Goal: Transaction & Acquisition: Purchase product/service

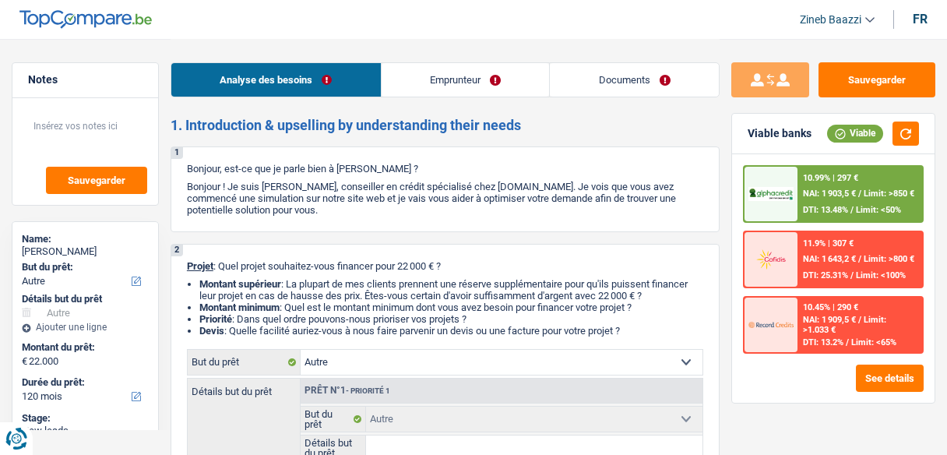
select select "other"
select select "120"
select select "other"
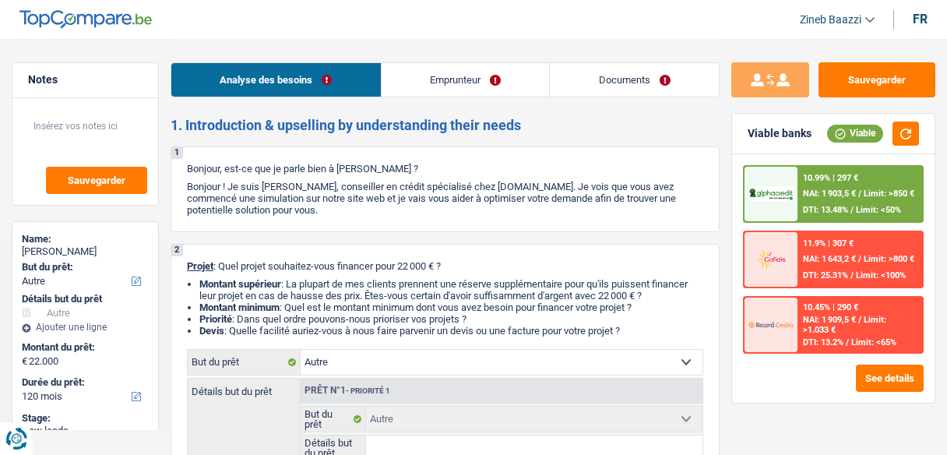
select select "120"
select select "privateEmployee"
select select "netSalary"
select select "mealVouchers"
select select "liveWithParents"
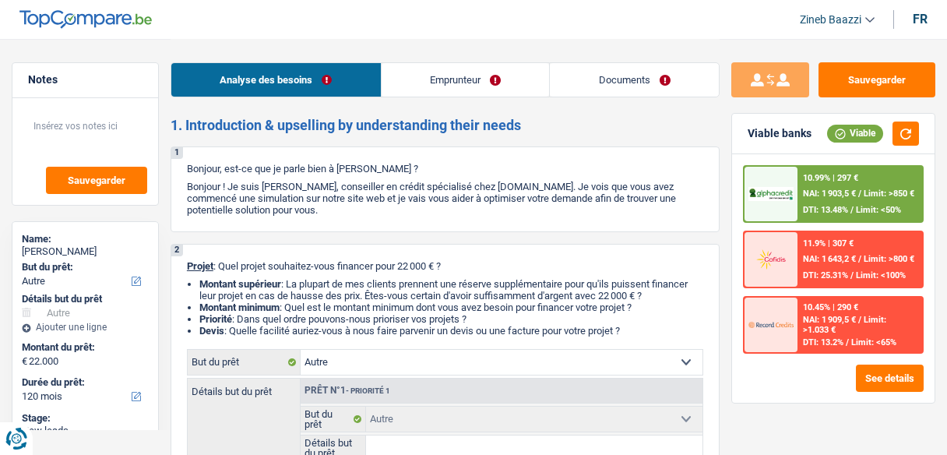
select select "other"
select select "120"
click at [681, 12] on header "Zineb Baazzi Se déconnecter fr" at bounding box center [473, 20] width 947 height 40
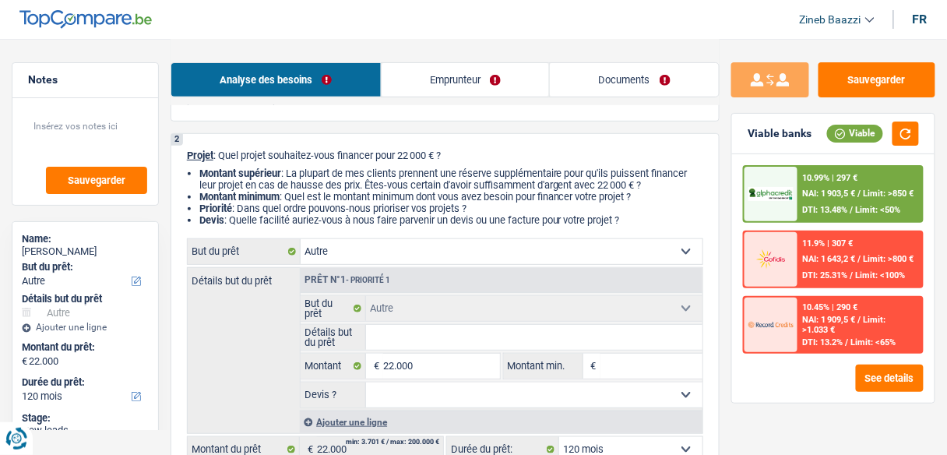
scroll to position [125, 0]
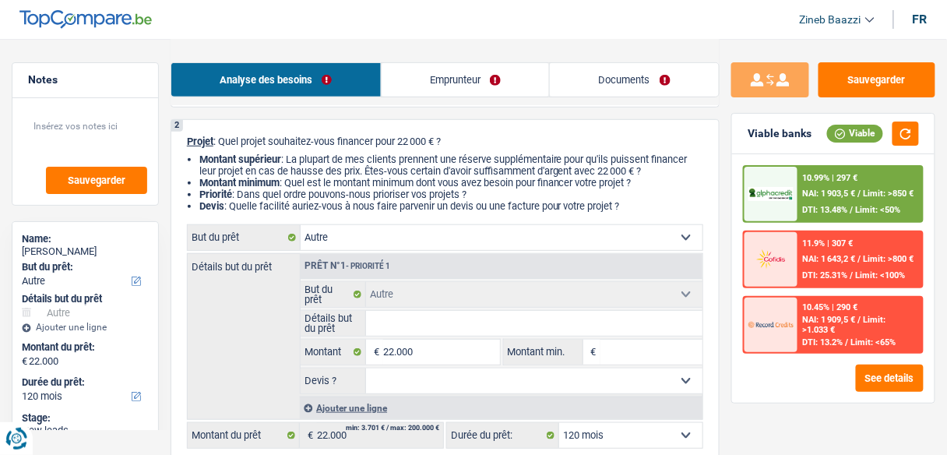
click at [391, 241] on select "Confort maison: meubles, textile, peinture, électroménager, outillage non-profe…" at bounding box center [502, 237] width 402 height 25
select select "familyDebt"
click at [301, 226] on select "Confort maison: meubles, textile, peinture, électroménager, outillage non-profe…" at bounding box center [502, 237] width 402 height 25
select select "familyDebt"
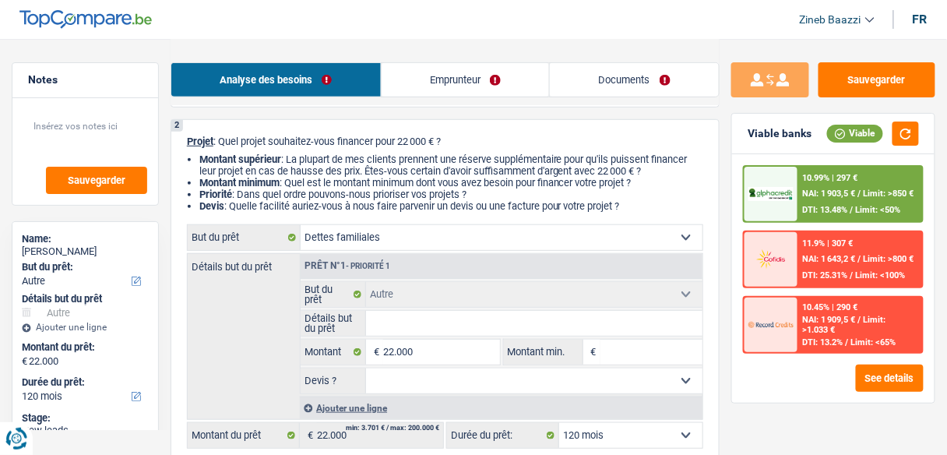
select select "familyDebt"
select select "other"
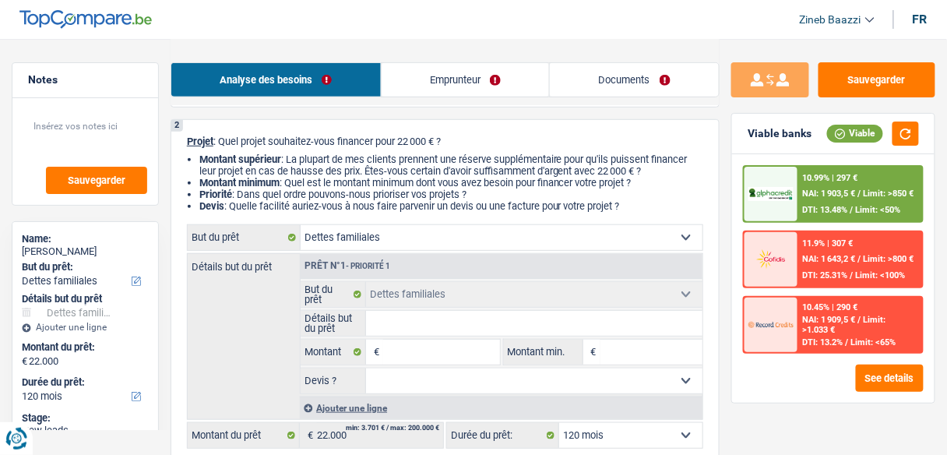
select select "other"
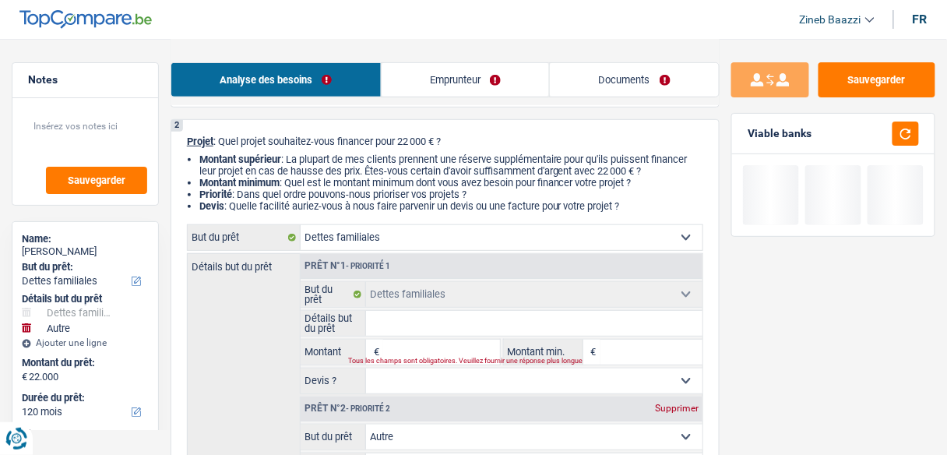
click at [413, 320] on input "Détails but du prêt" at bounding box center [534, 323] width 336 height 25
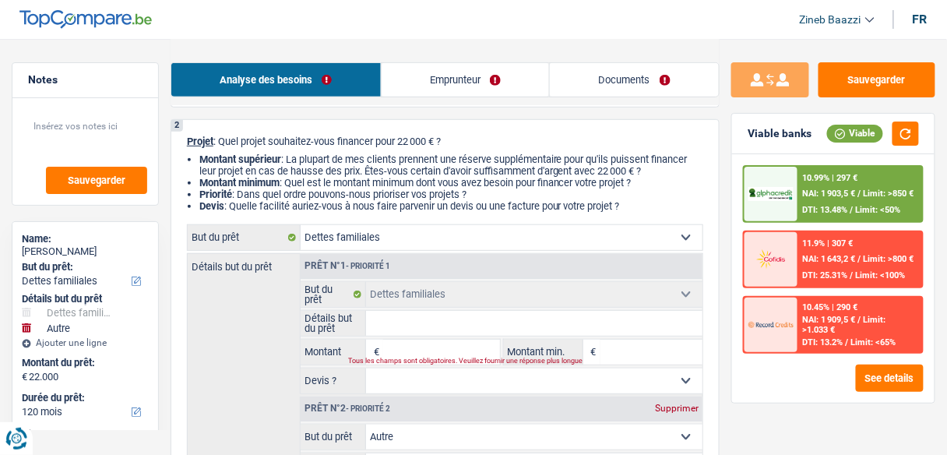
type input "r"
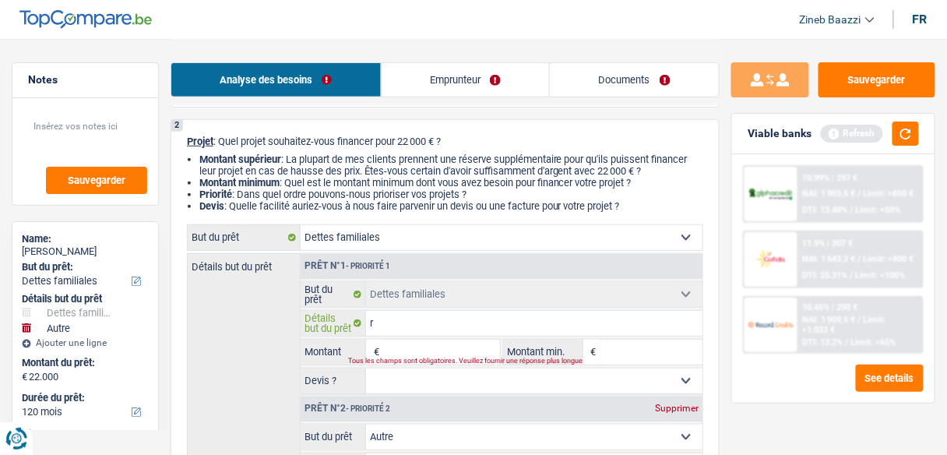
type input "re"
type input "rem"
type input "remb"
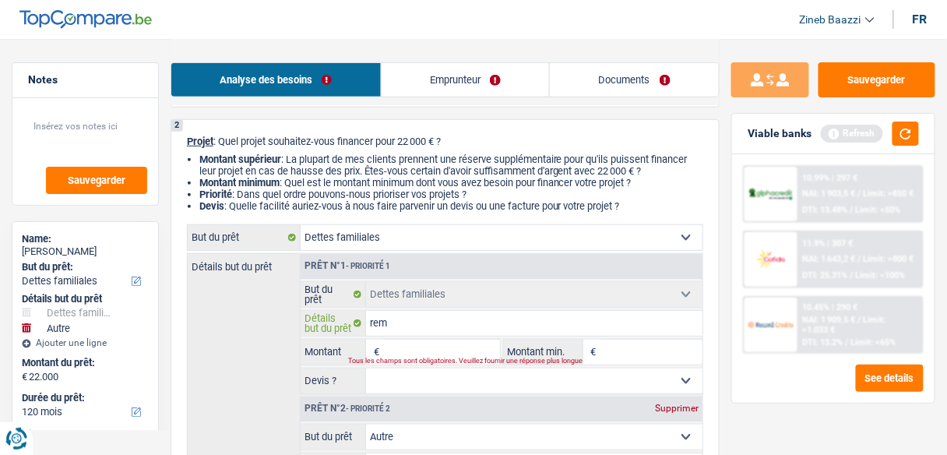
type input "remb"
type input "rembo"
type input "rembou"
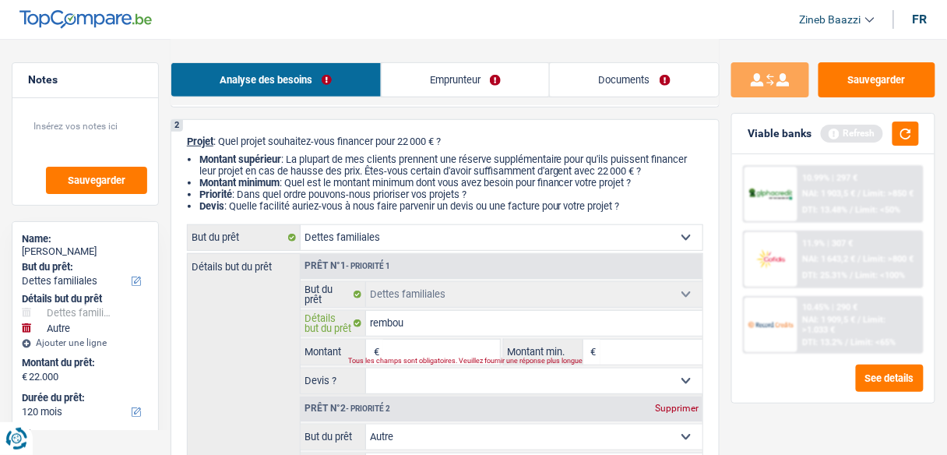
type input "rembour"
type input "rembours"
type input "rembourse"
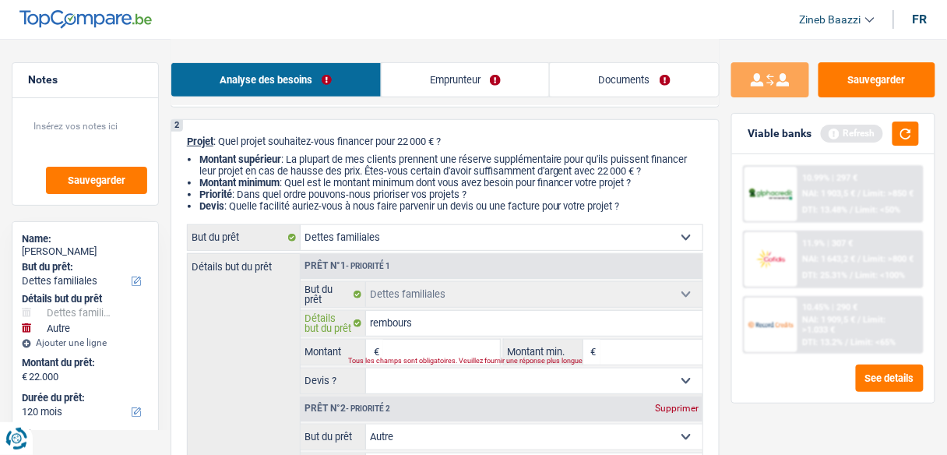
type input "rembourse"
type input "remboursem"
type input "rembourseme"
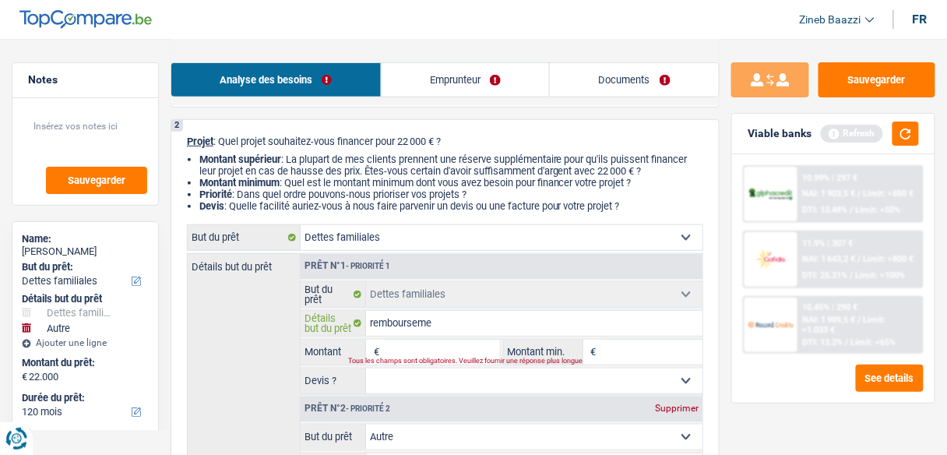
type input "remboursemen"
type input "remboursement"
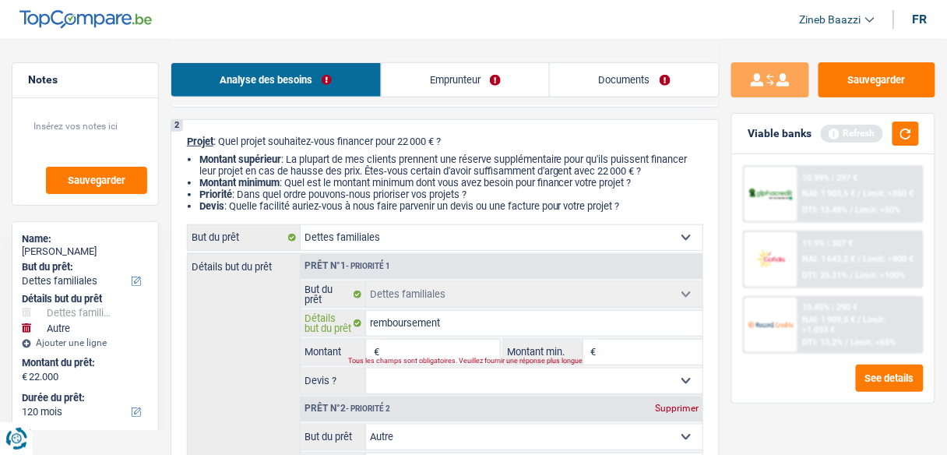
type input "remboursement"
click at [439, 354] on input "Montant" at bounding box center [441, 351] width 116 height 25
type input "2"
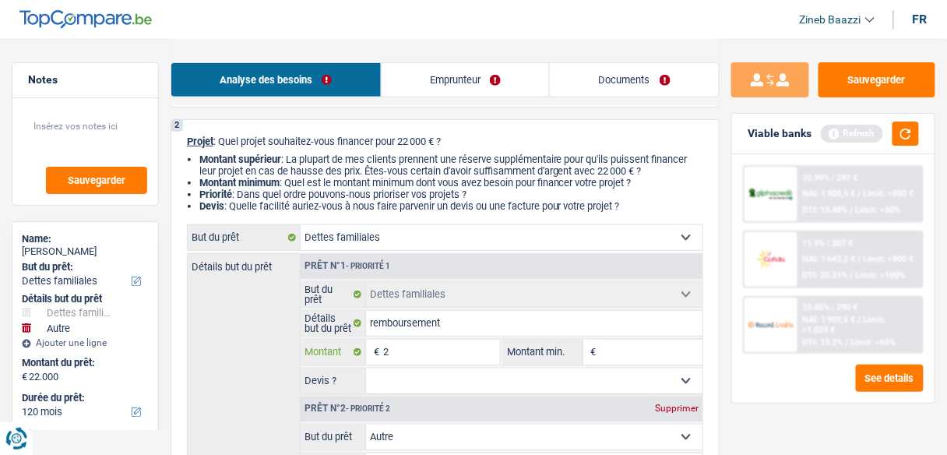
type input "20"
type input "200"
type input "2.000"
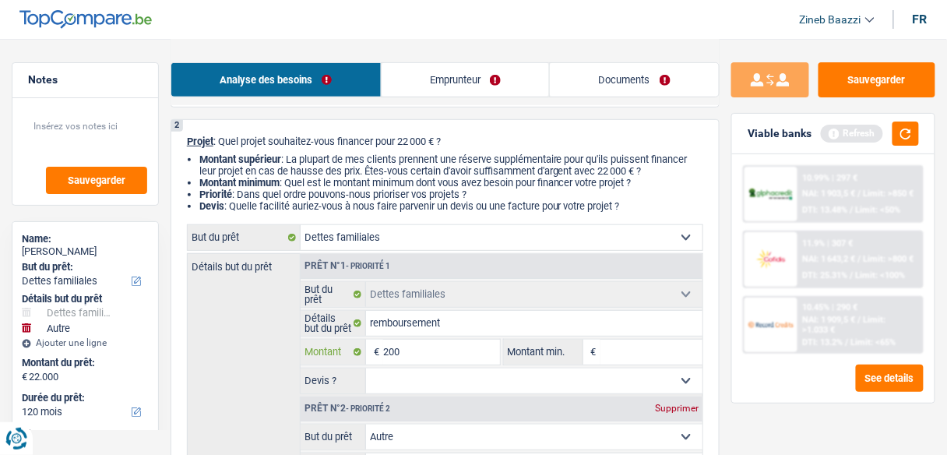
type input "2.000"
type input "200"
type input "20"
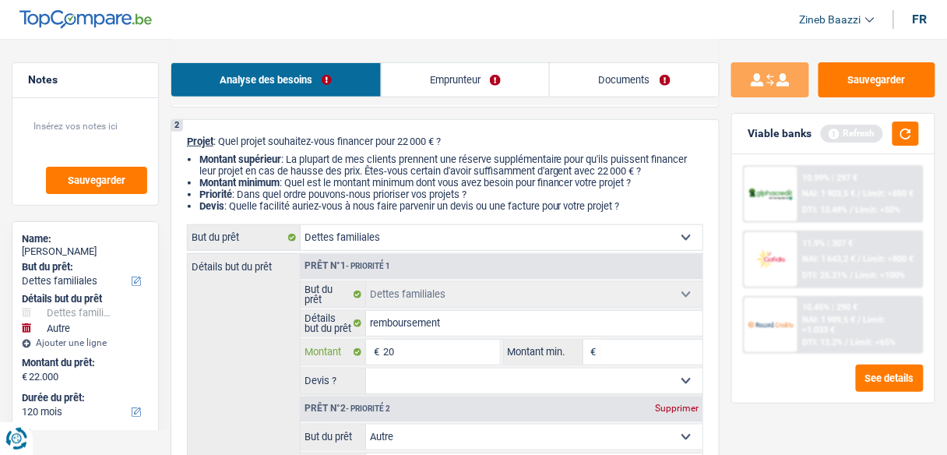
type input "2"
type input "22"
type input "220"
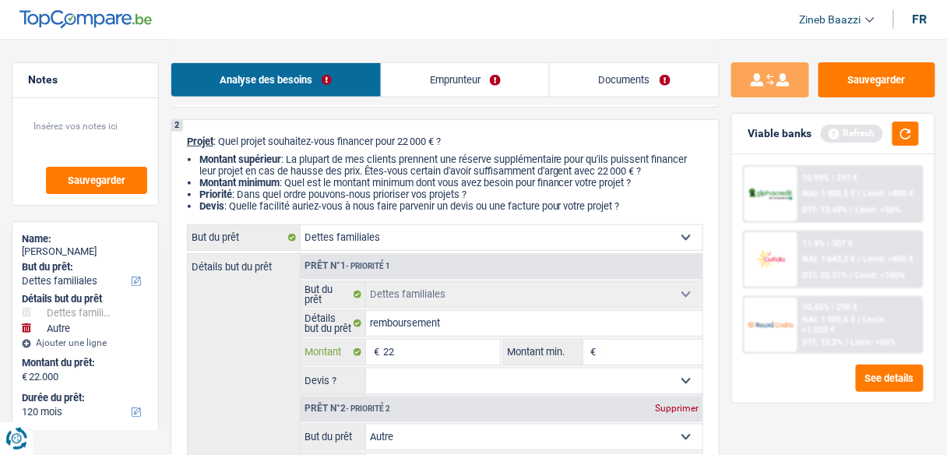
type input "220"
type input "2.200"
type input "22.000"
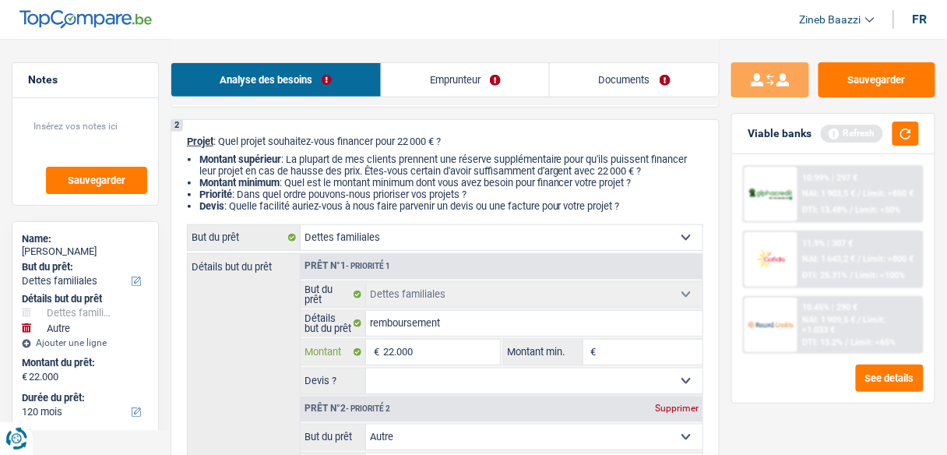
type input "22.000"
type input "44.000"
click at [623, 340] on input "Montant min." at bounding box center [651, 351] width 102 height 25
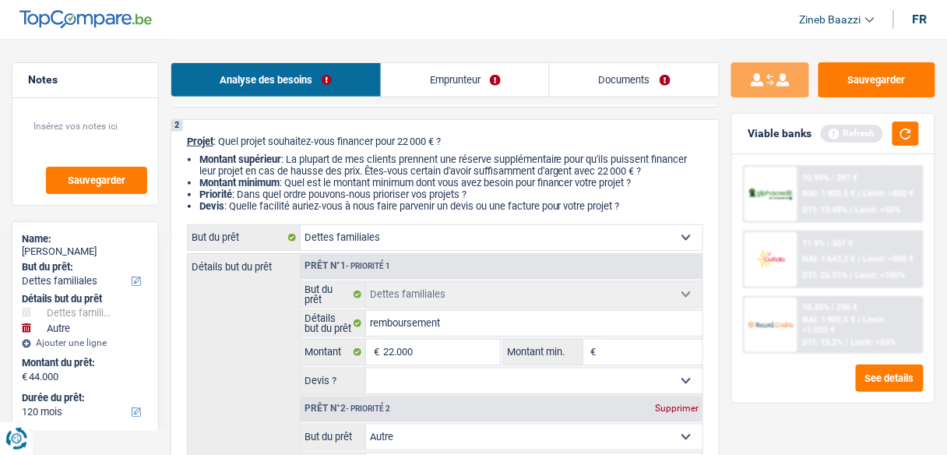
select select "144"
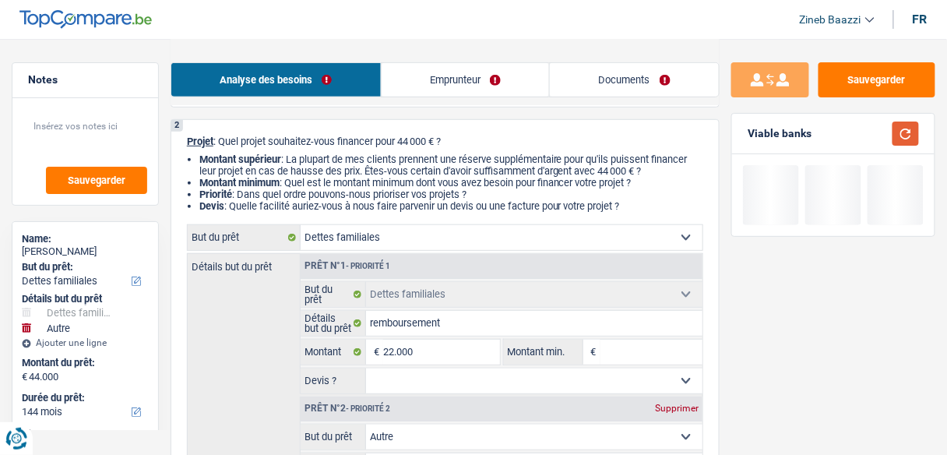
click at [907, 128] on button "button" at bounding box center [905, 133] width 26 height 24
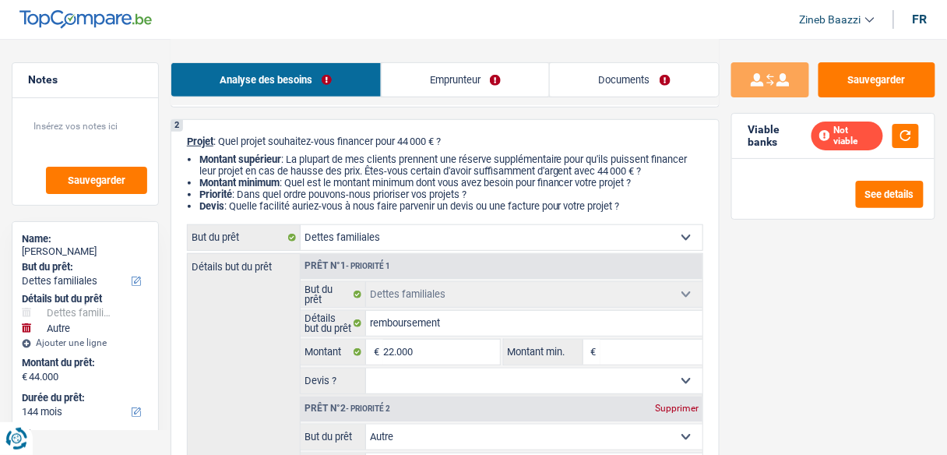
click at [605, 356] on input "Montant min." at bounding box center [651, 351] width 102 height 25
type input "1"
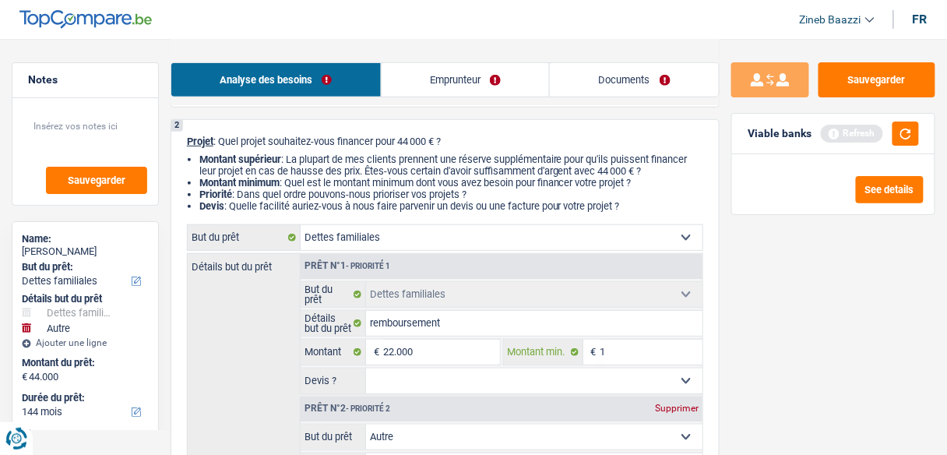
type input "18"
type input "180"
type input "1.800"
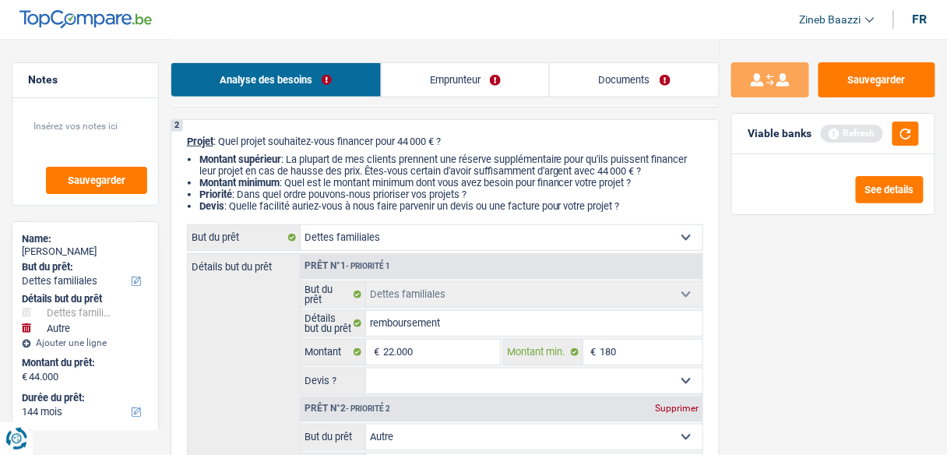
type input "1.800"
type input "18.000"
click at [654, 372] on select "Oui Non Non répondu Sélectionner une option" at bounding box center [534, 380] width 336 height 25
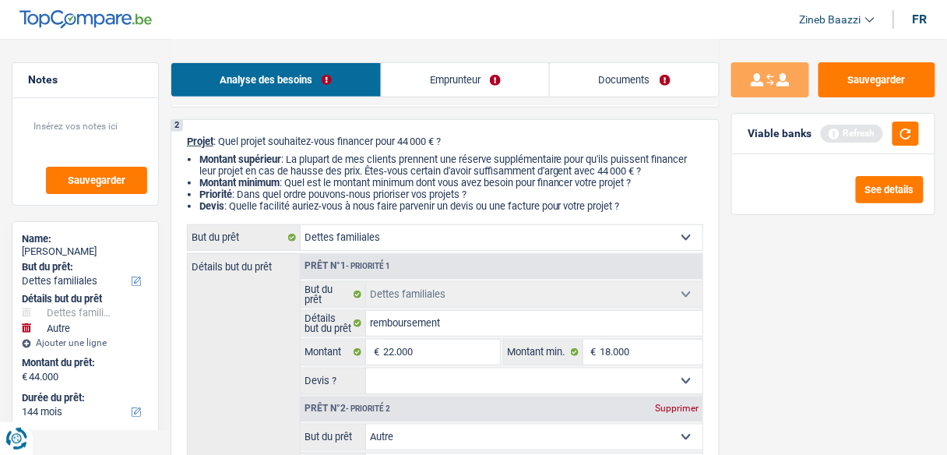
select select "false"
click at [366, 368] on select "Oui Non Non répondu Sélectionner une option" at bounding box center [534, 380] width 336 height 25
select select "false"
click at [908, 141] on button "button" at bounding box center [905, 133] width 26 height 24
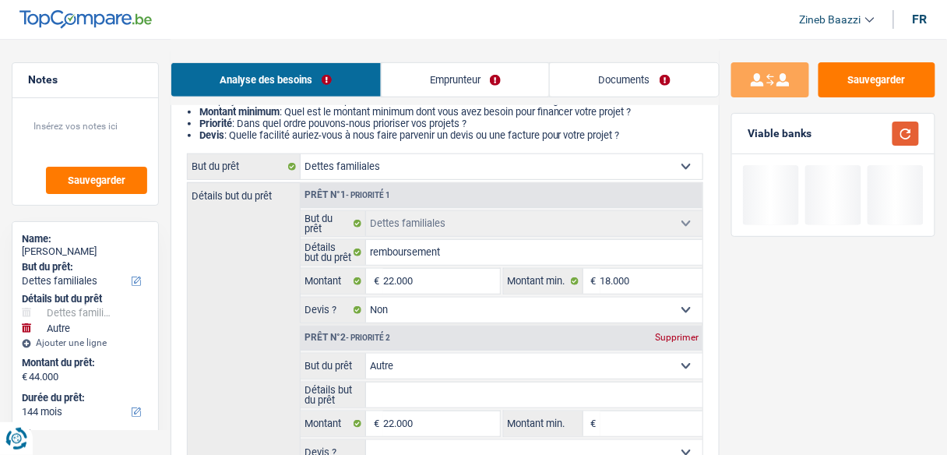
scroll to position [249, 0]
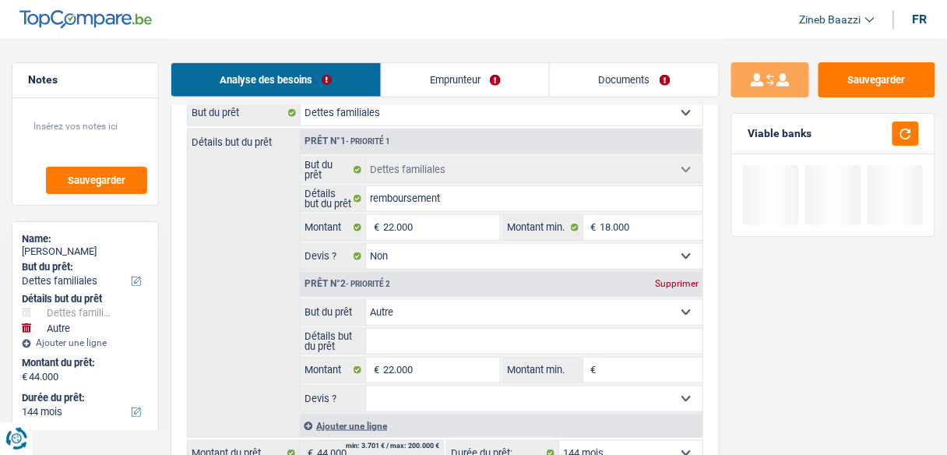
click at [680, 279] on div "Supprimer" at bounding box center [676, 283] width 51 height 9
type input "22.000"
select select "120"
type input "22.000"
select select "120"
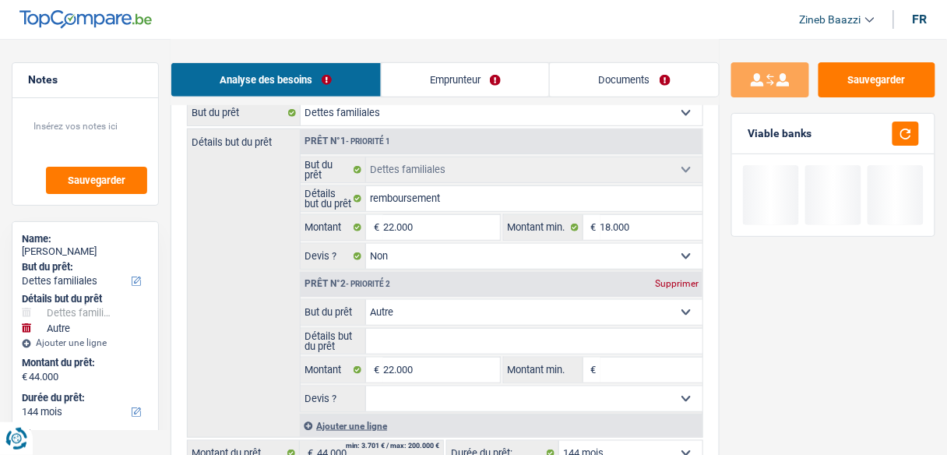
type input "22.000"
select select "120"
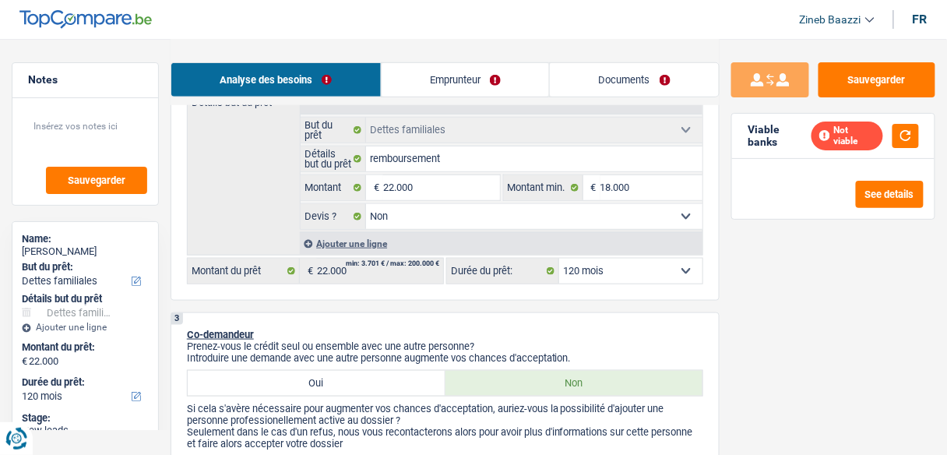
scroll to position [311, 0]
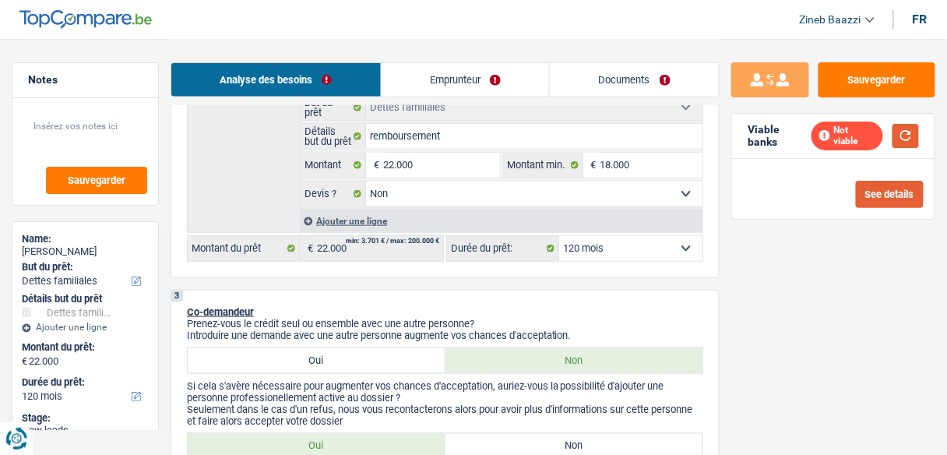
drag, startPoint x: 891, startPoint y: 164, endPoint x: 905, endPoint y: 135, distance: 31.3
click at [905, 135] on div "Viable banks Not viable See details" at bounding box center [833, 166] width 204 height 107
click at [905, 135] on button "button" at bounding box center [905, 136] width 26 height 24
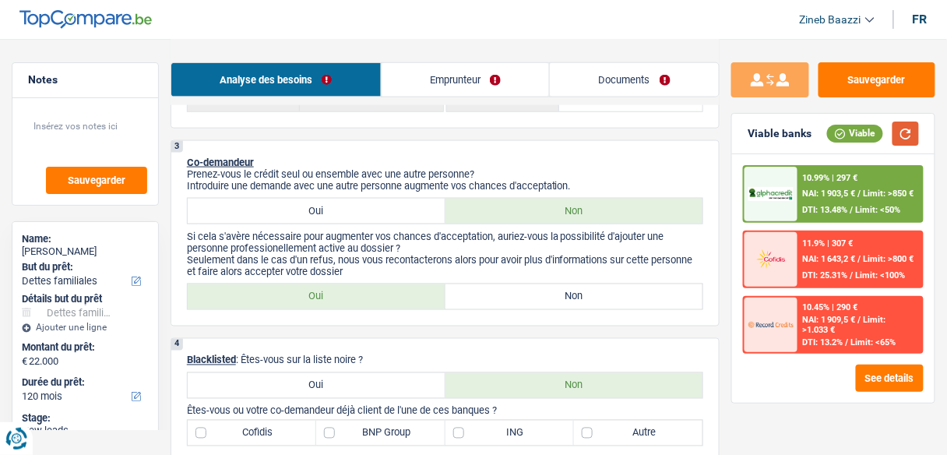
scroll to position [436, 0]
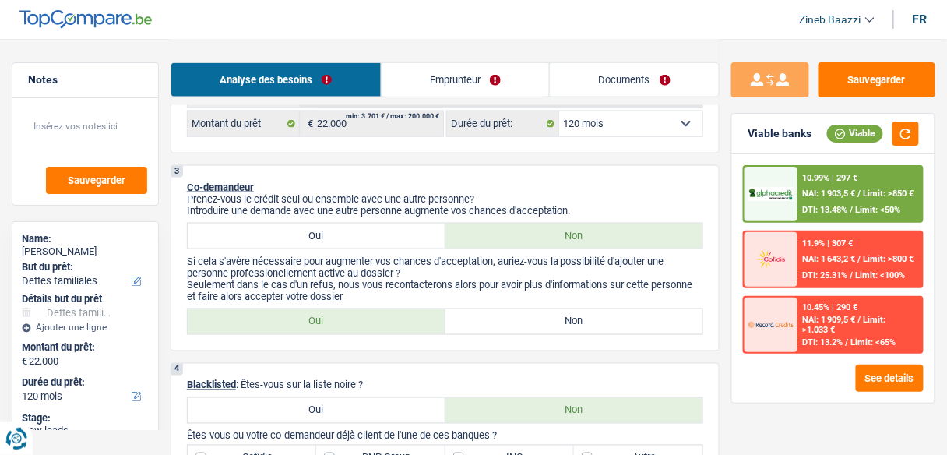
click at [428, 88] on link "Emprunteur" at bounding box center [466, 79] width 168 height 33
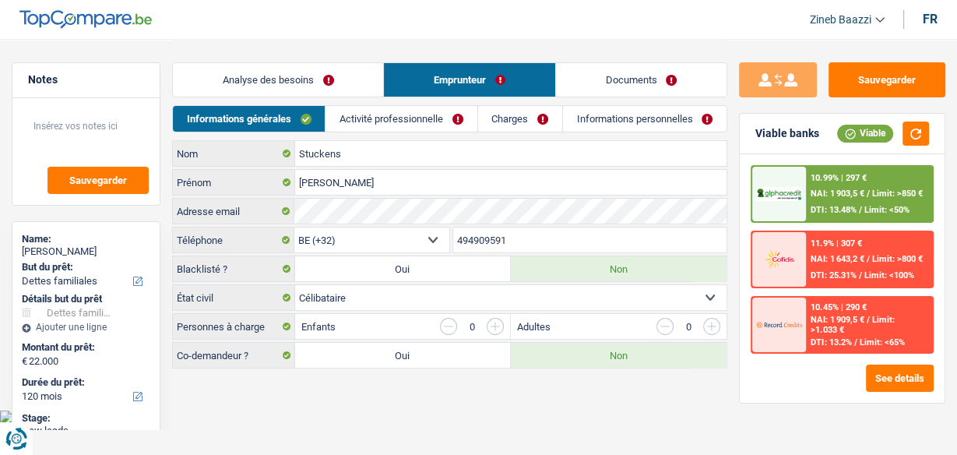
click at [354, 115] on link "Activité professionnelle" at bounding box center [400, 119] width 151 height 26
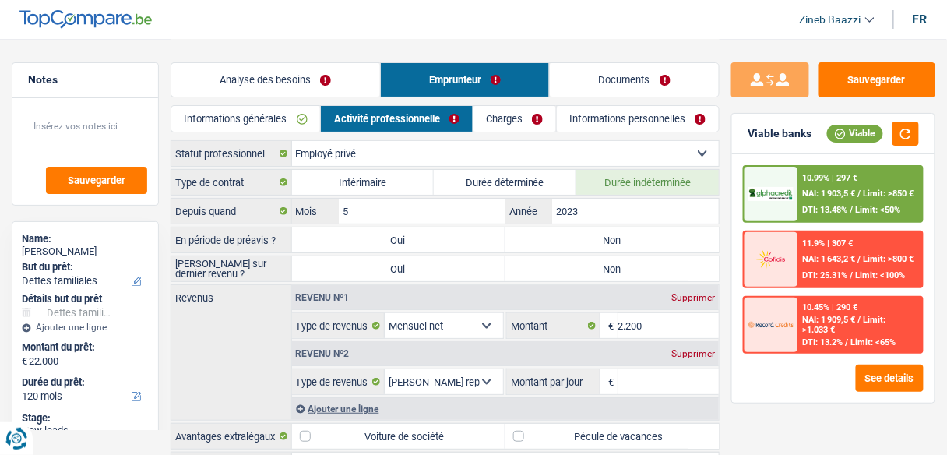
click at [573, 239] on label "Non" at bounding box center [611, 239] width 213 height 25
click at [573, 239] on input "Non" at bounding box center [611, 239] width 213 height 25
radio input "true"
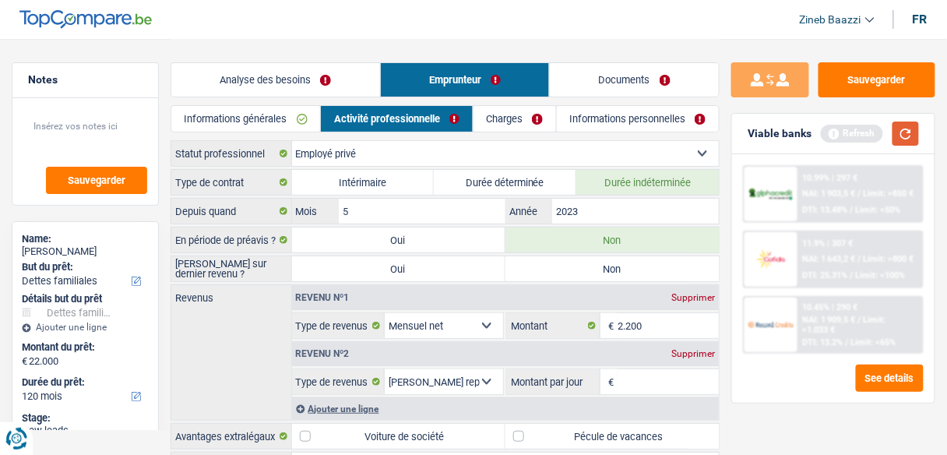
click at [909, 139] on button "button" at bounding box center [905, 133] width 26 height 24
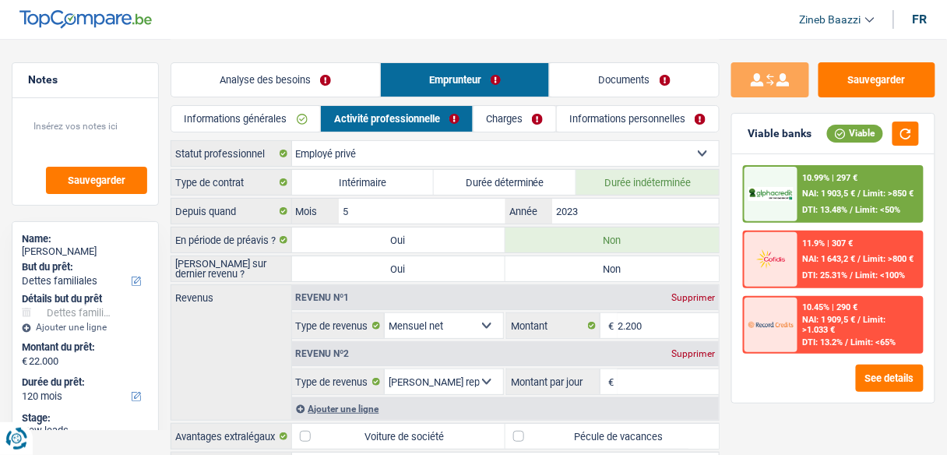
click at [661, 256] on label "Non" at bounding box center [611, 268] width 213 height 25
click at [661, 256] on input "Non" at bounding box center [611, 268] width 213 height 25
radio input "true"
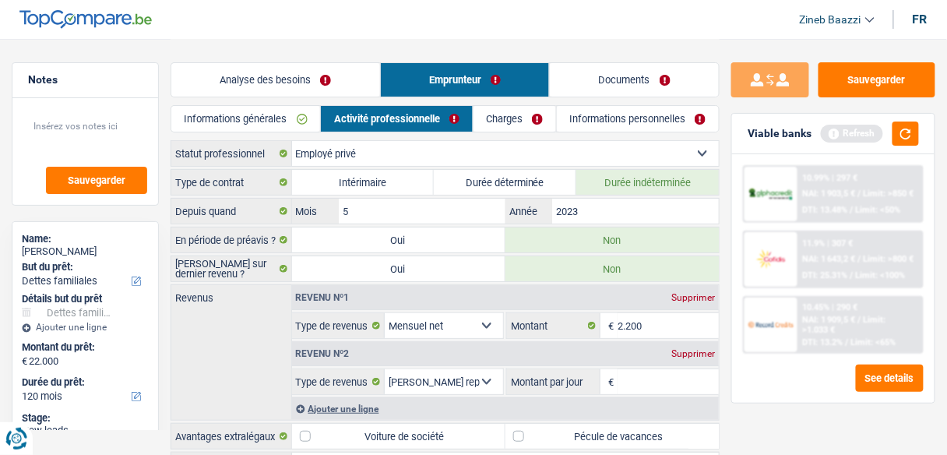
click at [927, 121] on div "Viable banks Refresh" at bounding box center [833, 134] width 202 height 40
click at [908, 131] on button "button" at bounding box center [905, 133] width 26 height 24
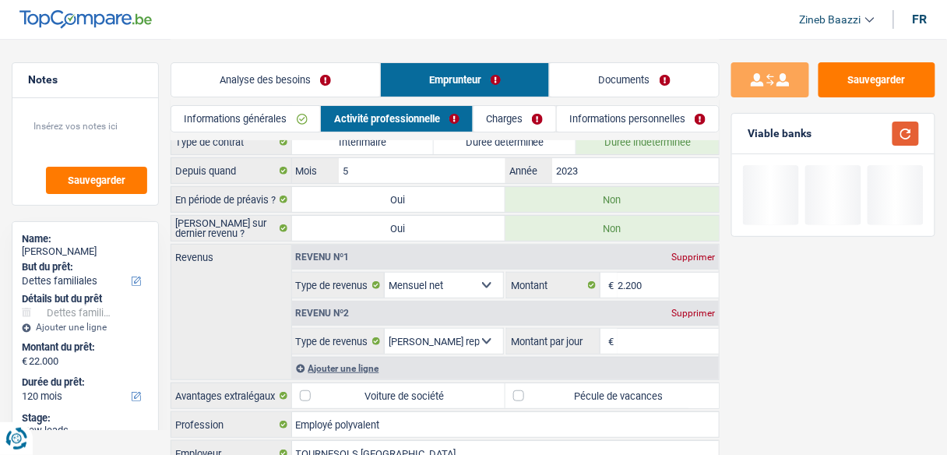
scroll to position [62, 0]
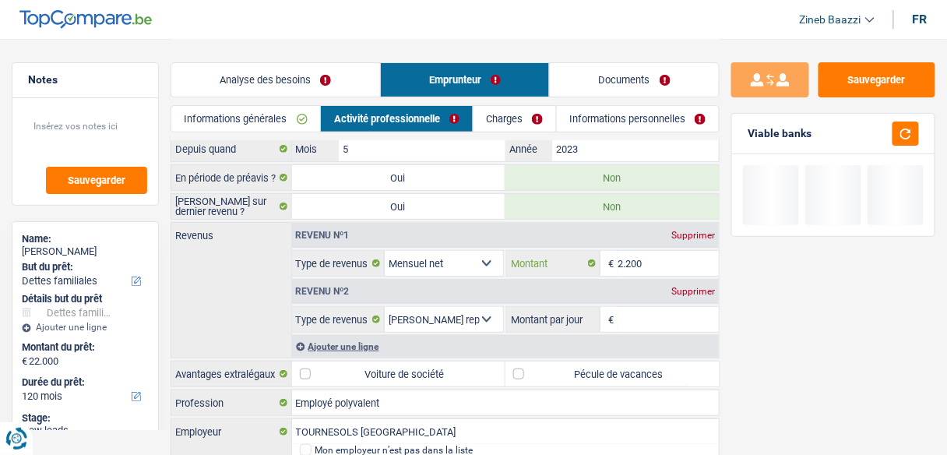
click at [653, 262] on input "2.200" at bounding box center [667, 263] width 101 height 25
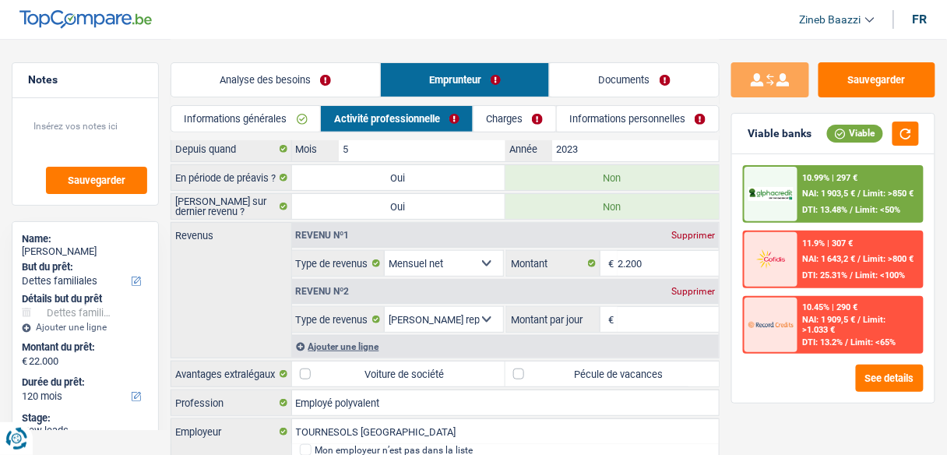
click at [461, 291] on div "Revenu nº2 Supprimer" at bounding box center [505, 291] width 427 height 25
click at [666, 322] on input "Montant par jour" at bounding box center [667, 319] width 101 height 25
click at [707, 288] on div "Supprimer" at bounding box center [692, 291] width 51 height 9
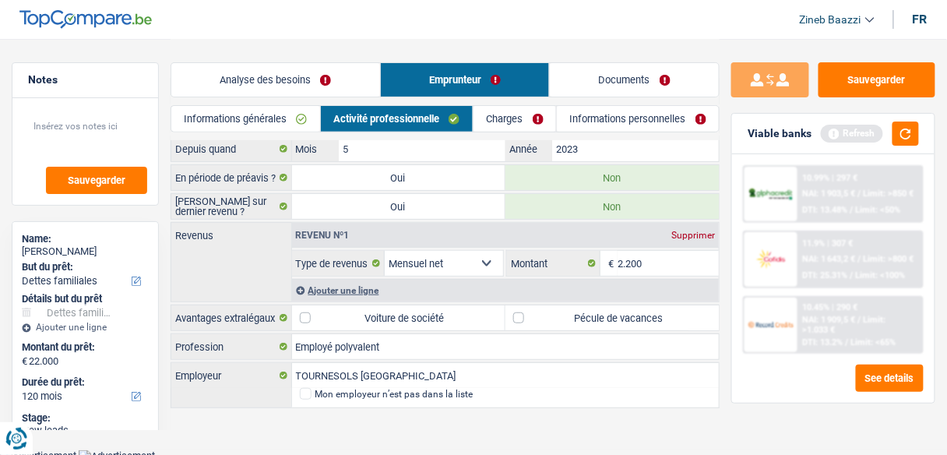
click at [505, 116] on link "Charges" at bounding box center [514, 119] width 83 height 26
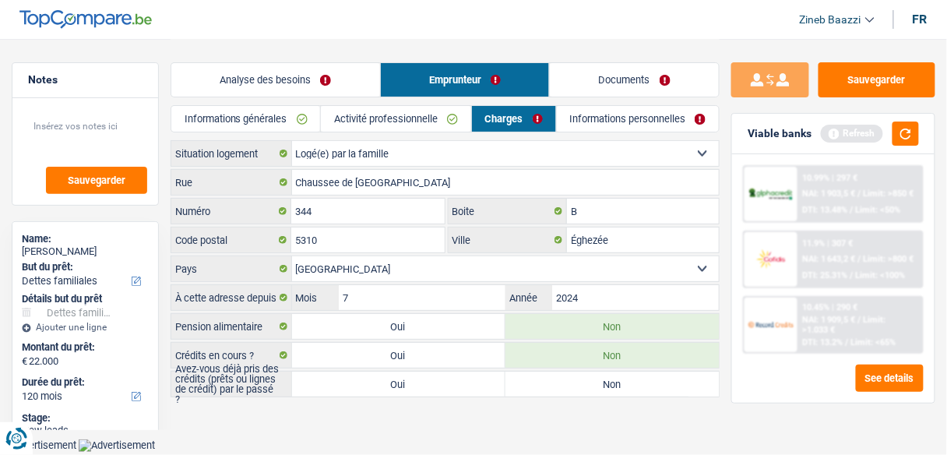
scroll to position [0, 0]
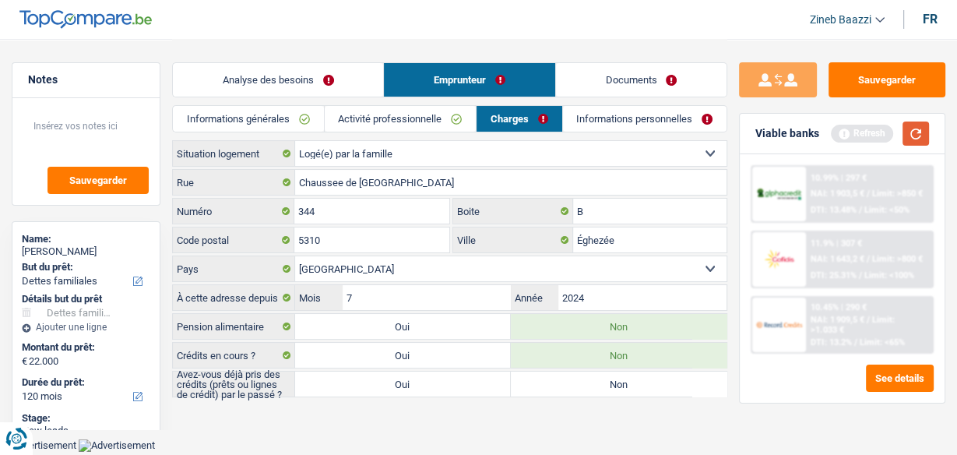
click at [924, 132] on button "button" at bounding box center [915, 133] width 26 height 24
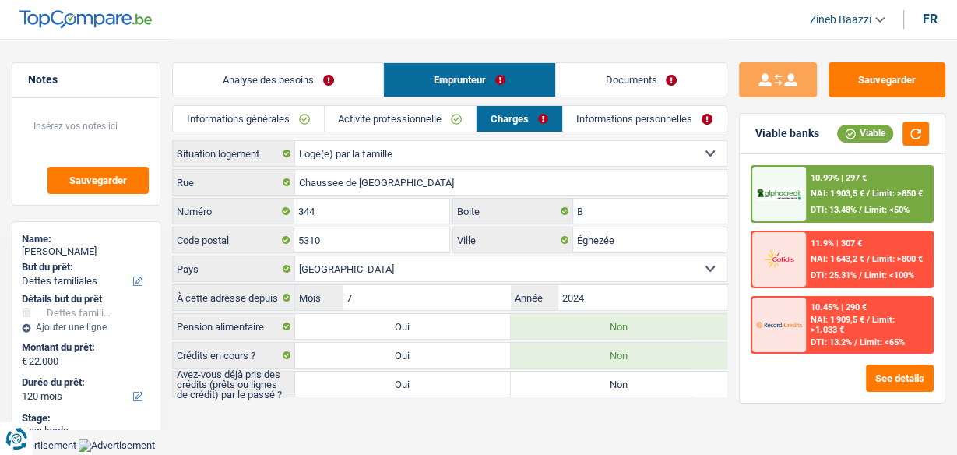
click at [450, 343] on label "Oui" at bounding box center [403, 355] width 216 height 25
click at [450, 343] on input "Oui" at bounding box center [403, 355] width 216 height 25
radio input "true"
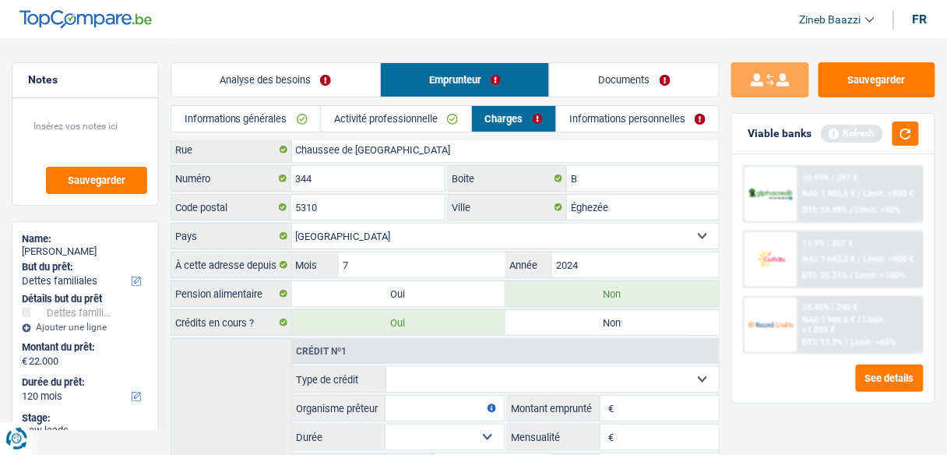
scroll to position [62, 0]
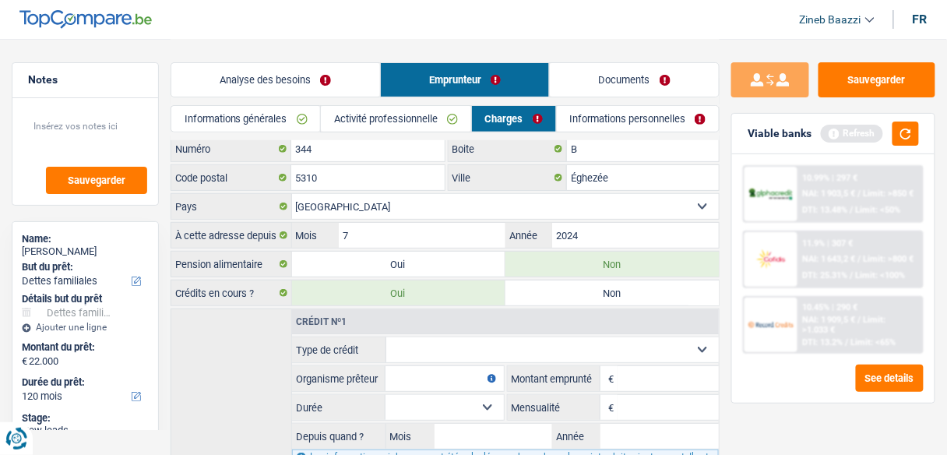
click at [610, 265] on label "Non" at bounding box center [611, 264] width 213 height 25
click at [610, 265] on input "Non" at bounding box center [611, 264] width 213 height 25
click at [606, 280] on div "Crédits en cours ? Oui Non" at bounding box center [445, 293] width 549 height 26
click at [606, 281] on label "Non" at bounding box center [611, 292] width 213 height 25
click at [606, 281] on input "Non" at bounding box center [611, 292] width 213 height 25
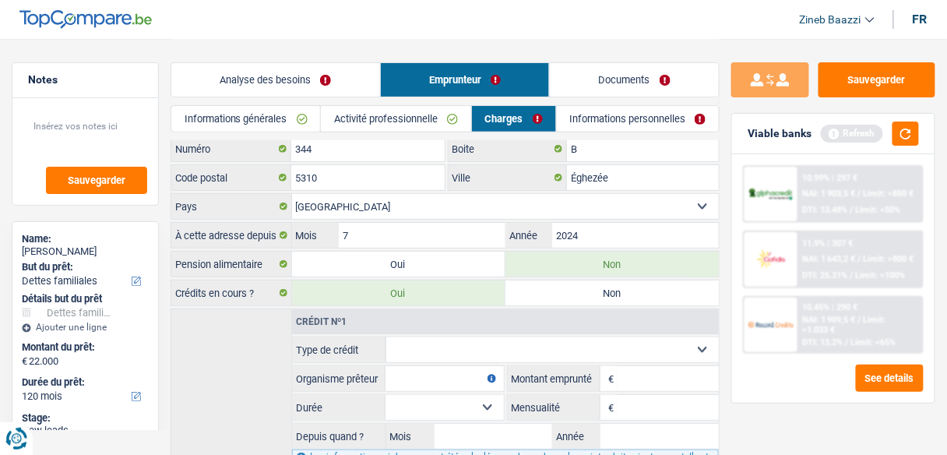
radio input "true"
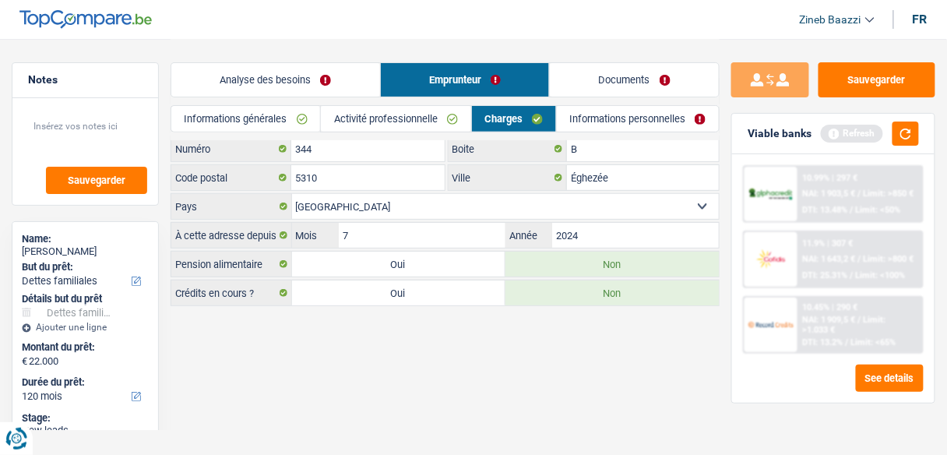
scroll to position [0, 0]
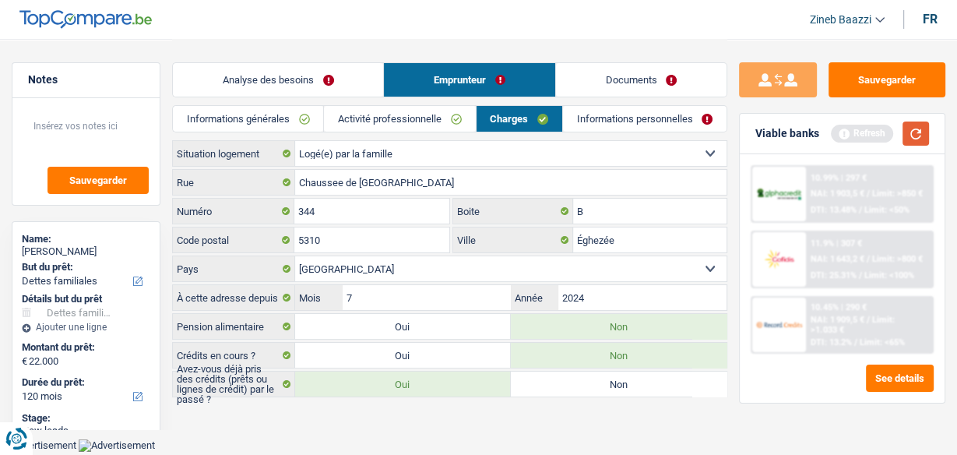
click at [921, 126] on button "button" at bounding box center [915, 133] width 26 height 24
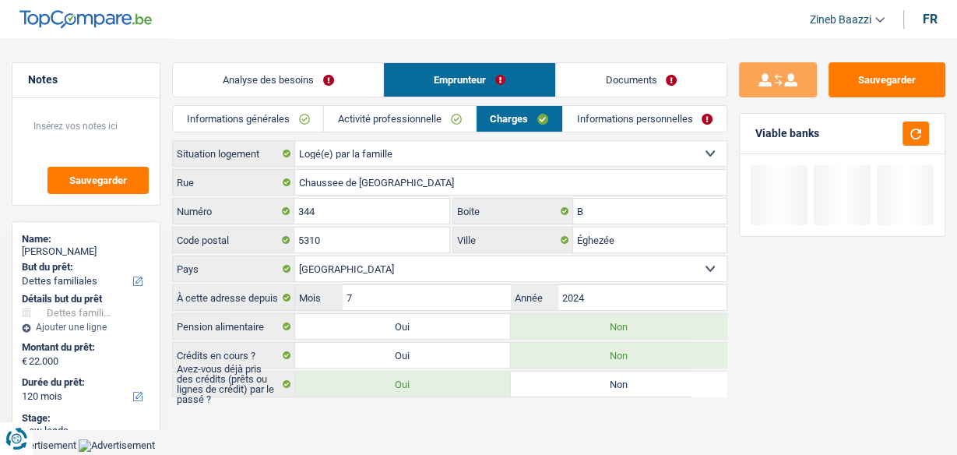
click at [639, 117] on link "Informations personnelles" at bounding box center [645, 119] width 164 height 26
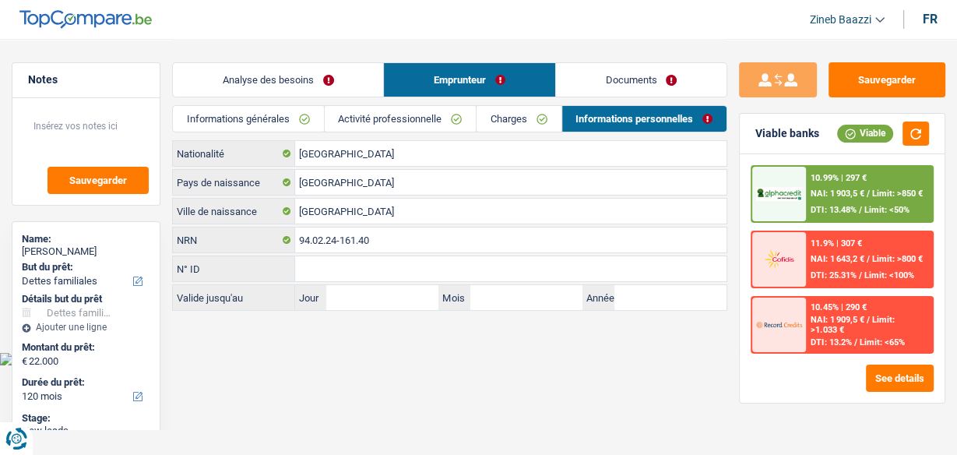
click at [318, 72] on link "Analyse des besoins" at bounding box center [278, 79] width 210 height 33
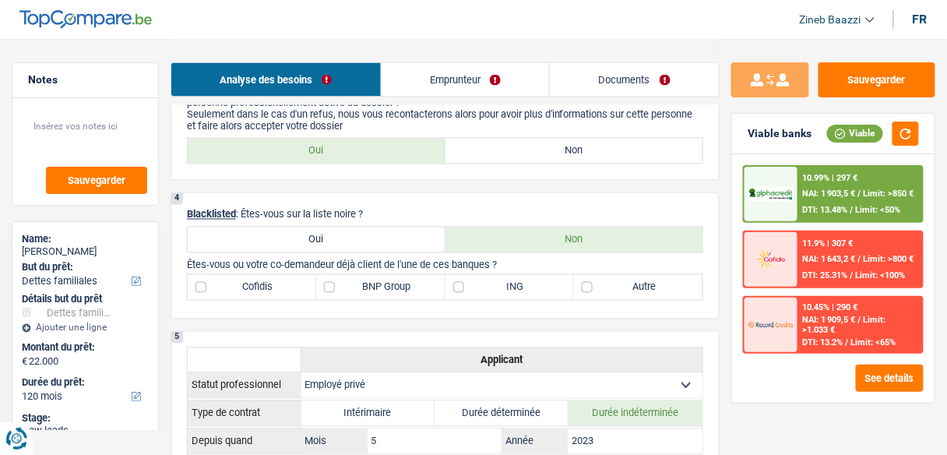
scroll to position [685, 0]
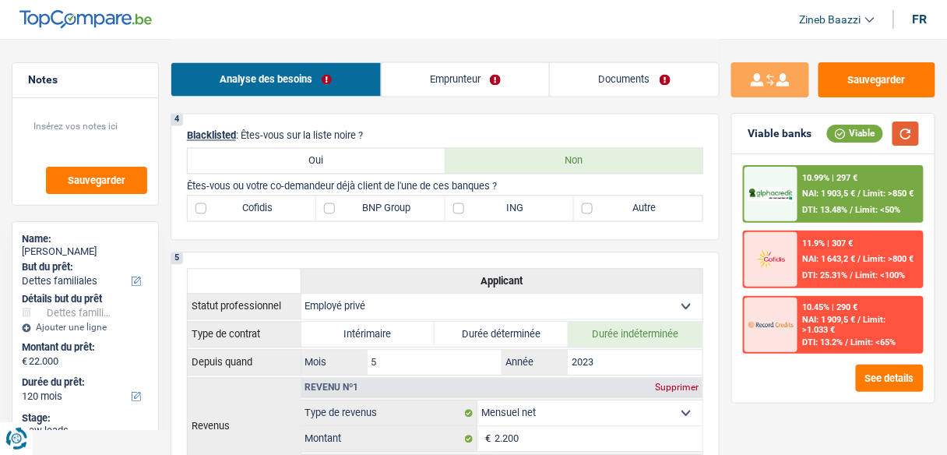
click at [912, 139] on button "button" at bounding box center [905, 133] width 26 height 24
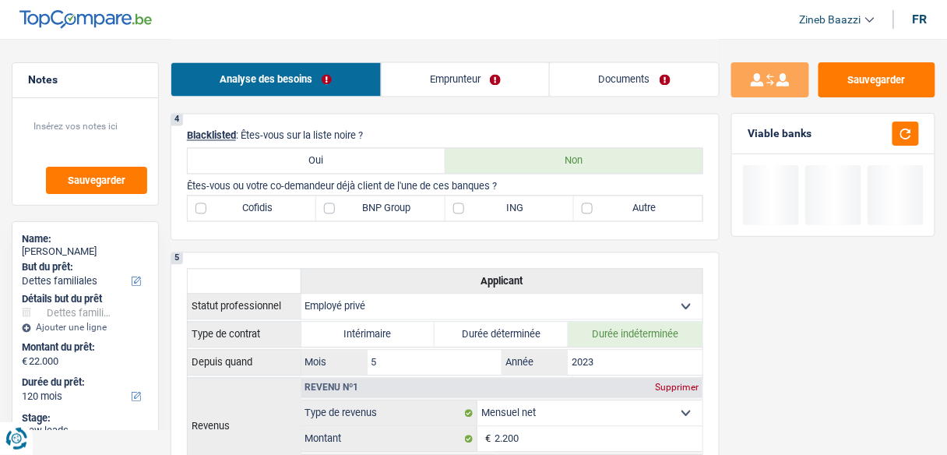
click at [392, 209] on label "BNP Group" at bounding box center [380, 208] width 128 height 25
click at [392, 209] on input "BNP Group" at bounding box center [380, 208] width 128 height 25
checkbox input "true"
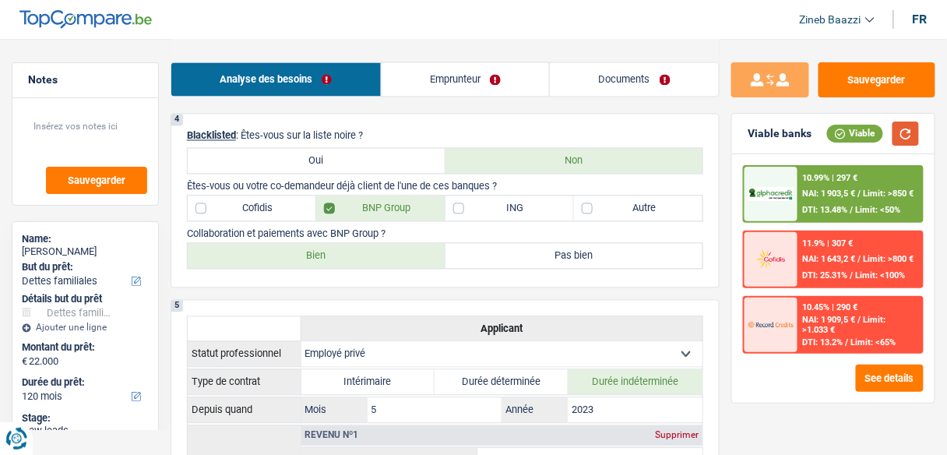
click at [916, 124] on button "button" at bounding box center [905, 133] width 26 height 24
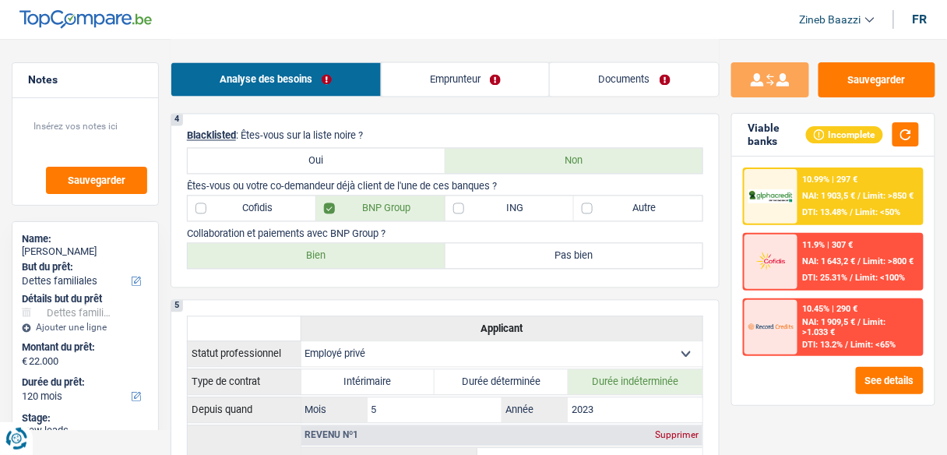
click at [295, 245] on label "Bien" at bounding box center [317, 256] width 258 height 25
click at [295, 245] on input "Bien" at bounding box center [317, 256] width 258 height 25
radio input "true"
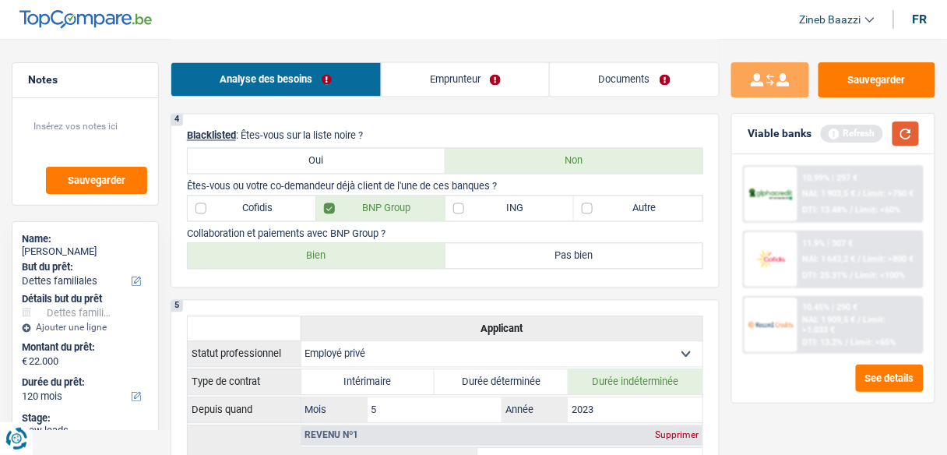
click at [907, 142] on button "button" at bounding box center [905, 133] width 26 height 24
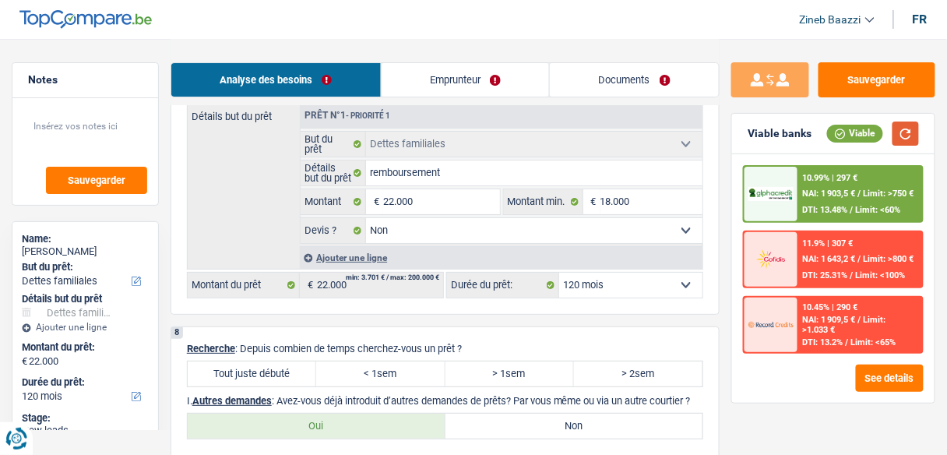
scroll to position [1433, 0]
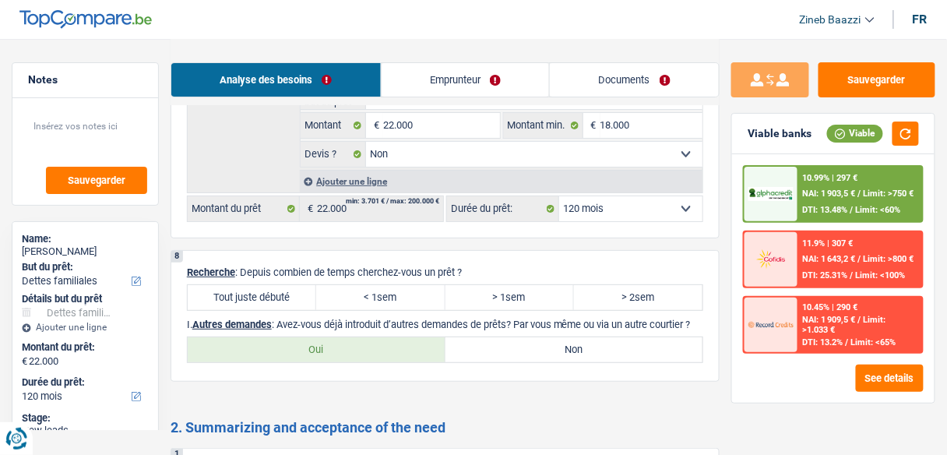
click at [234, 285] on label "Tout juste débuté" at bounding box center [252, 297] width 128 height 25
click at [234, 285] on input "Tout juste débuté" at bounding box center [252, 297] width 128 height 25
radio input "true"
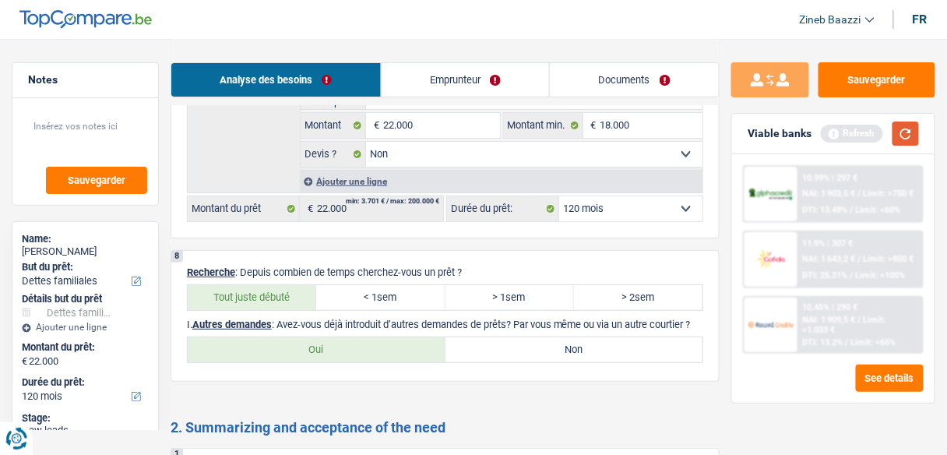
click at [908, 142] on button "button" at bounding box center [905, 133] width 26 height 24
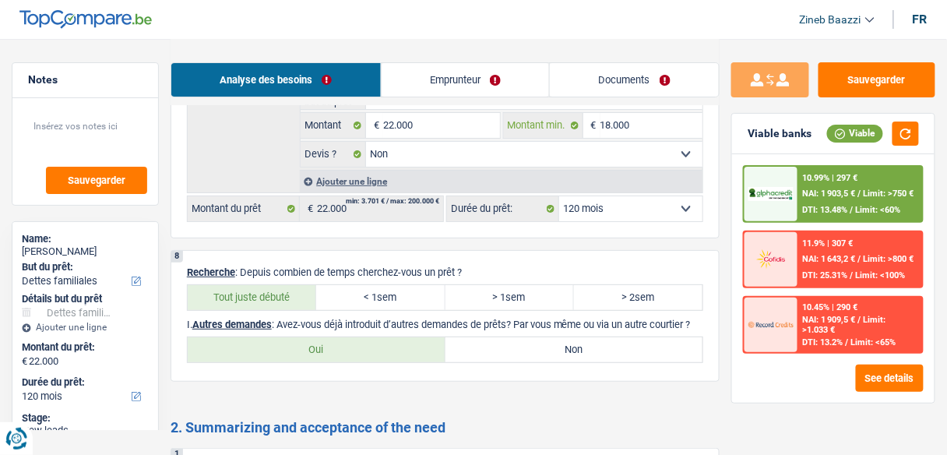
click at [603, 114] on input "18.000" at bounding box center [651, 125] width 102 height 25
click at [610, 116] on input "18.000" at bounding box center [651, 125] width 102 height 25
type input "2"
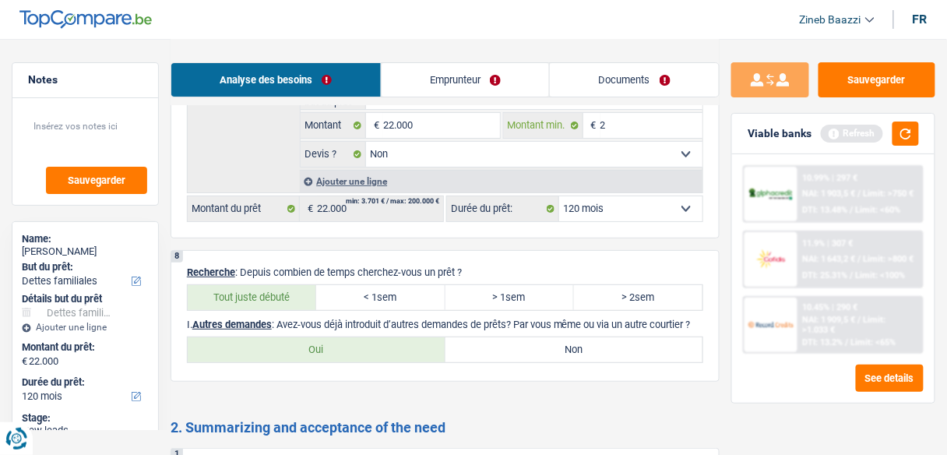
type input "20"
type input "200"
type input "2.000"
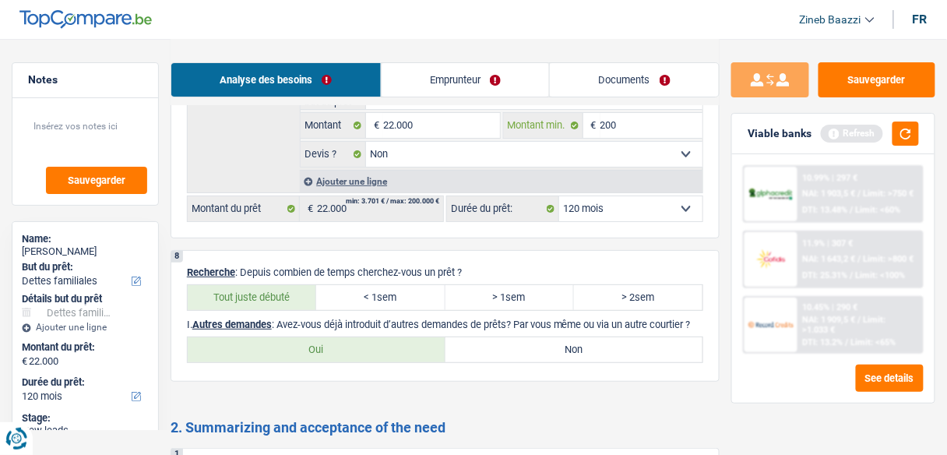
type input "2.000"
type input "20.000"
click at [904, 130] on button "button" at bounding box center [905, 133] width 26 height 24
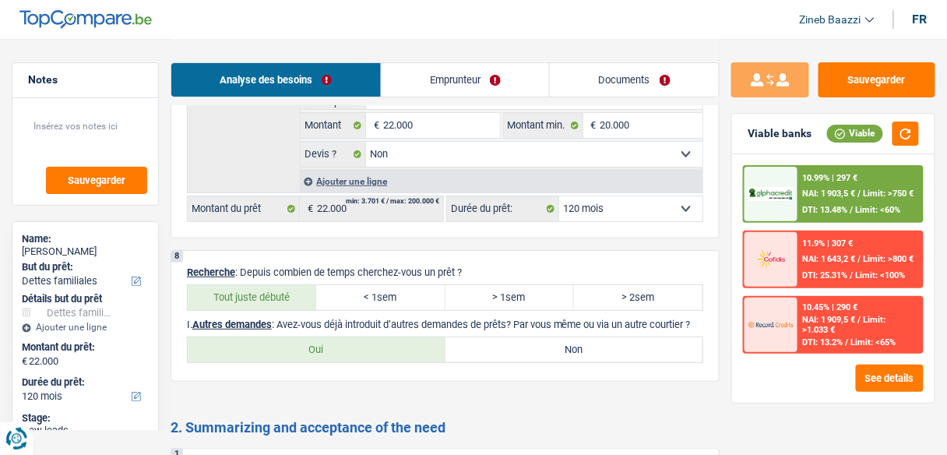
click at [627, 354] on label "Non" at bounding box center [574, 349] width 258 height 25
click at [627, 354] on input "Non" at bounding box center [574, 349] width 258 height 25
radio input "true"
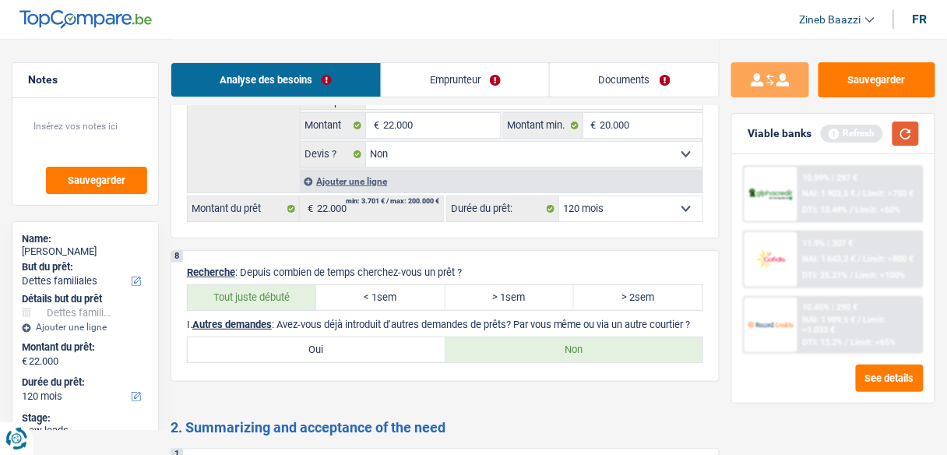
click at [902, 133] on button "button" at bounding box center [905, 133] width 26 height 24
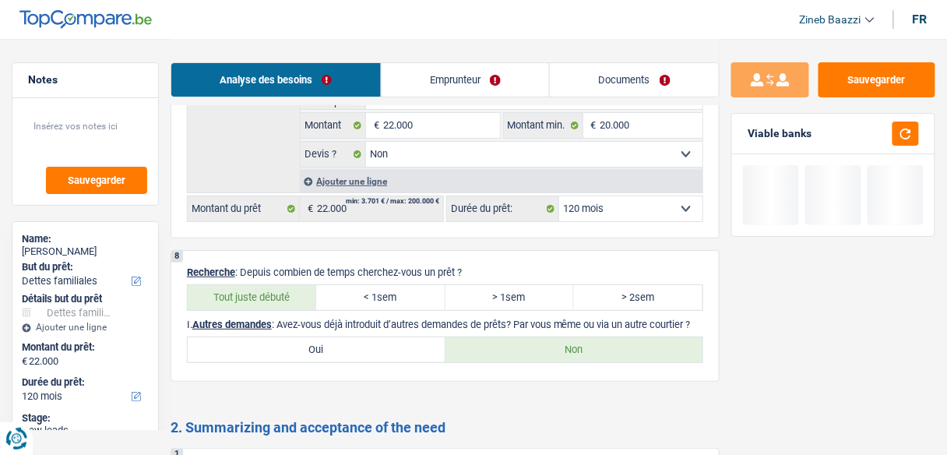
click at [656, 86] on link "Documents" at bounding box center [634, 79] width 169 height 33
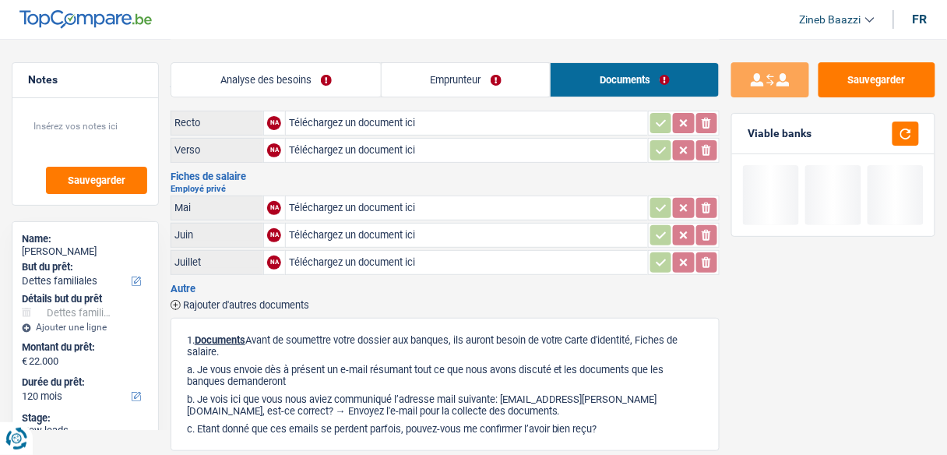
scroll to position [0, 0]
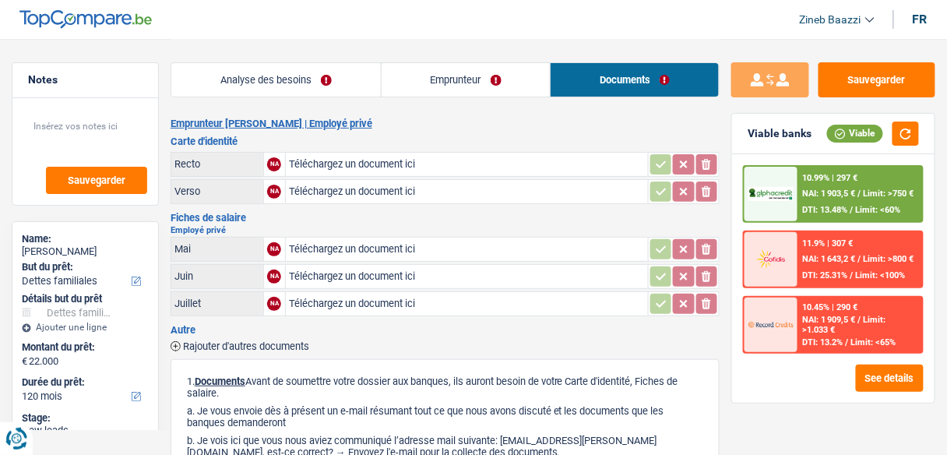
click at [846, 201] on div "10.99% | 297 € NAI: 1 903,5 € / Limit: >750 € DTI: 13.48% / Limit: <60%" at bounding box center [860, 194] width 124 height 55
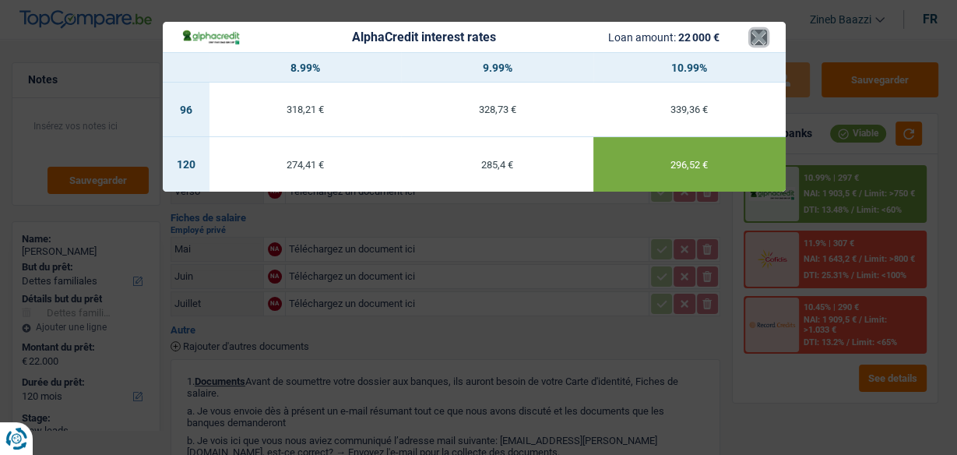
click at [760, 35] on button "×" at bounding box center [759, 38] width 16 height 16
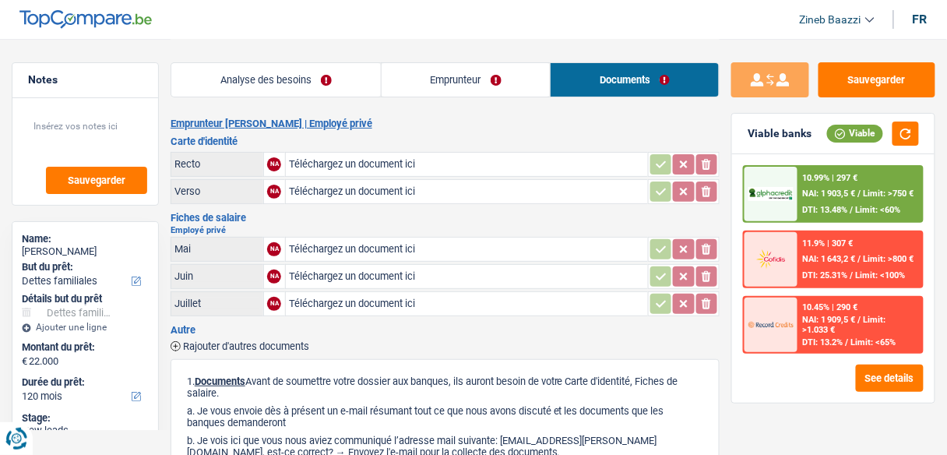
click at [293, 72] on link "Analyse des besoins" at bounding box center [275, 79] width 209 height 33
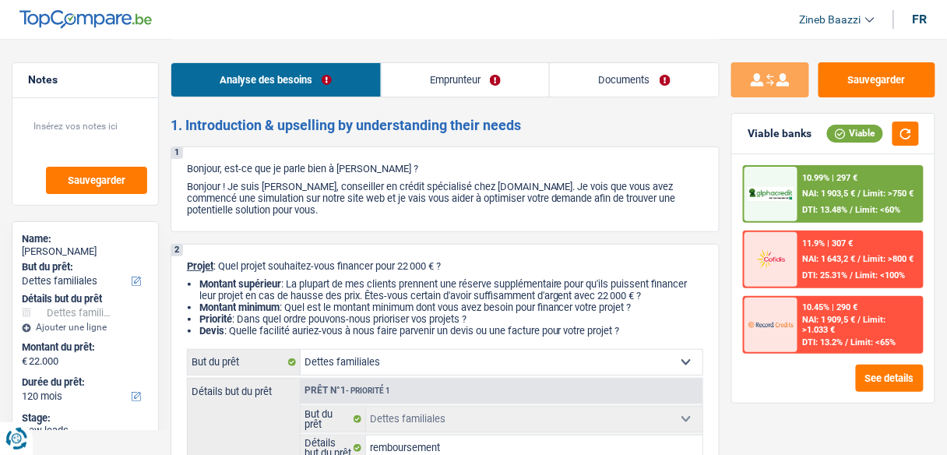
scroll to position [249, 0]
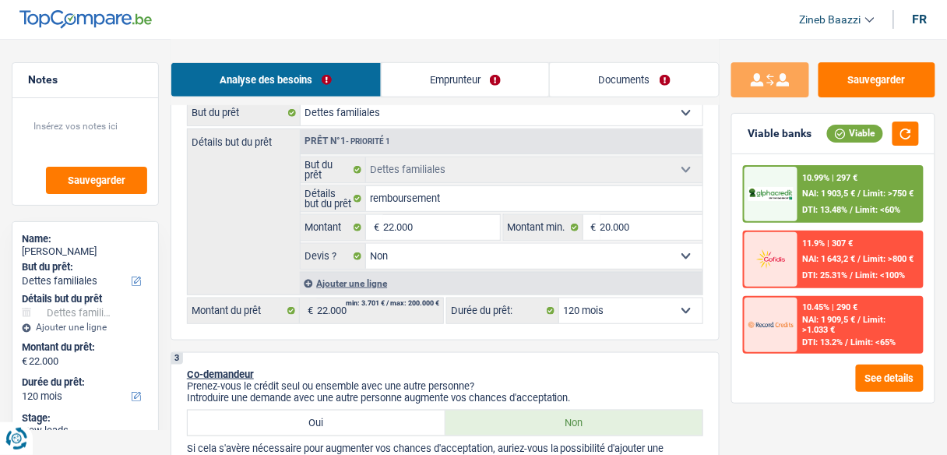
click at [885, 205] on span "Limit: <60%" at bounding box center [878, 210] width 45 height 10
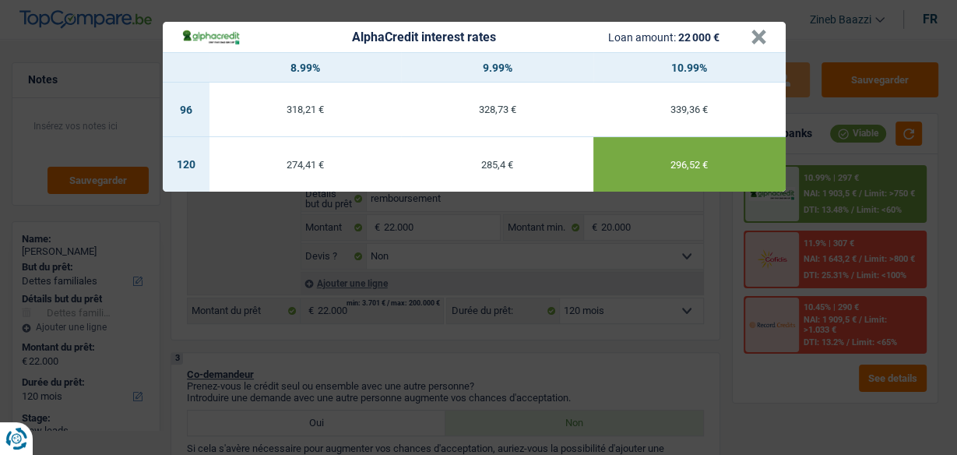
click at [767, 37] on header "AlphaCredit interest rates Loan amount: 22 000 € ×" at bounding box center [474, 37] width 623 height 30
click at [755, 37] on button "×" at bounding box center [759, 38] width 16 height 16
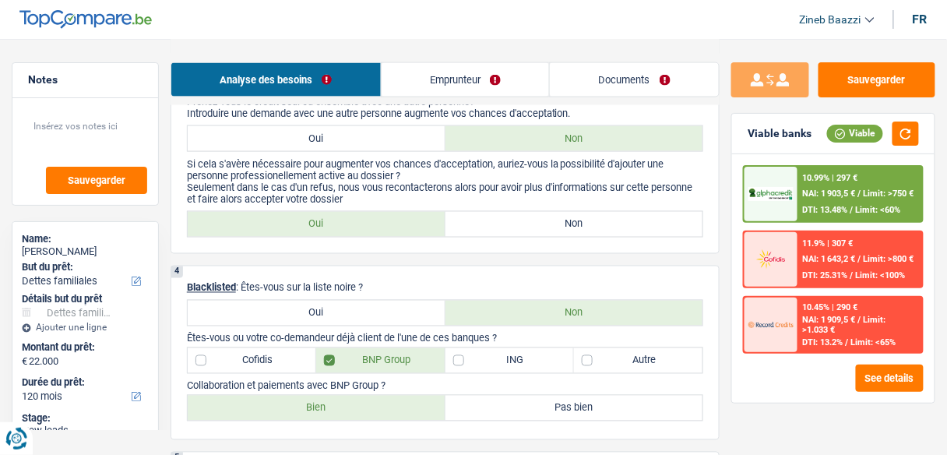
scroll to position [436, 0]
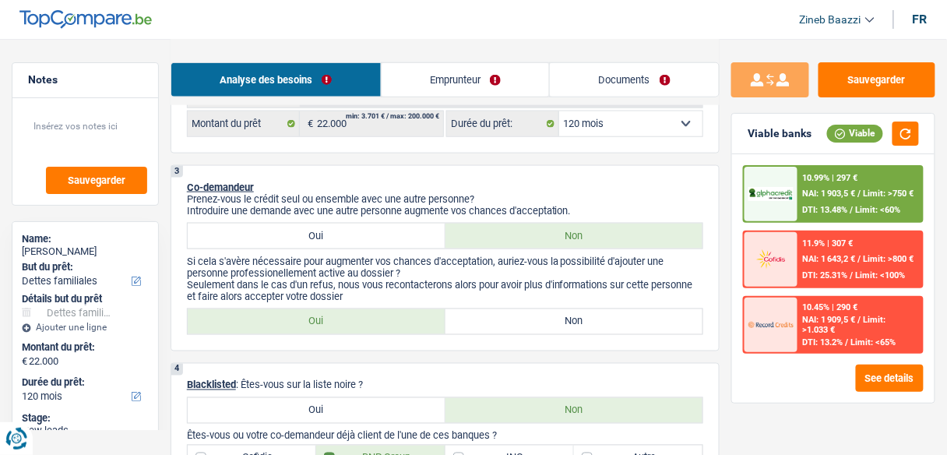
click at [540, 334] on div "3 Co-demandeur Prenez-vous le crédit seul ou ensemble avec une autre personne? …" at bounding box center [445, 258] width 549 height 186
click at [542, 318] on label "Non" at bounding box center [574, 321] width 258 height 25
click at [542, 318] on input "Non" at bounding box center [574, 321] width 258 height 25
radio input "true"
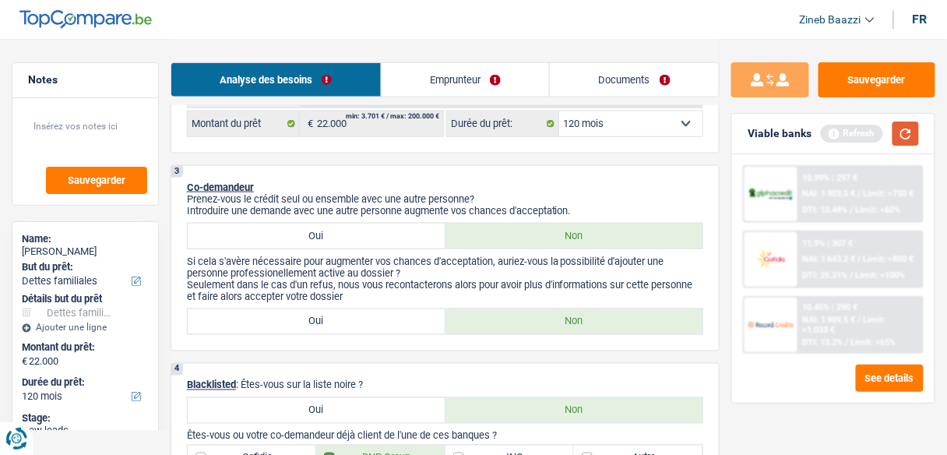
click at [904, 135] on button "button" at bounding box center [905, 133] width 26 height 24
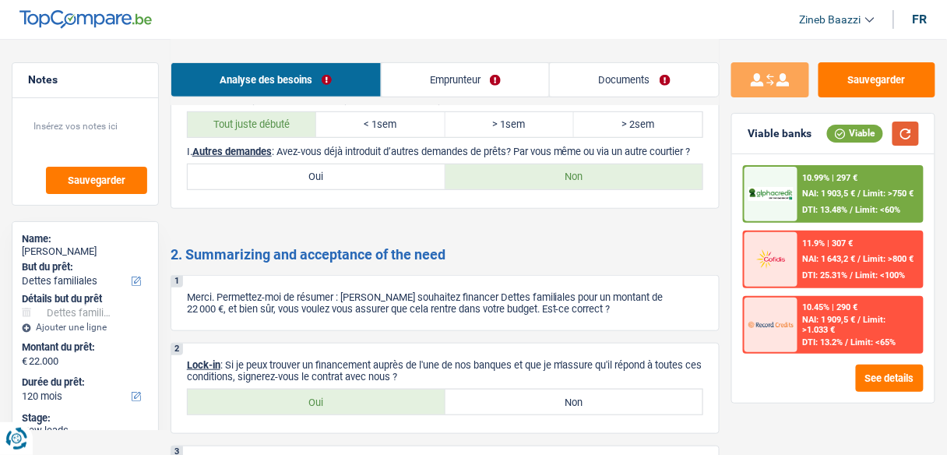
scroll to position [1682, 0]
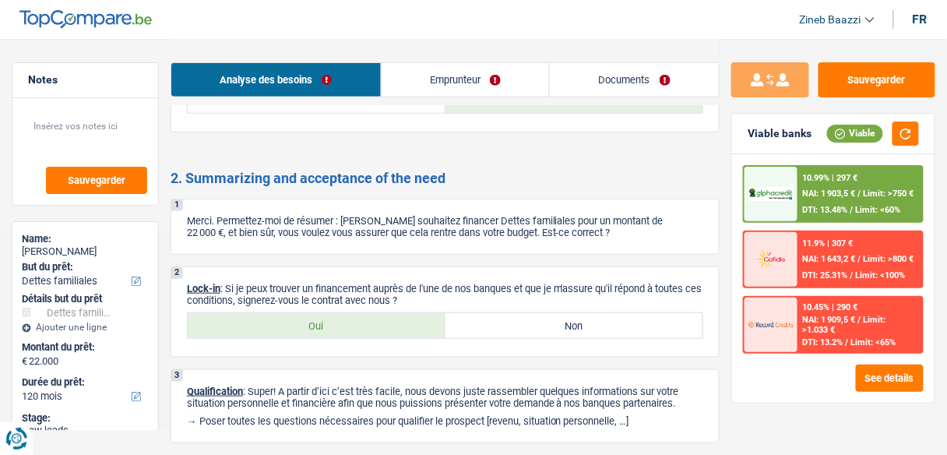
click at [732, 387] on div "10.99% | 297 € NAI: 1 903,5 € / Limit: >750 € DTI: 13.48% / Limit: <60% 11.9% |…" at bounding box center [833, 278] width 202 height 248
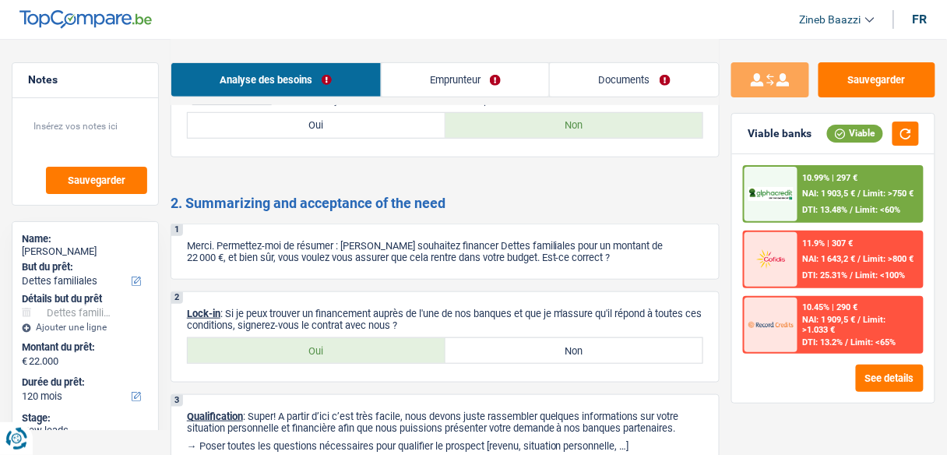
scroll to position [1732, 0]
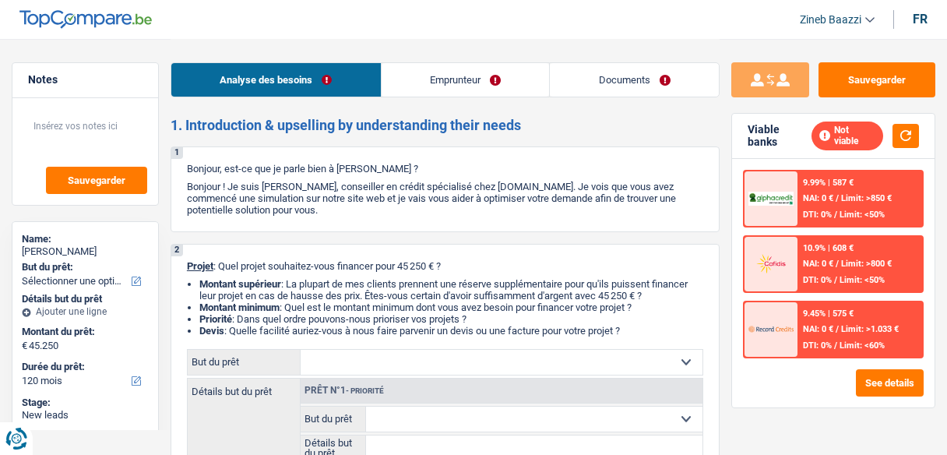
select select "120"
select select "retired"
select select "pension"
select select "liveWithParents"
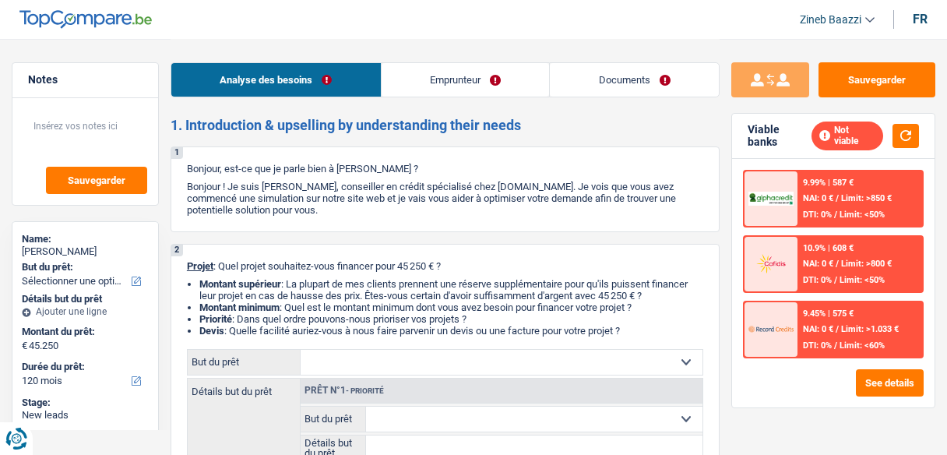
select select "120"
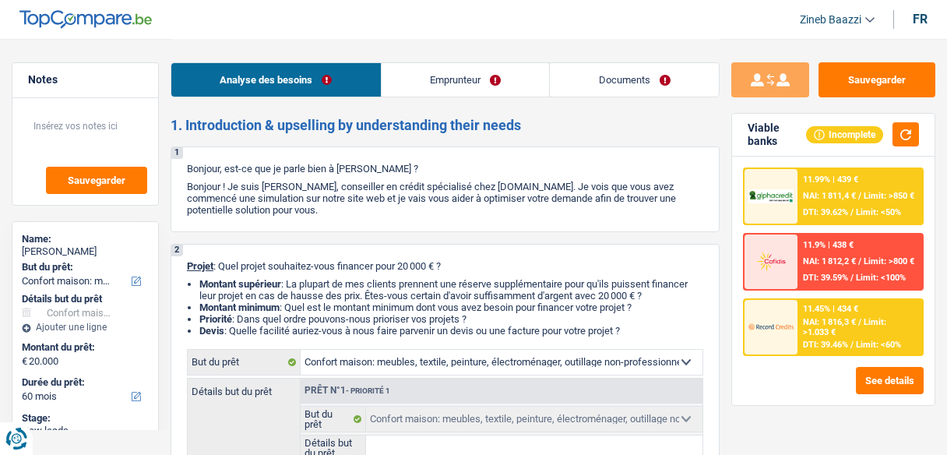
select select "household"
select select "60"
select select "household"
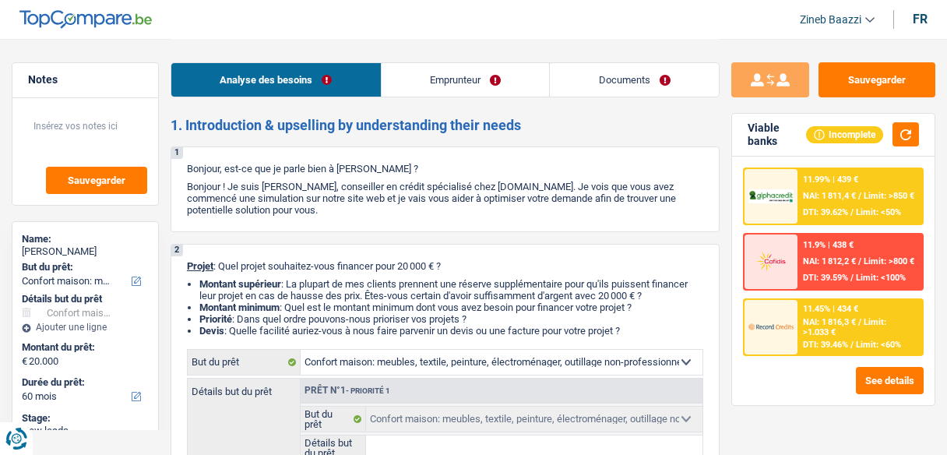
select select "60"
select select "independent"
select select "netSalary"
select select "rents"
select select "household"
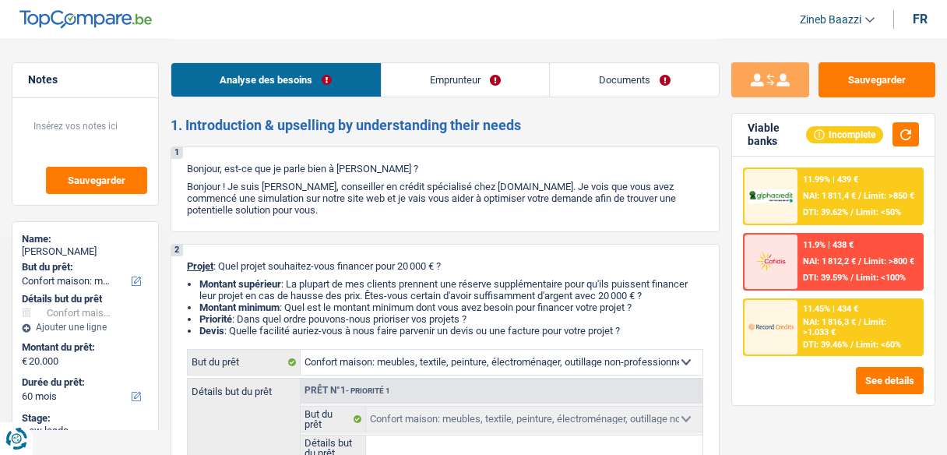
select select "household"
select select "60"
click at [483, 260] on p "Projet : Quel projet souhaitez-vous financer pour 20 000 € ?" at bounding box center [445, 266] width 516 height 12
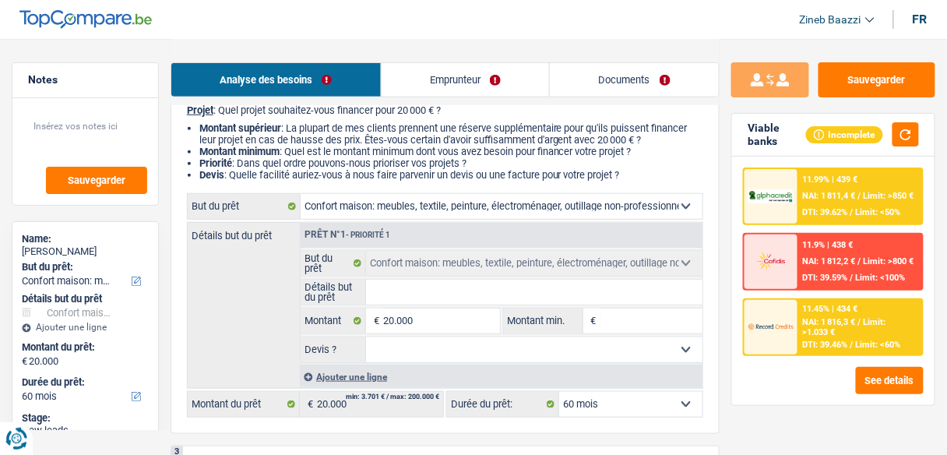
scroll to position [187, 0]
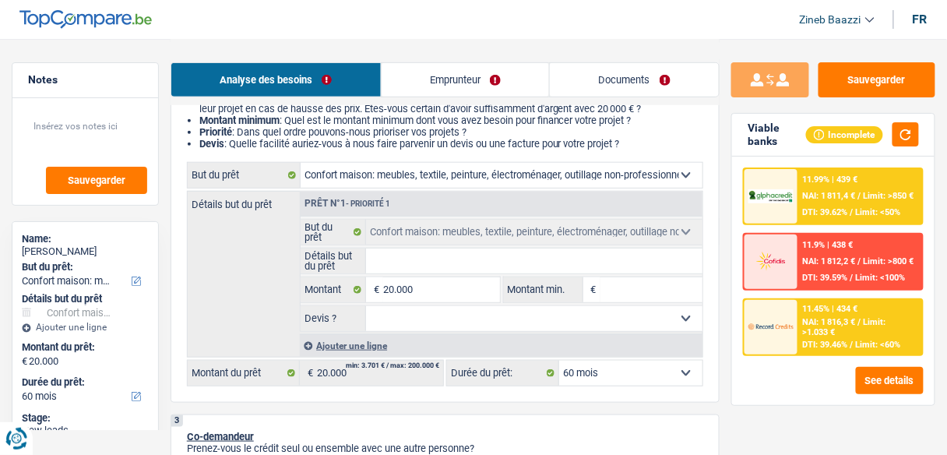
click at [411, 260] on input "Détails but du prêt" at bounding box center [534, 260] width 336 height 25
click at [337, 26] on header "Zineb Baazzi Se déconnecter fr" at bounding box center [473, 20] width 947 height 40
click at [412, 265] on input "Détails but du prêt" at bounding box center [534, 260] width 336 height 25
click at [253, 290] on div "Détails but du prêt Prêt n°1 - Priorité 1 Confort maison: meubles, textile, pei…" at bounding box center [445, 274] width 516 height 167
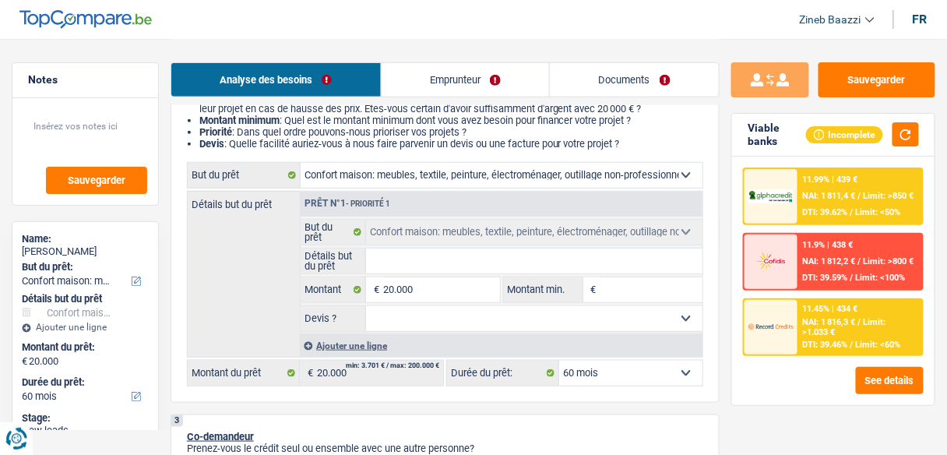
click at [456, 266] on input "Détails but du prêt" at bounding box center [534, 260] width 336 height 25
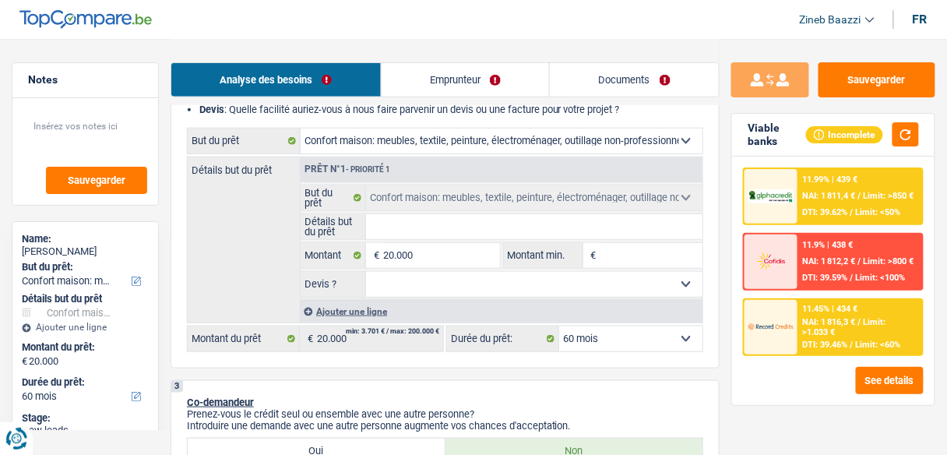
scroll to position [249, 0]
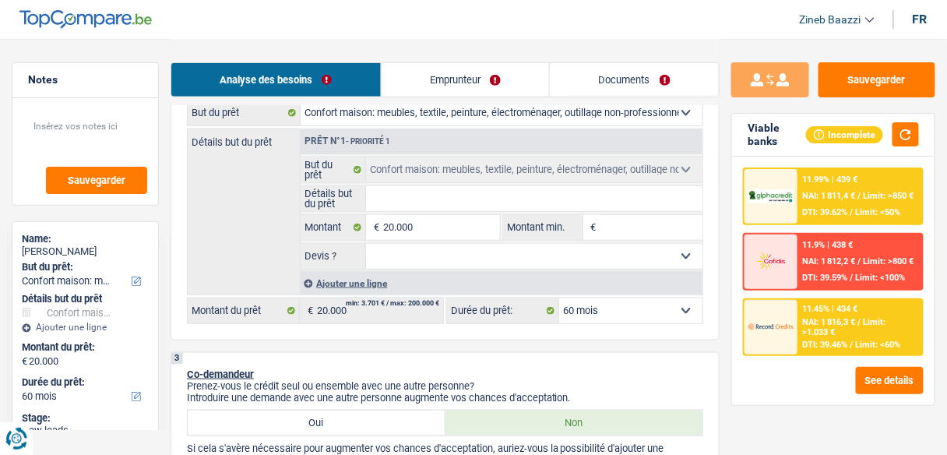
click at [445, 199] on input "Détails but du prêt" at bounding box center [534, 198] width 336 height 25
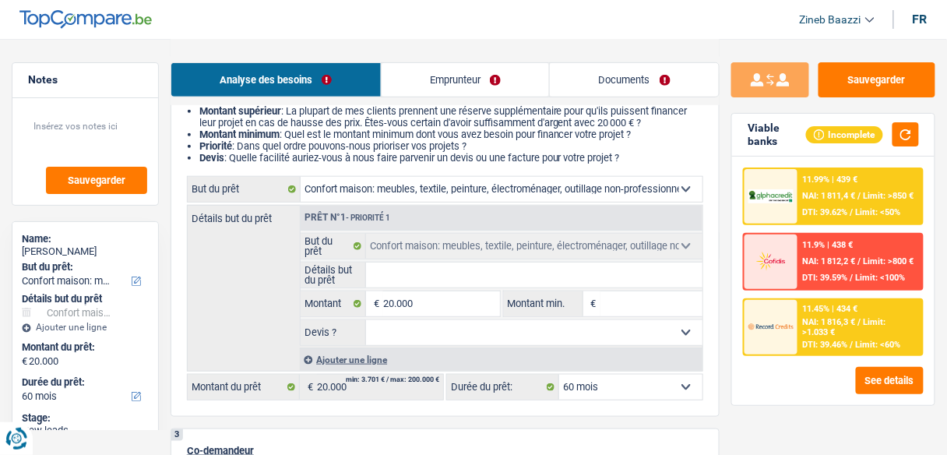
scroll to position [125, 0]
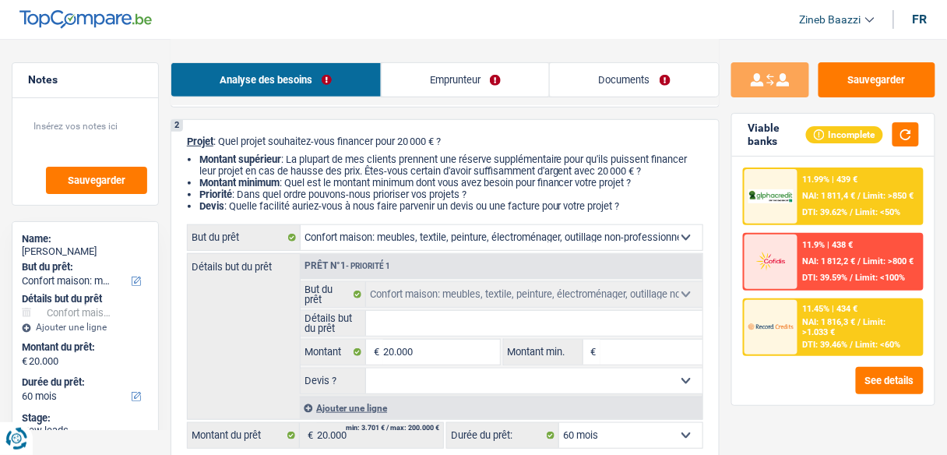
click at [459, 315] on input "Détails but du prêt" at bounding box center [534, 323] width 336 height 25
click at [492, 316] on input "Détails but du prêt" at bounding box center [534, 323] width 336 height 25
type input "a"
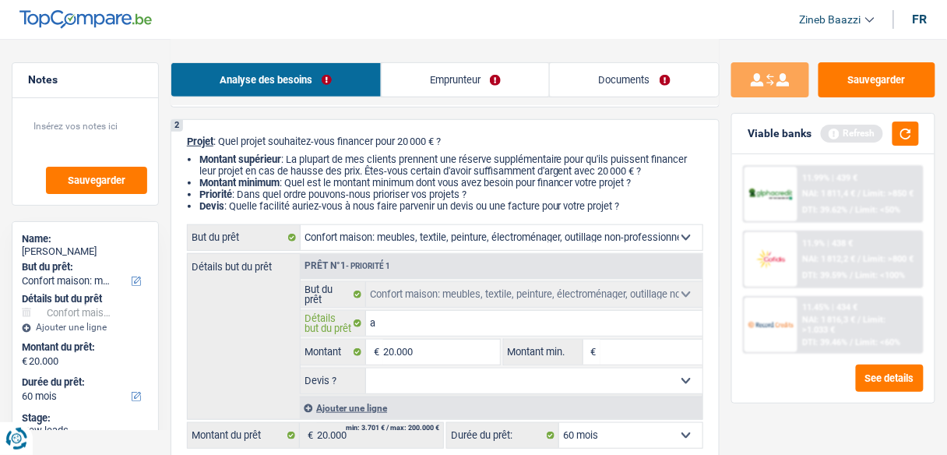
type input "am"
type input "ame"
type input "amen"
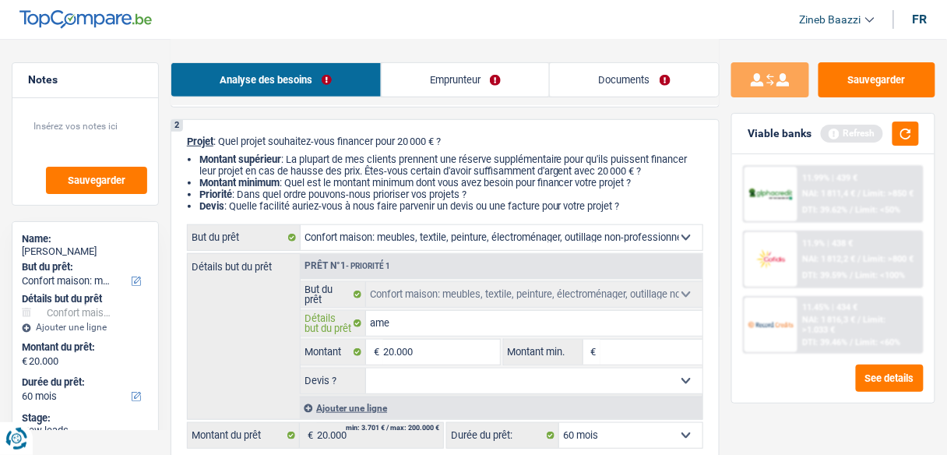
type input "amen"
type input "amena"
type input "amenag"
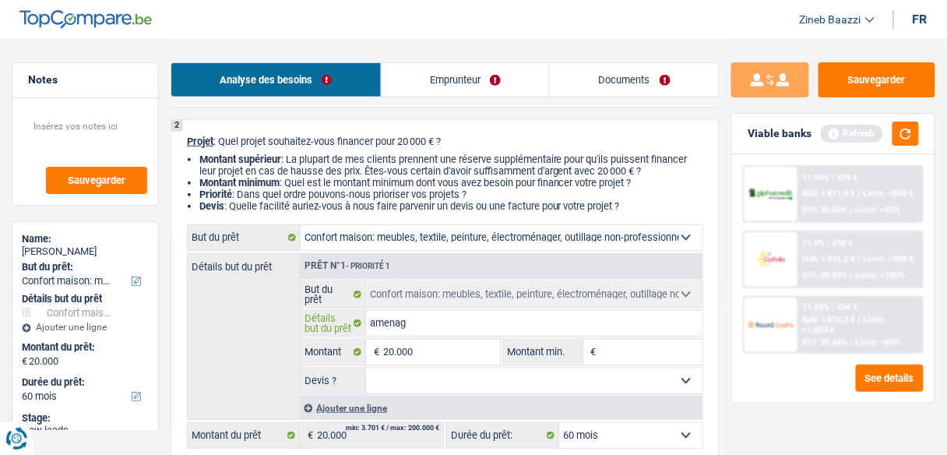
type input "amenage"
type input "amenager"
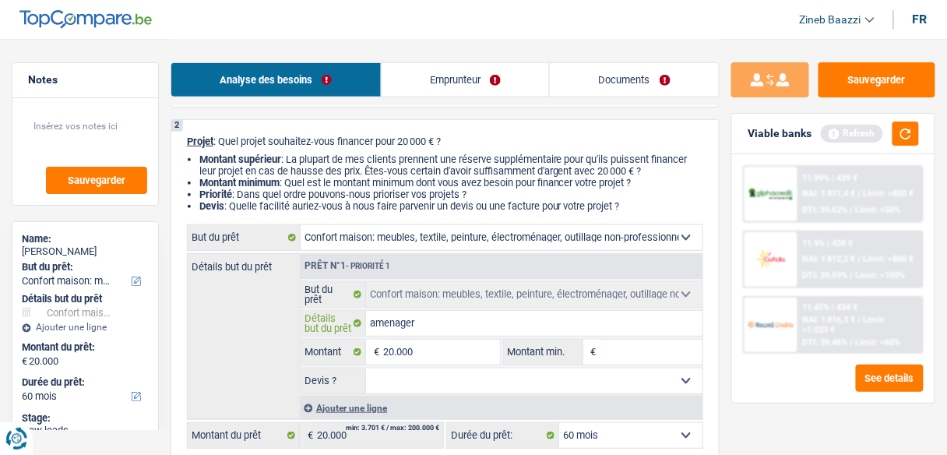
type input "amenager"
type input "amenager s"
type input "amenager so"
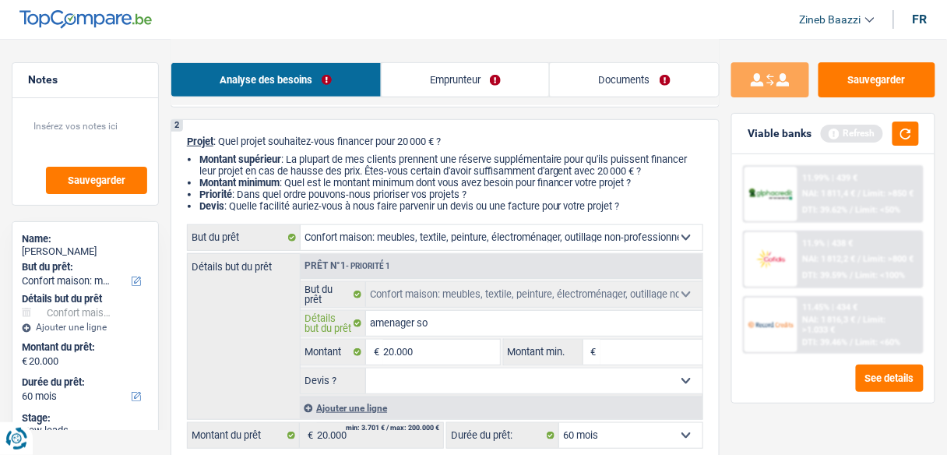
type input "amenager son"
type input "amenager son i"
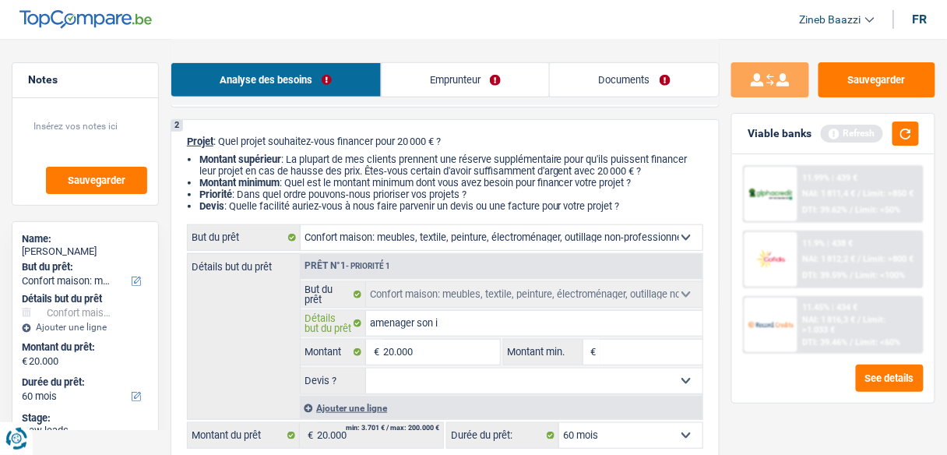
type input "amenager son i"
type input "amenager son in"
type input "amenager son int"
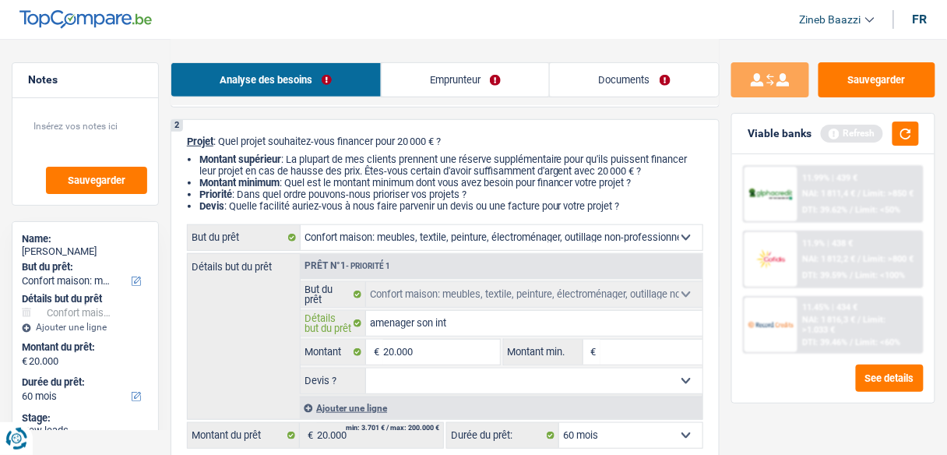
type input "amenager son inte"
type input "amenager son inter"
type input "amenager son interi"
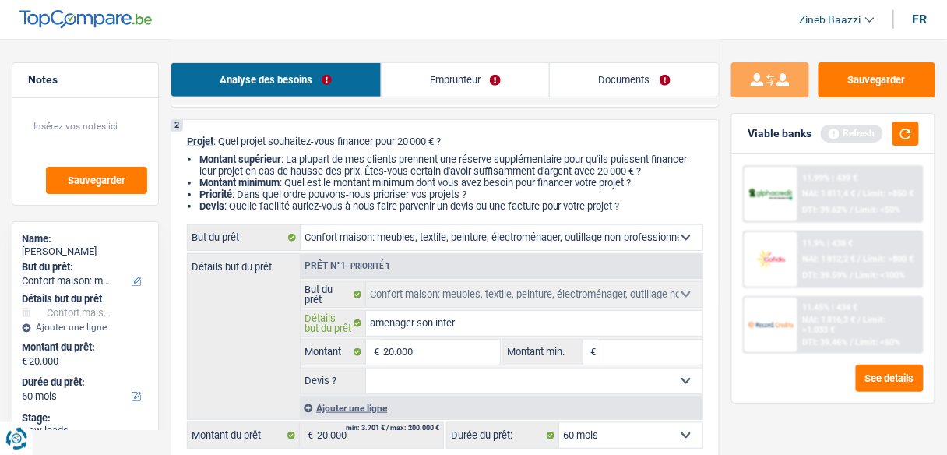
type input "amenager son interi"
type input "amenager son interie"
type input "amenager son interieu"
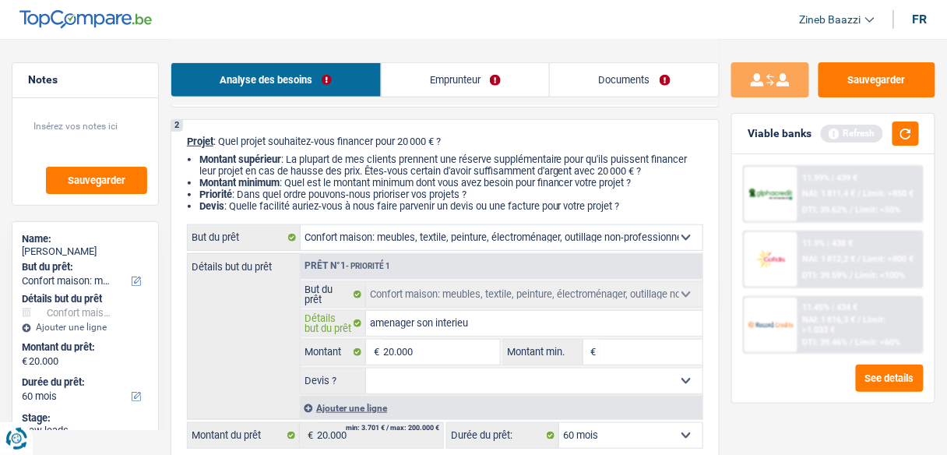
type input "amenager son interieur"
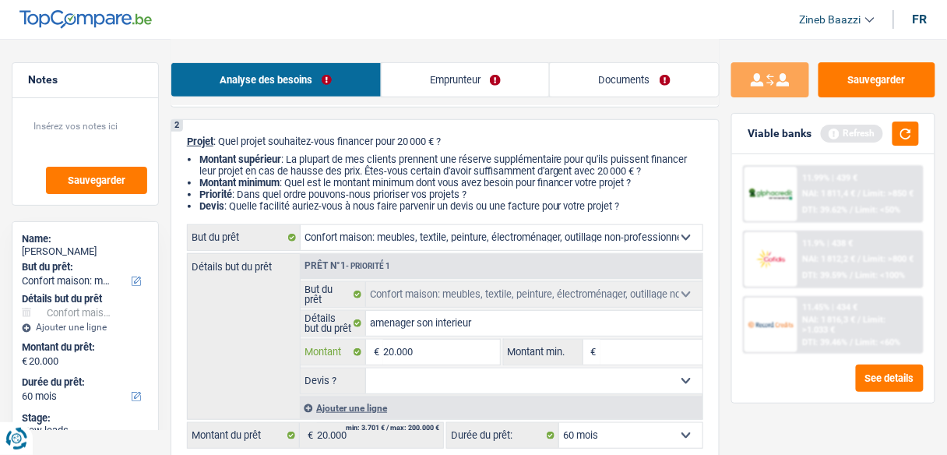
click at [438, 359] on input "20.000" at bounding box center [441, 351] width 116 height 25
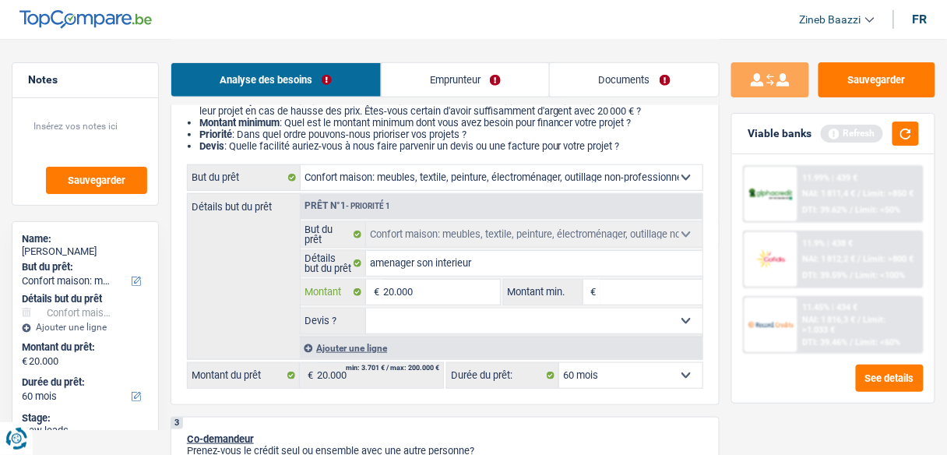
scroll to position [187, 0]
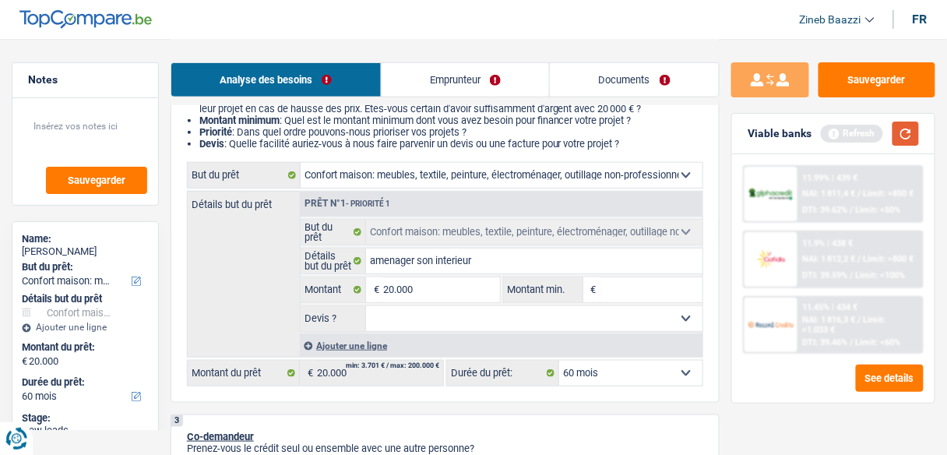
click at [906, 128] on button "button" at bounding box center [905, 133] width 26 height 24
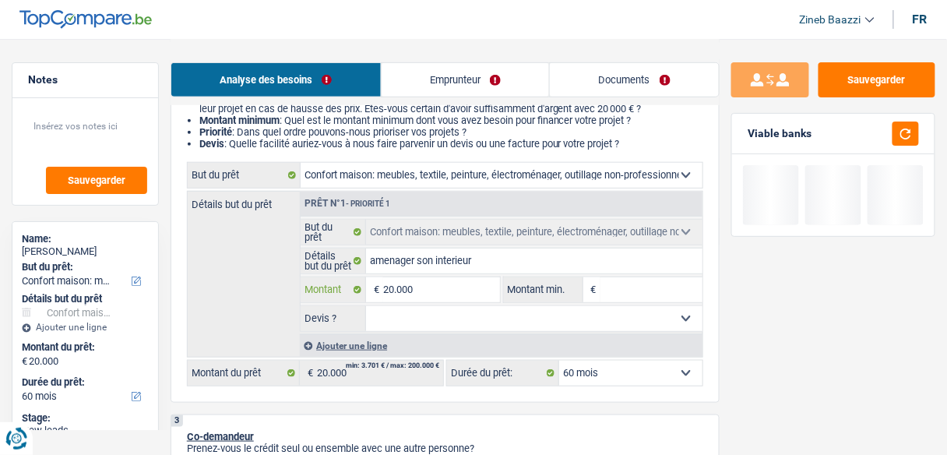
click at [441, 300] on input "20.000" at bounding box center [441, 289] width 116 height 25
click at [615, 284] on input "Montant min." at bounding box center [651, 289] width 102 height 25
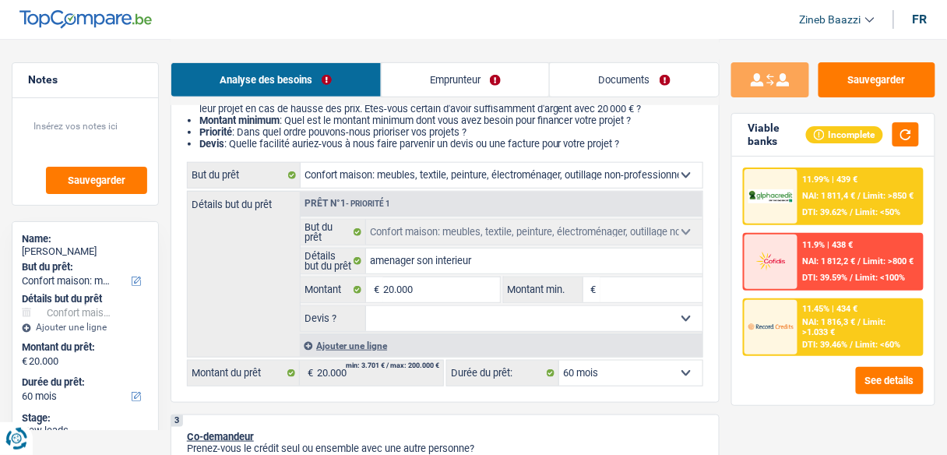
type input "2"
type input "20"
type input "200"
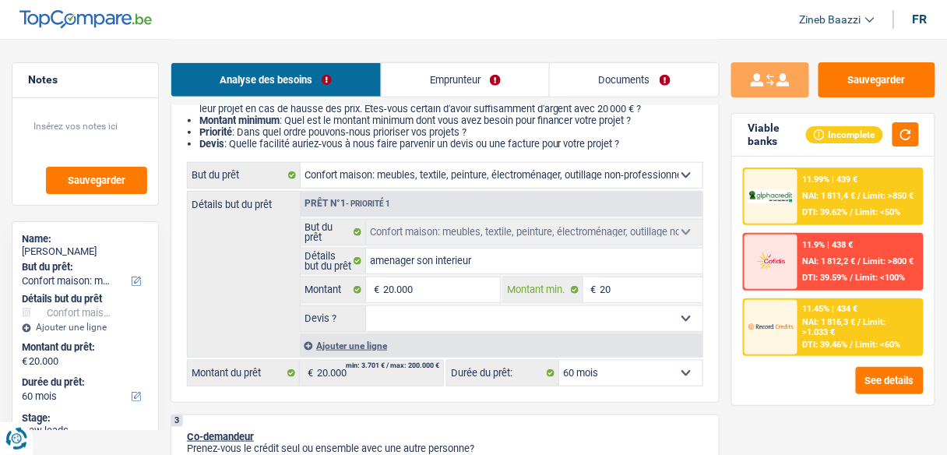
type input "200"
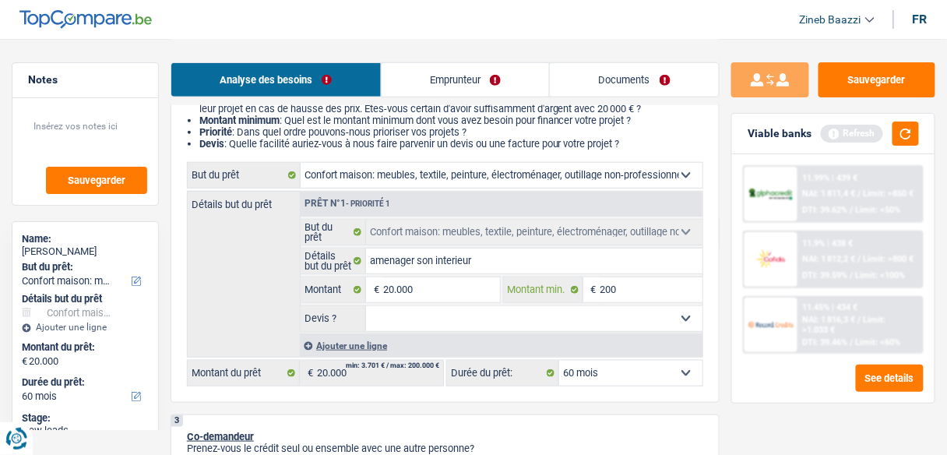
type input "2.000"
type input "20.000"
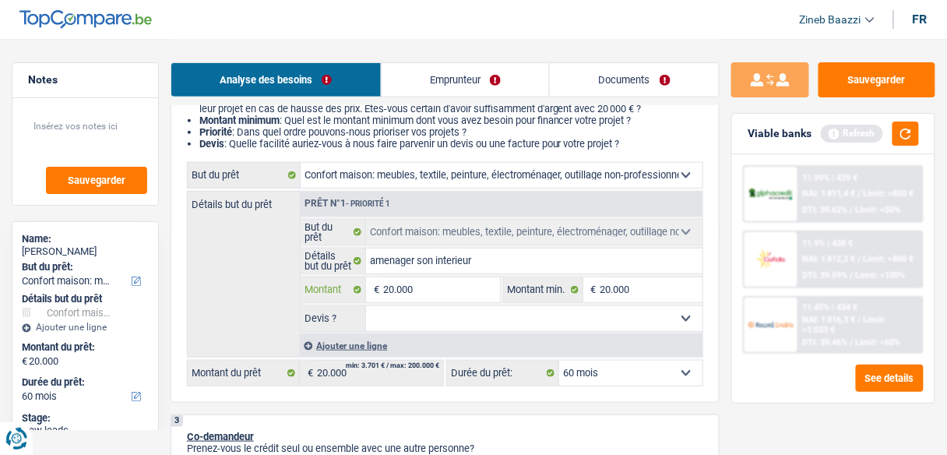
click at [403, 290] on input "20.000" at bounding box center [441, 289] width 116 height 25
click at [389, 290] on input "20.000" at bounding box center [441, 289] width 116 height 25
click at [394, 292] on input "20.000" at bounding box center [441, 289] width 116 height 25
type input "2.000"
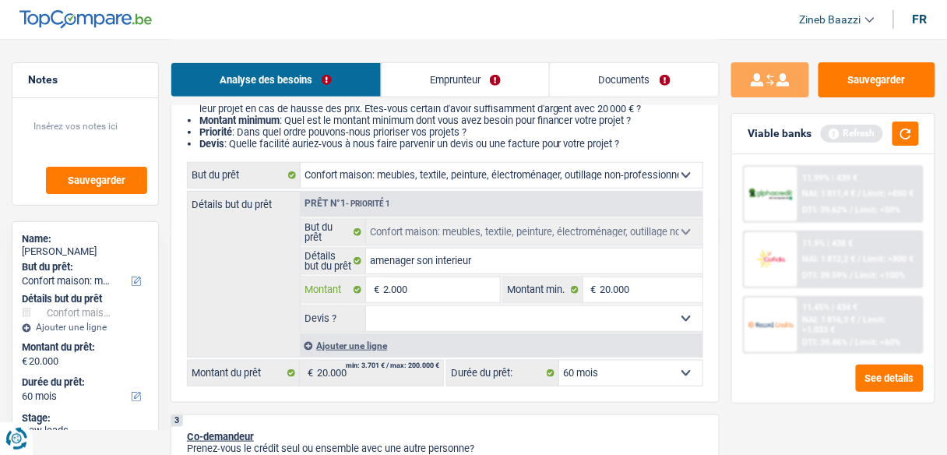
type input "25.000"
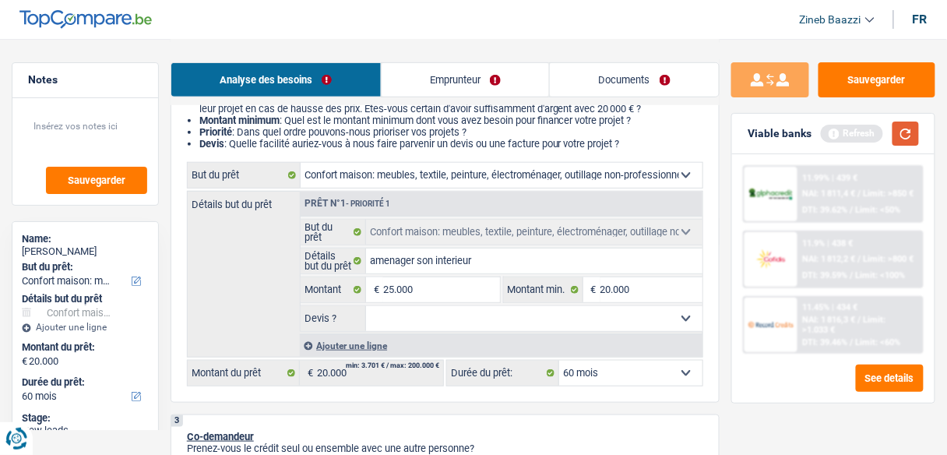
type input "25.000"
click at [892, 132] on div "Refresh" at bounding box center [870, 133] width 98 height 24
select select "120"
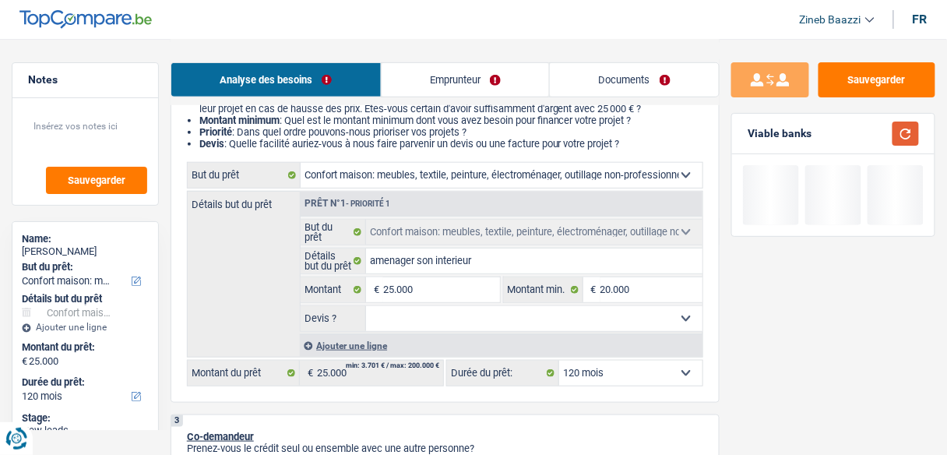
click at [894, 132] on button "button" at bounding box center [905, 133] width 26 height 24
click at [573, 312] on select "Oui Non Non répondu Sélectionner une option" at bounding box center [534, 318] width 336 height 25
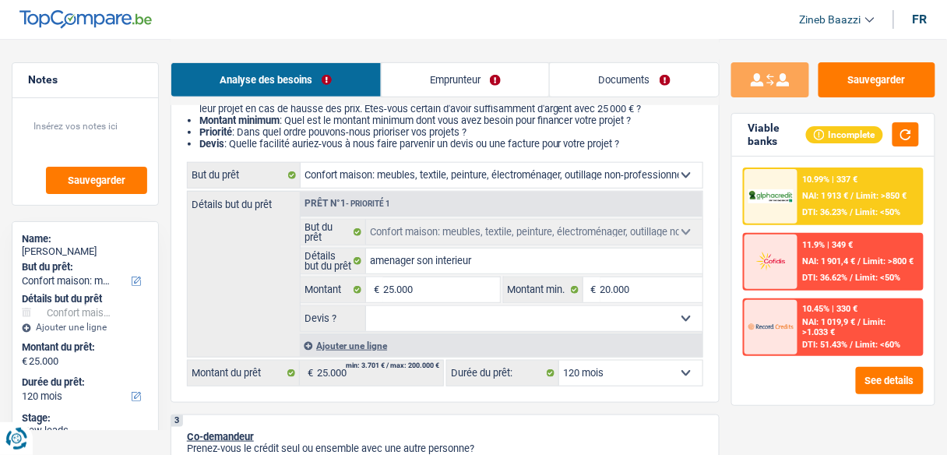
select select "false"
click at [366, 306] on select "Oui Non Non répondu Sélectionner une option" at bounding box center [534, 318] width 336 height 25
select select "false"
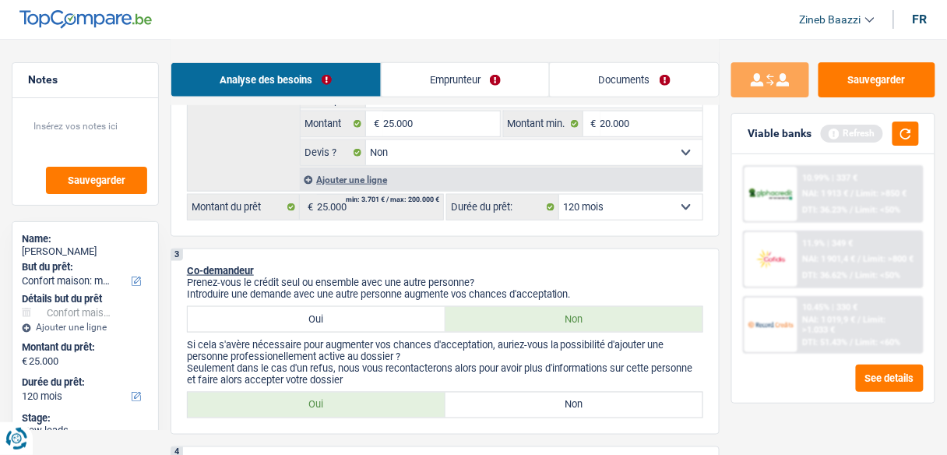
scroll to position [374, 0]
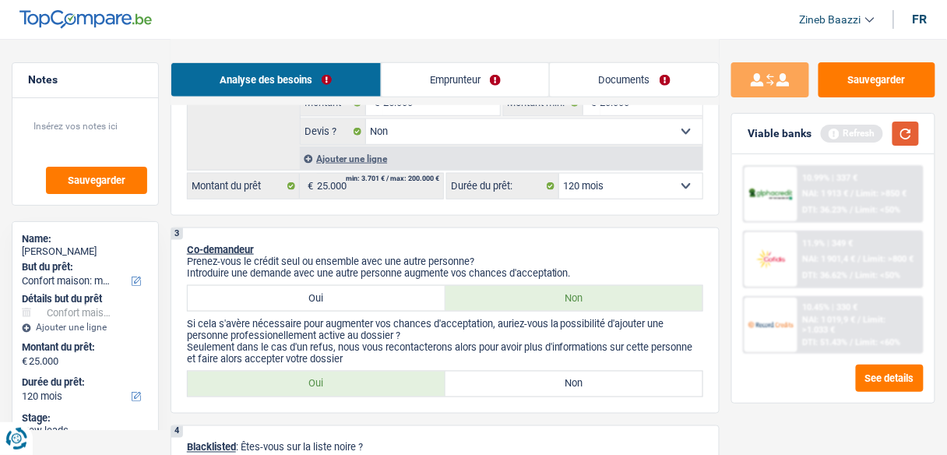
click at [908, 136] on button "button" at bounding box center [905, 133] width 26 height 24
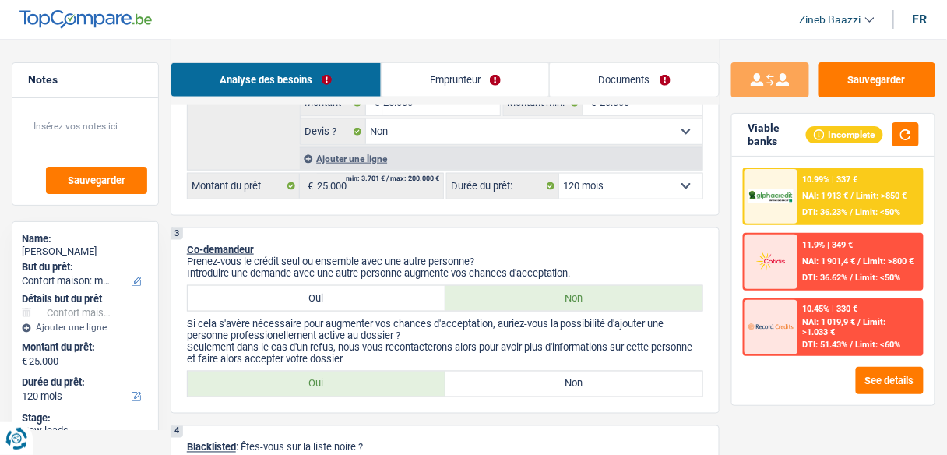
click at [504, 398] on div "3 Co-demandeur Prenez-vous le crédit seul ou ensemble avec une autre personne? …" at bounding box center [445, 320] width 549 height 186
click at [509, 391] on label "Non" at bounding box center [574, 383] width 258 height 25
click at [509, 391] on input "Non" at bounding box center [574, 383] width 258 height 25
radio input "true"
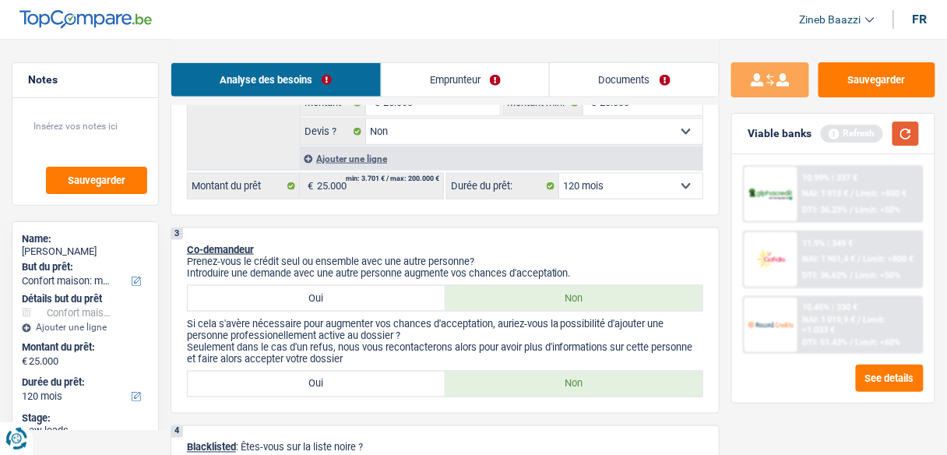
click at [900, 131] on button "button" at bounding box center [905, 133] width 26 height 24
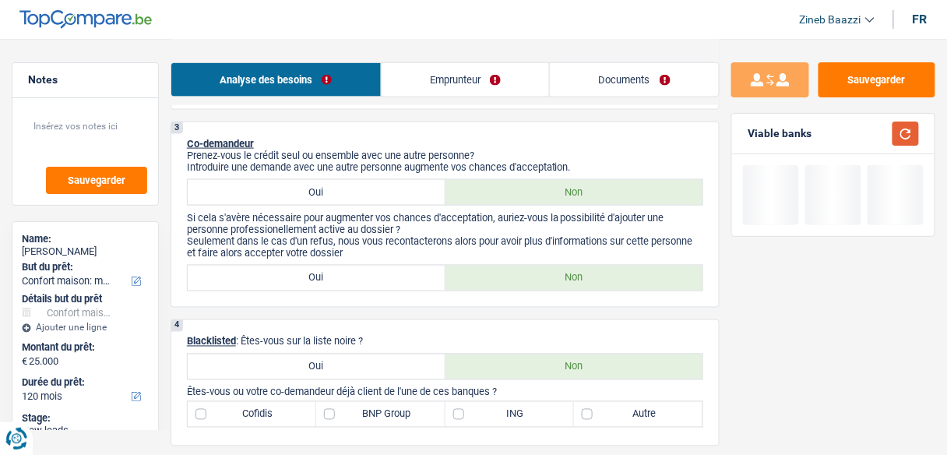
scroll to position [623, 0]
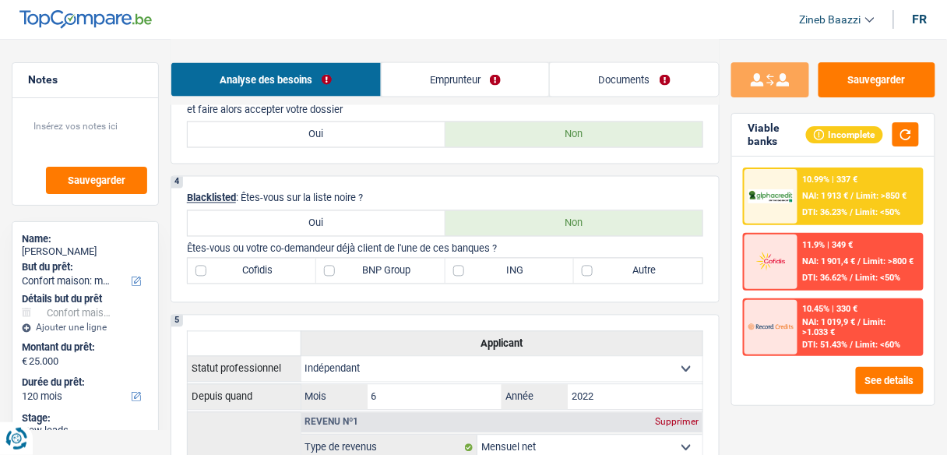
click at [389, 273] on label "BNP Group" at bounding box center [380, 271] width 128 height 25
click at [389, 273] on input "BNP Group" at bounding box center [380, 271] width 128 height 25
checkbox input "true"
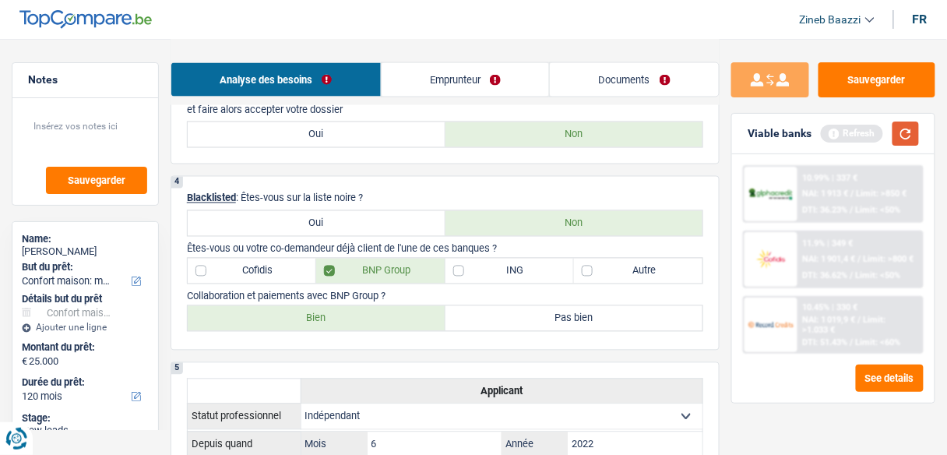
click at [894, 133] on button "button" at bounding box center [905, 133] width 26 height 24
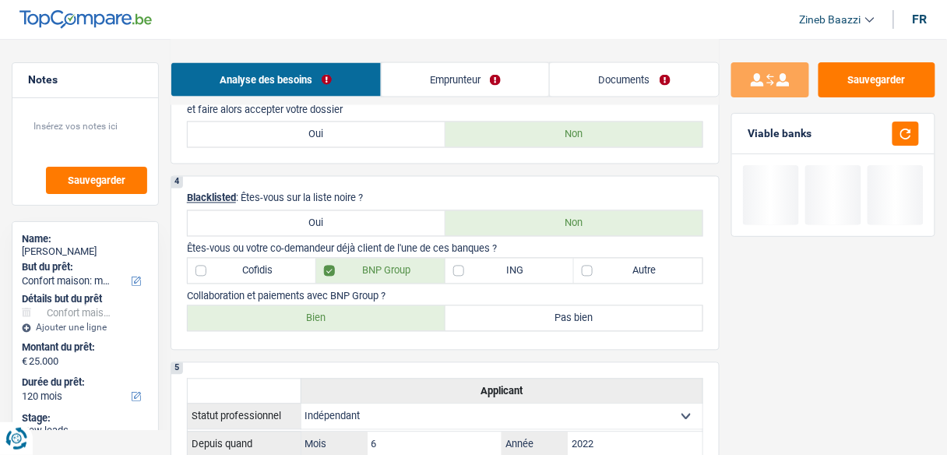
click at [346, 315] on label "Bien" at bounding box center [317, 318] width 258 height 25
click at [346, 315] on input "Bien" at bounding box center [317, 318] width 258 height 25
radio input "true"
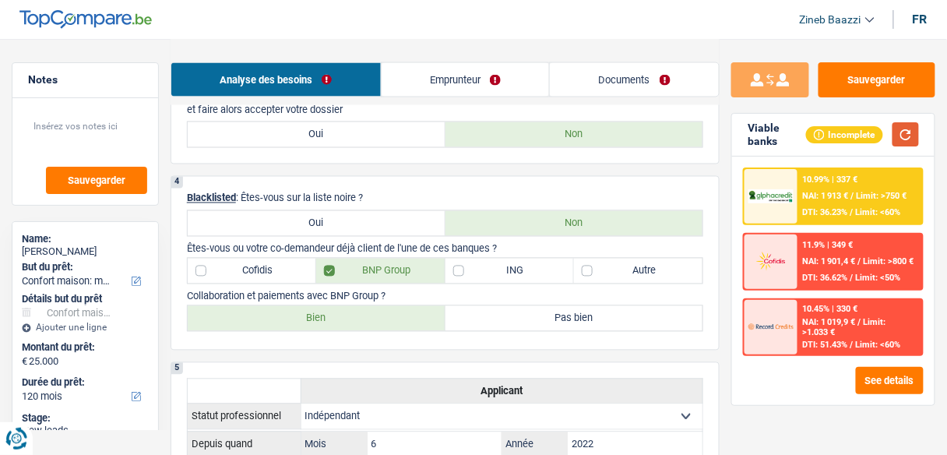
click at [913, 132] on button "button" at bounding box center [905, 134] width 26 height 24
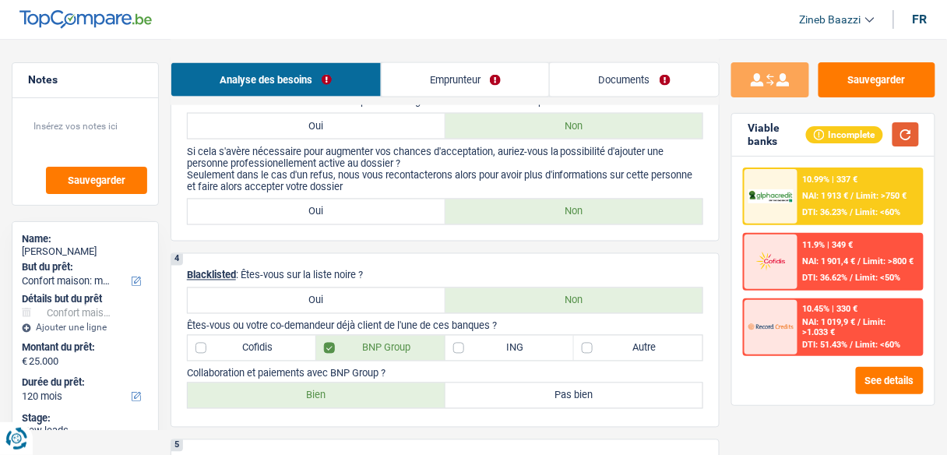
scroll to position [498, 0]
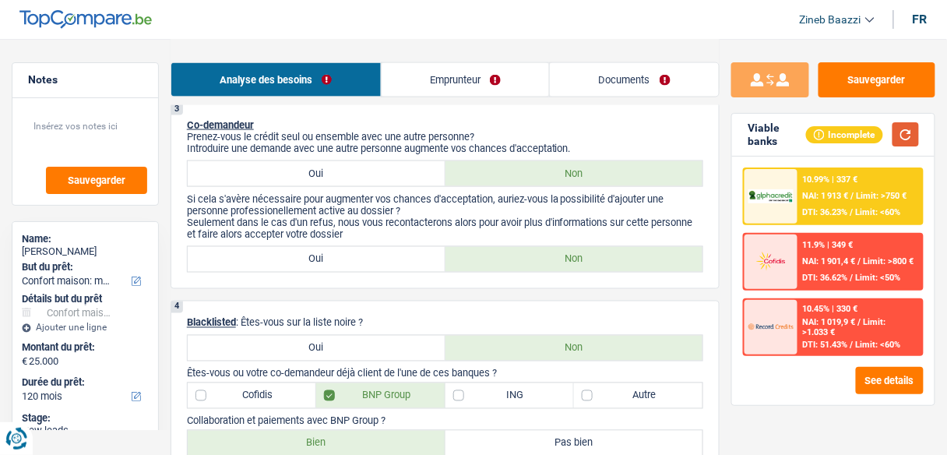
click at [912, 138] on button "button" at bounding box center [905, 134] width 26 height 24
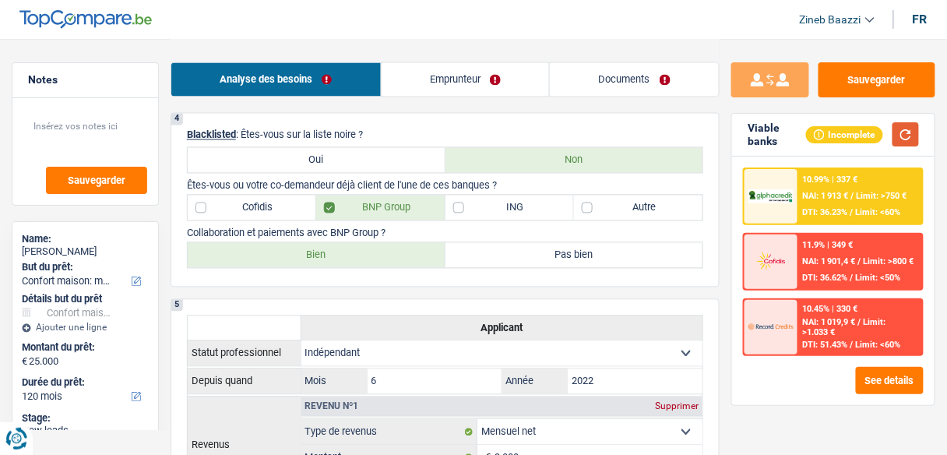
scroll to position [685, 0]
click at [513, 212] on label "ING" at bounding box center [509, 208] width 128 height 25
click at [513, 212] on input "ING" at bounding box center [509, 208] width 128 height 25
checkbox input "true"
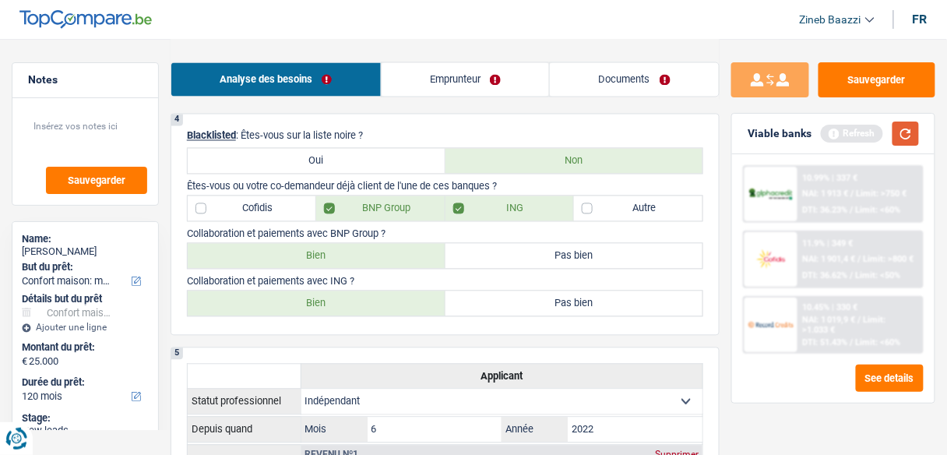
click at [917, 139] on button "button" at bounding box center [905, 133] width 26 height 24
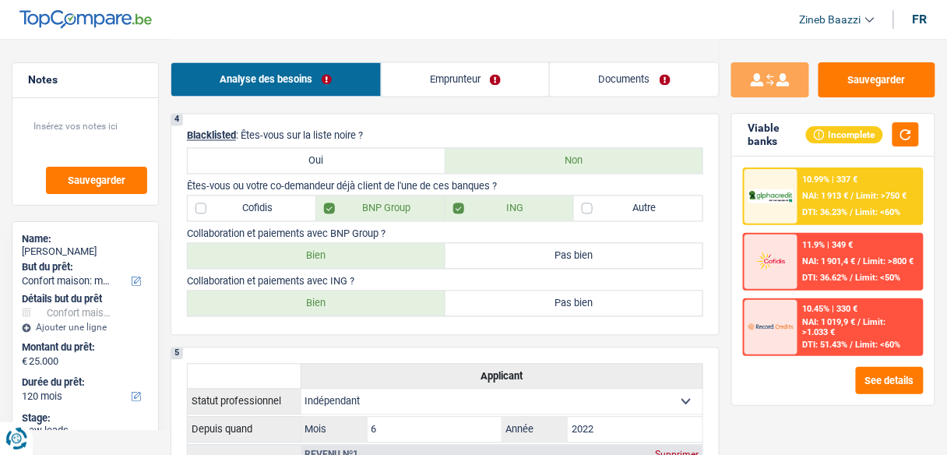
click at [380, 302] on label "Bien" at bounding box center [317, 303] width 258 height 25
click at [380, 302] on input "Bien" at bounding box center [317, 303] width 258 height 25
radio input "true"
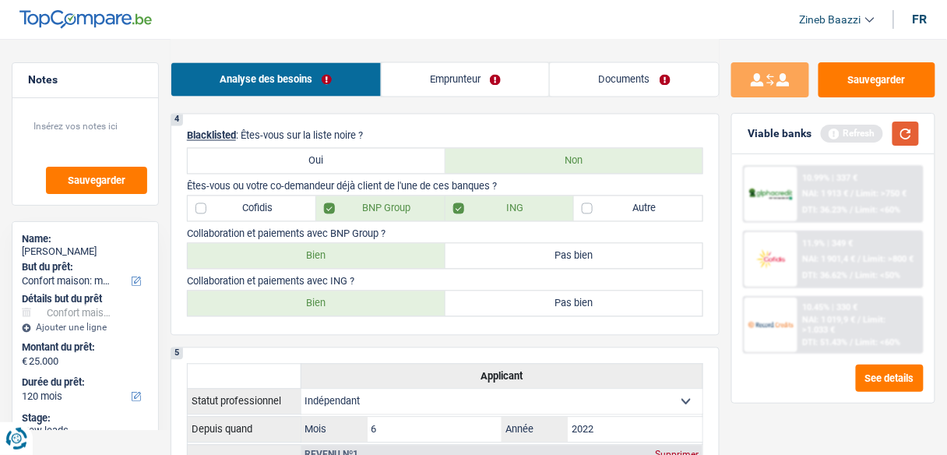
click at [913, 128] on button "button" at bounding box center [905, 133] width 26 height 24
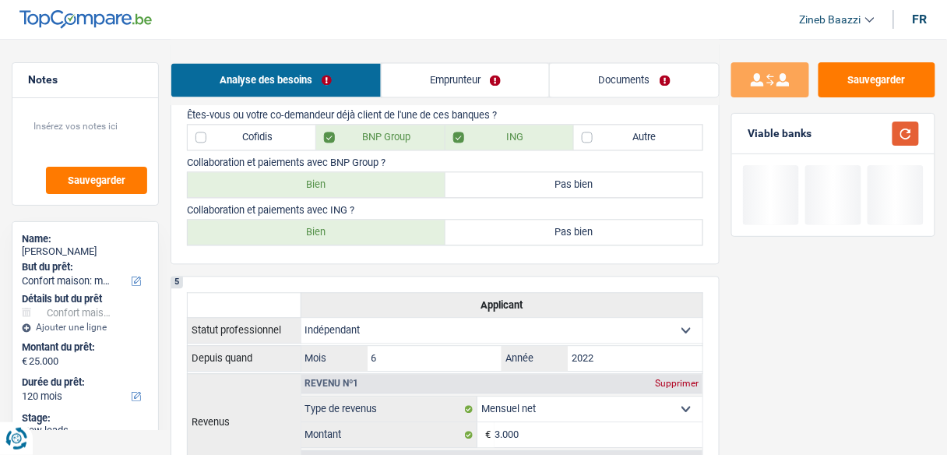
scroll to position [872, 0]
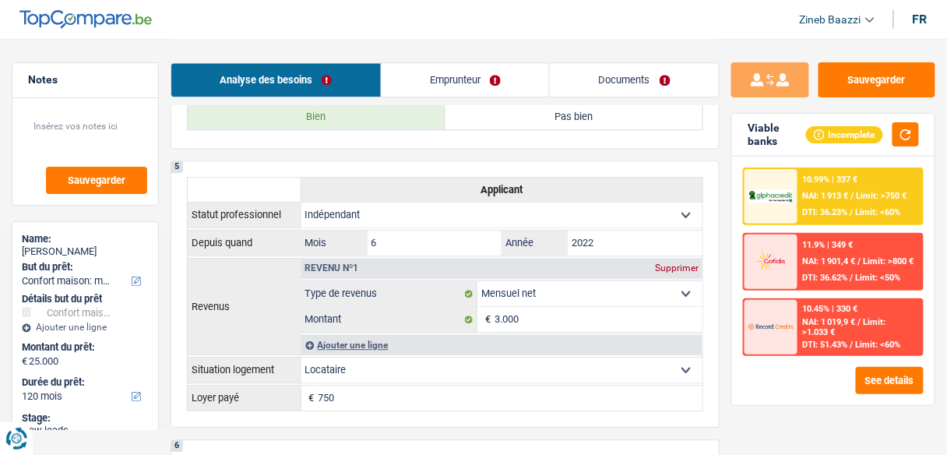
click at [454, 77] on link "Emprunteur" at bounding box center [466, 79] width 168 height 33
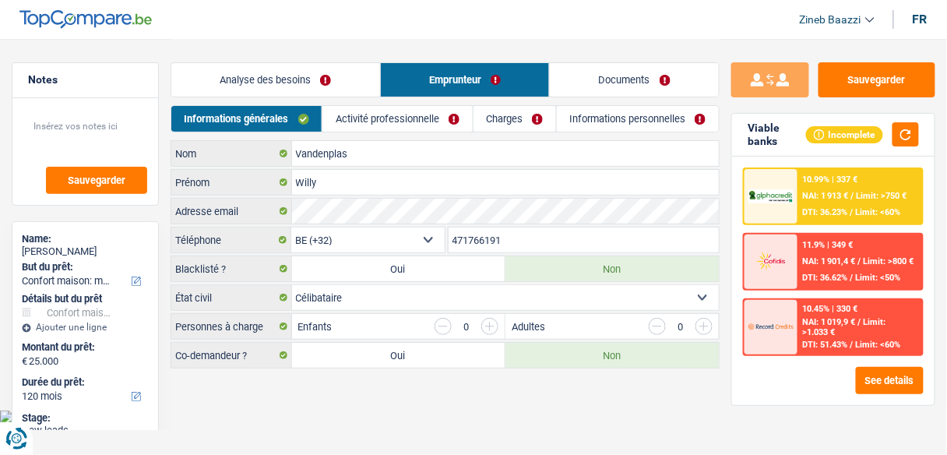
scroll to position [0, 0]
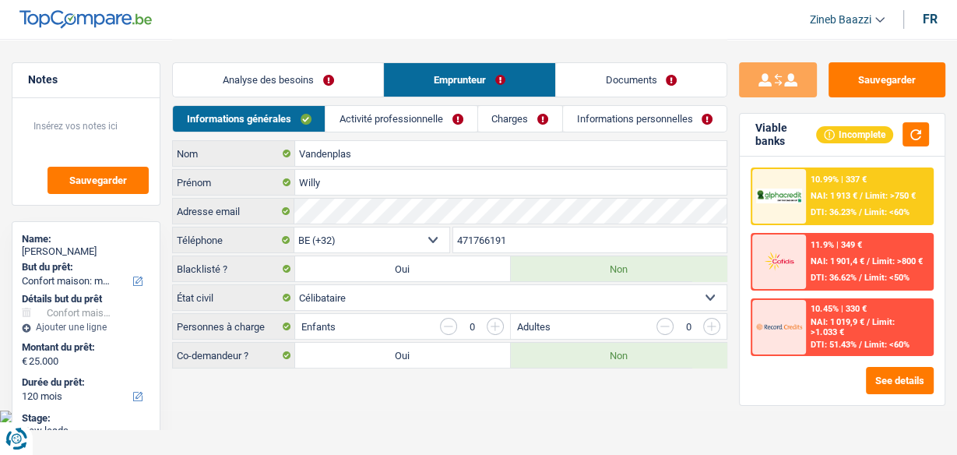
click at [343, 90] on link "Analyse des besoins" at bounding box center [278, 79] width 210 height 33
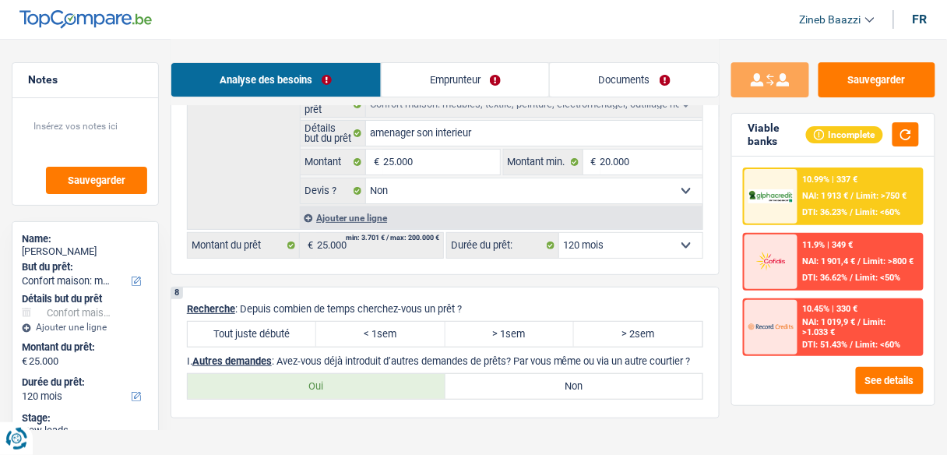
scroll to position [1370, 0]
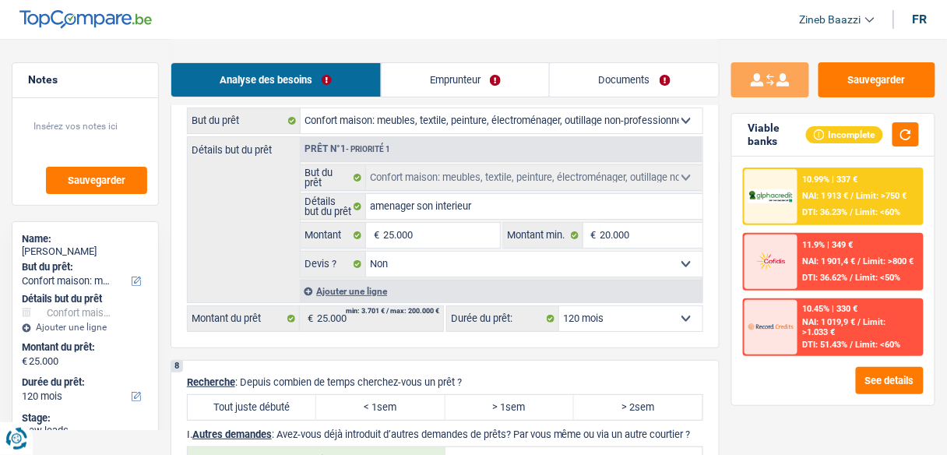
click at [498, 258] on select "Oui Non Non répondu Sélectionner une option" at bounding box center [534, 264] width 336 height 25
select select "yes"
click at [366, 252] on select "Oui Non Non répondu Sélectionner une option" at bounding box center [534, 264] width 336 height 25
select select "yes"
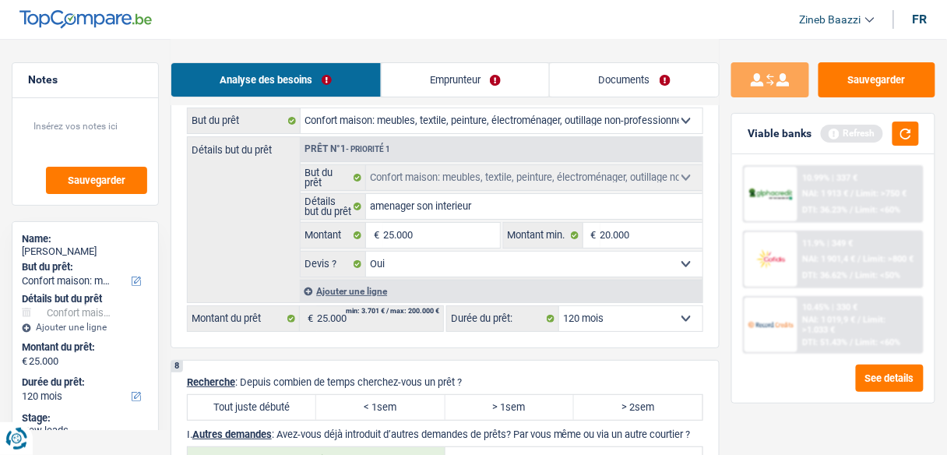
click at [227, 230] on div "Détails but du prêt Prêt n°1 - Priorité 1 Confort maison: meubles, textile, pei…" at bounding box center [445, 219] width 516 height 167
click at [333, 32] on header "Zineb Baazzi Se déconnecter fr" at bounding box center [473, 20] width 947 height 40
click at [908, 135] on button "button" at bounding box center [905, 133] width 26 height 24
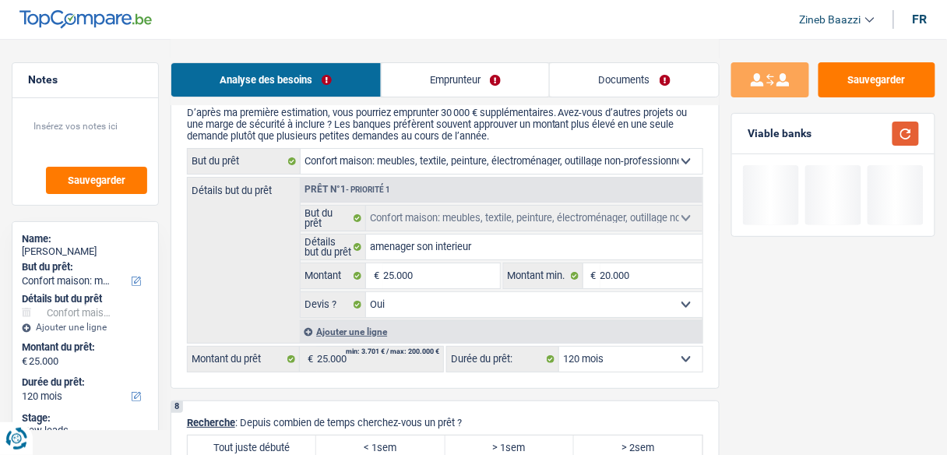
scroll to position [1308, 0]
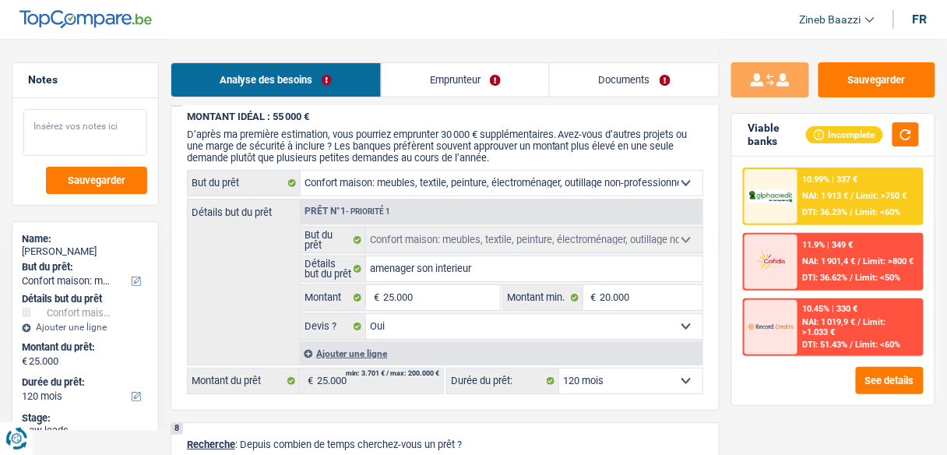
click at [79, 128] on textarea at bounding box center [85, 132] width 124 height 47
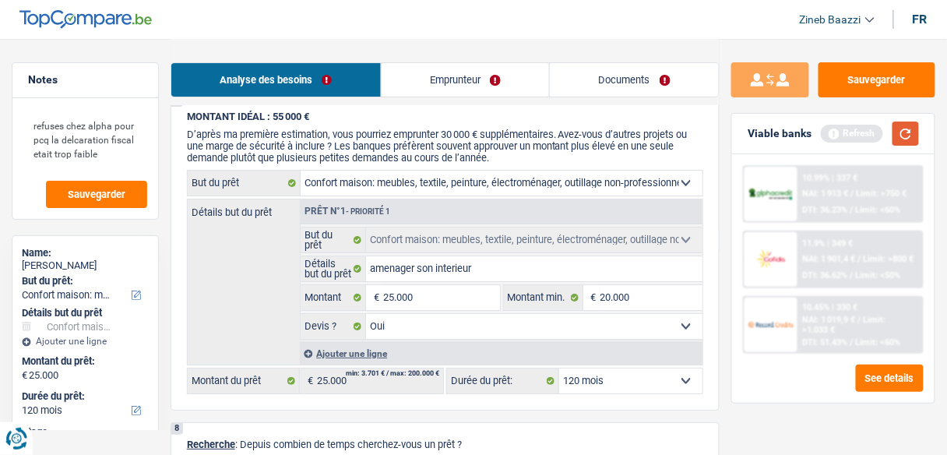
click at [895, 133] on button "button" at bounding box center [905, 133] width 26 height 24
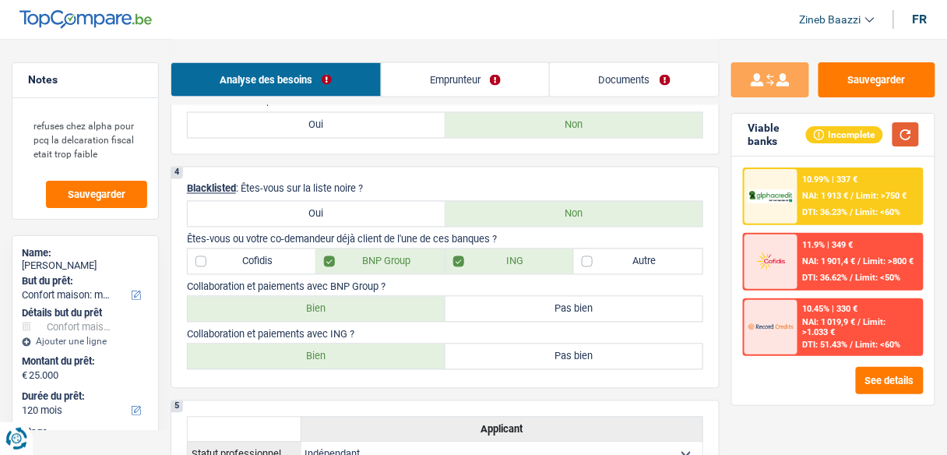
scroll to position [498, 0]
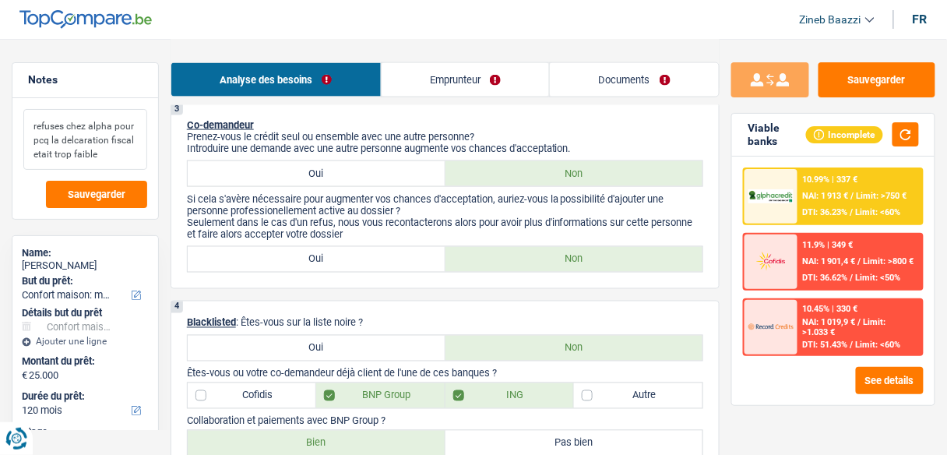
click at [109, 153] on textarea "refuses chez alpha pour pcq la delcaration fiscal etait trop faible" at bounding box center [85, 139] width 124 height 61
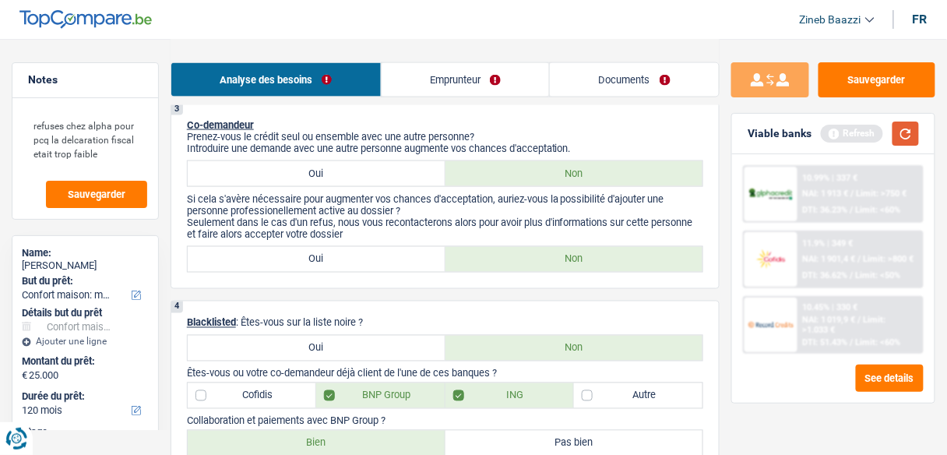
click at [915, 136] on button "button" at bounding box center [905, 133] width 26 height 24
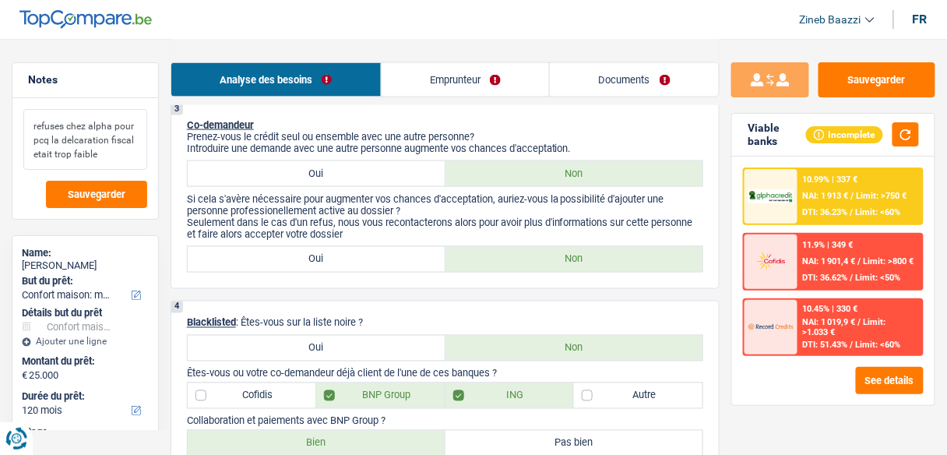
click at [100, 156] on textarea "refuses chez alpha pour pcq la delcaration fiscal etait trop faible" at bounding box center [85, 139] width 124 height 61
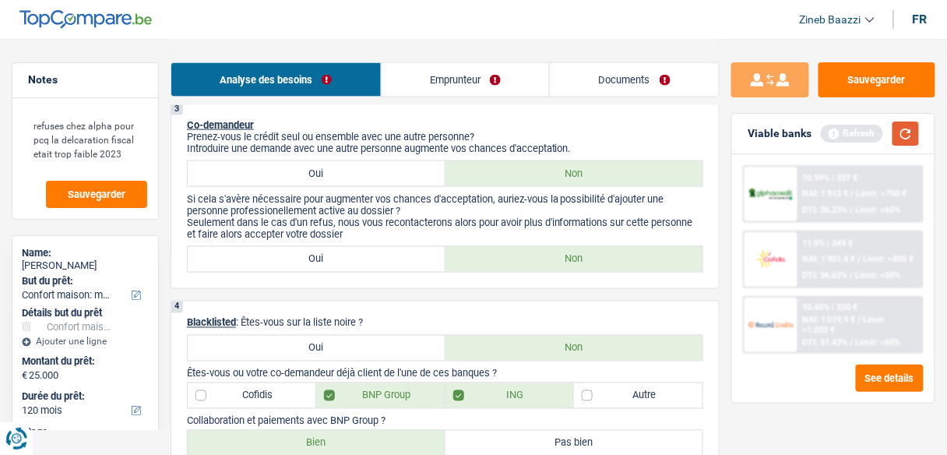
click at [895, 139] on button "button" at bounding box center [905, 133] width 26 height 24
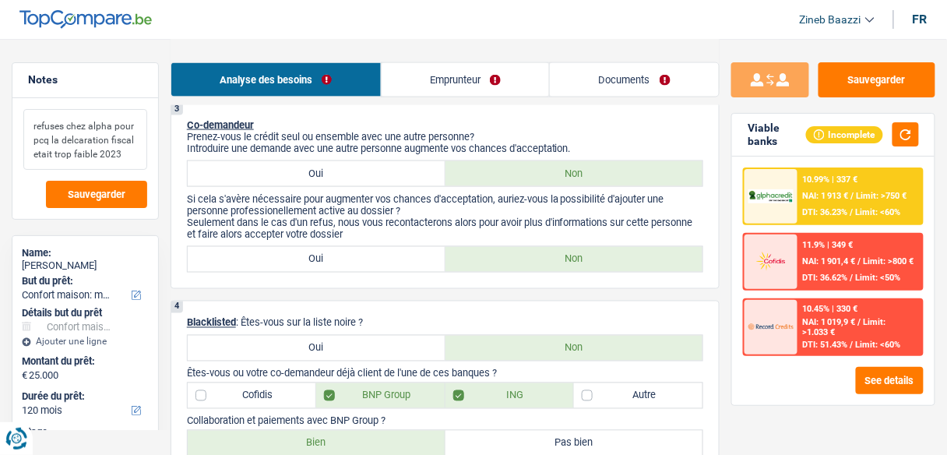
click at [123, 153] on textarea "refuses chez alpha pour pcq la delcaration fiscal etait trop faible 2023" at bounding box center [85, 139] width 124 height 61
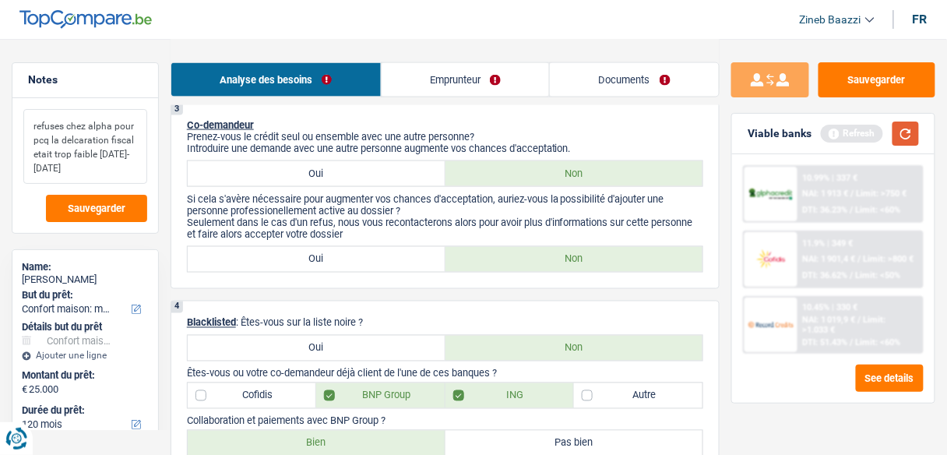
type textarea "refuses chez alpha pour pcq la delcaration fiscal etait trop faible 2023-2024"
click at [903, 128] on button "button" at bounding box center [905, 133] width 26 height 24
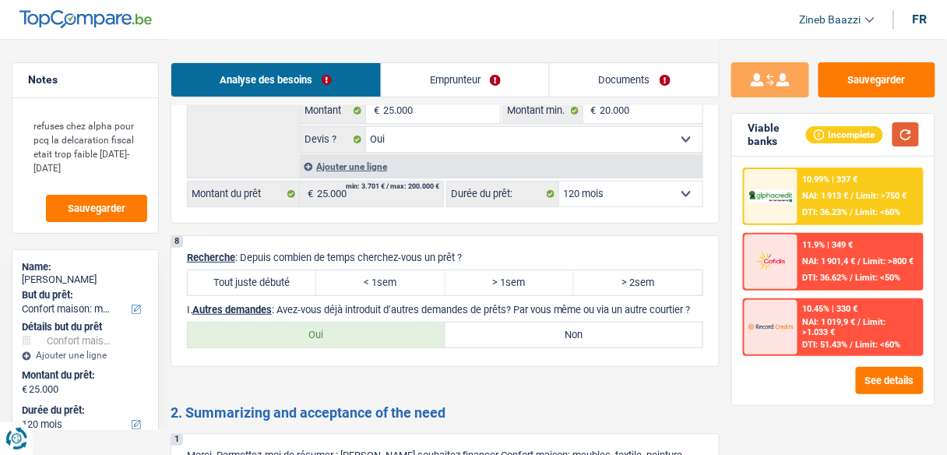
scroll to position [1495, 0]
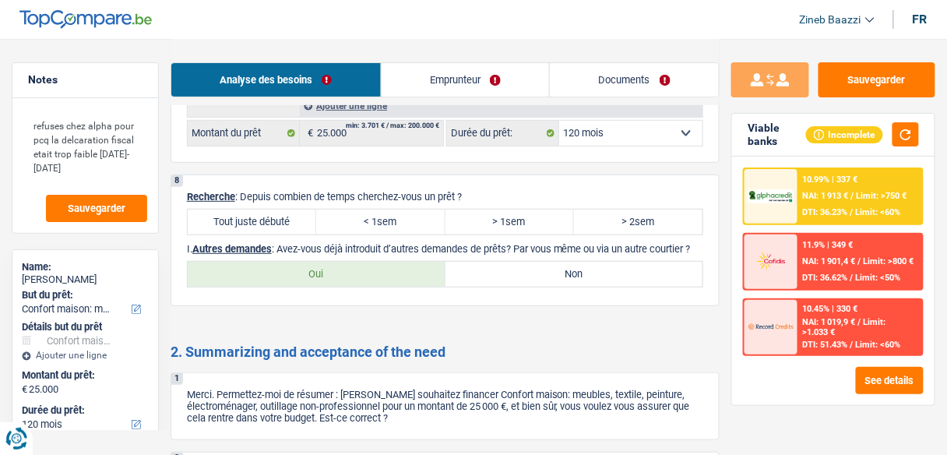
scroll to position [1557, 0]
click at [508, 349] on h2 "2. Summarizing and acceptance of the need" at bounding box center [445, 350] width 549 height 17
drag, startPoint x: 250, startPoint y: 185, endPoint x: 495, endPoint y: 169, distance: 245.8
click at [495, 173] on div "8 Recherche : Depuis combien de temps cherchez-vous un prêt ? Tout juste débuté…" at bounding box center [445, 239] width 549 height 132
click at [494, 189] on p "Recherche : Depuis combien de temps cherchez-vous un prêt ?" at bounding box center [445, 195] width 516 height 12
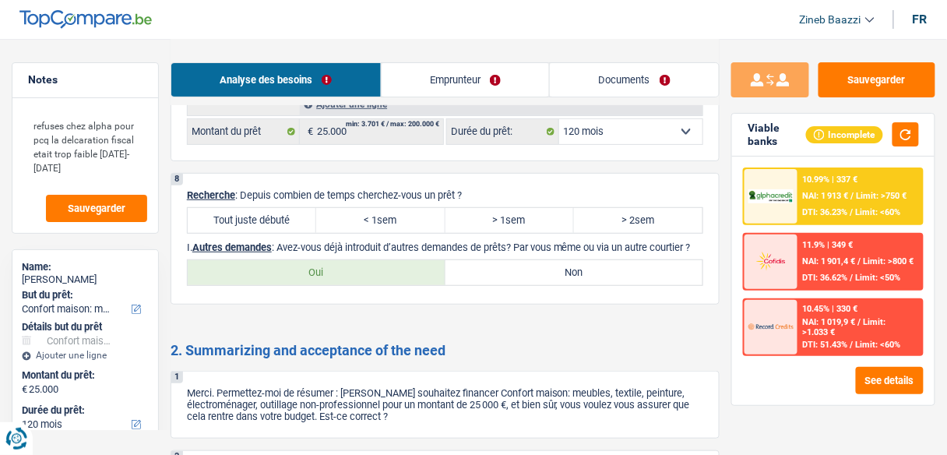
click at [494, 189] on p "Recherche : Depuis combien de temps cherchez-vous un prêt ?" at bounding box center [445, 195] width 516 height 12
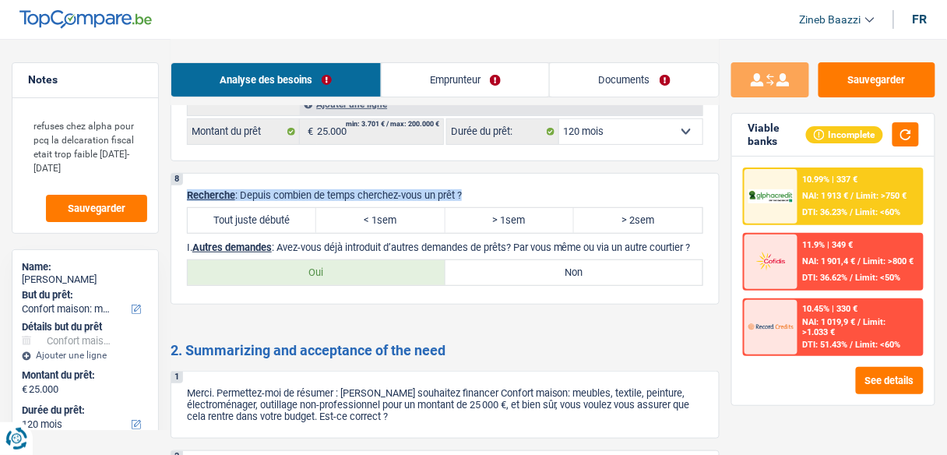
click at [494, 189] on p "Recherche : Depuis combien de temps cherchez-vous un prêt ?" at bounding box center [445, 195] width 516 height 12
drag, startPoint x: 294, startPoint y: 180, endPoint x: 480, endPoint y: 182, distance: 186.1
click at [480, 189] on p "Recherche : Depuis combien de temps cherchez-vous un prêt ?" at bounding box center [445, 195] width 516 height 12
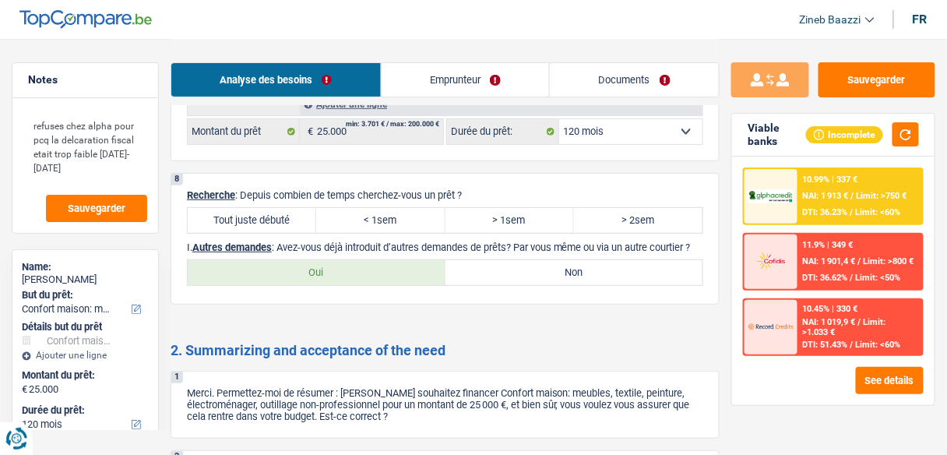
click at [348, 273] on label "Oui" at bounding box center [317, 272] width 258 height 25
click at [348, 273] on input "Oui" at bounding box center [317, 272] width 258 height 25
radio input "true"
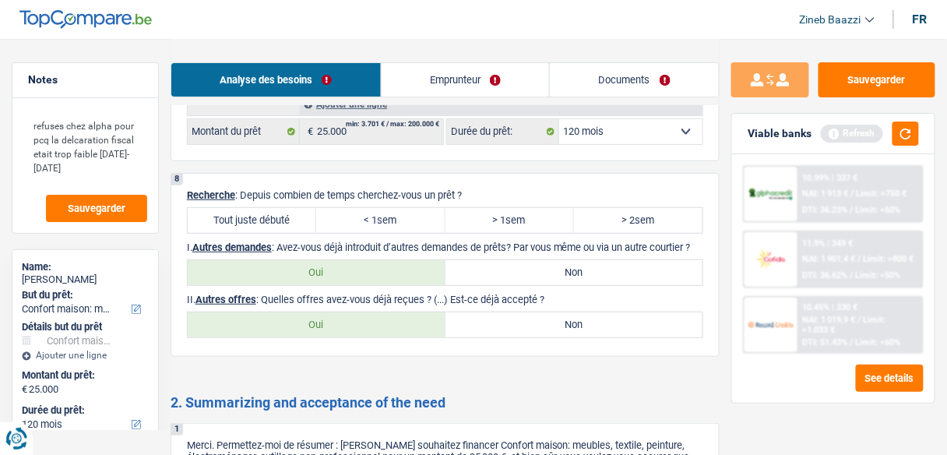
click at [299, 215] on label "Tout juste débuté" at bounding box center [252, 220] width 128 height 25
click at [299, 215] on input "Tout juste débuté" at bounding box center [252, 220] width 128 height 25
radio input "true"
click at [523, 269] on label "Non" at bounding box center [574, 272] width 258 height 25
click at [523, 269] on input "Non" at bounding box center [574, 272] width 258 height 25
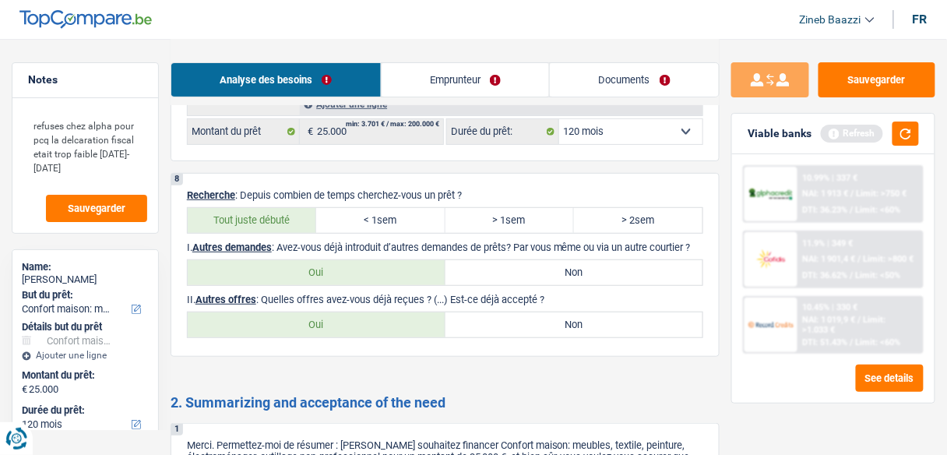
radio input "true"
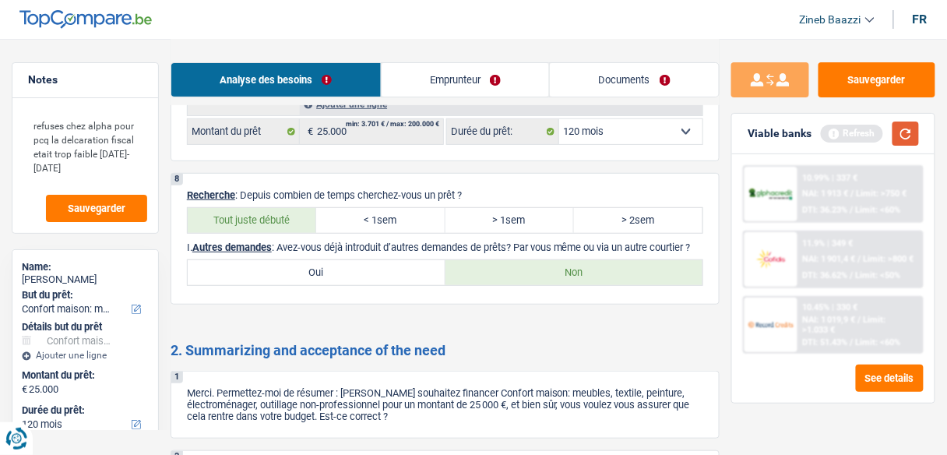
click at [899, 133] on button "button" at bounding box center [905, 133] width 26 height 24
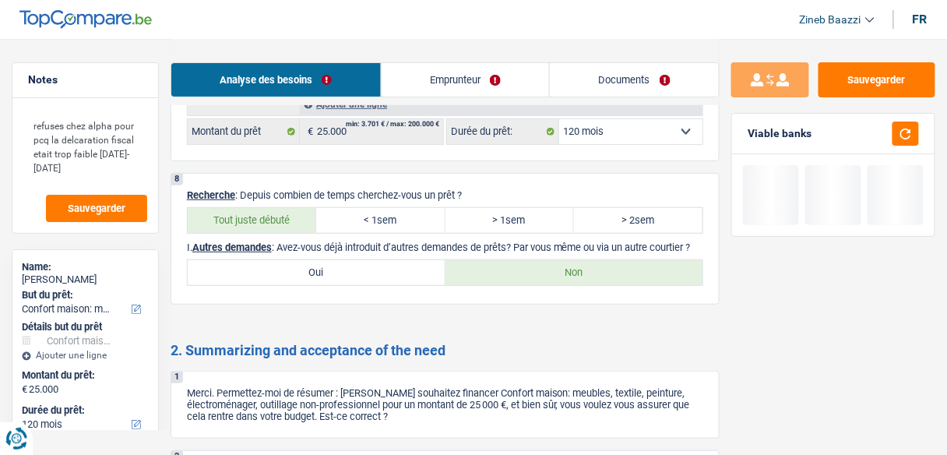
click at [431, 263] on label "Oui" at bounding box center [317, 272] width 258 height 25
click at [431, 263] on input "Oui" at bounding box center [317, 272] width 258 height 25
radio input "true"
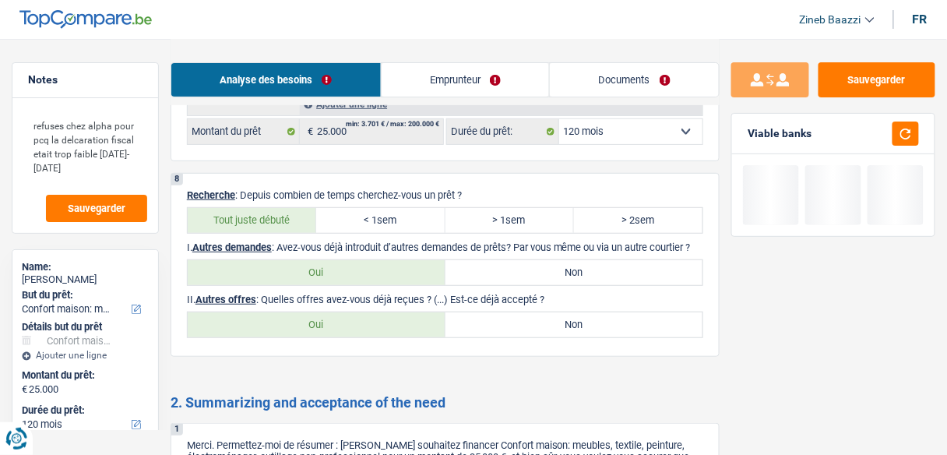
click at [550, 321] on label "Non" at bounding box center [574, 324] width 258 height 25
click at [550, 321] on input "Non" at bounding box center [574, 324] width 258 height 25
radio input "true"
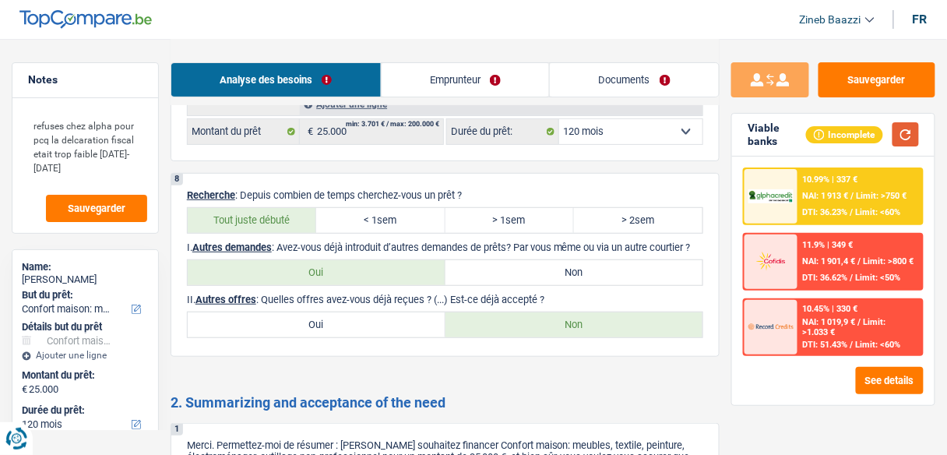
click at [894, 128] on button "button" at bounding box center [905, 134] width 26 height 24
click at [437, 83] on link "Emprunteur" at bounding box center [466, 79] width 168 height 33
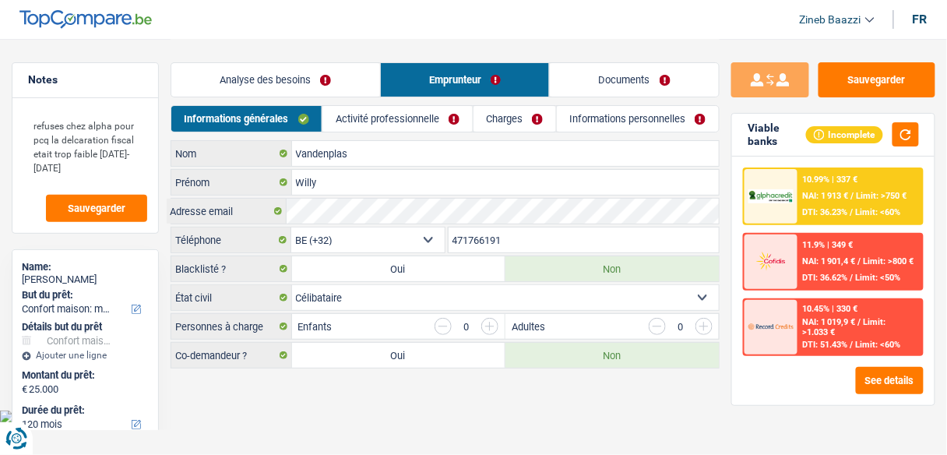
scroll to position [0, 0]
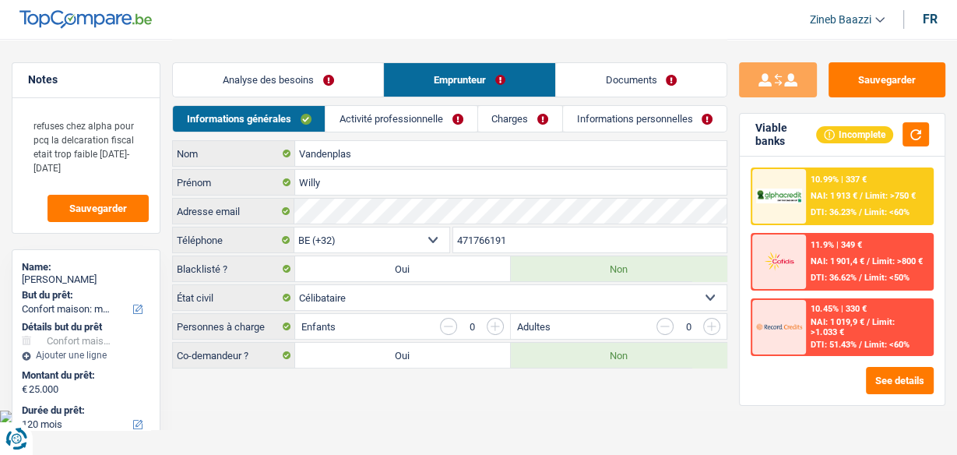
click at [371, 118] on link "Activité professionnelle" at bounding box center [400, 119] width 151 height 26
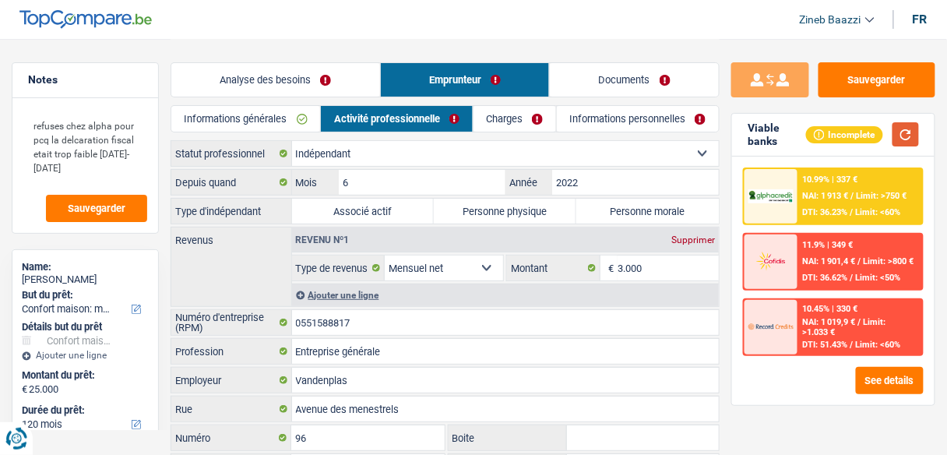
click at [906, 128] on button "button" at bounding box center [905, 134] width 26 height 24
click at [343, 319] on input "0551588817" at bounding box center [505, 322] width 427 height 25
click at [343, 318] on input "0551588817" at bounding box center [505, 322] width 427 height 25
click at [364, 176] on input "6" at bounding box center [422, 182] width 167 height 25
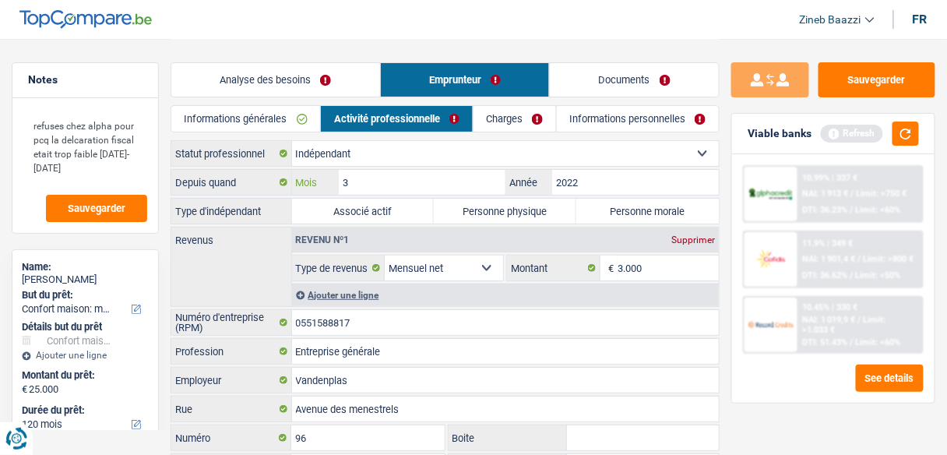
type input "3"
click at [550, 221] on label "Personne physique" at bounding box center [505, 211] width 142 height 25
click at [550, 221] on input "Personne physique" at bounding box center [505, 211] width 142 height 25
radio input "true"
click at [228, 263] on div "Revenus Revenu nº1 Supprimer Allocation d'handicap Allocations chômage Allocati…" at bounding box center [445, 267] width 549 height 80
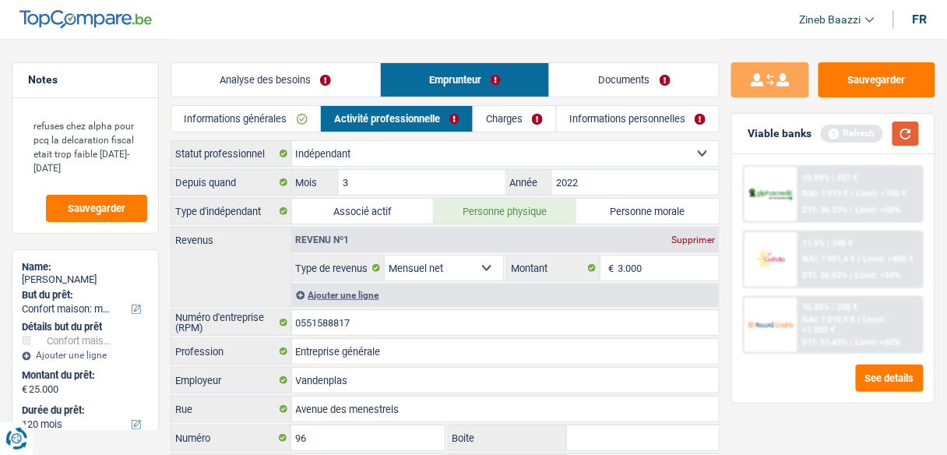
click at [909, 130] on button "button" at bounding box center [905, 133] width 26 height 24
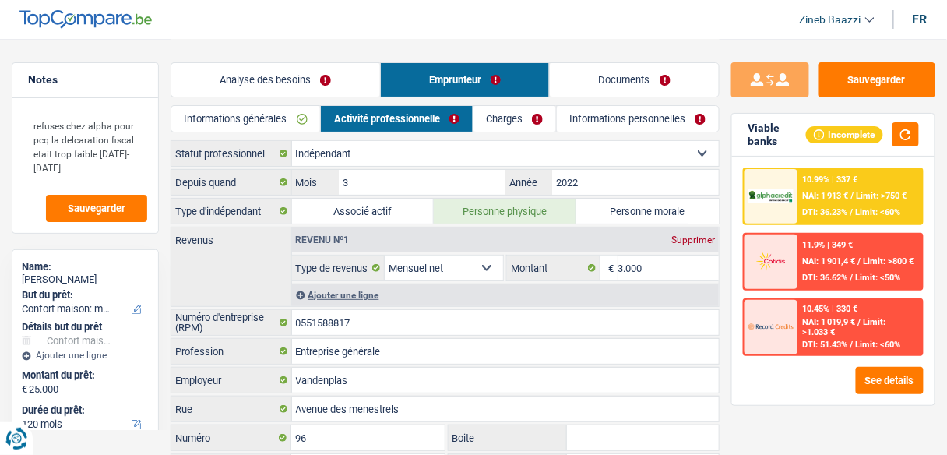
click at [914, 147] on div "Viable banks Incomplete" at bounding box center [833, 135] width 202 height 43
click at [913, 144] on button "button" at bounding box center [905, 134] width 26 height 24
click at [501, 121] on link "Charges" at bounding box center [514, 119] width 83 height 26
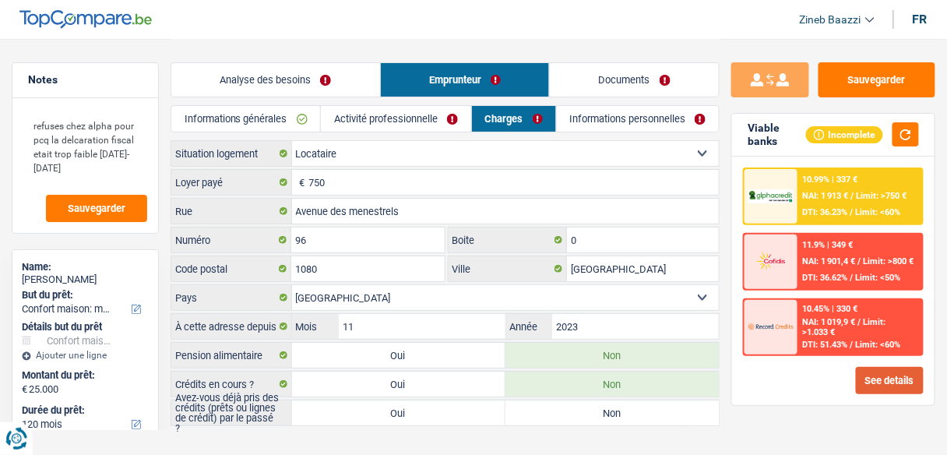
click at [901, 377] on button "See details" at bounding box center [890, 380] width 68 height 27
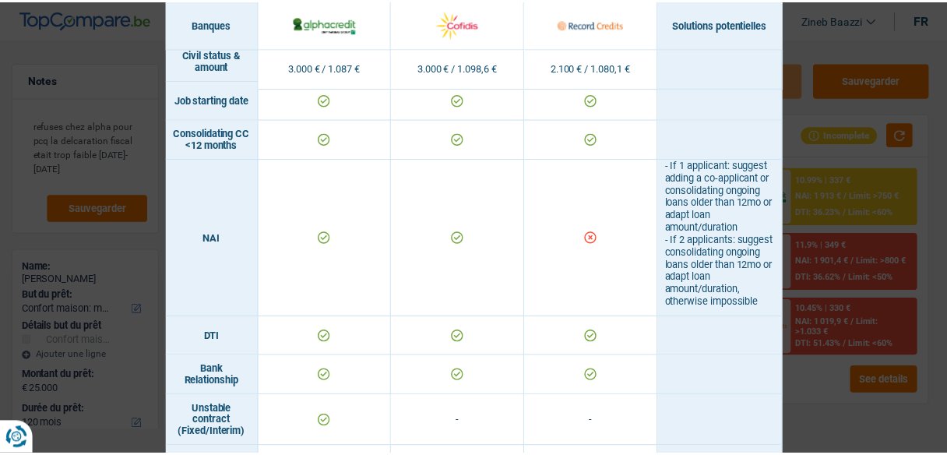
scroll to position [685, 0]
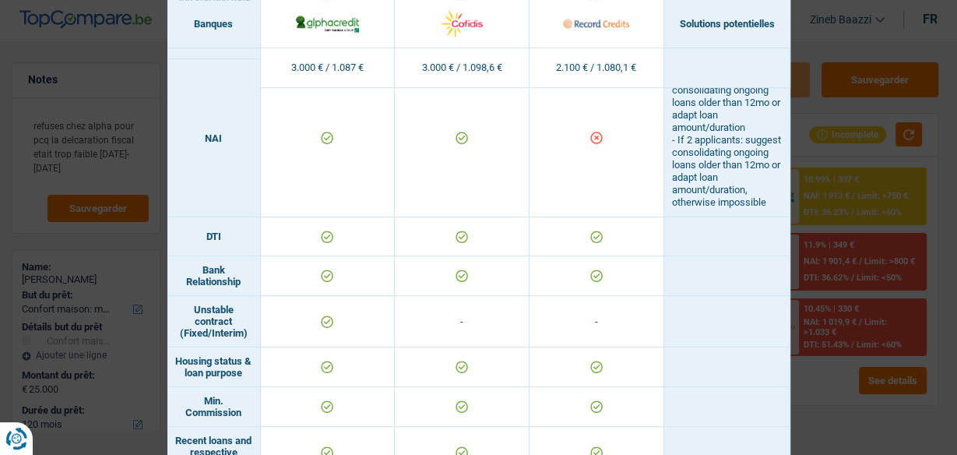
click at [823, 31] on div "Banks conditions × Banques Solutions potentielles Revenus / Charges 3.000 € / 1…" at bounding box center [478, 227] width 957 height 455
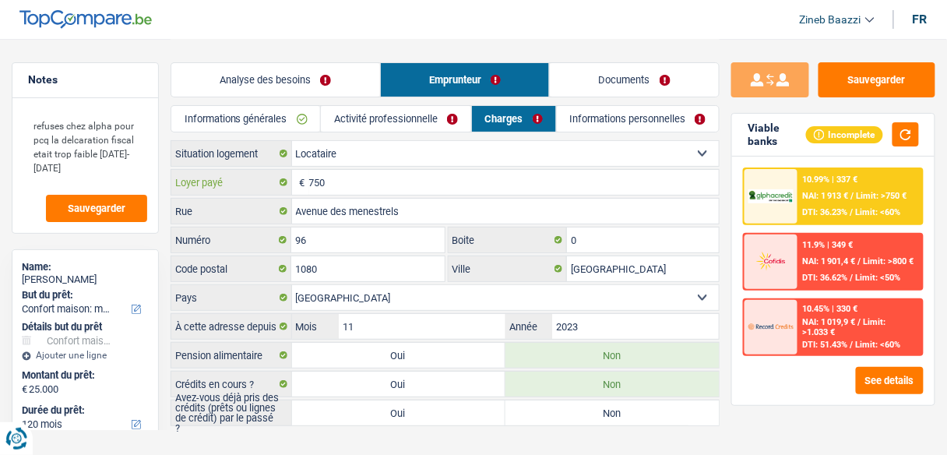
click at [314, 187] on input "750" at bounding box center [514, 182] width 410 height 25
click at [389, 184] on input "750" at bounding box center [514, 182] width 410 height 25
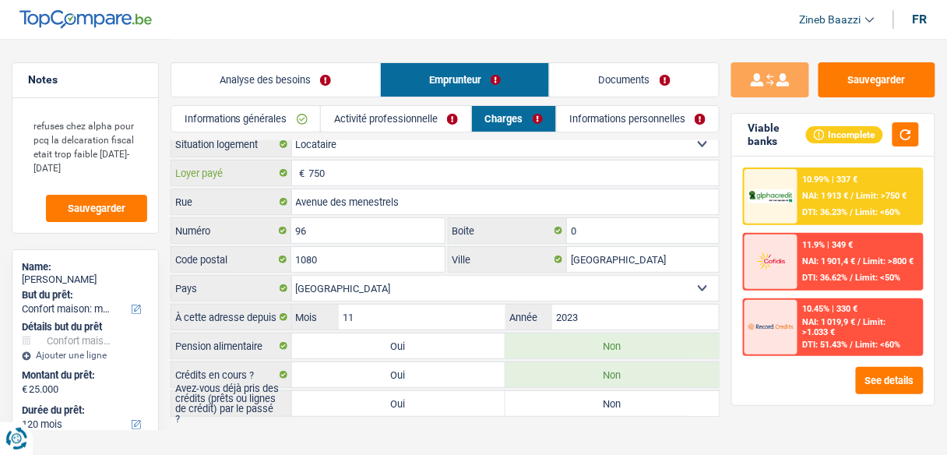
scroll to position [19, 0]
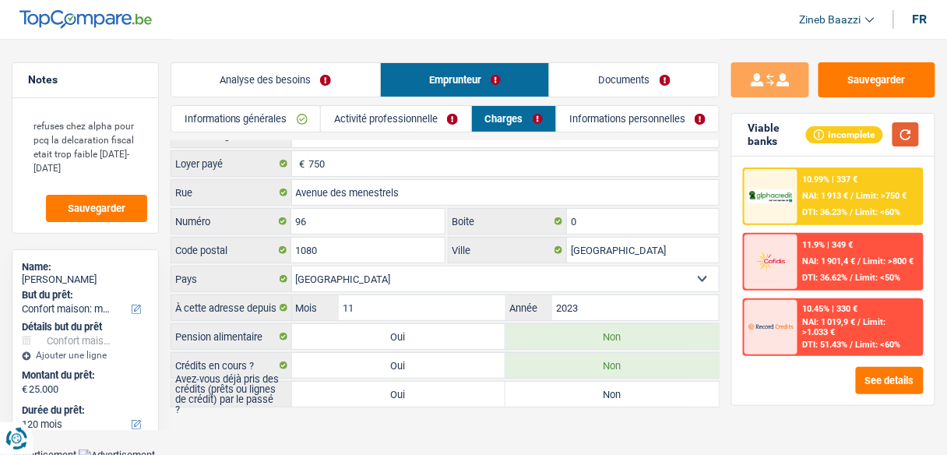
click at [916, 132] on button "button" at bounding box center [905, 134] width 26 height 24
click at [469, 390] on label "Oui" at bounding box center [398, 394] width 213 height 25
click at [469, 390] on input "Oui" at bounding box center [398, 394] width 213 height 25
radio input "true"
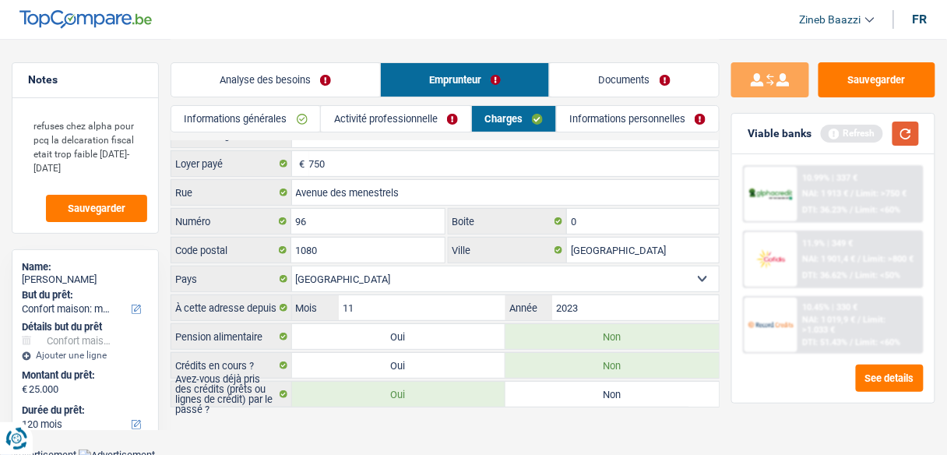
click at [911, 125] on button "button" at bounding box center [905, 133] width 26 height 24
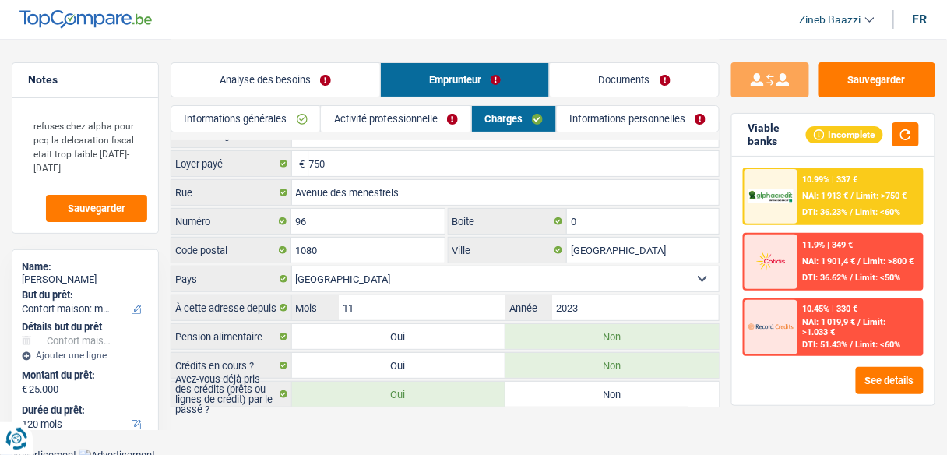
click at [281, 424] on main "Notes refuses chez alpha pour pcq la delcaration fiscal etait trop faible 2023-…" at bounding box center [473, 214] width 947 height 467
click at [593, 393] on label "Non" at bounding box center [611, 394] width 213 height 25
click at [593, 393] on input "Non" at bounding box center [611, 394] width 213 height 25
radio input "true"
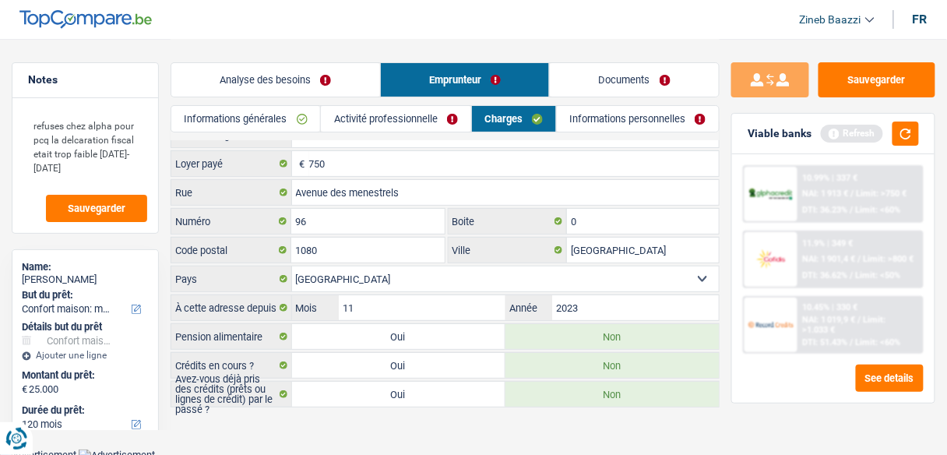
click at [926, 124] on div "Viable banks Refresh" at bounding box center [833, 134] width 202 height 40
click at [925, 132] on div "Viable banks Refresh" at bounding box center [833, 134] width 202 height 40
click at [902, 132] on button "button" at bounding box center [905, 133] width 26 height 24
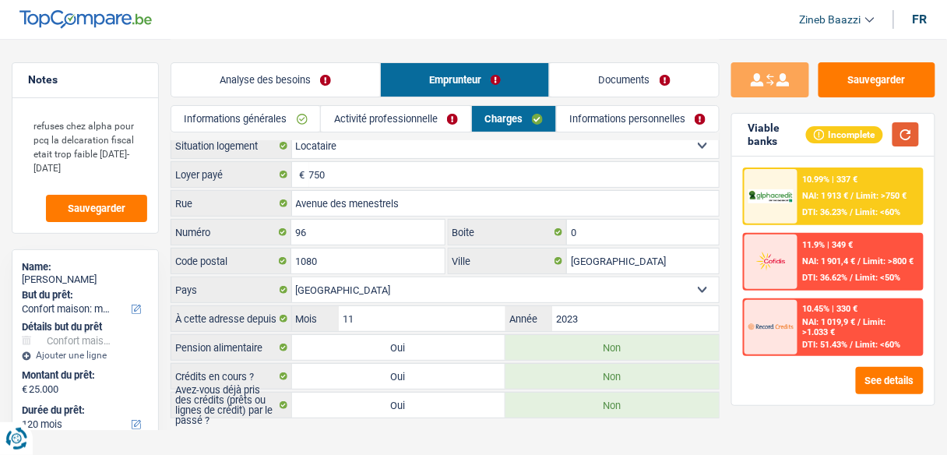
scroll to position [0, 0]
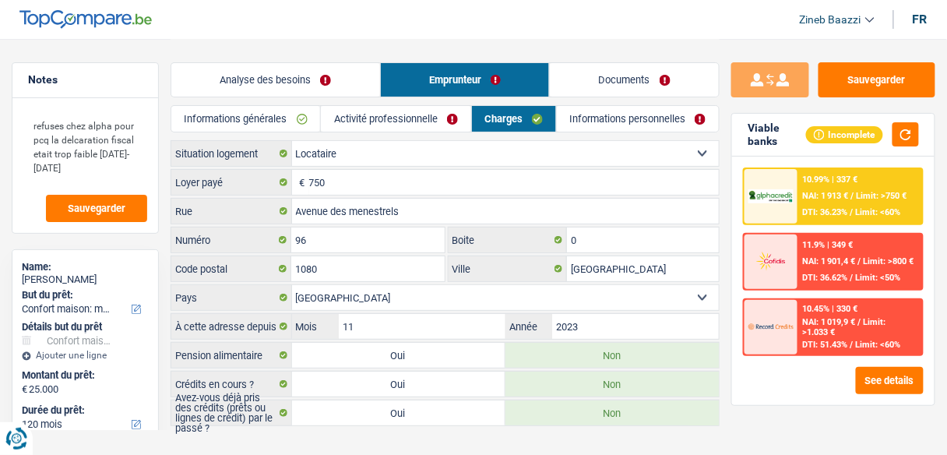
click at [379, 121] on link "Activité professionnelle" at bounding box center [395, 119] width 149 height 26
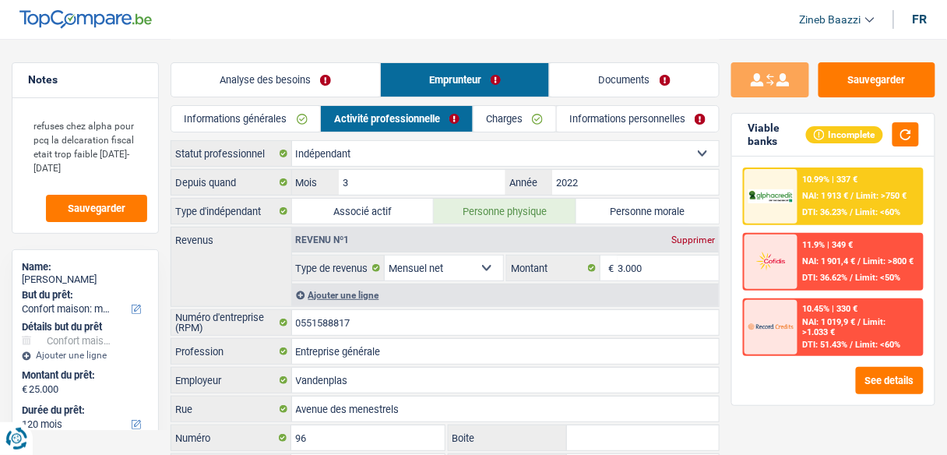
click at [569, 121] on link "Informations personnelles" at bounding box center [638, 119] width 162 height 26
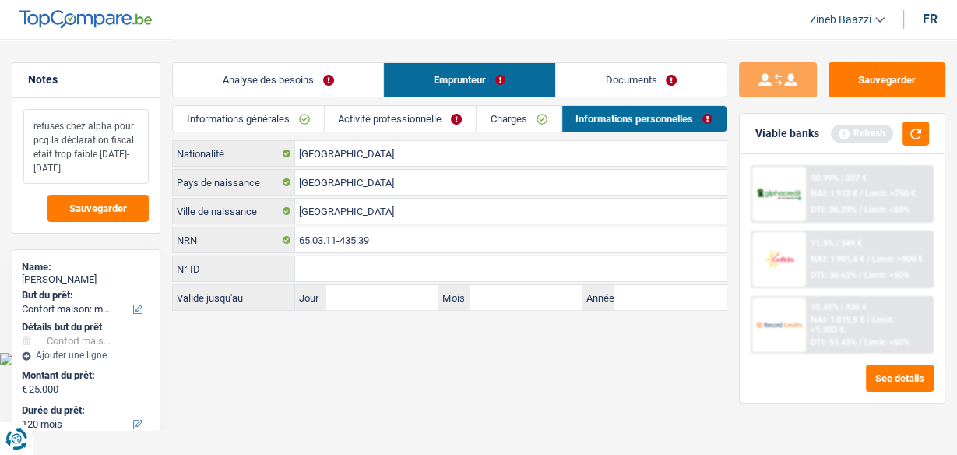
type textarea "refuses chez alpha pour pcq la déclaration fiscal etait trop faible 2023-2024"
click at [434, 365] on html "Vous avez le contrôle de vos données Nous utilisons des cookies, tout comme nos…" at bounding box center [478, 182] width 957 height 365
click at [927, 140] on button "button" at bounding box center [915, 133] width 26 height 24
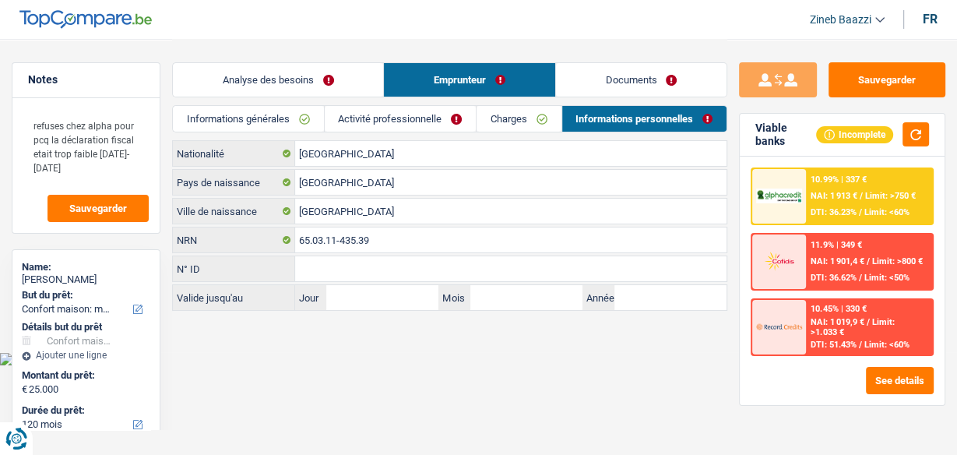
click at [382, 121] on link "Activité professionnelle" at bounding box center [400, 119] width 151 height 26
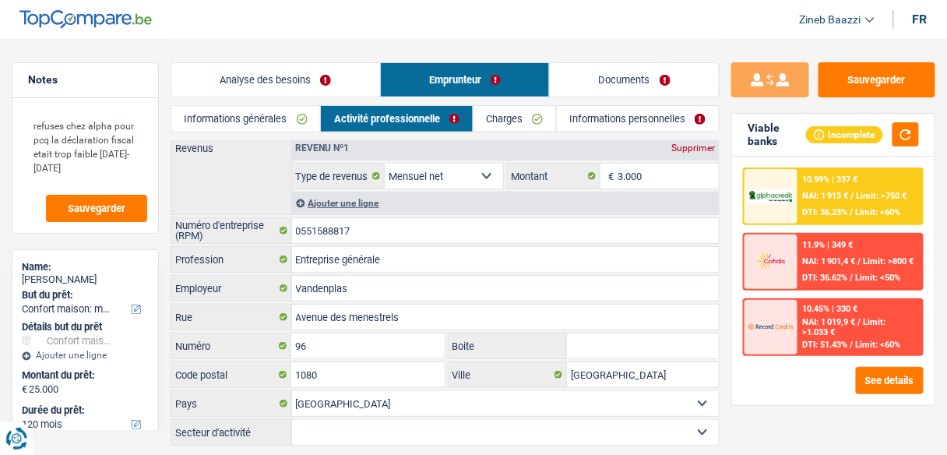
scroll to position [128, 0]
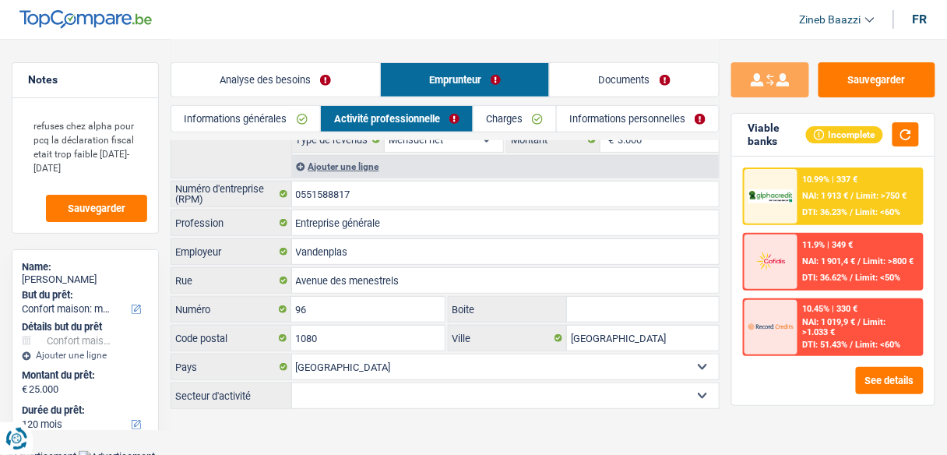
click at [328, 392] on select "Agriculture/Pêche Industrie Horeca Courier/Fitness/Taxi Construction Banques/As…" at bounding box center [505, 395] width 427 height 25
select select "construction"
click at [292, 383] on select "Agriculture/Pêche Industrie Horeca Courier/Fitness/Taxi Construction Banques/As…" at bounding box center [505, 395] width 427 height 25
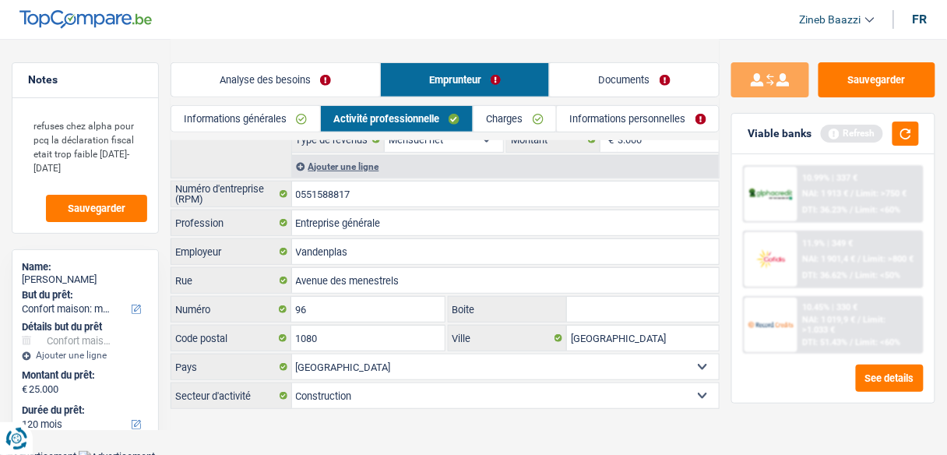
click at [304, 422] on main "Notes refuses chez alpha pour pcq la déclaration fiscal etait trop faible 2023-…" at bounding box center [473, 161] width 947 height 579
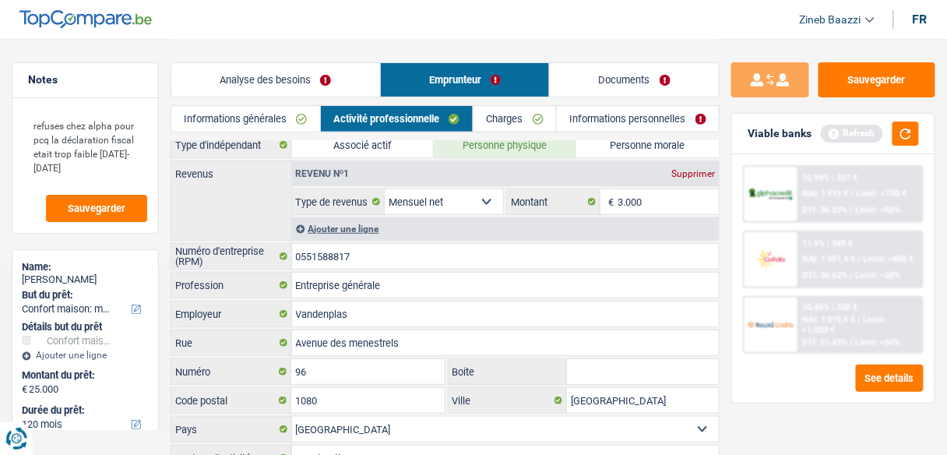
scroll to position [0, 0]
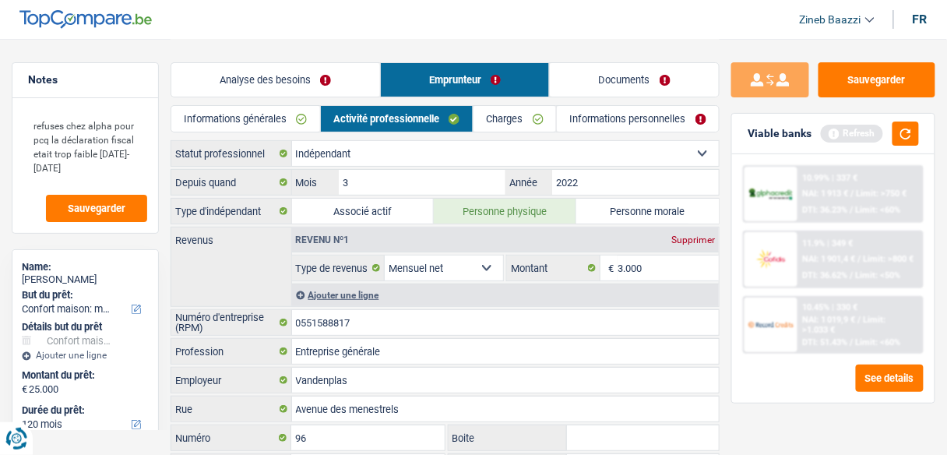
click at [641, 109] on link "Informations personnelles" at bounding box center [638, 119] width 162 height 26
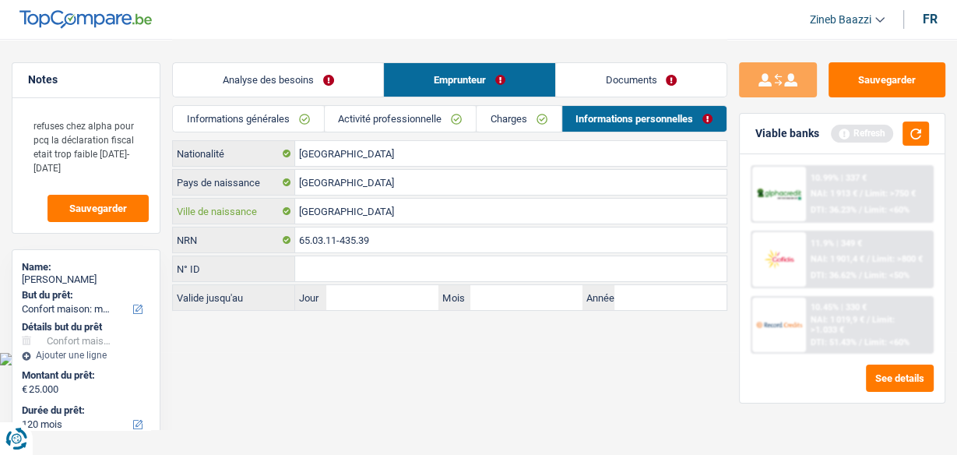
click at [344, 206] on input "Bruxelles" at bounding box center [510, 211] width 431 height 25
type input "B"
type input "Anderlecht"
click at [399, 365] on html "Vous avez le contrôle de vos données Nous utilisons des cookies, tout comme nos…" at bounding box center [478, 182] width 957 height 365
click at [368, 273] on input "N° ID" at bounding box center [510, 268] width 431 height 25
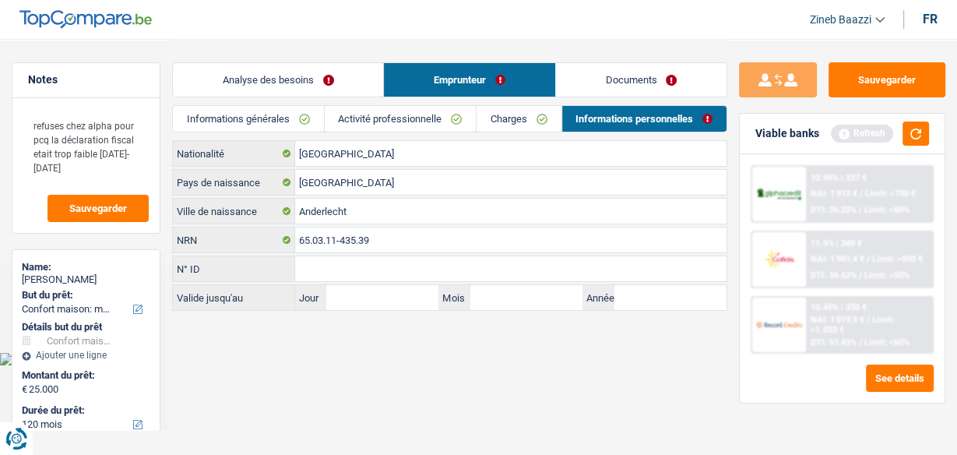
click at [601, 79] on link "Documents" at bounding box center [641, 79] width 171 height 33
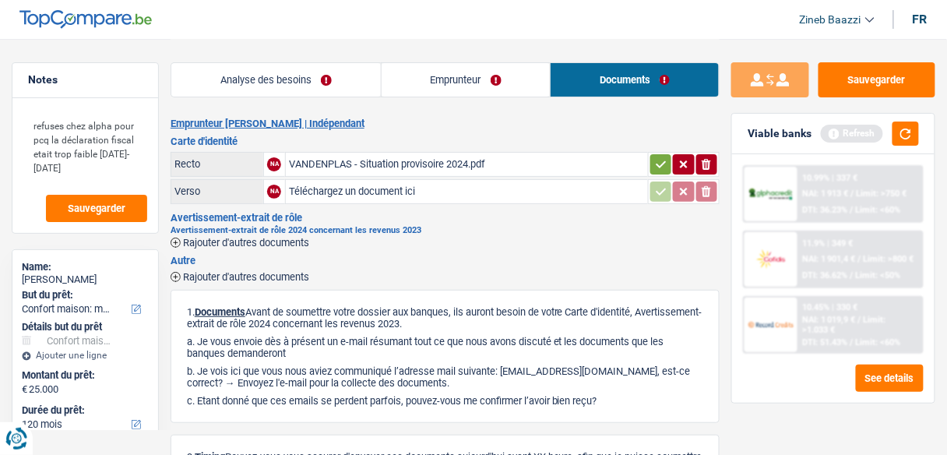
click at [402, 159] on div "VANDENPLAS - Situation provisoire 2024.pdf" at bounding box center [467, 164] width 356 height 23
click at [382, 167] on div "VANDENPLAS - Situation provisoire 2024.pdf" at bounding box center [467, 164] width 356 height 23
click at [277, 72] on link "Analyse des besoins" at bounding box center [275, 79] width 209 height 33
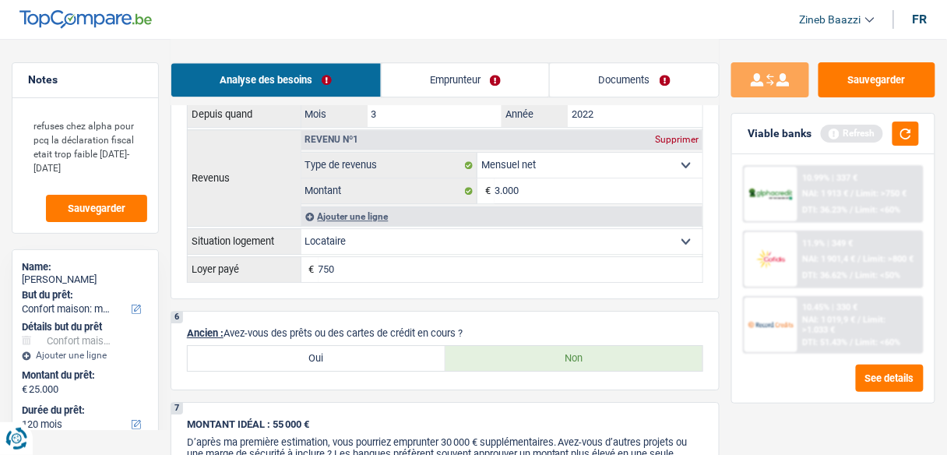
scroll to position [997, 0]
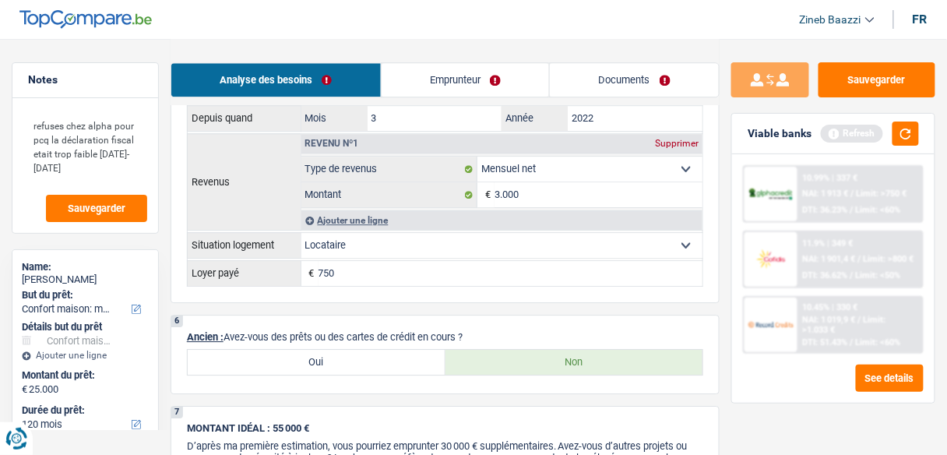
drag, startPoint x: 529, startPoint y: 220, endPoint x: 469, endPoint y: 237, distance: 62.4
click at [469, 237] on select "Locataire Propriétaire avec prêt hypothécaire Propriétaire sans prêt hypothécai…" at bounding box center [502, 245] width 402 height 25
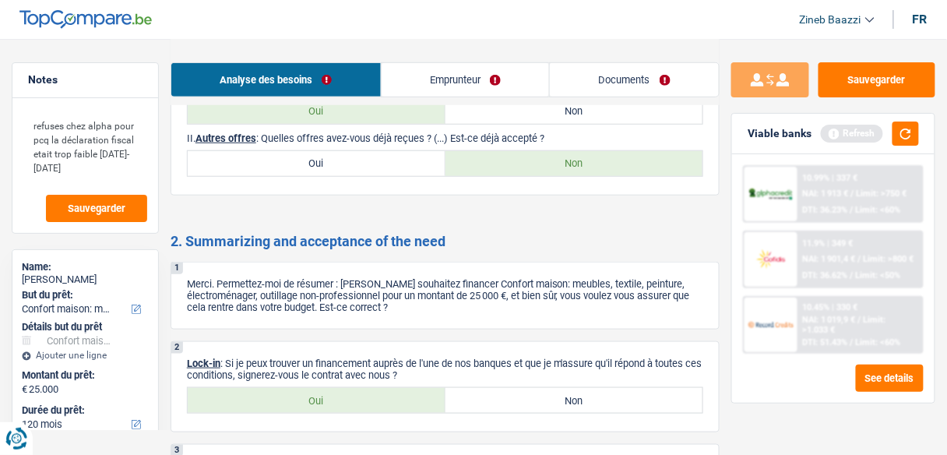
scroll to position [1843, 0]
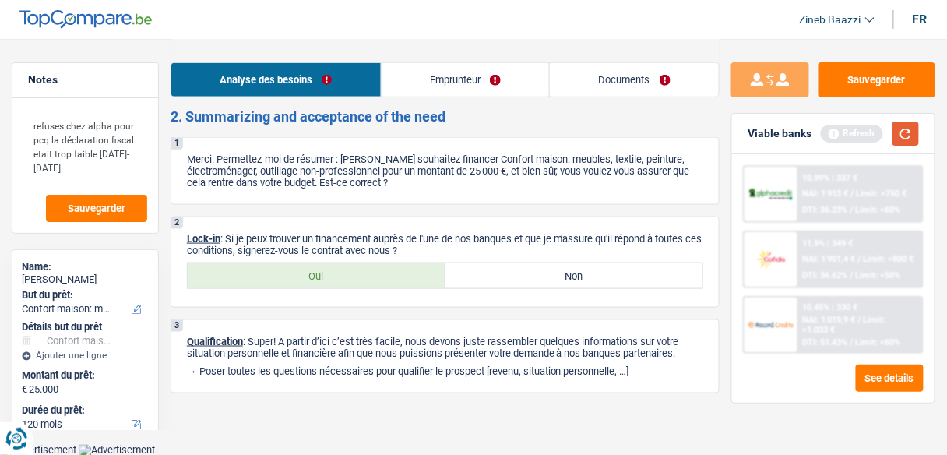
click at [903, 135] on button "button" at bounding box center [905, 133] width 26 height 24
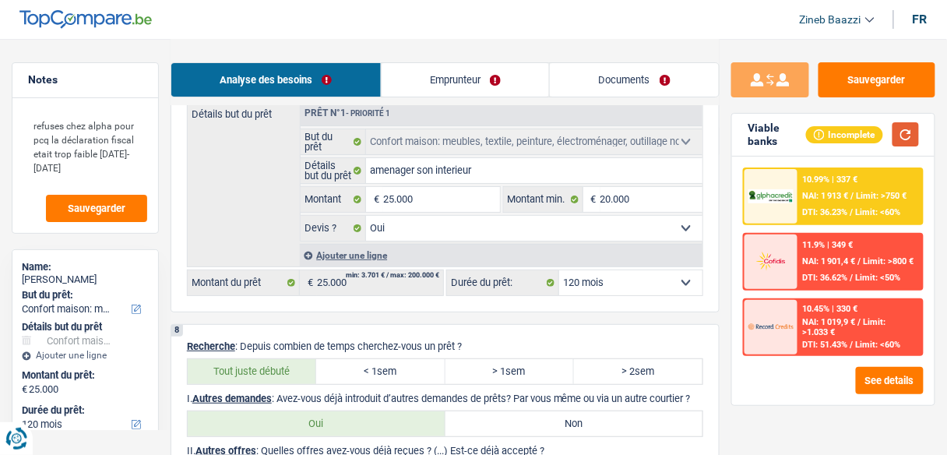
scroll to position [1407, 0]
click at [582, 276] on select "12 mois 18 mois 24 mois 30 mois 36 mois 42 mois 48 mois 60 mois 72 mois 84 mois…" at bounding box center [630, 281] width 143 height 25
click at [598, 270] on select "12 mois 18 mois 24 mois 30 mois 36 mois 42 mois 48 mois 60 mois 72 mois 84 mois…" at bounding box center [630, 281] width 143 height 25
drag, startPoint x: 910, startPoint y: 136, endPoint x: 905, endPoint y: 146, distance: 11.5
click at [910, 139] on button "button" at bounding box center [905, 134] width 26 height 24
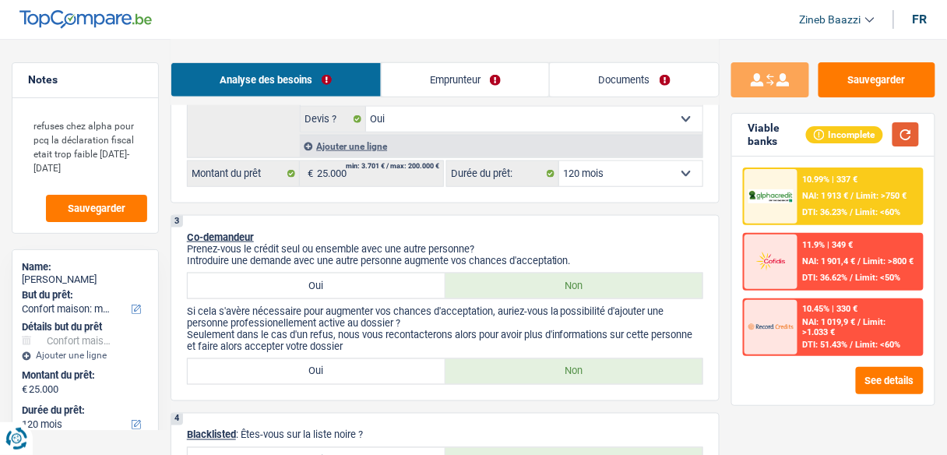
scroll to position [311, 0]
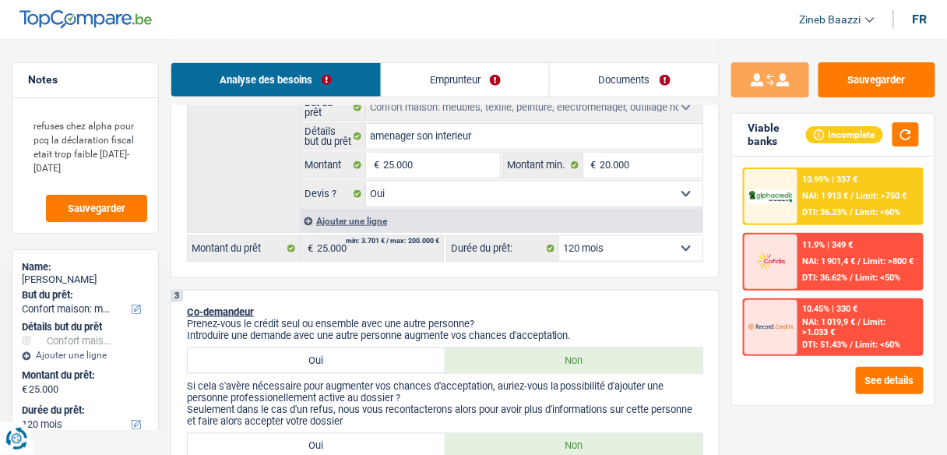
click at [664, 241] on select "12 mois 18 mois 24 mois 30 mois 36 mois 42 mois 48 mois 60 mois 72 mois 84 mois…" at bounding box center [630, 248] width 143 height 25
select select "60"
click at [559, 236] on select "12 mois 18 mois 24 mois 30 mois 36 mois 42 mois 48 mois 60 mois 72 mois 84 mois…" at bounding box center [630, 248] width 143 height 25
select select "60"
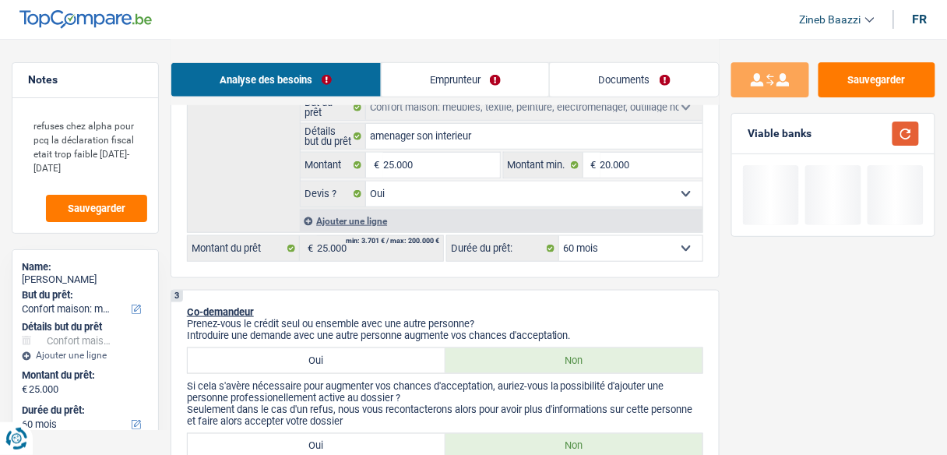
click at [911, 135] on button "button" at bounding box center [905, 133] width 26 height 24
click at [626, 306] on p "Co-demandeur" at bounding box center [445, 312] width 516 height 12
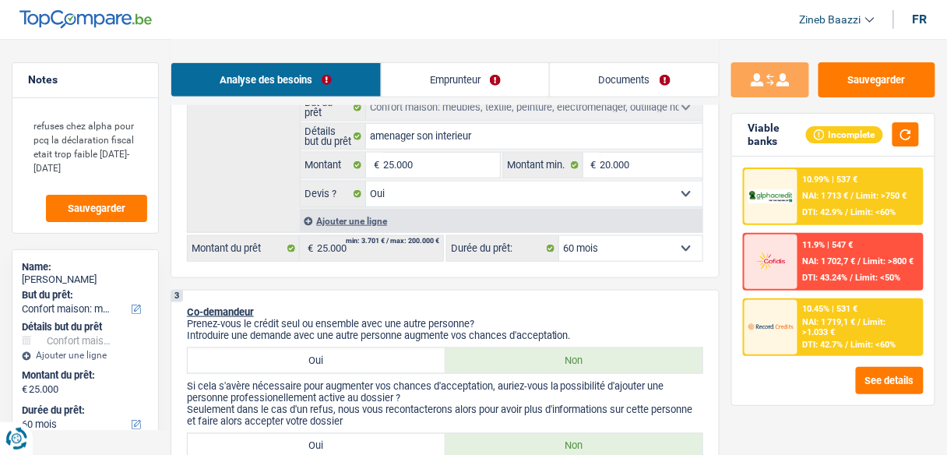
click at [638, 243] on select "12 mois 18 mois 24 mois 30 mois 36 mois 42 mois 48 mois 60 mois 72 mois 84 mois…" at bounding box center [630, 248] width 143 height 25
select select "48"
click at [559, 236] on select "12 mois 18 mois 24 mois 30 mois 36 mois 42 mois 48 mois 60 mois 72 mois 84 mois…" at bounding box center [630, 248] width 143 height 25
select select "48"
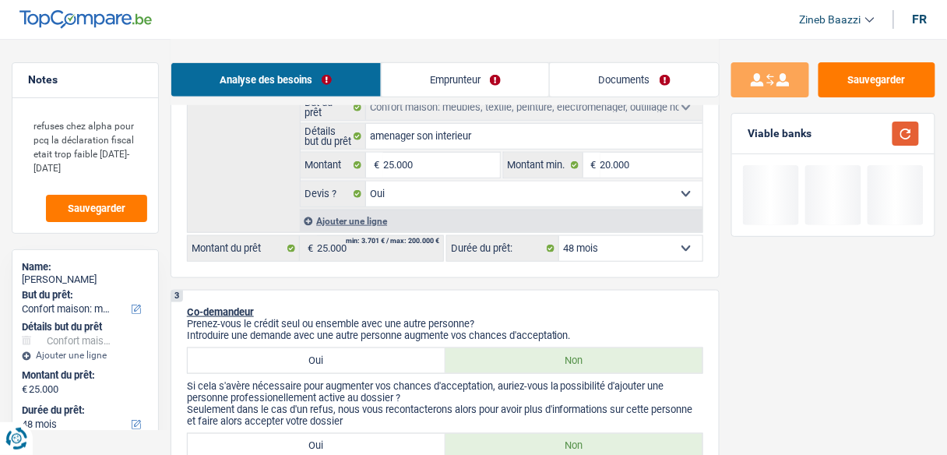
click at [912, 134] on button "button" at bounding box center [905, 133] width 26 height 24
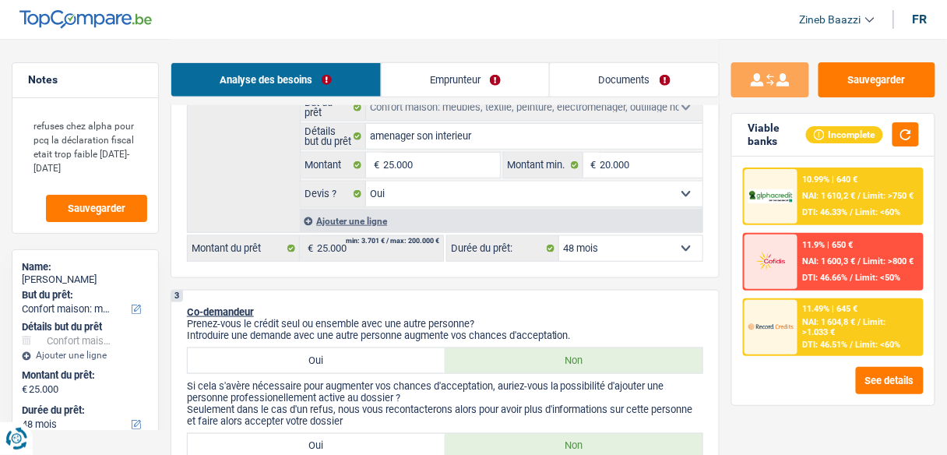
click at [663, 240] on select "12 mois 18 mois 24 mois 30 mois 36 mois 42 mois 48 mois 60 mois 72 mois 84 mois…" at bounding box center [630, 248] width 143 height 25
select select "42"
click at [559, 236] on select "12 mois 18 mois 24 mois 30 mois 36 mois 42 mois 48 mois 60 mois 72 mois 84 mois…" at bounding box center [630, 248] width 143 height 25
select select "42"
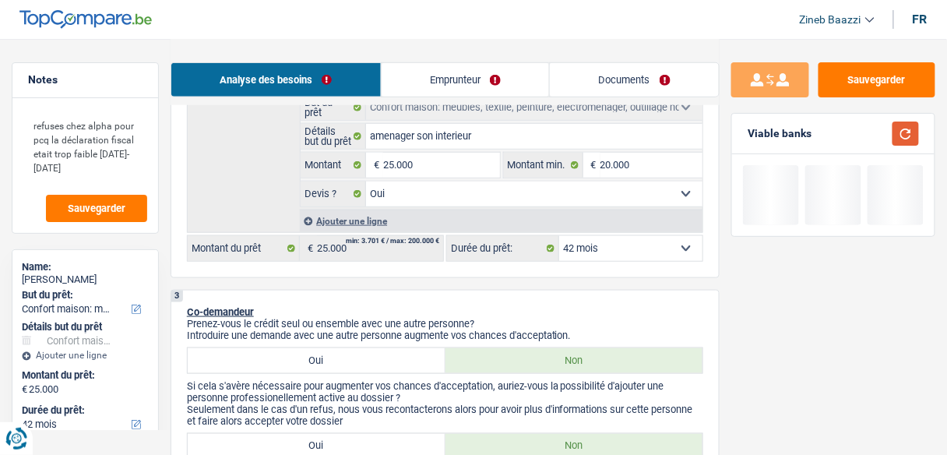
click at [914, 139] on button "button" at bounding box center [905, 133] width 26 height 24
click at [664, 271] on div "2 Projet : Quel projet souhaitez-vous financer pour 25 000 € ? Montant supérieu…" at bounding box center [445, 105] width 549 height 346
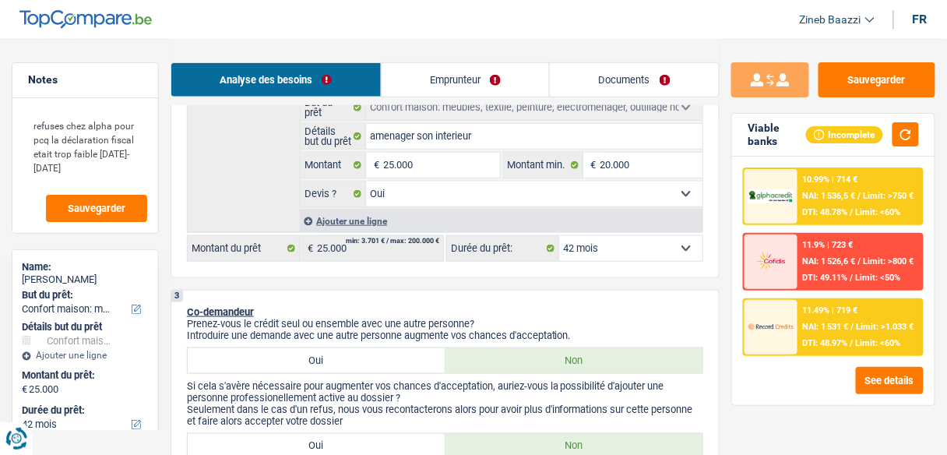
click at [670, 247] on select "12 mois 18 mois 24 mois 30 mois 36 mois 42 mois 48 mois 60 mois 72 mois 84 mois…" at bounding box center [630, 248] width 143 height 25
select select "48"
click at [559, 236] on select "12 mois 18 mois 24 mois 30 mois 36 mois 42 mois 48 mois 60 mois 72 mois 84 mois…" at bounding box center [630, 248] width 143 height 25
select select "48"
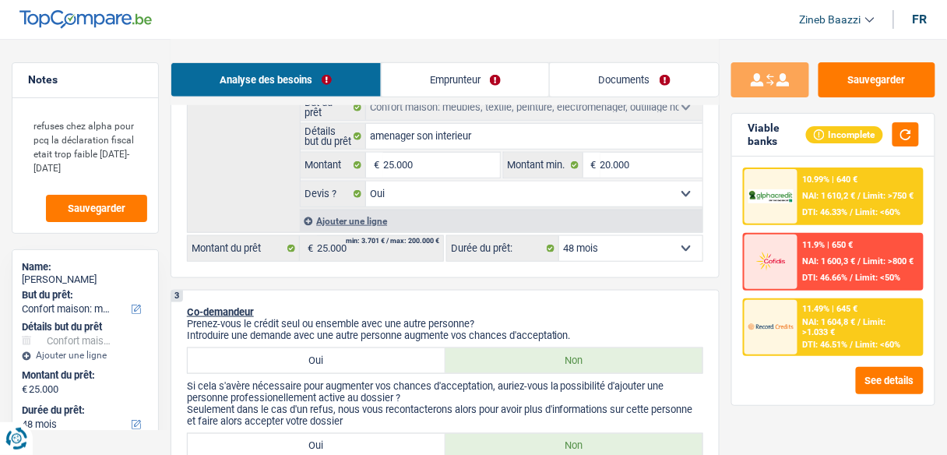
click at [656, 251] on select "12 mois 18 mois 24 mois 30 mois 36 mois 42 mois 48 mois 60 mois 72 mois 84 mois…" at bounding box center [630, 248] width 143 height 25
select select "36"
click at [559, 236] on select "12 mois 18 mois 24 mois 30 mois 36 mois 42 mois 48 mois 60 mois 72 mois 84 mois…" at bounding box center [630, 248] width 143 height 25
select select "36"
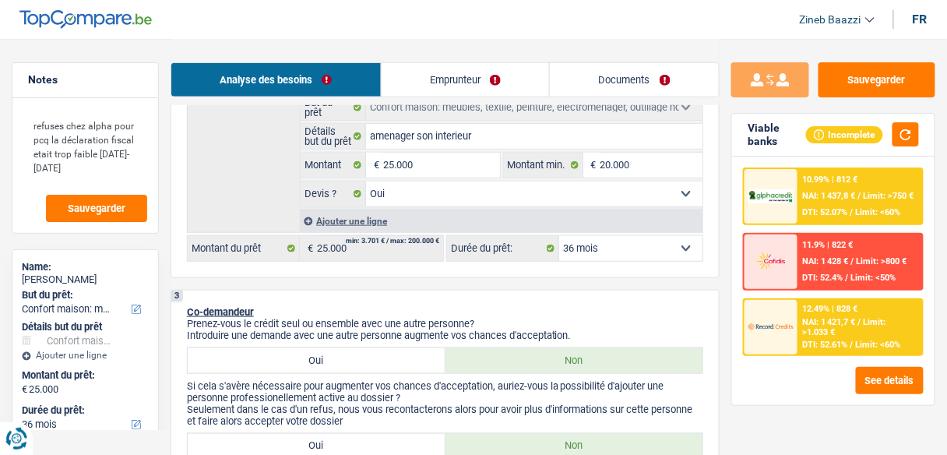
click at [679, 254] on select "12 mois 18 mois 24 mois 30 mois 36 mois 42 mois 48 mois 60 mois 72 mois 84 mois…" at bounding box center [630, 248] width 143 height 25
select select "48"
click at [559, 236] on select "12 mois 18 mois 24 mois 30 mois 36 mois 42 mois 48 mois 60 mois 72 mois 84 mois…" at bounding box center [630, 248] width 143 height 25
select select "48"
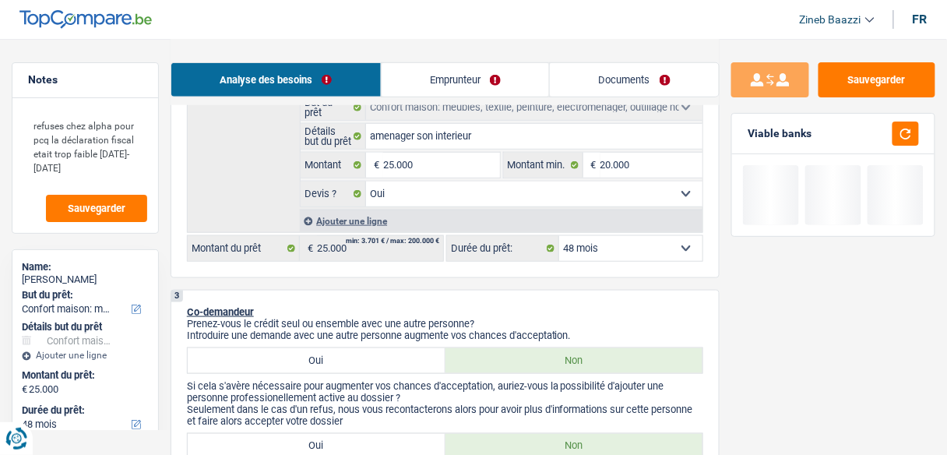
click at [685, 269] on div "2 Projet : Quel projet souhaitez-vous financer pour 25 000 € ? Montant supérieu…" at bounding box center [445, 105] width 549 height 346
click at [909, 130] on button "button" at bounding box center [905, 133] width 26 height 24
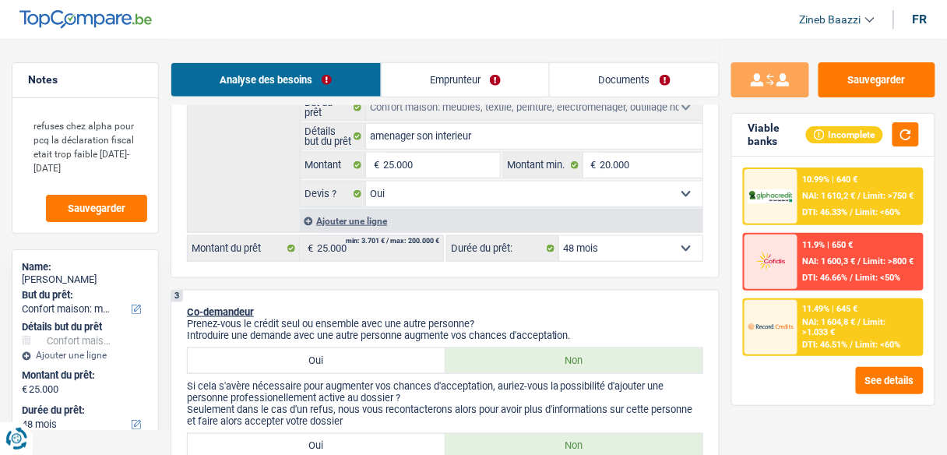
click at [882, 192] on span "Limit: >750 €" at bounding box center [889, 196] width 51 height 10
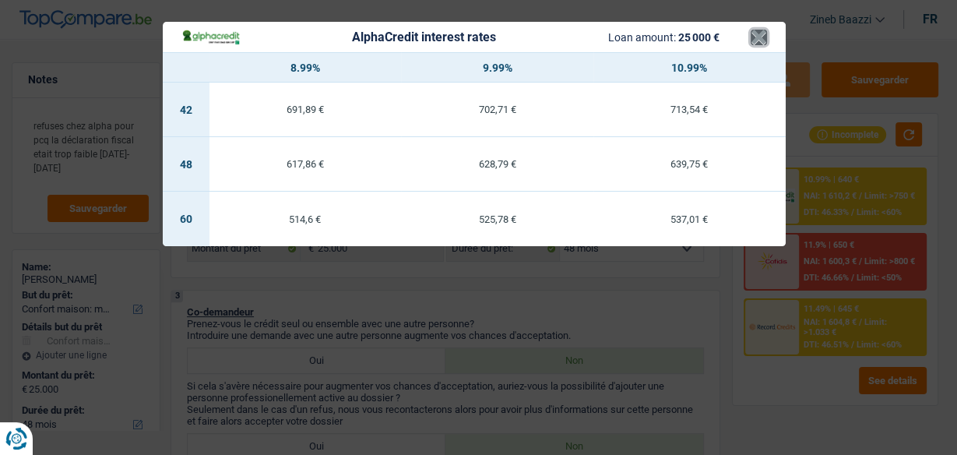
click at [758, 41] on button "×" at bounding box center [759, 38] width 16 height 16
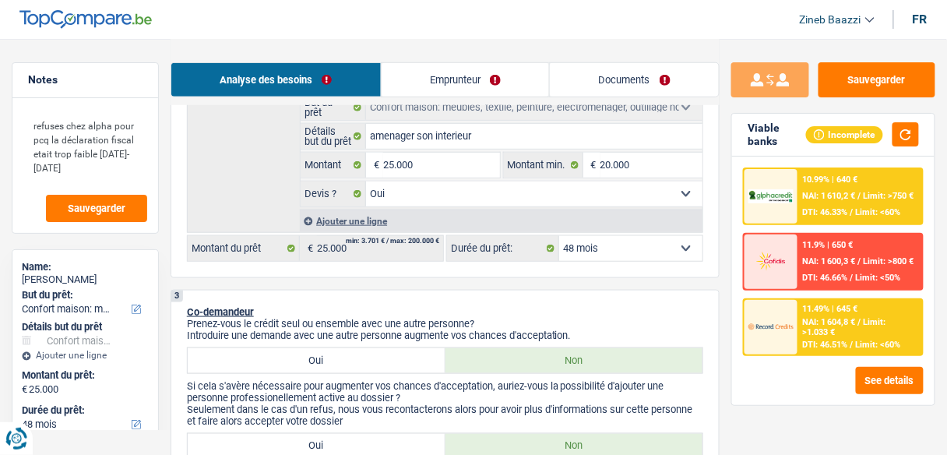
click at [839, 339] on span "DTI: 46.51%" at bounding box center [825, 344] width 45 height 10
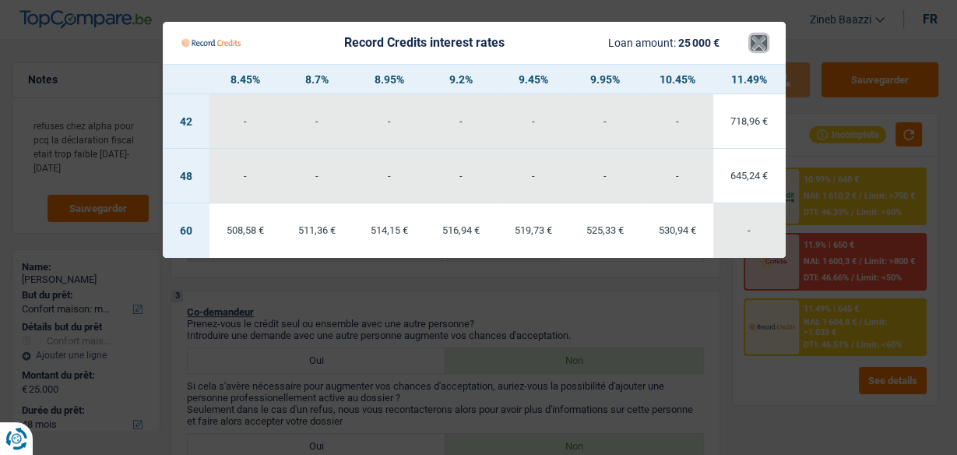
click at [757, 38] on button "×" at bounding box center [759, 43] width 16 height 16
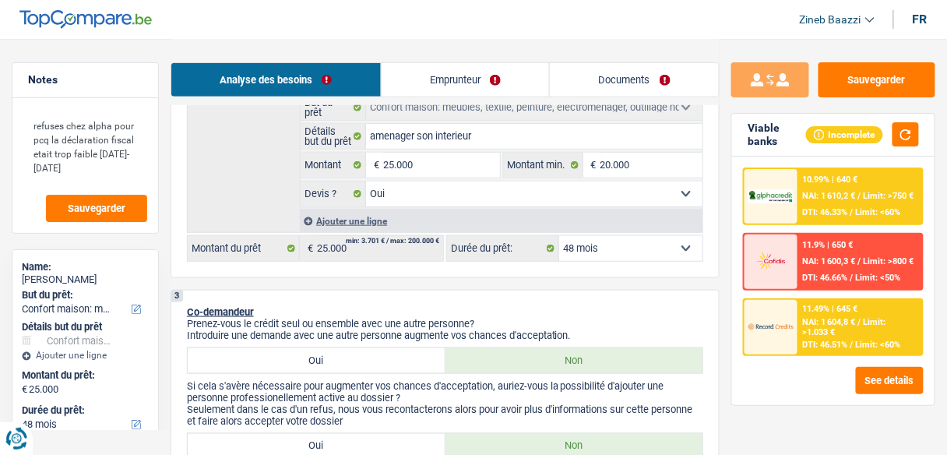
click at [800, 205] on div "10.99% | 640 € NAI: 1 610,2 € / Limit: >750 € DTI: 46.33% / Limit: <60%" at bounding box center [860, 196] width 124 height 55
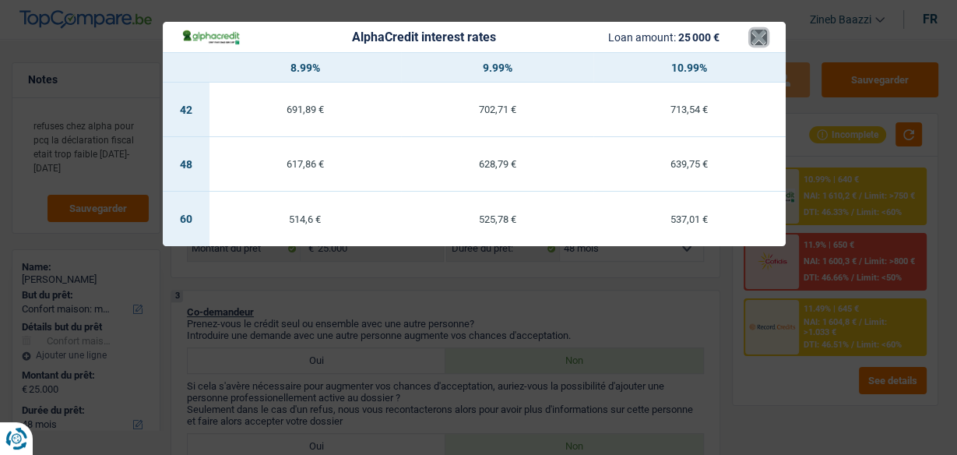
click at [760, 42] on button "×" at bounding box center [759, 38] width 16 height 16
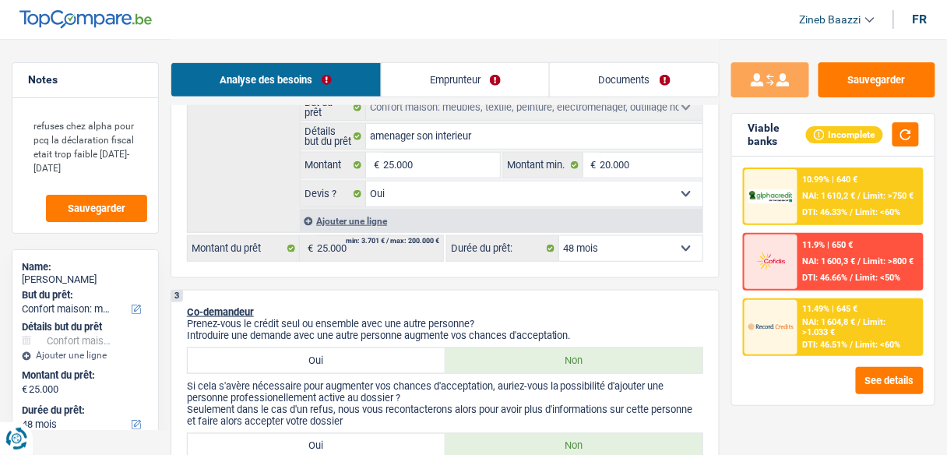
click at [871, 213] on span "Limit: <60%" at bounding box center [878, 212] width 45 height 10
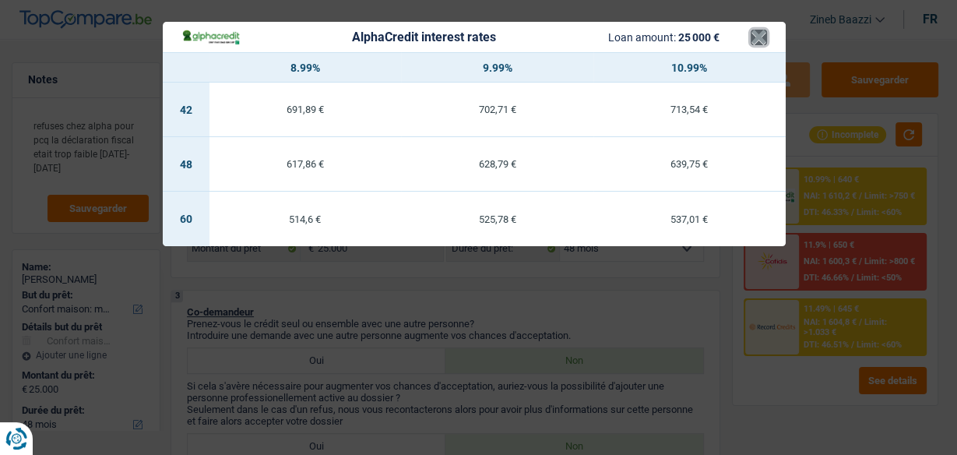
click at [751, 34] on button "×" at bounding box center [759, 38] width 16 height 16
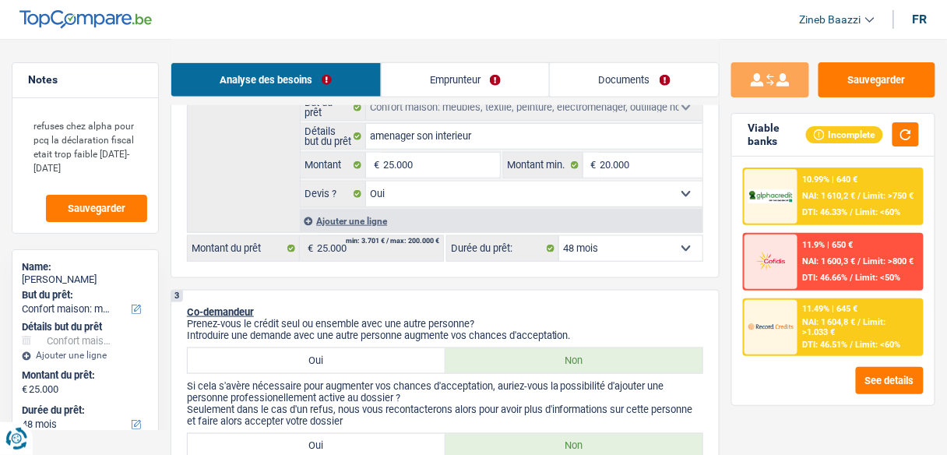
click at [746, 29] on header "Zineb Baazzi Se déconnecter fr" at bounding box center [473, 20] width 947 height 40
click at [596, 263] on div "2 Projet : Quel projet souhaitez-vous financer pour 25 000 € ? Montant supérieu…" at bounding box center [445, 105] width 549 height 346
click at [601, 248] on select "12 mois 18 mois 24 mois 30 mois 36 mois 42 mois 48 mois 60 mois 72 mois 84 mois…" at bounding box center [630, 248] width 143 height 25
select select "60"
click at [559, 236] on select "12 mois 18 mois 24 mois 30 mois 36 mois 42 mois 48 mois 60 mois 72 mois 84 mois…" at bounding box center [630, 248] width 143 height 25
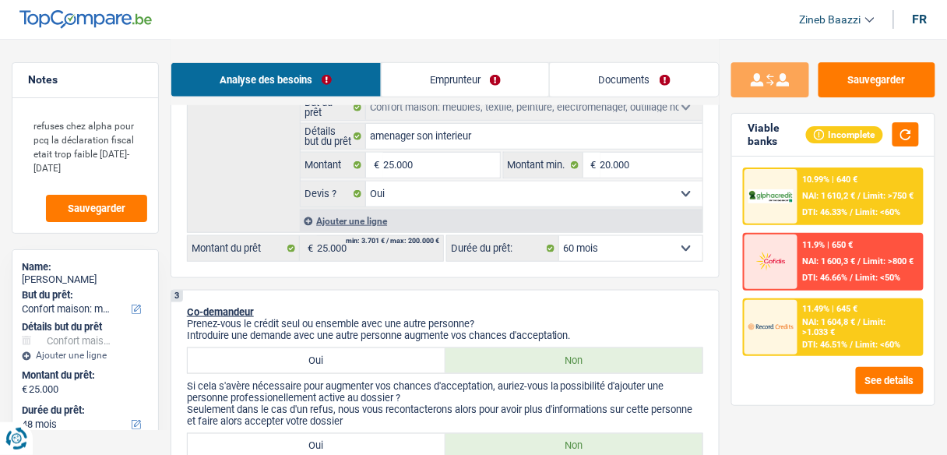
select select "60"
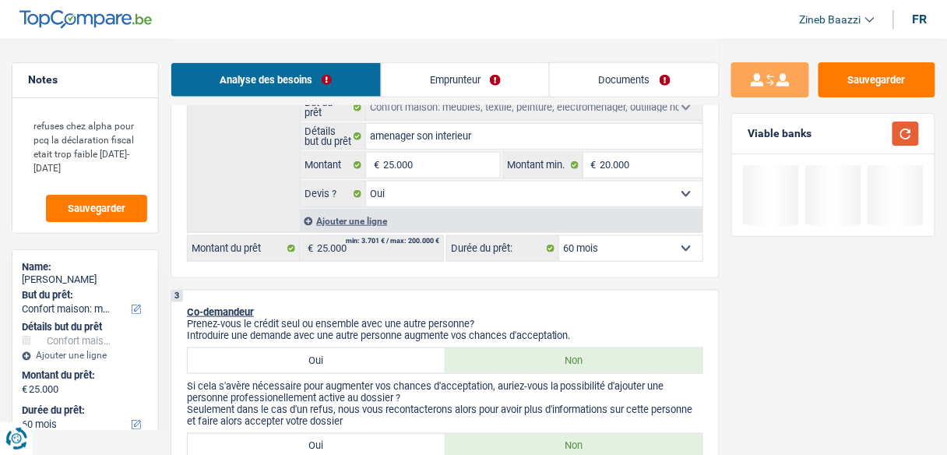
click at [899, 134] on button "button" at bounding box center [905, 133] width 26 height 24
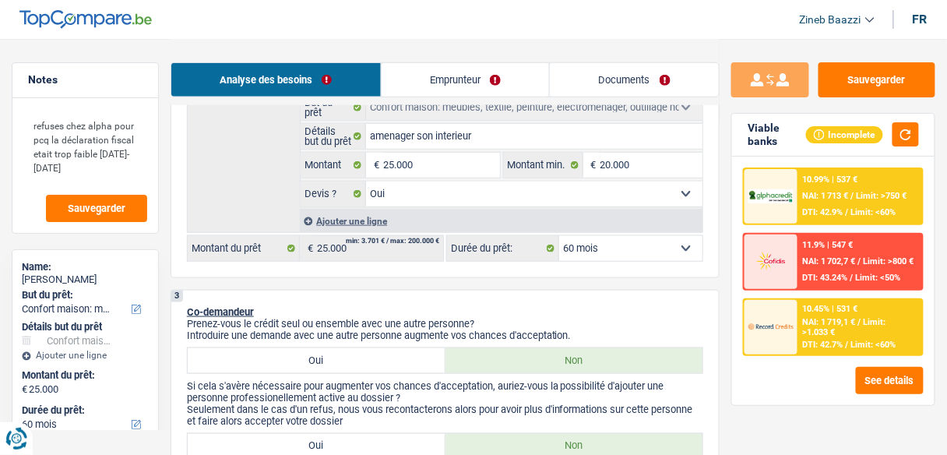
click at [801, 342] on div "10.45% | 531 € NAI: 1 719,1 € / Limit: >1.033 € DTI: 42.7% / Limit: <60%" at bounding box center [860, 327] width 124 height 55
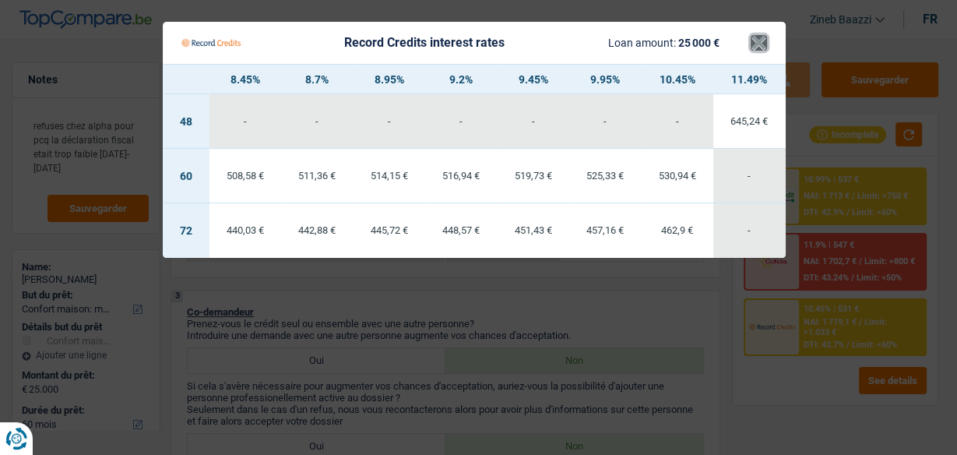
click at [757, 40] on button "×" at bounding box center [759, 43] width 16 height 16
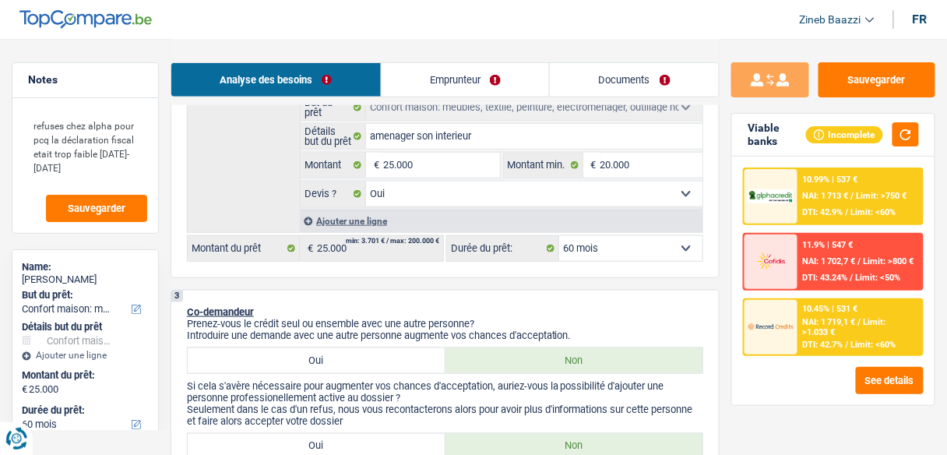
click at [797, 333] on div at bounding box center [770, 327] width 53 height 55
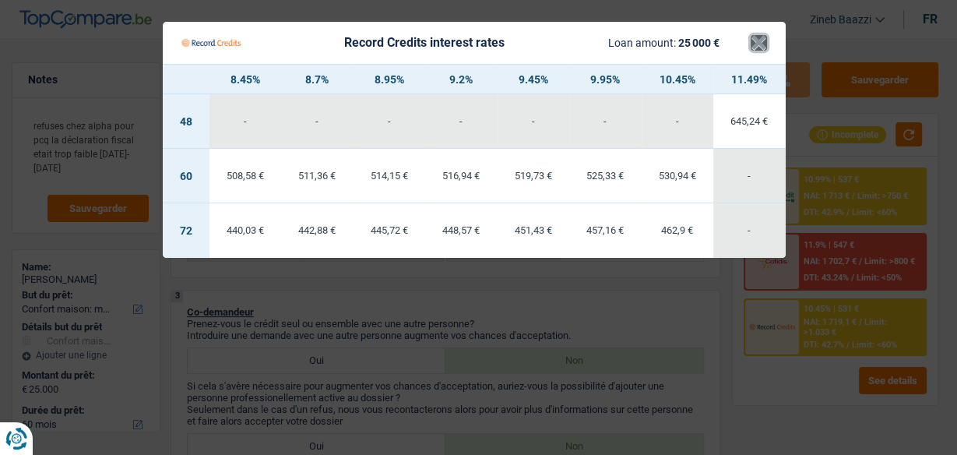
click at [755, 43] on button "×" at bounding box center [759, 43] width 16 height 16
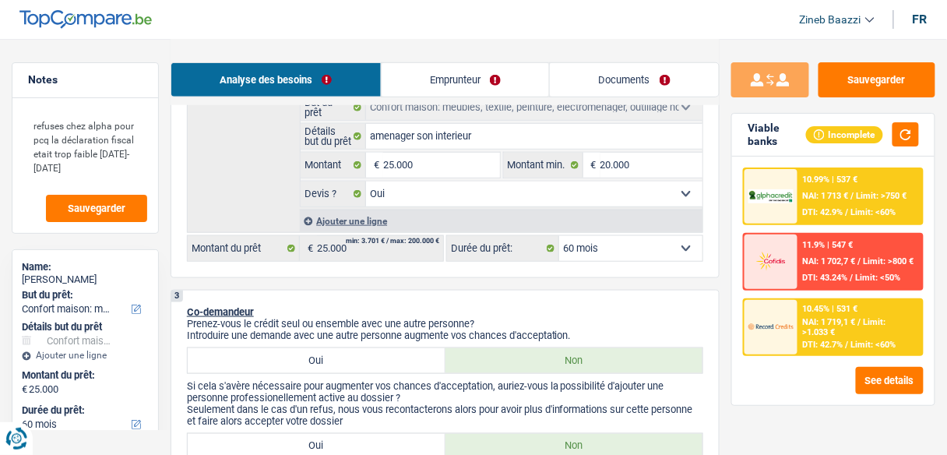
click at [795, 195] on div at bounding box center [770, 196] width 53 height 55
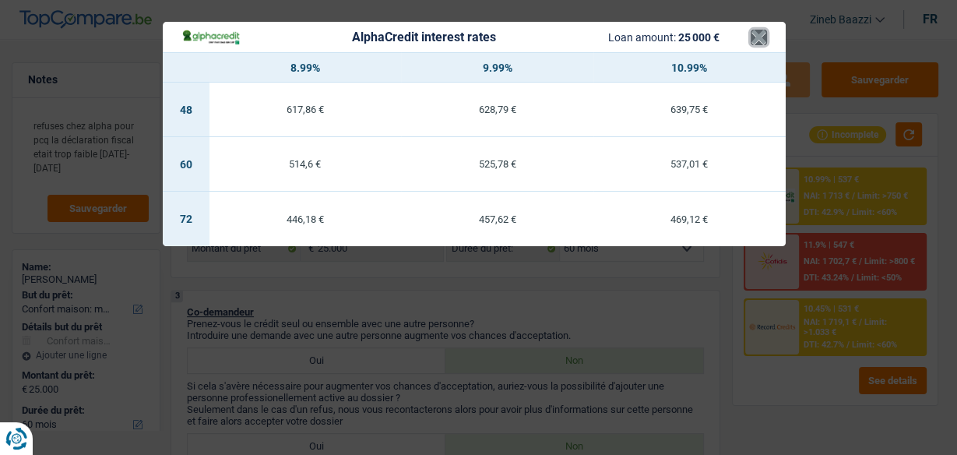
click at [764, 37] on button "×" at bounding box center [759, 38] width 16 height 16
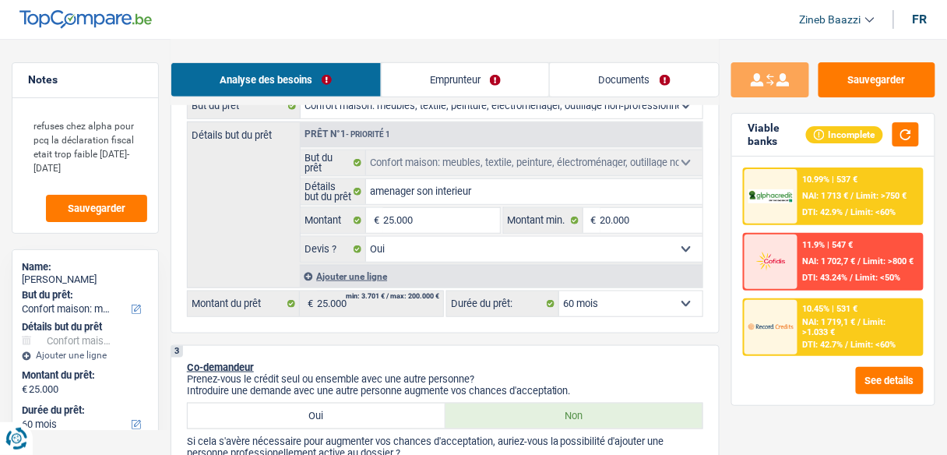
scroll to position [249, 0]
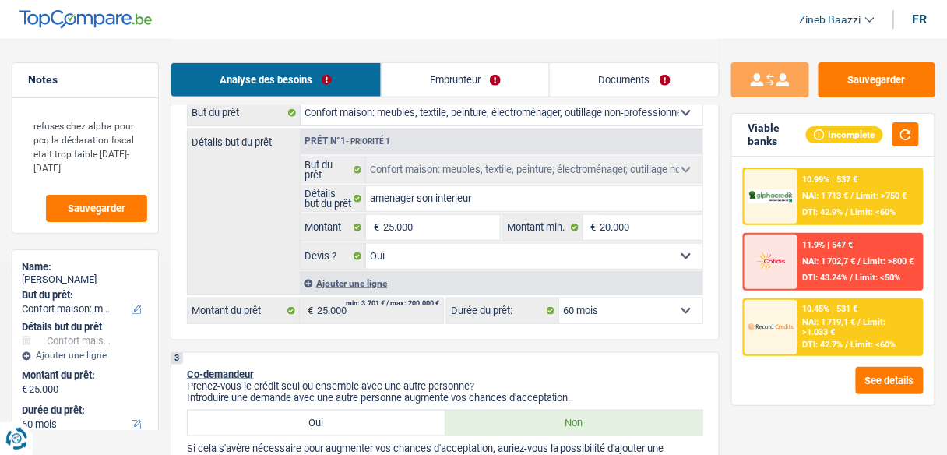
click at [791, 332] on img at bounding box center [770, 326] width 45 height 23
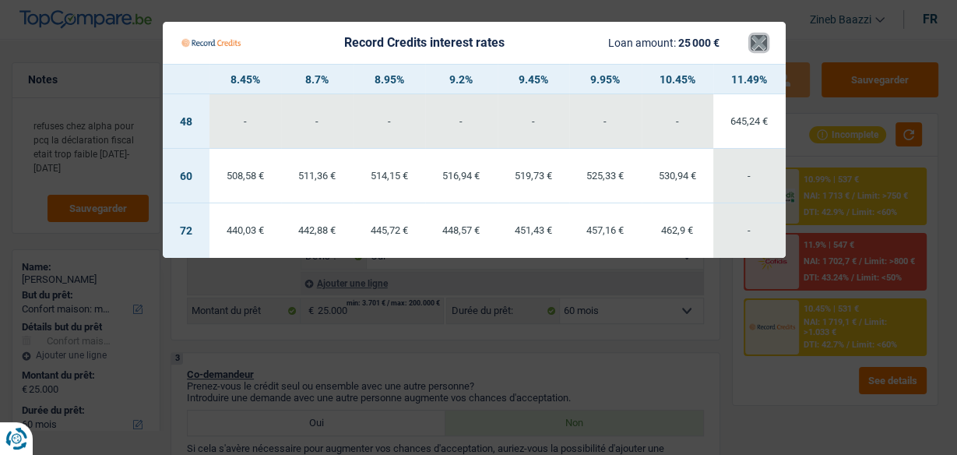
click at [762, 39] on button "×" at bounding box center [759, 43] width 16 height 16
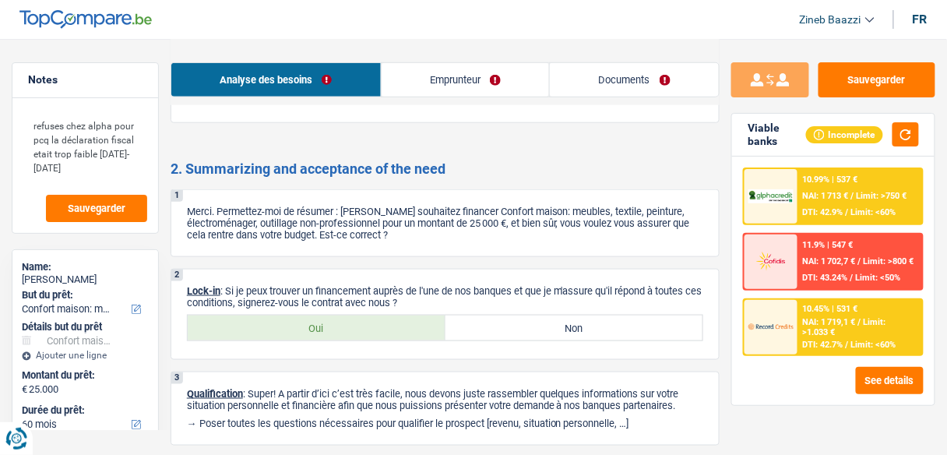
scroll to position [1843, 0]
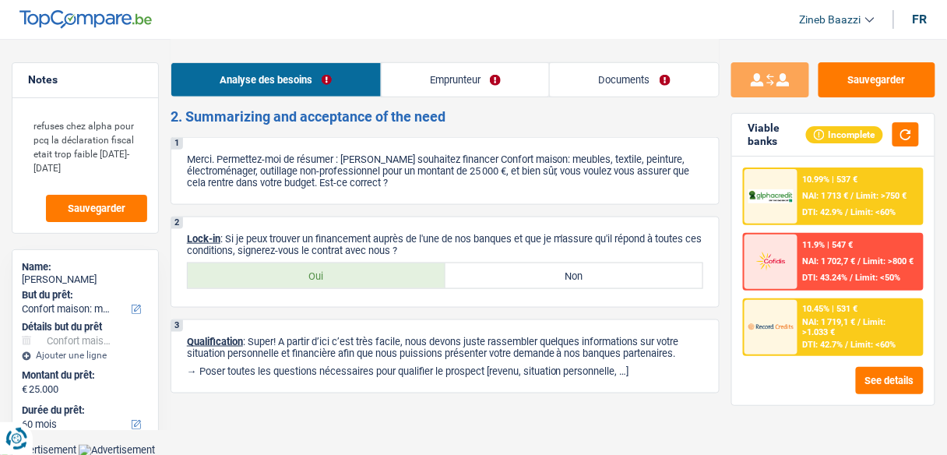
click at [370, 280] on label "Oui" at bounding box center [317, 275] width 258 height 25
click at [370, 280] on input "Oui" at bounding box center [317, 275] width 258 height 25
radio input "true"
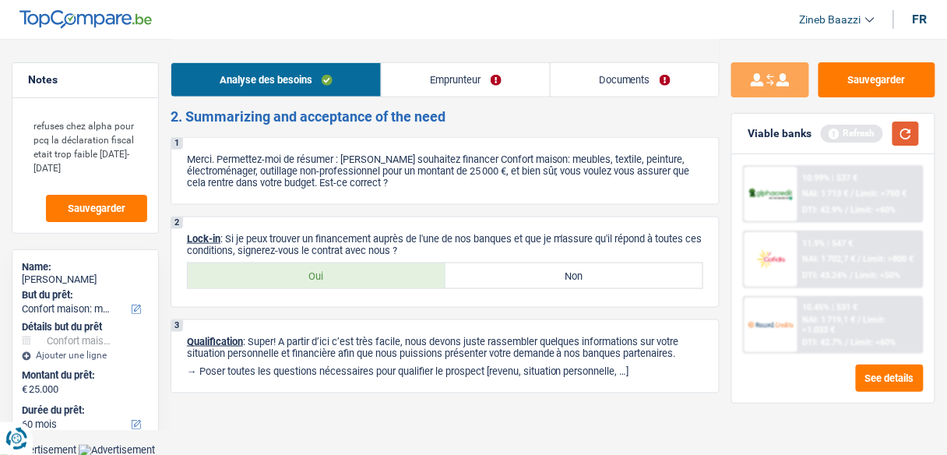
click at [905, 135] on button "button" at bounding box center [905, 133] width 26 height 24
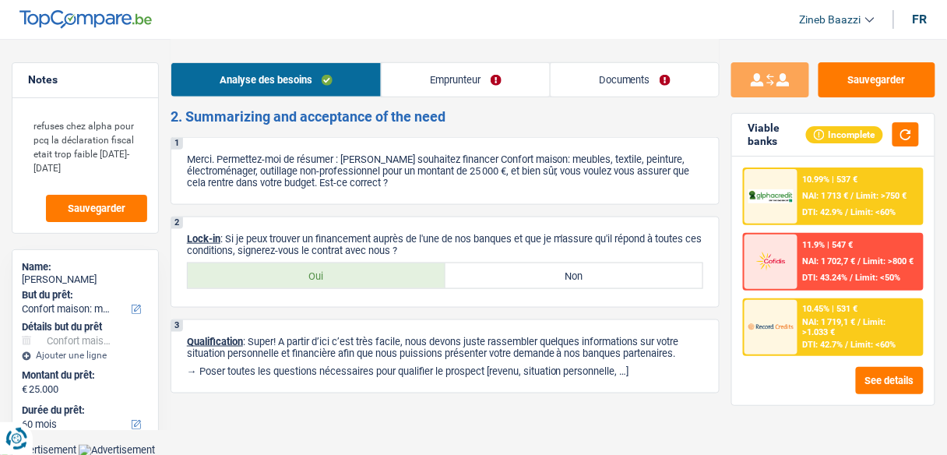
click at [399, 16] on header "Zineb Baazzi Se déconnecter fr" at bounding box center [473, 20] width 947 height 40
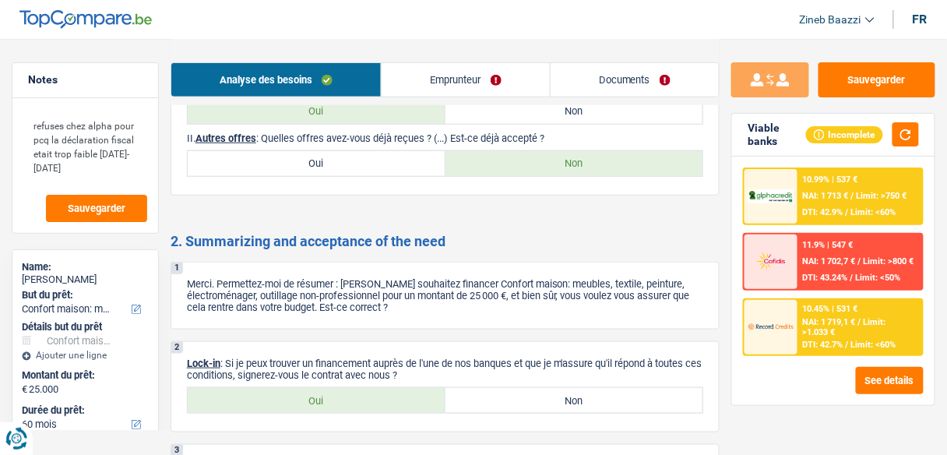
click at [620, 82] on link "Documents" at bounding box center [634, 79] width 168 height 33
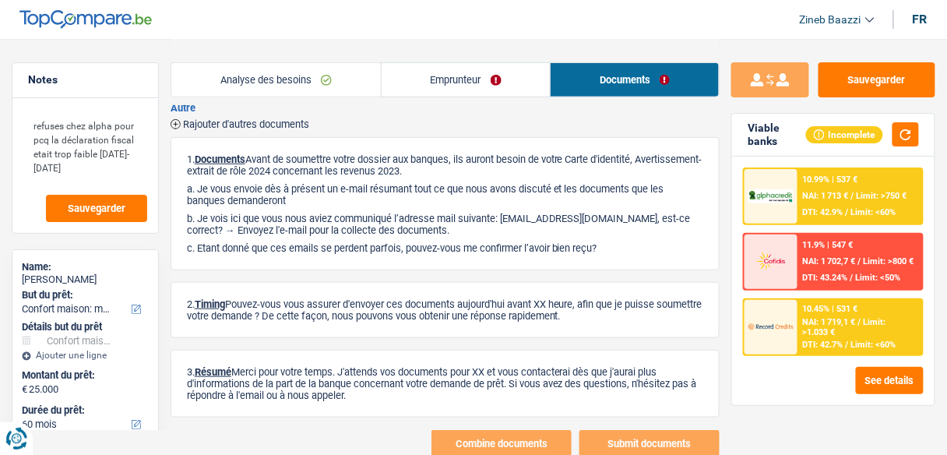
scroll to position [0, 0]
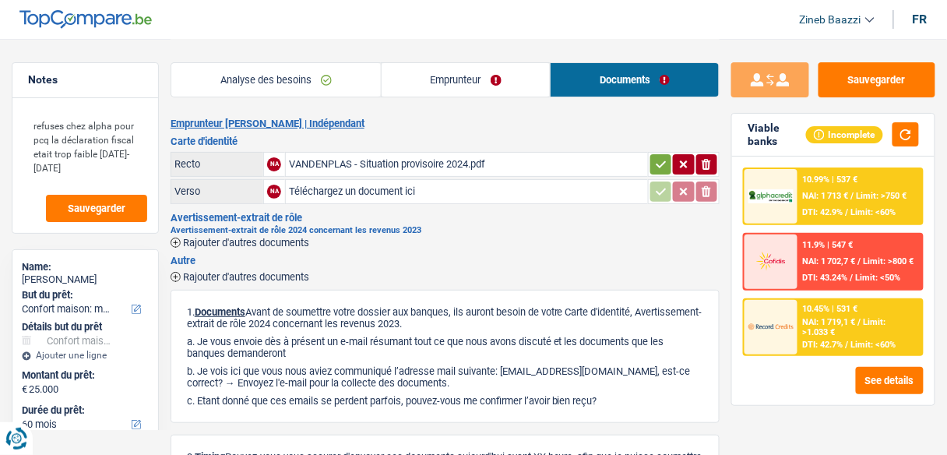
click at [294, 82] on link "Analyse des besoins" at bounding box center [275, 79] width 209 height 33
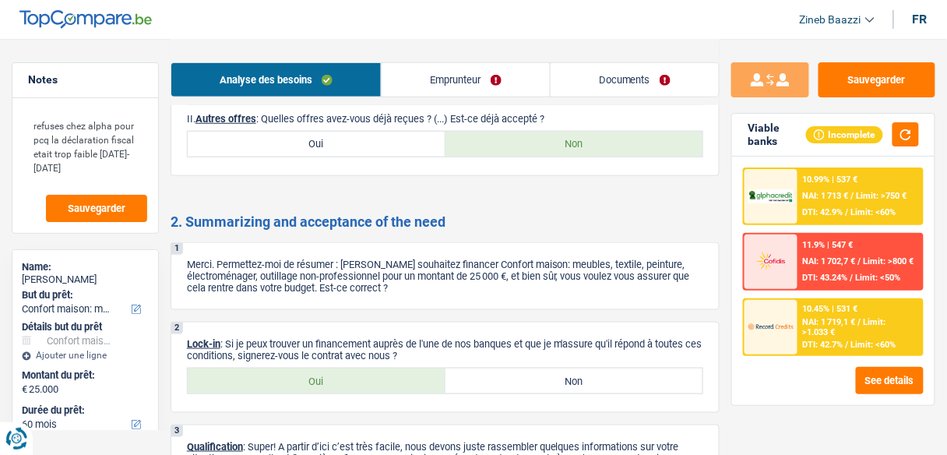
scroll to position [1843, 0]
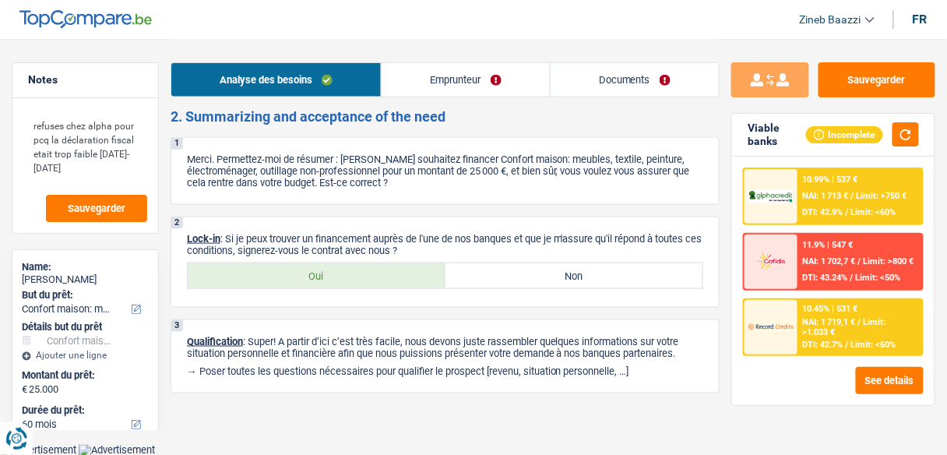
click at [473, 81] on link "Emprunteur" at bounding box center [465, 79] width 167 height 33
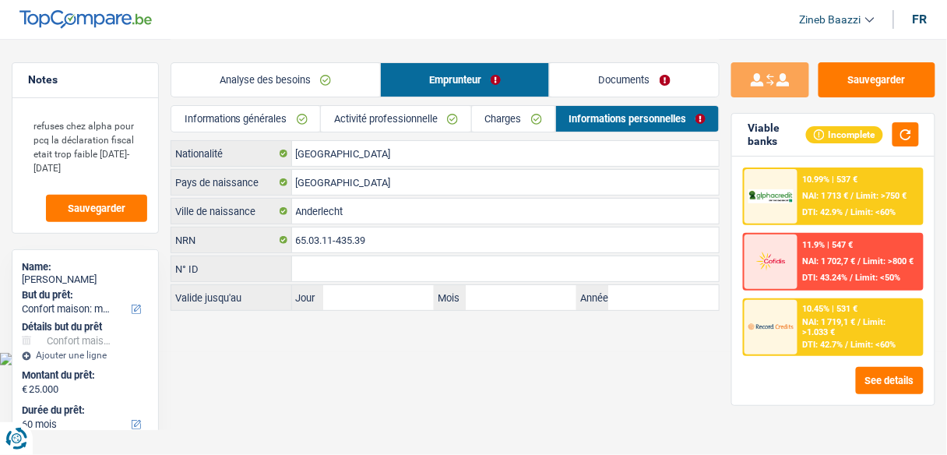
scroll to position [0, 0]
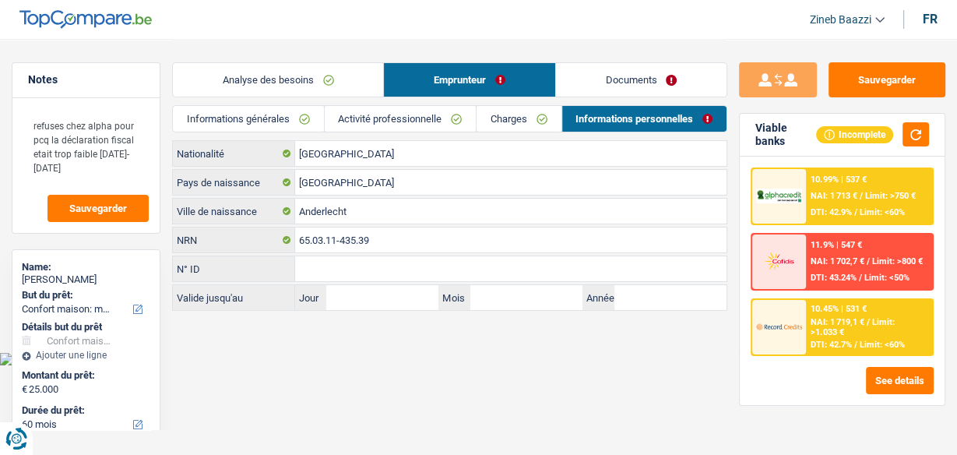
click at [347, 129] on link "Activité professionnelle" at bounding box center [400, 119] width 151 height 26
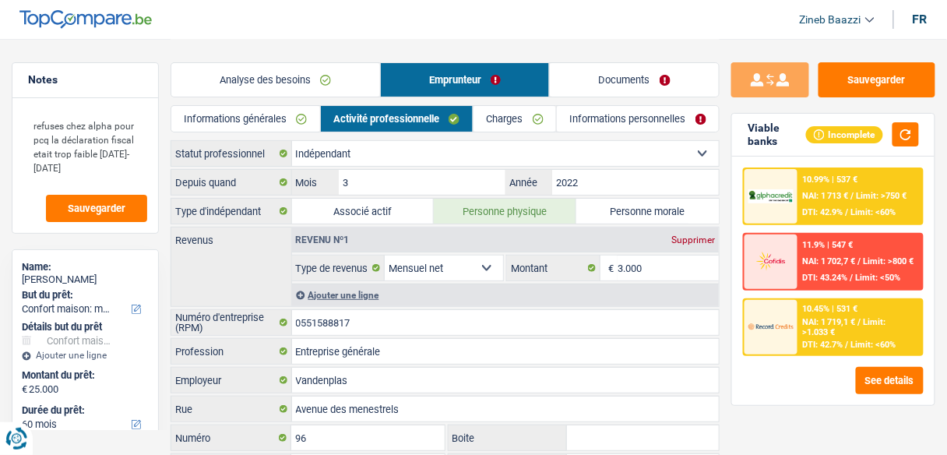
click at [275, 125] on link "Informations générales" at bounding box center [245, 119] width 149 height 26
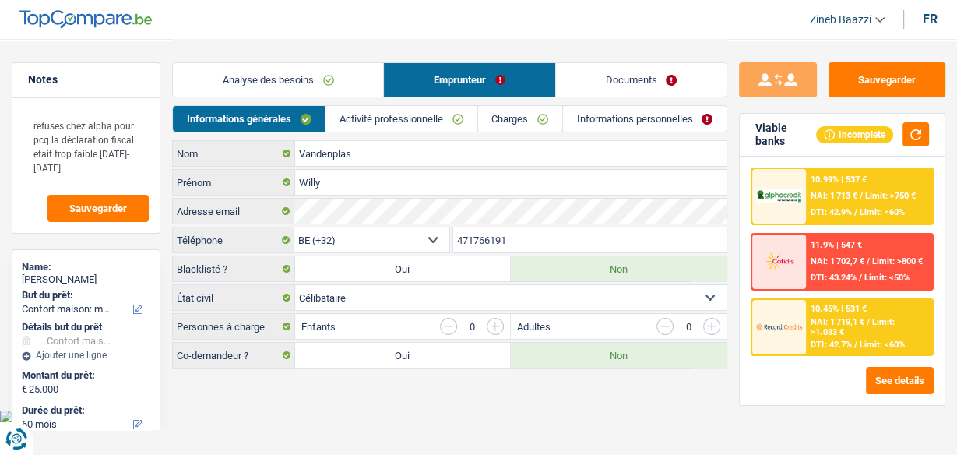
click at [629, 90] on link "Documents" at bounding box center [641, 79] width 171 height 33
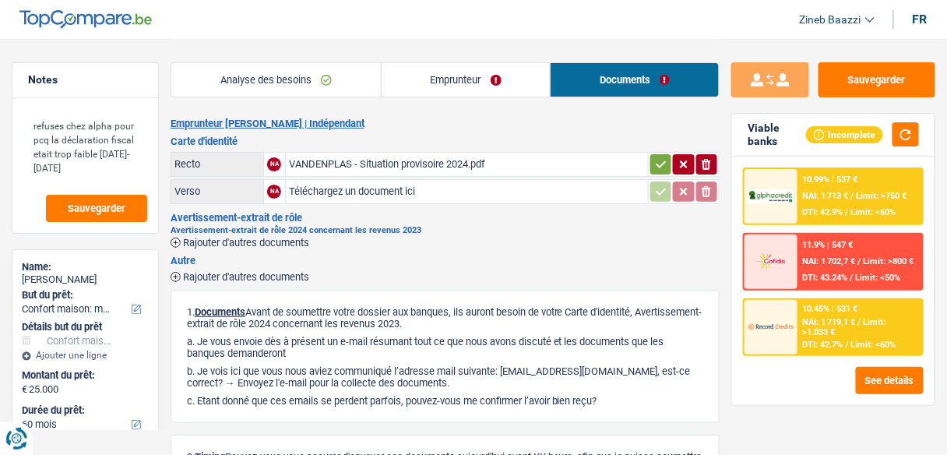
click at [232, 23] on header "Zineb Baazzi Se déconnecter fr" at bounding box center [473, 20] width 947 height 40
click at [385, 276] on div "Rajouter d'autres documents" at bounding box center [445, 275] width 549 height 13
drag, startPoint x: 245, startPoint y: 65, endPoint x: 252, endPoint y: 82, distance: 17.5
click at [245, 65] on link "Analyse des besoins" at bounding box center [275, 79] width 209 height 33
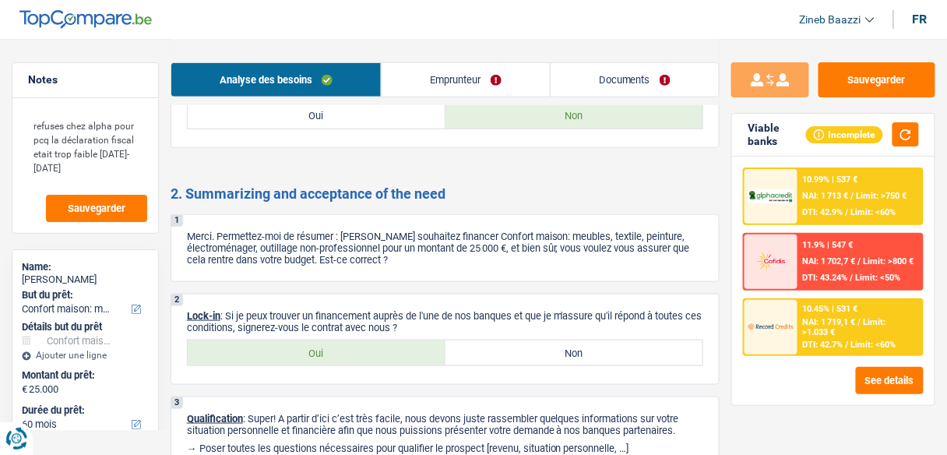
scroll to position [1843, 0]
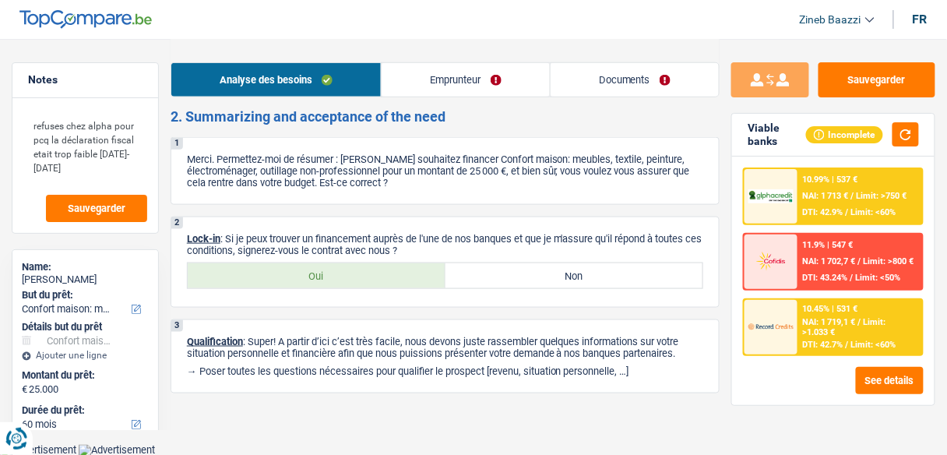
click at [308, 269] on label "Oui" at bounding box center [317, 275] width 258 height 25
click at [308, 269] on input "Oui" at bounding box center [317, 275] width 258 height 25
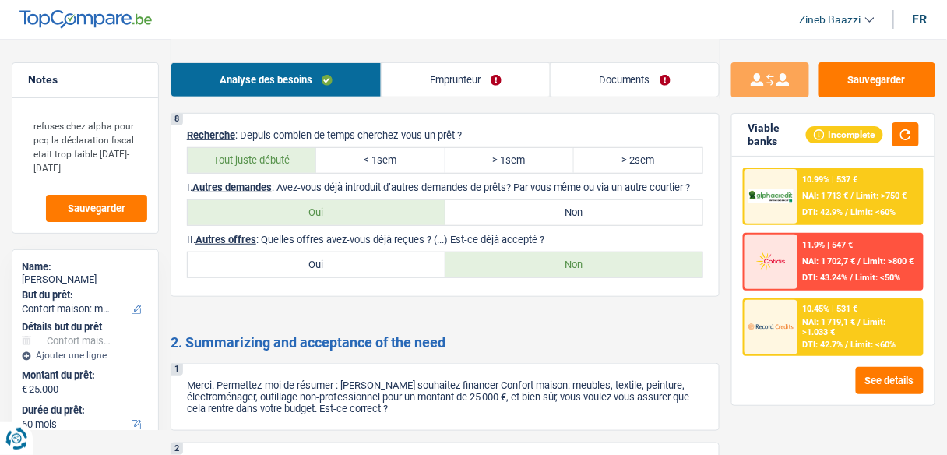
scroll to position [1594, 0]
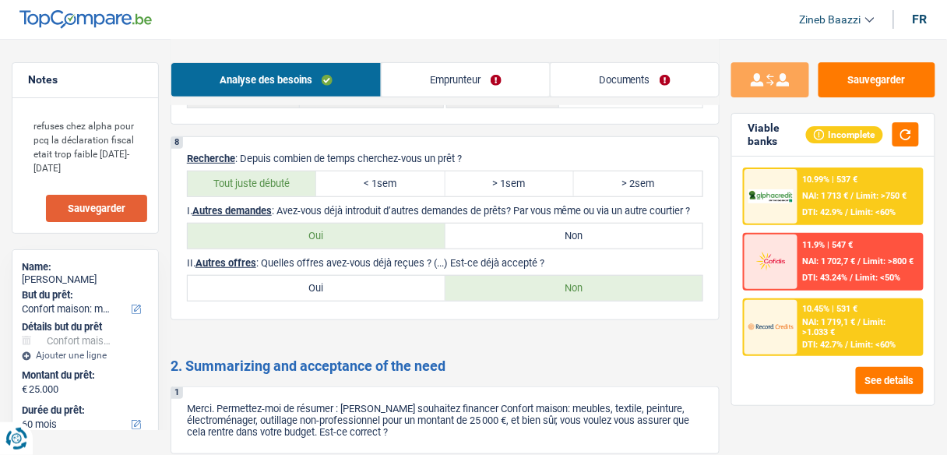
click at [96, 212] on span "Sauvegarder" at bounding box center [97, 208] width 58 height 10
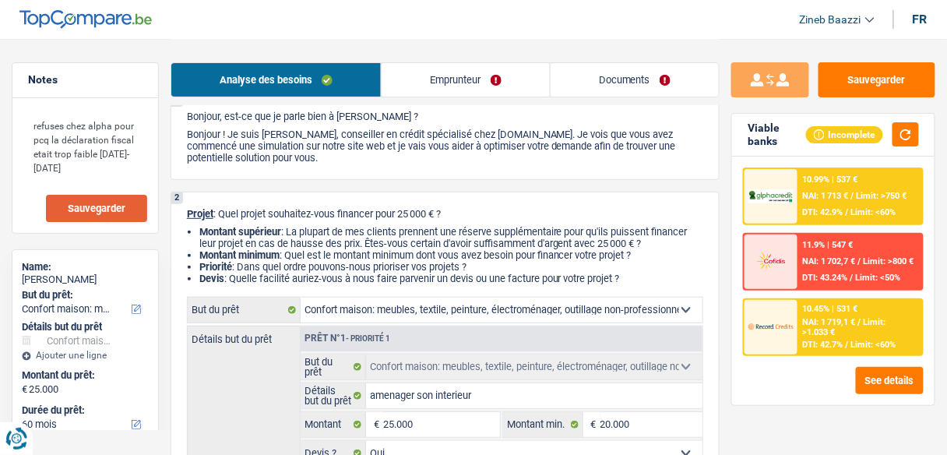
scroll to position [0, 0]
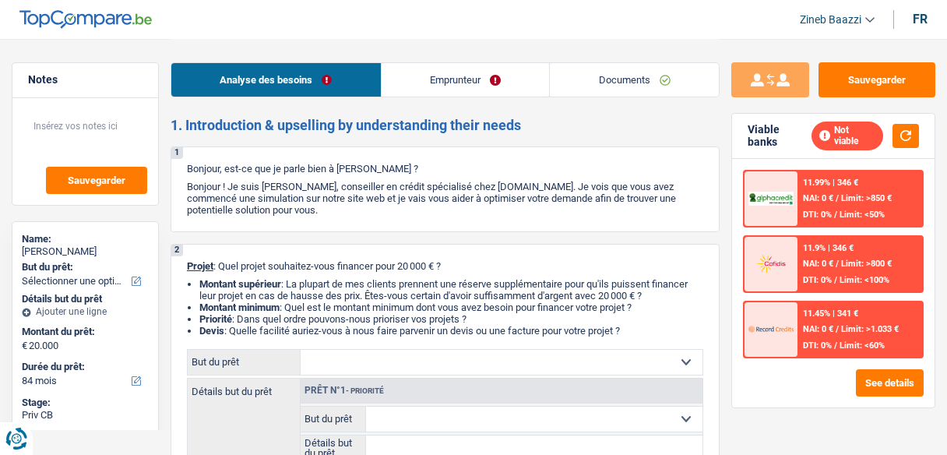
select select "84"
drag, startPoint x: 378, startPoint y: 266, endPoint x: 440, endPoint y: 263, distance: 62.3
click at [440, 263] on p "Projet : Quel projet souhaitez-vous financer pour 20 000 € ?" at bounding box center [445, 266] width 516 height 12
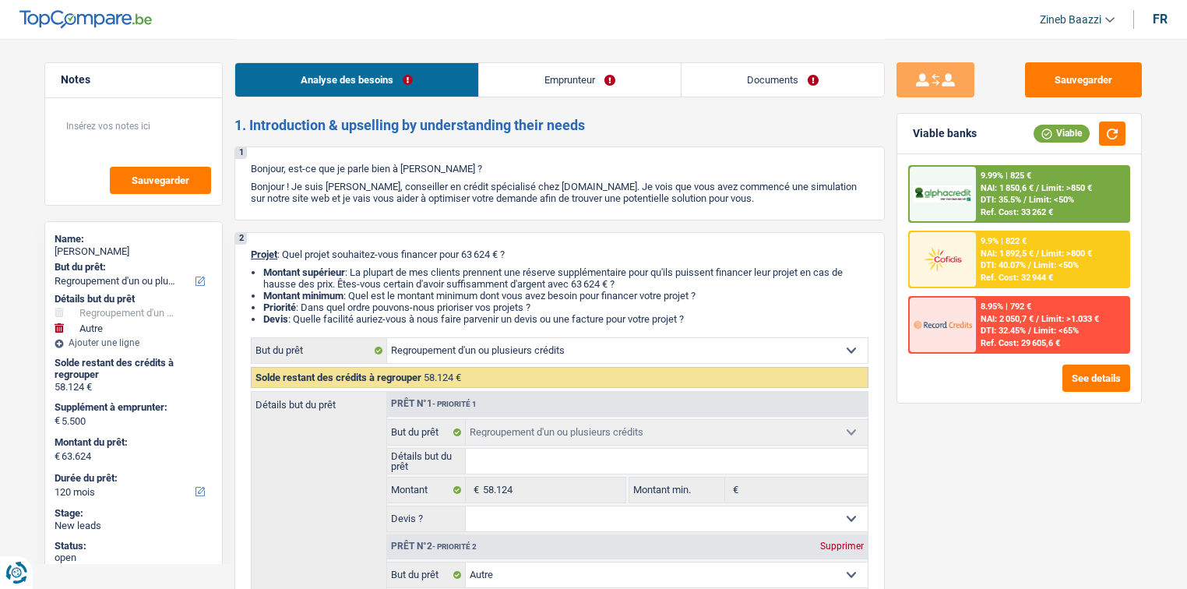
select select "refinancing"
select select "other"
select select "120"
select select "refinancing"
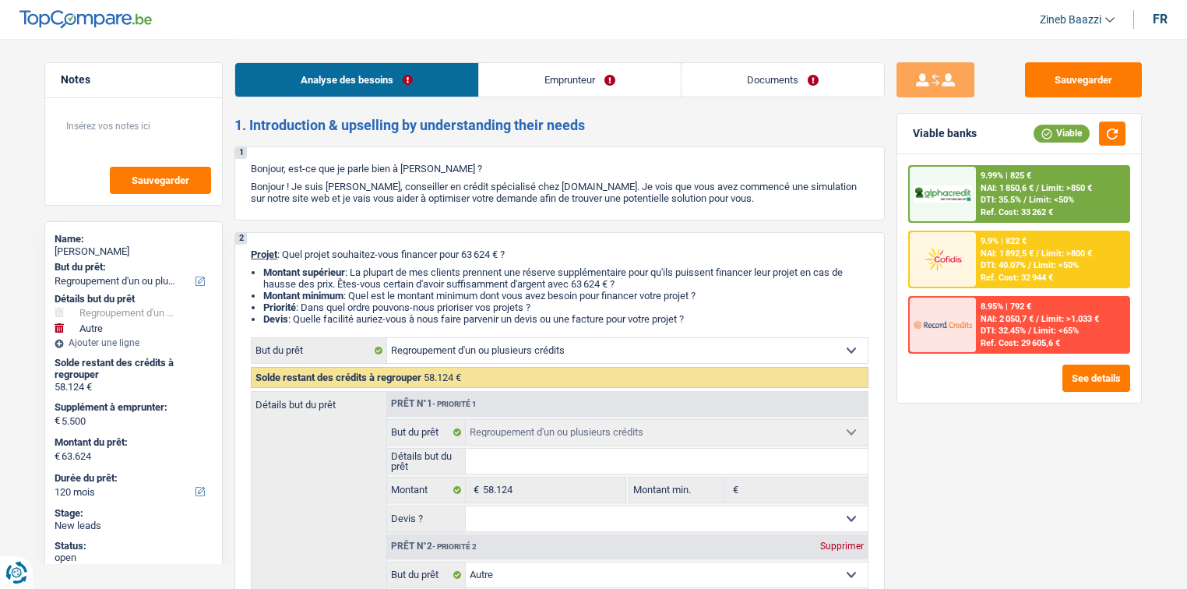
select select "refinancing"
select select "other"
select select "120"
select select "publicEmployee"
select select "familyAllowances"
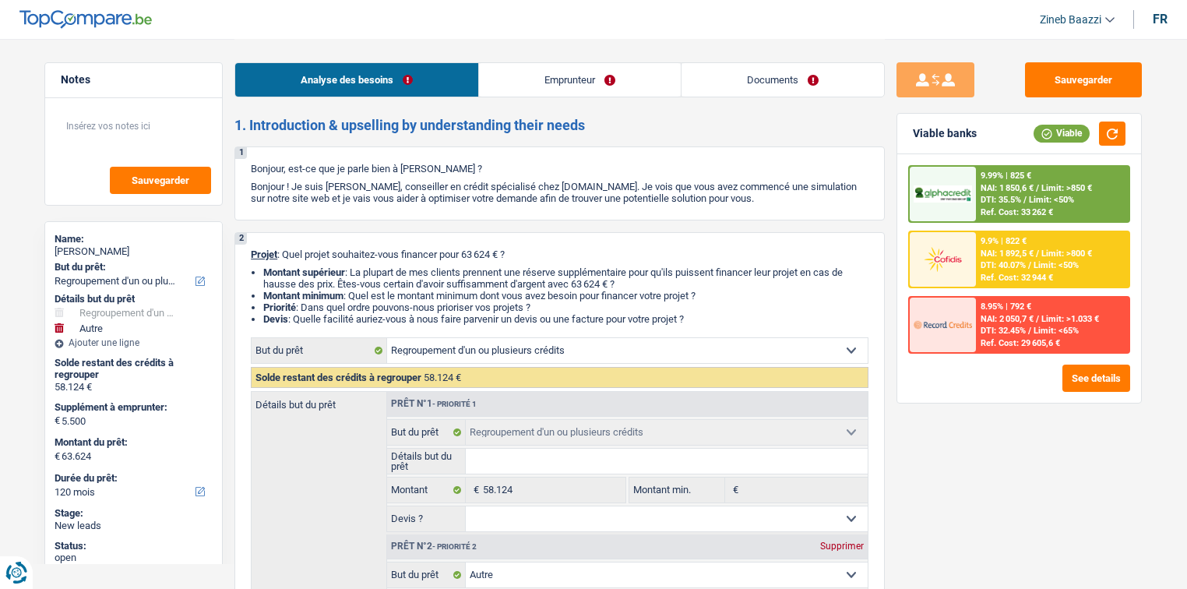
select select "mealVouchers"
select select "netSalary"
select select "liveWithParents"
select select "personalLoan"
select select "loanRepayment"
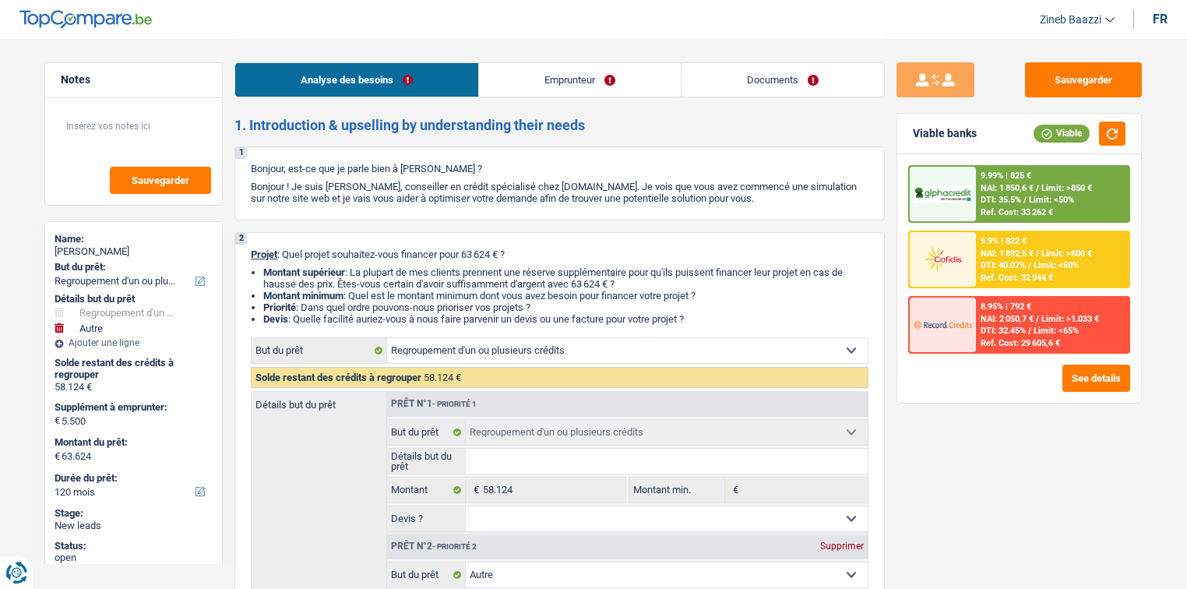
select select "120"
select select "creditConsolidation"
select select "84"
select select "personalLoan"
select select "homeFurnishingOrRelocation"
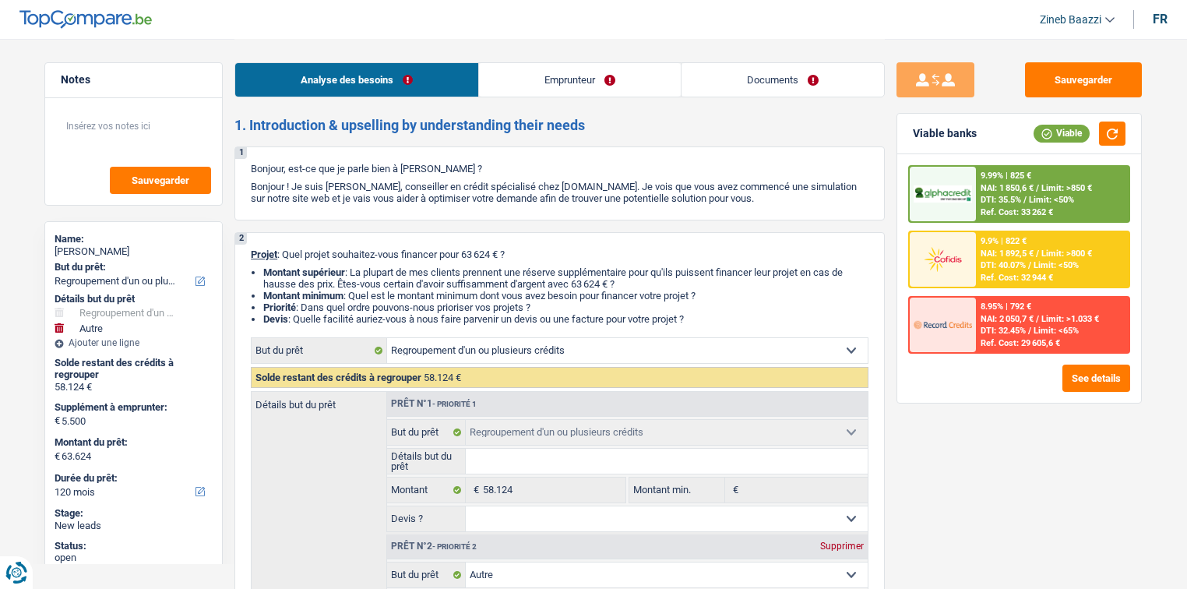
select select "36"
select select "refinancing"
select select "other"
select select "120"
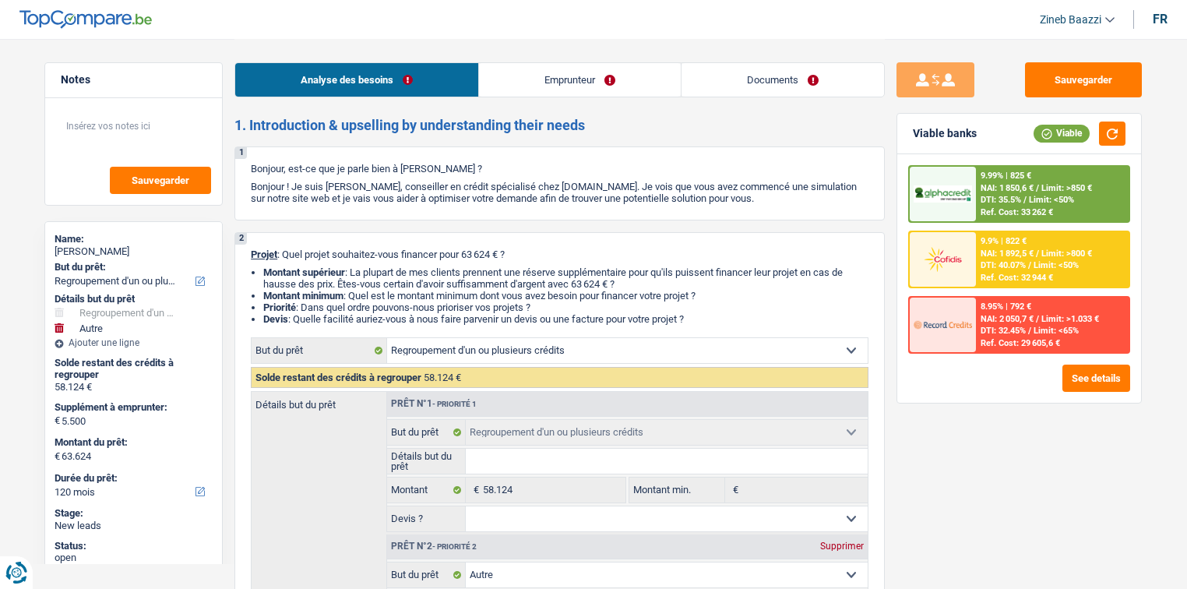
select select "publicEmployee"
select select "familyAllowances"
select select "mealVouchers"
select select "netSalary"
select select "BE"
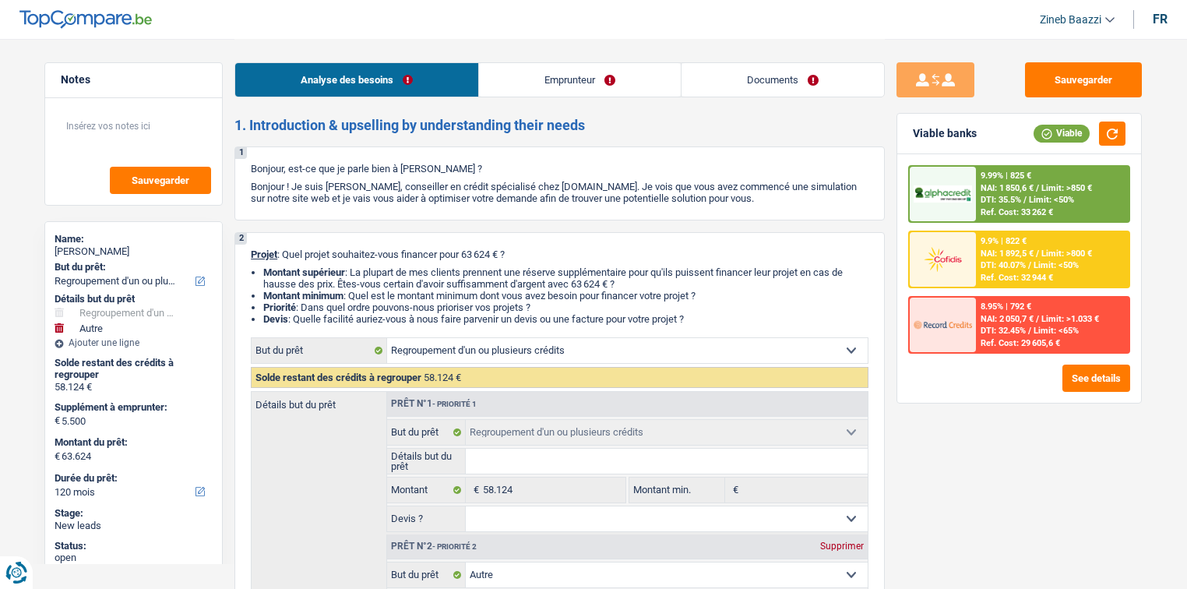
select select "otherInstitutions"
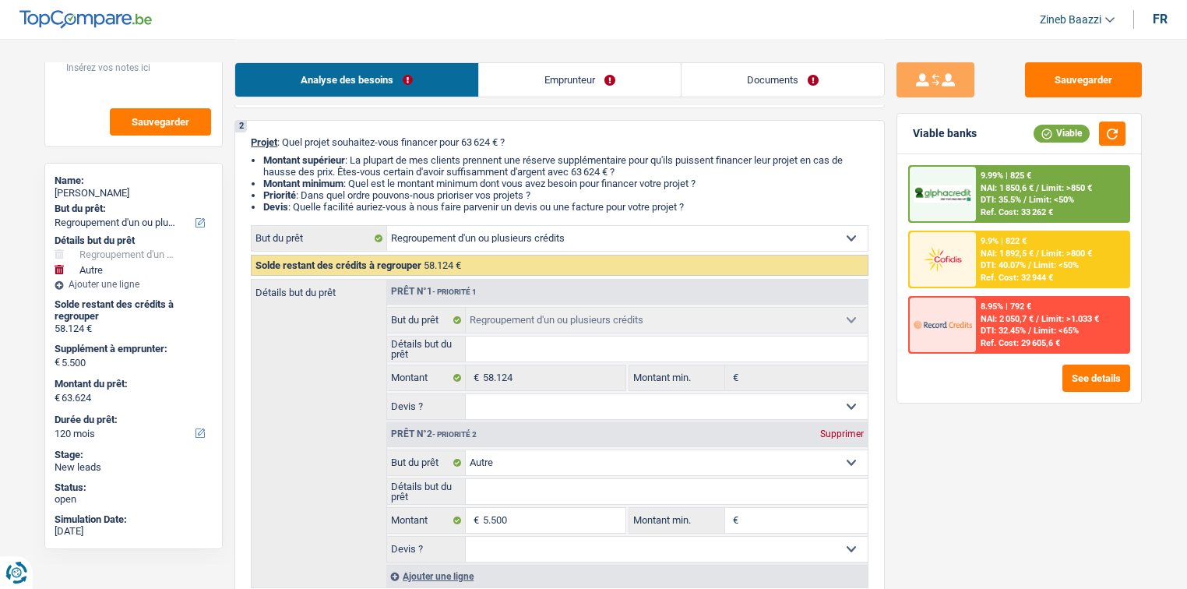
scroll to position [62, 0]
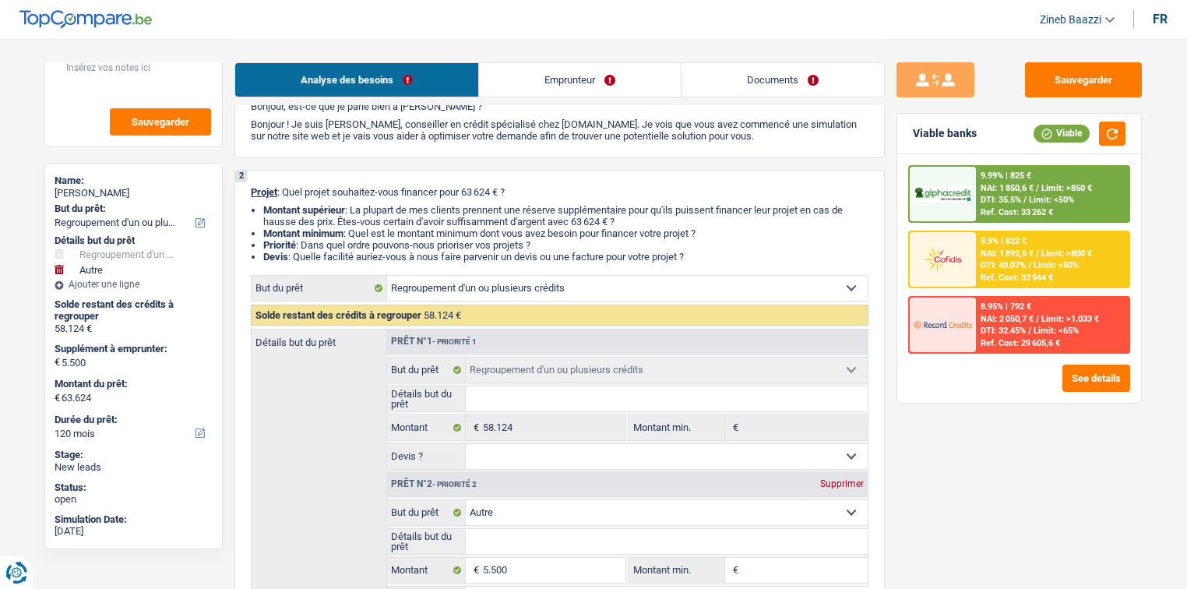
click at [517, 90] on link "Emprunteur" at bounding box center [580, 79] width 202 height 33
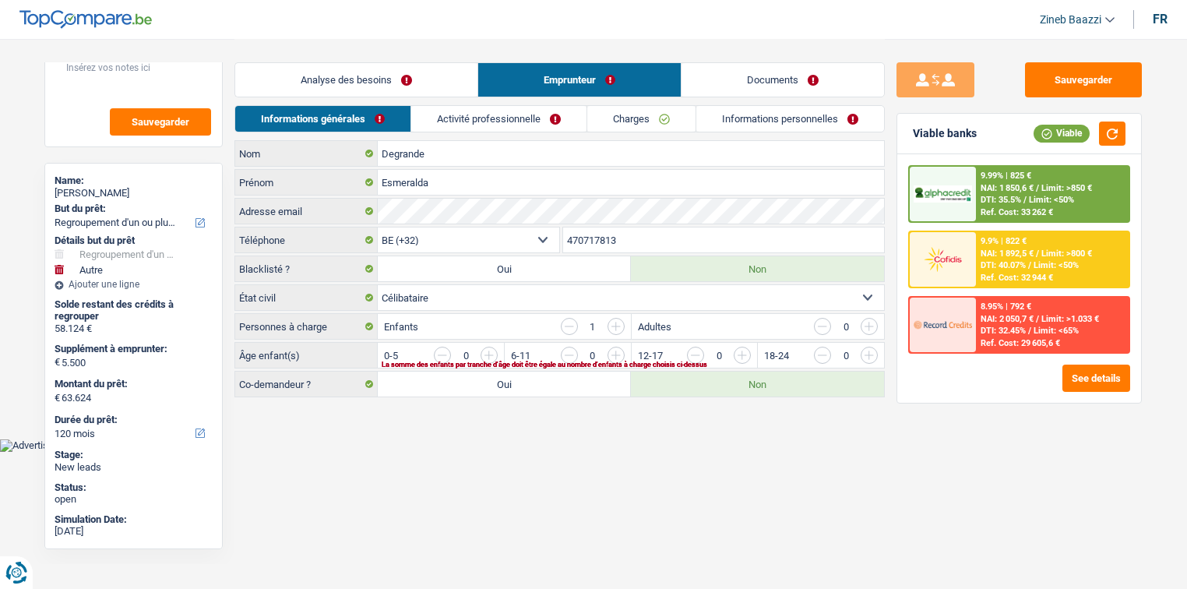
scroll to position [0, 0]
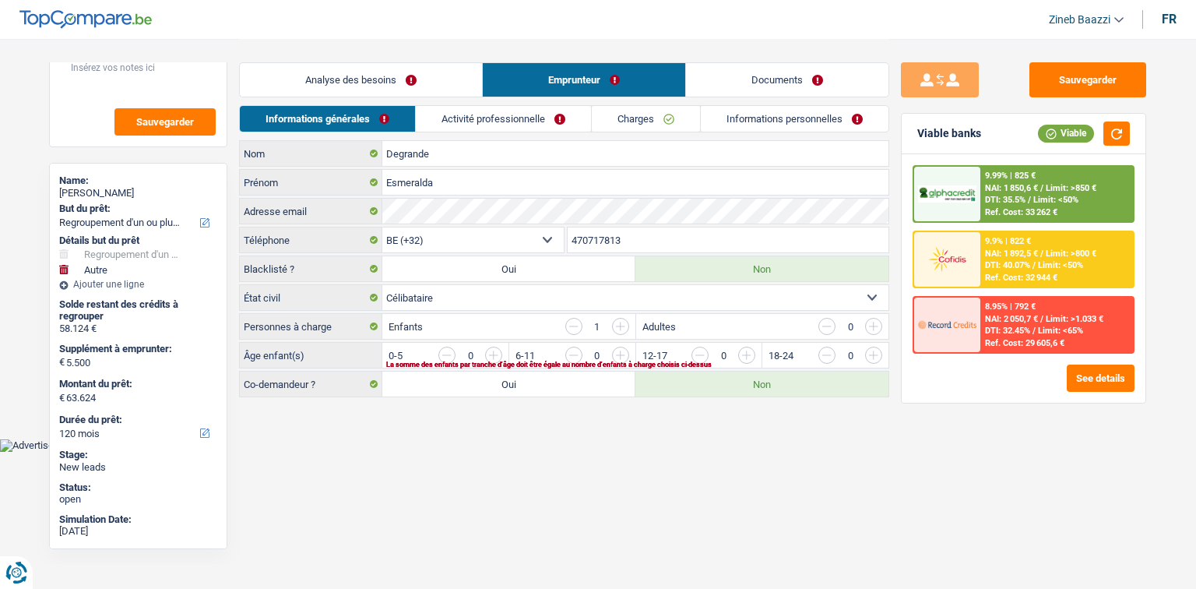
click at [470, 132] on li "Activité professionnelle" at bounding box center [503, 118] width 176 height 27
click at [467, 119] on link "Activité professionnelle" at bounding box center [503, 119] width 175 height 26
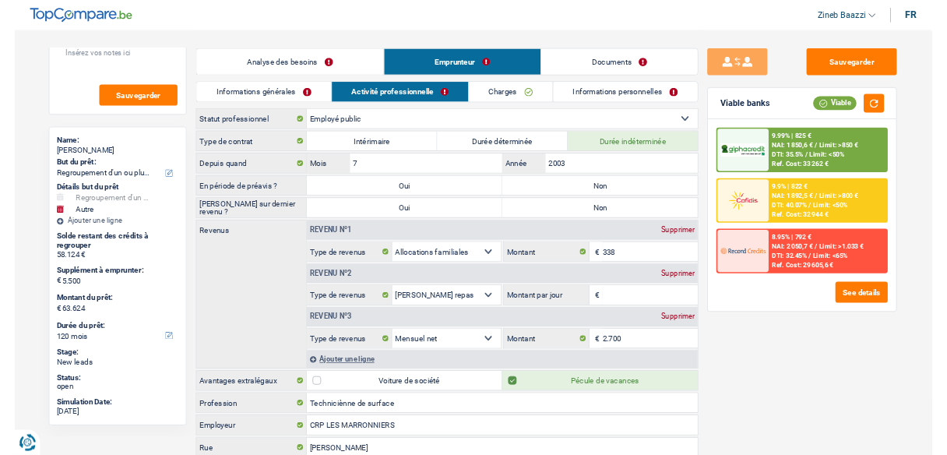
scroll to position [58, 0]
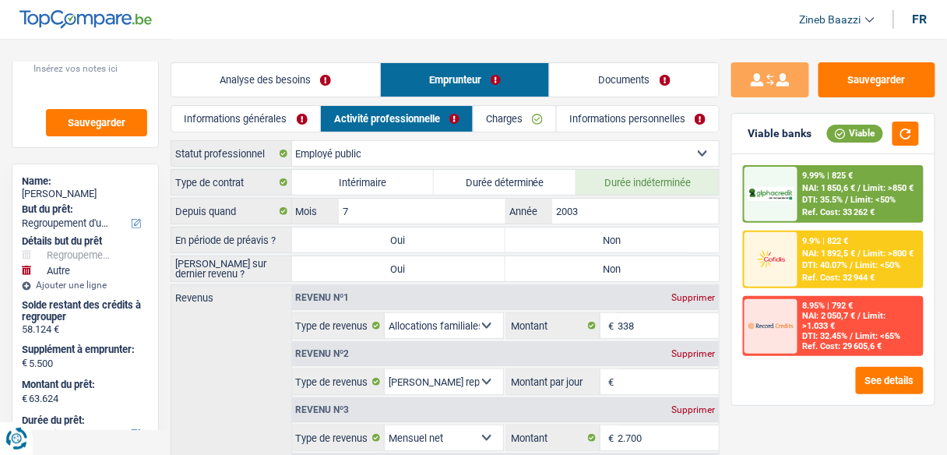
click at [623, 51] on div "Analyse des besoins Emprunteur Documents" at bounding box center [445, 72] width 549 height 66
click at [271, 100] on div "Analyse des besoins Emprunteur Documents" at bounding box center [445, 72] width 549 height 66
click at [276, 88] on link "Analyse des besoins" at bounding box center [275, 79] width 209 height 33
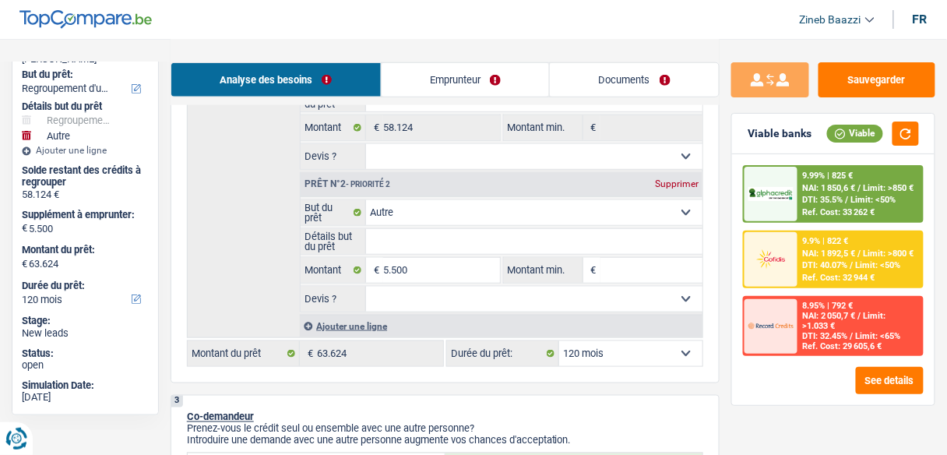
scroll to position [311, 0]
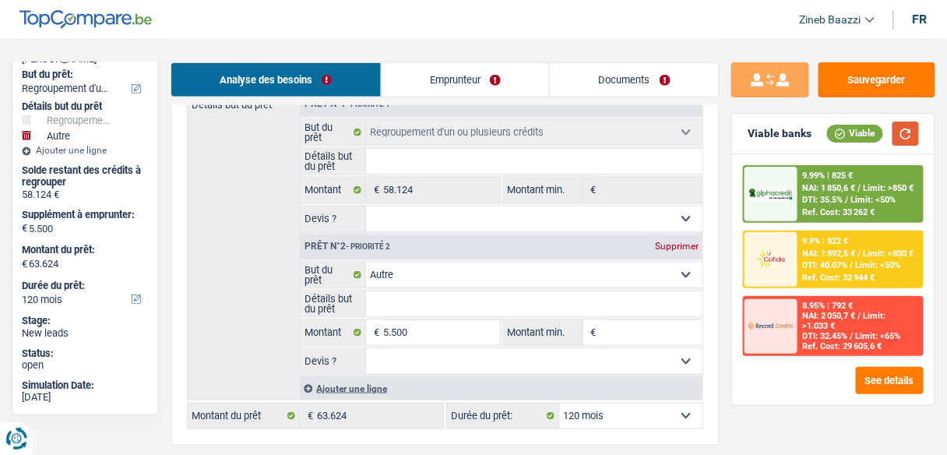
click at [906, 133] on button "button" at bounding box center [905, 133] width 26 height 24
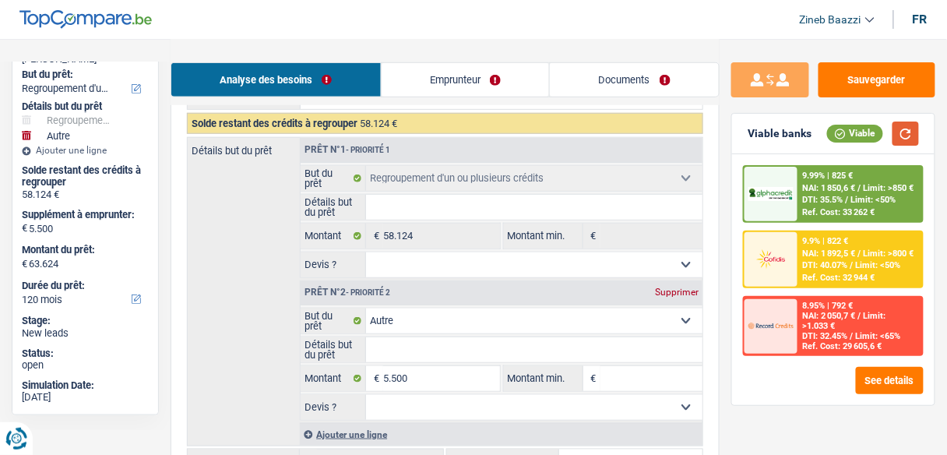
scroll to position [249, 0]
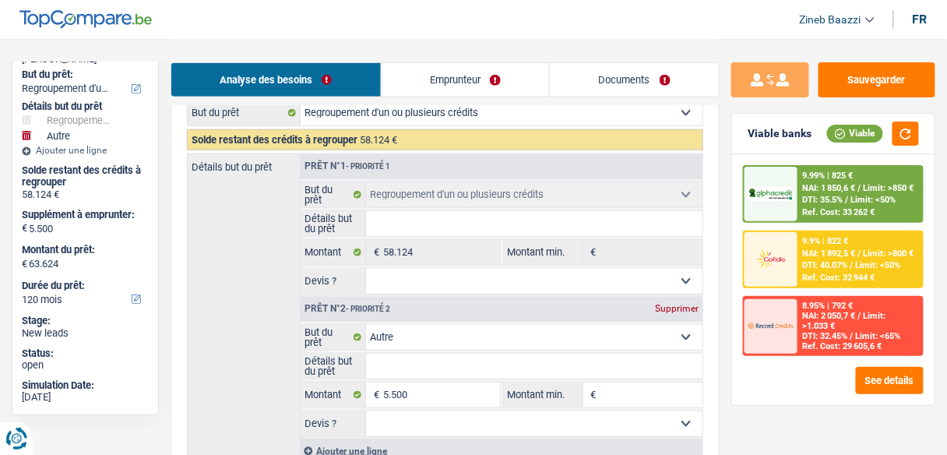
click at [436, 93] on link "Emprunteur" at bounding box center [466, 79] width 168 height 33
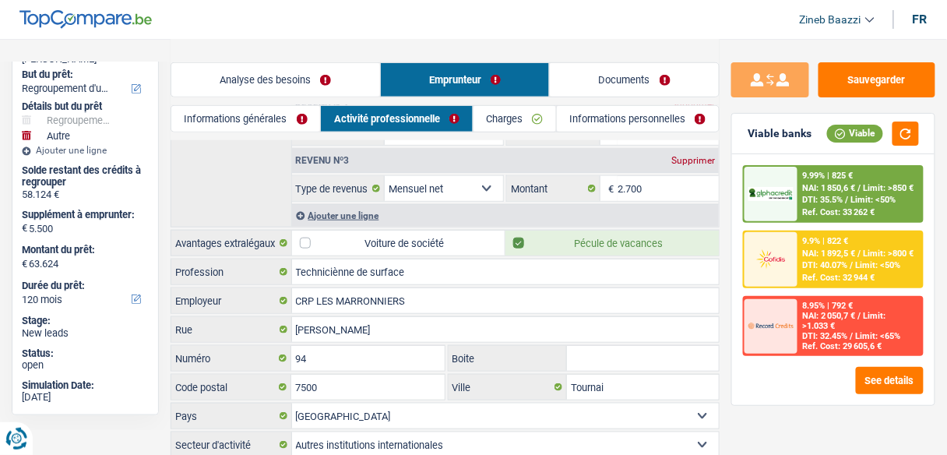
click at [500, 114] on link "Charges" at bounding box center [514, 119] width 83 height 26
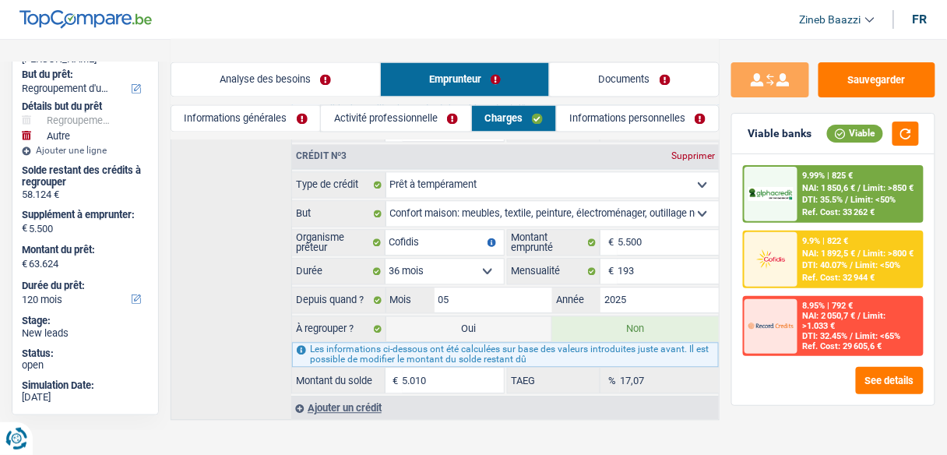
scroll to position [702, 0]
click at [907, 129] on button "button" at bounding box center [905, 133] width 26 height 24
click at [490, 316] on label "Oui" at bounding box center [469, 328] width 167 height 25
click at [490, 316] on input "Oui" at bounding box center [469, 328] width 167 height 25
radio input "true"
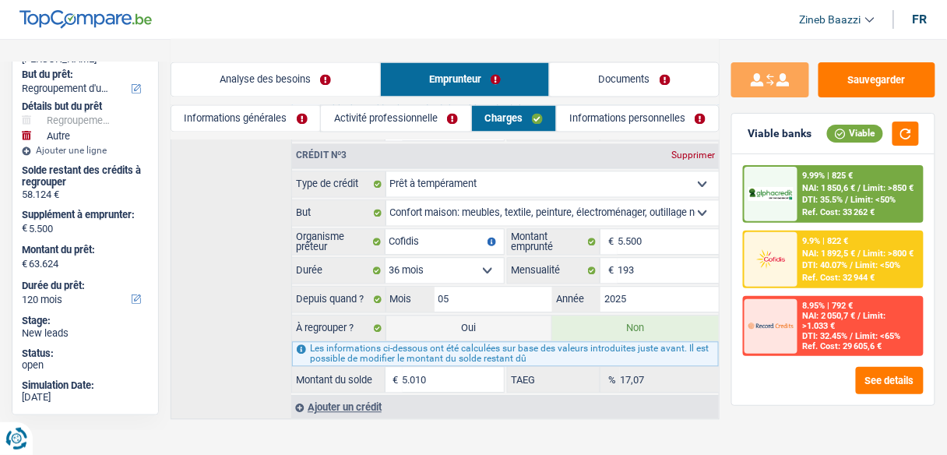
type input "68.634"
select select "144"
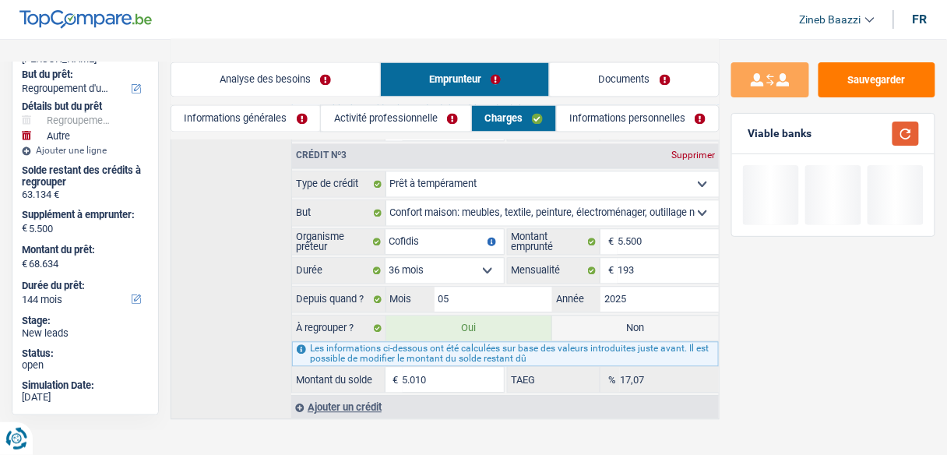
click at [909, 133] on button "button" at bounding box center [905, 133] width 26 height 24
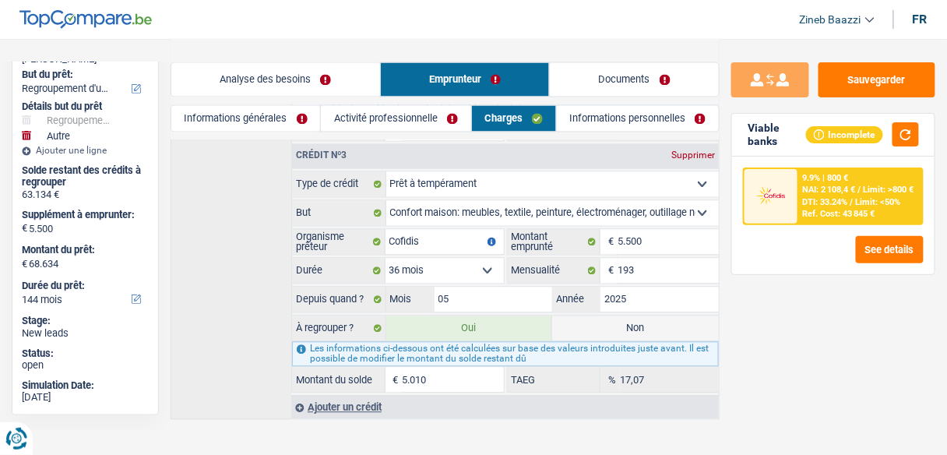
click at [659, 316] on label "Non" at bounding box center [635, 328] width 167 height 25
click at [659, 316] on input "Non" at bounding box center [635, 328] width 167 height 25
radio input "true"
type input "63.624"
radio input "false"
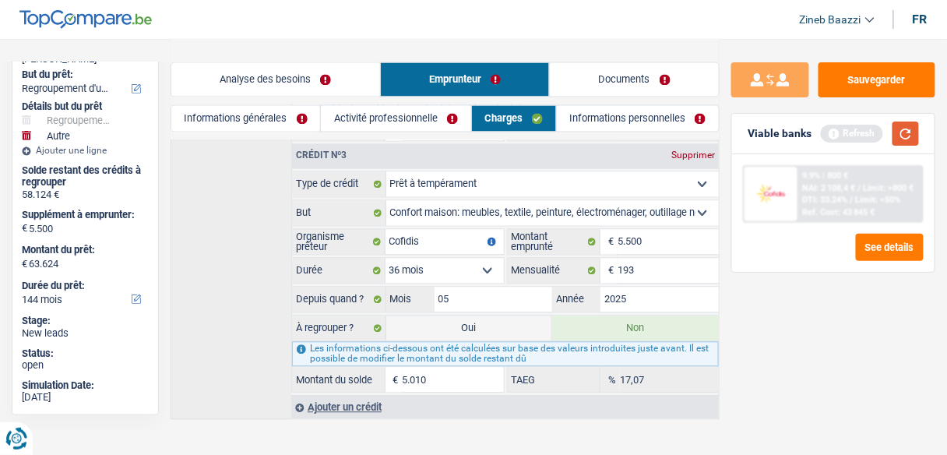
click at [909, 136] on button "button" at bounding box center [905, 133] width 26 height 24
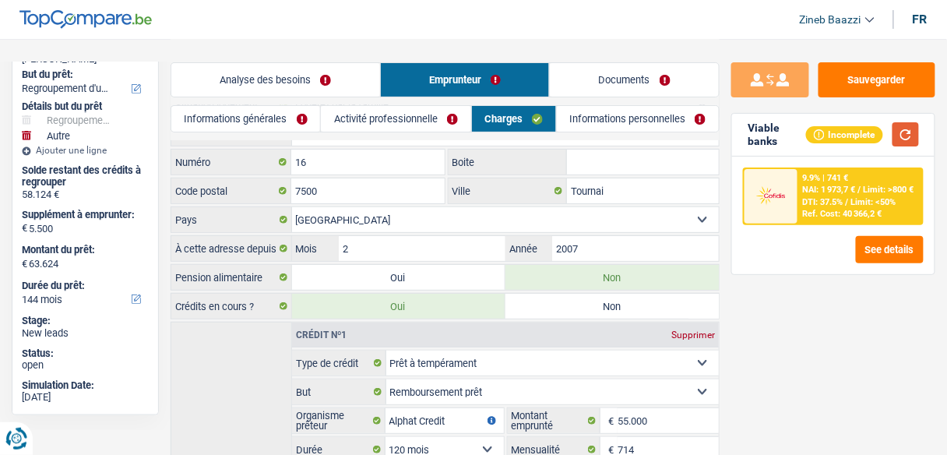
scroll to position [17, 0]
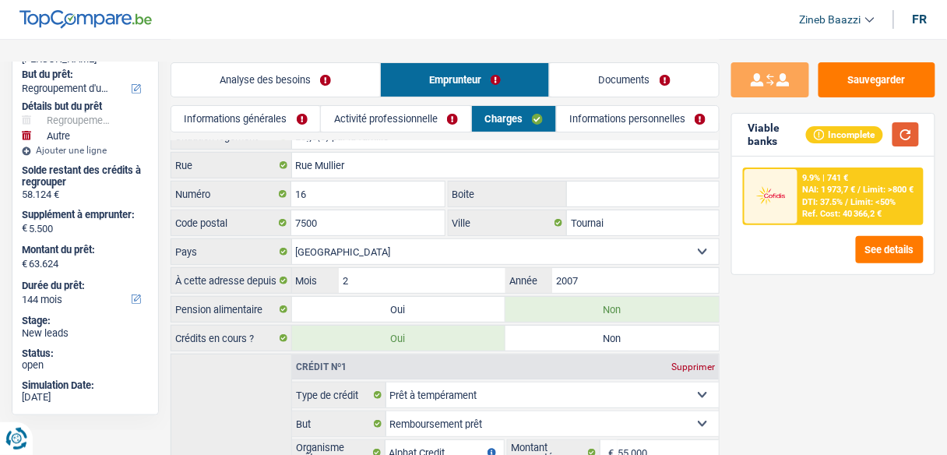
click at [911, 131] on button "button" at bounding box center [905, 134] width 26 height 24
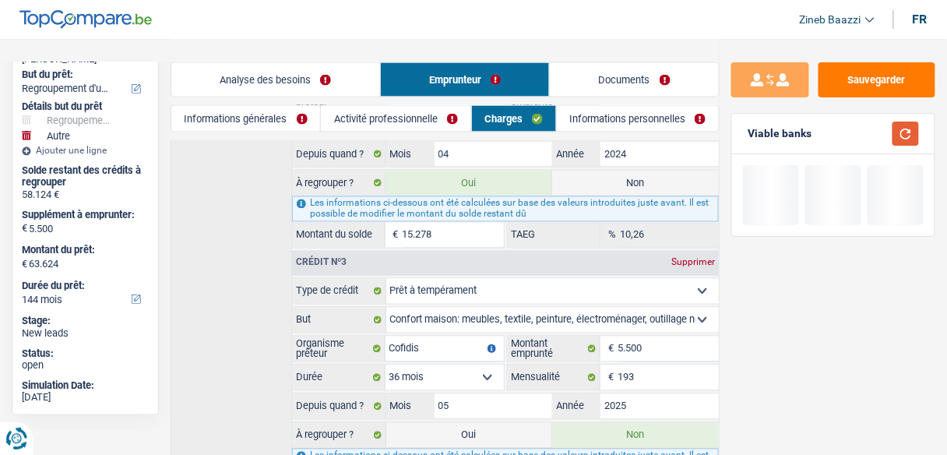
scroll to position [702, 0]
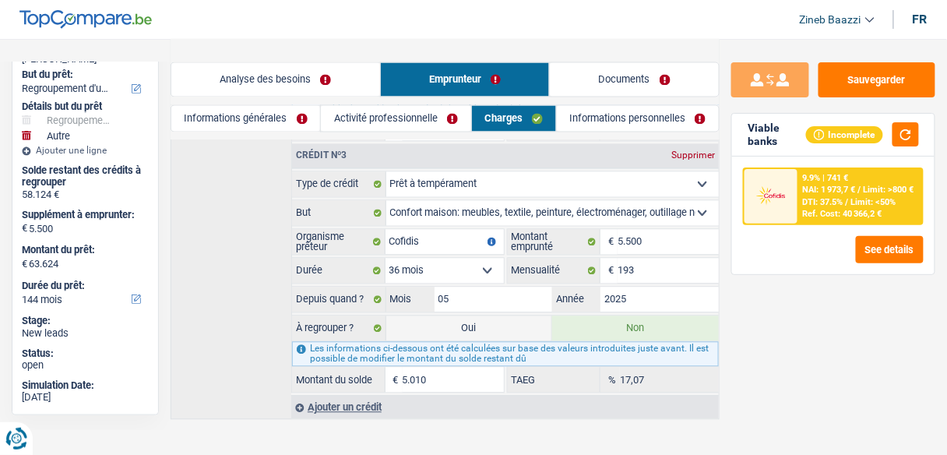
click at [295, 72] on link "Analyse des besoins" at bounding box center [275, 79] width 209 height 33
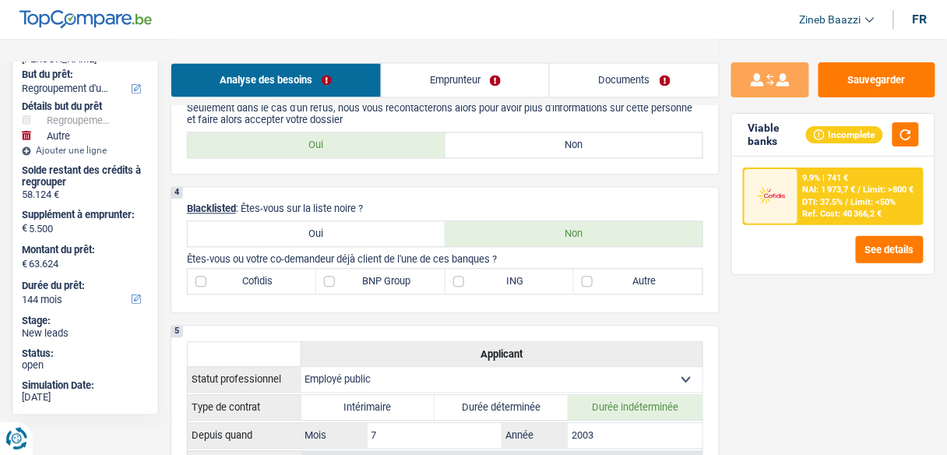
scroll to position [765, 0]
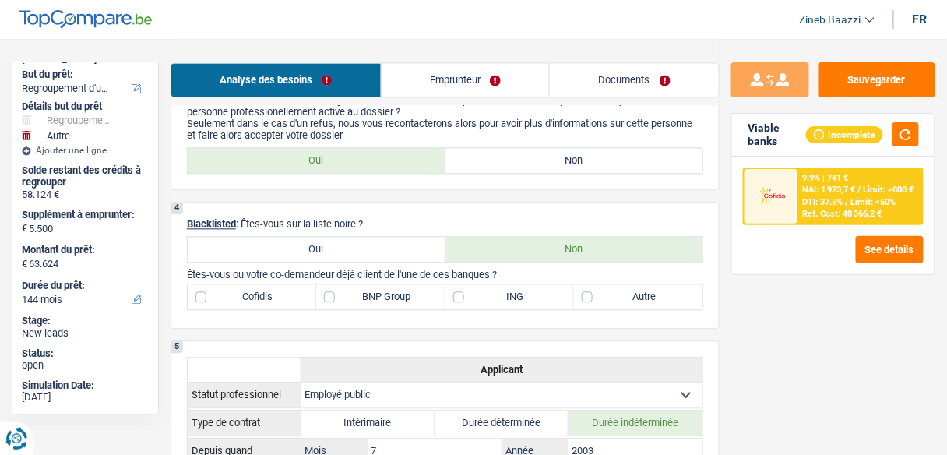
click at [264, 303] on div "Cofidis BNP Group ING Autre Tous les champs sont obligatoires. Veuillez sélecti…" at bounding box center [445, 296] width 516 height 26
click at [308, 284] on label "Cofidis" at bounding box center [252, 296] width 128 height 25
click at [308, 284] on input "Cofidis" at bounding box center [252, 296] width 128 height 25
checkbox input "true"
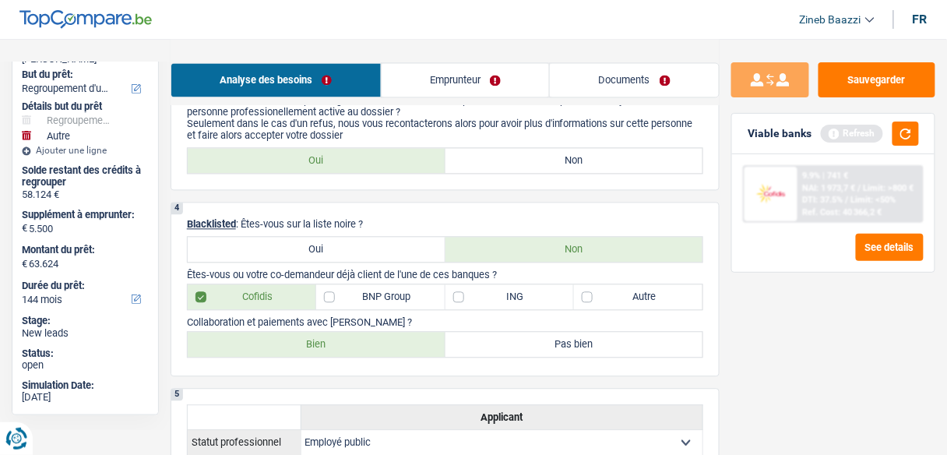
click at [357, 294] on label "BNP Group" at bounding box center [380, 296] width 128 height 25
click at [357, 294] on input "BNP Group" at bounding box center [380, 296] width 128 height 25
checkbox input "true"
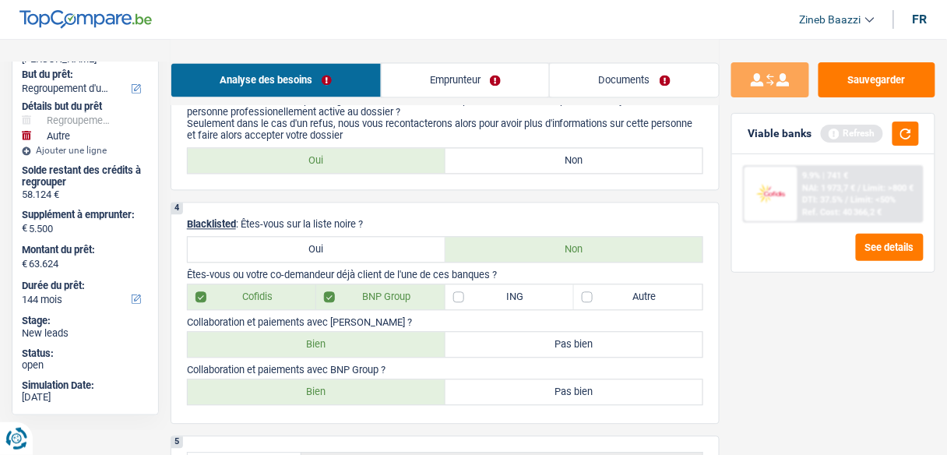
click at [469, 277] on div "4 Blacklisted : Êtes-vous sur la liste noire ? Oui Non Êtes-vous ou votre co-de…" at bounding box center [445, 313] width 549 height 222
click at [466, 284] on label "ING" at bounding box center [509, 296] width 128 height 25
click at [466, 284] on input "ING" at bounding box center [509, 296] width 128 height 25
checkbox input "true"
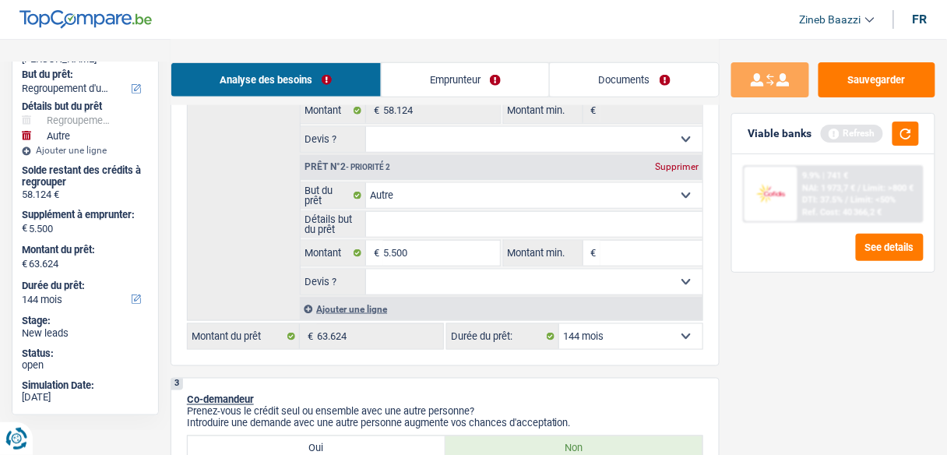
scroll to position [266, 0]
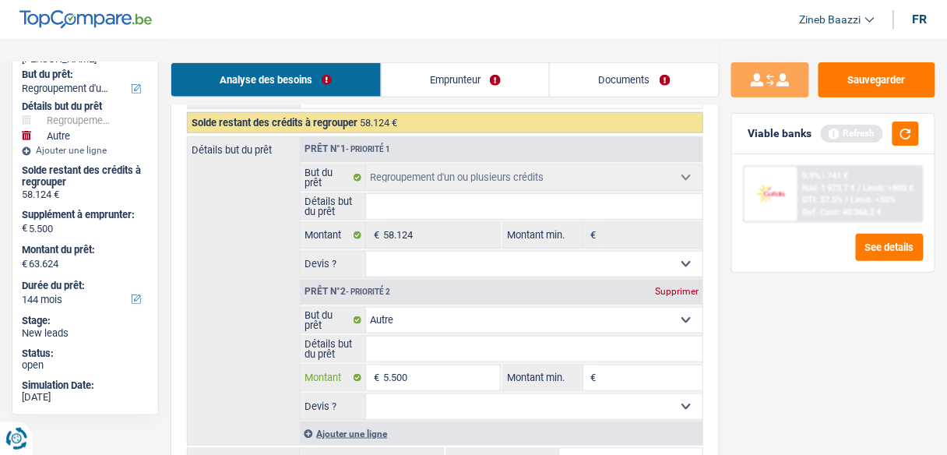
click at [403, 374] on input "5.500" at bounding box center [441, 377] width 116 height 25
type input "1"
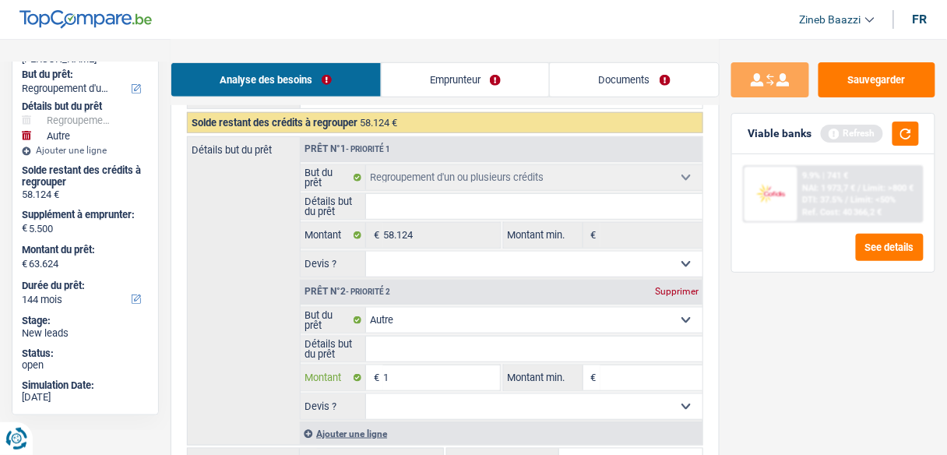
type input "10"
type input "100"
type input "1.000"
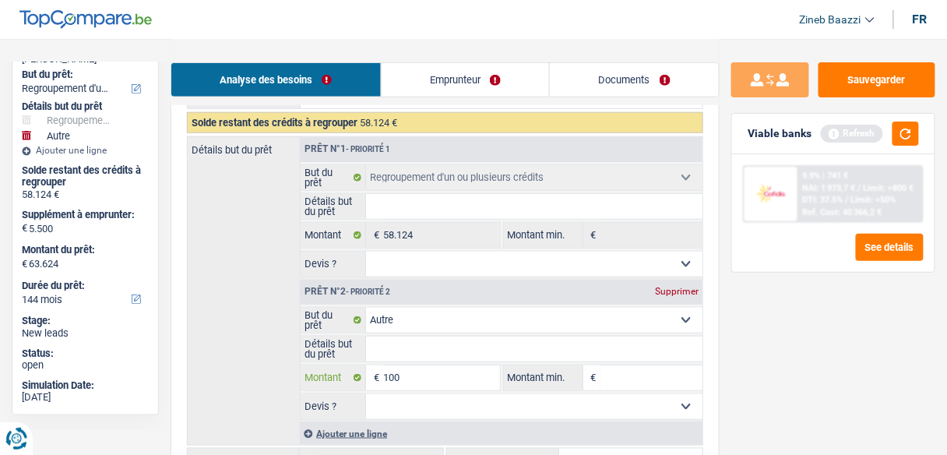
type input "1.000"
type input "10.000"
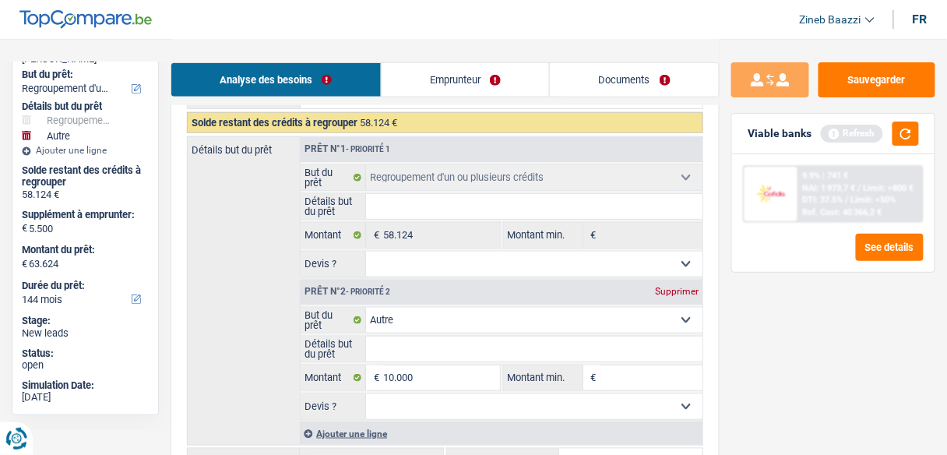
type input "68.124"
click at [631, 372] on input "Montant min." at bounding box center [651, 377] width 102 height 25
type input "1"
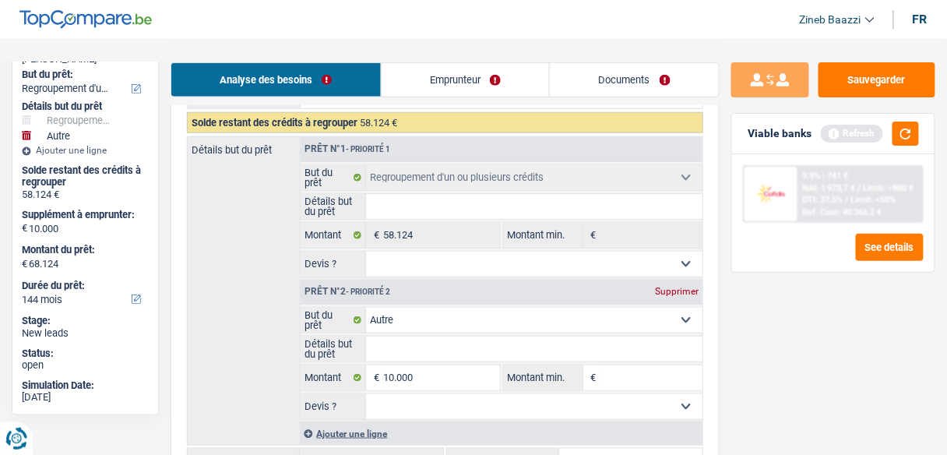
type input "1"
type input "10"
type input "100"
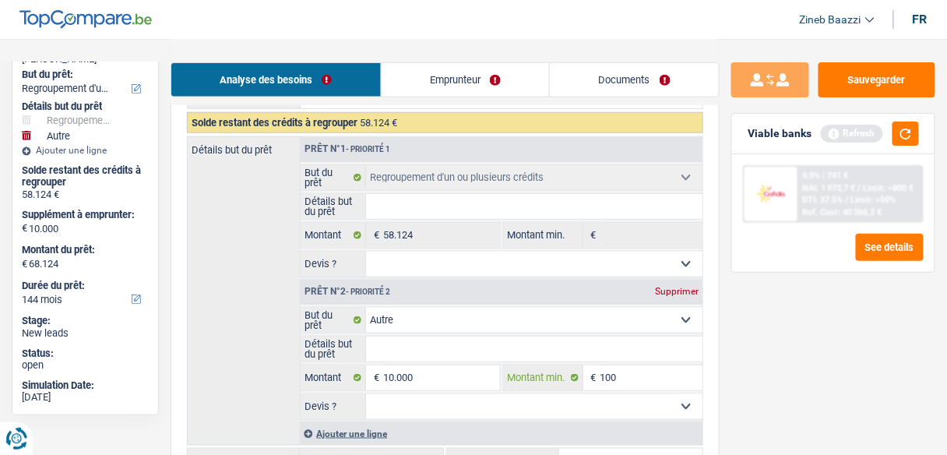
type input "1.000"
type input "10.000"
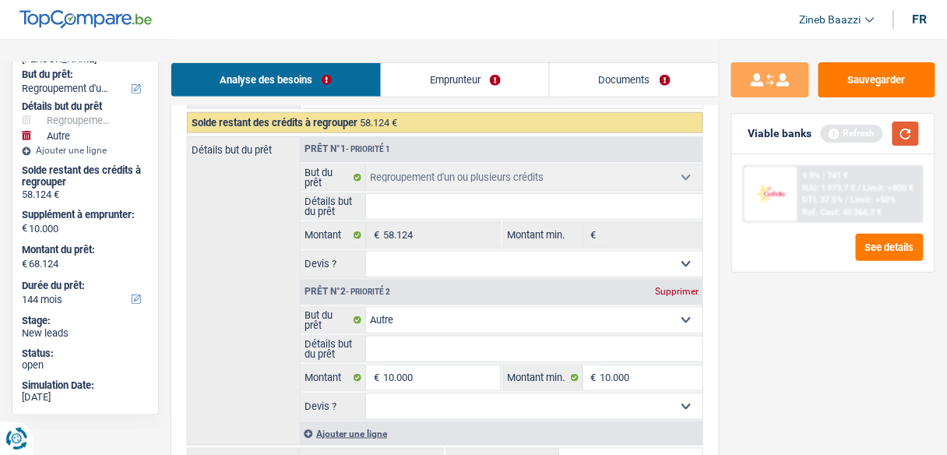
click at [913, 134] on button "button" at bounding box center [905, 133] width 26 height 24
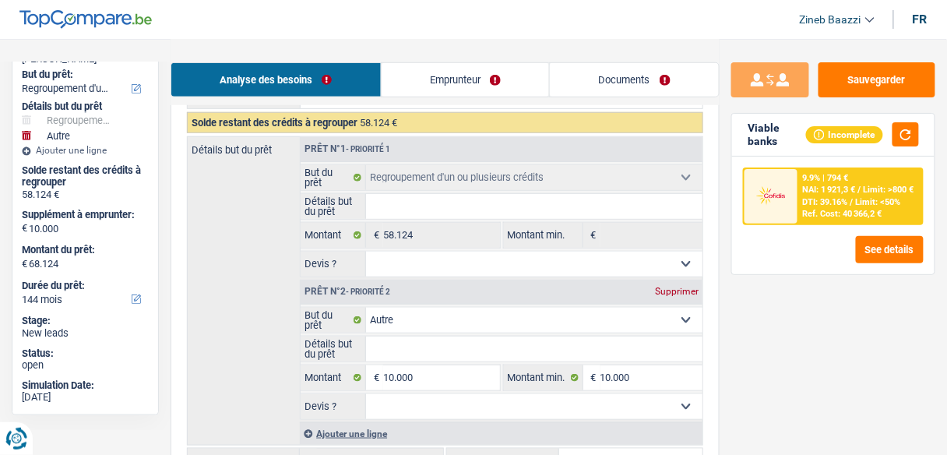
click at [400, 196] on input "Détails but du prêt" at bounding box center [534, 206] width 336 height 25
type input "c"
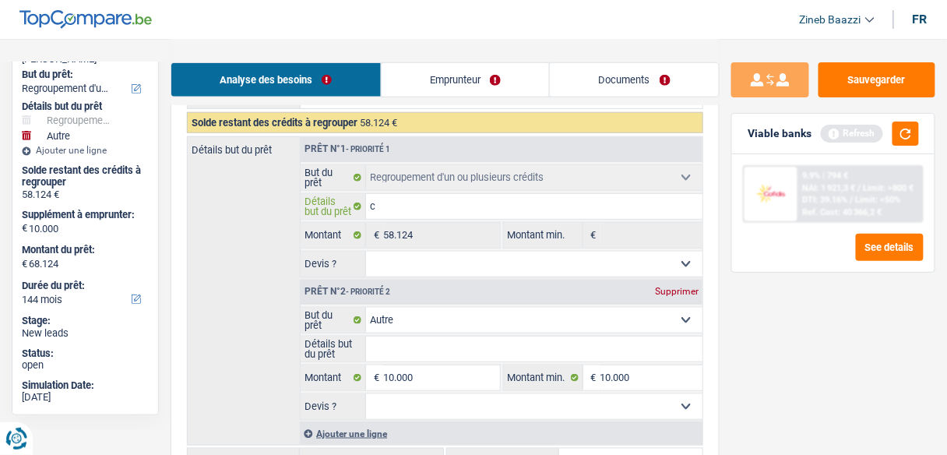
type input "cl"
type input "clo"
type input "clot"
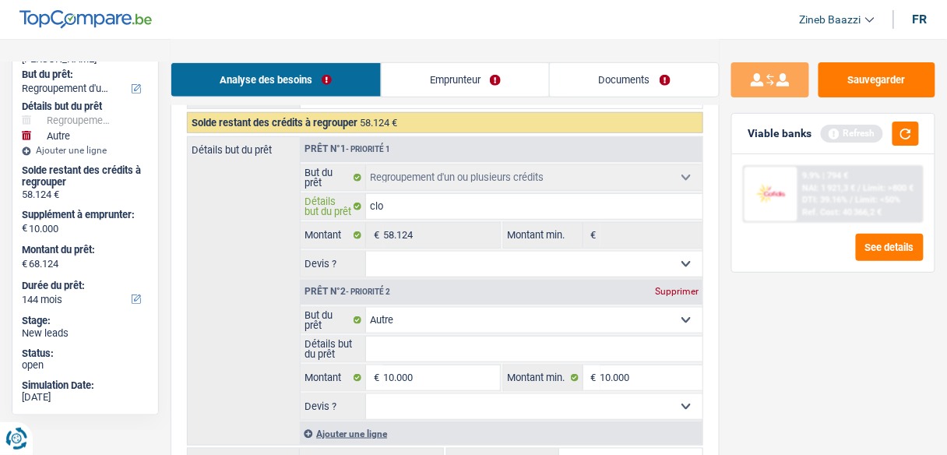
type input "clot"
type input "clotu"
type input "clotur"
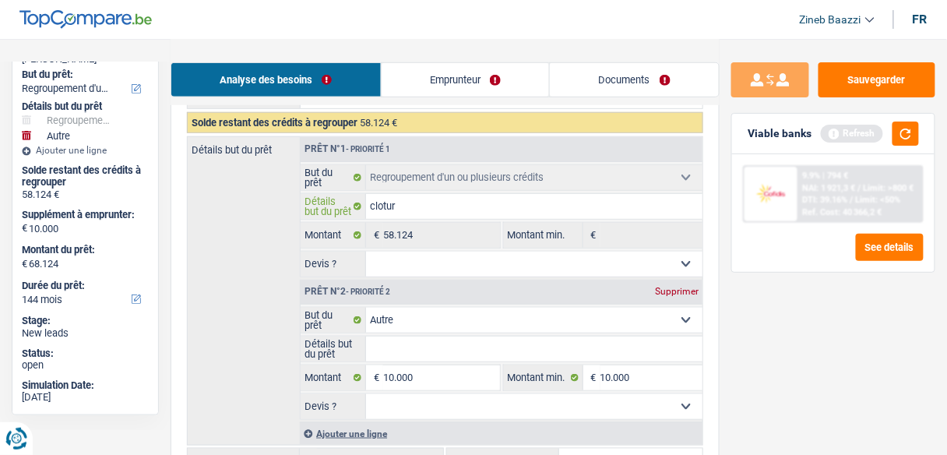
type input "cloture"
type input "cloturer"
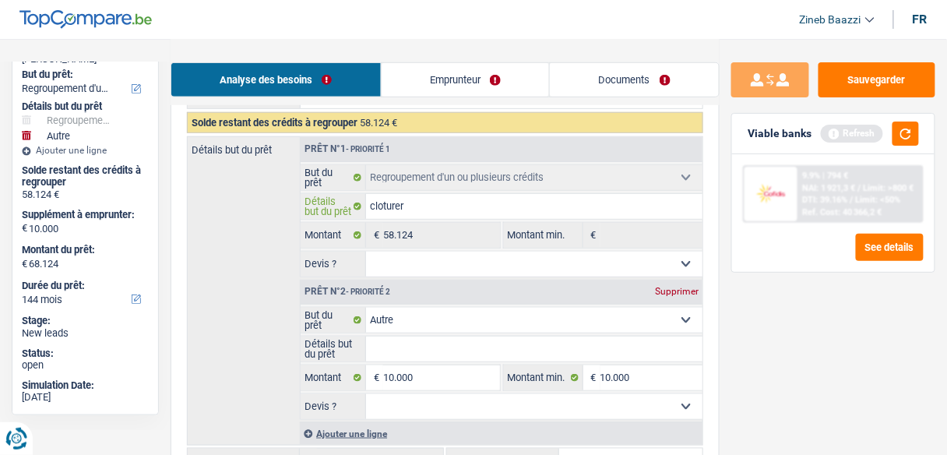
type input "cloturer"
type input "cloturer d"
type input "cloturer de"
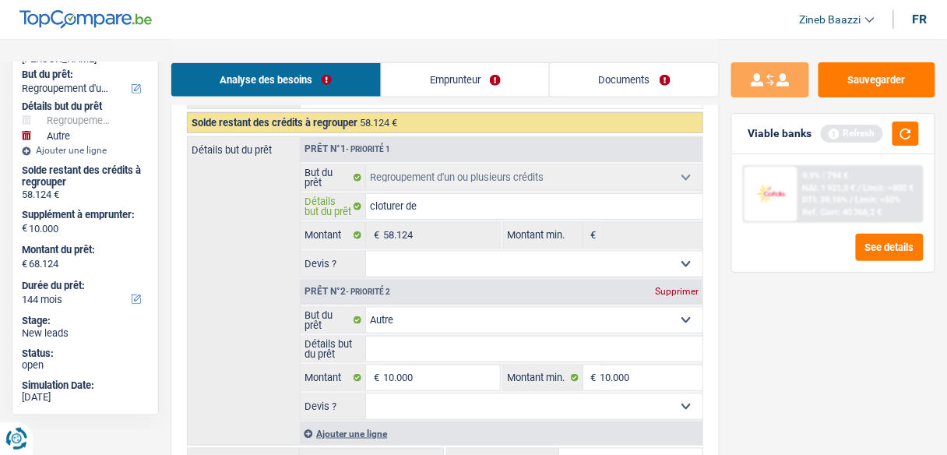
type input "cloturer des"
type input "cloturer des c"
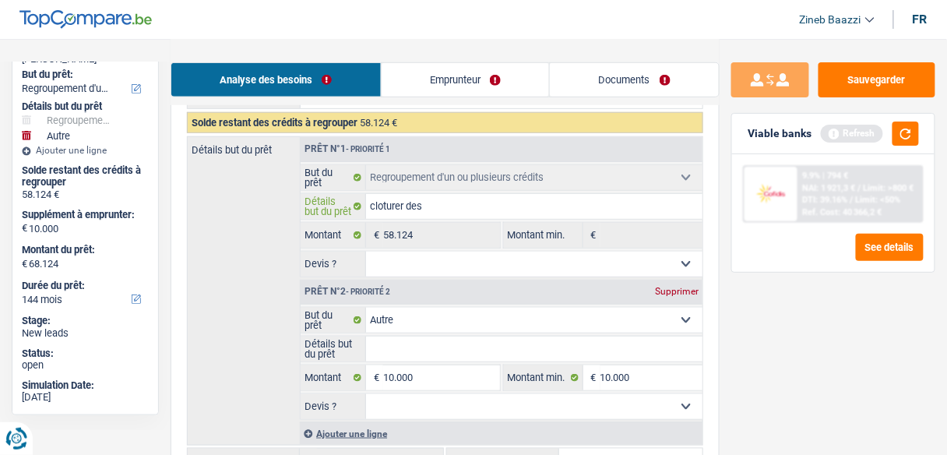
type input "cloturer des c"
type input "cloturer des cr"
type input "cloturer des cre"
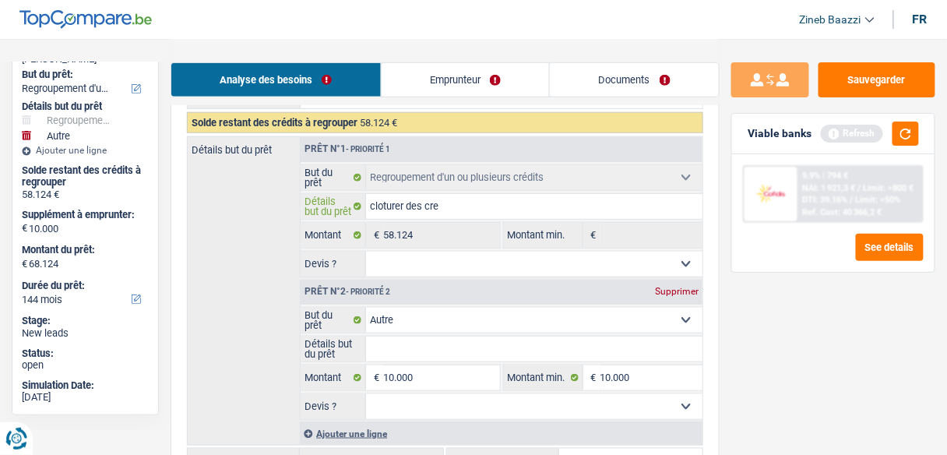
type input "cloturer des cred"
type input "cloturer des credi"
type input "cloturer des credit"
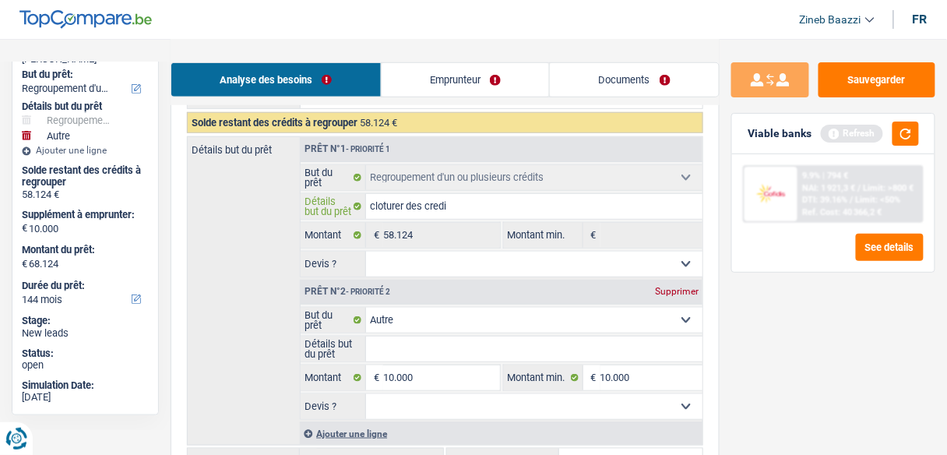
type input "cloturer des credit"
type input "cloturer des credits"
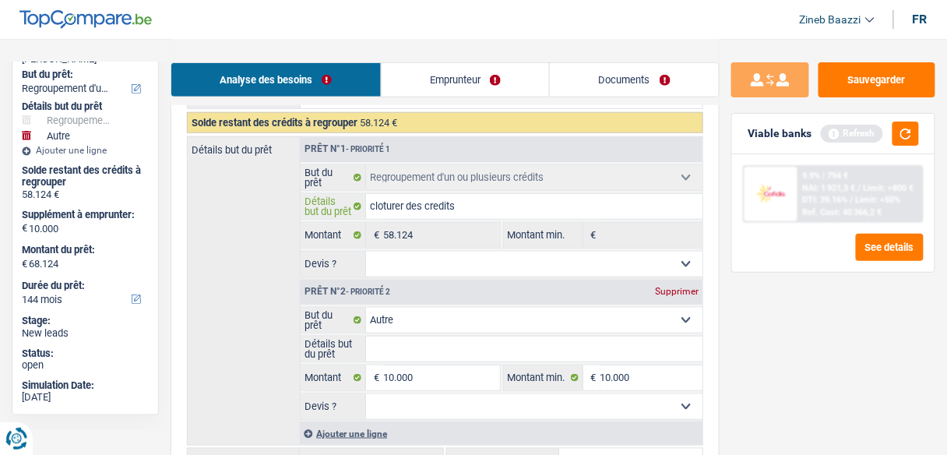
type input "cloturer des credits e"
type input "cloturer des credits et"
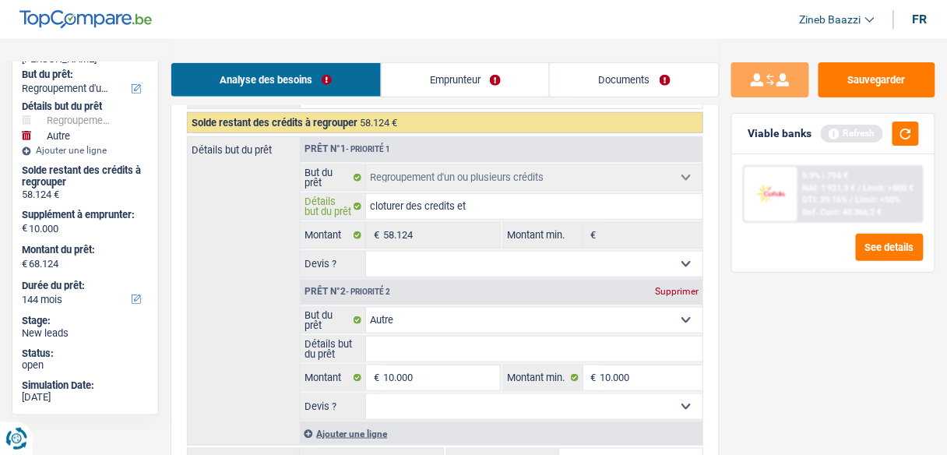
type input "cloturer des credits et"
type input "cloturer des credits et a"
type input "cloturer des credits et av"
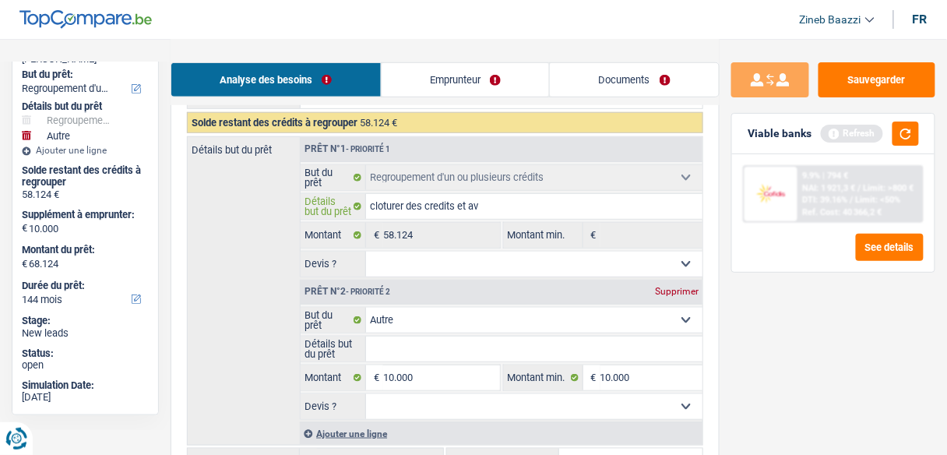
type input "cloturer des credits et avo"
type input "cloturer des credits et avoi"
type input "cloturer des credits et avoir"
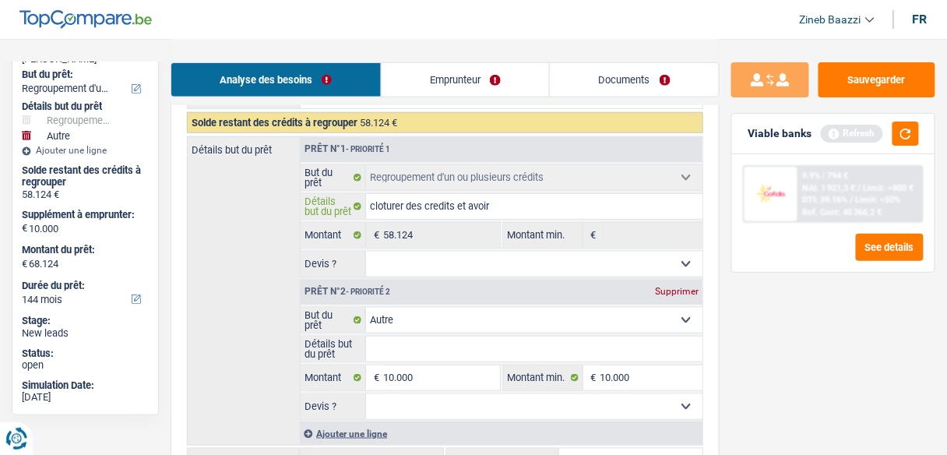
type input "cloturer des credits et avoir"
type input "cloturer des credits et avoir u"
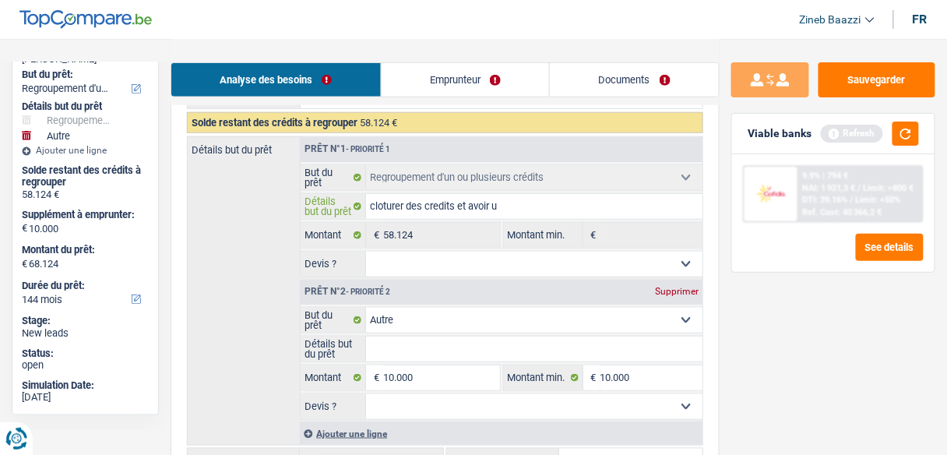
type input "cloturer des credits et avoir un"
type input "cloturer des credits et avoir une"
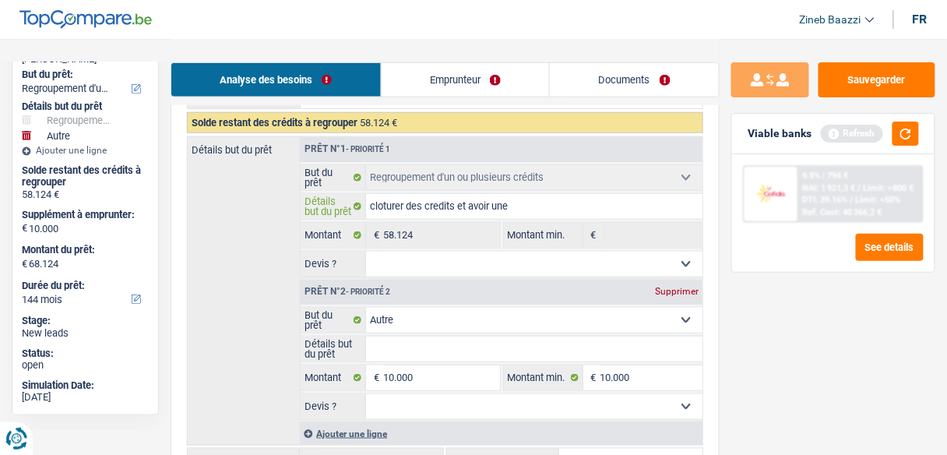
type input "cloturer des credits et avoir une"
type input "cloturer des credits et avoir une m"
type input "cloturer des credits et avoir une me"
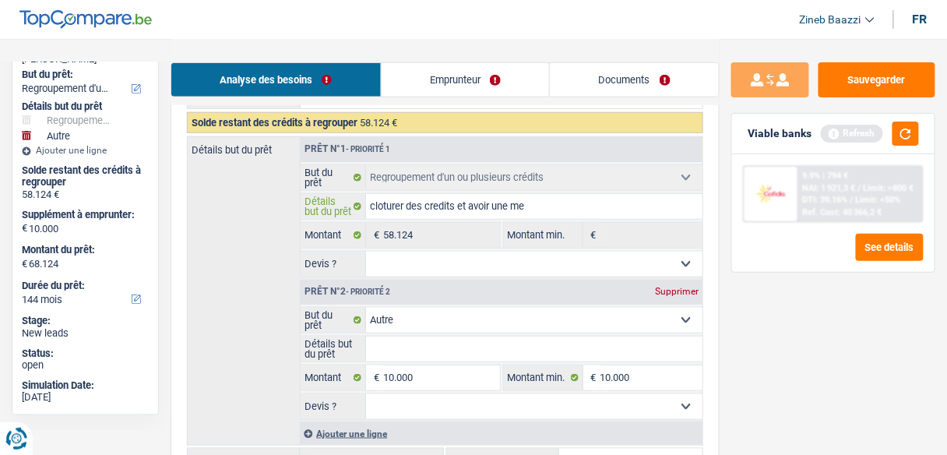
type input "cloturer des credits et avoir une men"
type input "cloturer des credits et avoir une mens"
type input "cloturer des credits et avoir une mensu"
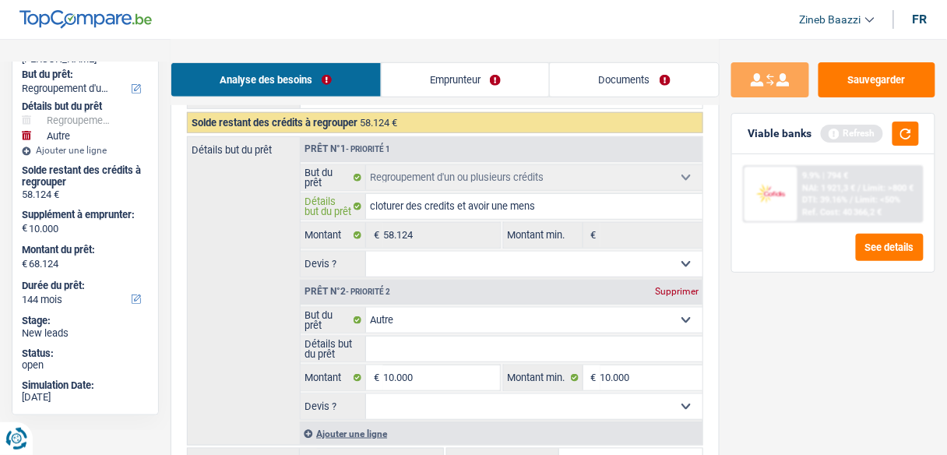
type input "cloturer des credits et avoir une mensu"
type input "cloturer des credits et avoir une mensua"
type input "cloturer des credits et avoir une mensual"
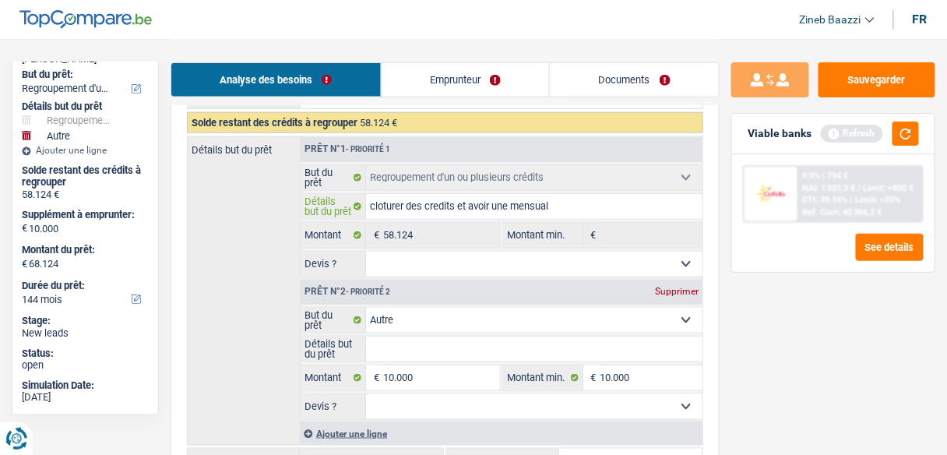
type input "cloturer des credits et avoir une mensuali"
type input "cloturer des credits et avoir une mensualit"
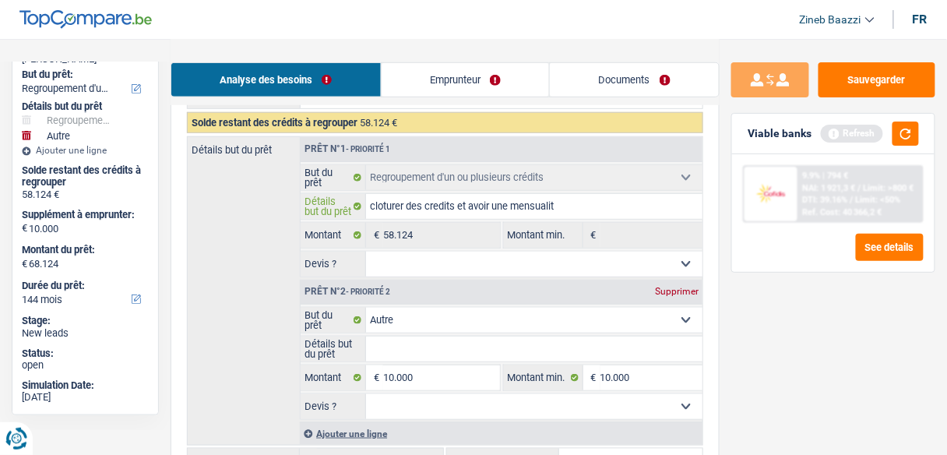
type input "cloturer des credits et avoir une mensualit"
type input "cloturer des credits et avoir une mensualité"
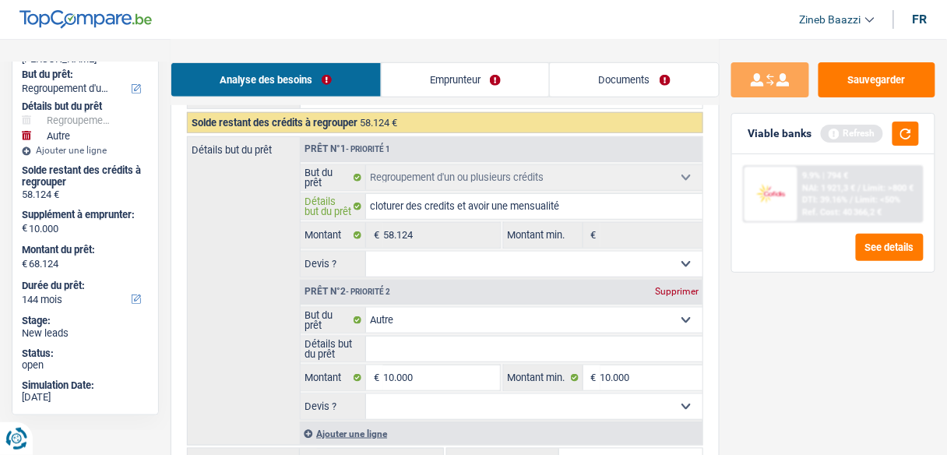
type input "cloturer des credits et avoir une mensualité"
click at [386, 255] on select "Oui Non Non répondu Sélectionner une option" at bounding box center [534, 264] width 336 height 25
select select "yes"
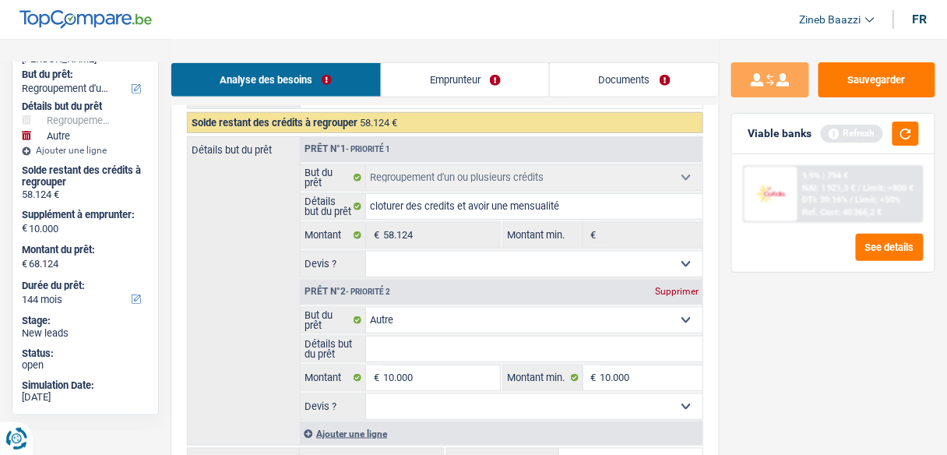
click at [366, 252] on select "Oui Non Non répondu Sélectionner une option" at bounding box center [534, 264] width 336 height 25
select select "yes"
click at [253, 266] on div "Détails but du prêt Prêt n°1 - Priorité 1 Confort maison: meubles, textile, pei…" at bounding box center [445, 290] width 516 height 309
click at [906, 138] on button "button" at bounding box center [905, 133] width 26 height 24
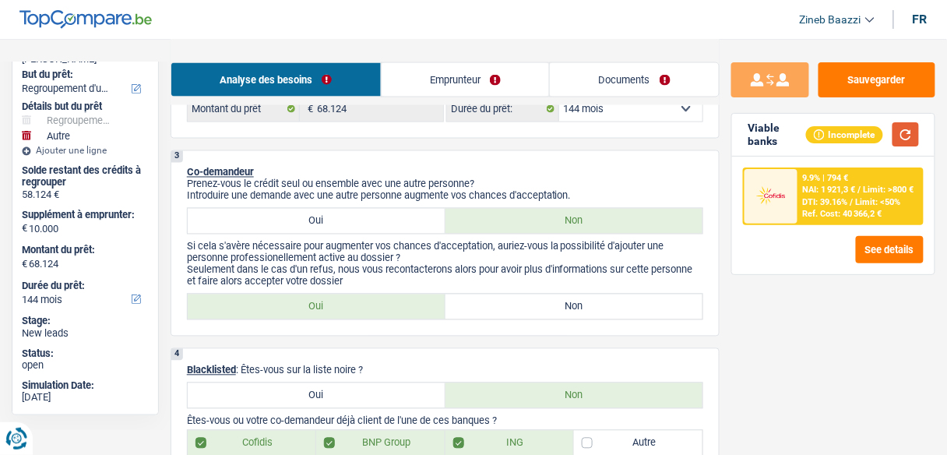
scroll to position [640, 0]
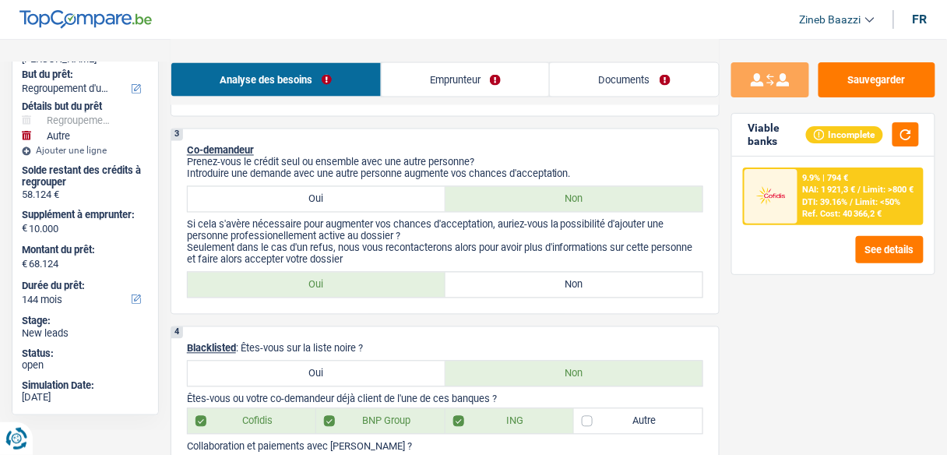
click at [508, 275] on label "Non" at bounding box center [574, 285] width 258 height 25
click at [508, 275] on input "Non" at bounding box center [574, 285] width 258 height 25
radio input "true"
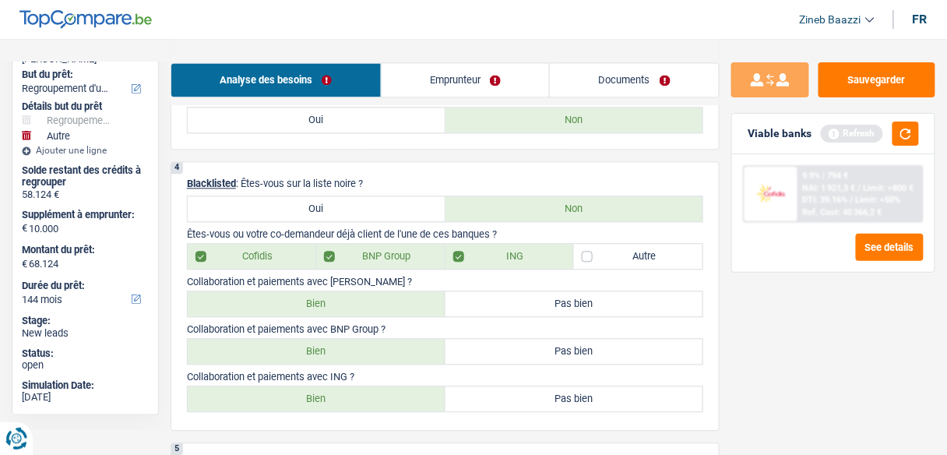
scroll to position [827, 0]
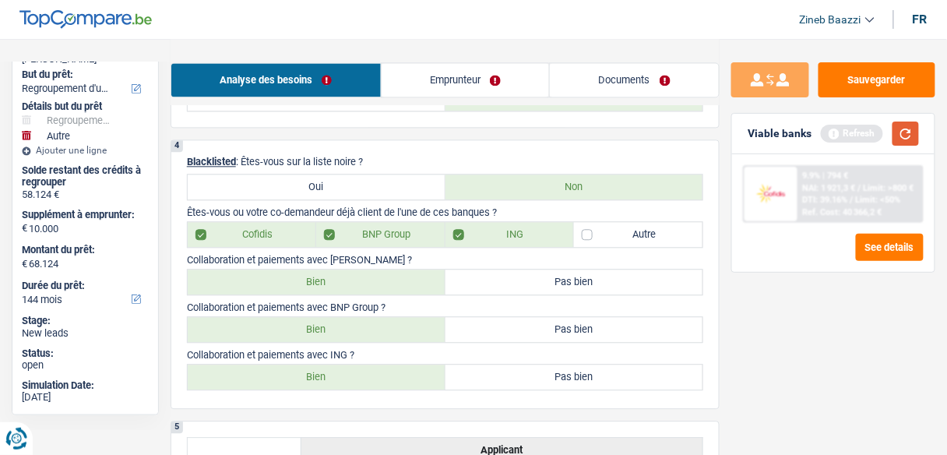
click at [916, 130] on button "button" at bounding box center [905, 133] width 26 height 24
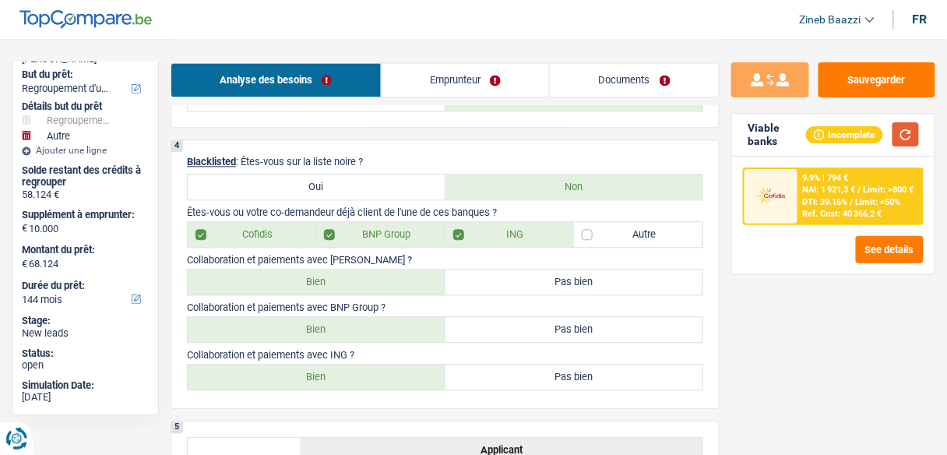
click at [906, 135] on button "button" at bounding box center [905, 134] width 26 height 24
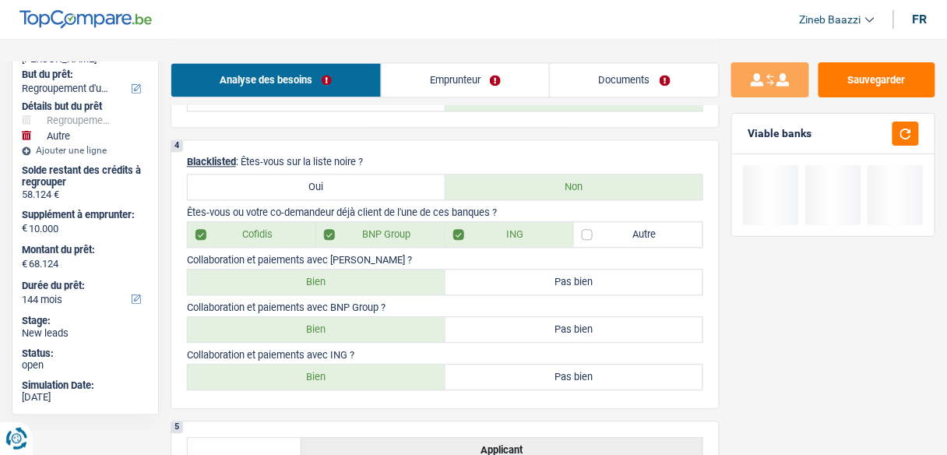
click at [405, 139] on div "4 Blacklisted : Êtes-vous sur la liste noire ? Oui Non Êtes-vous ou votre co-de…" at bounding box center [445, 273] width 549 height 269
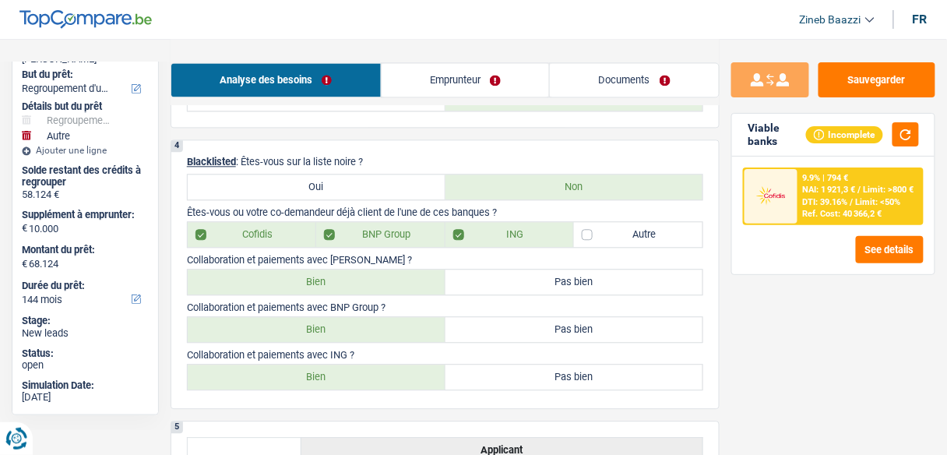
click at [329, 269] on label "Bien" at bounding box center [317, 281] width 258 height 25
click at [329, 269] on input "Bien" at bounding box center [317, 281] width 258 height 25
radio input "true"
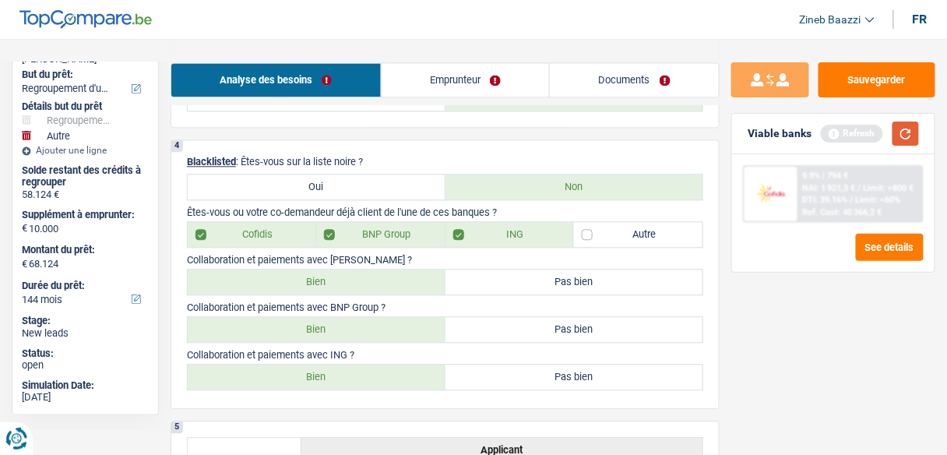
click at [899, 127] on button "button" at bounding box center [905, 133] width 26 height 24
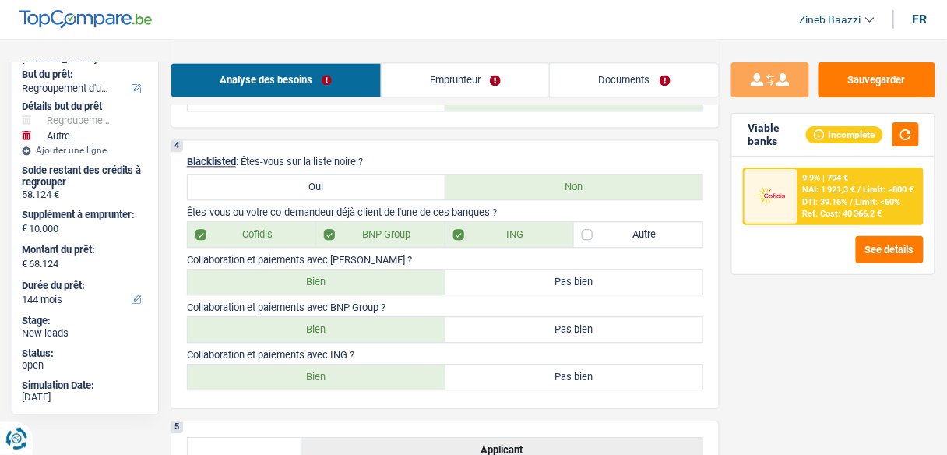
click at [367, 317] on label "Bien" at bounding box center [317, 329] width 258 height 25
click at [367, 317] on input "Bien" at bounding box center [317, 329] width 258 height 25
radio input "true"
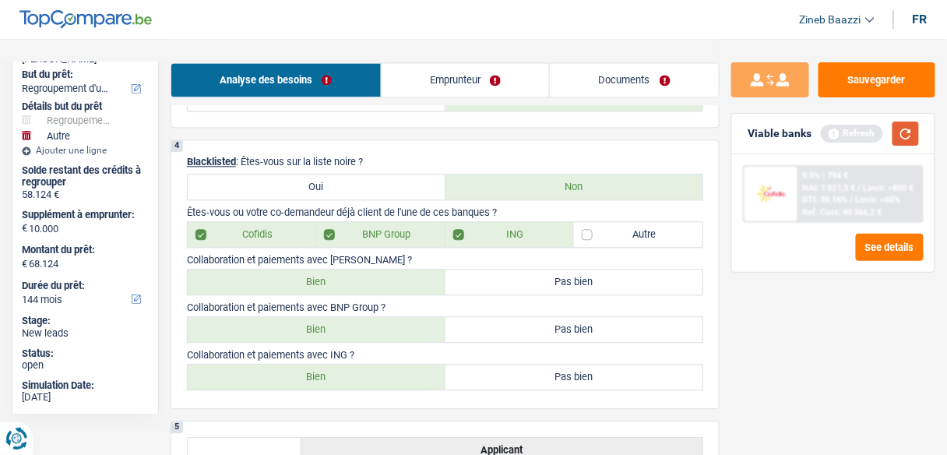
click at [909, 124] on button "button" at bounding box center [905, 133] width 26 height 24
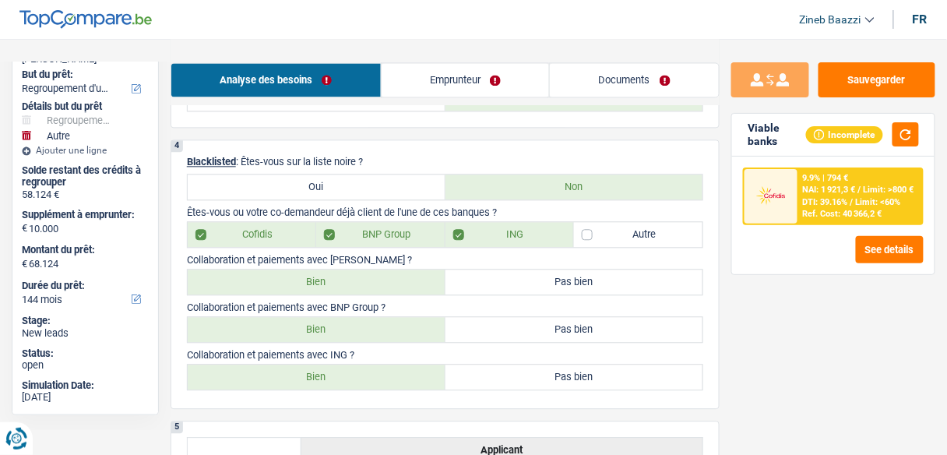
click at [377, 364] on label "Bien" at bounding box center [317, 376] width 258 height 25
click at [377, 364] on input "Bien" at bounding box center [317, 376] width 258 height 25
radio input "true"
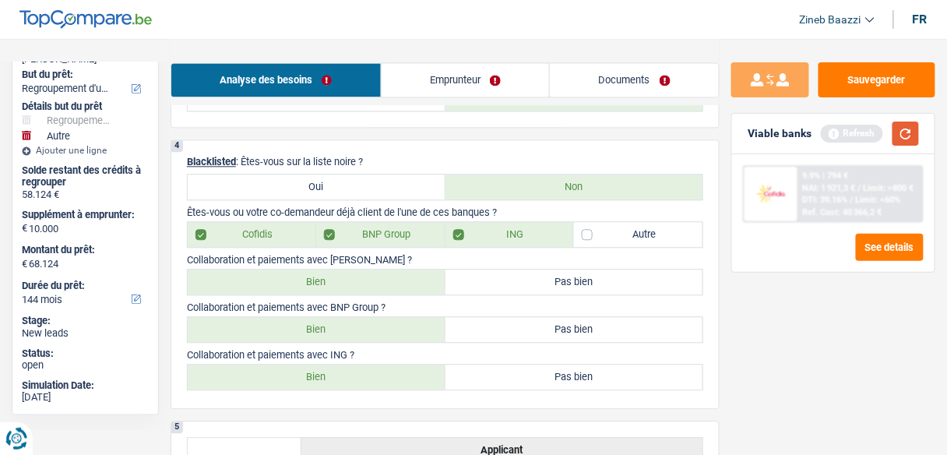
click at [909, 124] on button "button" at bounding box center [905, 133] width 26 height 24
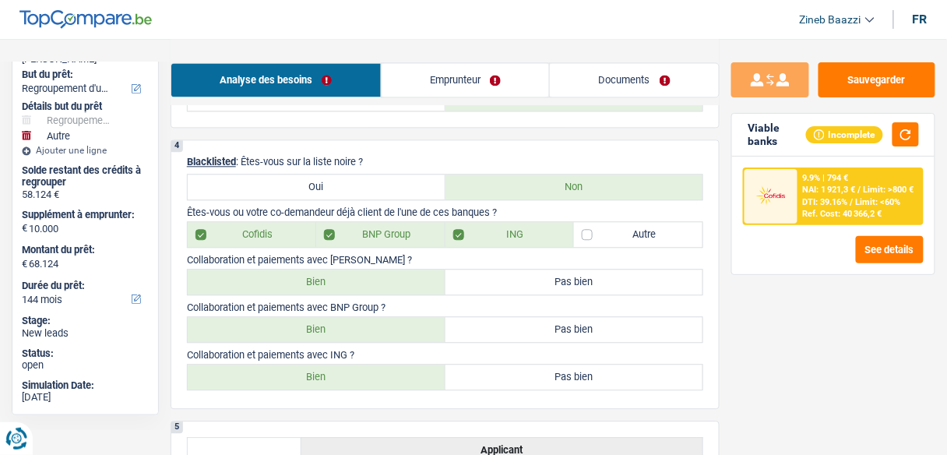
click at [492, 332] on label "Pas bien" at bounding box center [574, 329] width 258 height 25
click at [492, 332] on input "Pas bien" at bounding box center [574, 329] width 258 height 25
radio input "true"
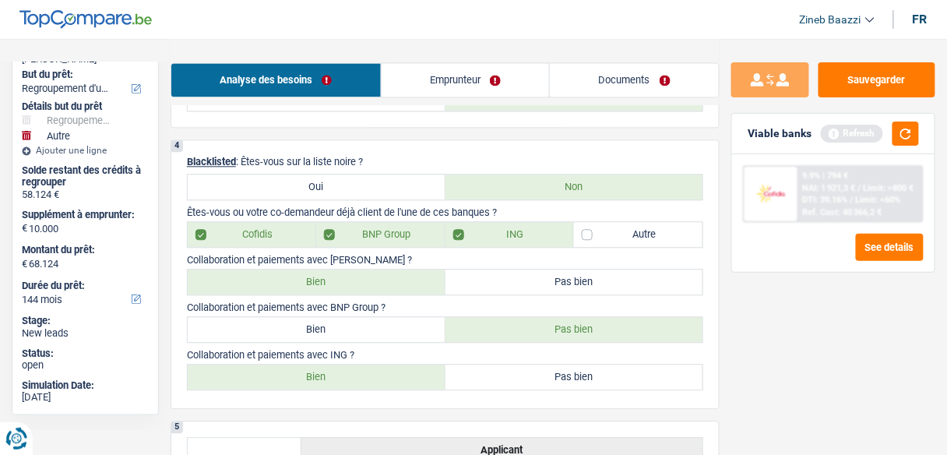
click at [515, 382] on label "Pas bien" at bounding box center [574, 376] width 258 height 25
click at [515, 382] on input "Pas bien" at bounding box center [574, 376] width 258 height 25
radio input "true"
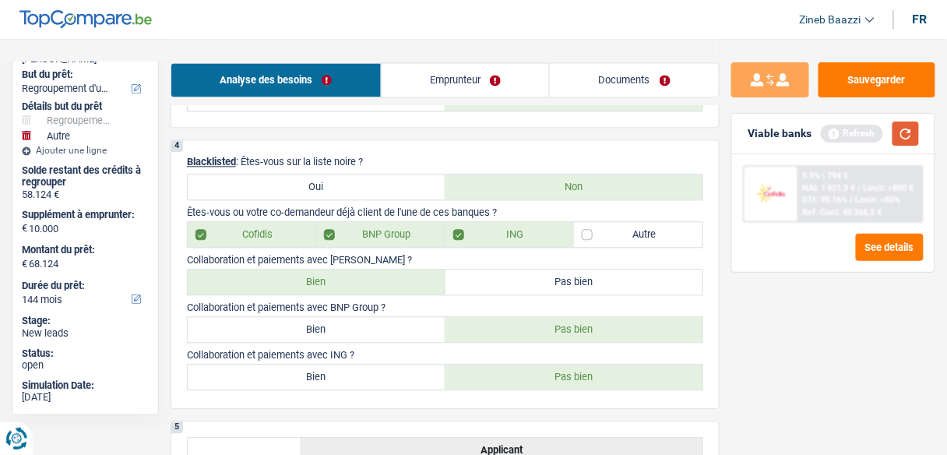
click at [907, 136] on button "button" at bounding box center [905, 133] width 26 height 24
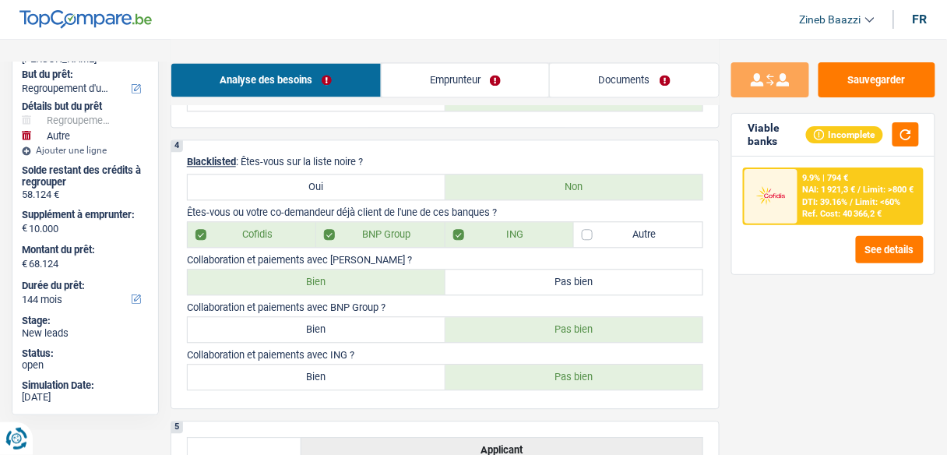
click at [476, 280] on label "Pas bien" at bounding box center [574, 281] width 258 height 25
click at [476, 280] on input "Pas bien" at bounding box center [574, 281] width 258 height 25
radio input "true"
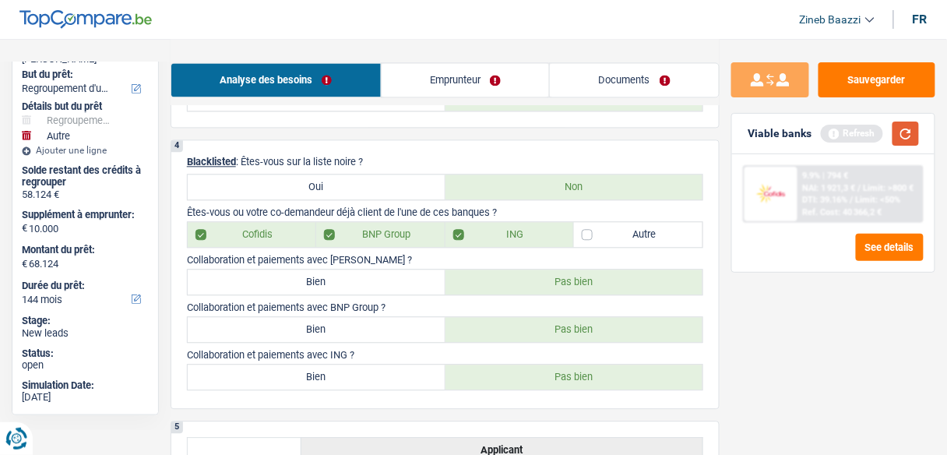
click at [903, 132] on button "button" at bounding box center [905, 133] width 26 height 24
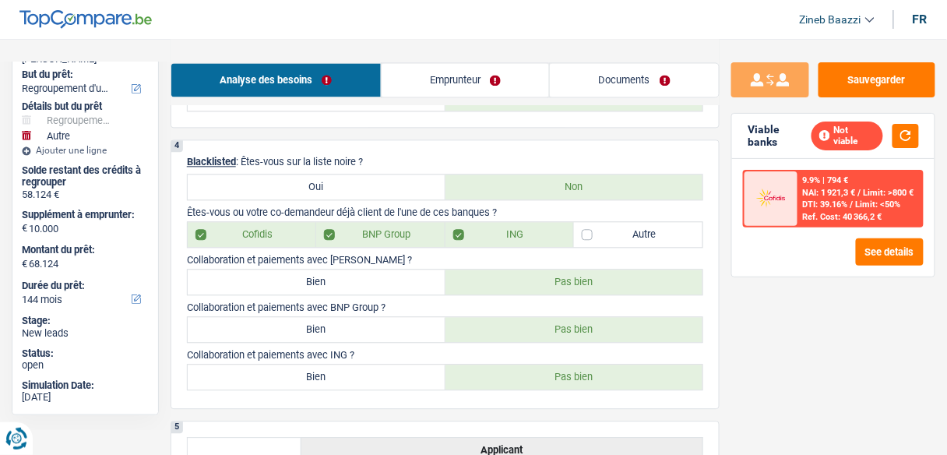
click at [357, 317] on label "Bien" at bounding box center [317, 329] width 258 height 25
click at [357, 317] on input "Bien" at bounding box center [317, 329] width 258 height 25
radio input "true"
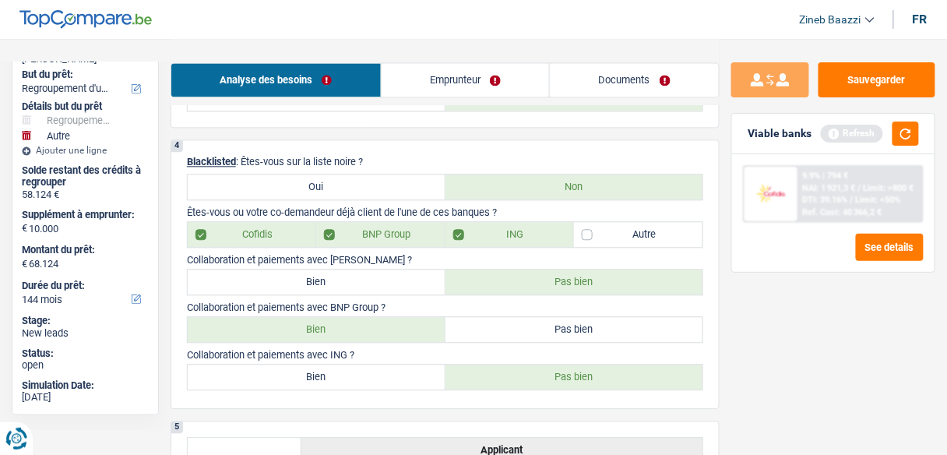
click at [347, 376] on label "Bien" at bounding box center [317, 376] width 258 height 25
click at [347, 376] on input "Bien" at bounding box center [317, 376] width 258 height 25
radio input "true"
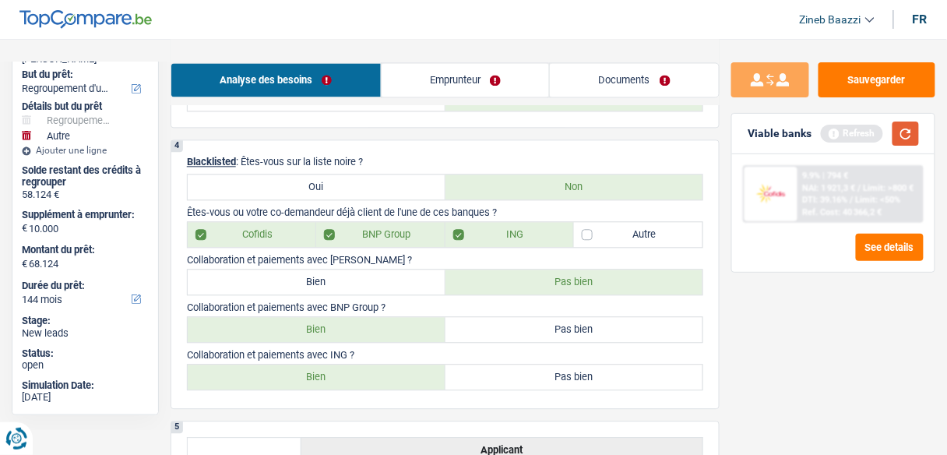
click at [906, 139] on button "button" at bounding box center [905, 133] width 26 height 24
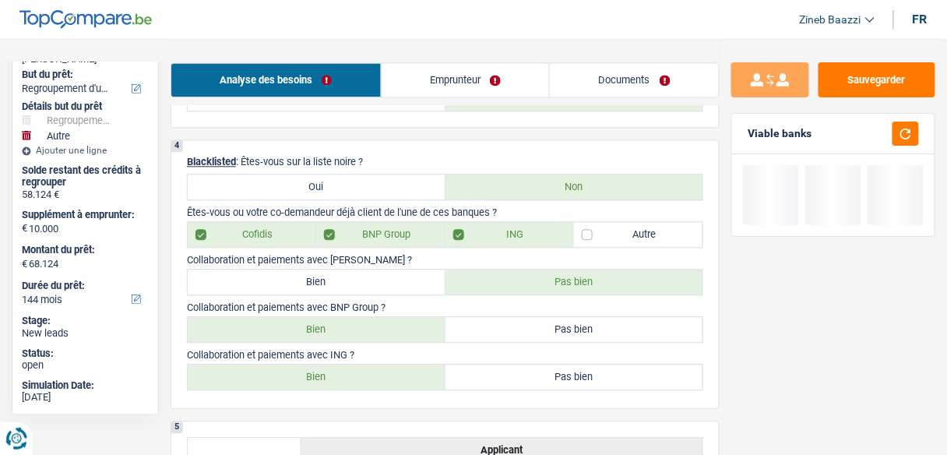
click at [324, 278] on label "Bien" at bounding box center [317, 281] width 258 height 25
click at [324, 278] on input "Bien" at bounding box center [317, 281] width 258 height 25
radio input "true"
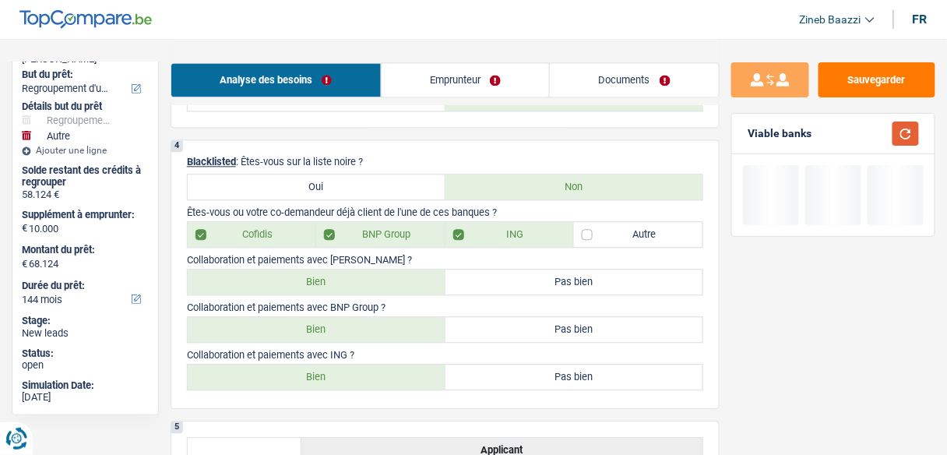
click at [898, 128] on button "button" at bounding box center [905, 133] width 26 height 24
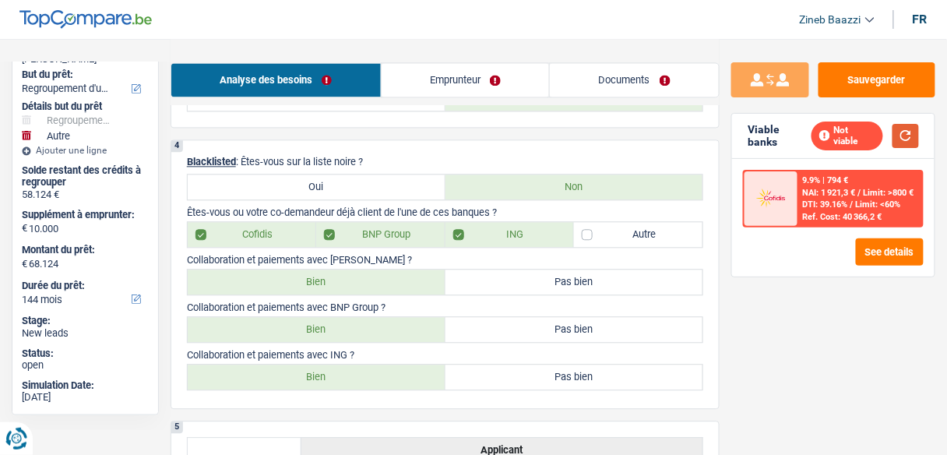
click at [907, 139] on button "button" at bounding box center [905, 136] width 26 height 24
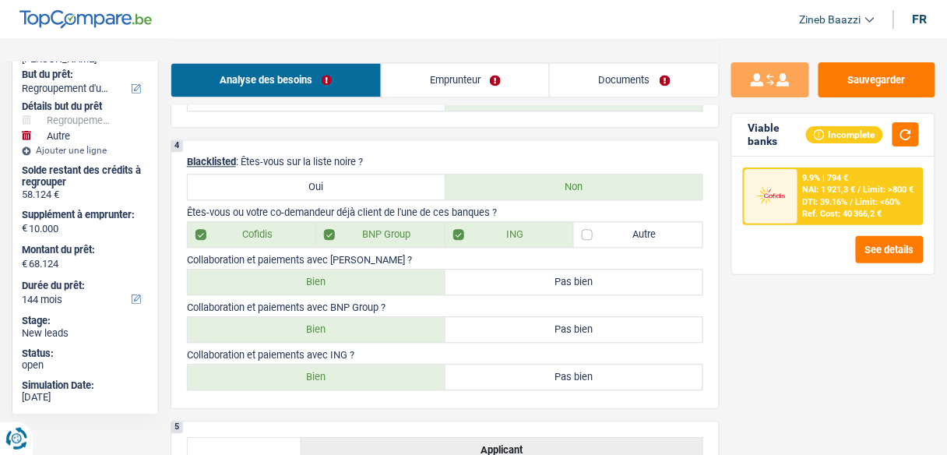
click at [629, 226] on label "Autre" at bounding box center [638, 234] width 128 height 25
click at [629, 226] on input "Autre" at bounding box center [638, 234] width 128 height 25
checkbox input "true"
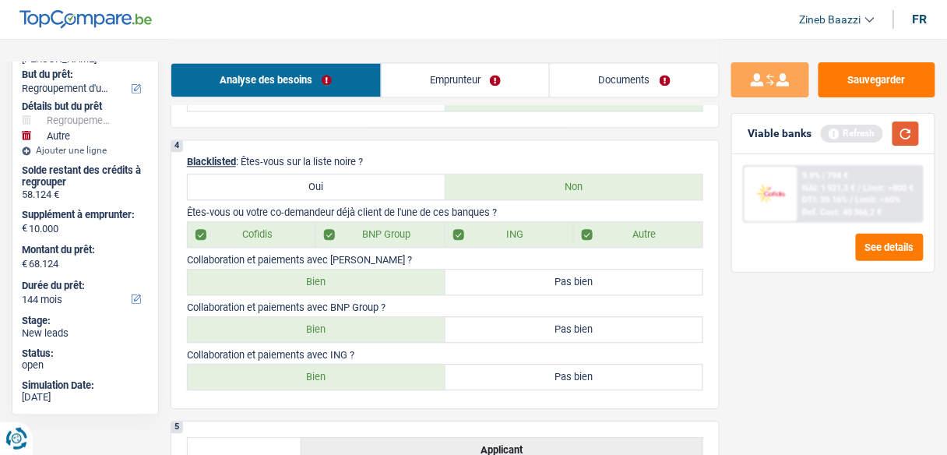
click at [909, 122] on button "button" at bounding box center [905, 133] width 26 height 24
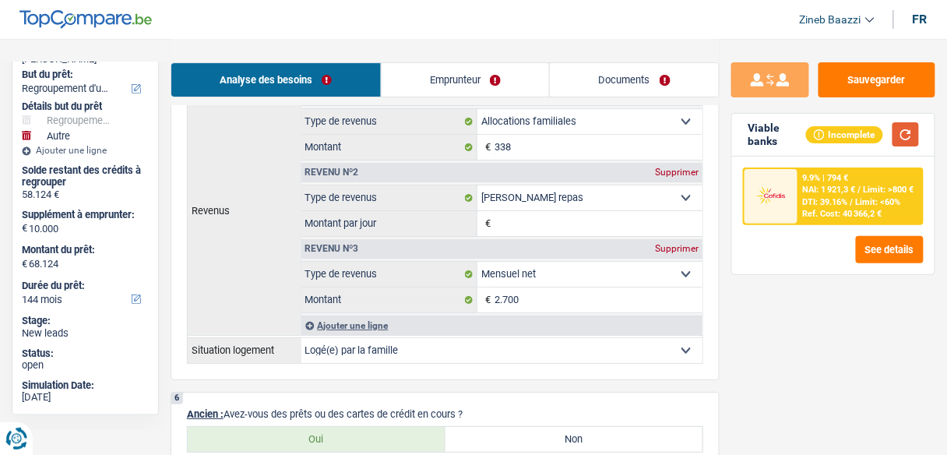
scroll to position [1325, 0]
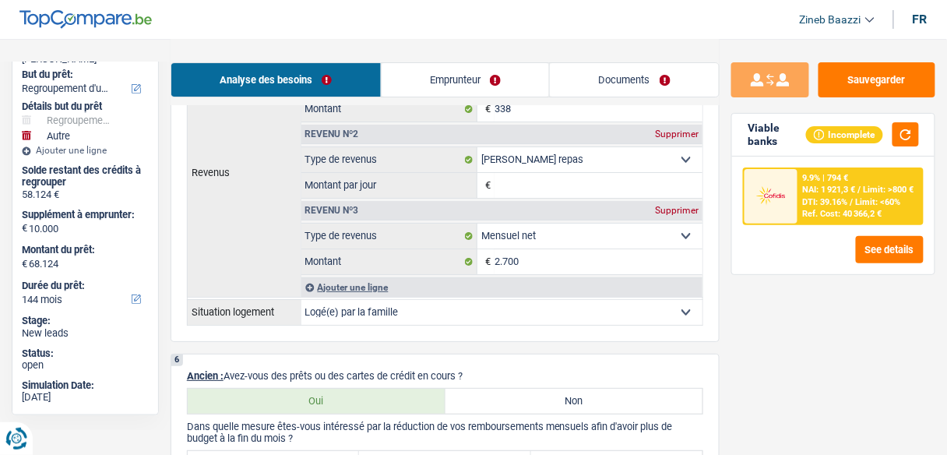
click at [466, 63] on link "Emprunteur" at bounding box center [466, 79] width 168 height 33
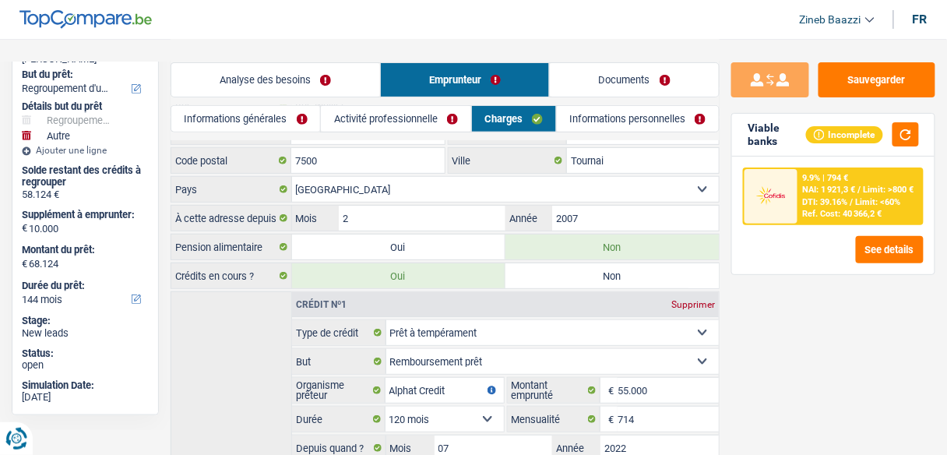
scroll to position [0, 0]
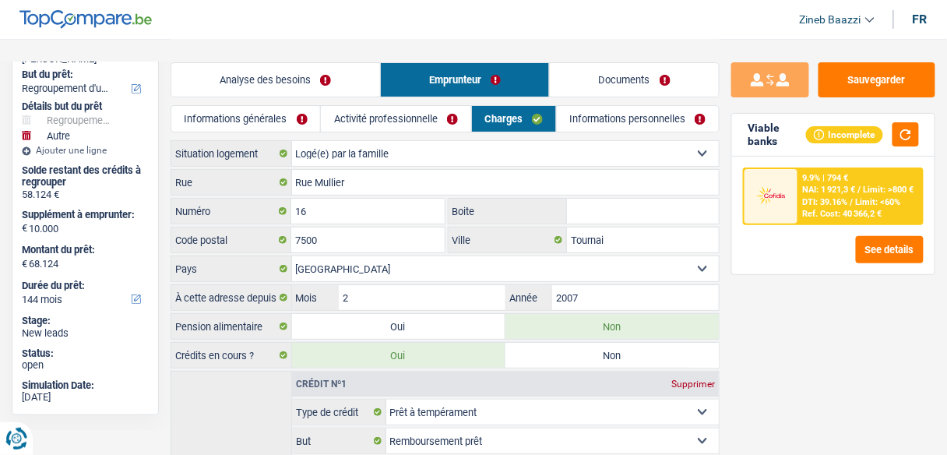
click at [269, 79] on link "Analyse des besoins" at bounding box center [275, 79] width 209 height 33
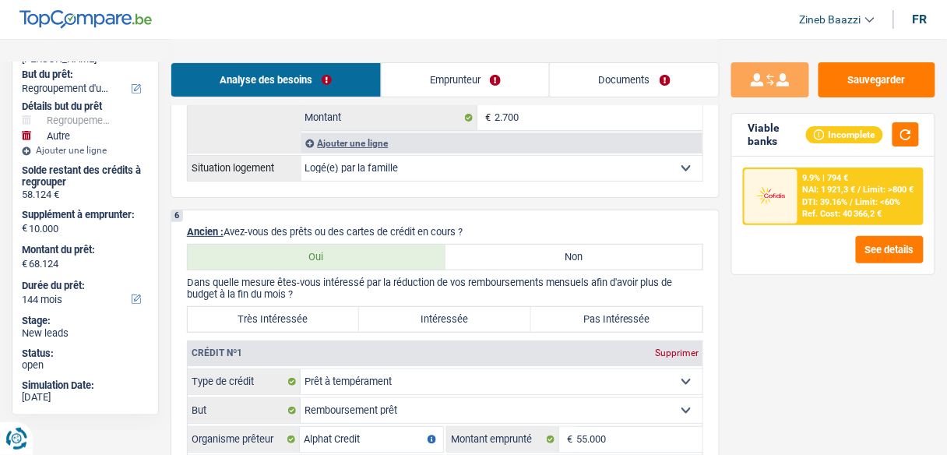
scroll to position [1433, 0]
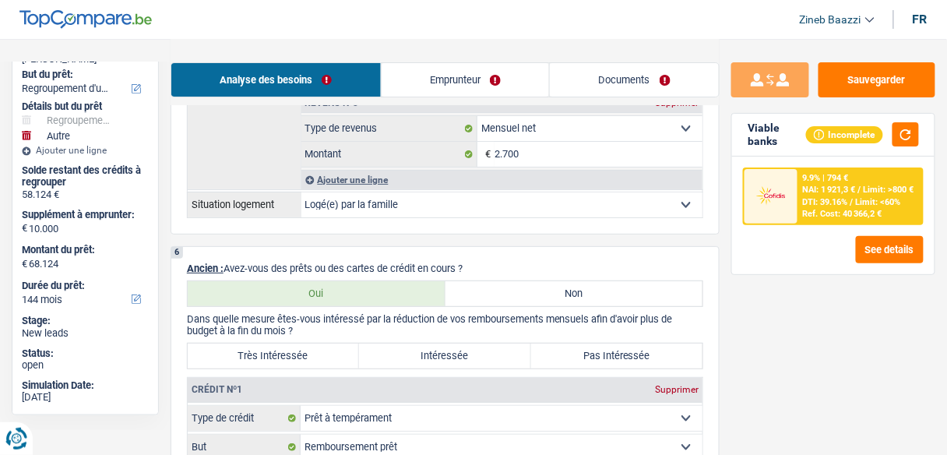
click at [277, 348] on label "Très Intéressée" at bounding box center [273, 355] width 171 height 25
click at [277, 348] on input "Très Intéressée" at bounding box center [273, 355] width 171 height 25
radio input "true"
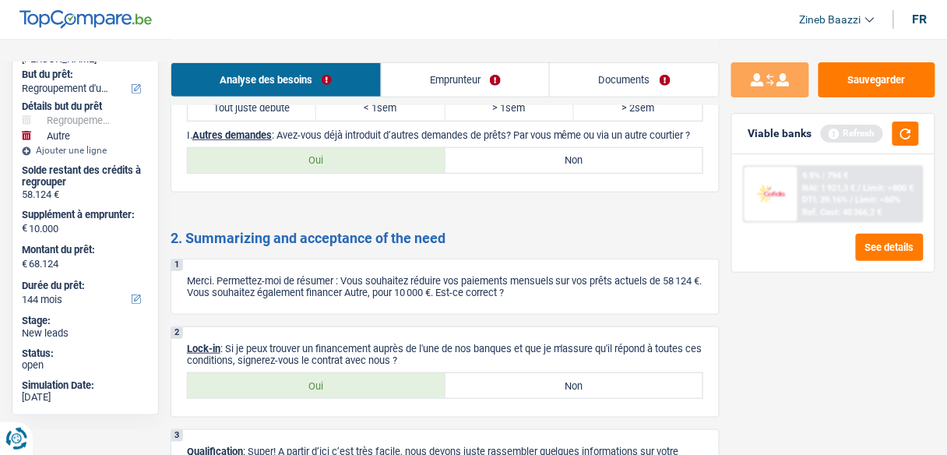
scroll to position [3203, 0]
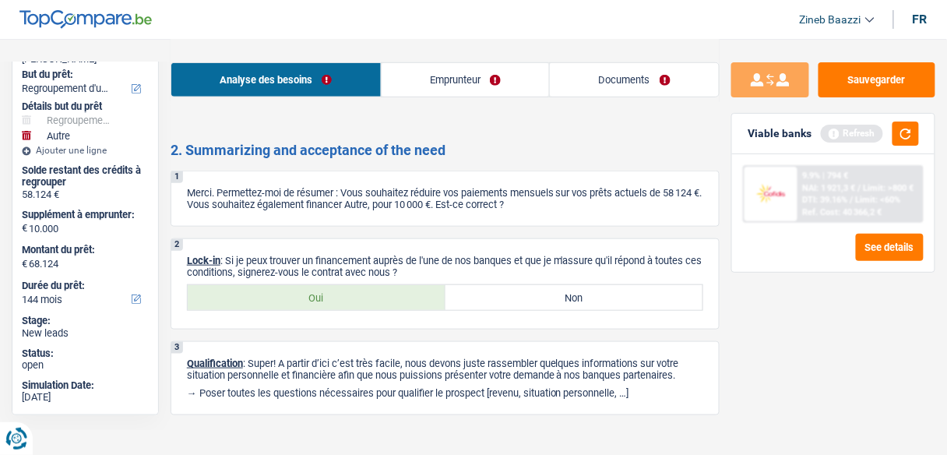
click at [438, 88] on link "Emprunteur" at bounding box center [466, 79] width 168 height 33
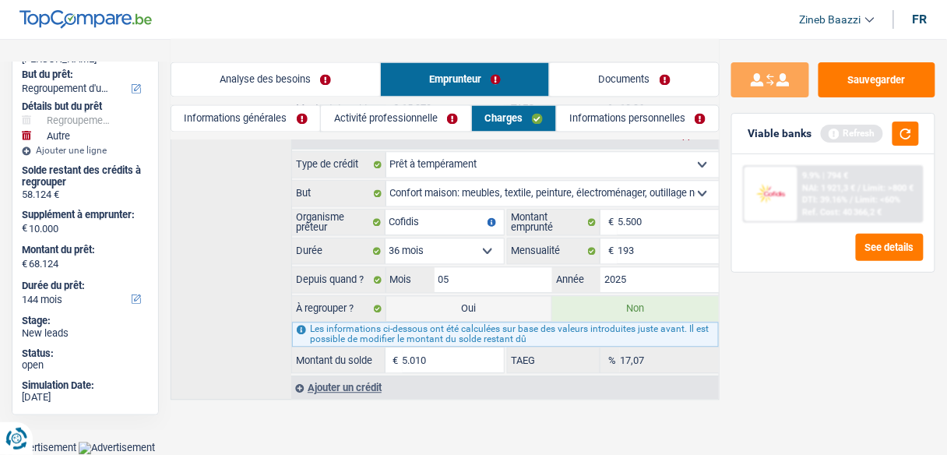
scroll to position [702, 0]
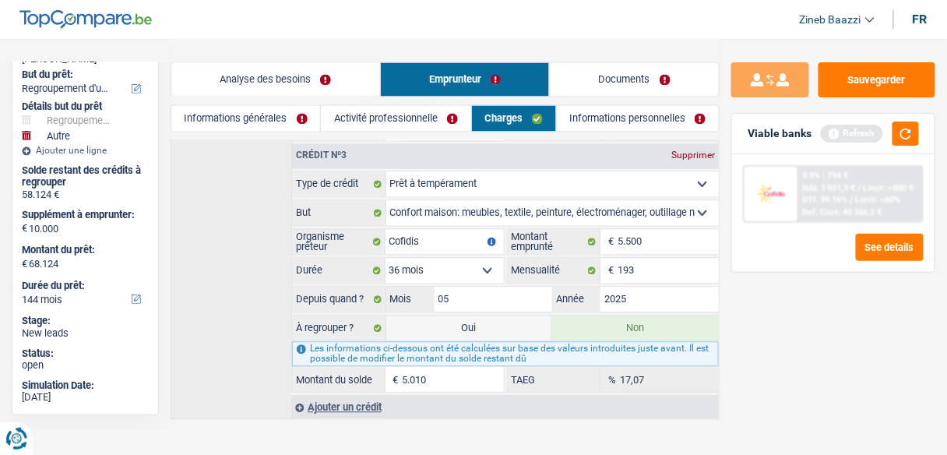
click at [297, 112] on link "Informations générales" at bounding box center [245, 119] width 149 height 26
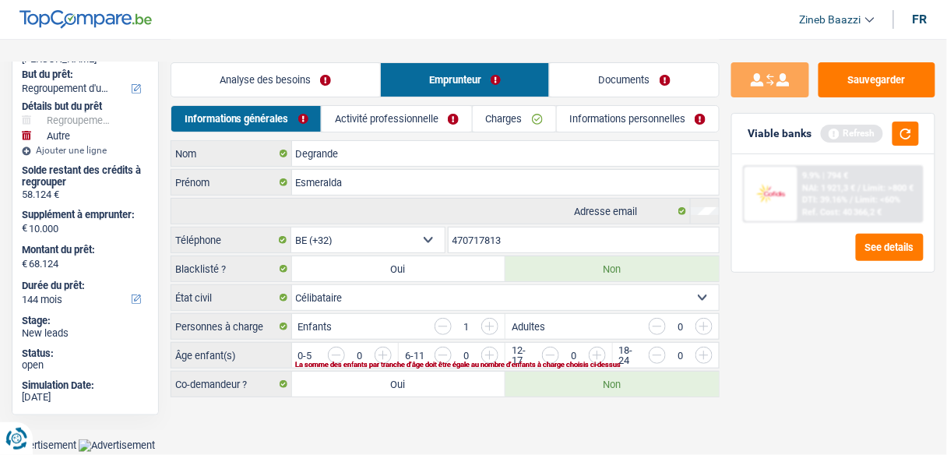
scroll to position [0, 0]
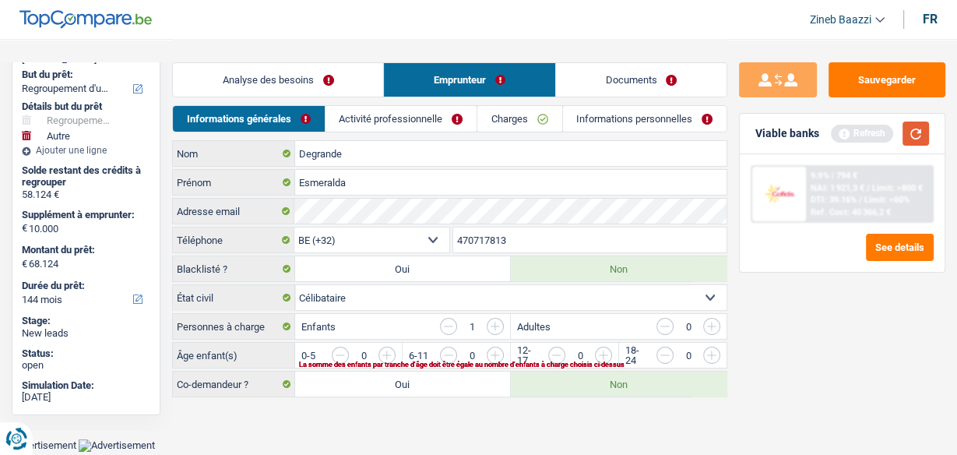
click at [909, 142] on button "button" at bounding box center [915, 133] width 26 height 24
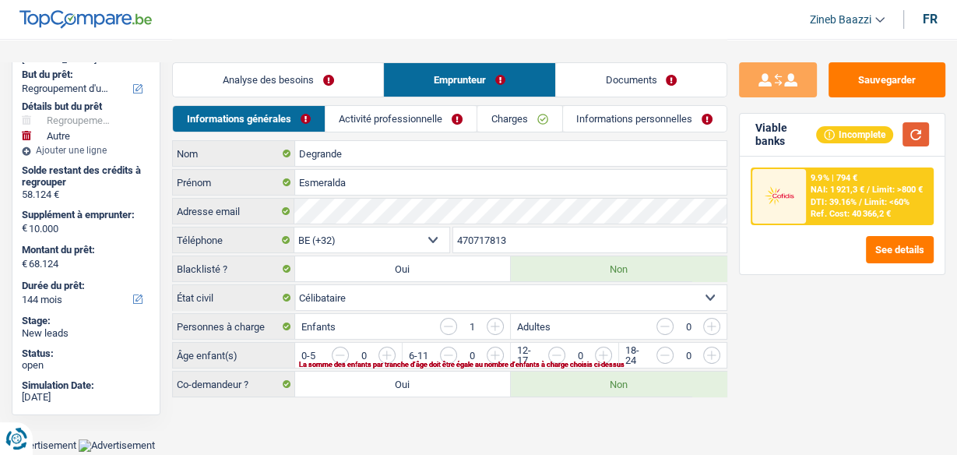
click at [924, 126] on button "button" at bounding box center [915, 134] width 26 height 24
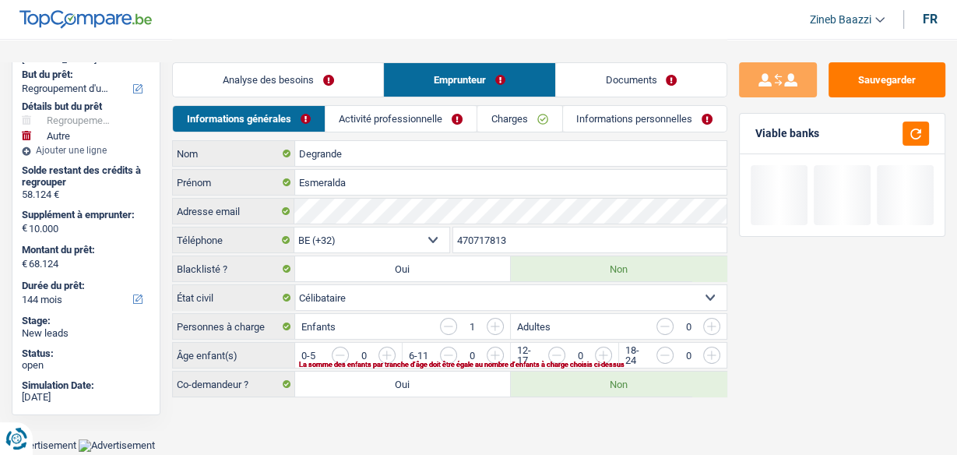
click at [860, 290] on div "Sauvegarder Viable banks" at bounding box center [842, 246] width 230 height 368
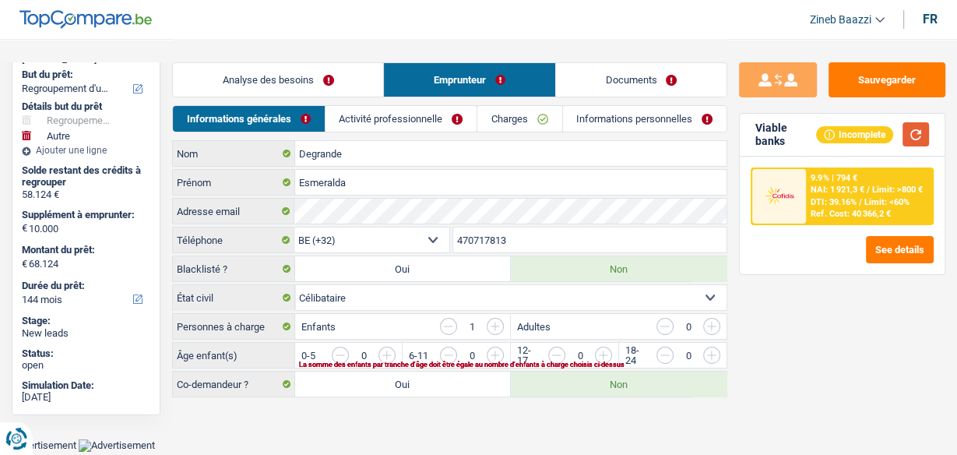
click at [912, 130] on button "button" at bounding box center [915, 134] width 26 height 24
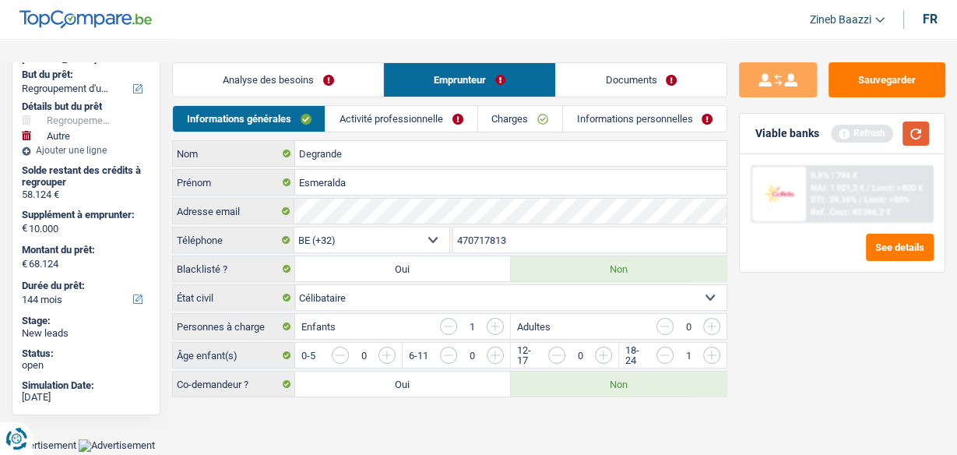
click at [924, 140] on button "button" at bounding box center [915, 133] width 26 height 24
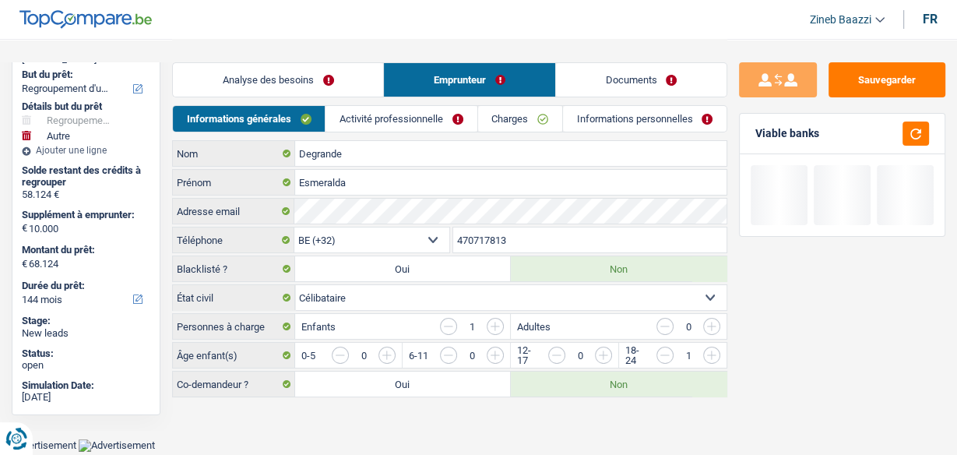
click at [415, 111] on link "Activité professionnelle" at bounding box center [400, 119] width 151 height 26
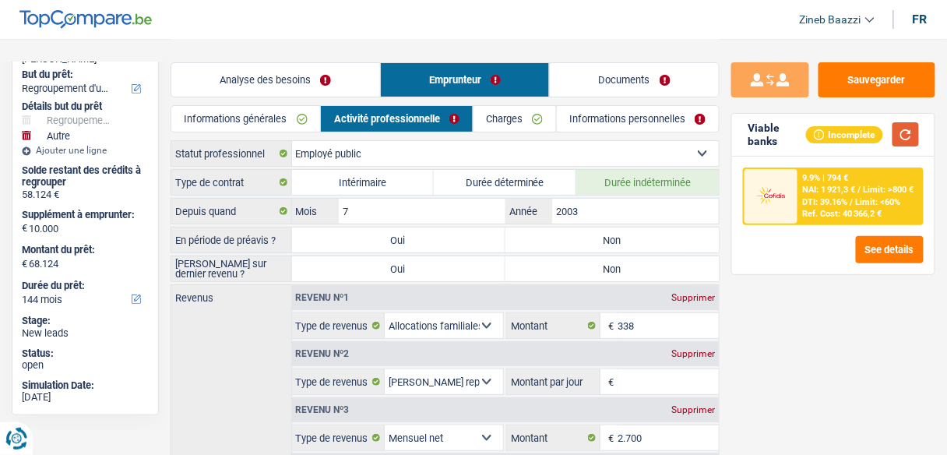
click at [905, 136] on button "button" at bounding box center [905, 134] width 26 height 24
click at [587, 242] on label "Non" at bounding box center [611, 239] width 213 height 25
click at [587, 242] on input "Non" at bounding box center [611, 239] width 213 height 25
radio input "true"
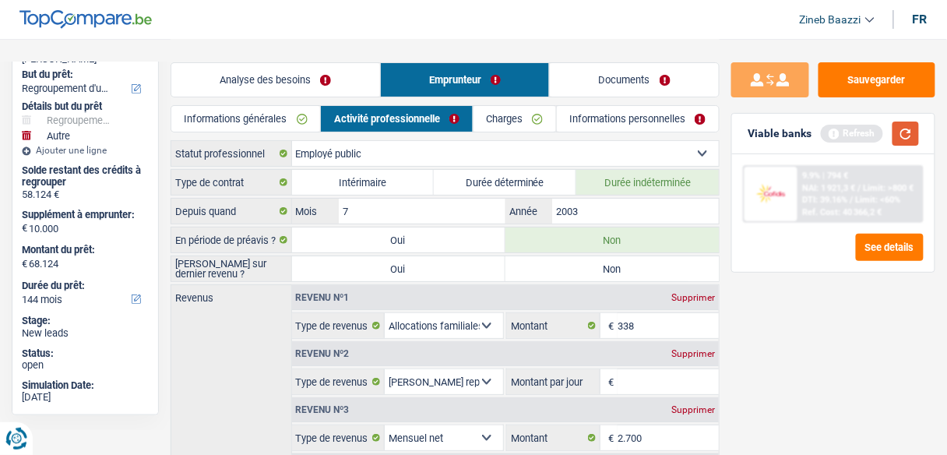
click at [903, 124] on button "button" at bounding box center [905, 133] width 26 height 24
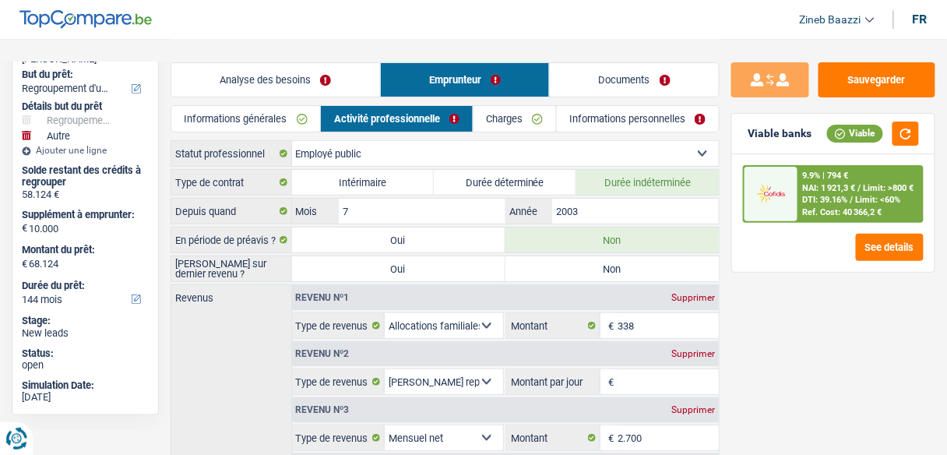
click at [557, 273] on label "Non" at bounding box center [611, 268] width 213 height 25
click at [557, 273] on input "Non" at bounding box center [611, 268] width 213 height 25
radio input "true"
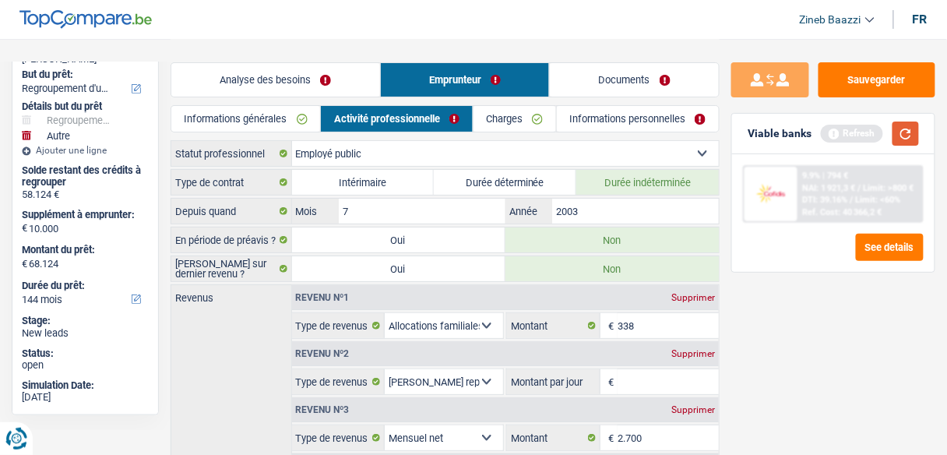
click at [903, 130] on button "button" at bounding box center [905, 133] width 26 height 24
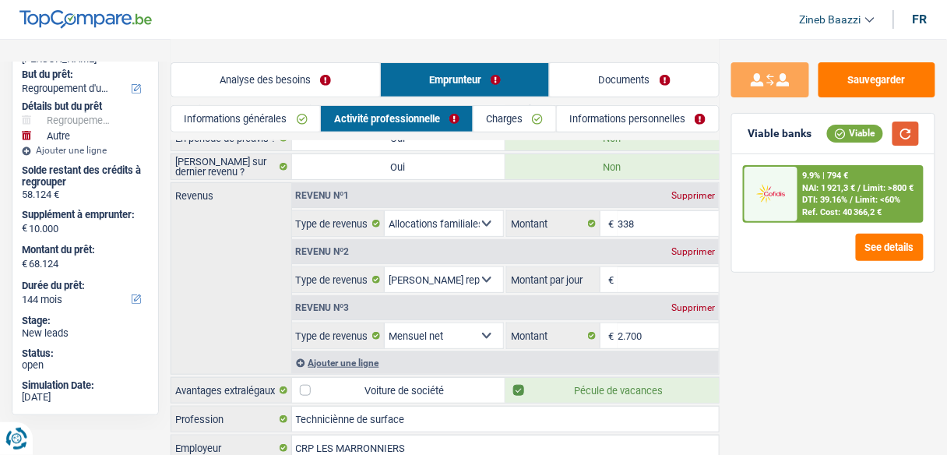
scroll to position [125, 0]
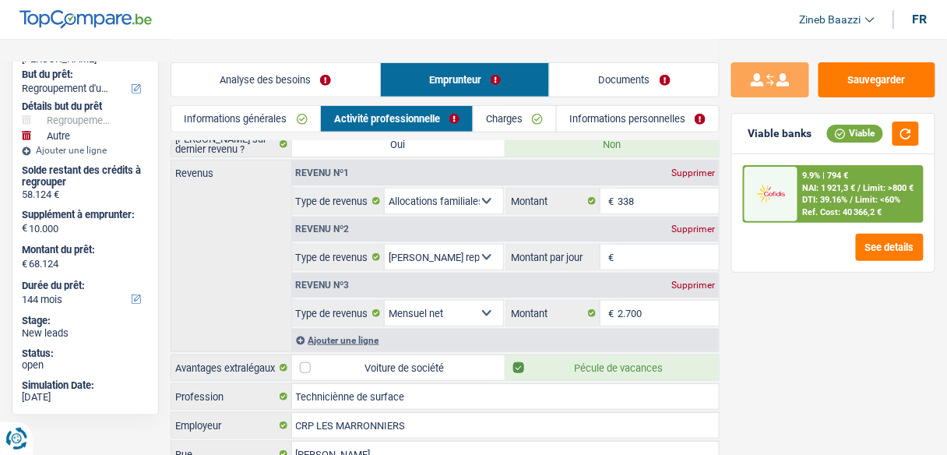
click at [578, 86] on link "Documents" at bounding box center [634, 79] width 169 height 33
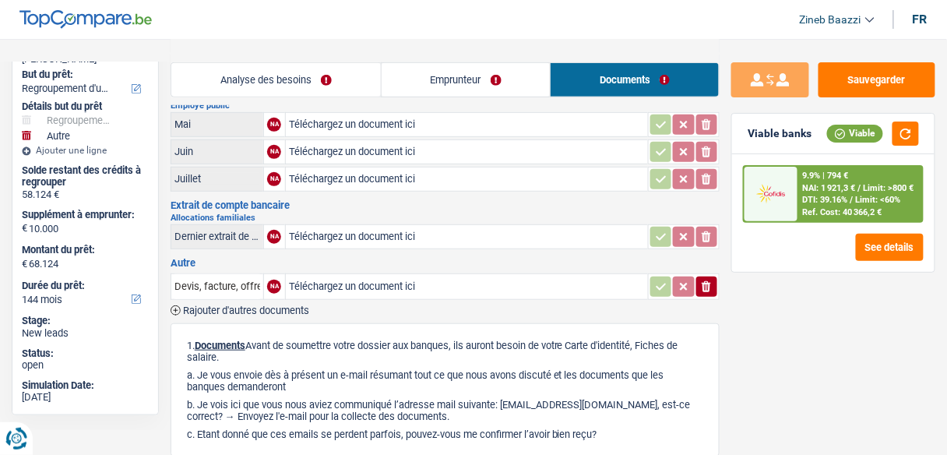
click at [396, 80] on link "Emprunteur" at bounding box center [466, 79] width 169 height 33
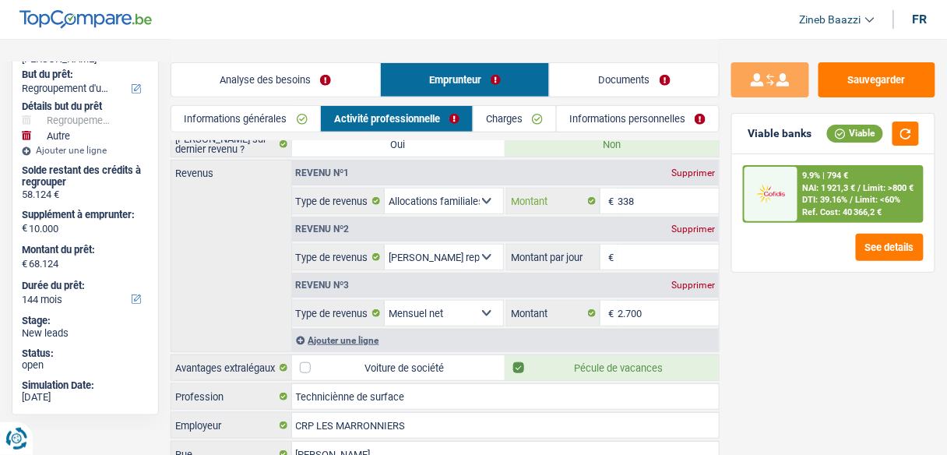
click at [642, 207] on input "338" at bounding box center [667, 200] width 101 height 25
click at [621, 254] on input "Montant par jour" at bounding box center [667, 256] width 101 height 25
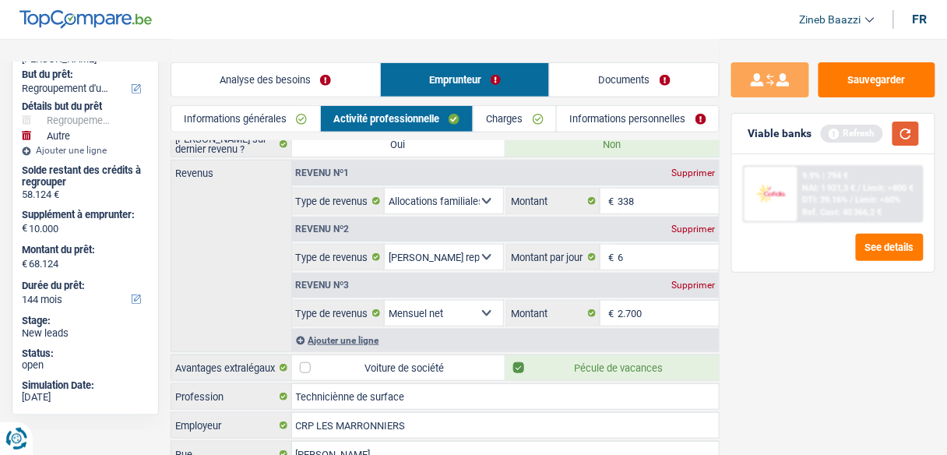
type input "6,0"
click at [901, 132] on button "button" at bounding box center [905, 133] width 26 height 24
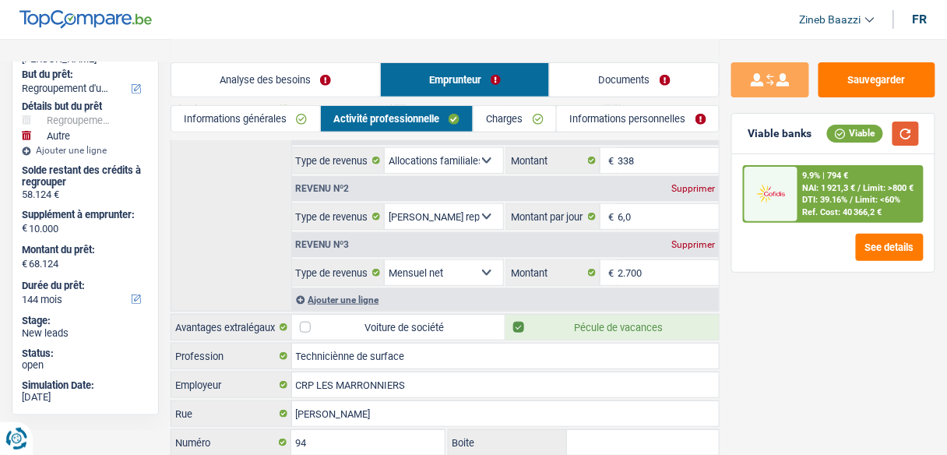
scroll to position [249, 0]
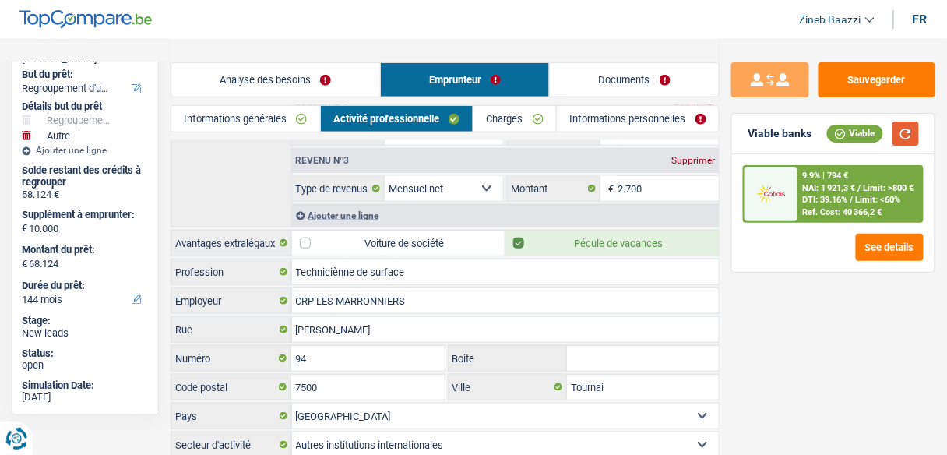
click at [892, 141] on button "button" at bounding box center [905, 133] width 26 height 24
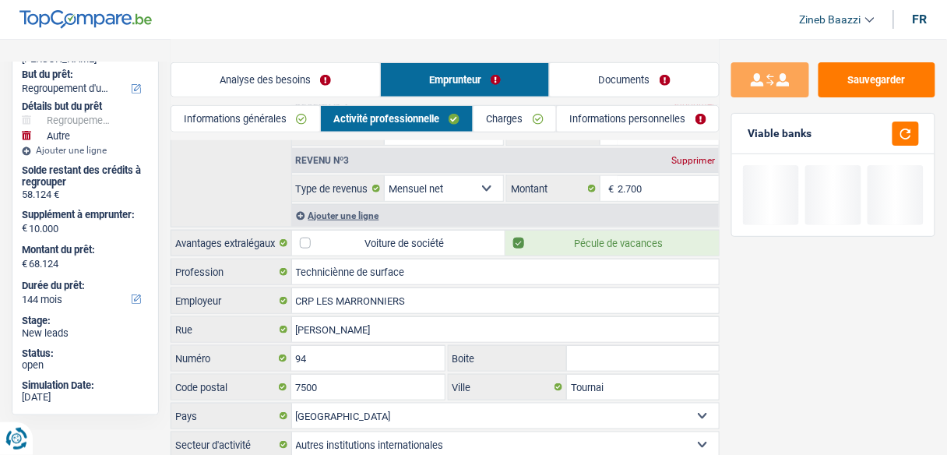
click at [793, 299] on div "Sauvegarder Viable banks" at bounding box center [832, 246] width 227 height 368
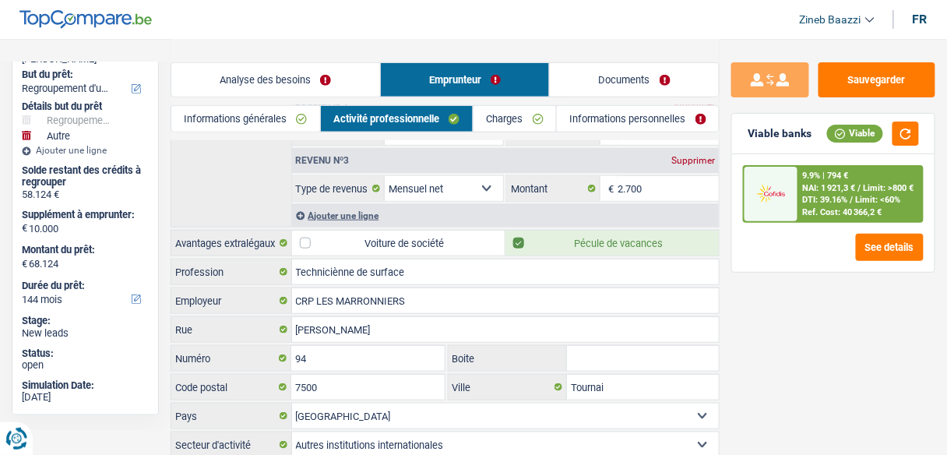
scroll to position [296, 0]
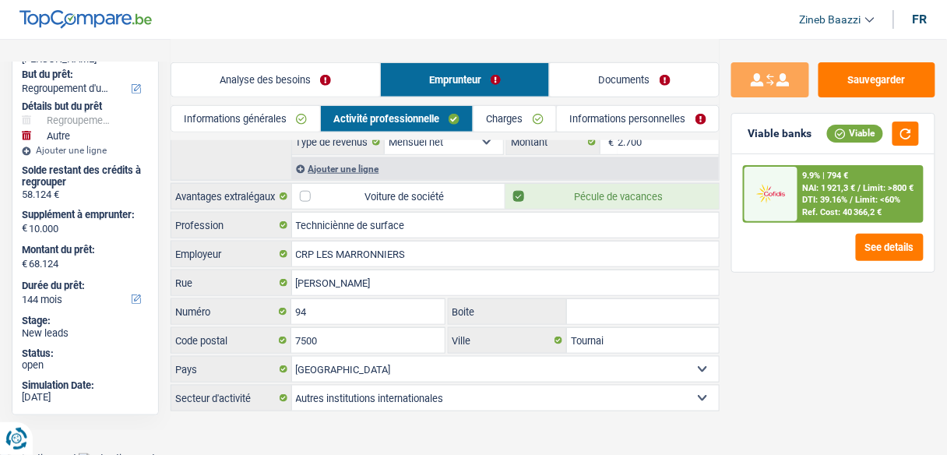
click at [499, 121] on link "Charges" at bounding box center [514, 119] width 83 height 26
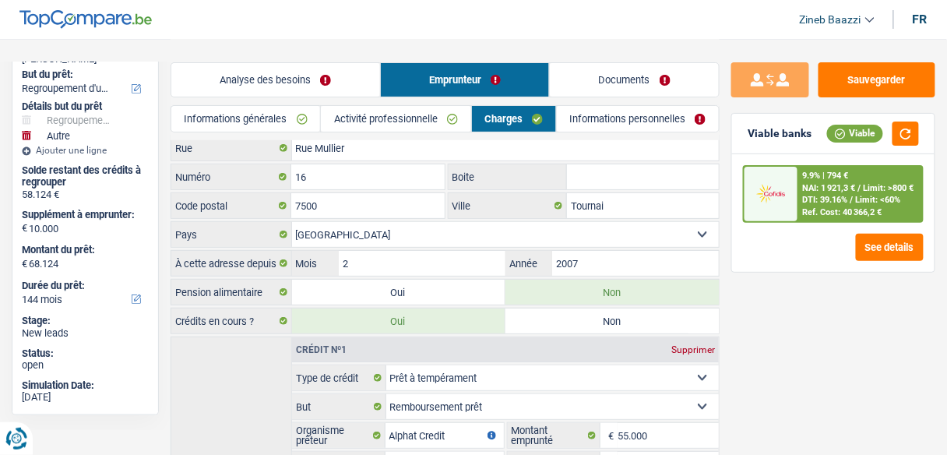
scroll to position [0, 0]
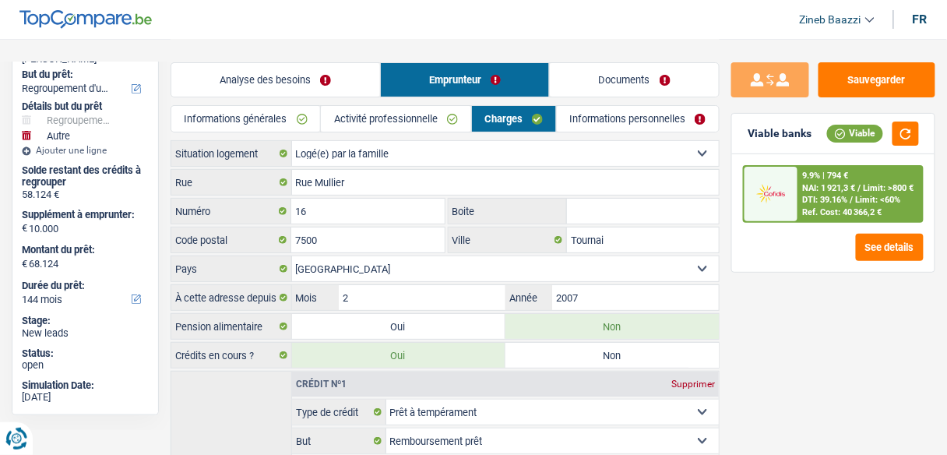
click at [427, 114] on link "Activité professionnelle" at bounding box center [395, 119] width 149 height 26
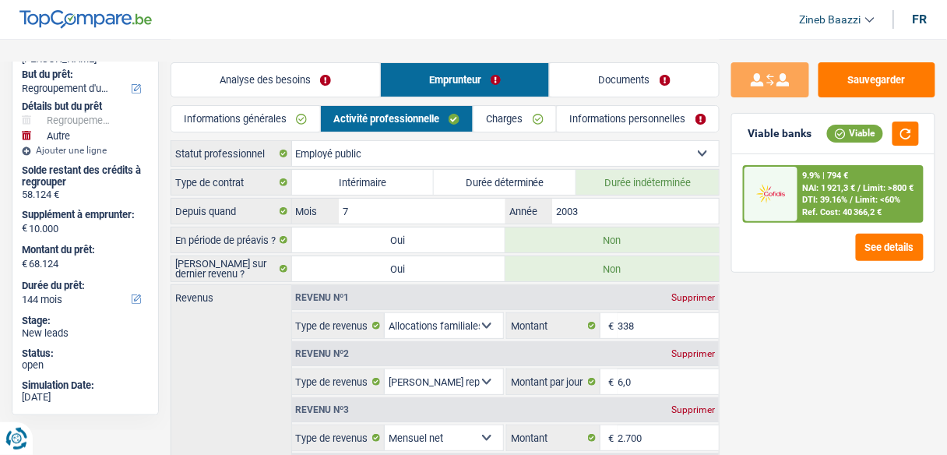
click at [498, 115] on link "Charges" at bounding box center [514, 119] width 83 height 26
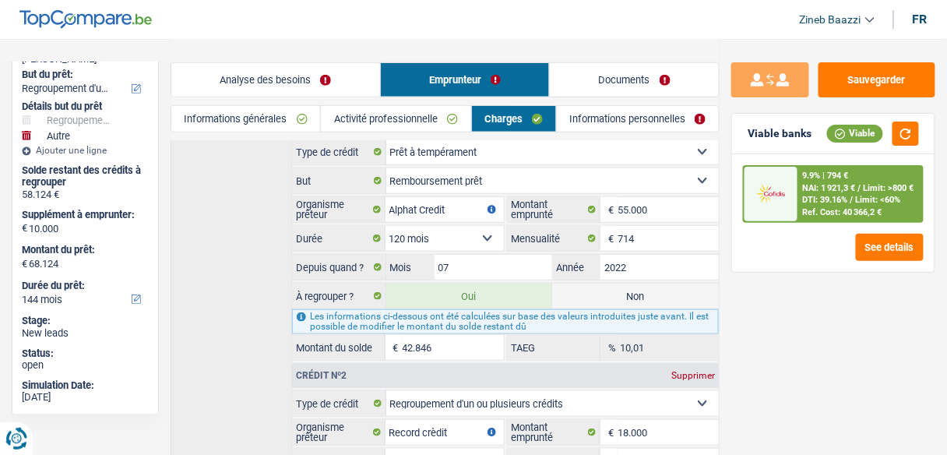
scroll to position [374, 0]
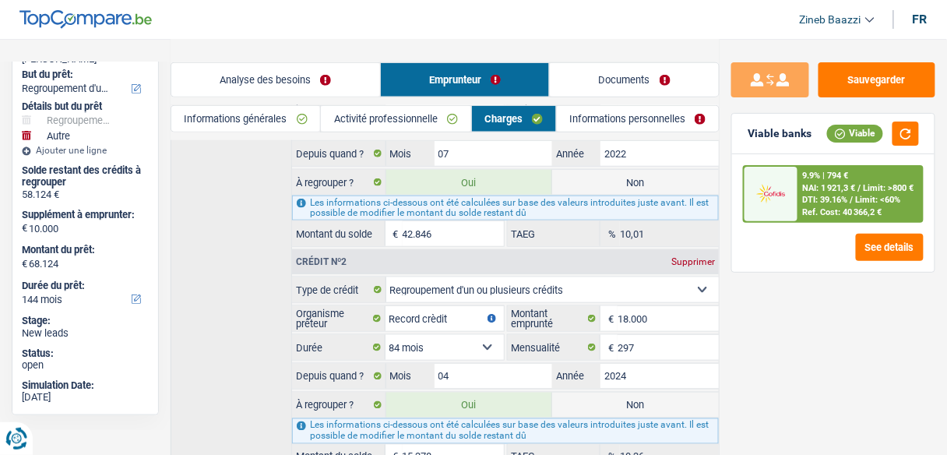
click at [412, 113] on link "Activité professionnelle" at bounding box center [395, 119] width 149 height 26
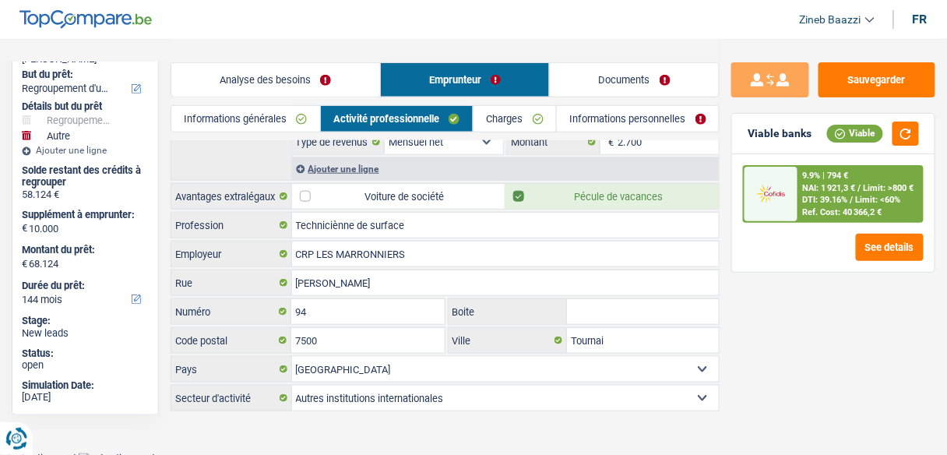
click at [536, 111] on link "Charges" at bounding box center [514, 119] width 83 height 26
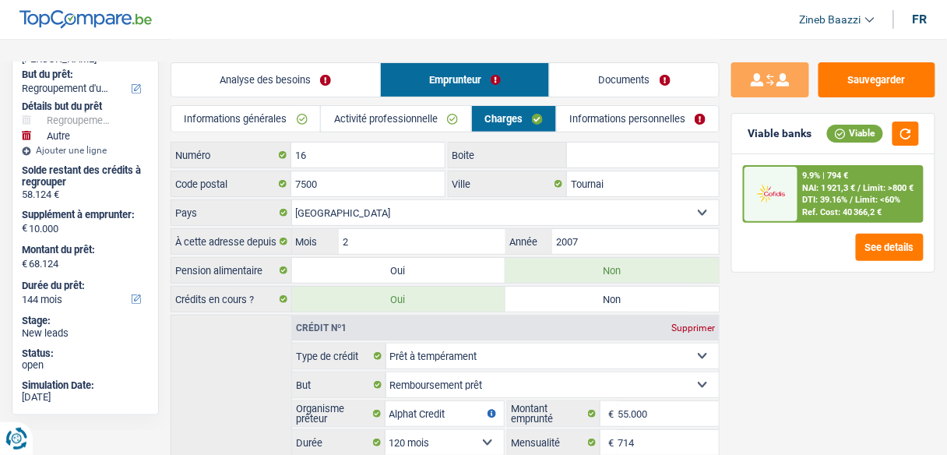
scroll to position [0, 0]
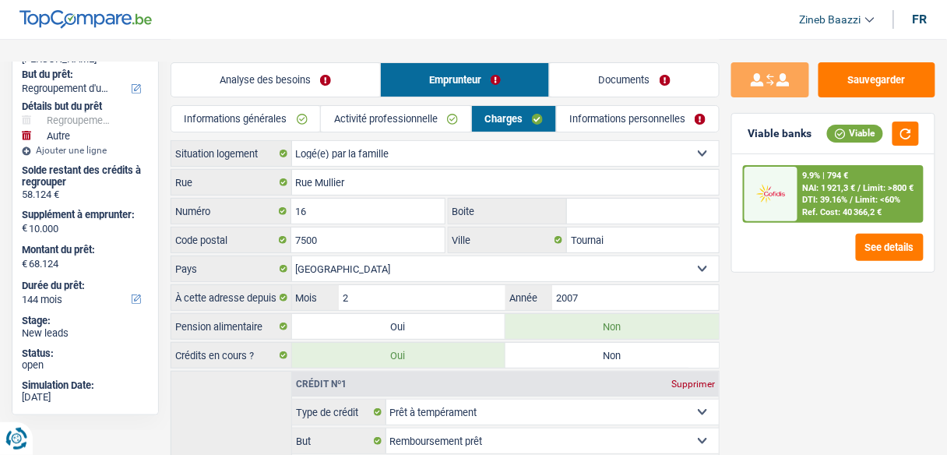
click at [360, 151] on select "Locataire Propriétaire avec prêt hypothécaire Propriétaire sans prêt hypothécai…" at bounding box center [505, 153] width 427 height 25
click at [853, 345] on div "Sauvegarder Viable banks Viable 9.9% | 794 € NAI: 1 921,3 € / Limit: >800 € DTI…" at bounding box center [832, 246] width 227 height 368
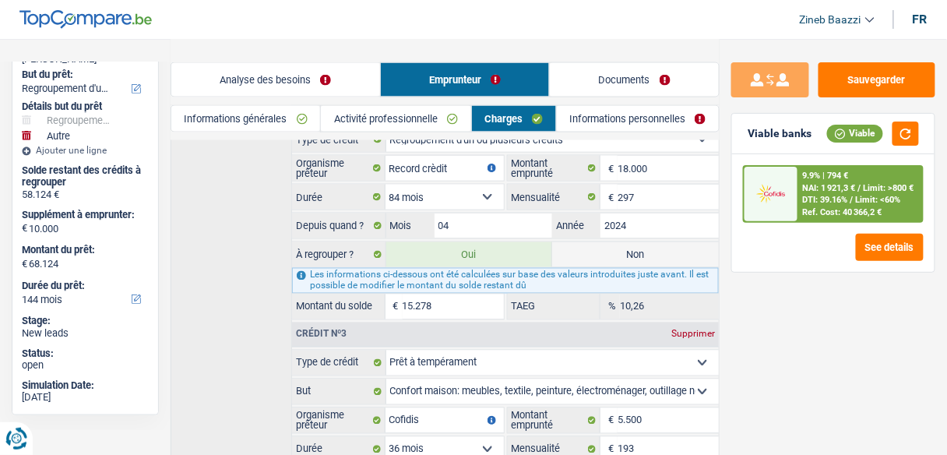
scroll to position [685, 0]
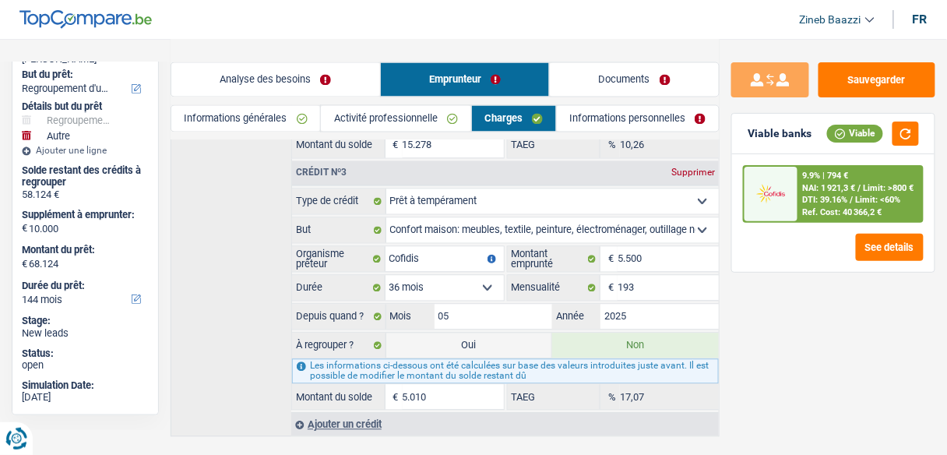
click at [448, 333] on label "Oui" at bounding box center [469, 345] width 167 height 25
click at [448, 333] on input "Oui" at bounding box center [469, 345] width 167 height 25
radio input "true"
type input "73.134"
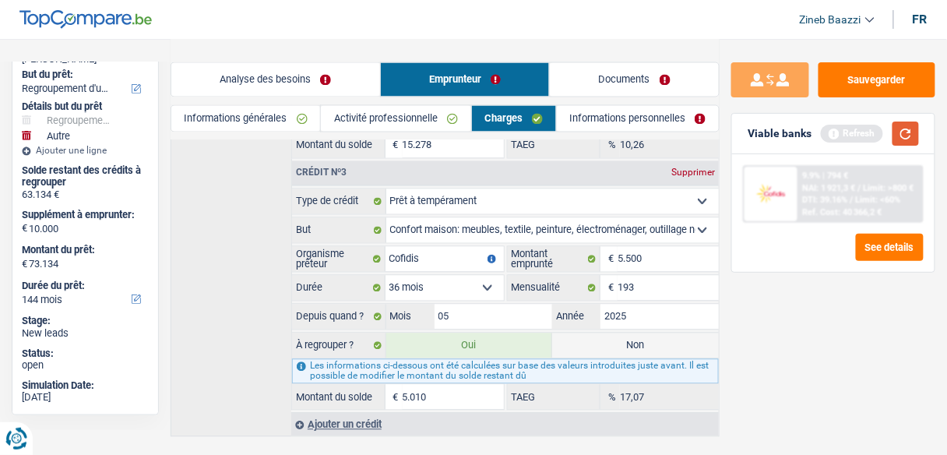
click at [906, 129] on button "button" at bounding box center [905, 133] width 26 height 24
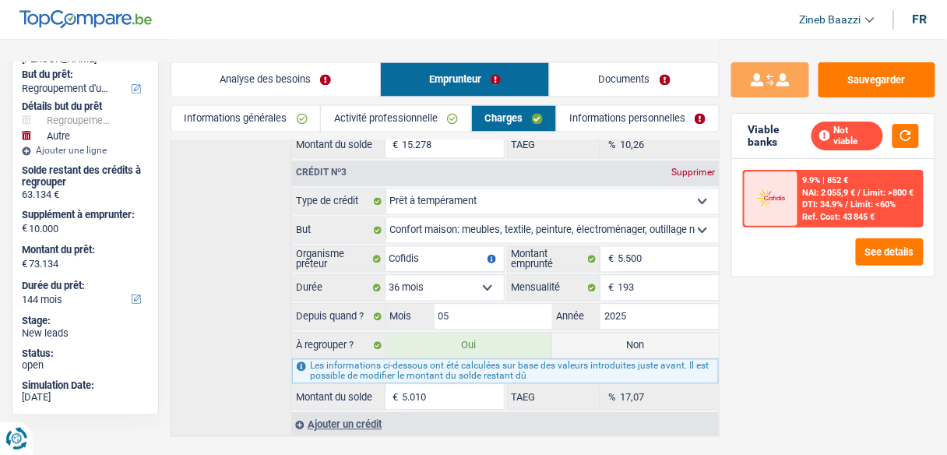
click at [602, 338] on label "Non" at bounding box center [635, 345] width 167 height 25
click at [602, 338] on input "Non" at bounding box center [635, 345] width 167 height 25
radio input "true"
type input "68.124"
radio input "false"
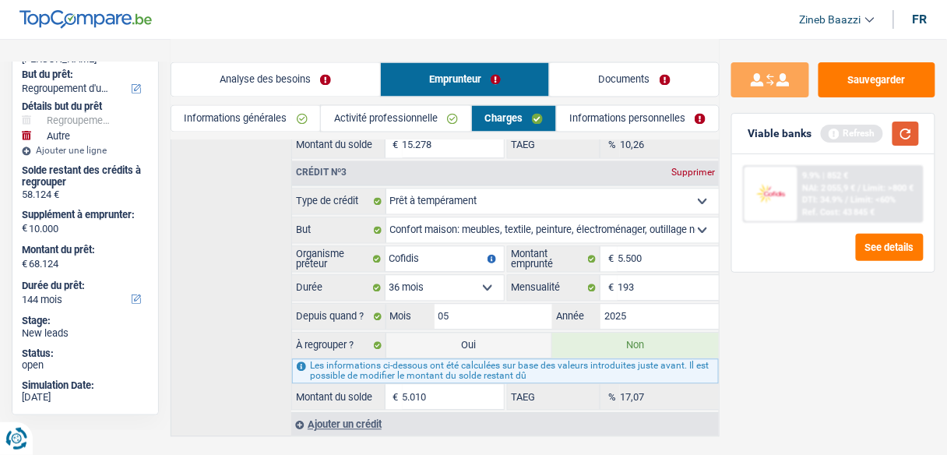
click at [902, 130] on button "button" at bounding box center [905, 133] width 26 height 24
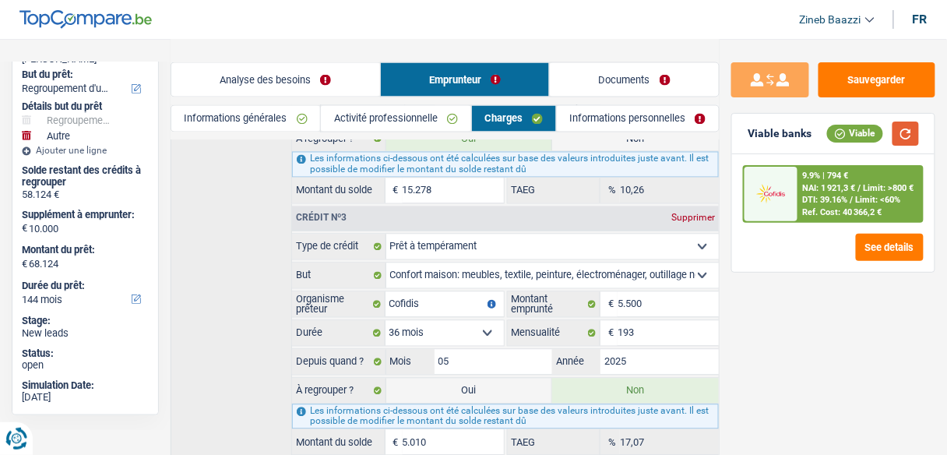
scroll to position [702, 0]
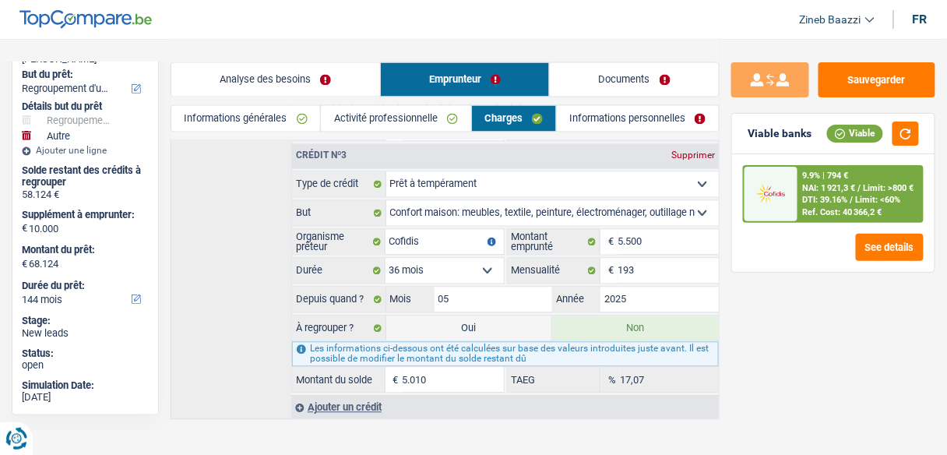
click at [625, 112] on link "Informations personnelles" at bounding box center [638, 119] width 162 height 26
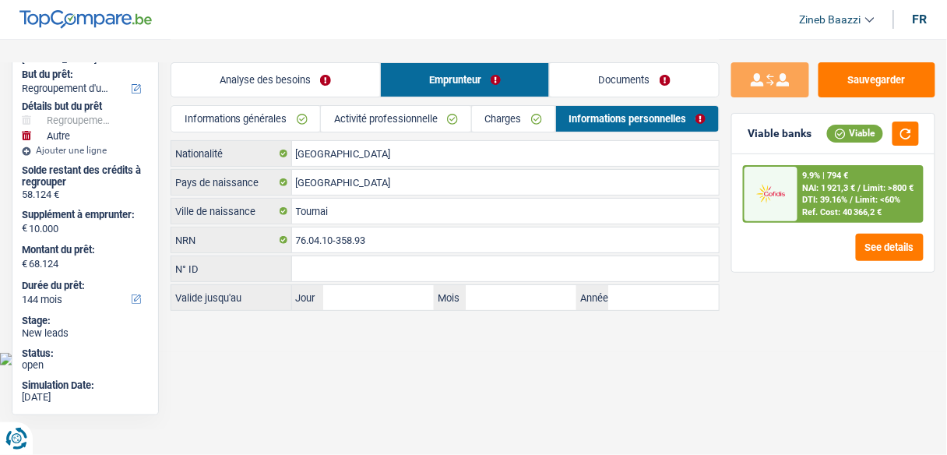
scroll to position [0, 0]
click at [330, 93] on link "Analyse des besoins" at bounding box center [278, 79] width 210 height 33
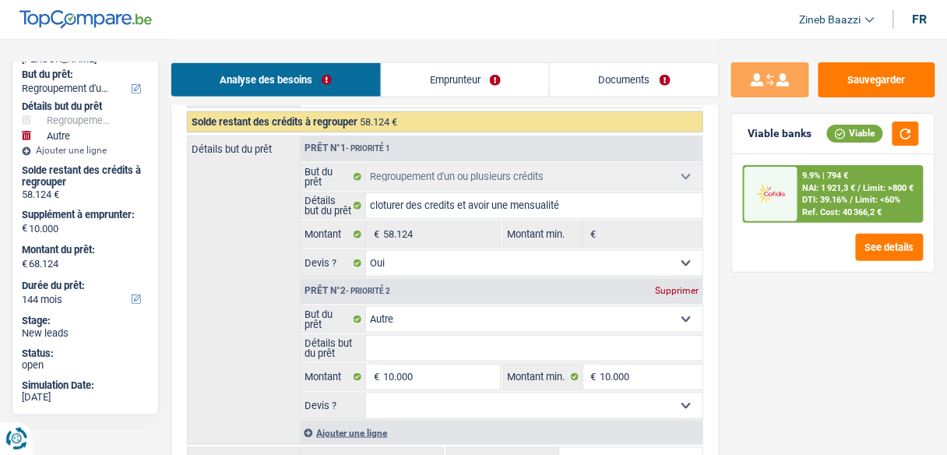
scroll to position [311, 0]
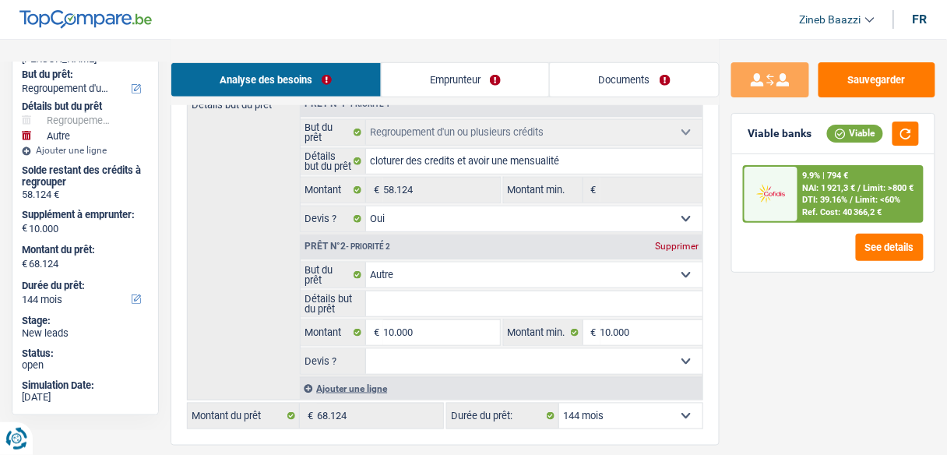
click at [417, 258] on div "Prêt n°2 - Priorité 2 Supprimer Confort maison: meubles, textile, peinture, éle…" at bounding box center [501, 304] width 403 height 140
click at [420, 267] on select "Confort maison: meubles, textile, peinture, électroménager, outillage non-profe…" at bounding box center [534, 274] width 336 height 25
select select "household"
click at [366, 262] on select "Confort maison: meubles, textile, peinture, électroménager, outillage non-profe…" at bounding box center [534, 274] width 336 height 25
select select "household"
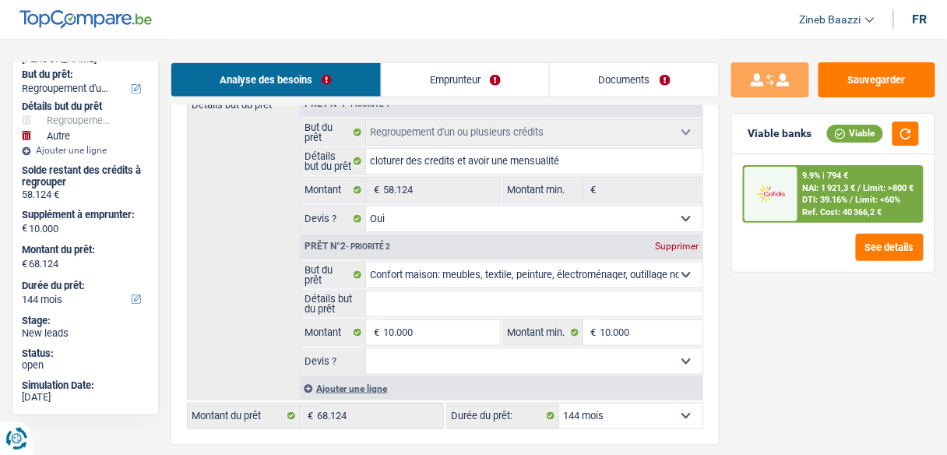
select select "household"
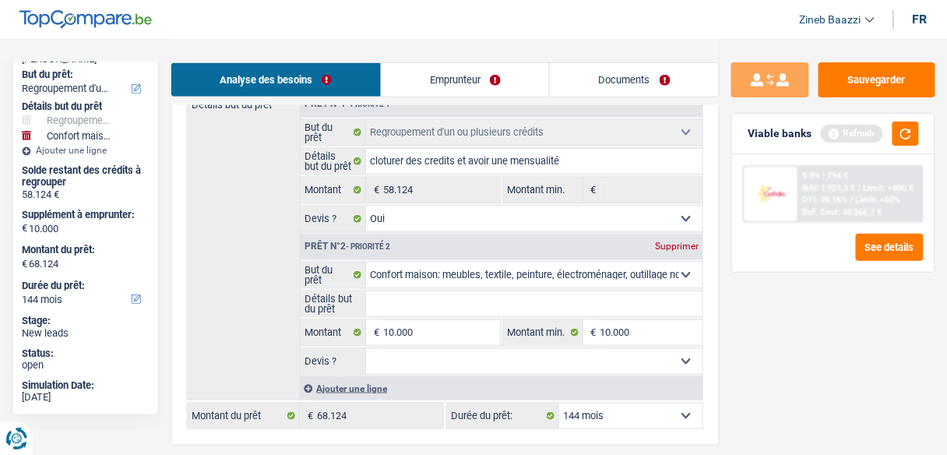
click at [424, 58] on div "Analyse des besoins Emprunteur Documents" at bounding box center [445, 72] width 549 height 66
click at [420, 287] on fieldset "Confort maison: meubles, textile, peinture, électroménager, outillage non-profe…" at bounding box center [502, 318] width 402 height 113
click at [420, 297] on input "Détails but du prêt" at bounding box center [534, 303] width 336 height 25
type input "a"
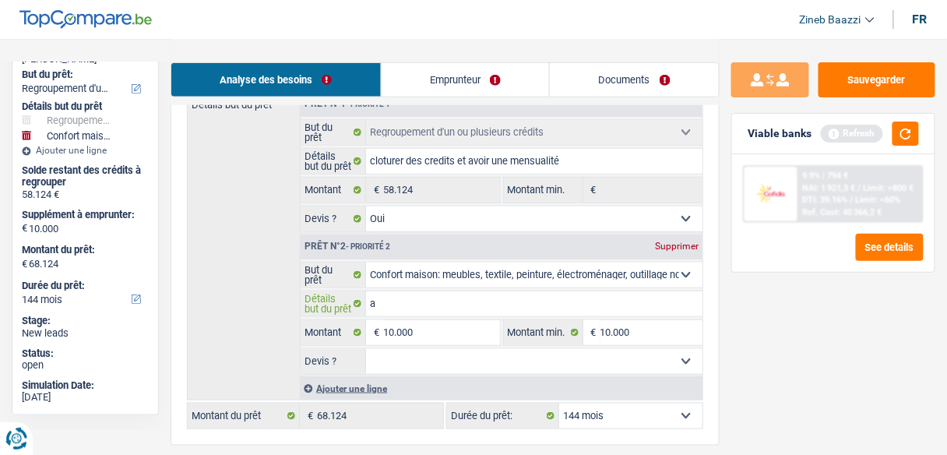
type input "ac"
type input "ach"
type input "ache"
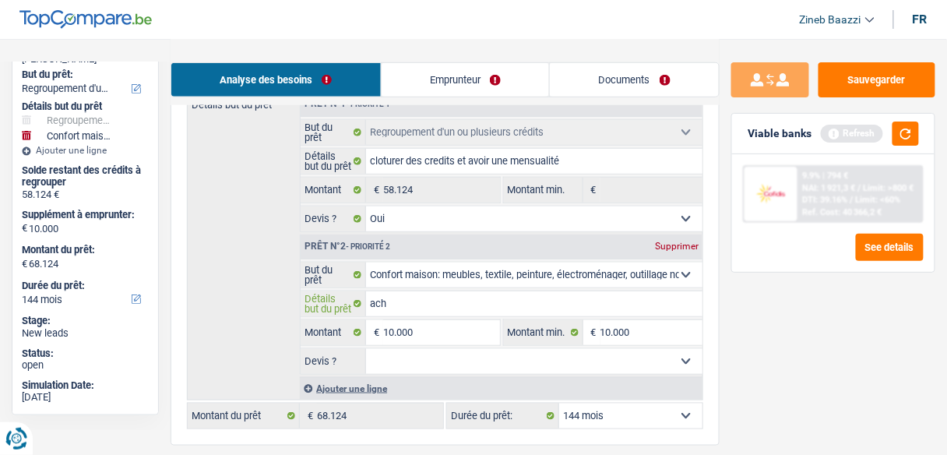
type input "ache"
type input "achet"
type input "achete"
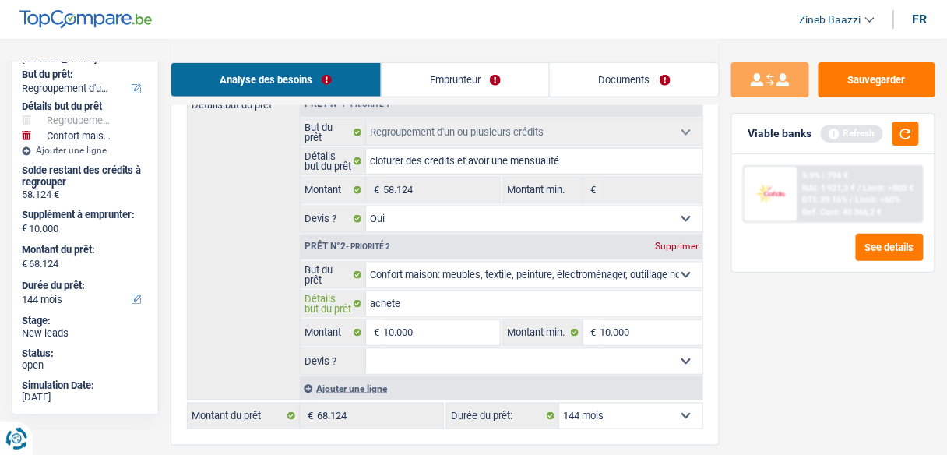
type input "acheter"
click at [517, 276] on select "Confort maison: meubles, textile, peinture, électroménager, outillage non-profe…" at bounding box center [534, 274] width 336 height 25
click at [244, 262] on div "Détails but du prêt Prêt n°1 - Priorité 1 Confort maison: meubles, textile, pei…" at bounding box center [445, 245] width 516 height 309
click at [451, 351] on select "Oui Non Non répondu Sélectionner une option" at bounding box center [534, 361] width 336 height 25
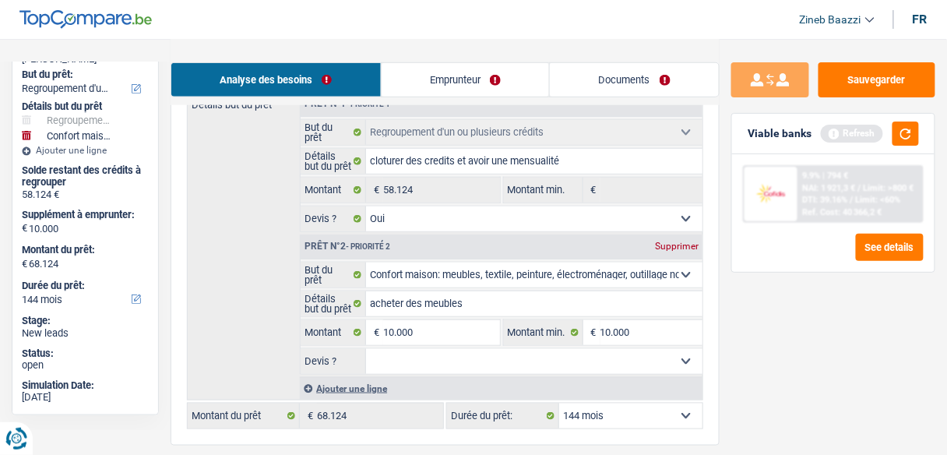
click at [366, 349] on select "Oui Non Non répondu Sélectionner une option" at bounding box center [534, 361] width 336 height 25
click at [463, 302] on input "acheter des meubles" at bounding box center [534, 303] width 336 height 25
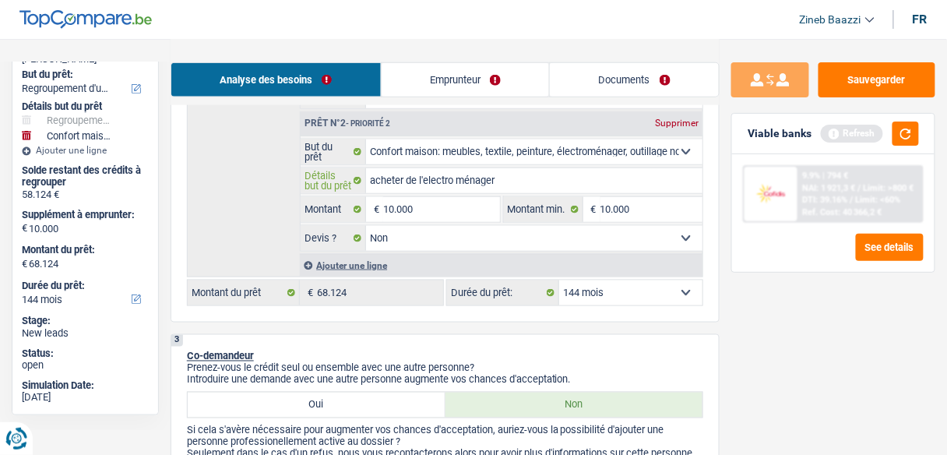
scroll to position [436, 0]
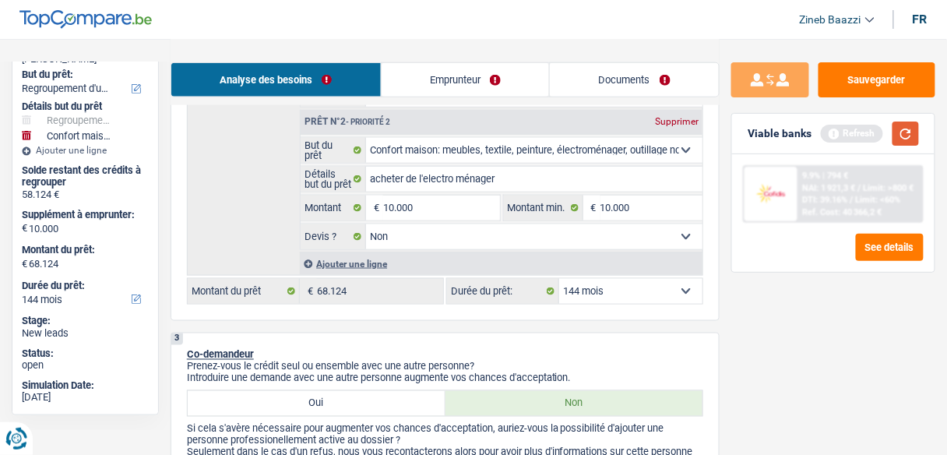
click at [895, 130] on button "button" at bounding box center [905, 133] width 26 height 24
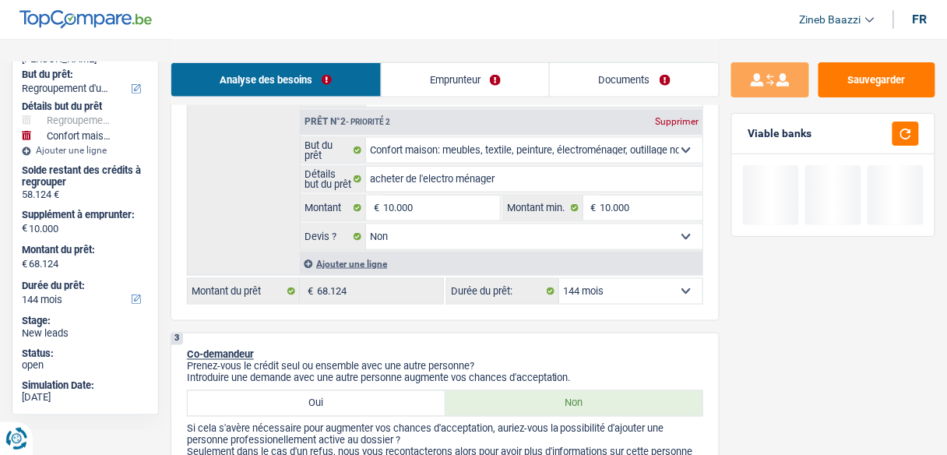
drag, startPoint x: 584, startPoint y: 283, endPoint x: 593, endPoint y: 283, distance: 8.6
click at [584, 283] on select "12 mois 18 mois 24 mois 30 mois 36 mois 42 mois 48 mois 60 mois 72 mois 84 mois…" at bounding box center [630, 291] width 143 height 25
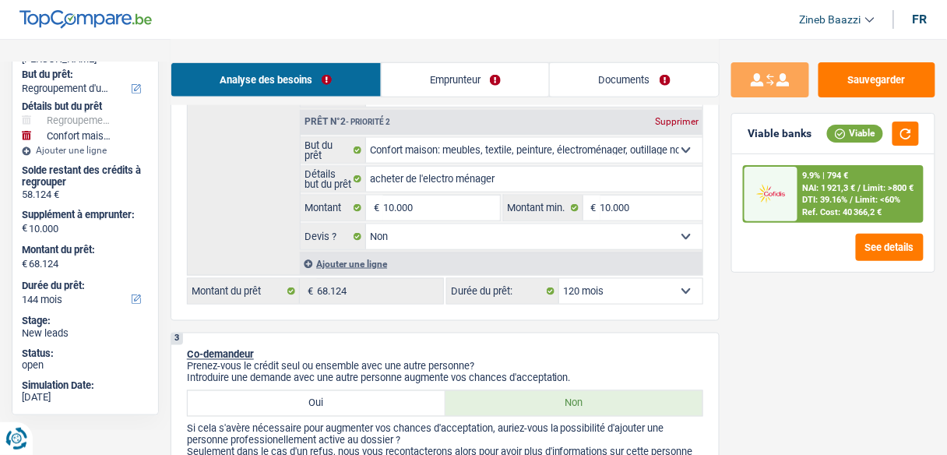
click at [559, 279] on select "12 mois 18 mois 24 mois 30 mois 36 mois 42 mois 48 mois 60 mois 72 mois 84 mois…" at bounding box center [630, 291] width 143 height 25
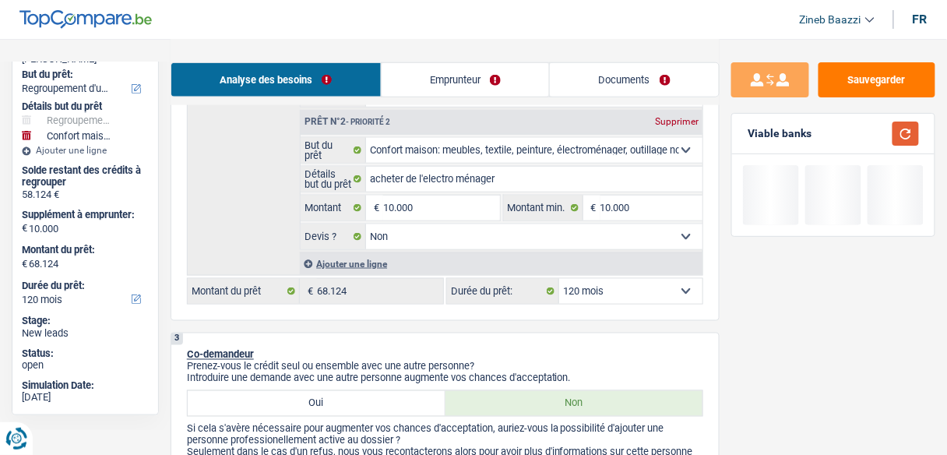
drag, startPoint x: 888, startPoint y: 131, endPoint x: 898, endPoint y: 132, distance: 9.4
click at [898, 131] on div at bounding box center [901, 133] width 36 height 24
click at [898, 132] on button "button" at bounding box center [905, 133] width 26 height 24
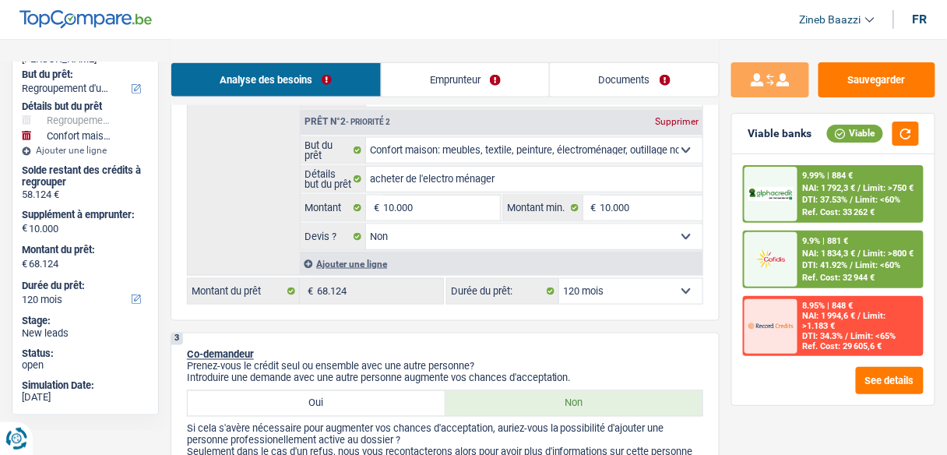
click at [686, 283] on select "12 mois 18 mois 24 mois 30 mois 36 mois 42 mois 48 mois 60 mois 72 mois 84 mois…" at bounding box center [630, 291] width 143 height 25
click at [559, 279] on select "12 mois 18 mois 24 mois 30 mois 36 mois 42 mois 48 mois 60 mois 72 mois 84 mois…" at bounding box center [630, 291] width 143 height 25
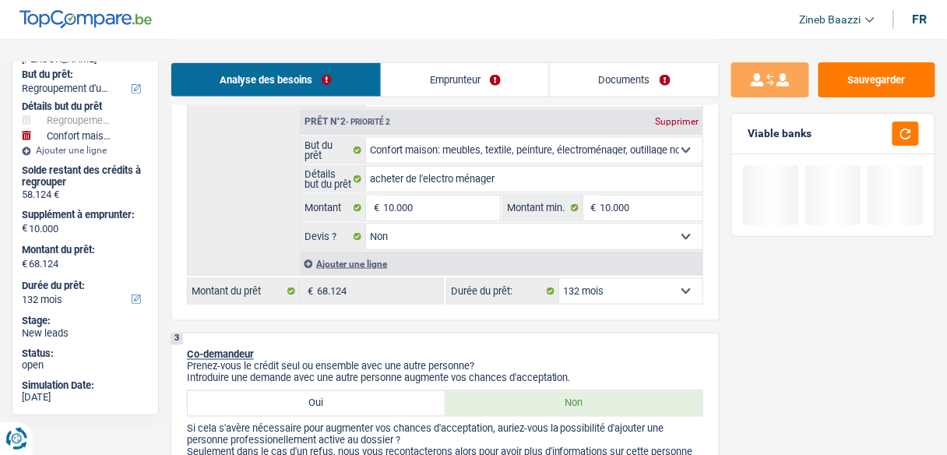
click at [650, 342] on div "3 Co-demandeur Prenez-vous le crédit seul ou ensemble avec une autre personne? …" at bounding box center [445, 425] width 549 height 186
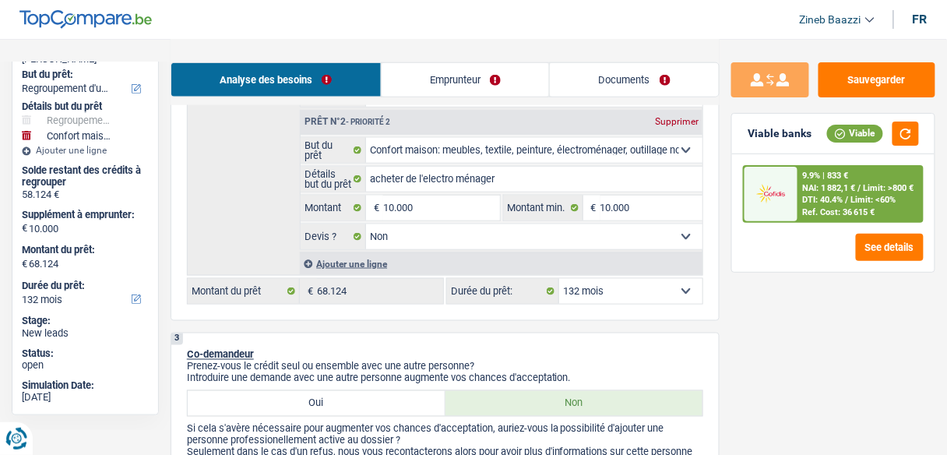
click at [626, 290] on select "12 mois 18 mois 24 mois 30 mois 36 mois 42 mois 48 mois 60 mois 72 mois 84 mois…" at bounding box center [630, 291] width 143 height 25
click at [559, 279] on select "12 mois 18 mois 24 mois 30 mois 36 mois 42 mois 48 mois 60 mois 72 mois 84 mois…" at bounding box center [630, 291] width 143 height 25
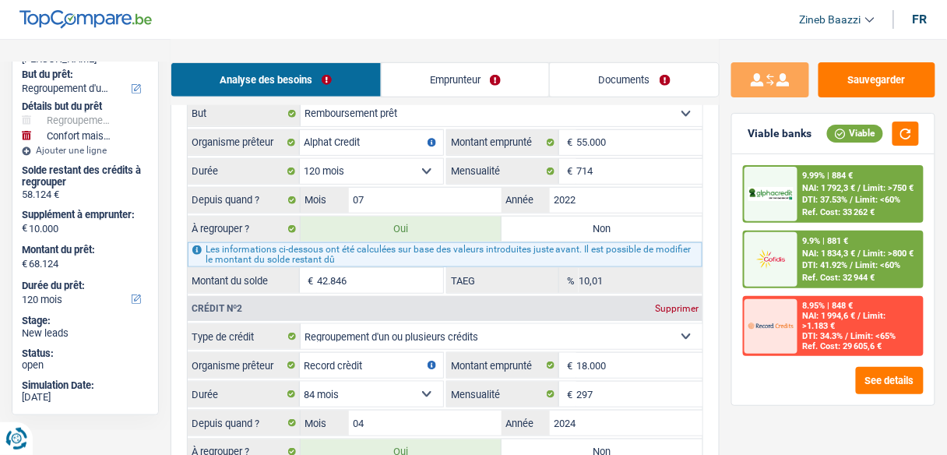
scroll to position [1744, 0]
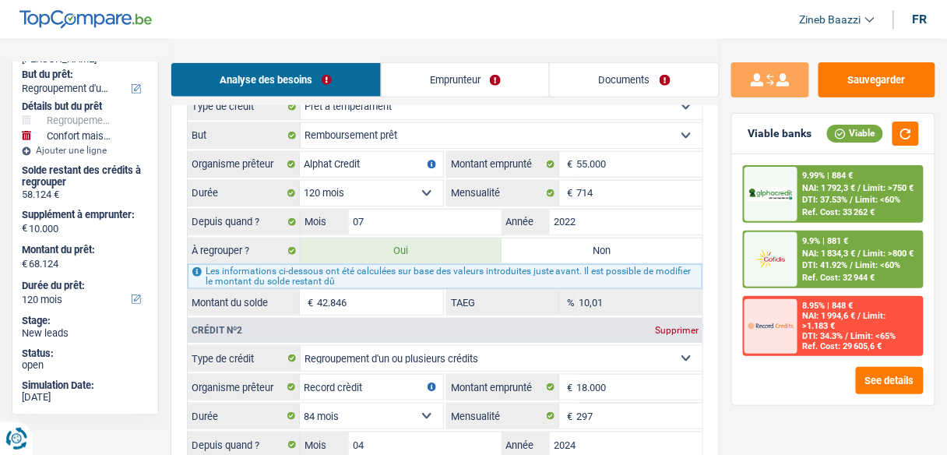
click at [790, 258] on img at bounding box center [770, 259] width 45 height 23
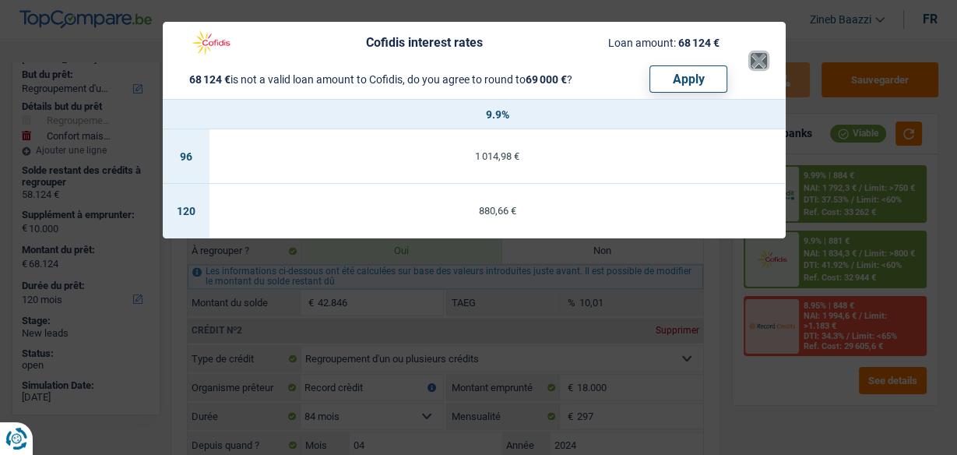
click at [758, 63] on button "×" at bounding box center [759, 61] width 16 height 16
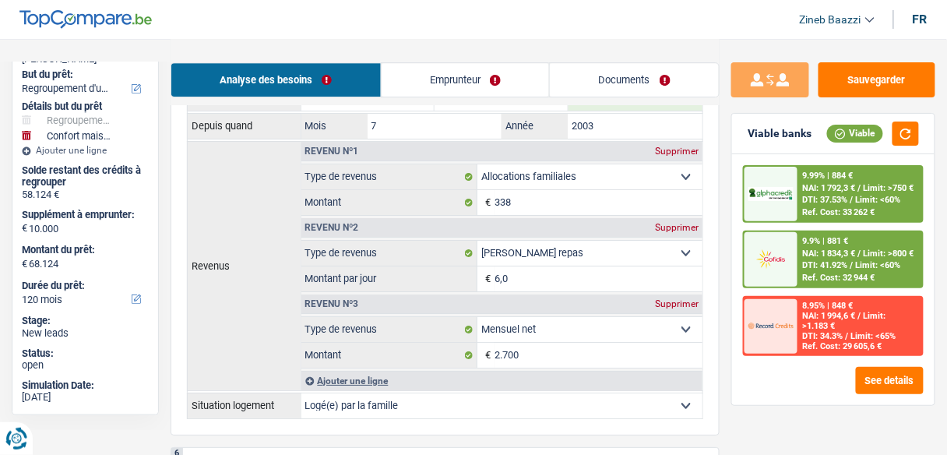
scroll to position [1308, 0]
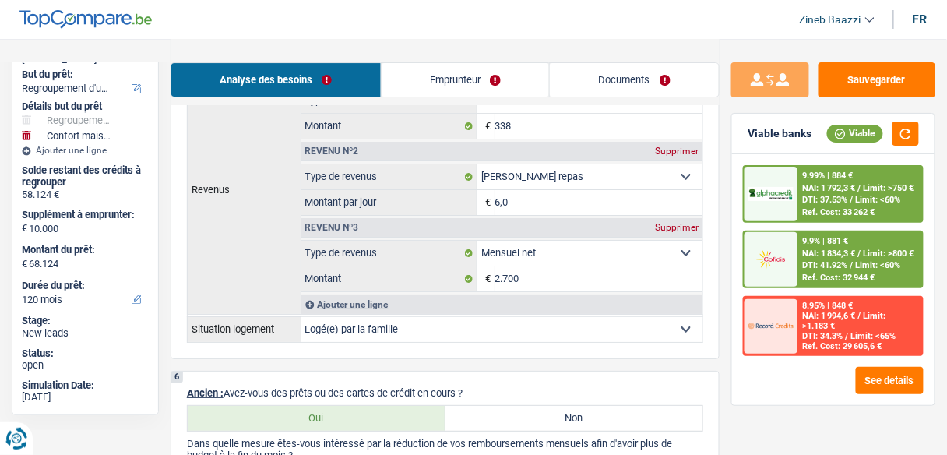
click at [811, 273] on div "Ref. Cost: 32 944 €" at bounding box center [839, 278] width 72 height 10
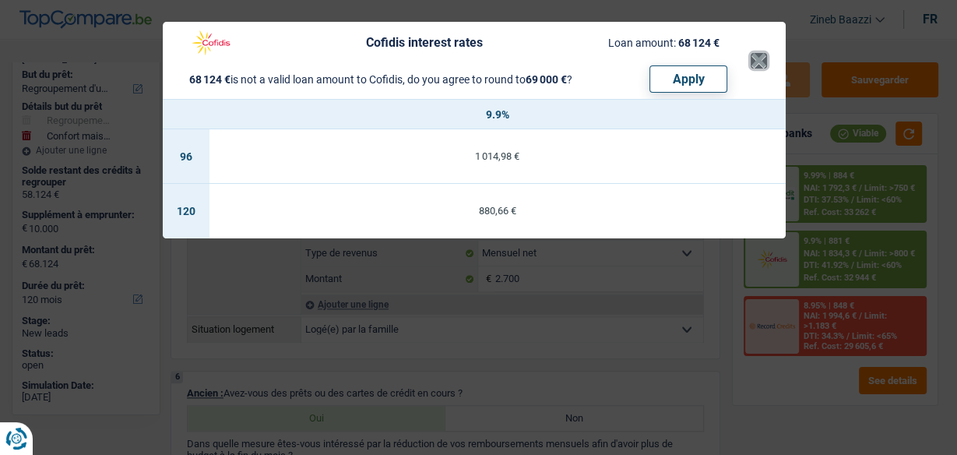
click at [758, 54] on button "×" at bounding box center [759, 61] width 16 height 16
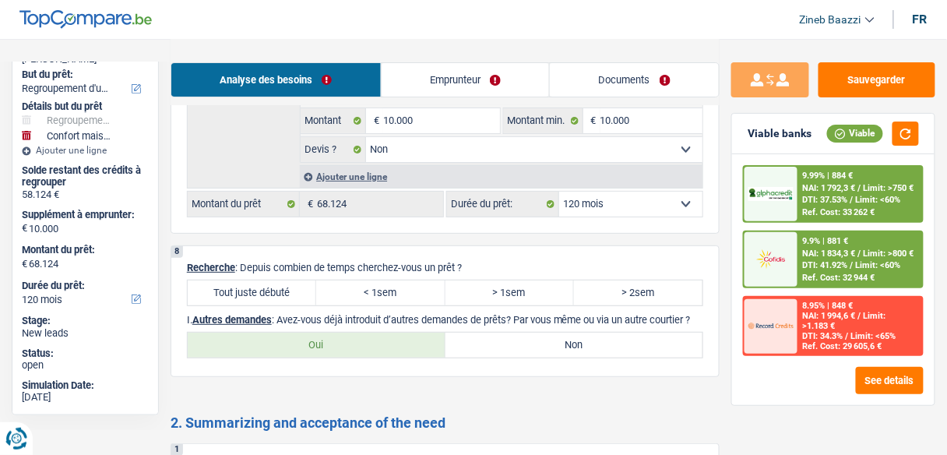
scroll to position [2928, 0]
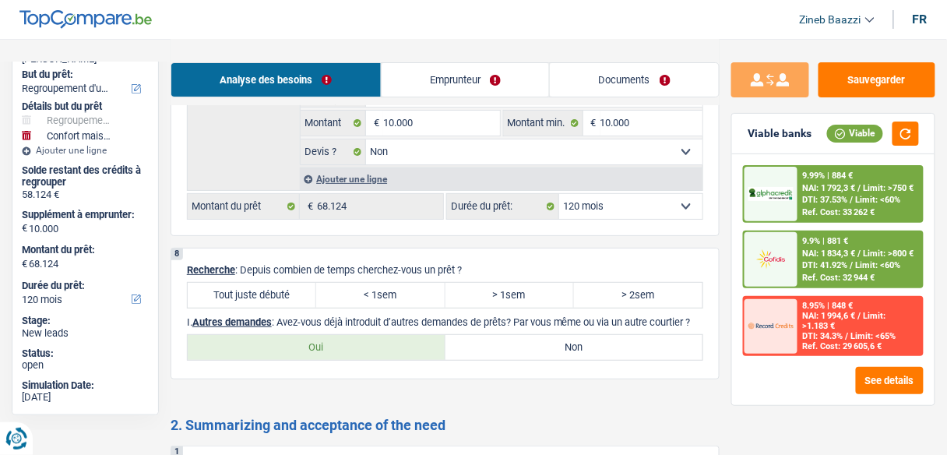
click at [243, 283] on label "Tout juste débuté" at bounding box center [252, 295] width 128 height 25
click at [243, 283] on input "Tout juste débuté" at bounding box center [252, 295] width 128 height 25
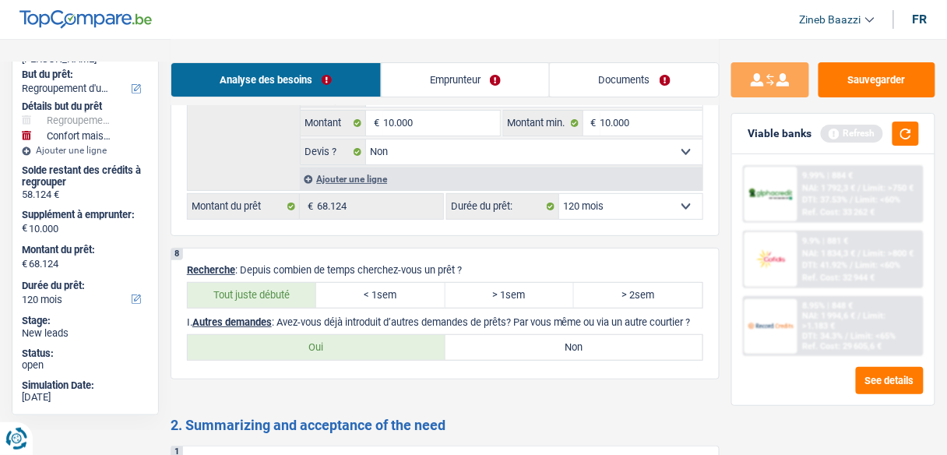
click at [413, 316] on p "I. Autres demandes : Avez-vous déjà introduit d’autres demandes de prêts? Par v…" at bounding box center [445, 322] width 516 height 12
click at [913, 140] on button "button" at bounding box center [905, 133] width 26 height 24
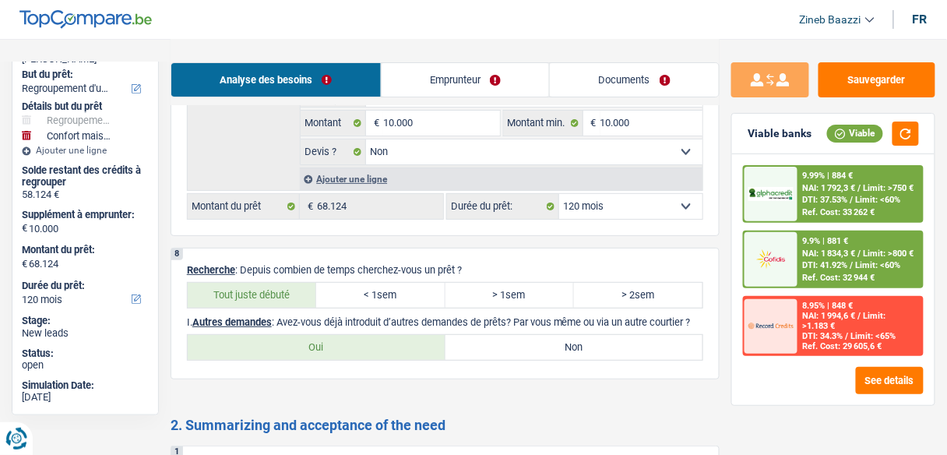
click at [399, 7] on header "Zineb Baazzi Se déconnecter fr" at bounding box center [473, 20] width 947 height 40
click at [396, 26] on header "Zineb Baazzi Se déconnecter fr" at bounding box center [473, 20] width 947 height 40
click at [379, 316] on p "I. Autres demandes : Avez-vous déjà introduit d’autres demandes de prêts? Par v…" at bounding box center [445, 322] width 516 height 12
click at [357, 316] on p "I. Autres demandes : Avez-vous déjà introduit d’autres demandes de prêts? Par v…" at bounding box center [445, 322] width 516 height 12
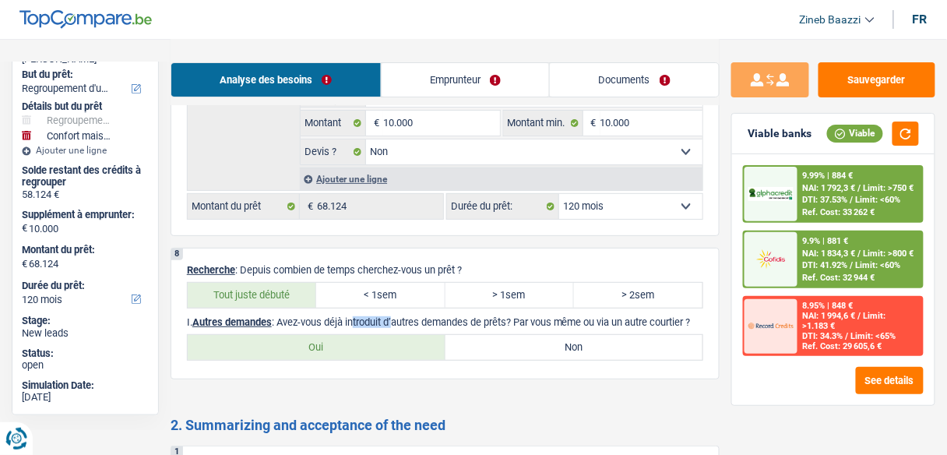
click at [357, 316] on p "I. Autres demandes : Avez-vous déjà introduit d’autres demandes de prêts? Par v…" at bounding box center [445, 322] width 516 height 12
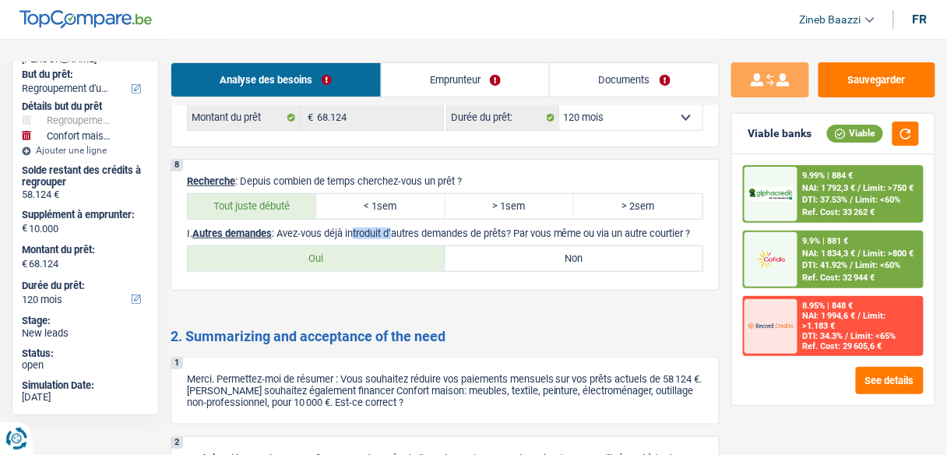
scroll to position [2990, 0]
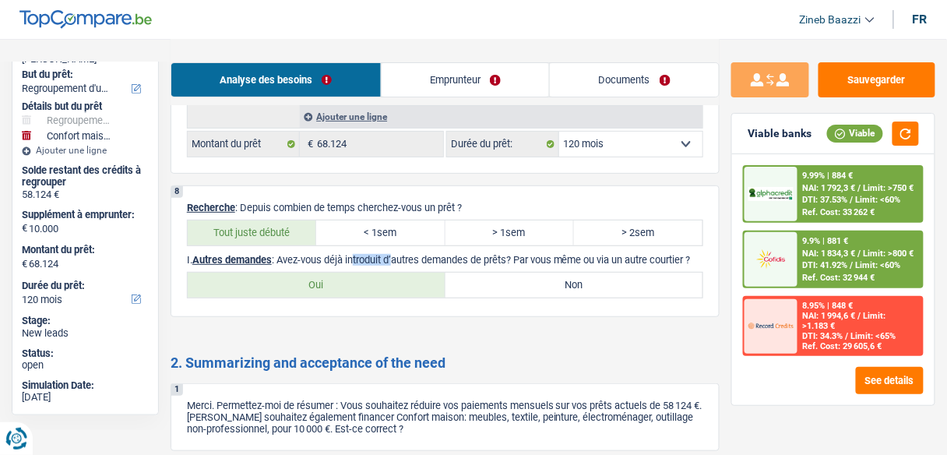
click at [500, 254] on p "I. Autres demandes : Avez-vous déjà introduit d’autres demandes de prêts? Par v…" at bounding box center [445, 260] width 516 height 12
click at [414, 273] on label "Oui" at bounding box center [317, 285] width 258 height 25
click at [414, 273] on input "Oui" at bounding box center [317, 285] width 258 height 25
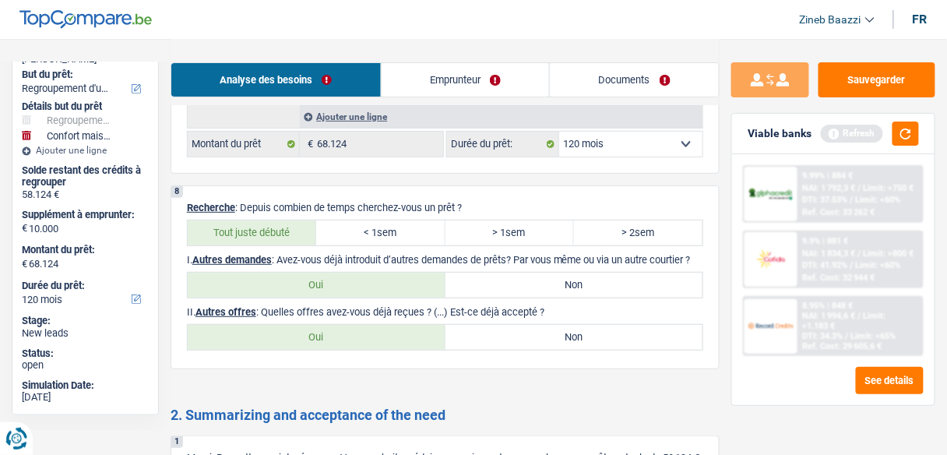
click at [545, 325] on label "Non" at bounding box center [574, 337] width 258 height 25
click at [545, 325] on input "Non" at bounding box center [574, 337] width 258 height 25
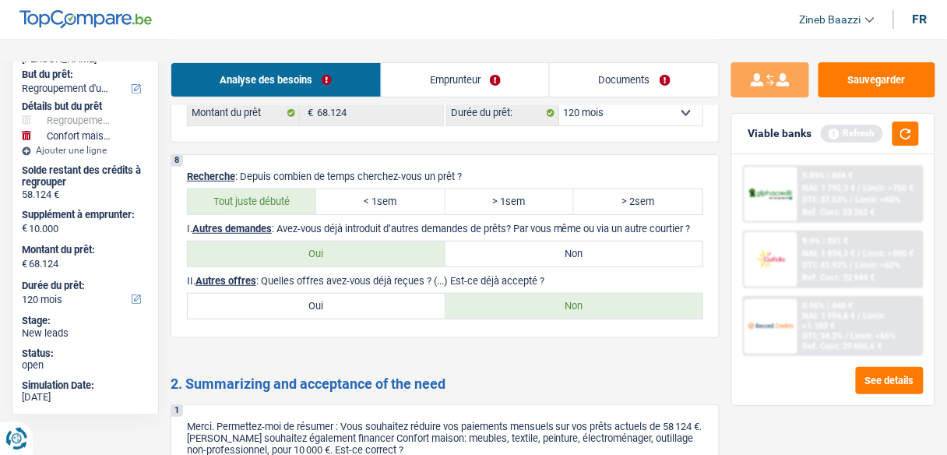
scroll to position [3052, 0]
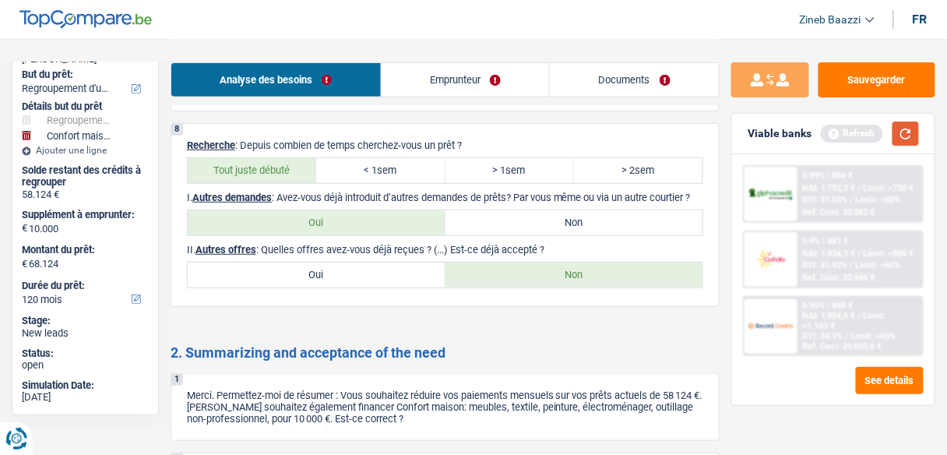
click at [917, 125] on button "button" at bounding box center [905, 133] width 26 height 24
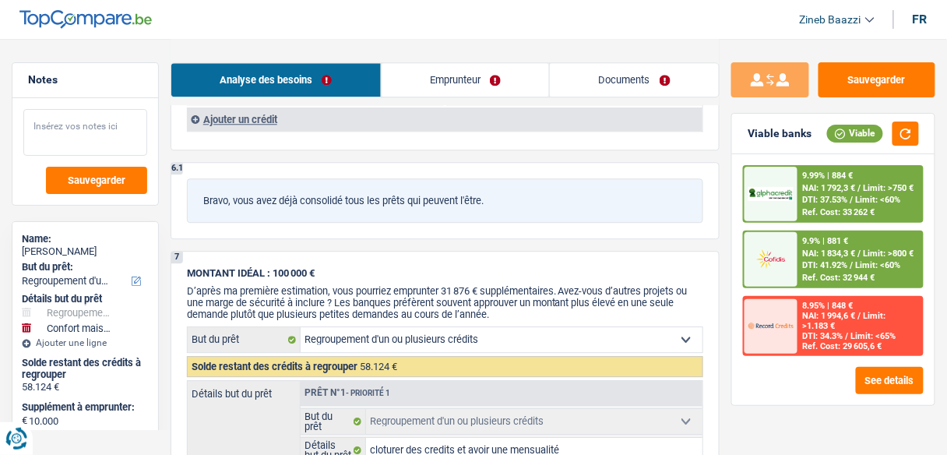
scroll to position [2429, 0]
click at [97, 132] on textarea at bounding box center [85, 132] width 124 height 47
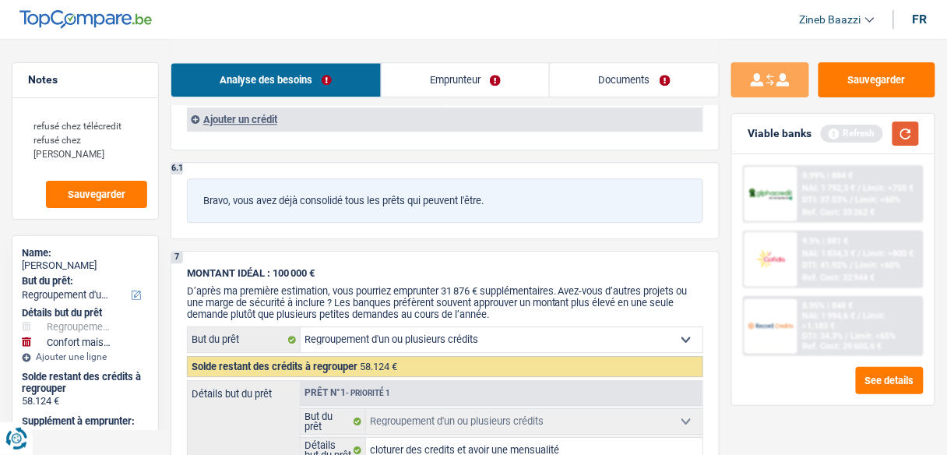
click at [907, 134] on button "button" at bounding box center [905, 133] width 26 height 24
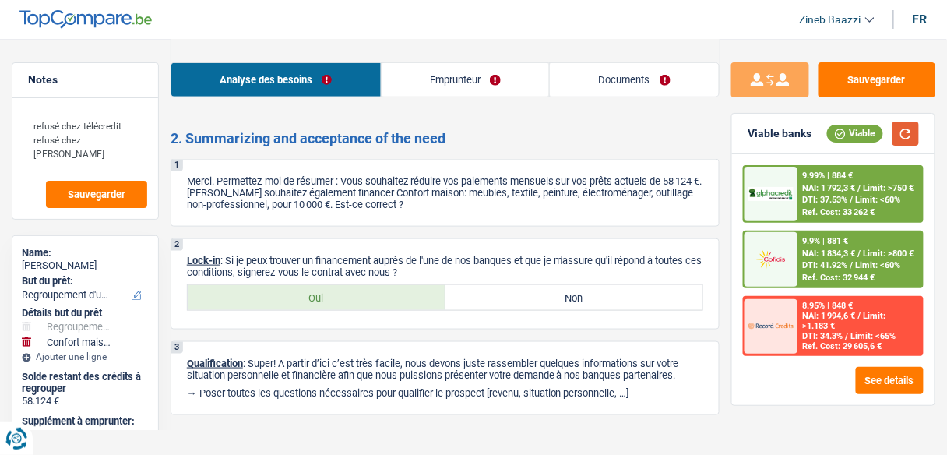
scroll to position [3266, 0]
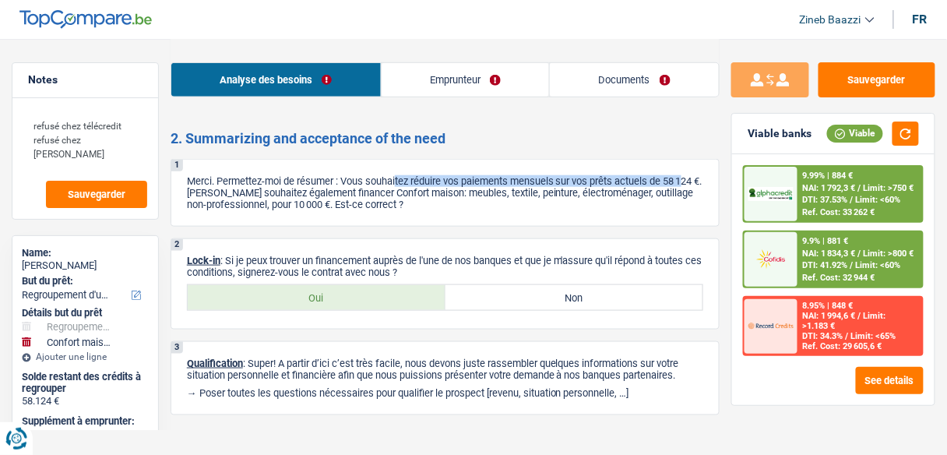
drag, startPoint x: 203, startPoint y: 166, endPoint x: 399, endPoint y: 158, distance: 195.6
click at [399, 175] on p "Merci. Permettez-moi de résumer : Vous souhaitez réduire vos paiements mensuels…" at bounding box center [445, 192] width 516 height 35
click at [335, 285] on label "Oui" at bounding box center [317, 297] width 258 height 25
click at [335, 285] on input "Oui" at bounding box center [317, 297] width 258 height 25
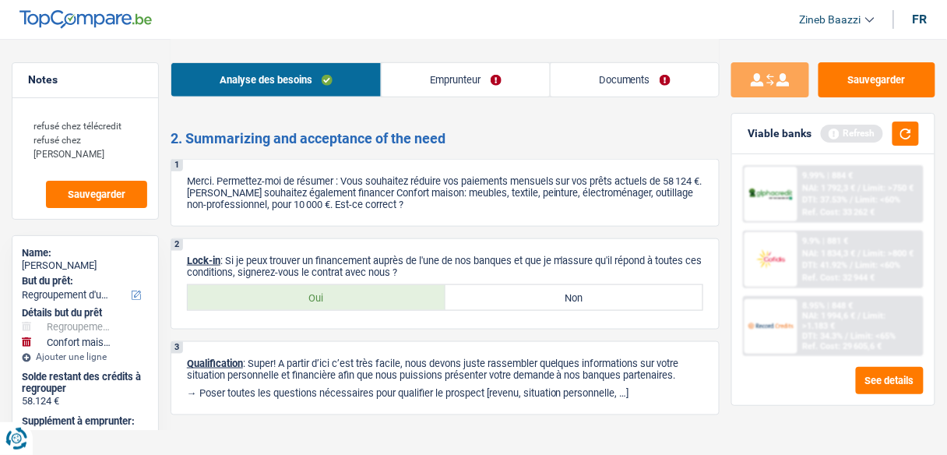
click at [595, 94] on link "Documents" at bounding box center [634, 79] width 168 height 33
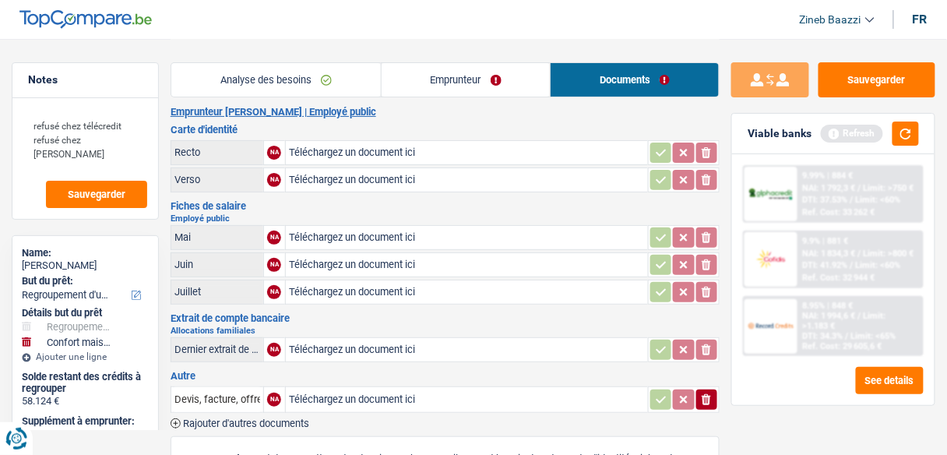
scroll to position [0, 0]
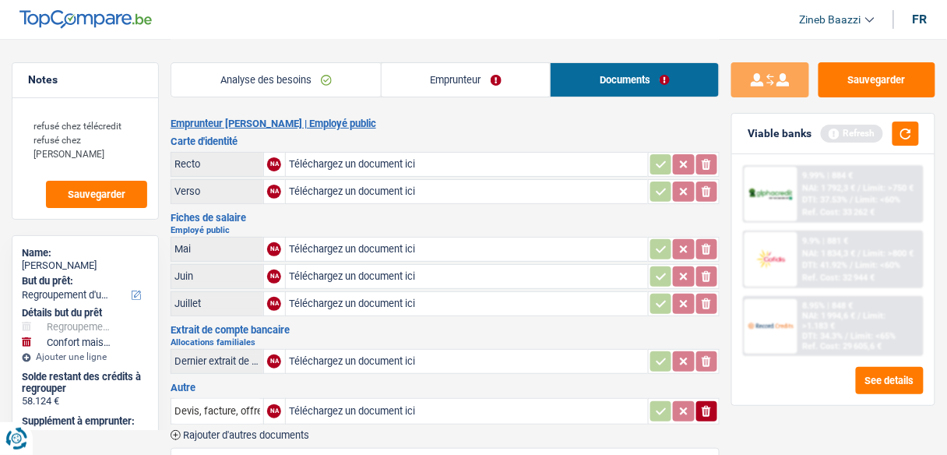
click at [421, 32] on header "Zineb Baazzi Se déconnecter fr" at bounding box center [473, 20] width 947 height 40
drag, startPoint x: 250, startPoint y: 283, endPoint x: 259, endPoint y: 302, distance: 20.6
click at [259, 302] on table "Mai NA Téléchargez un document ici ionicons-v5-e Juin NA Téléchargez un documen…" at bounding box center [445, 276] width 549 height 84
click at [239, 297] on div "Juillet" at bounding box center [217, 303] width 86 height 12
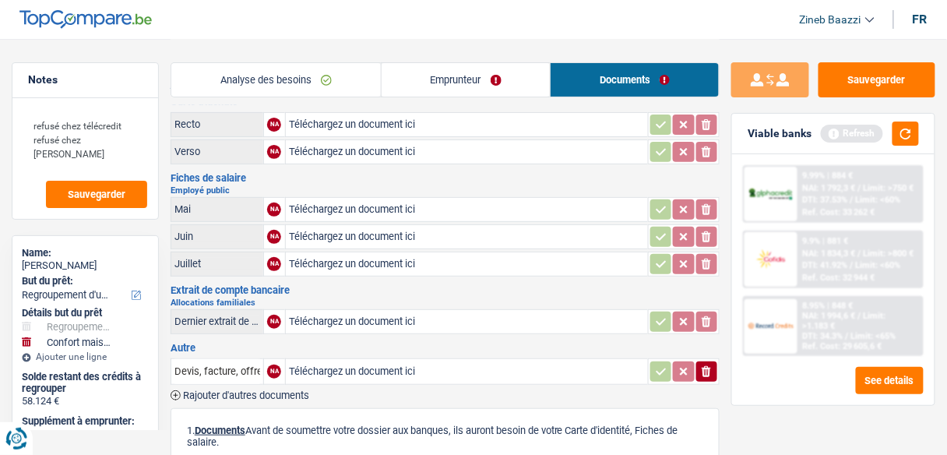
scroll to position [62, 0]
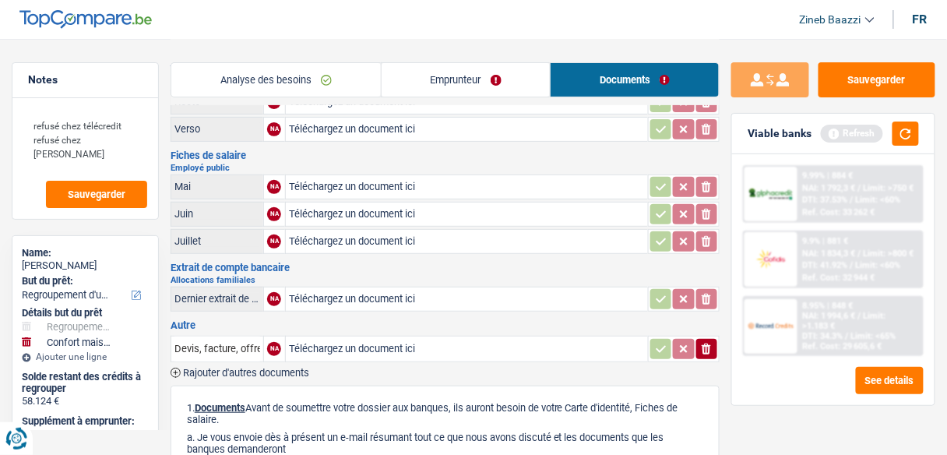
click at [908, 146] on div "Viable banks Refresh" at bounding box center [833, 134] width 202 height 40
click at [906, 135] on button "button" at bounding box center [905, 133] width 26 height 24
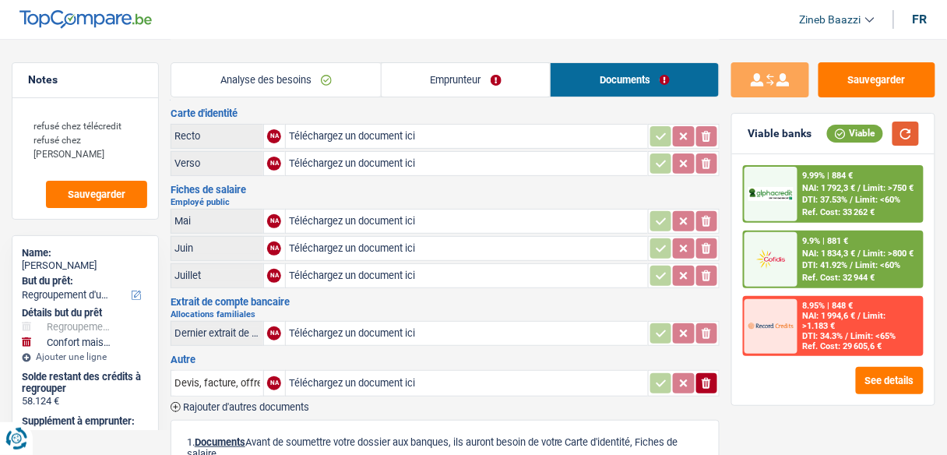
scroll to position [0, 0]
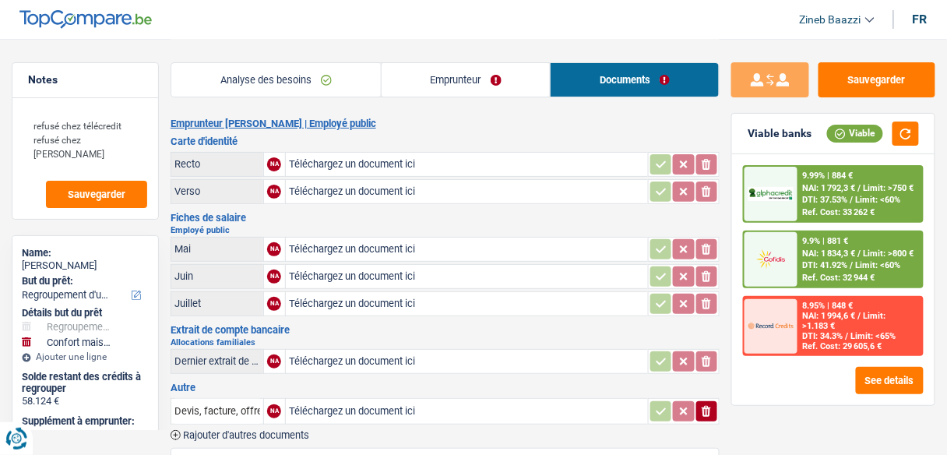
click at [266, 58] on div "Analyse des besoins Emprunteur Documents" at bounding box center [445, 72] width 549 height 66
click at [262, 80] on link "Analyse des besoins" at bounding box center [275, 79] width 209 height 33
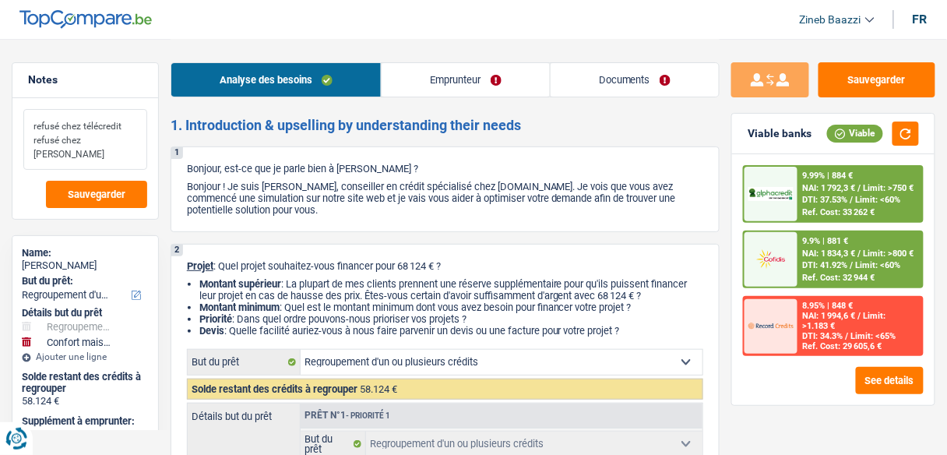
drag, startPoint x: 97, startPoint y: 146, endPoint x: 37, endPoint y: 118, distance: 66.5
click at [37, 118] on textarea "refusé chez télécredit refusé chez wifina" at bounding box center [85, 139] width 124 height 61
drag, startPoint x: 34, startPoint y: 122, endPoint x: 107, endPoint y: 138, distance: 74.8
click at [107, 138] on textarea "refusé chez télécredit refusé chez wifina" at bounding box center [85, 139] width 124 height 61
click at [116, 199] on span "Sauvegarder" at bounding box center [97, 194] width 58 height 10
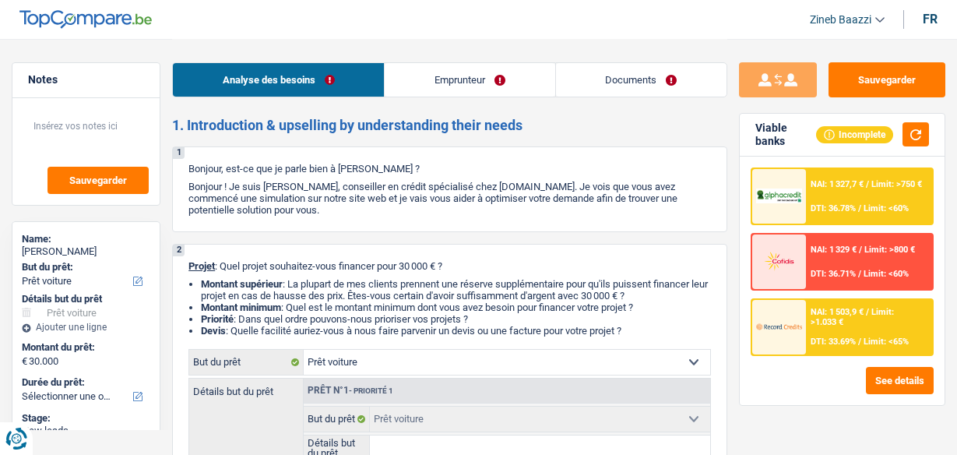
select select "car"
select select "worker"
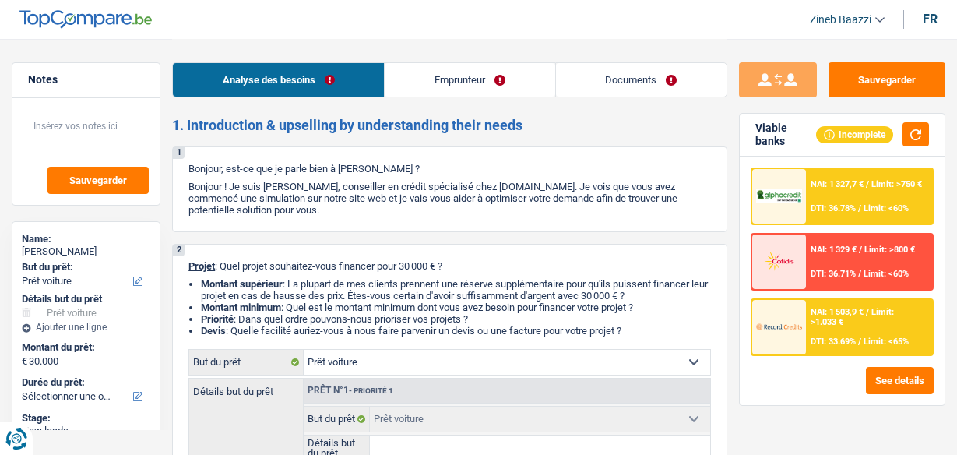
select select "netSalary"
select select "ownerWithMortgage"
select select "mortgage"
select select "360"
select select "car"
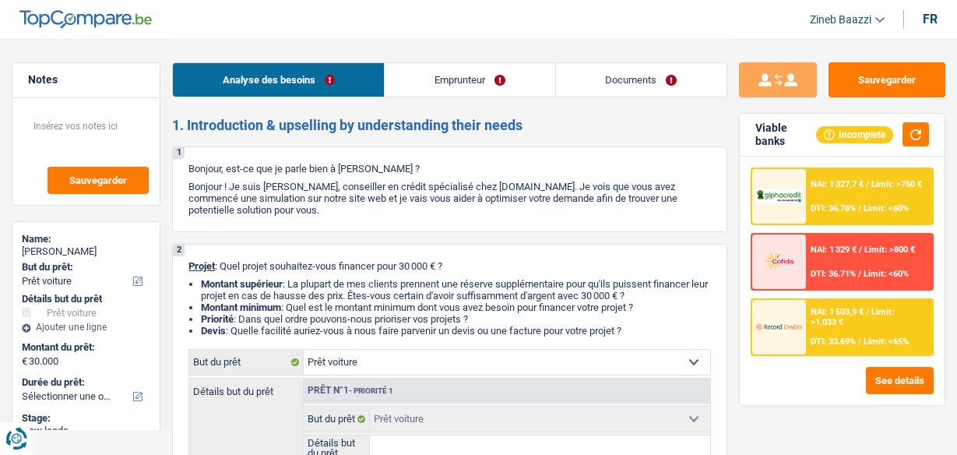
select select "car"
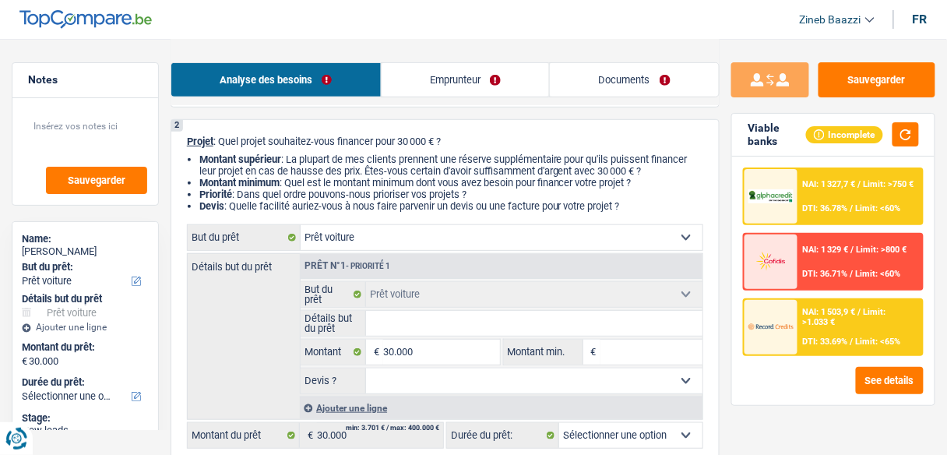
scroll to position [187, 0]
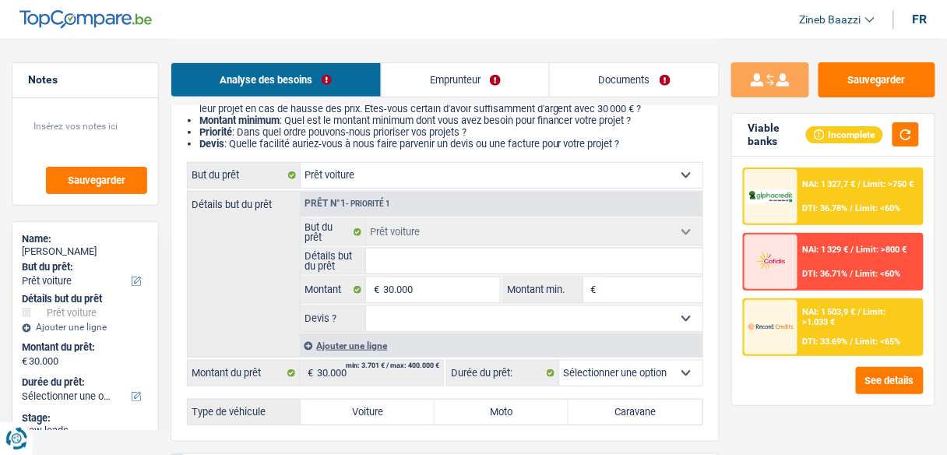
click at [387, 265] on input "Détails but du prêt" at bounding box center [534, 260] width 336 height 25
type input "m"
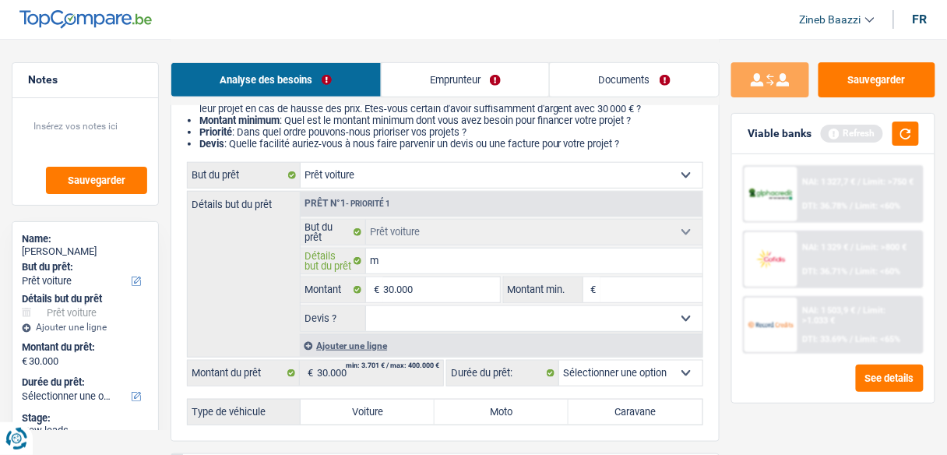
type input "me"
type input "mer"
type input "merc"
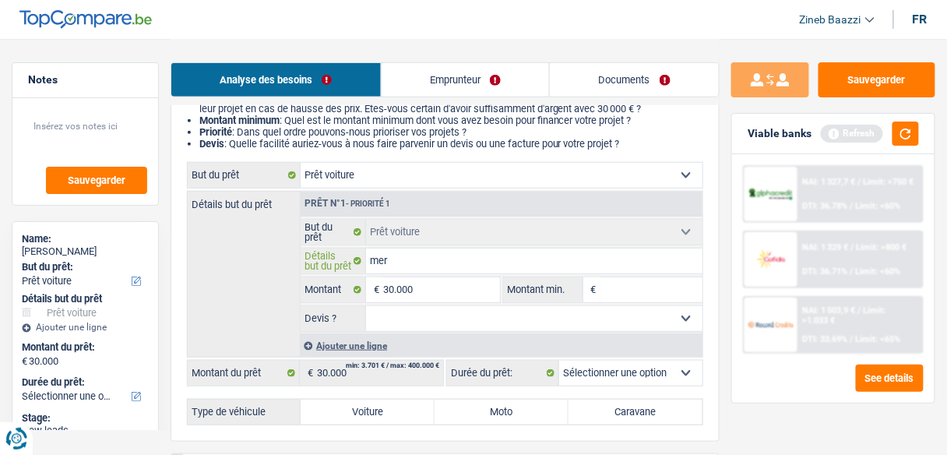
type input "merc"
type input "merce"
type input "merced"
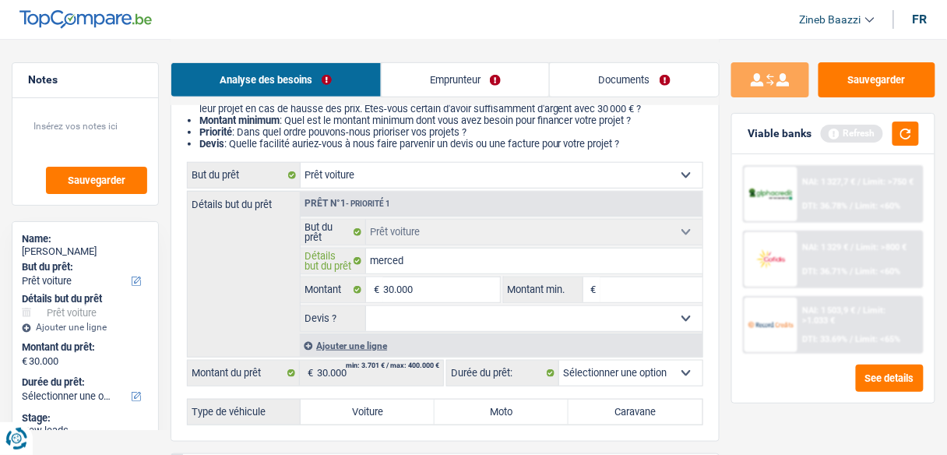
type input "mercede"
type input "mercedes"
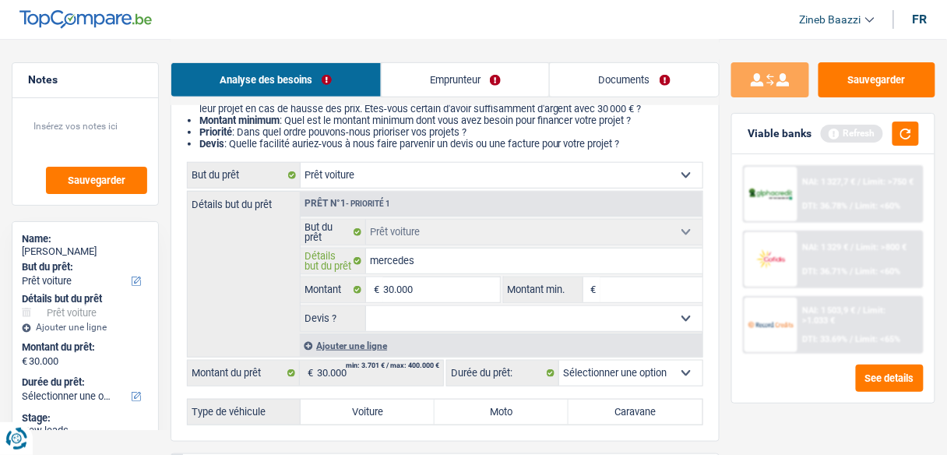
type input "mercedes"
type input "[PERSON_NAME]"
type input "mercedes gl"
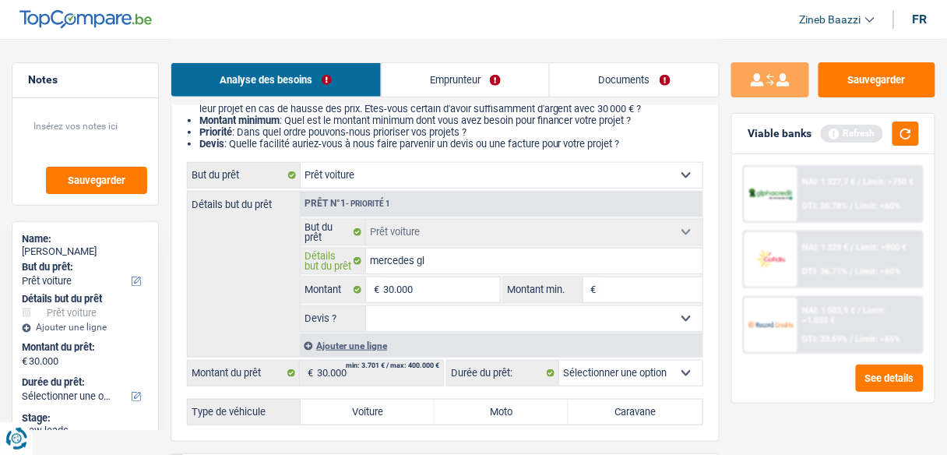
type input "mercedes glc"
type input "mercedes glc 2"
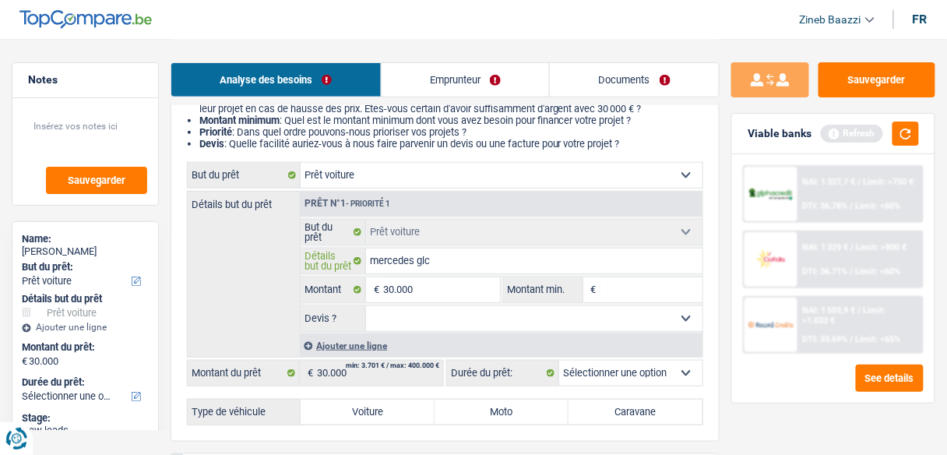
type input "mercedes glc 2"
type input "mercedes glc 22"
type input "mercedes glc 220"
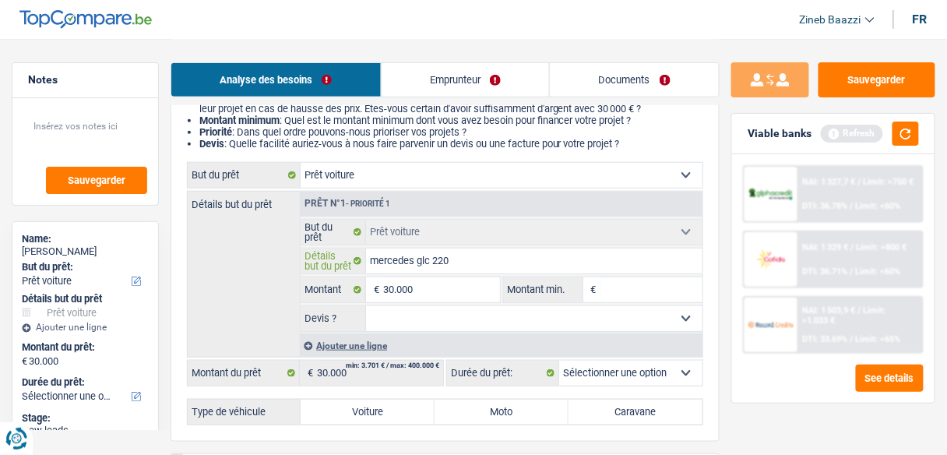
type input "mercedes glc 220D"
click at [493, 267] on input "mercedes glc 220D" at bounding box center [534, 260] width 336 height 25
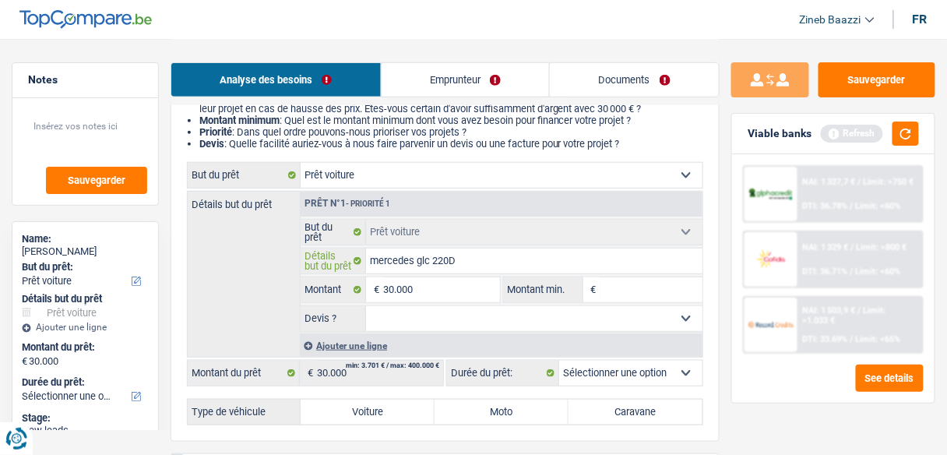
type input "mercedes glc 220D n"
type input "mercedes glc 220D no"
type input "mercedes glc 220D noi"
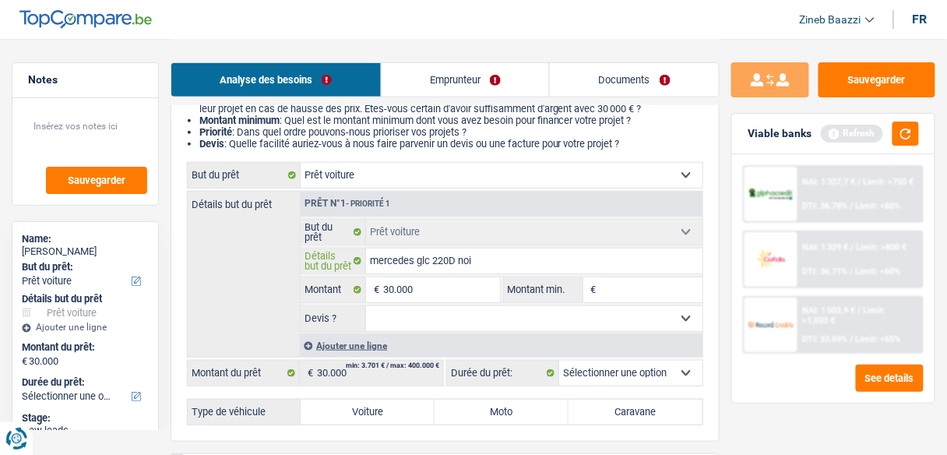
type input "mercedes glc 220D noi"
type input "mercedes glc 220D noir"
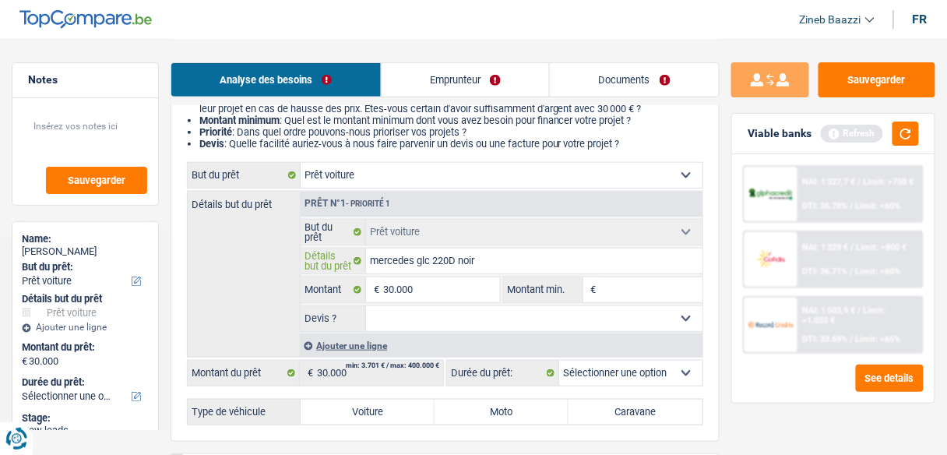
type input "mercedes glc 220D noir 2"
type input "mercedes glc 220D noir 20"
type input "mercedes glc 220D noir 202"
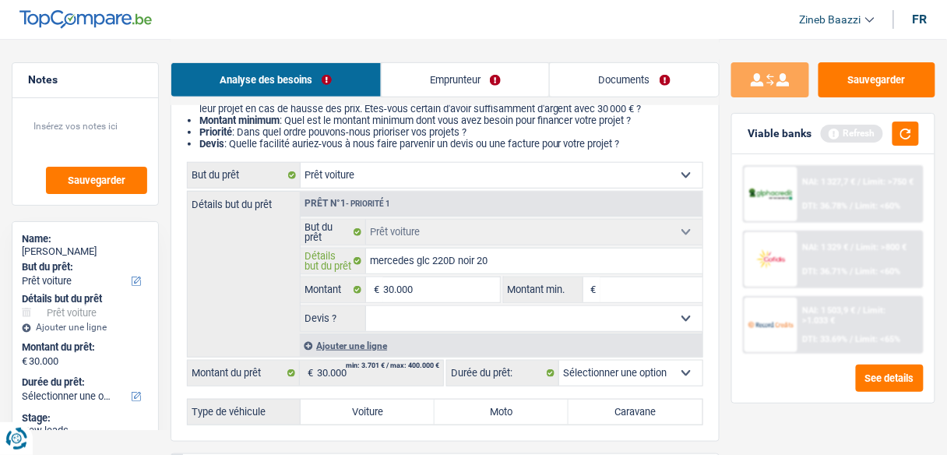
type input "mercedes glc 220D noir 202"
type input "mercedes glc 220D noir 2021"
type input "mercedes glc 220D noir 20218"
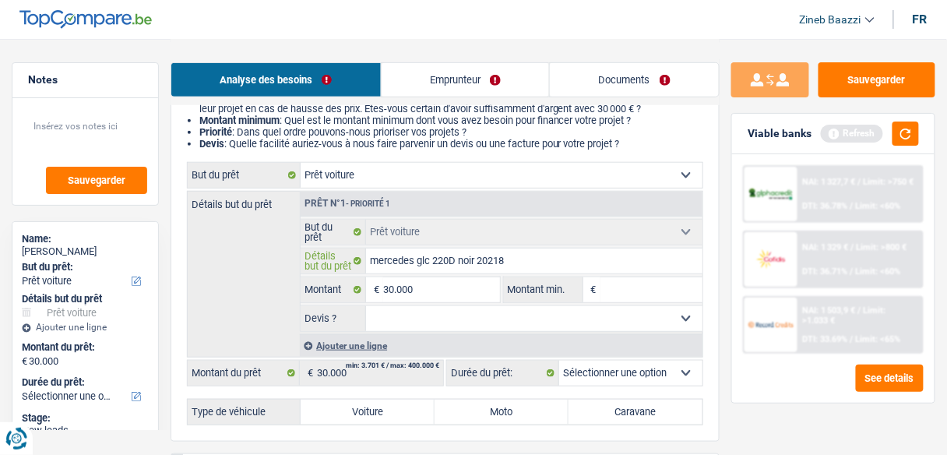
type input "mercedes glc 220D noir 2021"
type input "mercedes glc 220D noir 202"
type input "mercedes glc 220D noir 20"
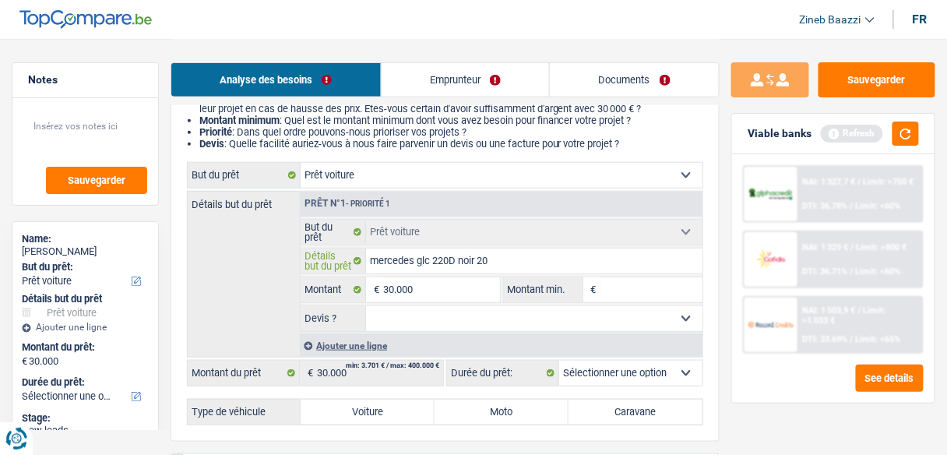
type input "mercedes glc 220D noir 20"
type input "mercedes glc 220D noir 201"
type input "mercedes glc 220D noir 2018"
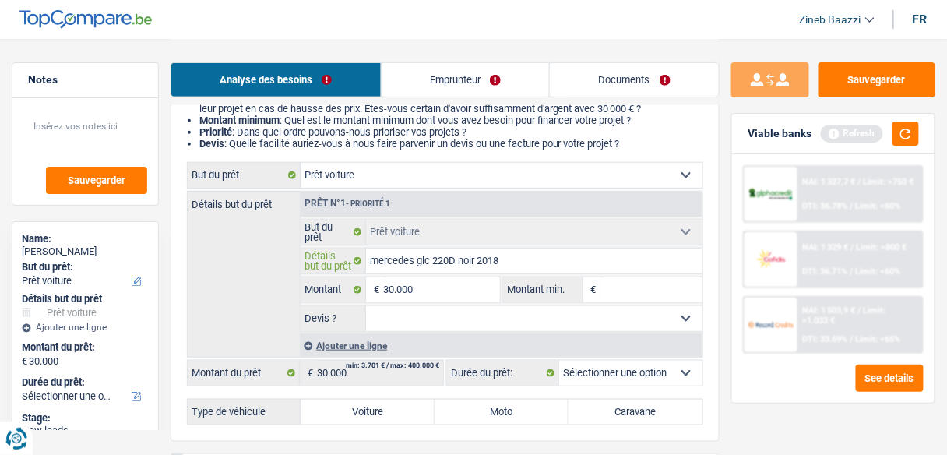
type input "mercedes glc 220D noir 2018"
click at [399, 286] on input "30.000" at bounding box center [441, 289] width 116 height 25
click at [612, 289] on input "Montant min." at bounding box center [651, 289] width 102 height 25
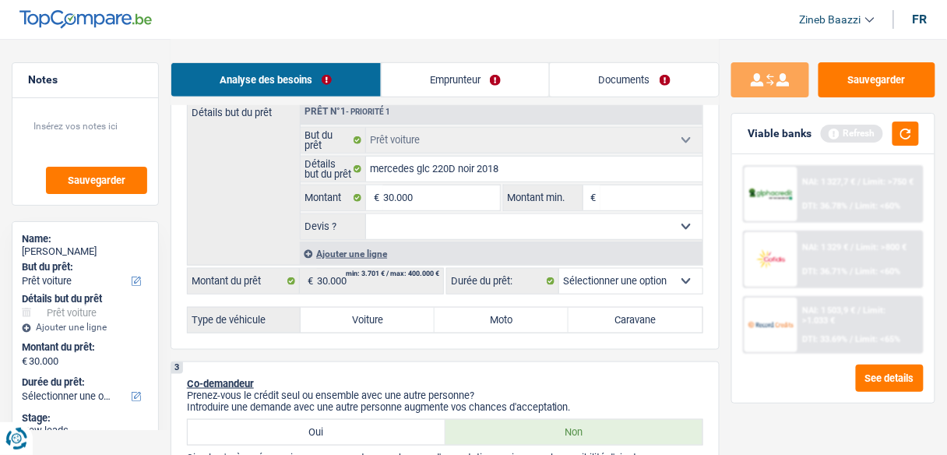
scroll to position [249, 0]
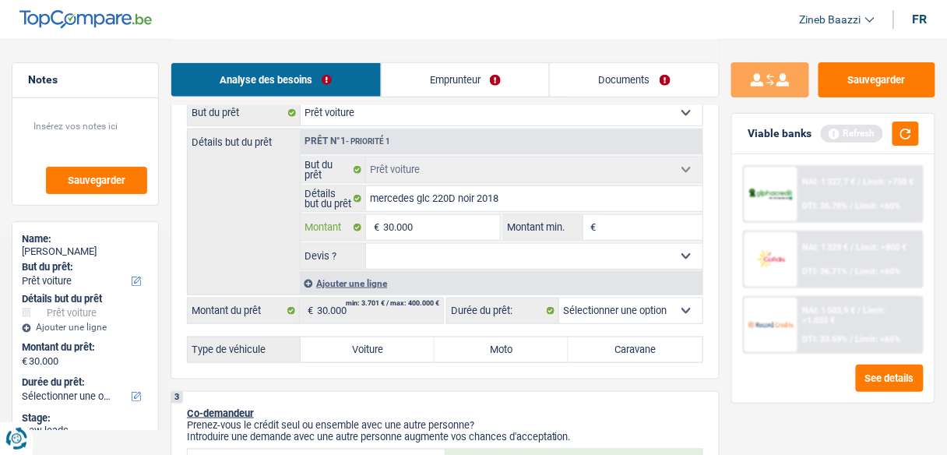
click at [400, 219] on input "30.000" at bounding box center [441, 227] width 116 height 25
click at [370, 340] on label "Voiture" at bounding box center [368, 349] width 134 height 25
click at [370, 340] on input "Voiture" at bounding box center [368, 349] width 134 height 25
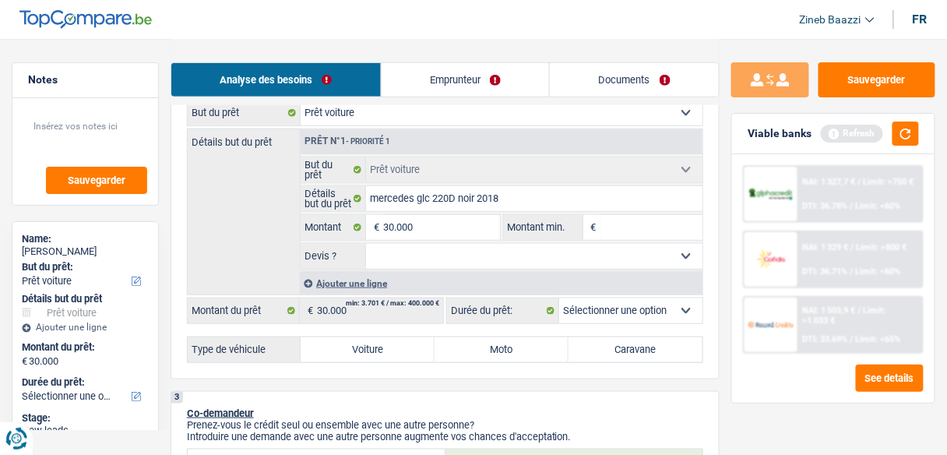
radio input "true"
select select "60"
radio input "true"
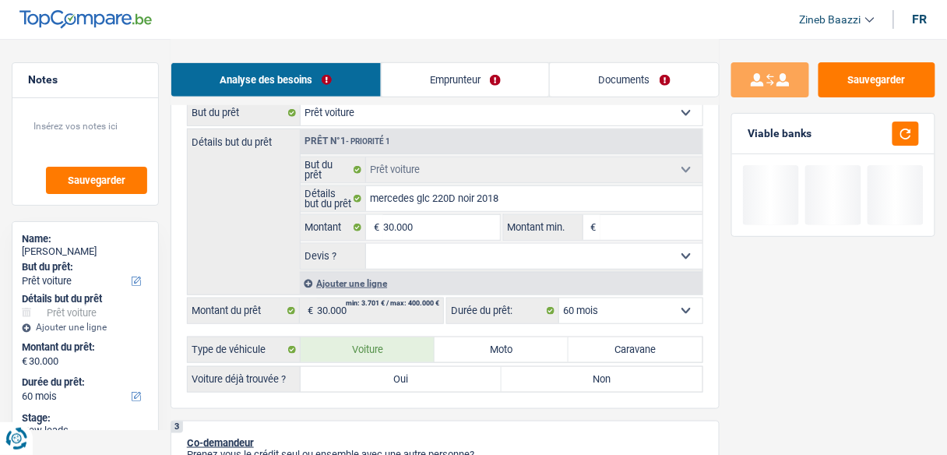
click at [446, 244] on select "Oui Non Non répondu Sélectionner une option" at bounding box center [534, 256] width 336 height 25
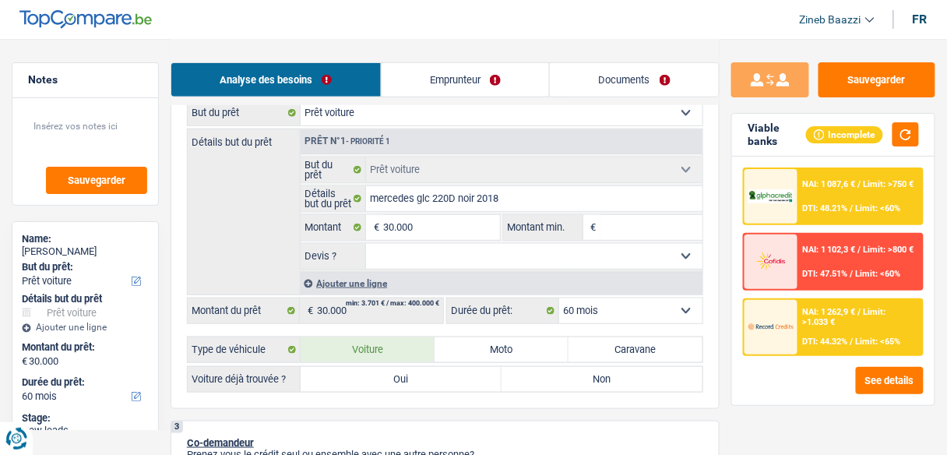
click at [260, 242] on div "Détails but du prêt Prêt n°1 - Priorité 1 Confort maison: meubles, textile, pei…" at bounding box center [445, 211] width 516 height 167
click at [399, 255] on select "Oui Non Non répondu Sélectionner une option" at bounding box center [534, 256] width 336 height 25
click at [387, 256] on select "Oui Non Non répondu Sélectionner une option" at bounding box center [534, 256] width 336 height 25
drag, startPoint x: 283, startPoint y: 251, endPoint x: 310, endPoint y: 245, distance: 27.0
click at [292, 249] on div "Détails but du prêt Prêt n°1 - Priorité 1 Confort maison: meubles, textile, pei…" at bounding box center [445, 211] width 516 height 167
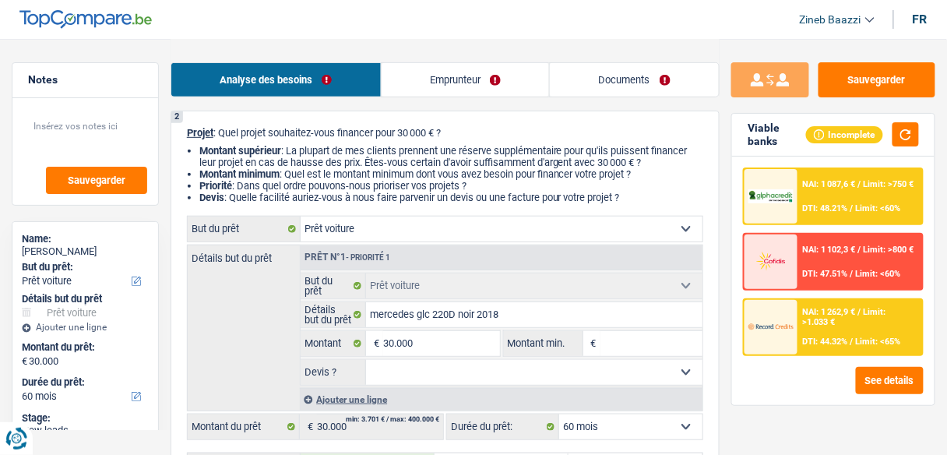
scroll to position [125, 0]
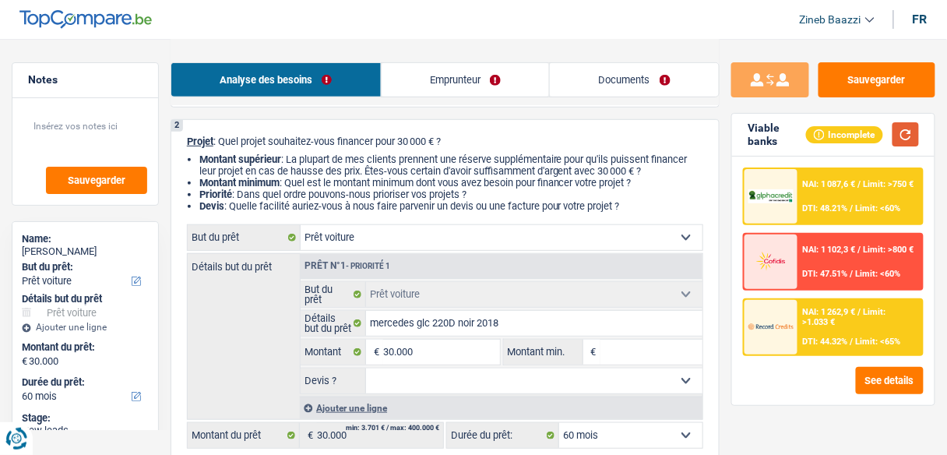
click at [909, 133] on button "button" at bounding box center [905, 134] width 26 height 24
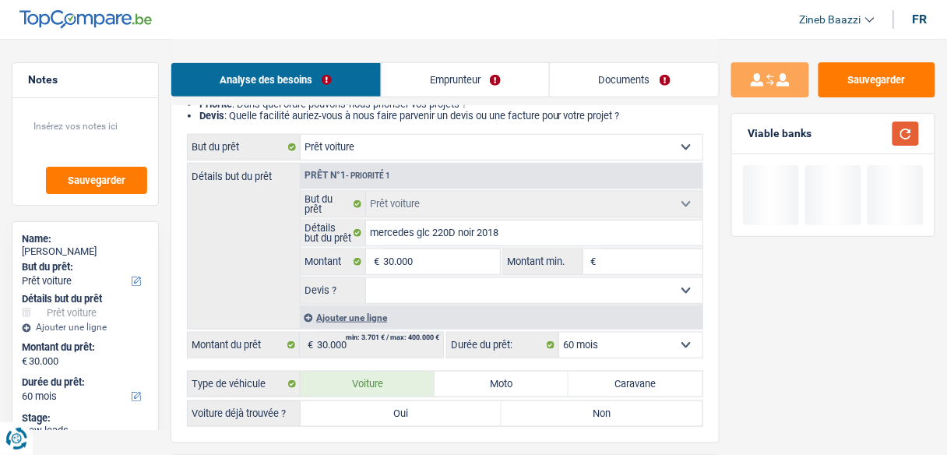
scroll to position [187, 0]
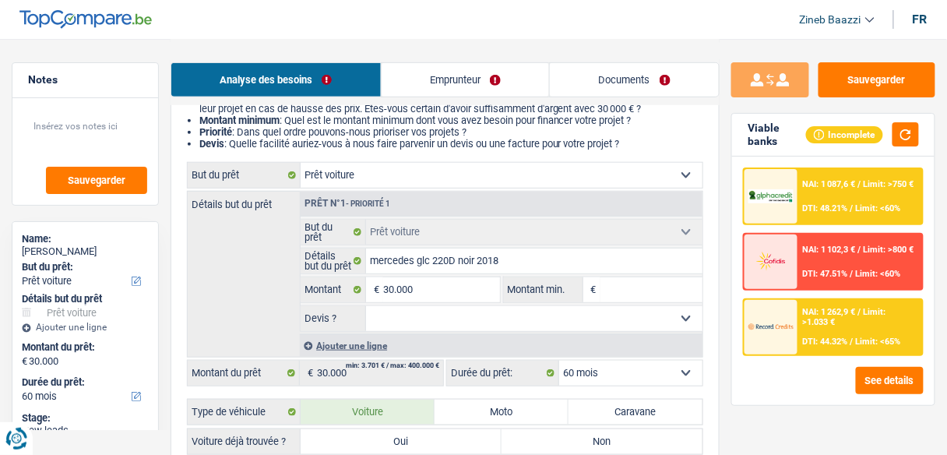
click at [354, 181] on select "Confort maison: meubles, textile, peinture, électroménager, outillage non-profe…" at bounding box center [502, 175] width 402 height 25
select select "other"
click at [301, 164] on select "Confort maison: meubles, textile, peinture, électroménager, outillage non-profe…" at bounding box center [502, 175] width 402 height 25
select select "other"
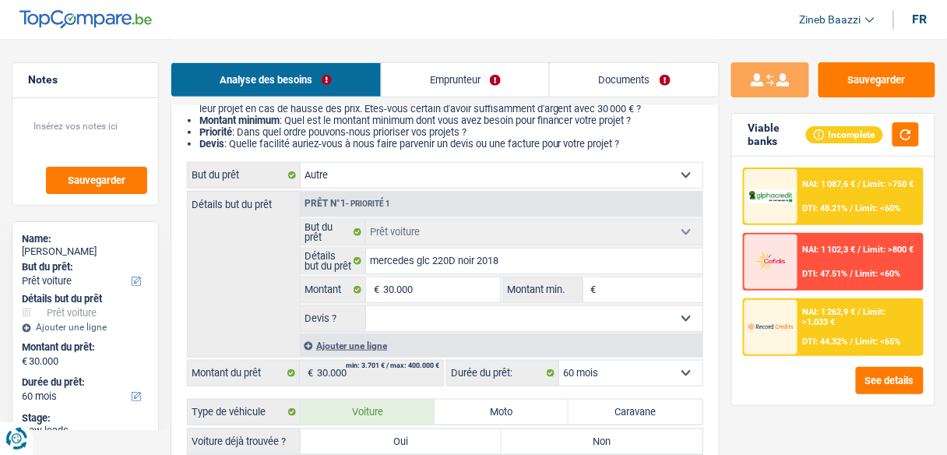
select select "other"
select select "120"
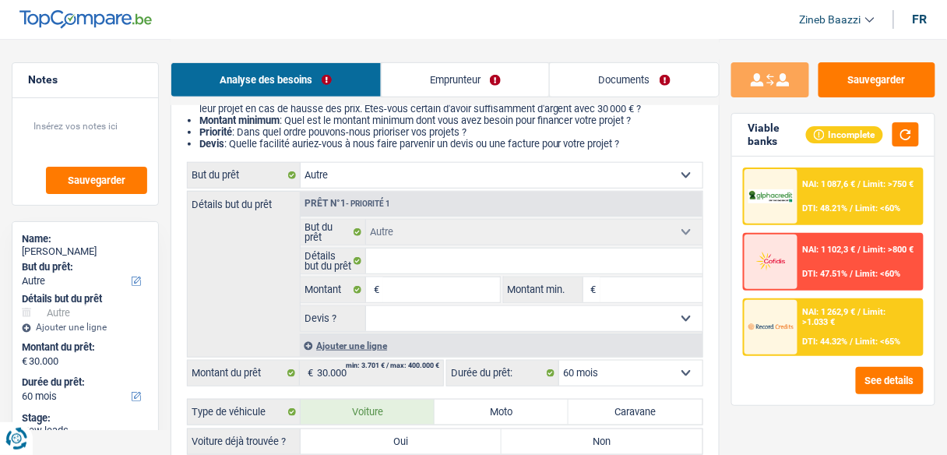
select select "120"
select select "car"
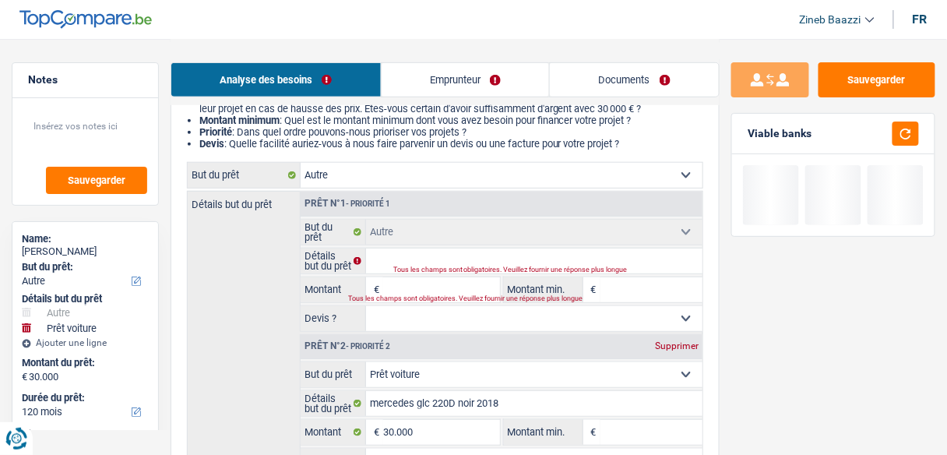
click at [433, 246] on fieldset "Confort maison: meubles, textile, peinture, électroménager, outillage non-profe…" at bounding box center [502, 275] width 402 height 113
click at [427, 252] on input "Détails but du prêt" at bounding box center [534, 260] width 336 height 25
type input "c"
type input "co"
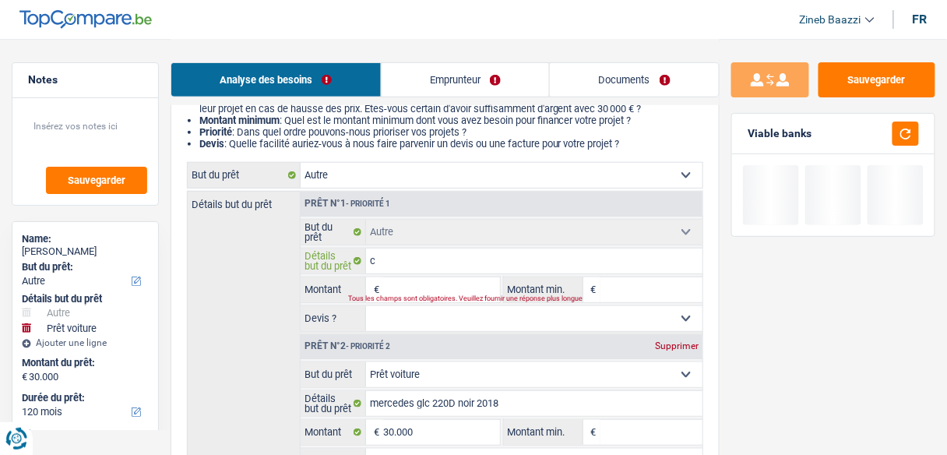
type input "co"
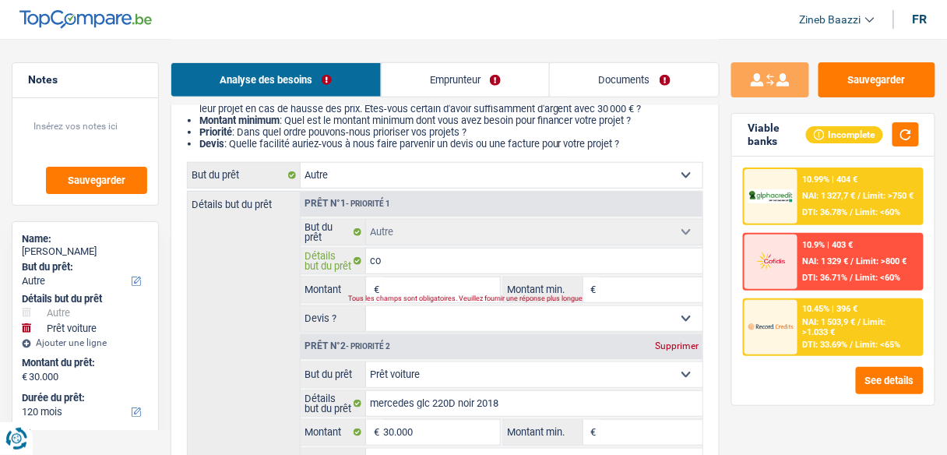
type input "cot"
type input "cotr"
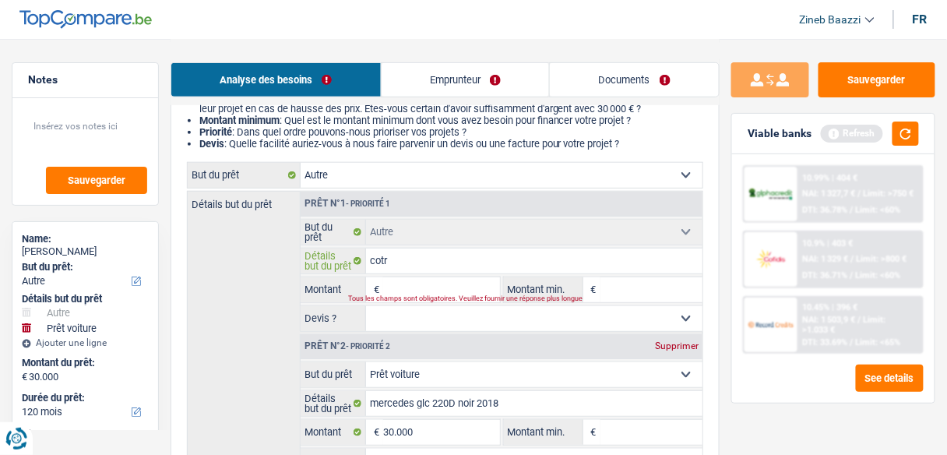
type input "cotra"
type input "cotrat"
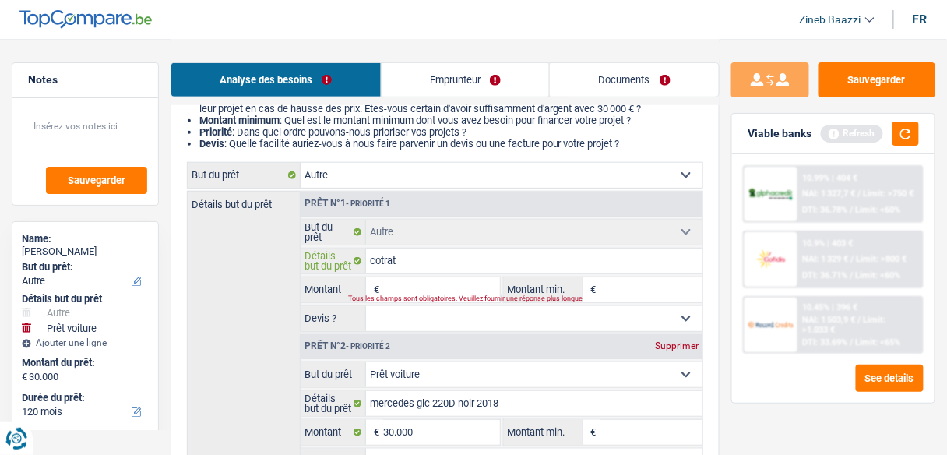
type input "cotrat"
type input "cotrat d"
type input "cotrat de"
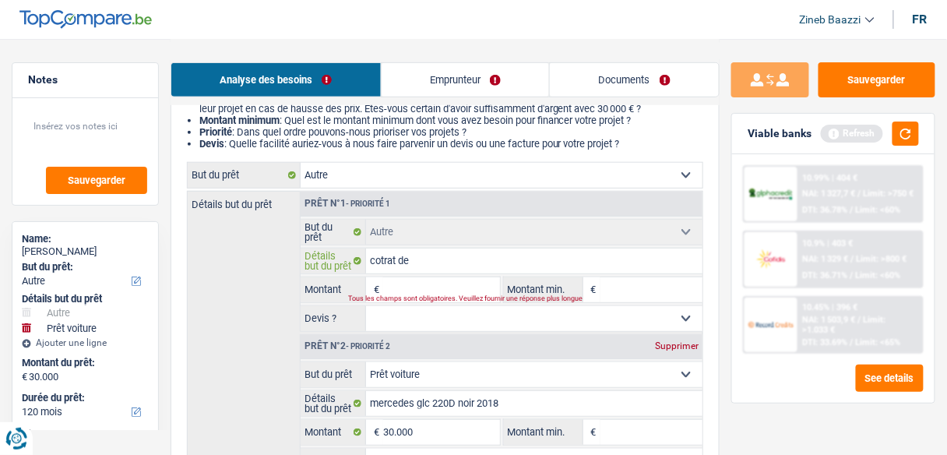
type input "cotrat de"
type input "cotrat de v"
type input "cotrat de [PERSON_NAME]"
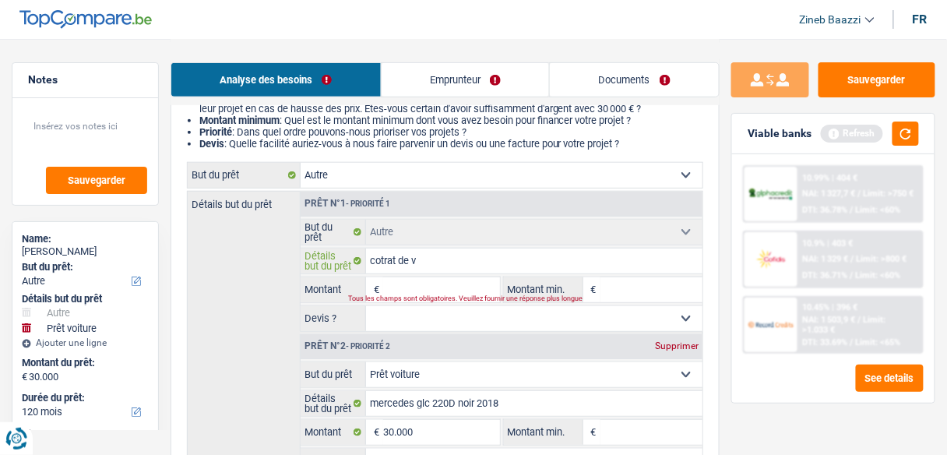
type input "cotrat de ve"
type input "cotrat de ven"
type input "cotrat de vent"
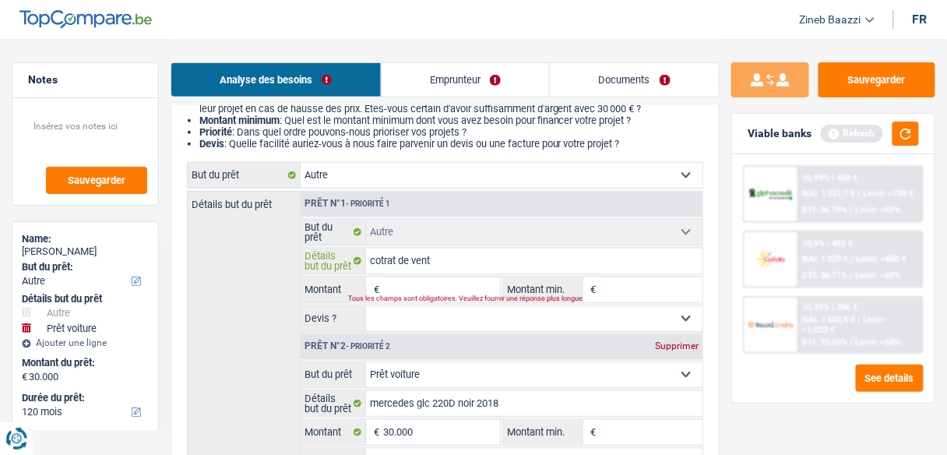
type input "cotrat de vente"
type input "cotrat de vente e"
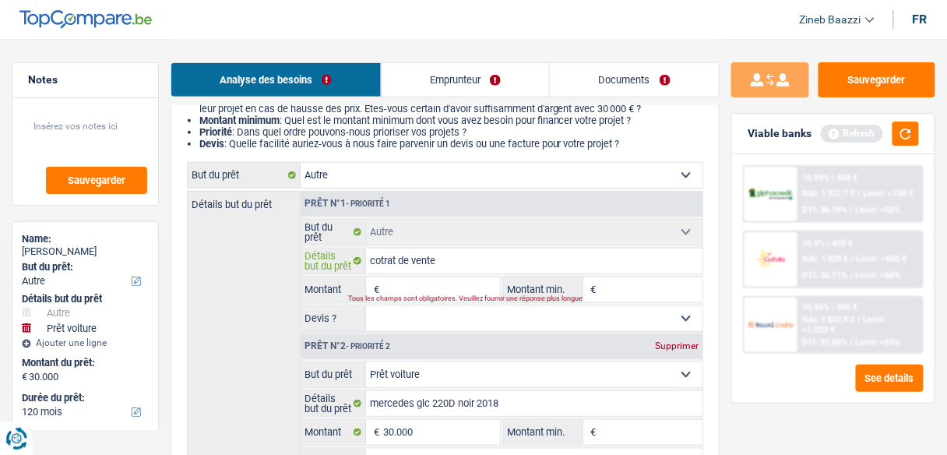
type input "cotrat de vente e"
type input "cotrat de vente en"
type input "cotrat de vente ent"
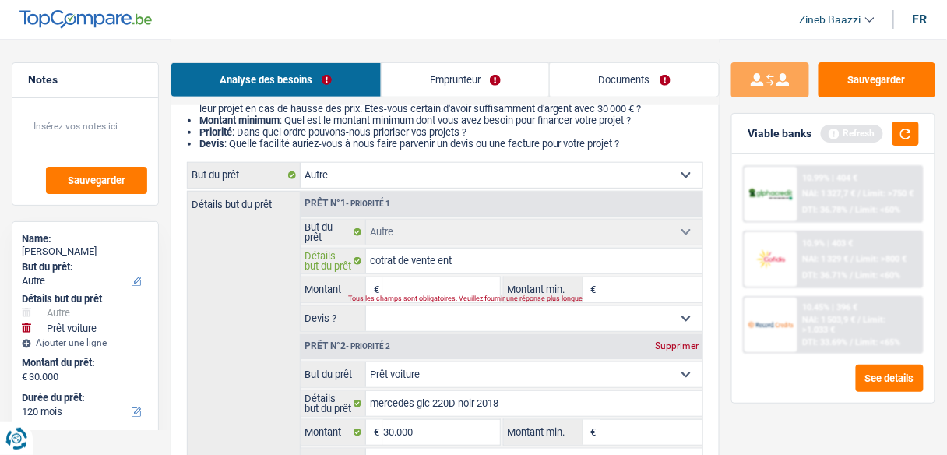
type input "cotrat de vente entr"
type input "cotrat de vente entre"
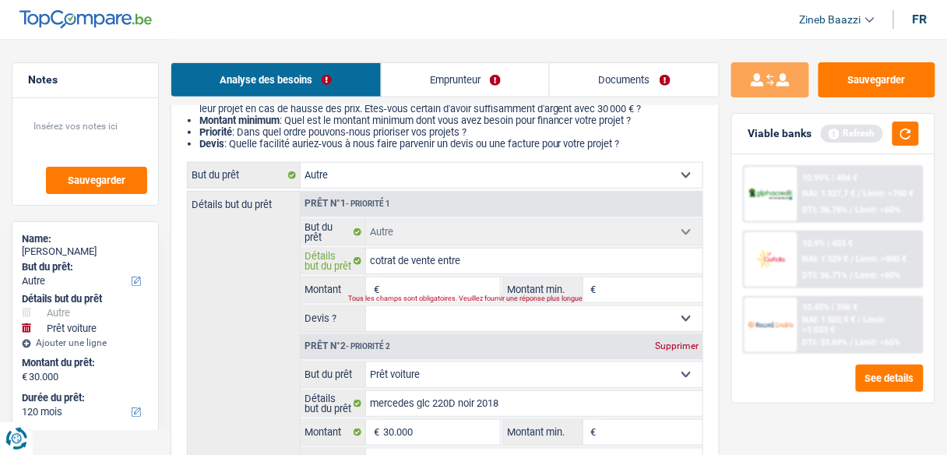
type input "cotrat de vente entre"
type input "cotrat de vente entre p"
type input "cotrat de vente entre pa"
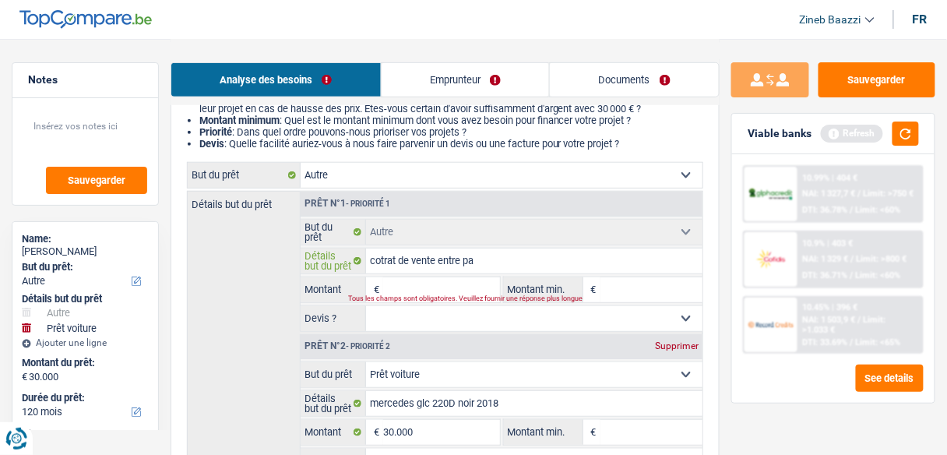
type input "cotrat de vente entre par"
type input "cotrat de vente entre part"
type input "cotrat de vente entre parti"
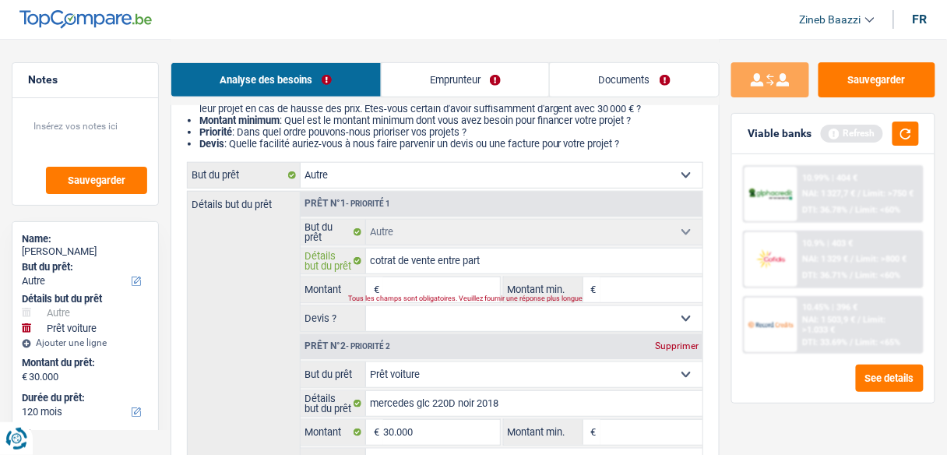
type input "cotrat de vente entre parti"
type input "cotrat de vente entre partic"
type input "cotrat de vente entre particu"
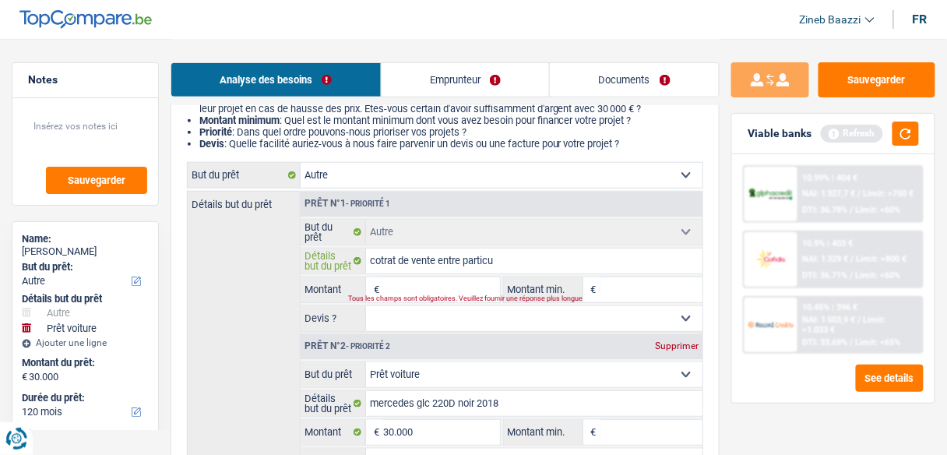
type input "cotrat de vente entre particul"
type input "cotrat de vente entre particull"
type input "cotrat de vente entre particul"
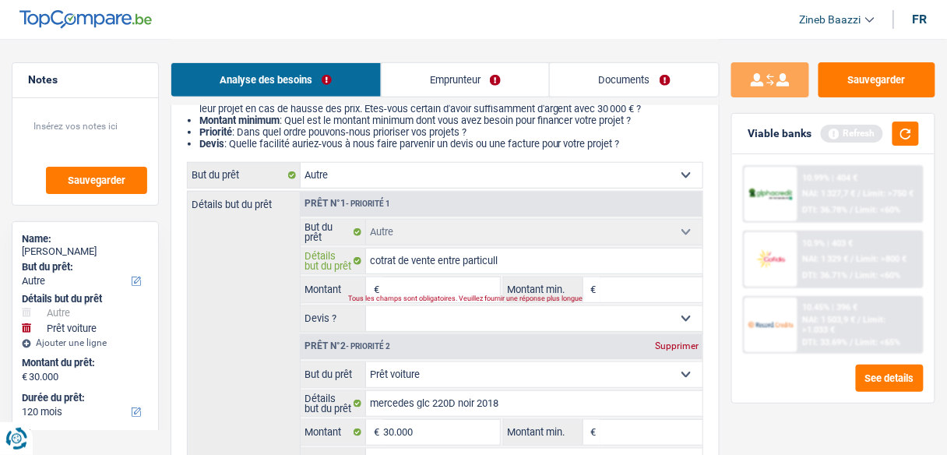
type input "cotrat de vente entre particul"
type input "cotrat de vente entre particuli"
type input "cotrat de vente entre particulie"
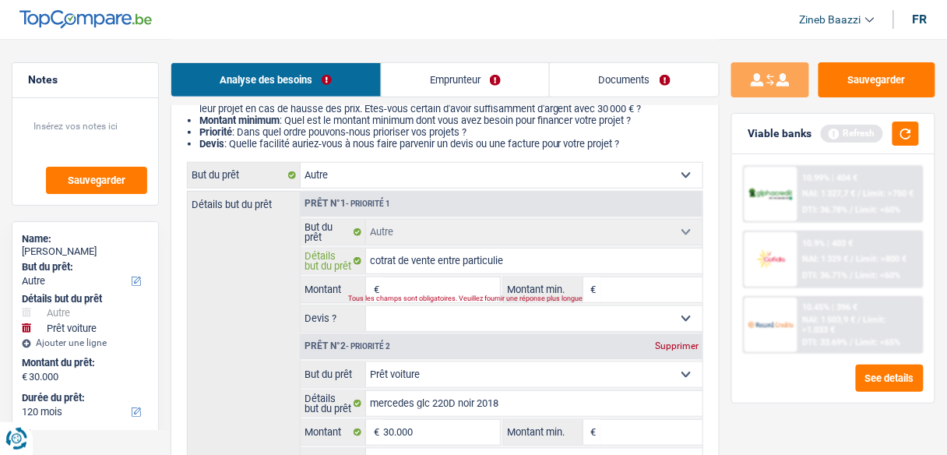
type input "cotrat de vente entre particulier"
type input "cotrat de vente entre particulier s"
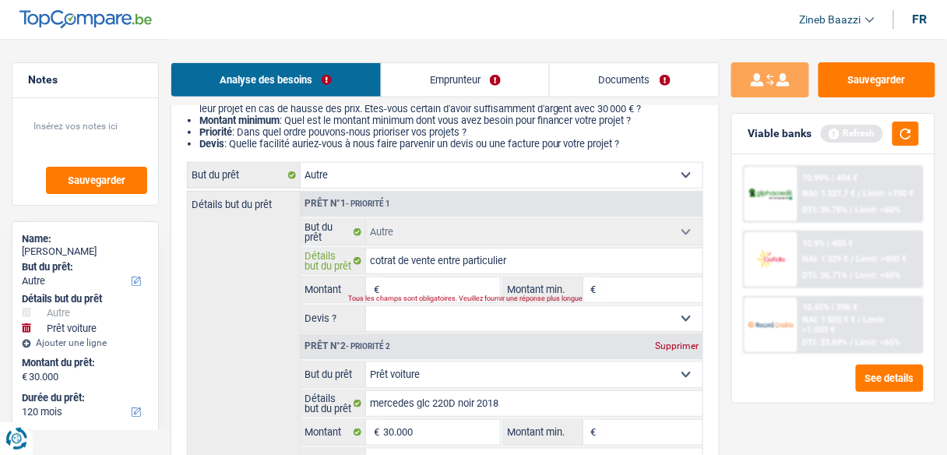
type input "cotrat de vente entre particulier s"
type input "cotrat de vente entre particulier si"
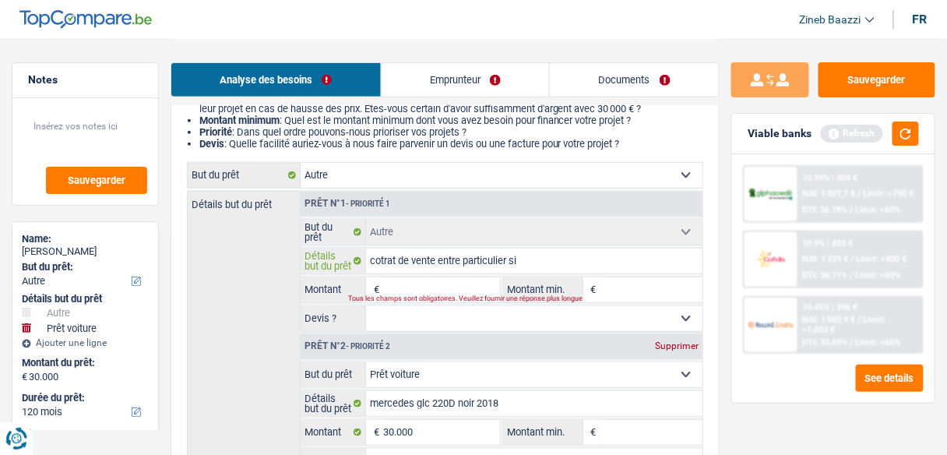
type input "cotrat de vente entre particulier si a"
type input "cotrat de vente entre particulier si ac"
type input "cotrat de vente entre particulier si acc"
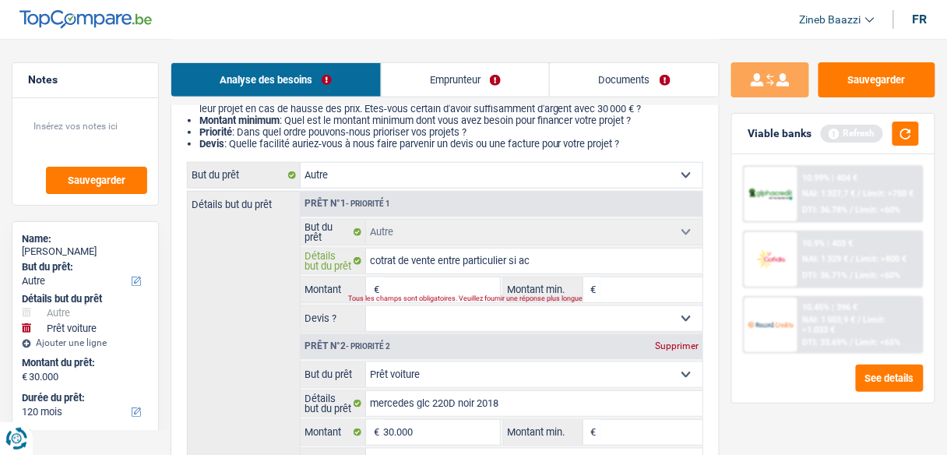
type input "cotrat de vente entre particulier si acc"
type input "cotrat de vente entre particulier si acce"
type input "cotrat de vente entre particulier si accep"
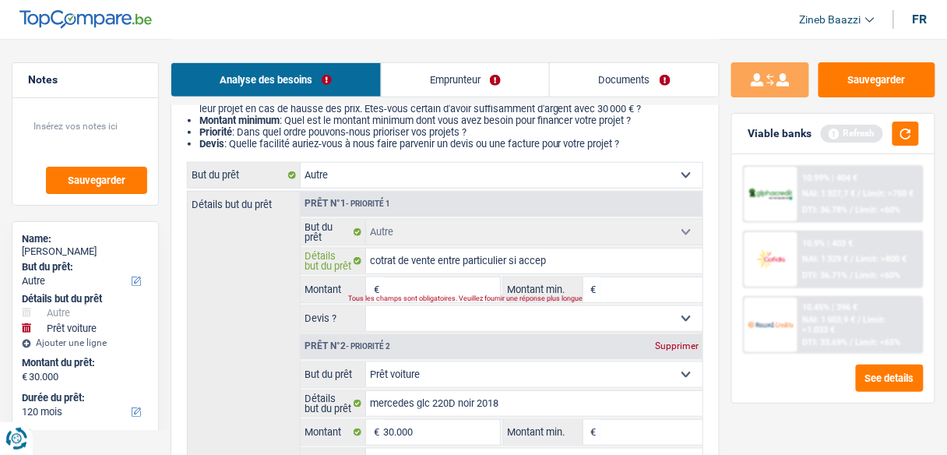
type input "cotrat de vente entre particulier si accept"
type input "cotrat de vente entre particulier si accepta"
type input "cotrat de vente entre particulier si acceptat"
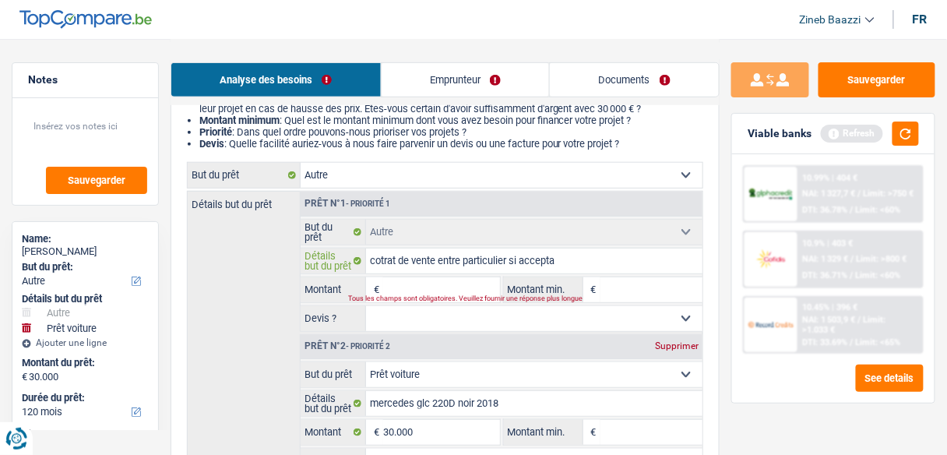
type input "cotrat de vente entre particulier si acceptat"
type input "cotrat de vente entre particulier si acceptati"
type input "cotrat de vente entre particulier si acceptatio"
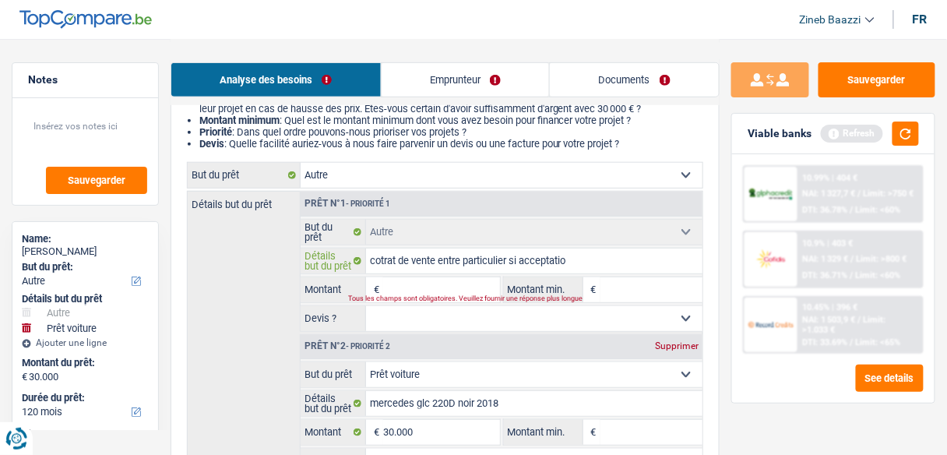
type input "cotrat de vente entre particulier si acceptation"
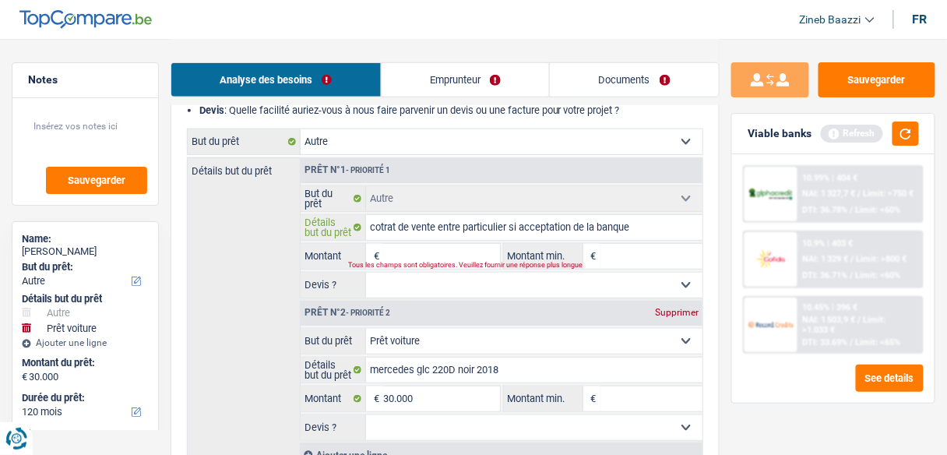
scroll to position [249, 0]
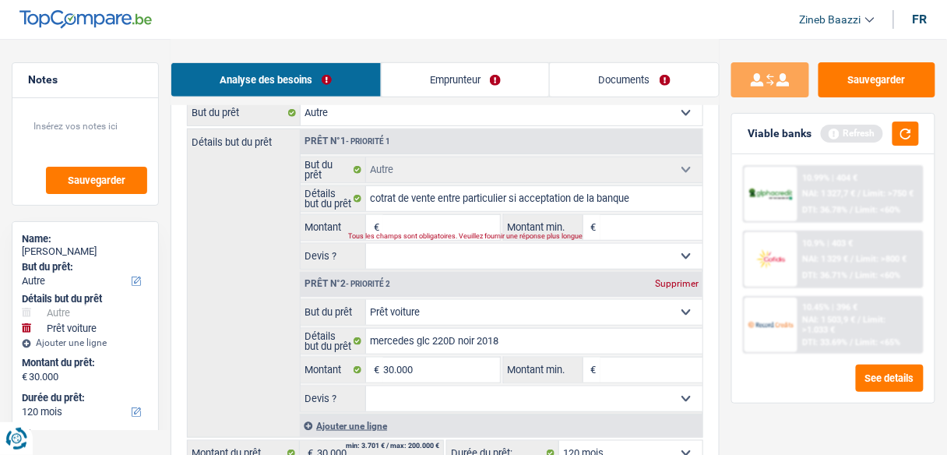
click at [400, 234] on div "Tous les champs sont obligatoires. Veuillez fournir une réponse plus longue" at bounding box center [416, 237] width 135 height 6
click at [403, 229] on input "Montant" at bounding box center [441, 227] width 116 height 25
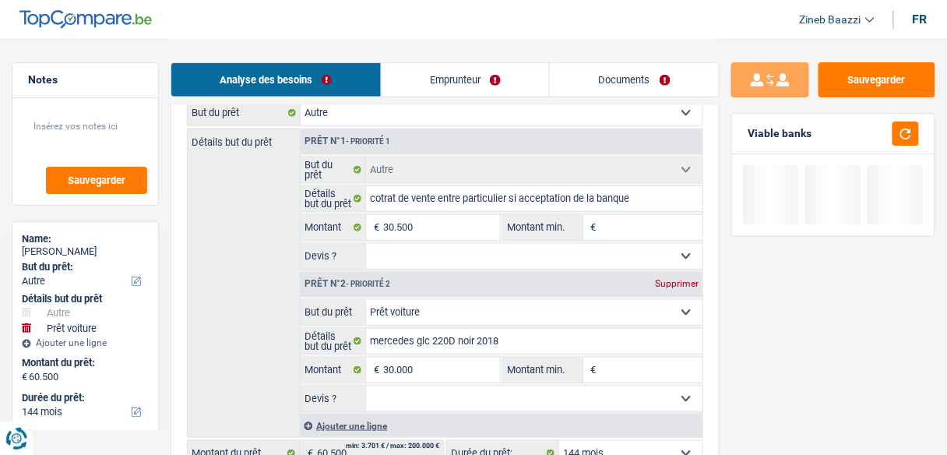
click at [618, 241] on fieldset "Confort maison: meubles, textile, peinture, électroménager, outillage non-profe…" at bounding box center [502, 213] width 402 height 113
click at [620, 226] on input "Montant min." at bounding box center [651, 227] width 102 height 25
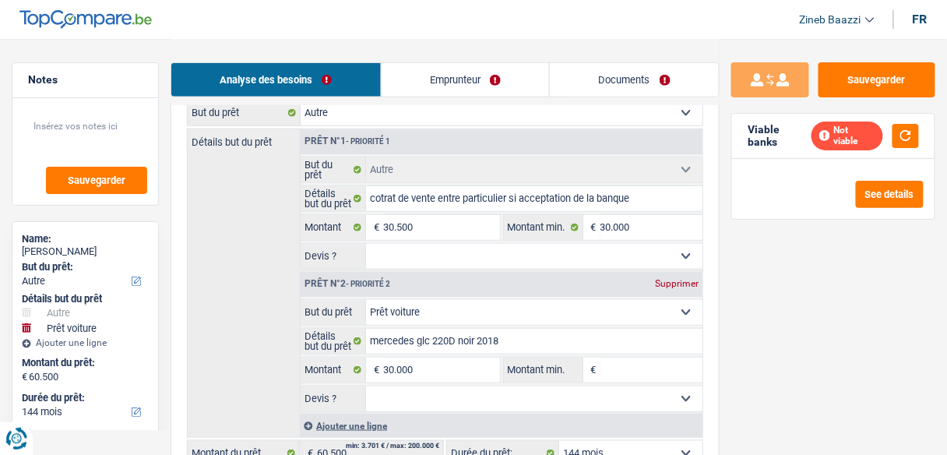
drag, startPoint x: 237, startPoint y: 220, endPoint x: 257, endPoint y: 220, distance: 19.5
click at [237, 220] on div "Détails but du prêt Prêt n°1 - Priorité 1 Confort maison: meubles, textile, pei…" at bounding box center [445, 282] width 516 height 309
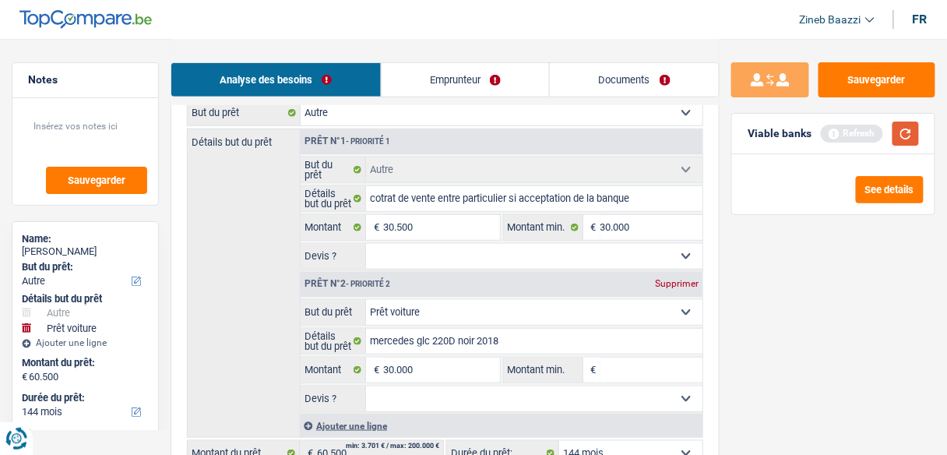
click at [901, 131] on button "button" at bounding box center [905, 133] width 26 height 24
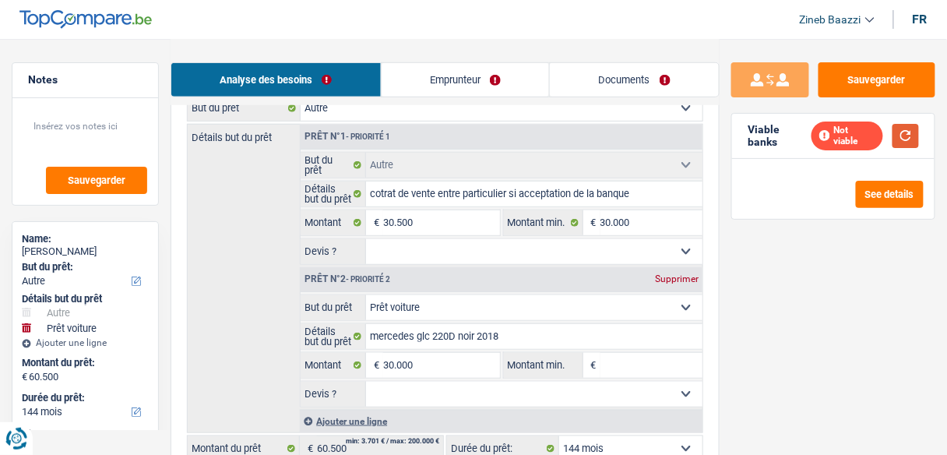
scroll to position [187, 0]
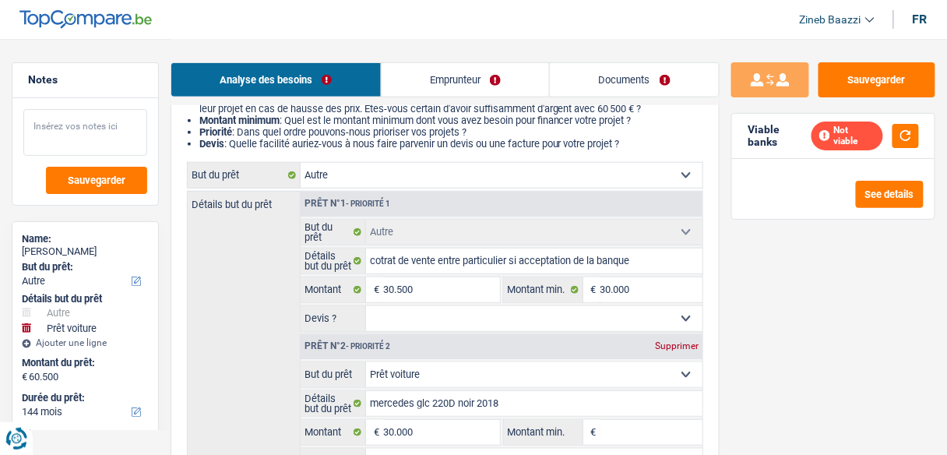
click at [98, 125] on textarea at bounding box center [85, 132] width 124 height 47
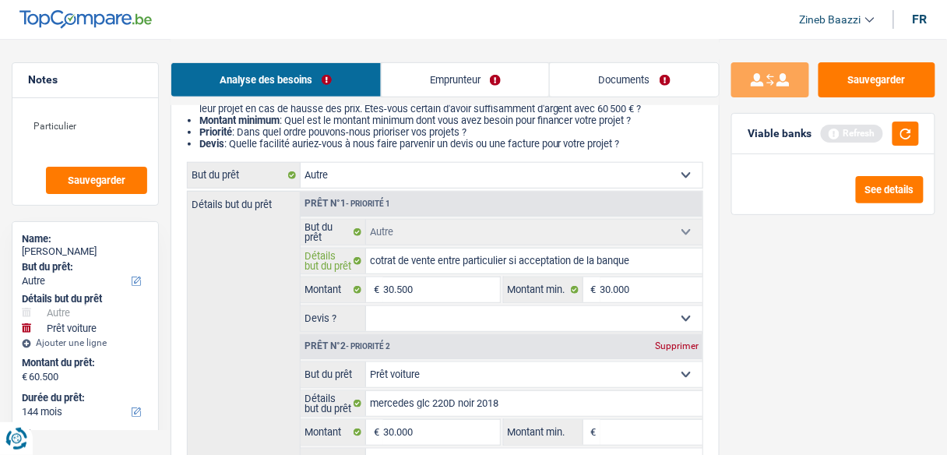
click at [382, 259] on input "cotrat de vente entre particulier si acceptation de la banque" at bounding box center [534, 260] width 336 height 25
click at [379, 259] on input "cotrat de vente entre particulier si acceptation de la banque" at bounding box center [534, 260] width 336 height 25
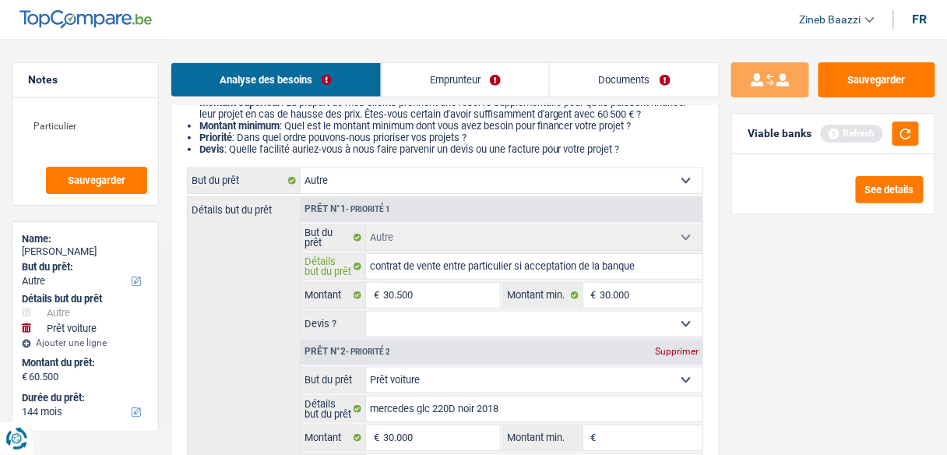
scroll to position [249, 0]
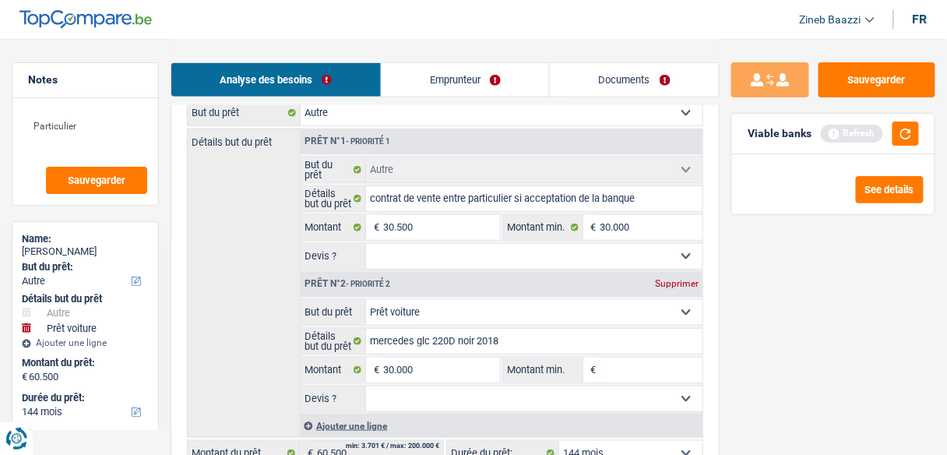
click at [267, 226] on div "Détails but du prêt Prêt n°1 - Priorité 1 Confort maison: meubles, textile, pei…" at bounding box center [445, 282] width 516 height 309
click at [406, 258] on select "Oui Non Non répondu Sélectionner une option" at bounding box center [534, 256] width 336 height 25
click at [366, 244] on select "Oui Non Non répondu Sélectionner une option" at bounding box center [534, 256] width 336 height 25
click at [262, 273] on div "Détails but du prêt Prêt n°1 - Priorité 1 Confort maison: meubles, textile, pei…" at bounding box center [445, 282] width 516 height 309
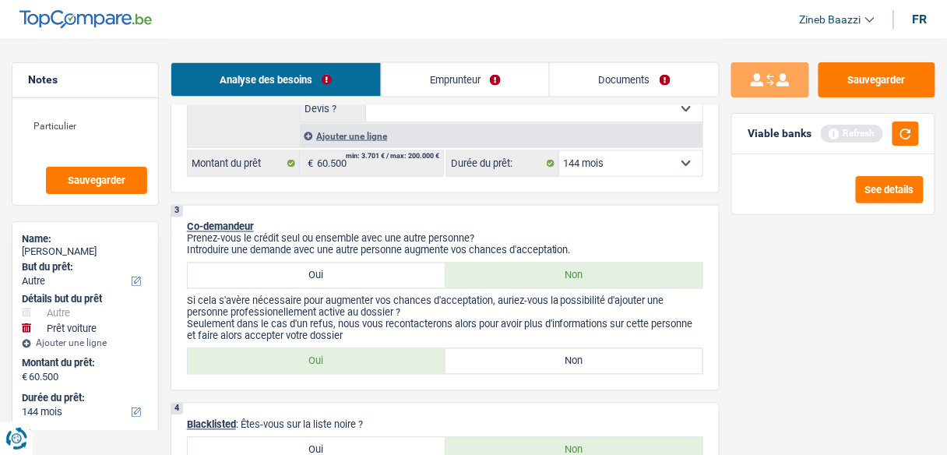
scroll to position [561, 0]
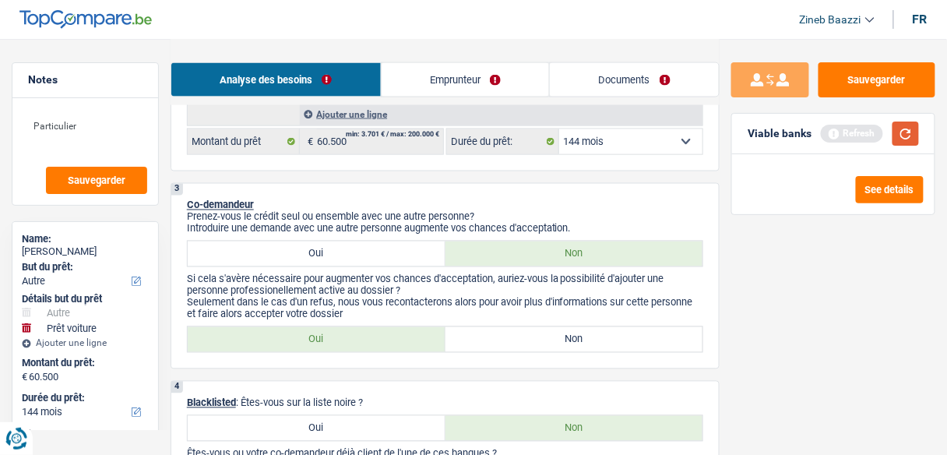
click at [896, 133] on button "button" at bounding box center [905, 133] width 26 height 24
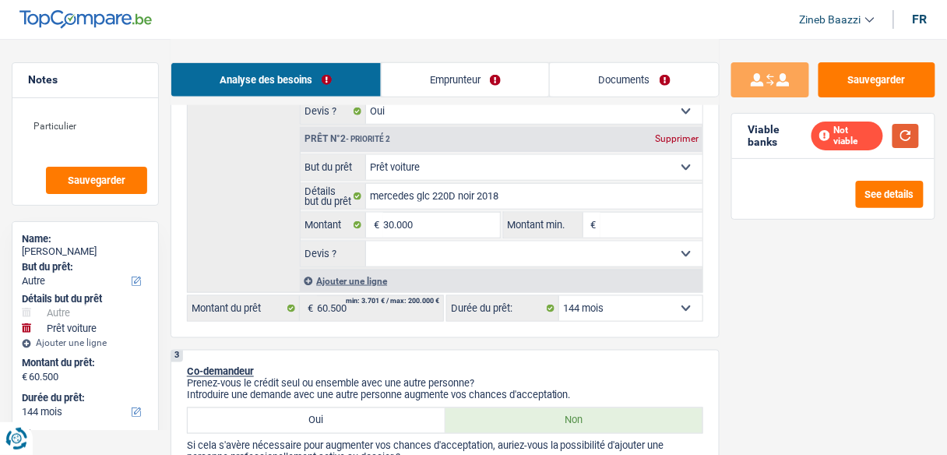
scroll to position [374, 0]
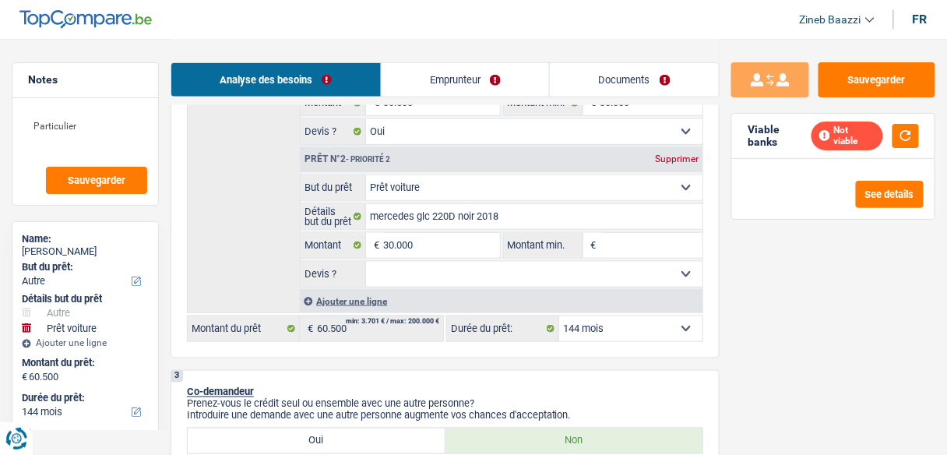
click at [579, 316] on select "12 mois 18 mois 24 mois 30 mois 36 mois 42 mois 48 mois 60 mois 72 mois 84 mois…" at bounding box center [630, 328] width 143 height 25
click at [559, 316] on select "12 mois 18 mois 24 mois 30 mois 36 mois 42 mois 48 mois 60 mois 72 mois 84 mois…" at bounding box center [630, 328] width 143 height 25
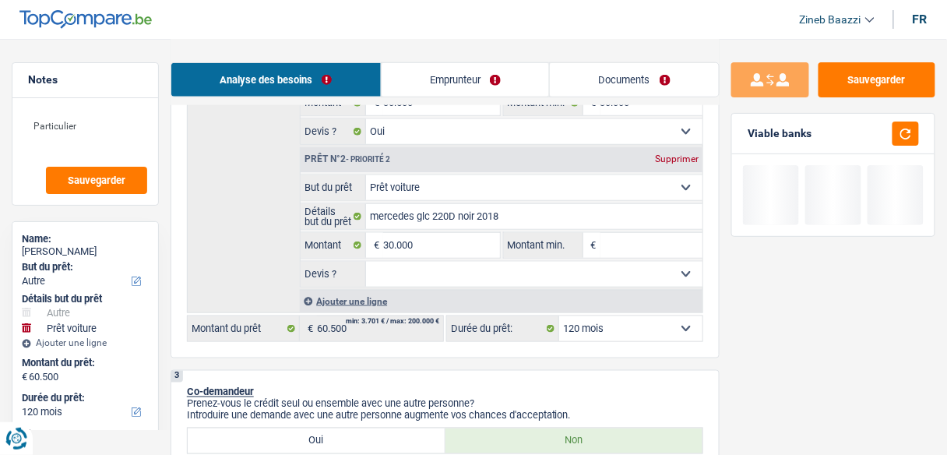
click at [540, 280] on select "Oui Non Non répondu Sélectionner une option" at bounding box center [534, 274] width 336 height 25
click at [366, 262] on select "Oui Non Non répondu Sélectionner une option" at bounding box center [534, 274] width 336 height 25
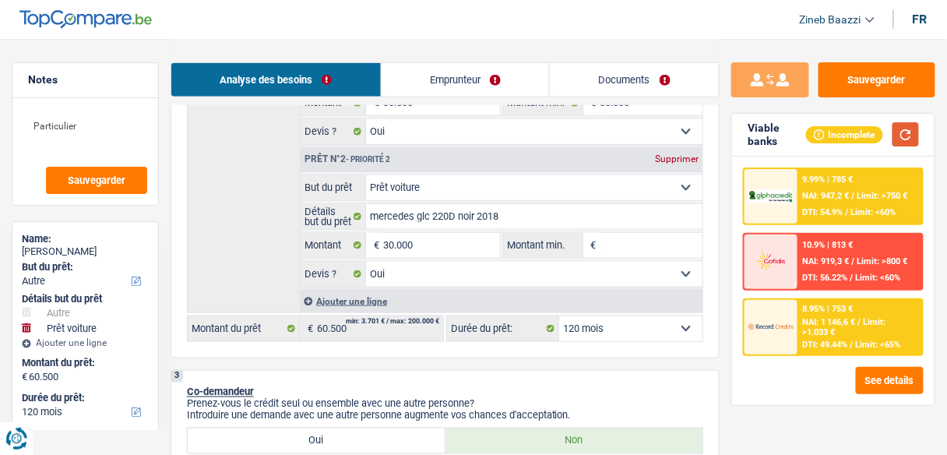
click at [908, 133] on button "button" at bounding box center [905, 134] width 26 height 24
click at [605, 317] on select "12 mois 18 mois 24 mois 30 mois 36 mois 42 mois 48 mois 60 mois 72 mois 84 mois…" at bounding box center [630, 328] width 143 height 25
click at [559, 316] on select "12 mois 18 mois 24 mois 30 mois 36 mois 42 mois 48 mois 60 mois 72 mois 84 mois…" at bounding box center [630, 328] width 143 height 25
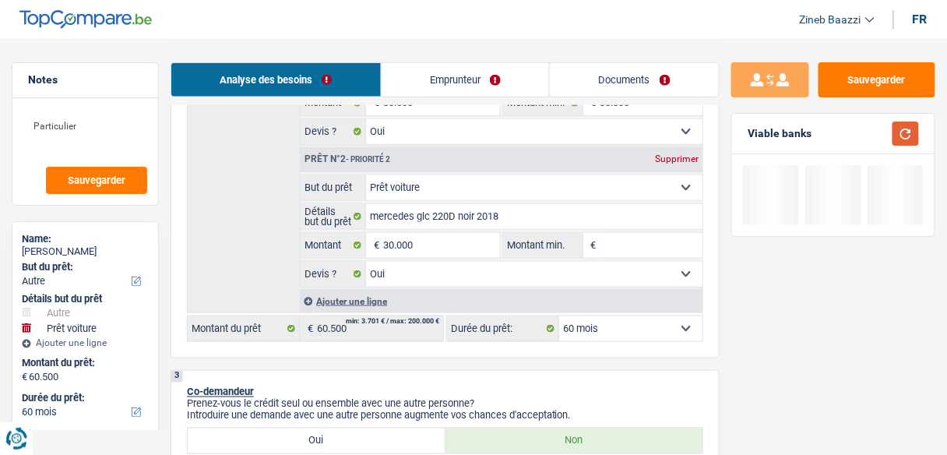
click at [910, 131] on button "button" at bounding box center [905, 133] width 26 height 24
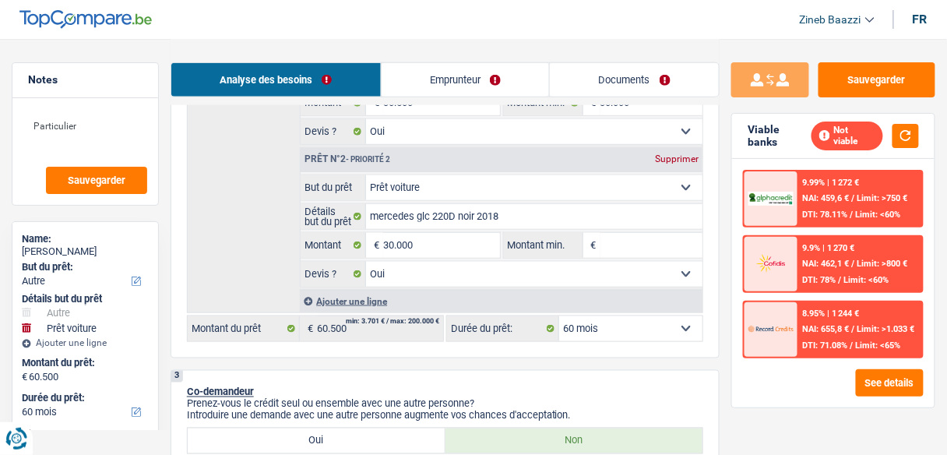
click at [629, 318] on select "12 mois 18 mois 24 mois 30 mois 36 mois 42 mois 48 mois 60 mois 72 mois 84 mois…" at bounding box center [630, 328] width 143 height 25
click at [602, 328] on select "12 mois 18 mois 24 mois 30 mois 36 mois 42 mois 48 mois 60 mois 72 mois 84 mois…" at bounding box center [630, 328] width 143 height 25
click at [559, 316] on select "12 mois 18 mois 24 mois 30 mois 36 mois 42 mois 48 mois 60 mois 72 mois 84 mois…" at bounding box center [630, 328] width 143 height 25
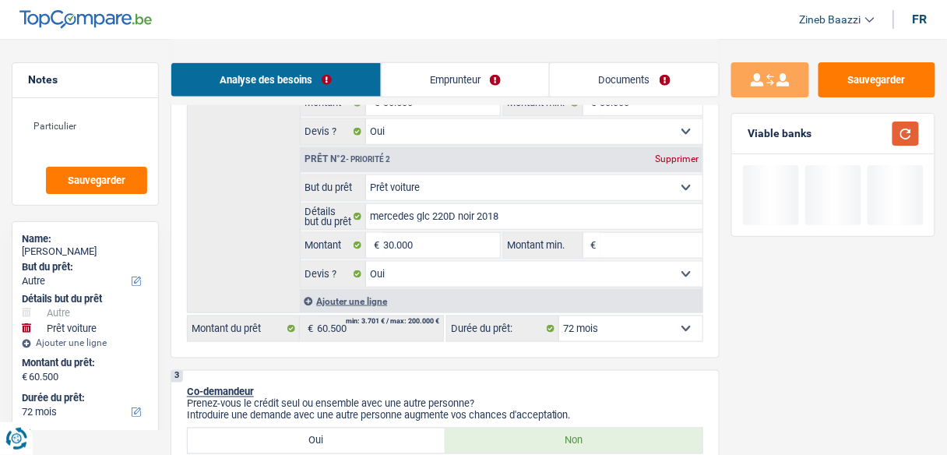
click at [910, 141] on button "button" at bounding box center [905, 133] width 26 height 24
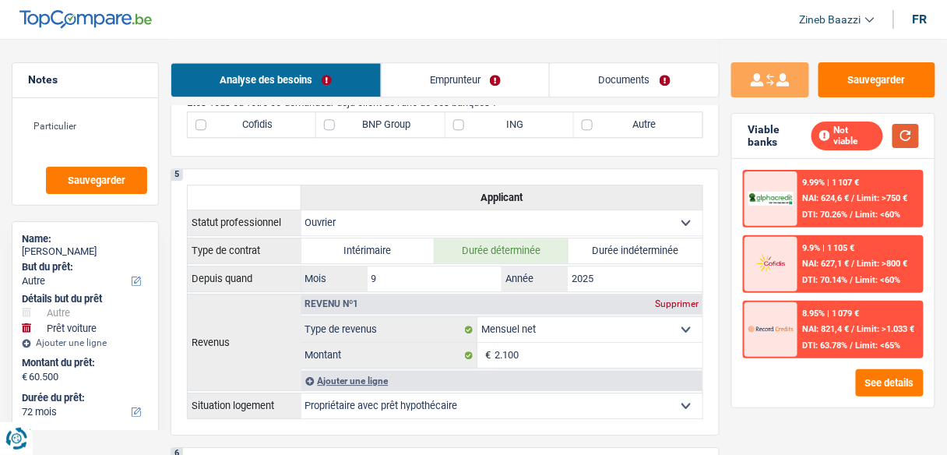
scroll to position [810, 0]
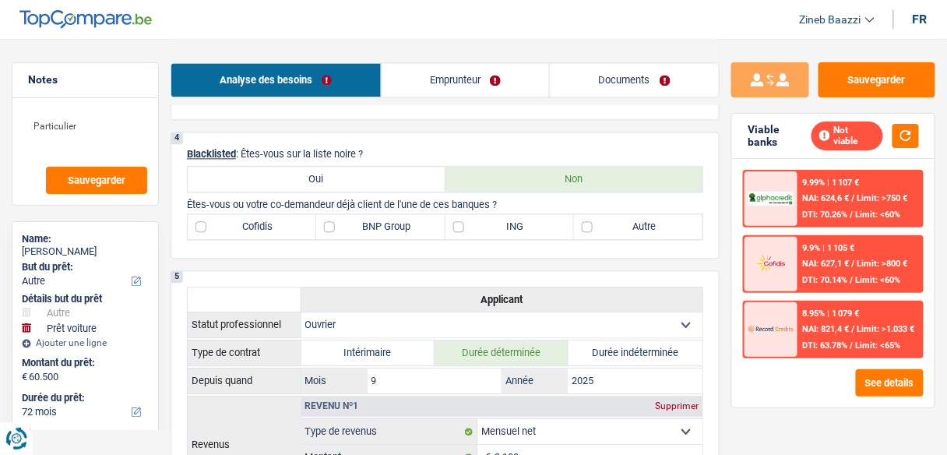
click at [468, 215] on label "ING" at bounding box center [509, 226] width 128 height 25
click at [468, 215] on input "ING" at bounding box center [509, 226] width 128 height 25
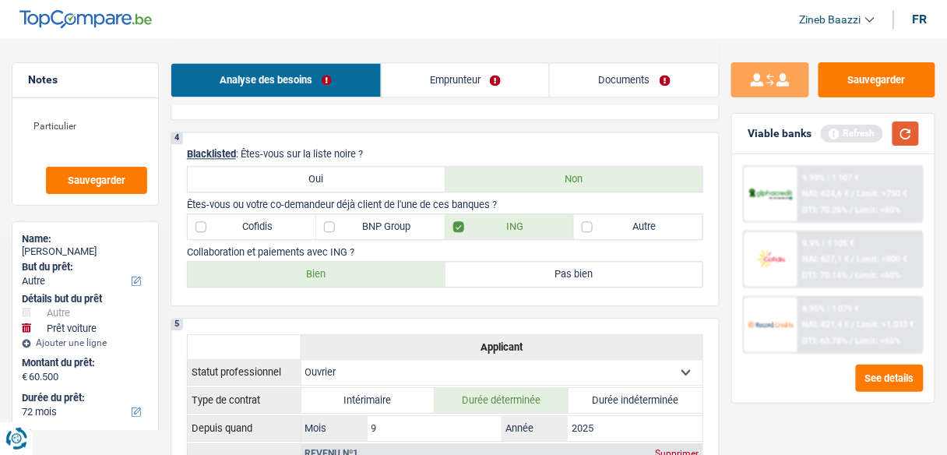
click at [910, 133] on button "button" at bounding box center [905, 133] width 26 height 24
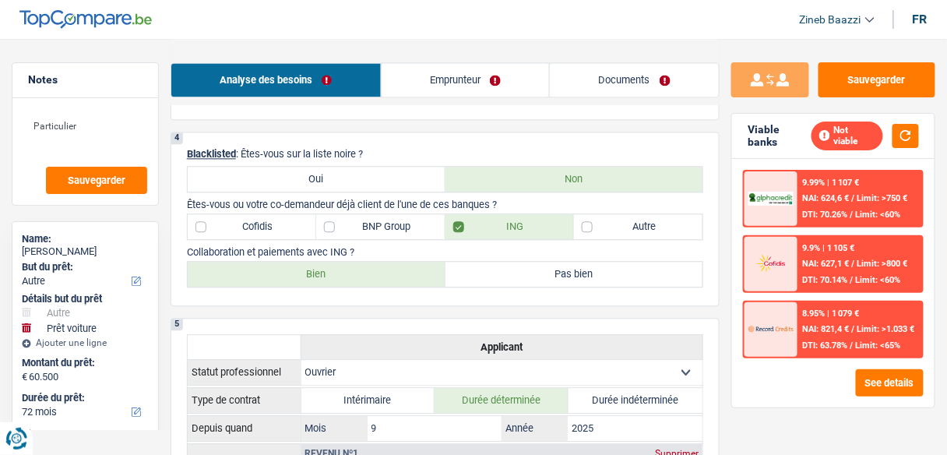
click at [293, 224] on label "Cofidis" at bounding box center [252, 226] width 128 height 25
click at [293, 224] on input "Cofidis" at bounding box center [252, 226] width 128 height 25
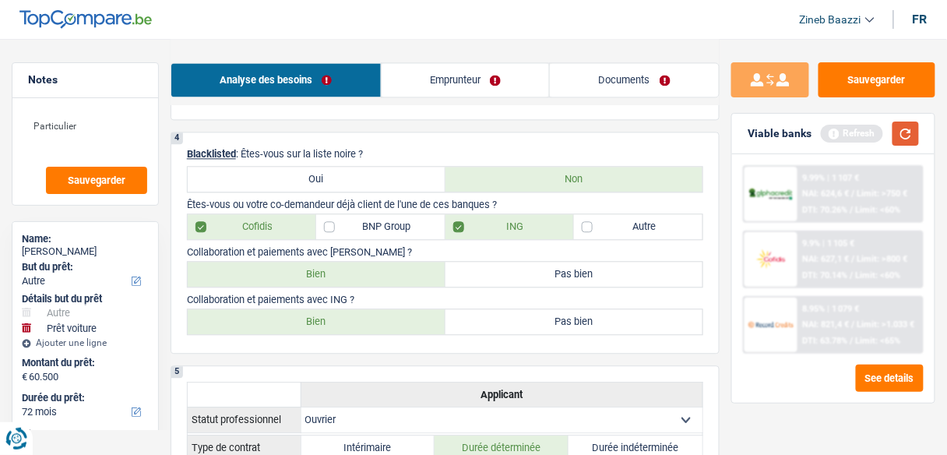
click at [894, 130] on button "button" at bounding box center [905, 133] width 26 height 24
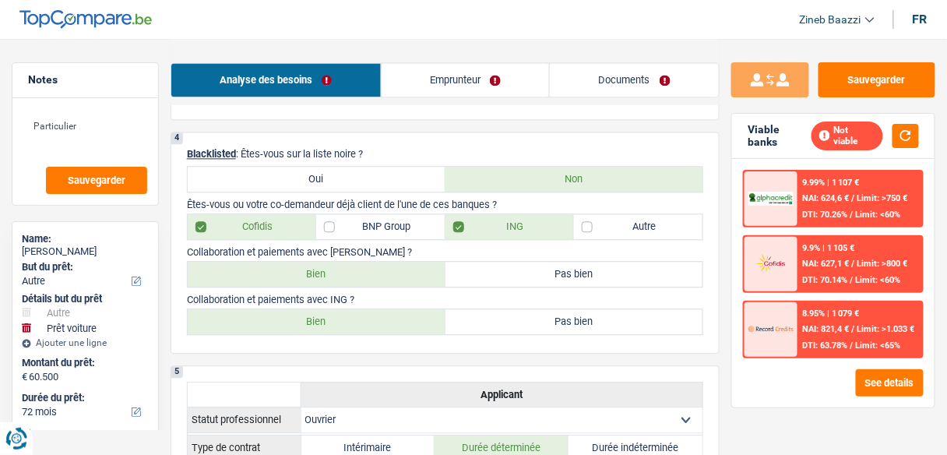
click at [643, 225] on label "Autre" at bounding box center [638, 226] width 128 height 25
click at [643, 225] on input "Autre" at bounding box center [638, 226] width 128 height 25
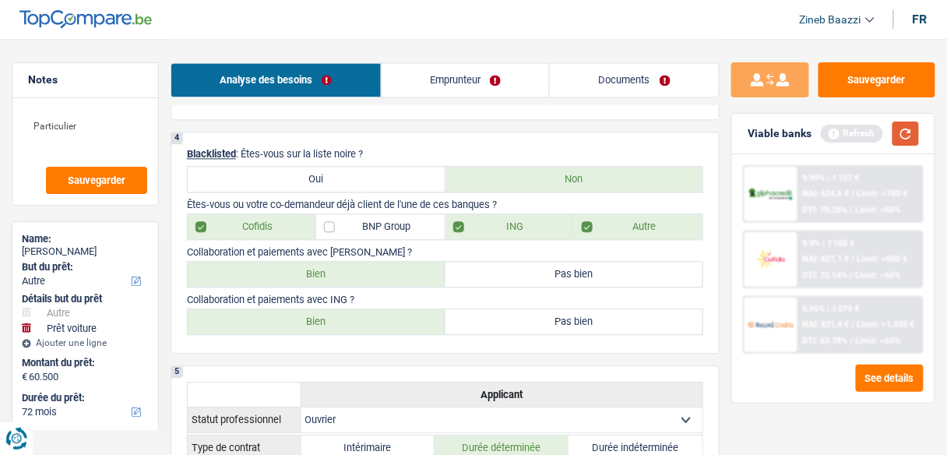
click at [901, 128] on button "button" at bounding box center [905, 133] width 26 height 24
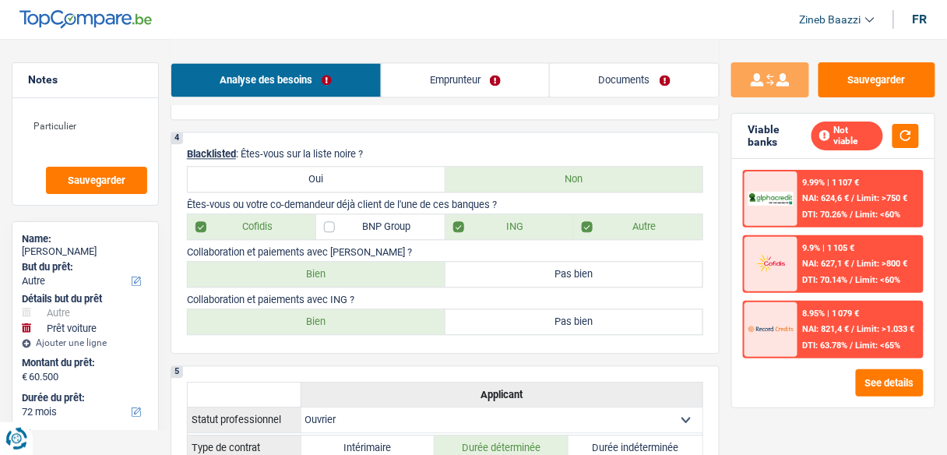
click at [346, 271] on label "Bien" at bounding box center [317, 274] width 258 height 25
click at [346, 271] on input "Bien" at bounding box center [317, 274] width 258 height 25
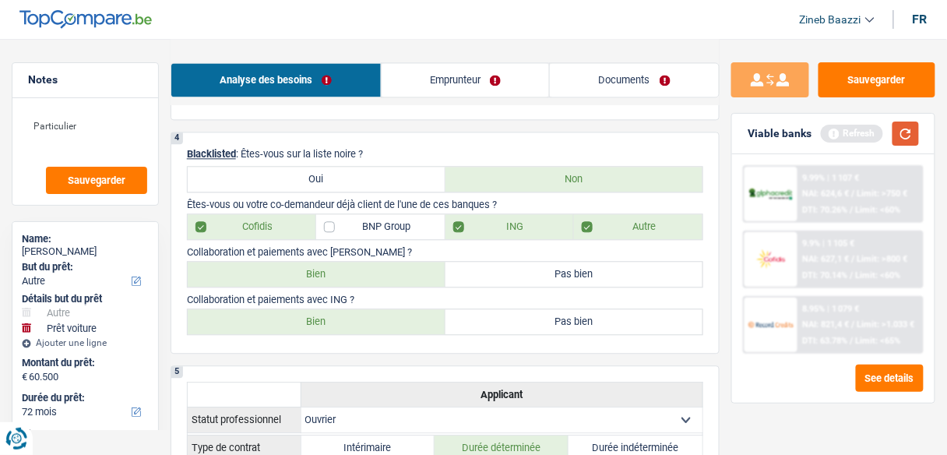
click at [912, 141] on button "button" at bounding box center [905, 133] width 26 height 24
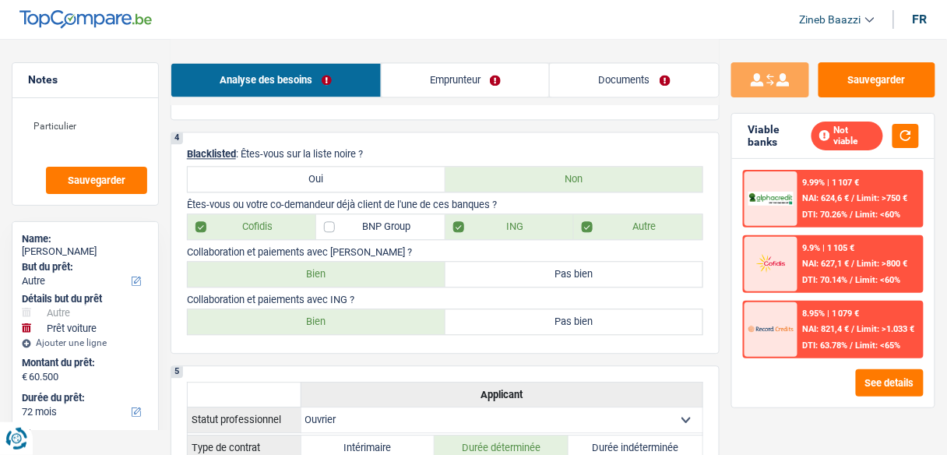
click at [412, 315] on label "Bien" at bounding box center [317, 321] width 258 height 25
click at [412, 315] on input "Bien" at bounding box center [317, 321] width 258 height 25
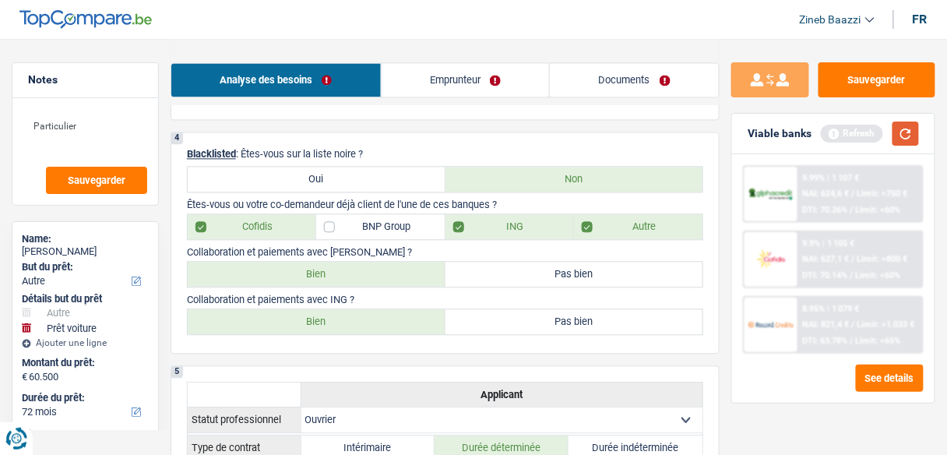
click at [906, 135] on button "button" at bounding box center [905, 133] width 26 height 24
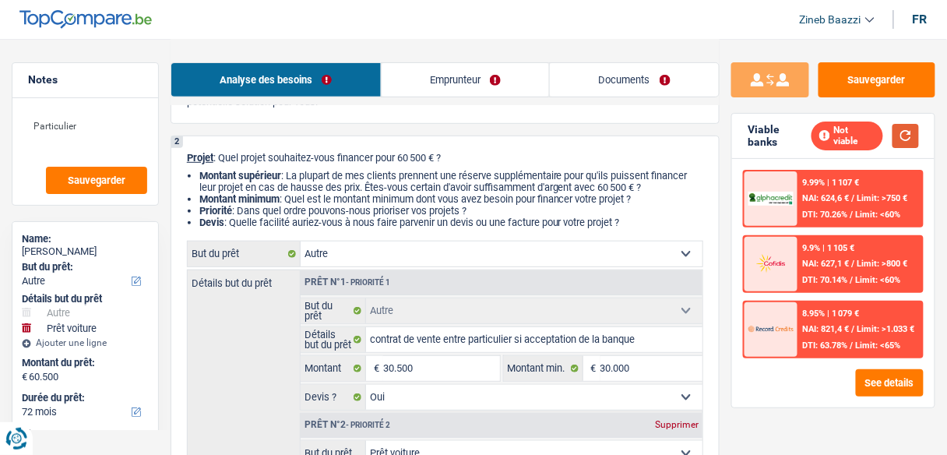
scroll to position [0, 0]
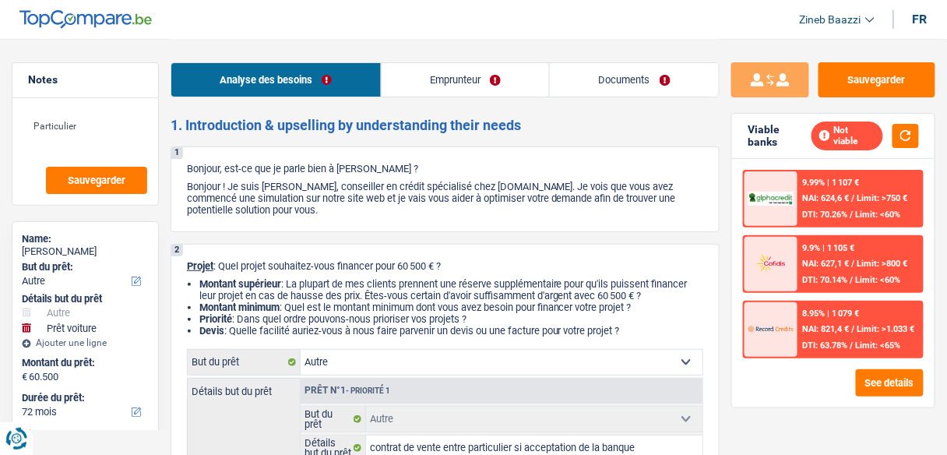
click at [463, 68] on link "Emprunteur" at bounding box center [466, 79] width 168 height 33
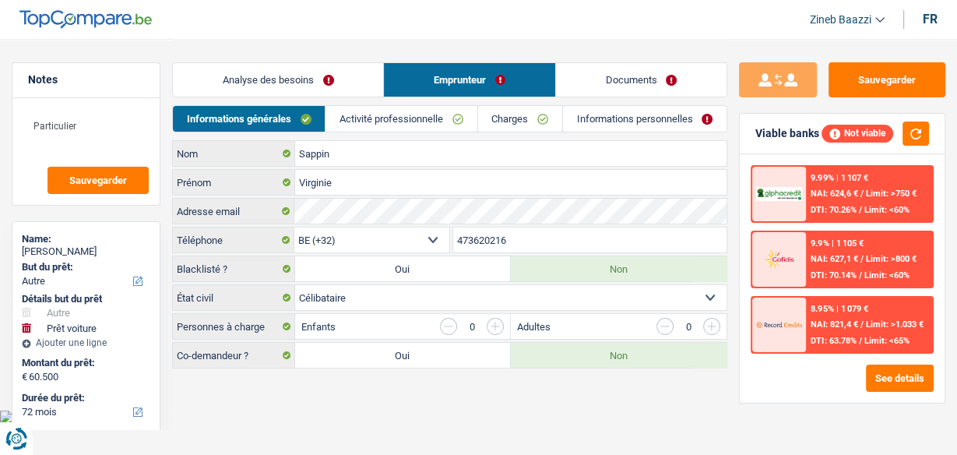
click at [401, 112] on link "Activité professionnelle" at bounding box center [400, 119] width 151 height 26
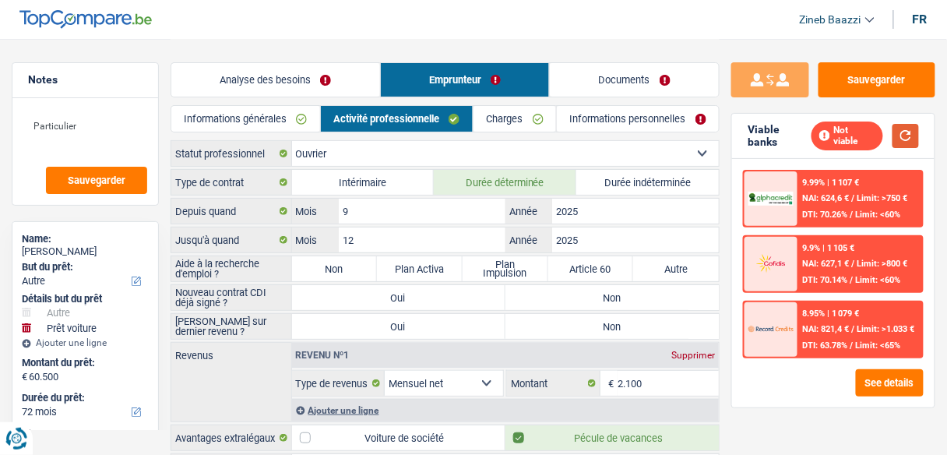
click at [906, 132] on button "button" at bounding box center [905, 136] width 26 height 24
click at [95, 132] on textarea "Particulier" at bounding box center [85, 132] width 124 height 47
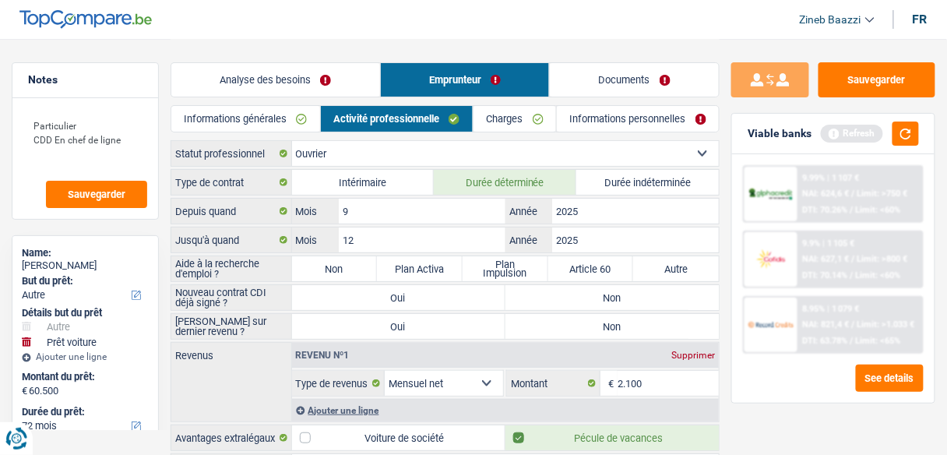
click at [252, 362] on div "Revenus Revenu nº1 Supprimer Allocation d'handicap Allocations chômage Allocati…" at bounding box center [445, 382] width 549 height 80
click at [305, 72] on link "Analyse des besoins" at bounding box center [275, 79] width 209 height 33
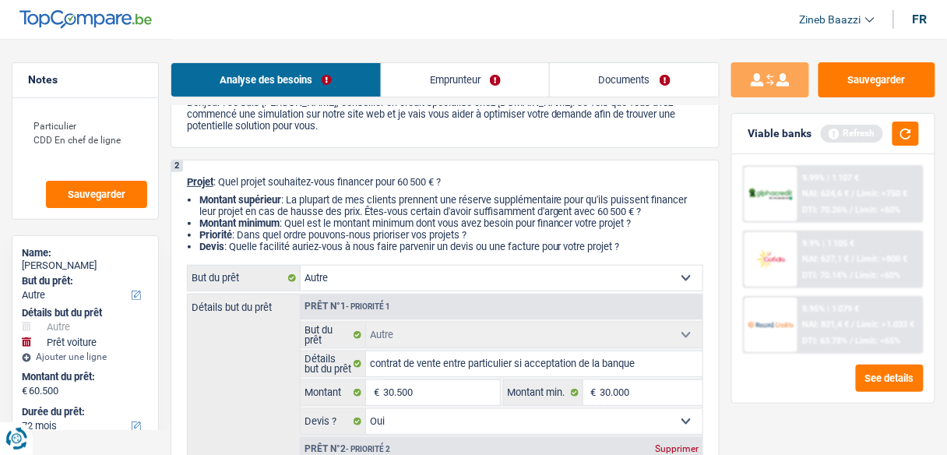
scroll to position [187, 0]
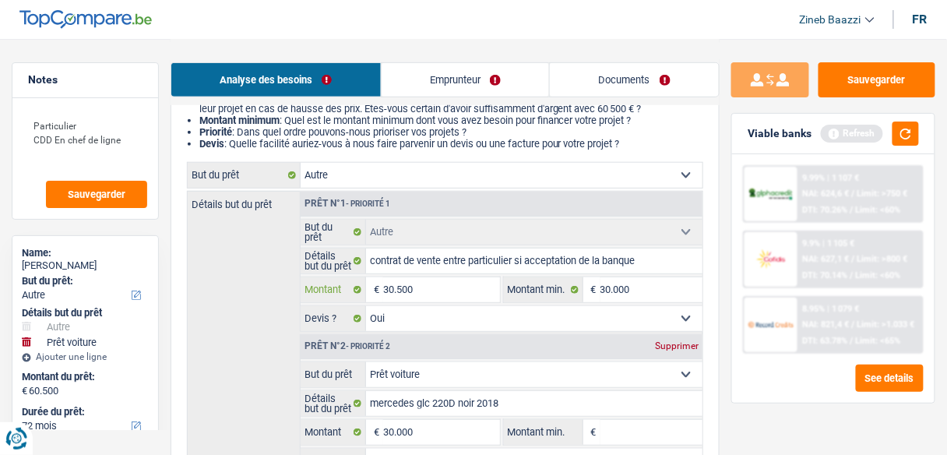
click at [399, 283] on input "30.500" at bounding box center [441, 289] width 116 height 25
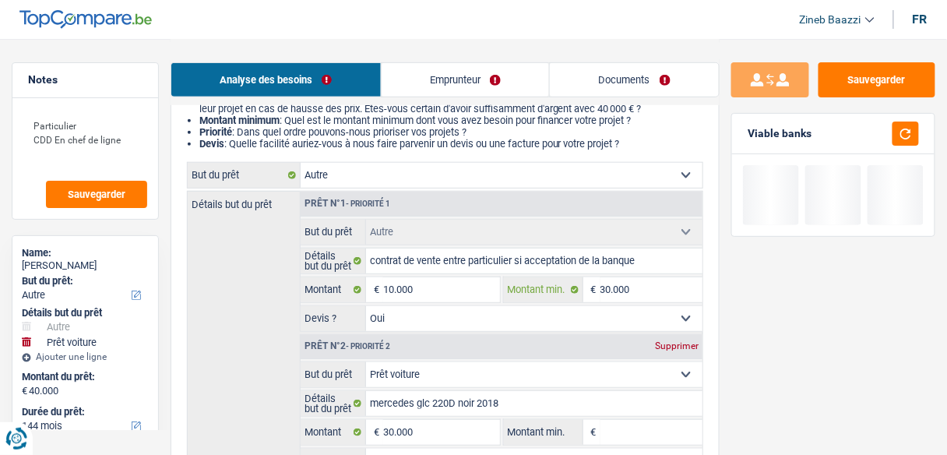
click at [618, 283] on input "30.000" at bounding box center [651, 289] width 102 height 25
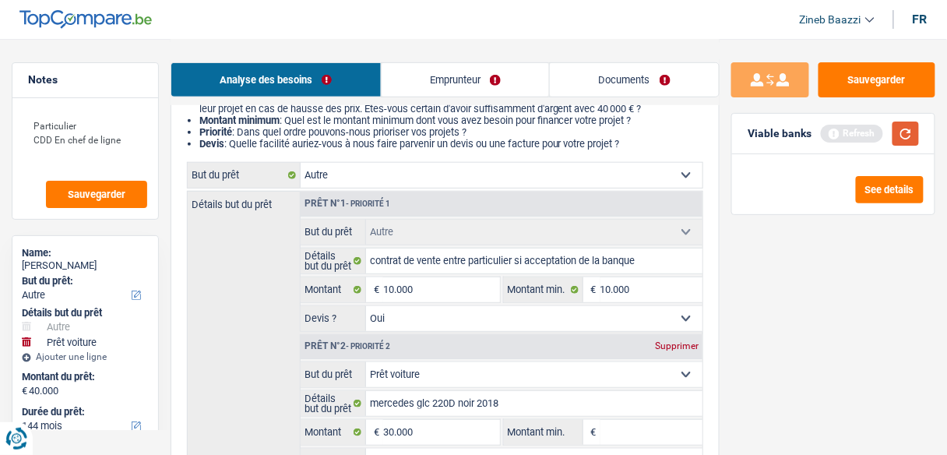
click at [905, 126] on button "button" at bounding box center [905, 133] width 26 height 24
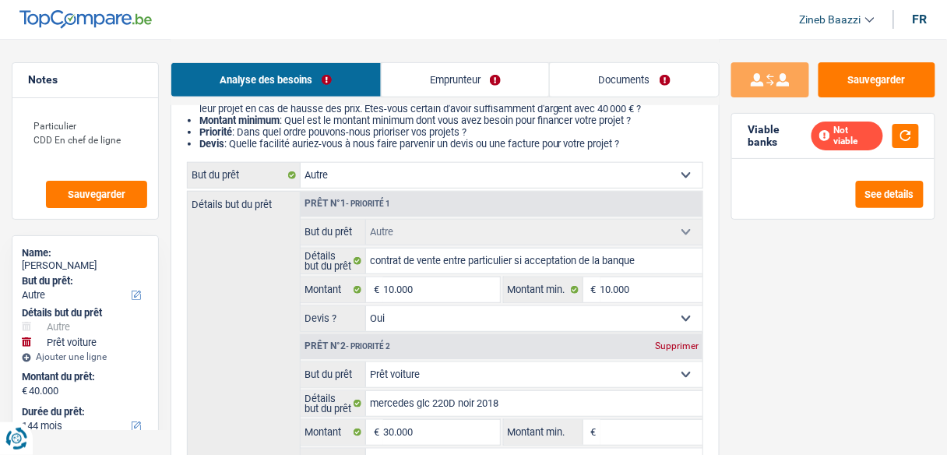
click at [672, 346] on div "Supprimer" at bounding box center [676, 345] width 51 height 9
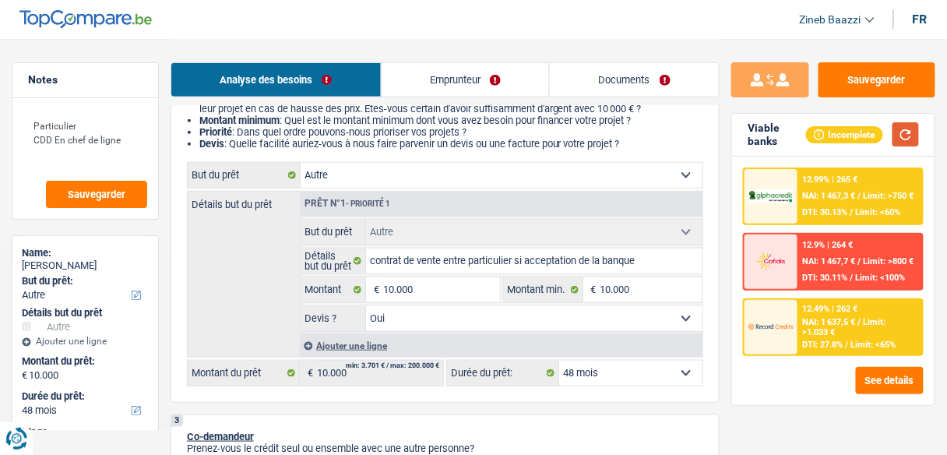
click at [906, 139] on button "button" at bounding box center [905, 134] width 26 height 24
click at [415, 290] on input "10.000" at bounding box center [441, 289] width 116 height 25
click at [455, 295] on input "15.001" at bounding box center [441, 289] width 116 height 25
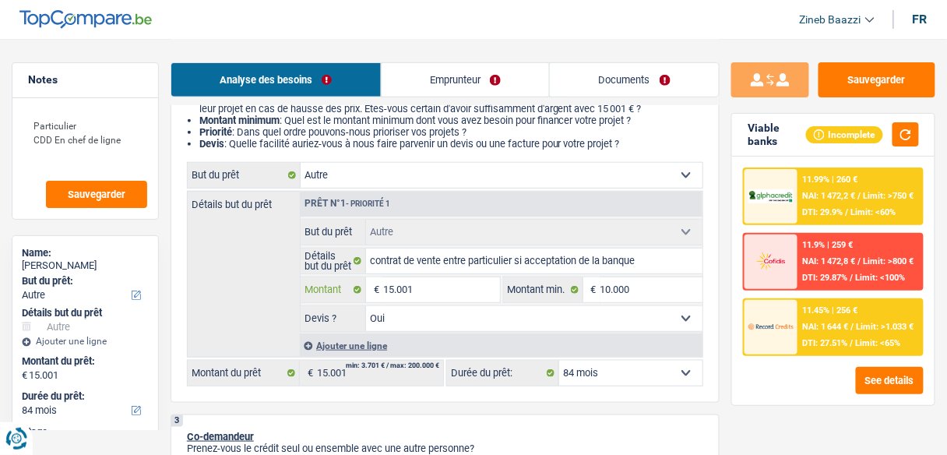
click at [455, 295] on input "15.001" at bounding box center [441, 289] width 116 height 25
click at [427, 79] on link "Emprunteur" at bounding box center [466, 79] width 168 height 33
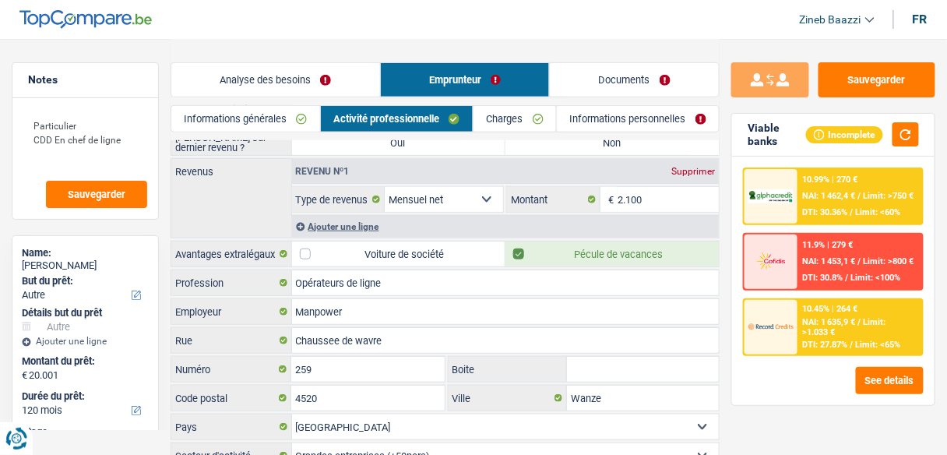
scroll to position [55, 0]
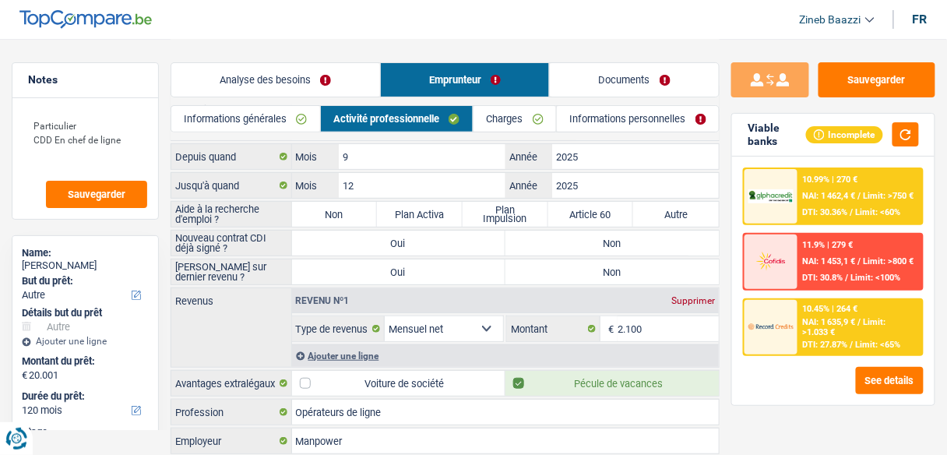
click at [498, 121] on link "Charges" at bounding box center [514, 119] width 83 height 26
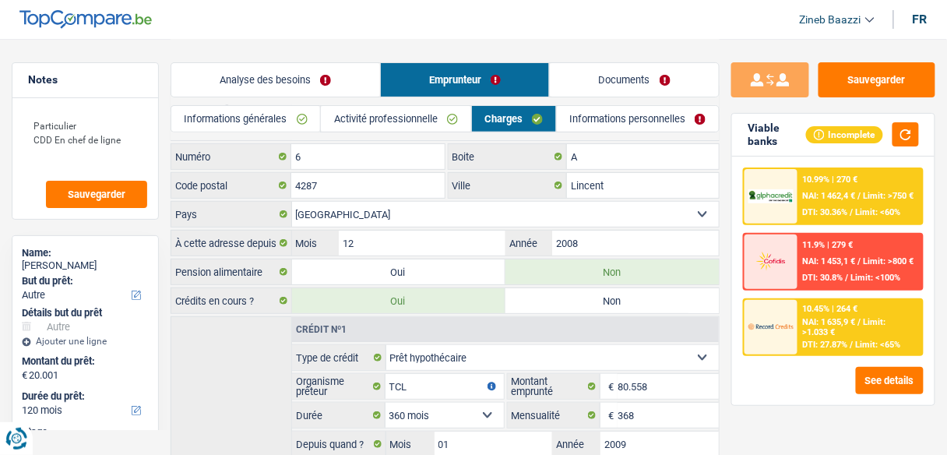
scroll to position [0, 0]
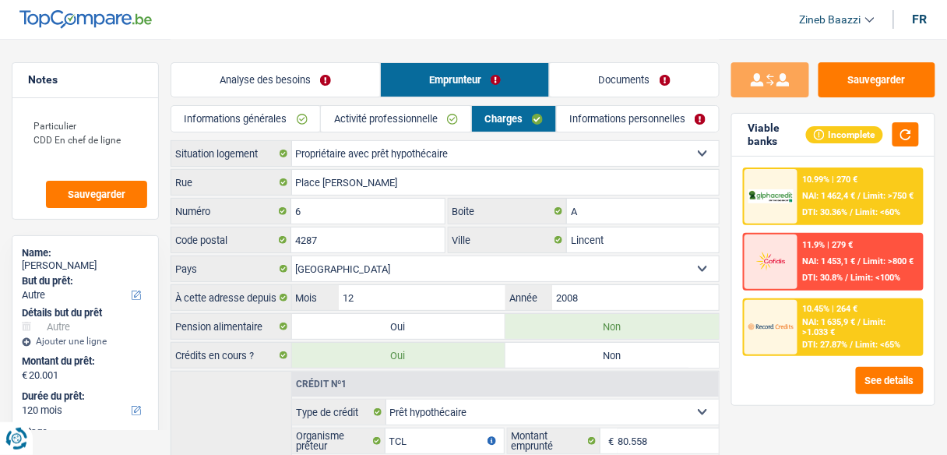
click at [625, 128] on link "Informations personnelles" at bounding box center [638, 119] width 162 height 26
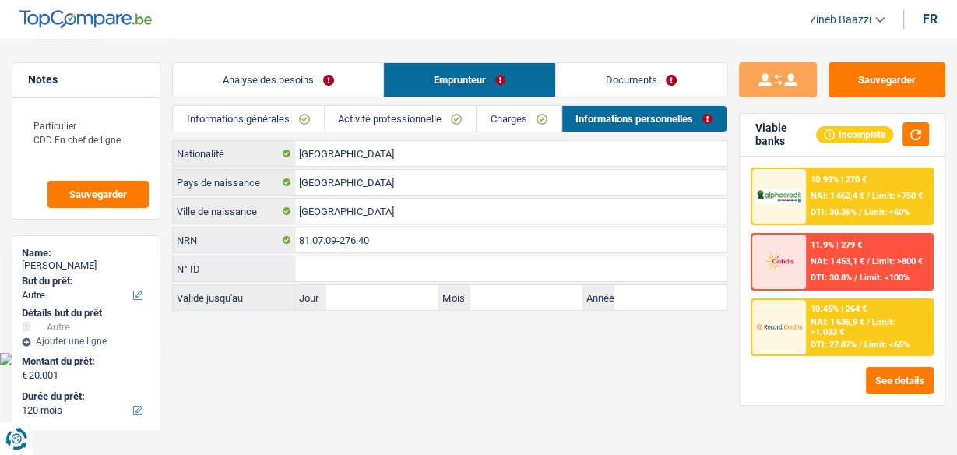
click at [290, 76] on link "Analyse des besoins" at bounding box center [278, 79] width 210 height 33
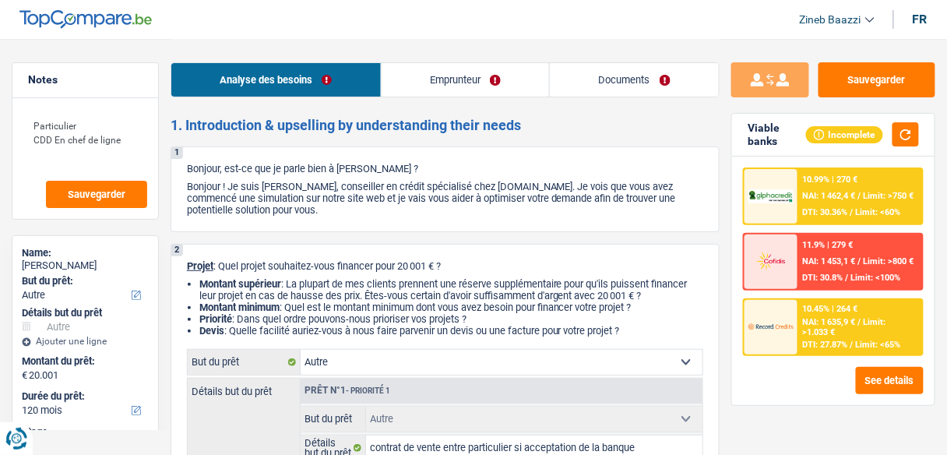
click at [459, 104] on div "Analyse des besoins Emprunteur Documents" at bounding box center [445, 72] width 549 height 66
click at [459, 82] on link "Emprunteur" at bounding box center [466, 79] width 168 height 33
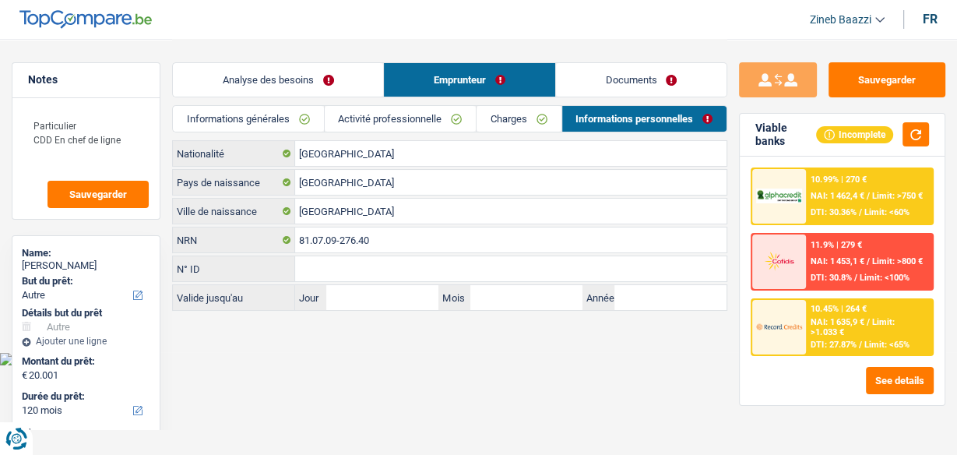
click at [408, 128] on link "Activité professionnelle" at bounding box center [400, 119] width 151 height 26
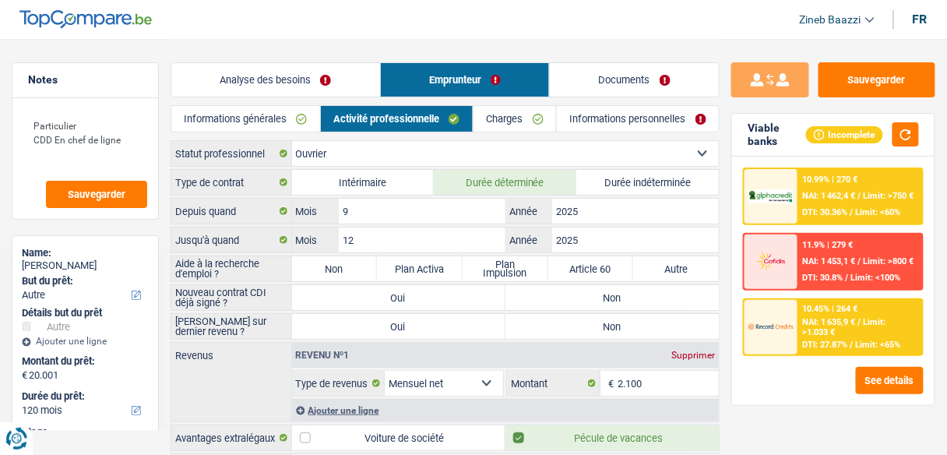
click at [561, 116] on link "Informations personnelles" at bounding box center [638, 119] width 162 height 26
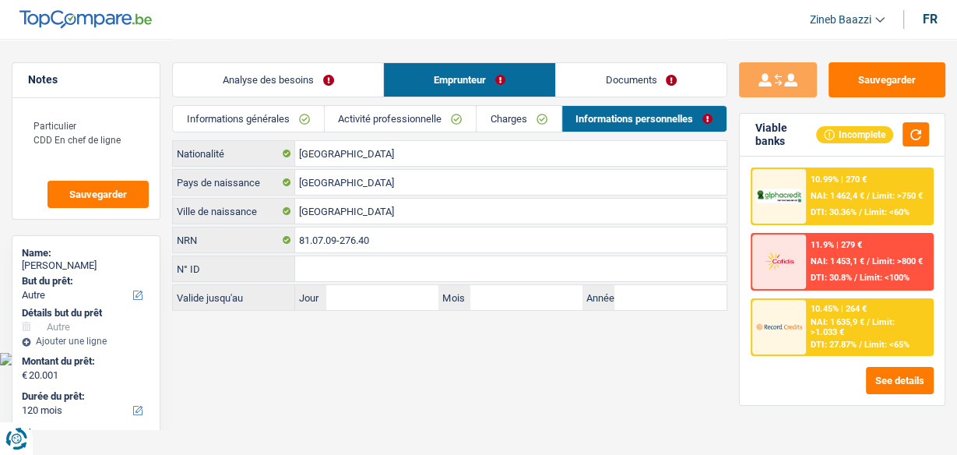
click at [498, 119] on link "Charges" at bounding box center [519, 119] width 84 height 26
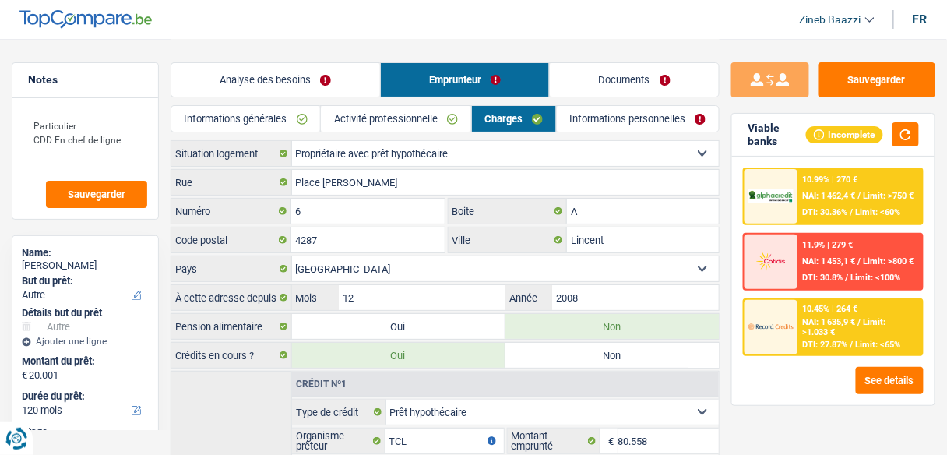
click at [405, 119] on link "Activité professionnelle" at bounding box center [395, 119] width 149 height 26
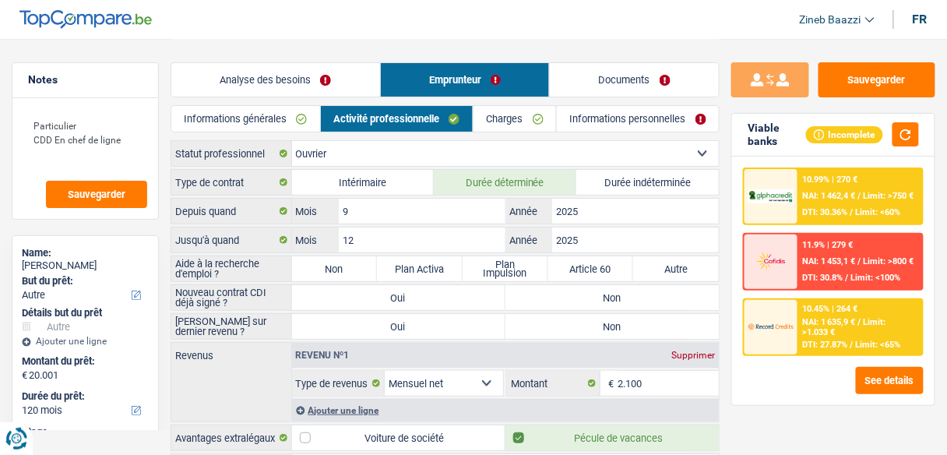
click at [276, 120] on link "Informations générales" at bounding box center [245, 119] width 149 height 26
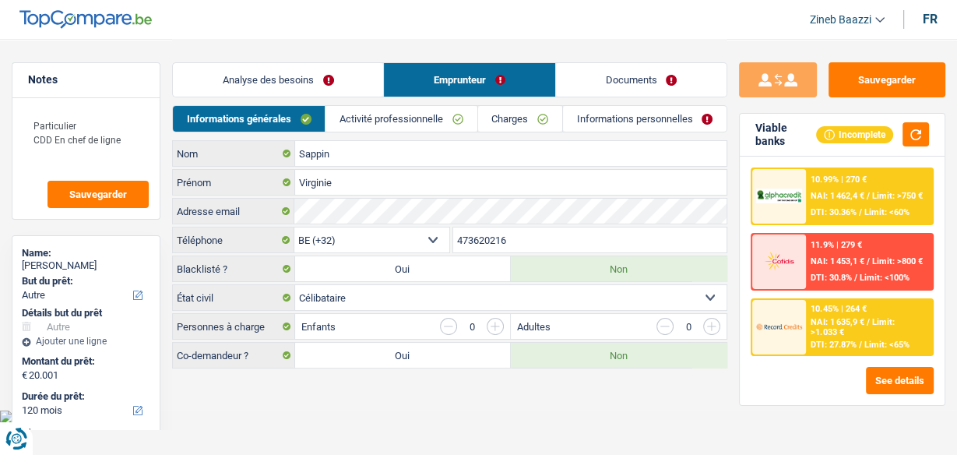
click at [304, 83] on link "Analyse des besoins" at bounding box center [278, 79] width 210 height 33
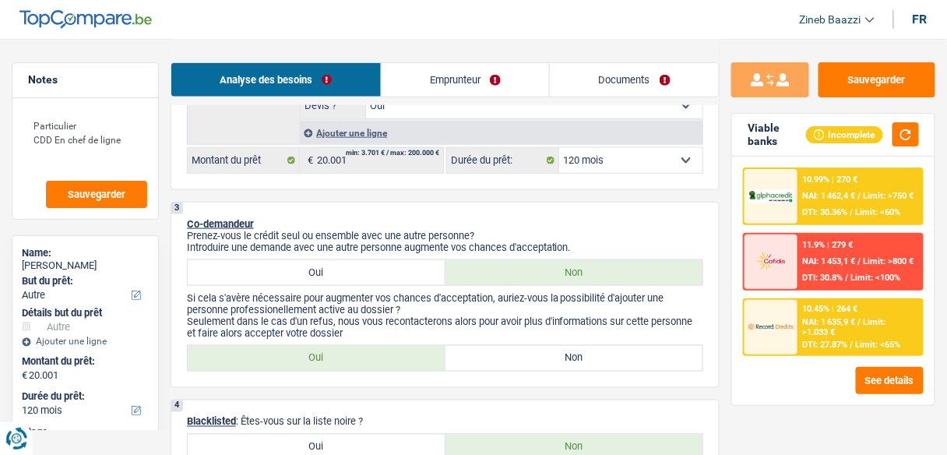
scroll to position [374, 0]
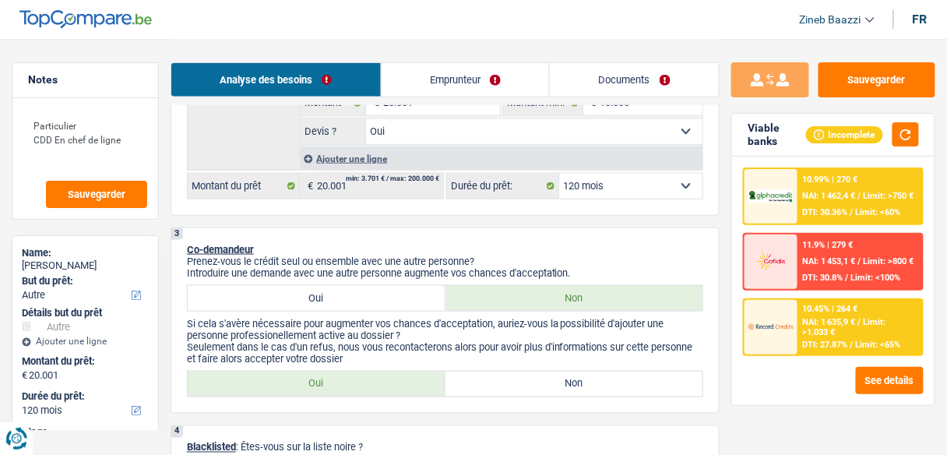
click at [463, 66] on link "Emprunteur" at bounding box center [466, 79] width 168 height 33
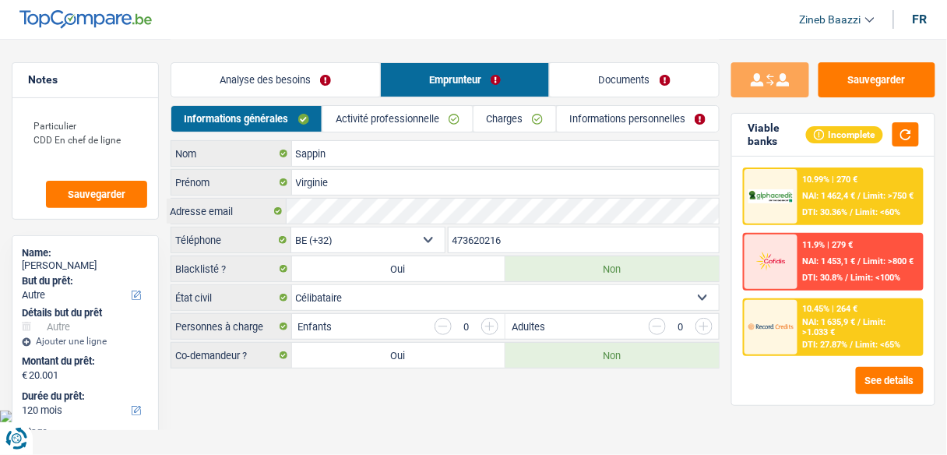
scroll to position [0, 0]
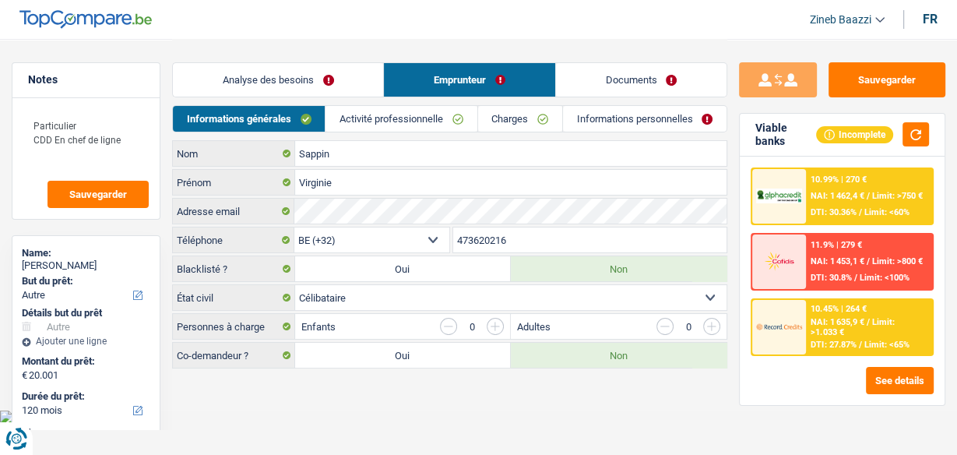
click at [405, 129] on link "Activité professionnelle" at bounding box center [400, 119] width 151 height 26
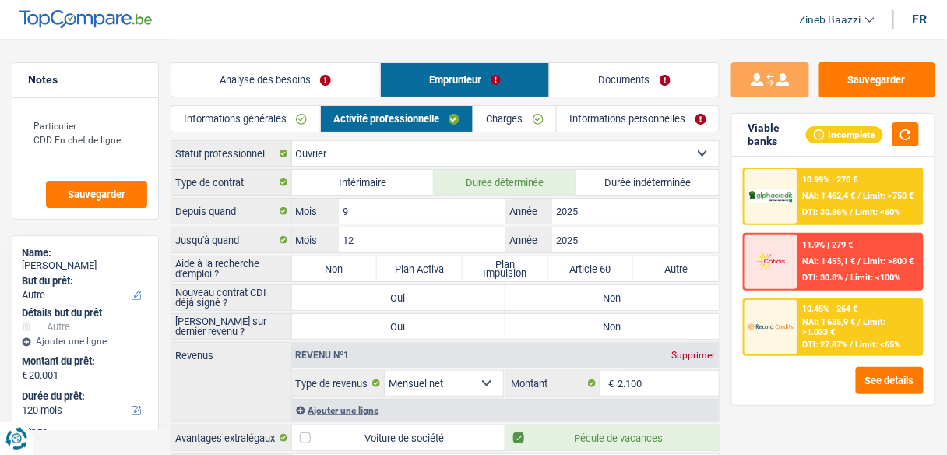
click at [537, 123] on link "Charges" at bounding box center [514, 119] width 83 height 26
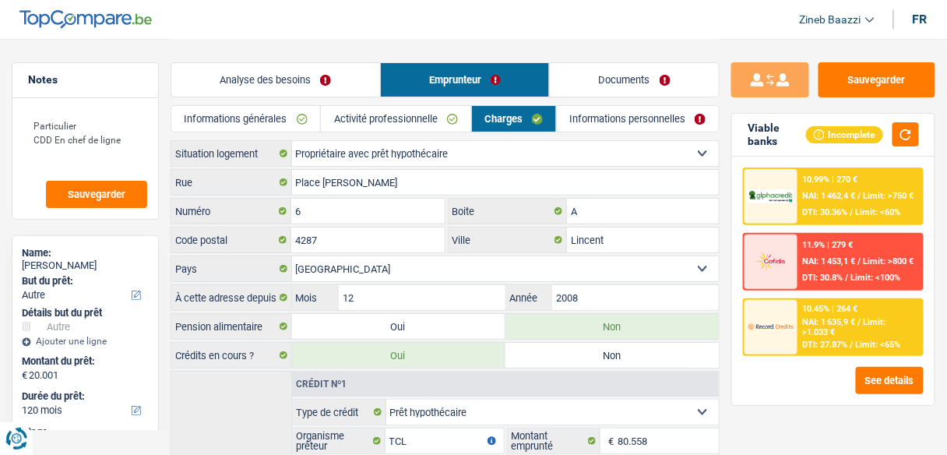
click at [314, 72] on link "Analyse des besoins" at bounding box center [275, 79] width 209 height 33
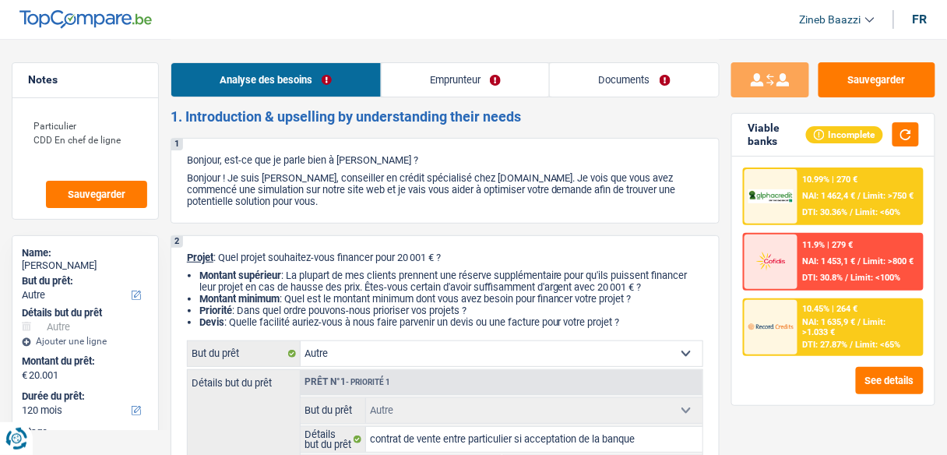
scroll to position [249, 0]
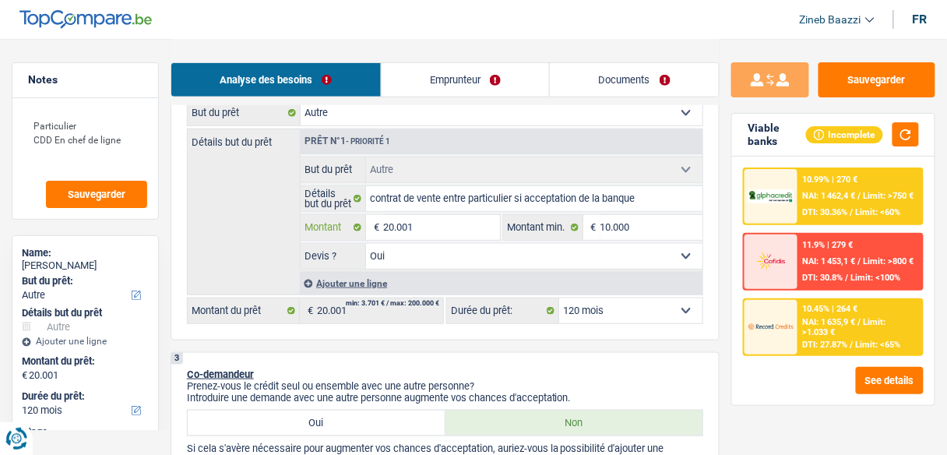
click at [428, 227] on input "20.001" at bounding box center [441, 227] width 116 height 25
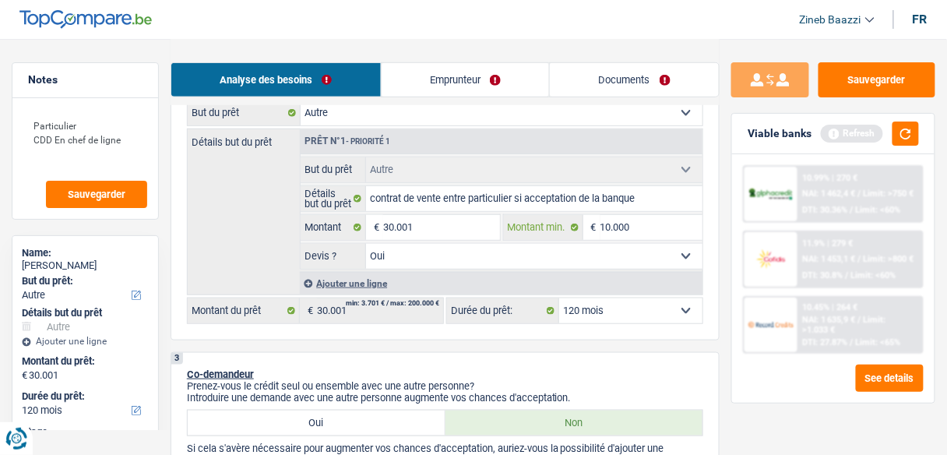
click at [612, 221] on input "10.000" at bounding box center [651, 227] width 102 height 25
click at [906, 140] on button "button" at bounding box center [905, 133] width 26 height 24
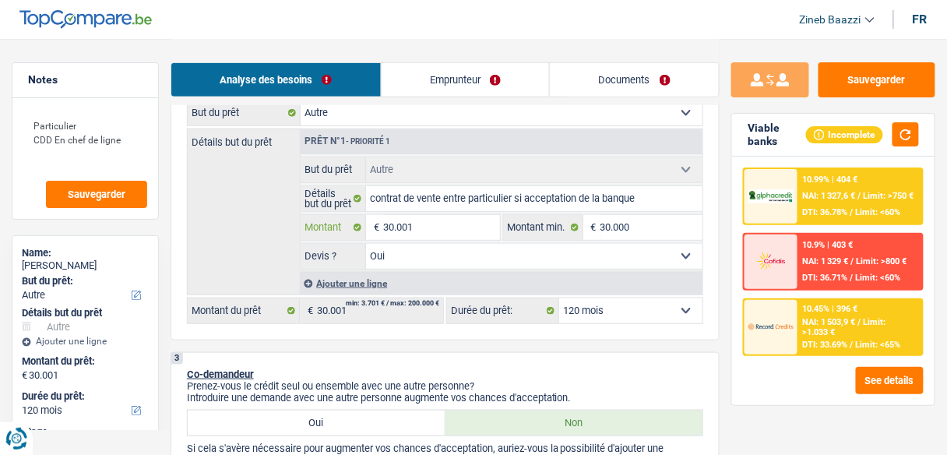
click at [412, 221] on input "30.001" at bounding box center [441, 227] width 116 height 25
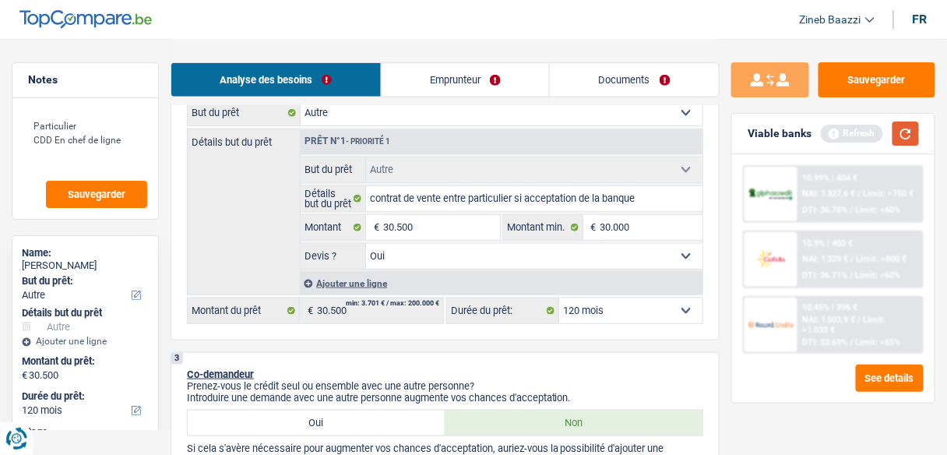
click at [898, 138] on button "button" at bounding box center [905, 133] width 26 height 24
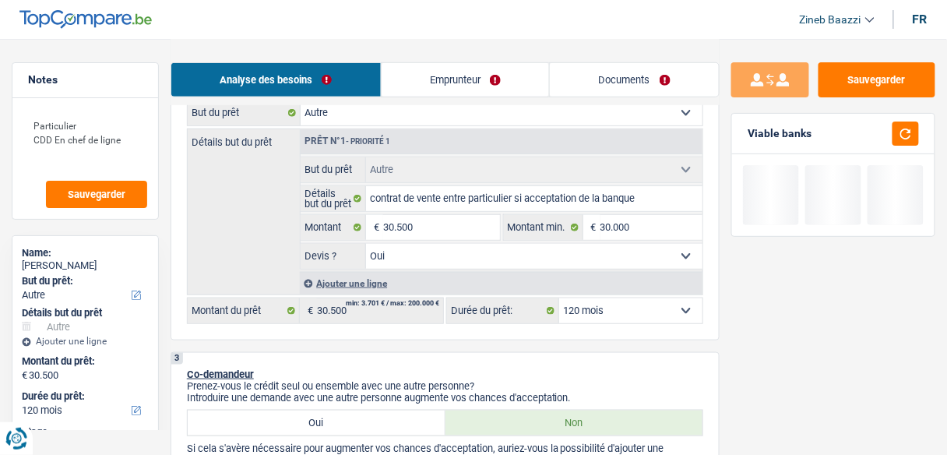
click at [631, 37] on header "Zineb Baazzi Se déconnecter fr" at bounding box center [473, 20] width 947 height 40
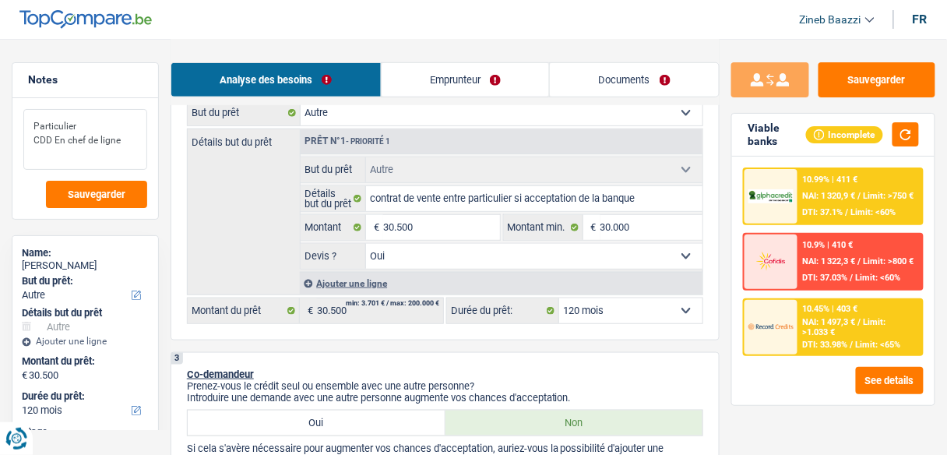
click at [128, 135] on textarea "Particulier CDD En chef de ligne" at bounding box center [85, 139] width 124 height 61
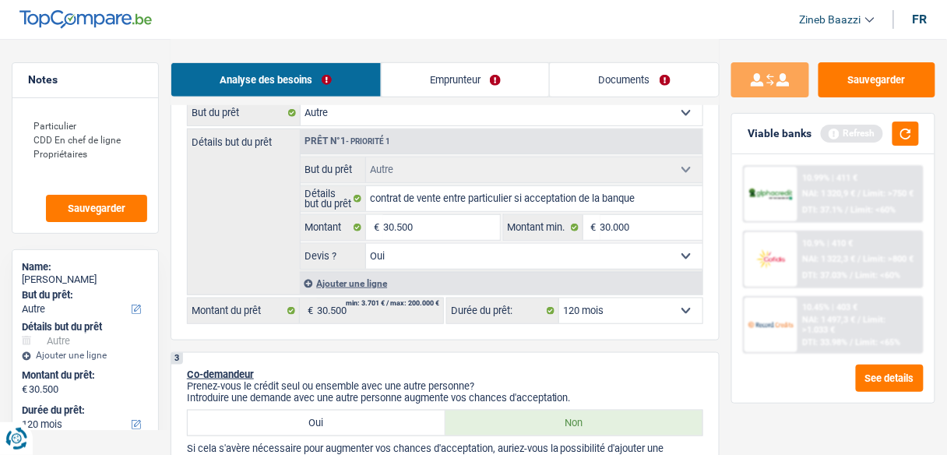
click at [434, 86] on link "Emprunteur" at bounding box center [466, 79] width 168 height 33
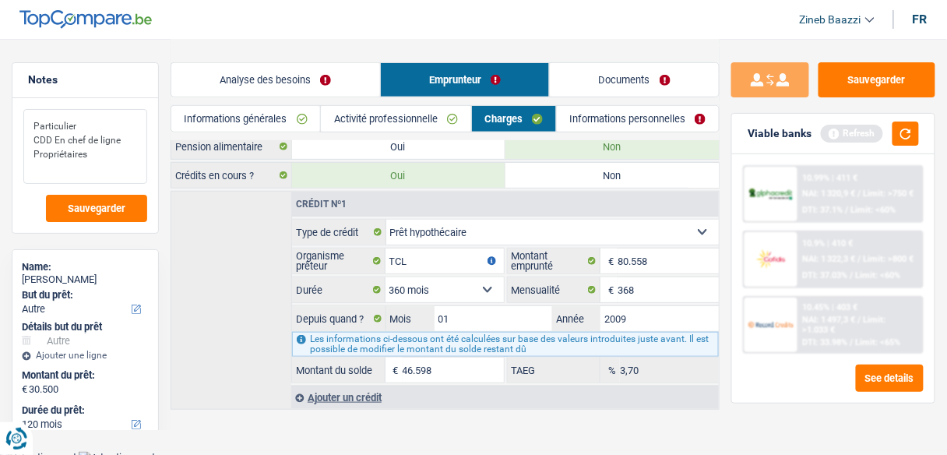
click at [146, 160] on textarea "Particulier CDD En chef de ligne Propriétaires" at bounding box center [85, 146] width 124 height 75
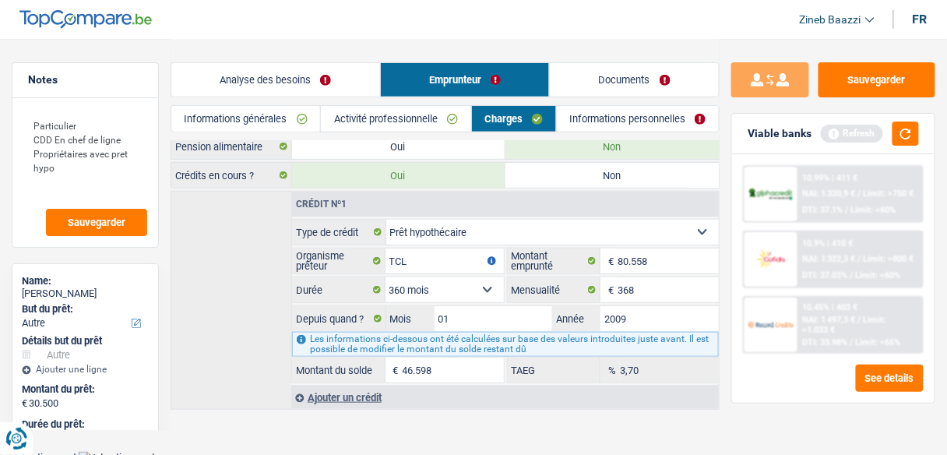
click at [290, 83] on link "Analyse des besoins" at bounding box center [275, 79] width 209 height 33
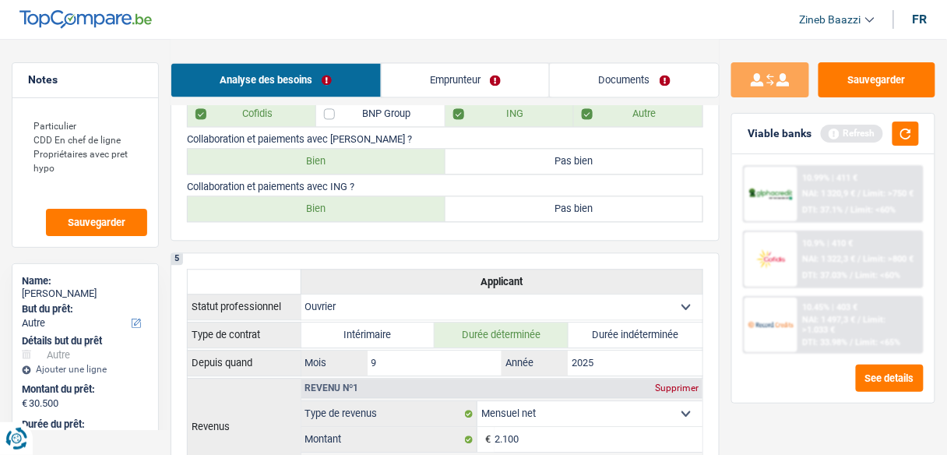
scroll to position [803, 0]
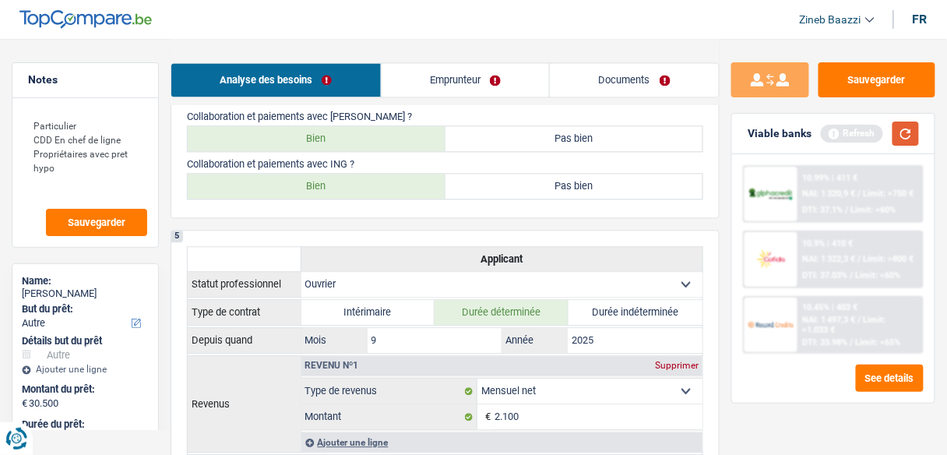
click at [913, 133] on button "button" at bounding box center [905, 133] width 26 height 24
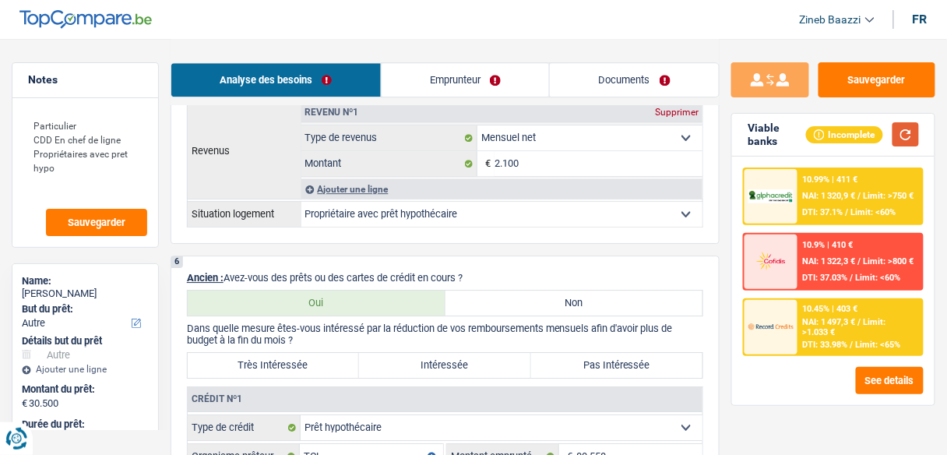
scroll to position [1177, 0]
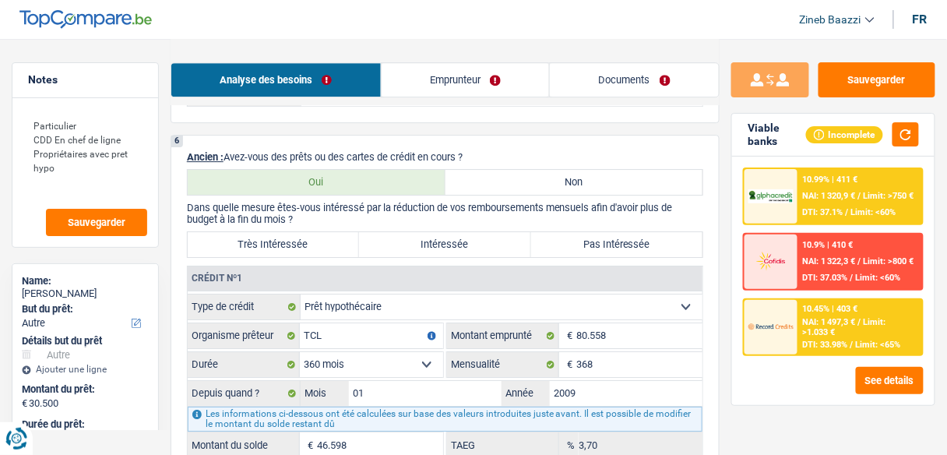
click at [296, 232] on label "Très Intéressée" at bounding box center [273, 244] width 171 height 25
click at [296, 232] on input "Très Intéressée" at bounding box center [273, 244] width 171 height 25
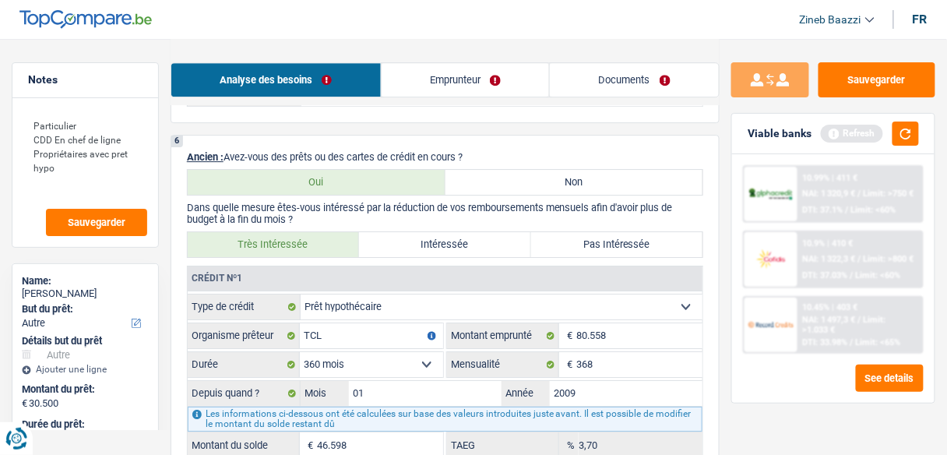
click at [424, 81] on link "Emprunteur" at bounding box center [466, 79] width 168 height 33
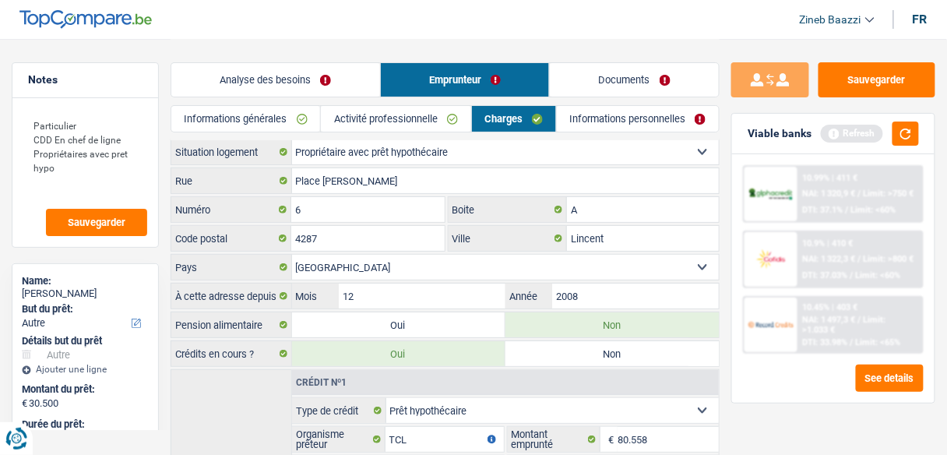
scroll to position [0, 0]
drag, startPoint x: 923, startPoint y: 132, endPoint x: 915, endPoint y: 133, distance: 8.7
click at [919, 133] on div "Viable banks Refresh" at bounding box center [833, 134] width 202 height 40
click at [913, 132] on button "button" at bounding box center [905, 133] width 26 height 24
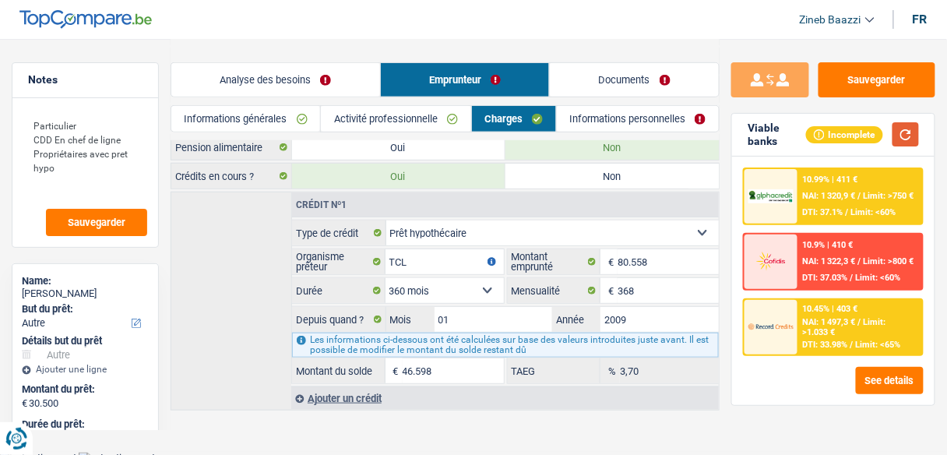
scroll to position [180, 0]
click at [894, 129] on button "button" at bounding box center [905, 134] width 26 height 24
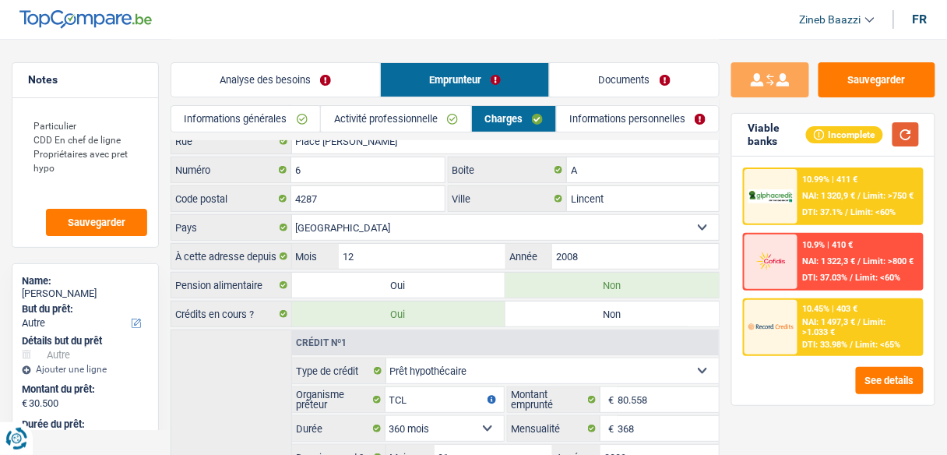
scroll to position [125, 0]
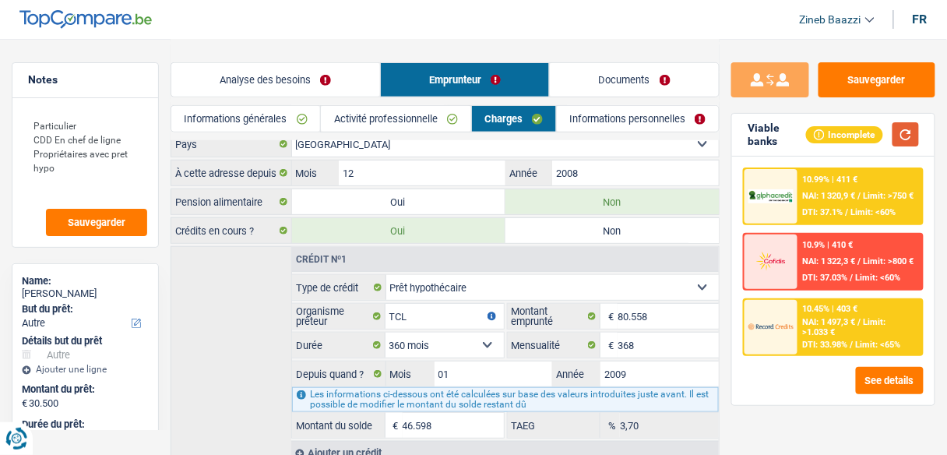
click at [899, 144] on button "button" at bounding box center [905, 134] width 26 height 24
click at [307, 69] on link "Analyse des besoins" at bounding box center [275, 79] width 209 height 33
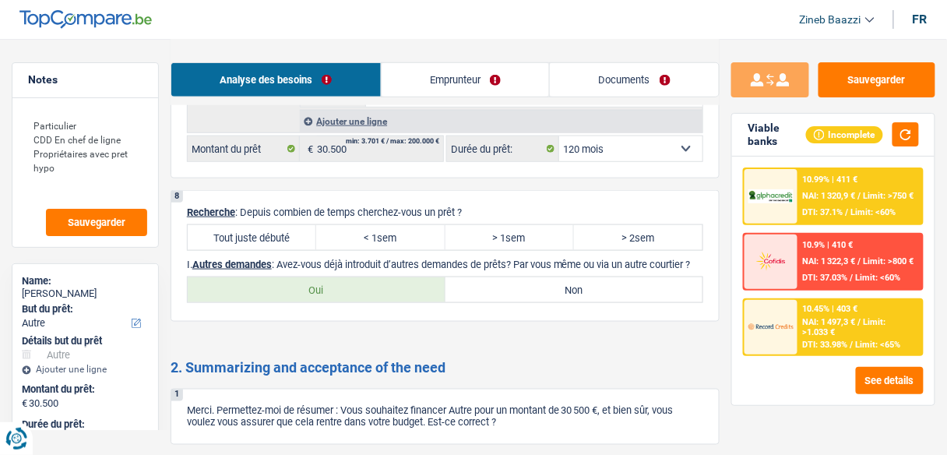
scroll to position [1869, 0]
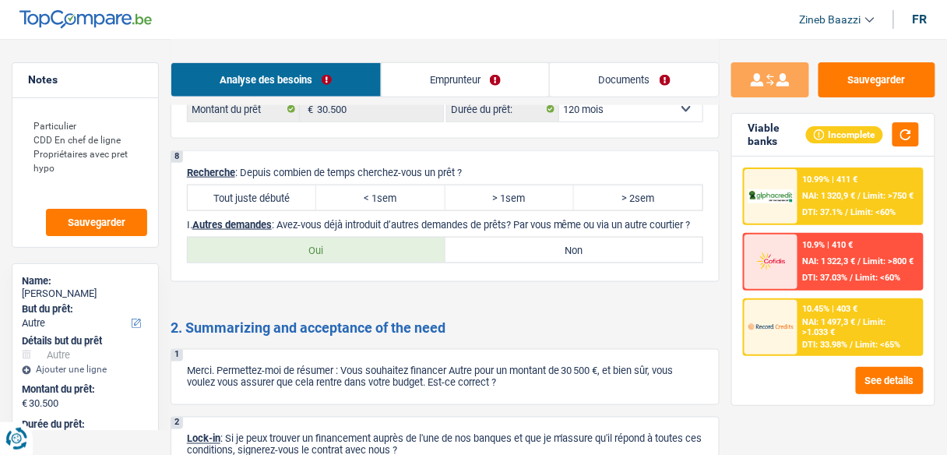
drag, startPoint x: 296, startPoint y: 178, endPoint x: 447, endPoint y: 181, distance: 151.1
click at [459, 185] on div "Tout juste débuté < 1sem > 1sem > 2sem" at bounding box center [445, 197] width 515 height 25
click at [434, 185] on label "< 1sem" at bounding box center [380, 197] width 128 height 25
click at [434, 185] on input "< 1sem" at bounding box center [380, 197] width 128 height 25
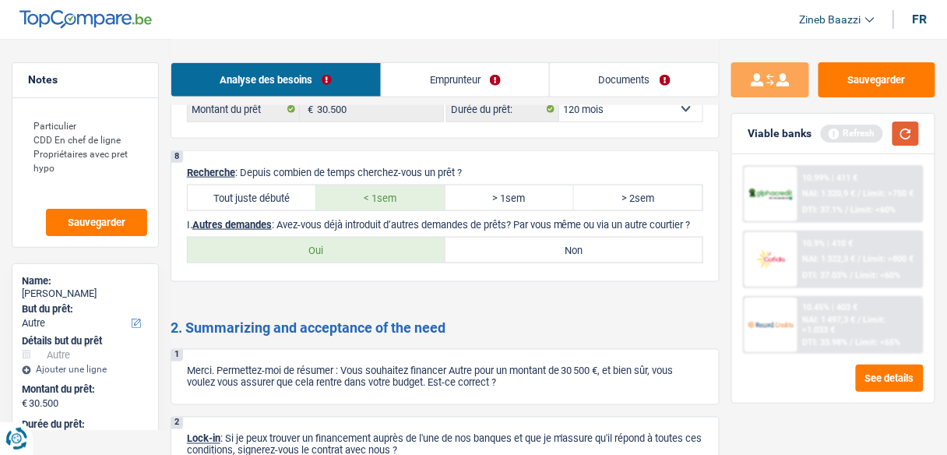
click at [903, 141] on button "button" at bounding box center [905, 133] width 26 height 24
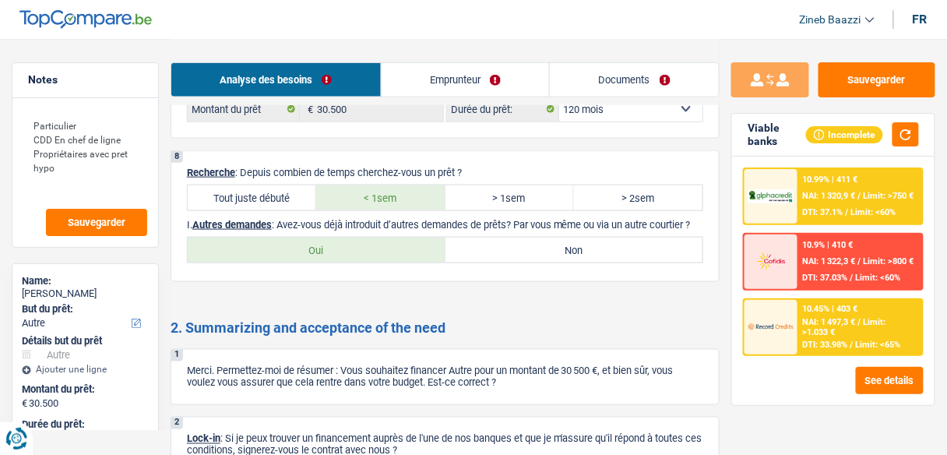
click at [529, 251] on label "Non" at bounding box center [574, 249] width 258 height 25
click at [529, 251] on input "Non" at bounding box center [574, 249] width 258 height 25
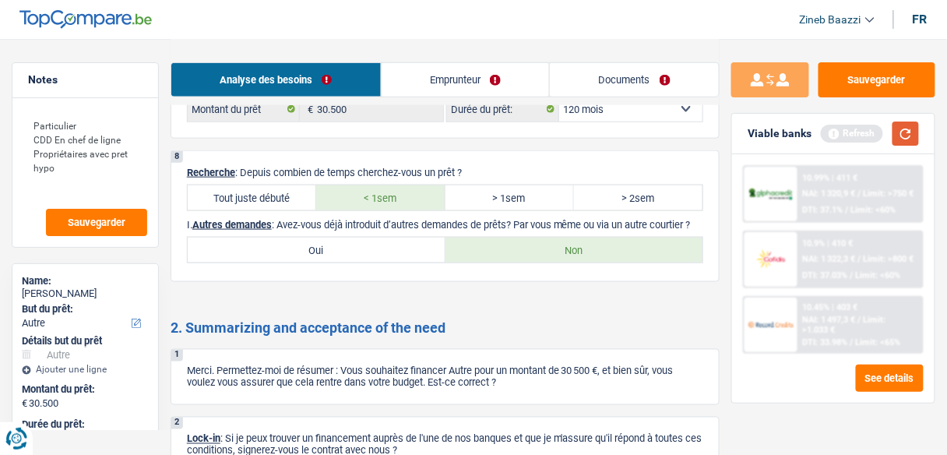
click at [911, 135] on button "button" at bounding box center [905, 133] width 26 height 24
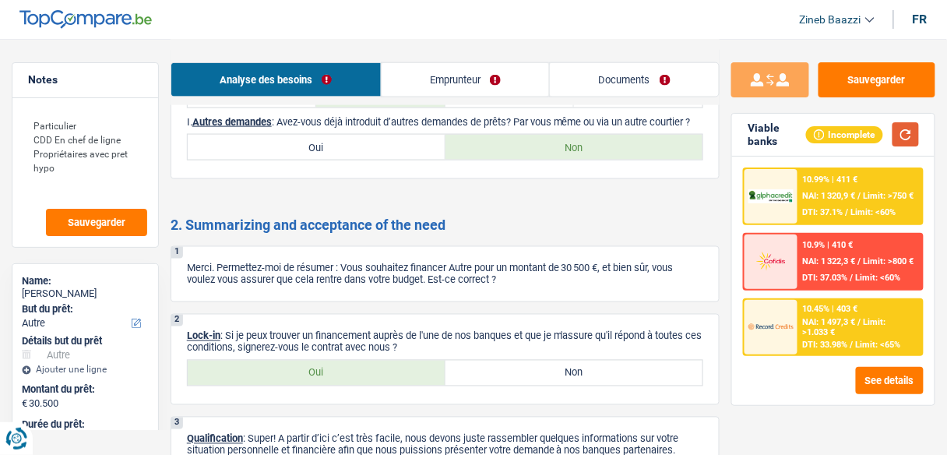
scroll to position [1993, 0]
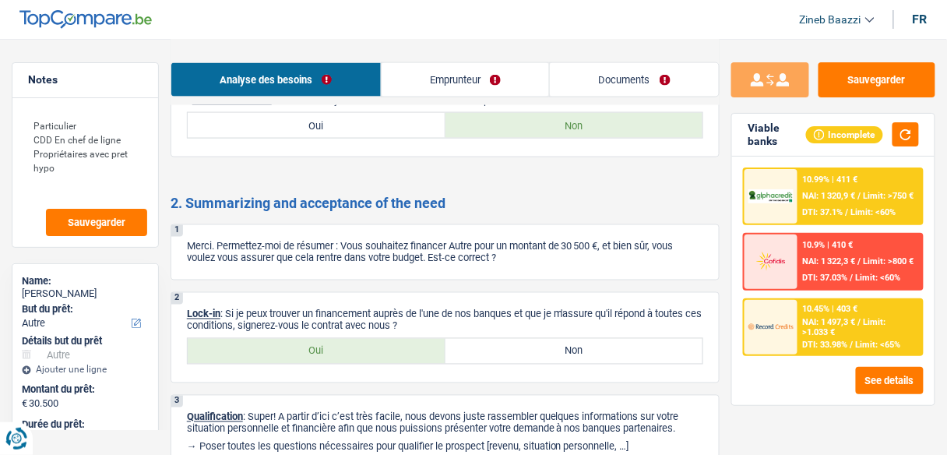
click at [365, 343] on label "Oui" at bounding box center [317, 351] width 258 height 25
click at [365, 343] on input "Oui" at bounding box center [317, 351] width 258 height 25
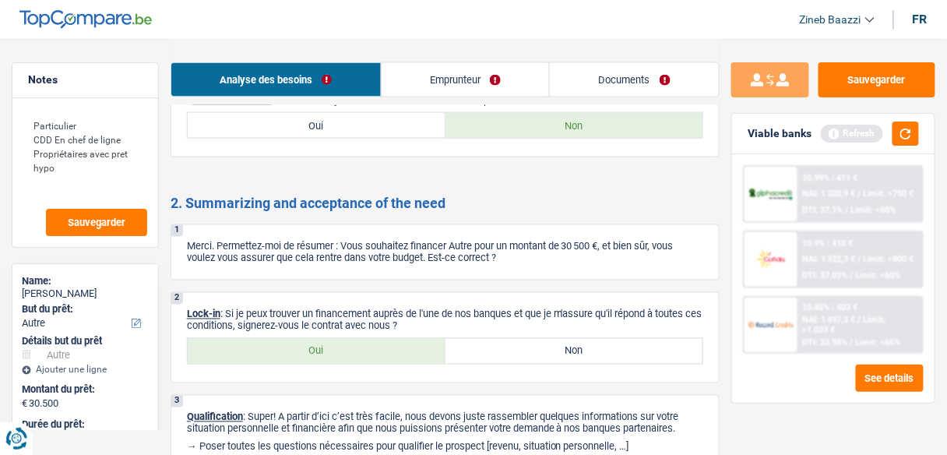
click at [339, 18] on header "Zineb Baazzi Se déconnecter fr" at bounding box center [473, 20] width 947 height 40
click at [895, 135] on button "button" at bounding box center [905, 133] width 26 height 24
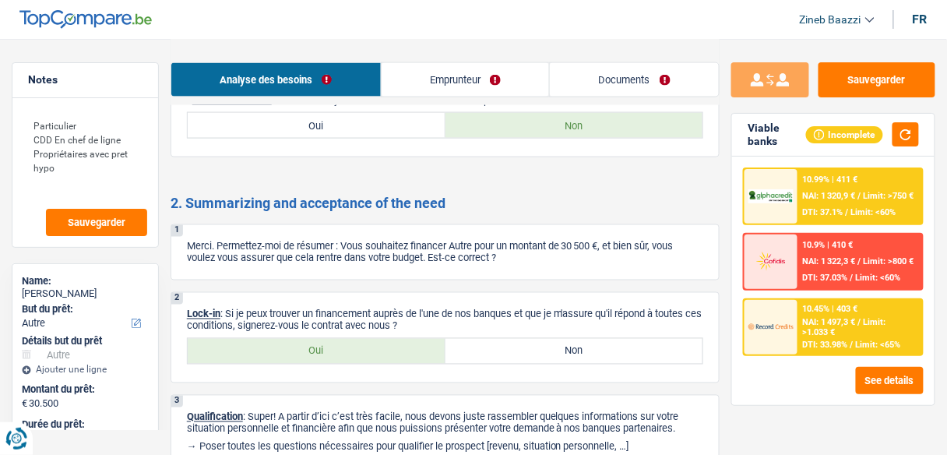
click at [828, 338] on div "10.45% | 403 € NAI: 1 497,3 € / Limit: >1.033 € DTI: 33.98% / Limit: <65%" at bounding box center [860, 327] width 124 height 55
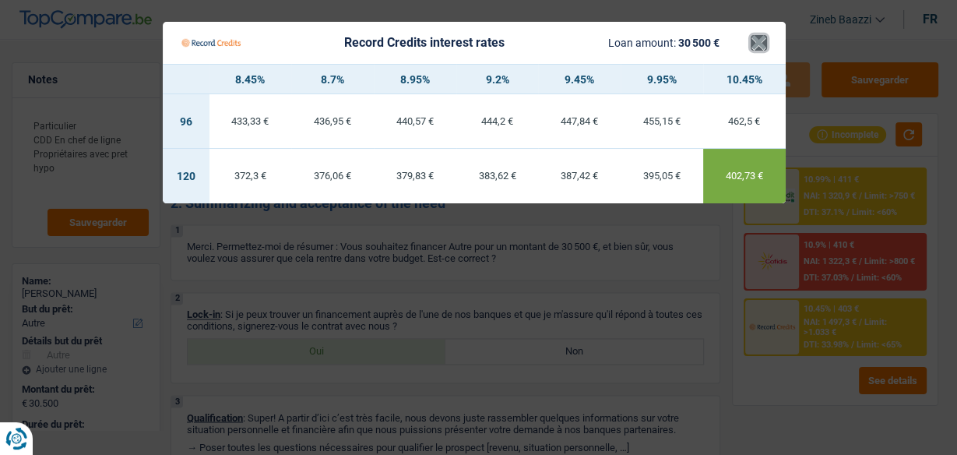
click at [751, 46] on button "×" at bounding box center [759, 43] width 16 height 16
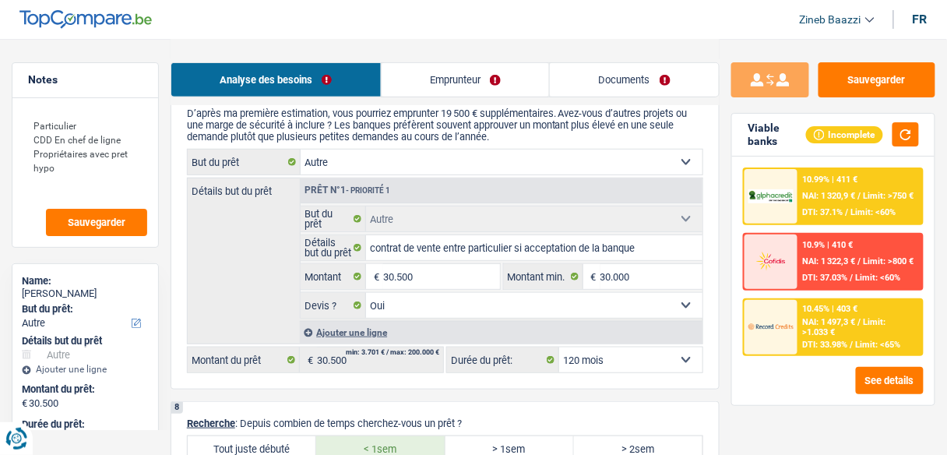
scroll to position [1620, 0]
click at [613, 354] on select "12 mois 18 mois 24 mois 30 mois 36 mois 42 mois 48 mois 60 mois 72 mois 84 mois…" at bounding box center [630, 358] width 143 height 25
click at [559, 346] on select "12 mois 18 mois 24 mois 30 mois 36 mois 42 mois 48 mois 60 mois 72 mois 84 mois…" at bounding box center [630, 358] width 143 height 25
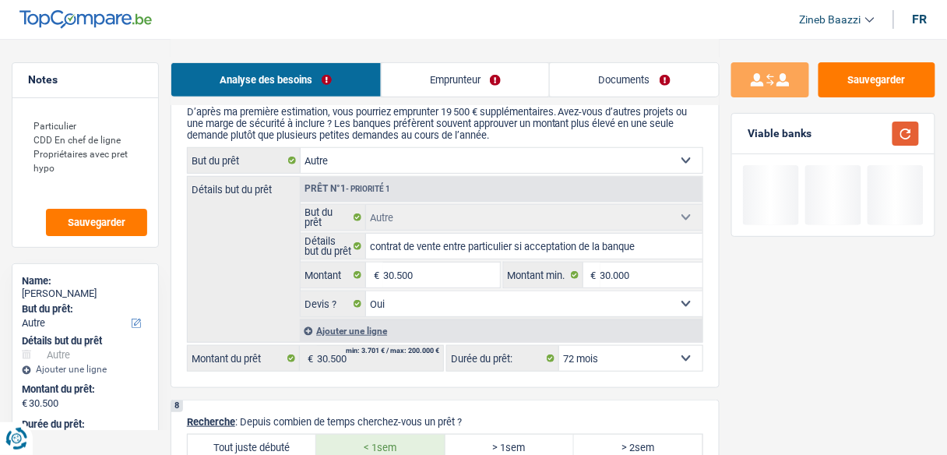
click at [910, 138] on button "button" at bounding box center [905, 133] width 26 height 24
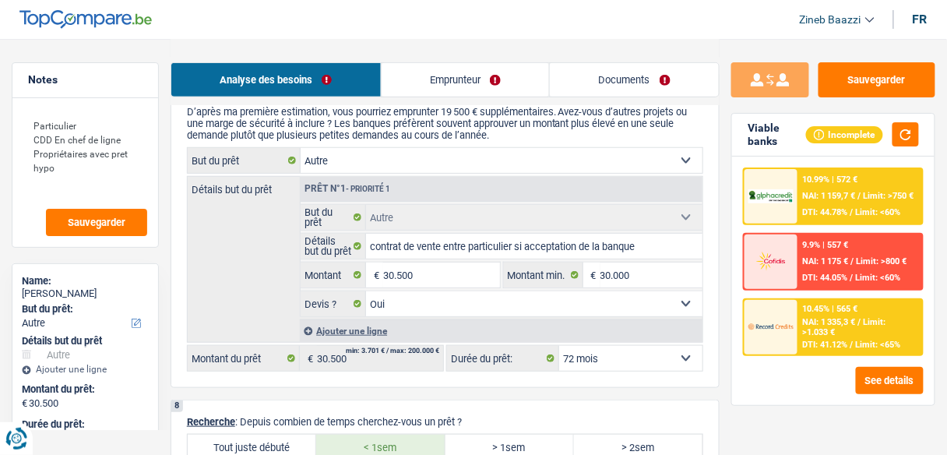
click at [825, 327] on span "Limit: >1.033 €" at bounding box center [844, 327] width 83 height 20
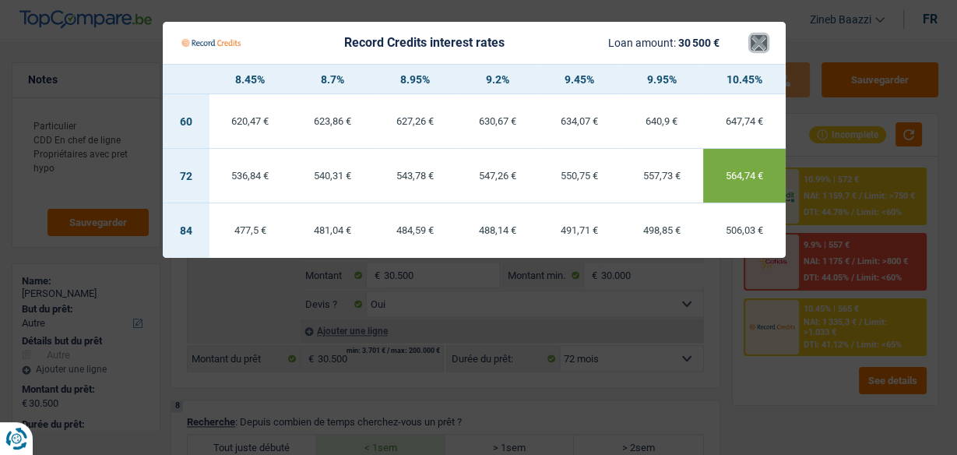
click at [755, 51] on button "×" at bounding box center [759, 43] width 16 height 16
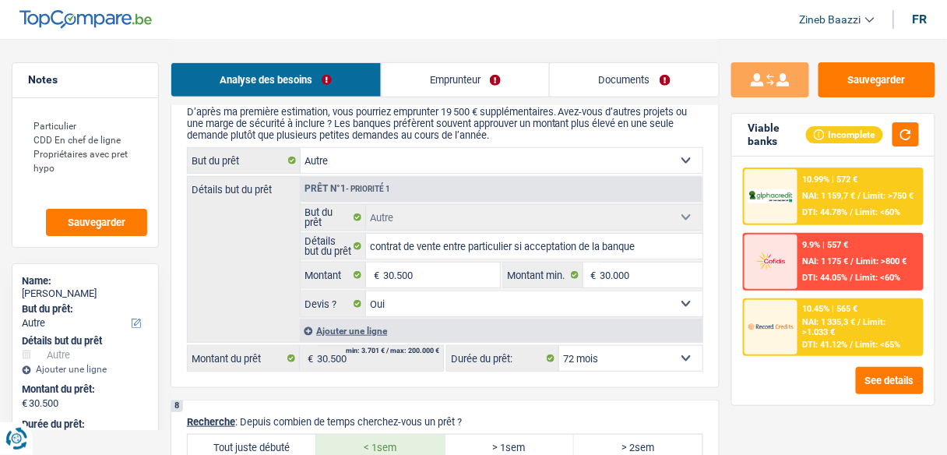
click at [803, 207] on span "DTI: 44.78%" at bounding box center [825, 212] width 45 height 10
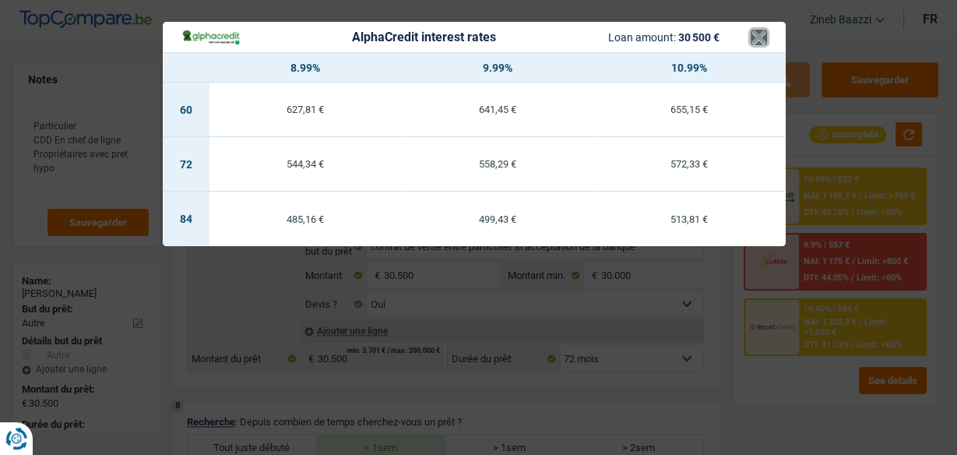
click at [759, 30] on button "×" at bounding box center [759, 38] width 16 height 16
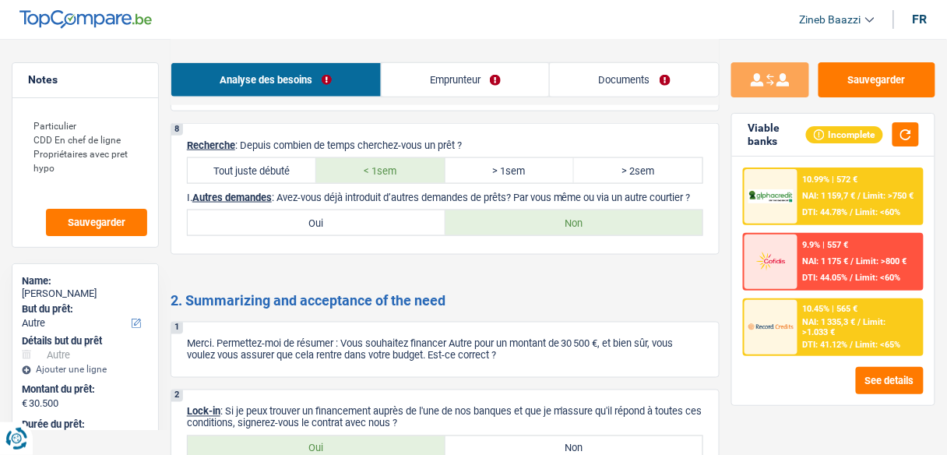
scroll to position [1869, 0]
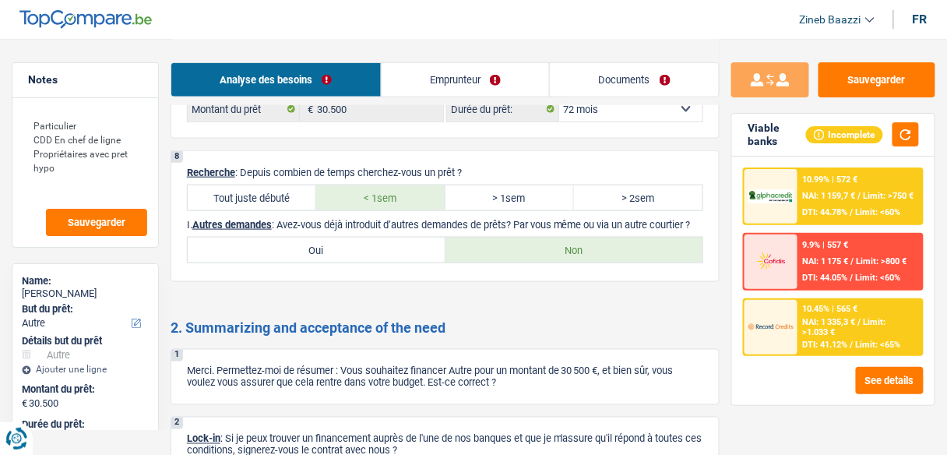
click at [786, 315] on img at bounding box center [770, 326] width 45 height 23
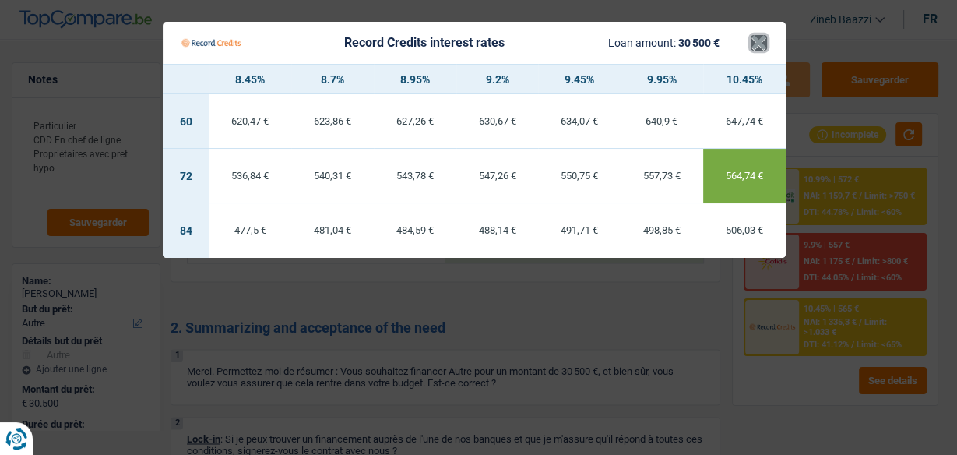
click at [759, 44] on button "×" at bounding box center [759, 43] width 16 height 16
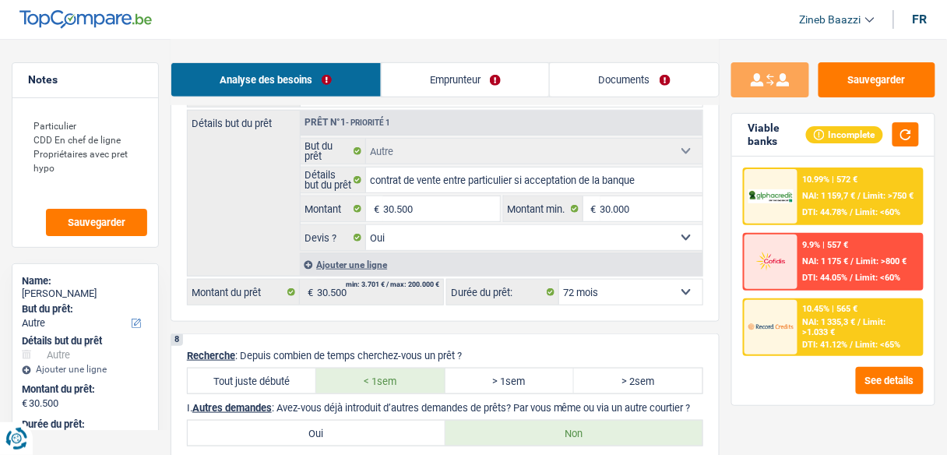
scroll to position [1620, 0]
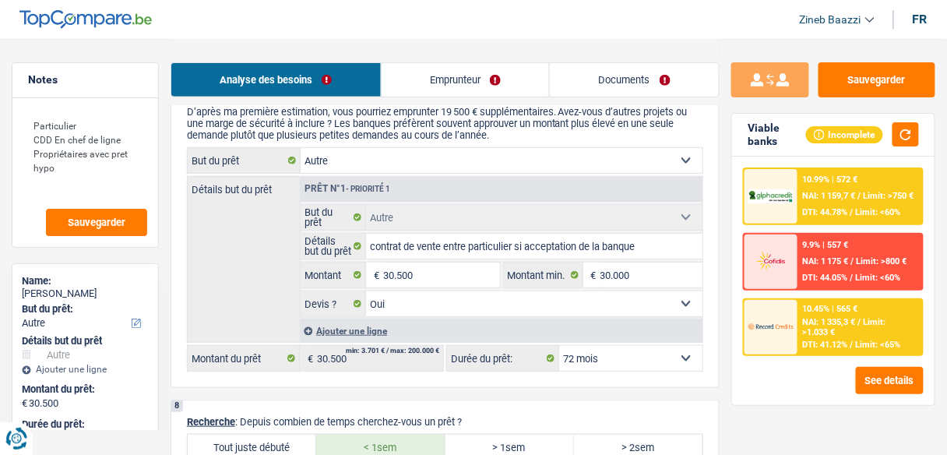
click at [608, 346] on select "12 mois 18 mois 24 mois 30 mois 36 mois 42 mois 48 mois 60 mois 72 mois 84 mois…" at bounding box center [630, 358] width 143 height 25
click at [559, 346] on select "12 mois 18 mois 24 mois 30 mois 36 mois 42 mois 48 mois 60 mois 72 mois 84 mois…" at bounding box center [630, 358] width 143 height 25
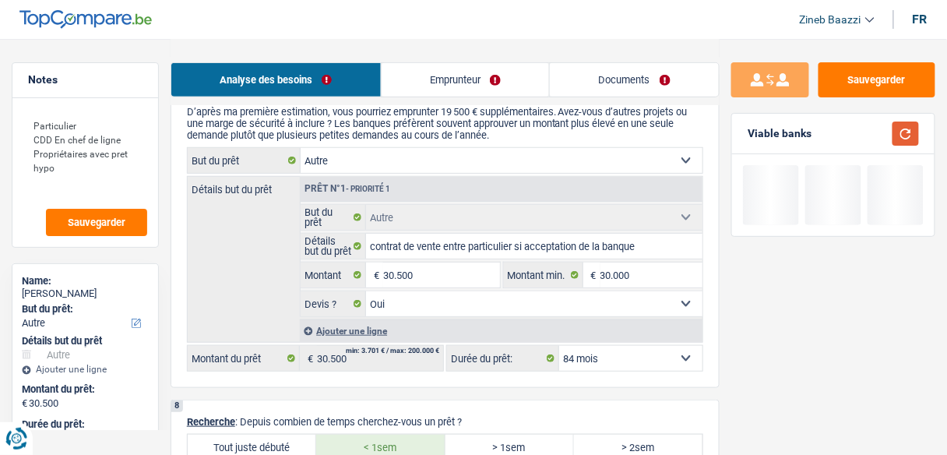
click at [909, 141] on button "button" at bounding box center [905, 133] width 26 height 24
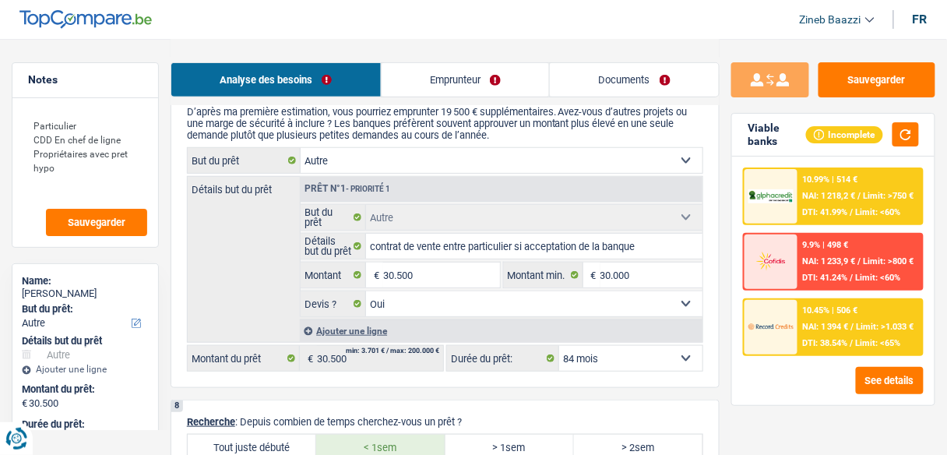
click at [804, 328] on span "NAI: 1 394 €" at bounding box center [826, 327] width 46 height 10
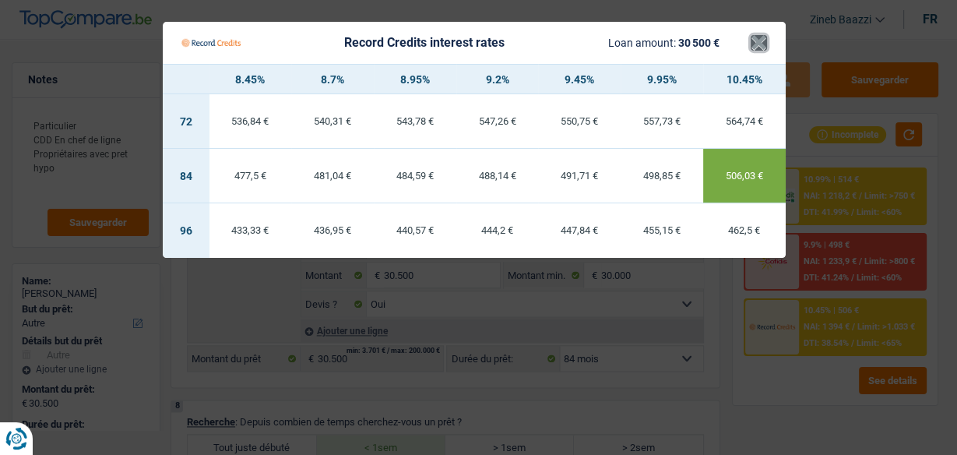
click at [755, 35] on button "×" at bounding box center [759, 43] width 16 height 16
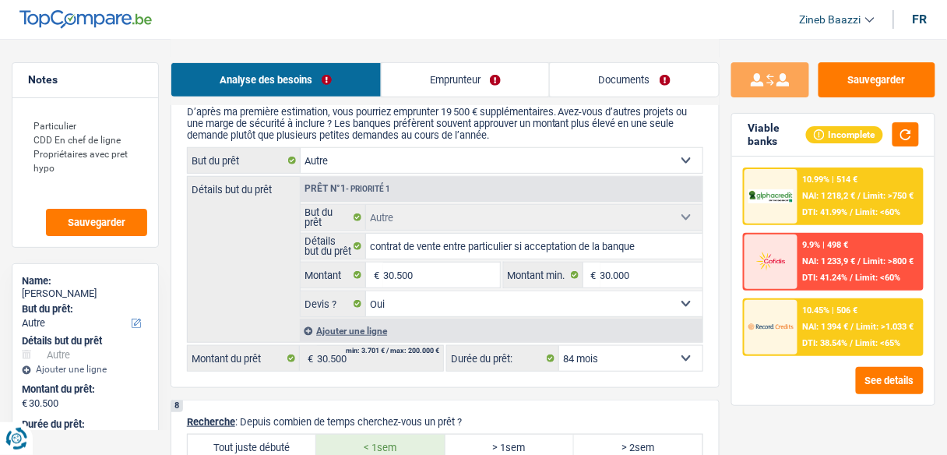
click at [796, 176] on div at bounding box center [770, 196] width 53 height 55
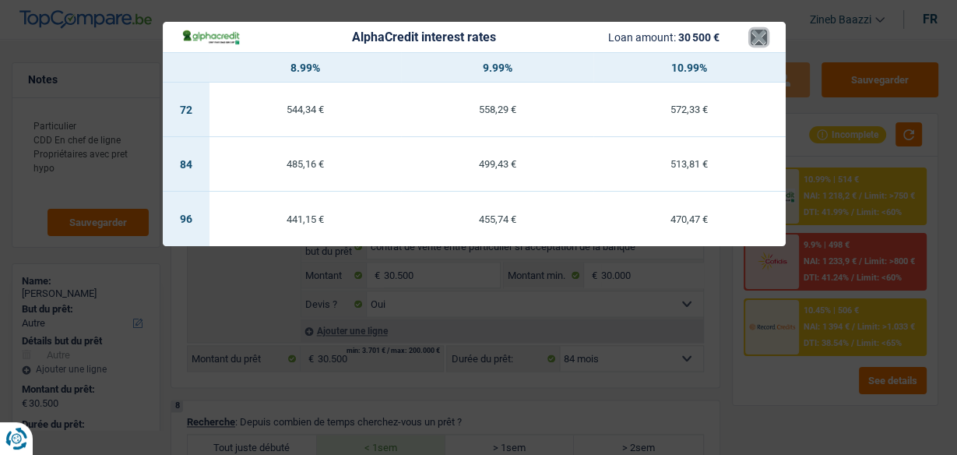
click at [760, 36] on button "×" at bounding box center [759, 38] width 16 height 16
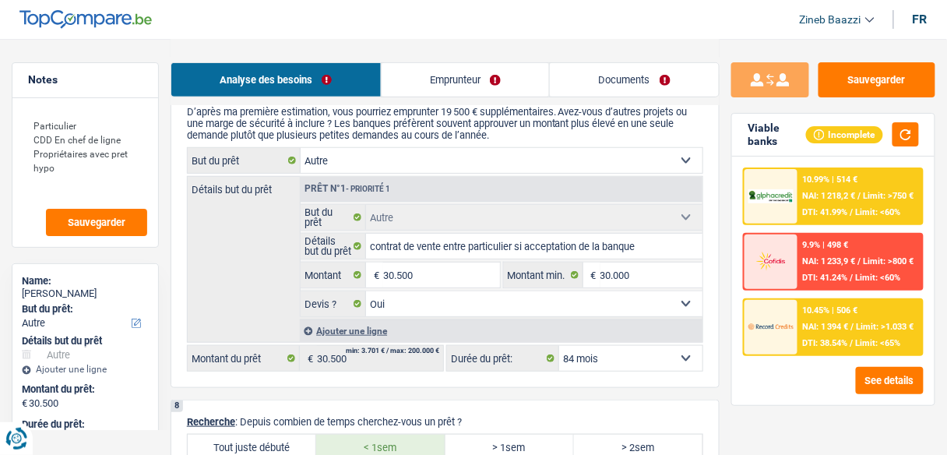
click at [920, 131] on div "Viable banks Incomplete" at bounding box center [833, 135] width 202 height 43
click at [905, 137] on button "button" at bounding box center [905, 134] width 26 height 24
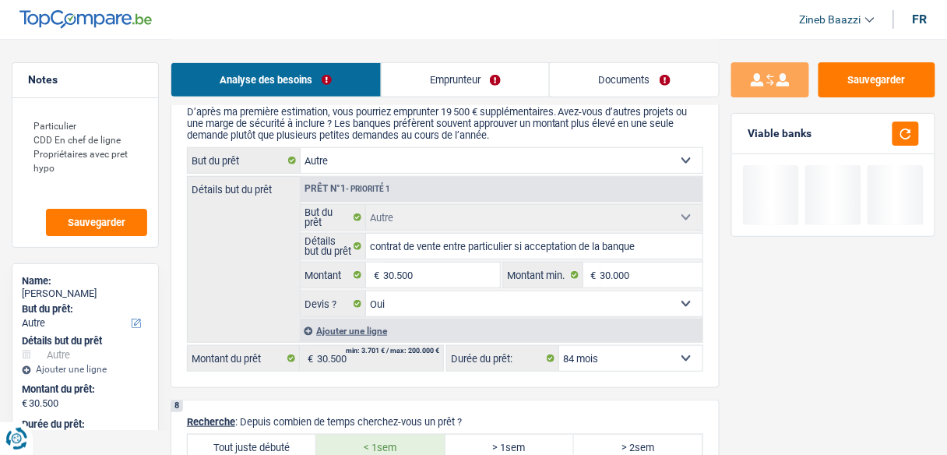
click at [586, 73] on link "Documents" at bounding box center [634, 79] width 169 height 33
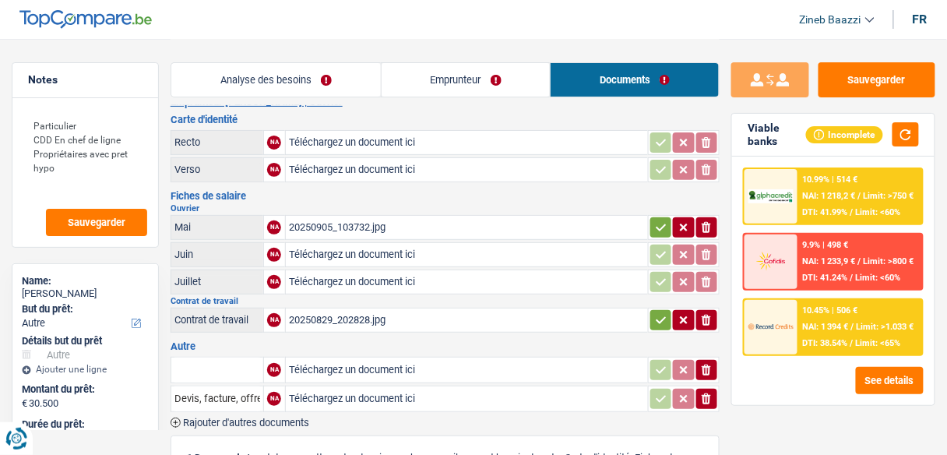
scroll to position [0, 0]
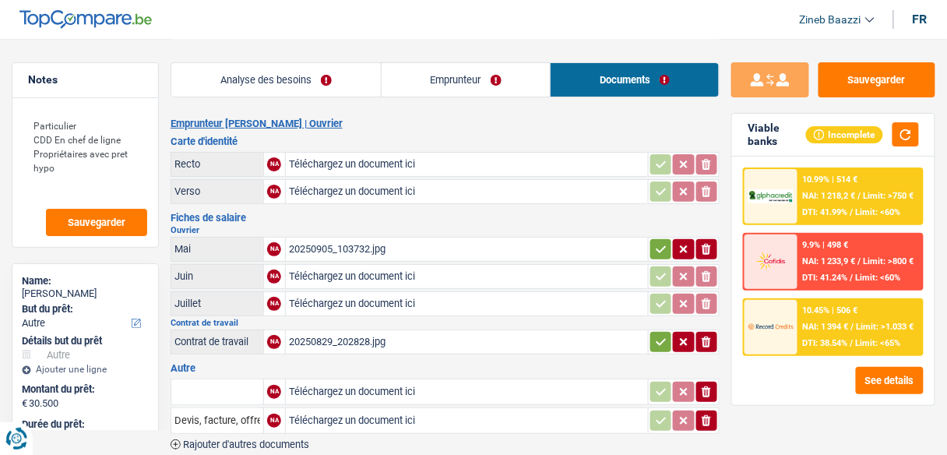
click at [339, 41] on div "Analyse des besoins Emprunteur Documents" at bounding box center [445, 72] width 549 height 66
click at [283, 76] on link "Analyse des besoins" at bounding box center [275, 79] width 209 height 33
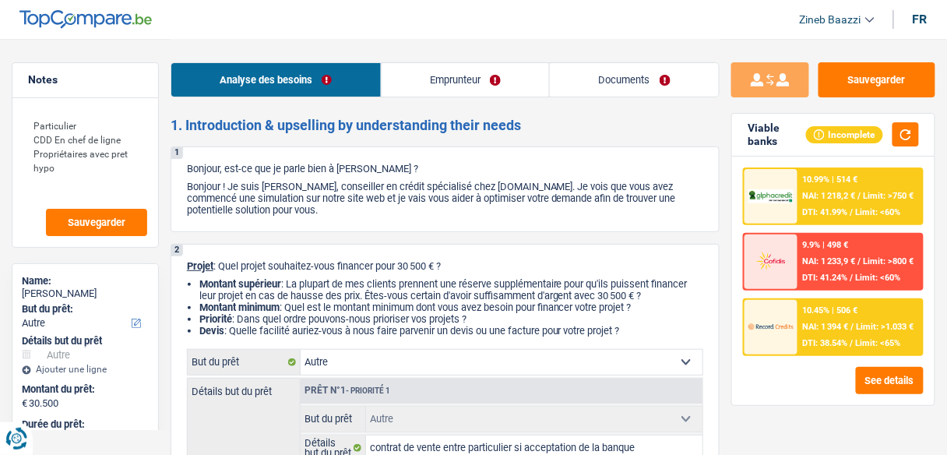
click at [585, 65] on link "Documents" at bounding box center [634, 79] width 169 height 33
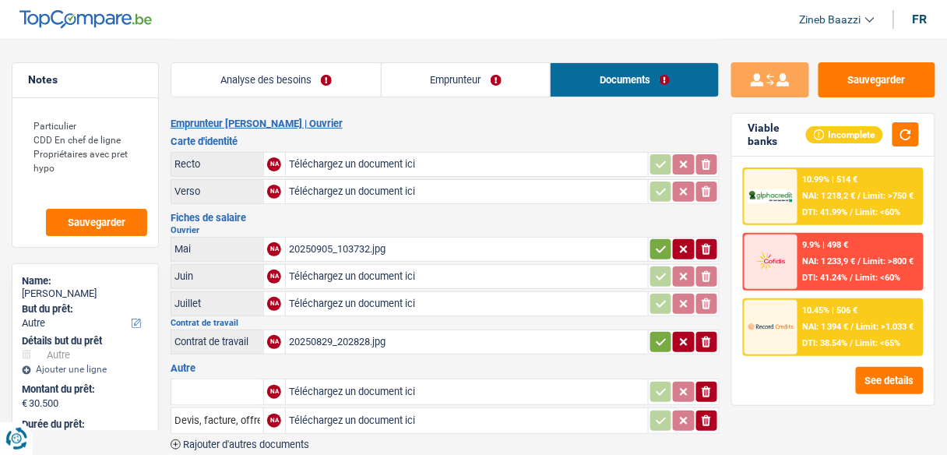
click at [266, 22] on header "Zineb Baazzi Se déconnecter fr" at bounding box center [473, 20] width 947 height 40
click at [874, 80] on button "Sauvegarder" at bounding box center [876, 79] width 117 height 35
drag, startPoint x: 56, startPoint y: 173, endPoint x: 22, endPoint y: 111, distance: 71.1
click at [22, 111] on div "Particulier CDD En chef de ligne Propriétaires avec pret hypo Sauvegarder" at bounding box center [85, 172] width 146 height 149
click at [91, 220] on span "Sauvegarder" at bounding box center [97, 222] width 58 height 10
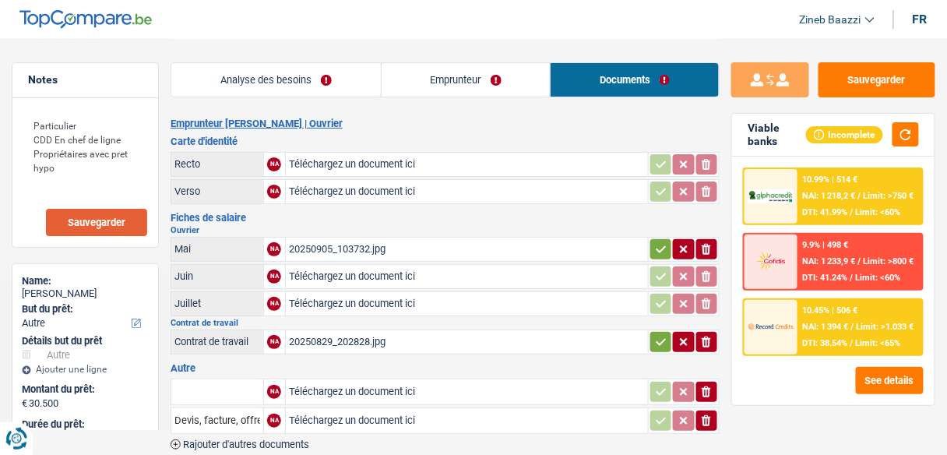
click at [319, 244] on div "20250905_103732.jpg" at bounding box center [467, 248] width 356 height 23
click at [346, 335] on div "20250829_202828.jpg" at bounding box center [467, 341] width 356 height 23
click at [353, 265] on input "Téléchargez un document ici" at bounding box center [467, 276] width 356 height 23
click at [360, 240] on div "20250905_103732.jpg" at bounding box center [467, 248] width 356 height 23
click at [104, 220] on span "Sauvegarder" at bounding box center [97, 222] width 58 height 10
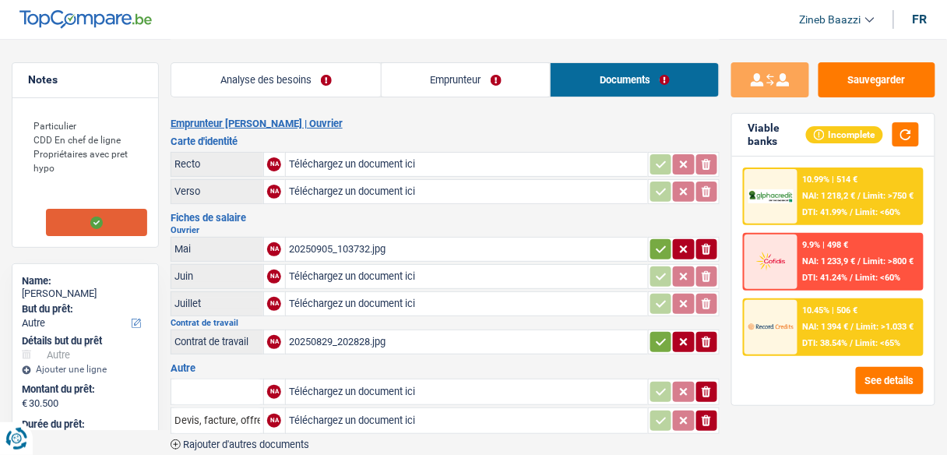
click at [255, 46] on div "Analyse des besoins Emprunteur Documents" at bounding box center [445, 72] width 549 height 66
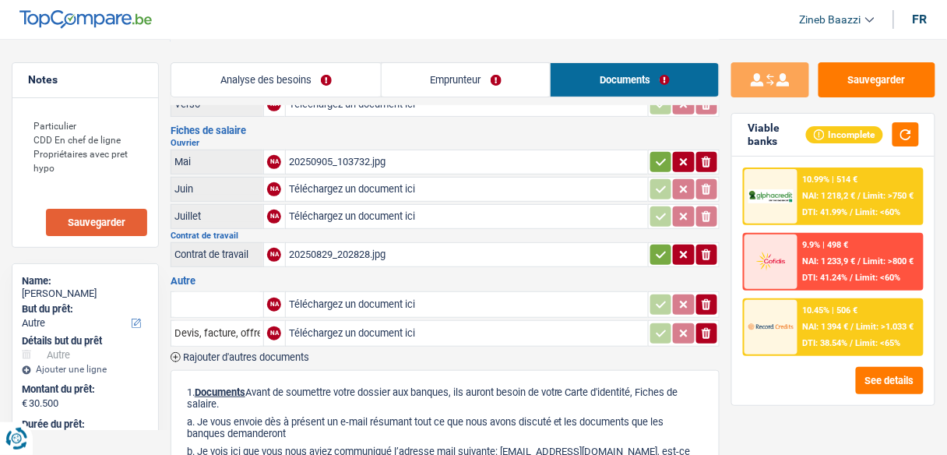
scroll to position [55, 0]
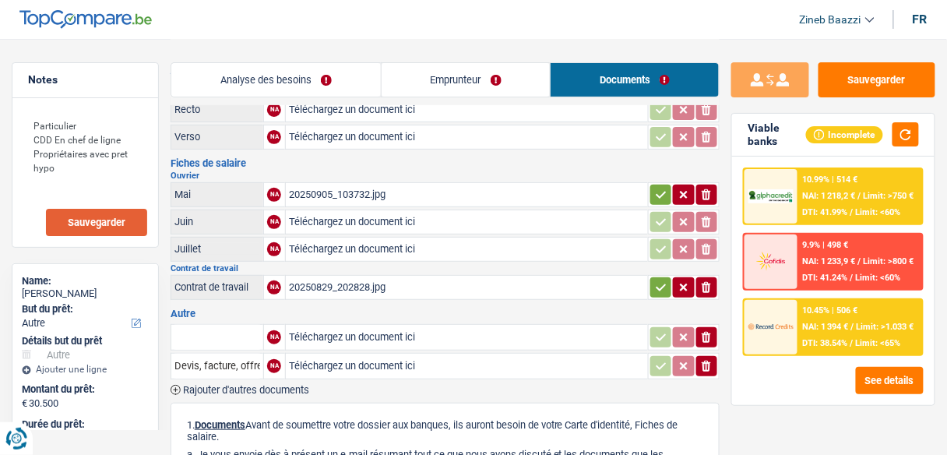
click at [267, 77] on link "Analyse des besoins" at bounding box center [275, 79] width 209 height 33
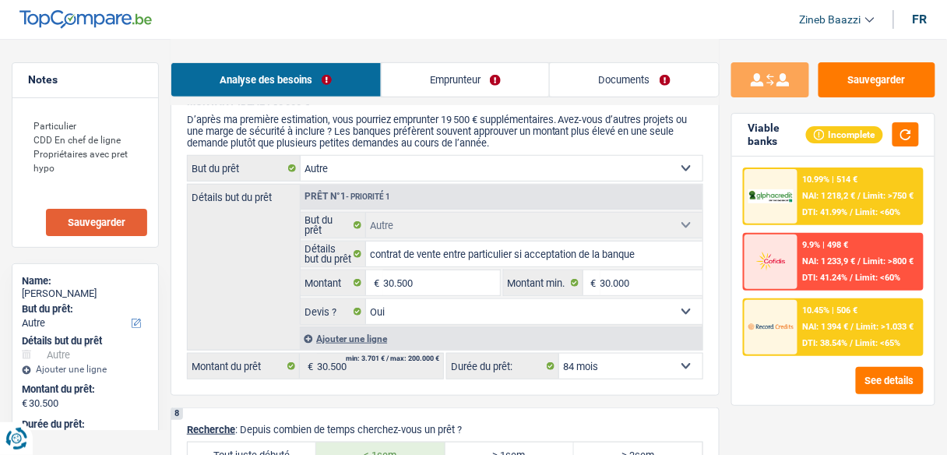
scroll to position [1923, 0]
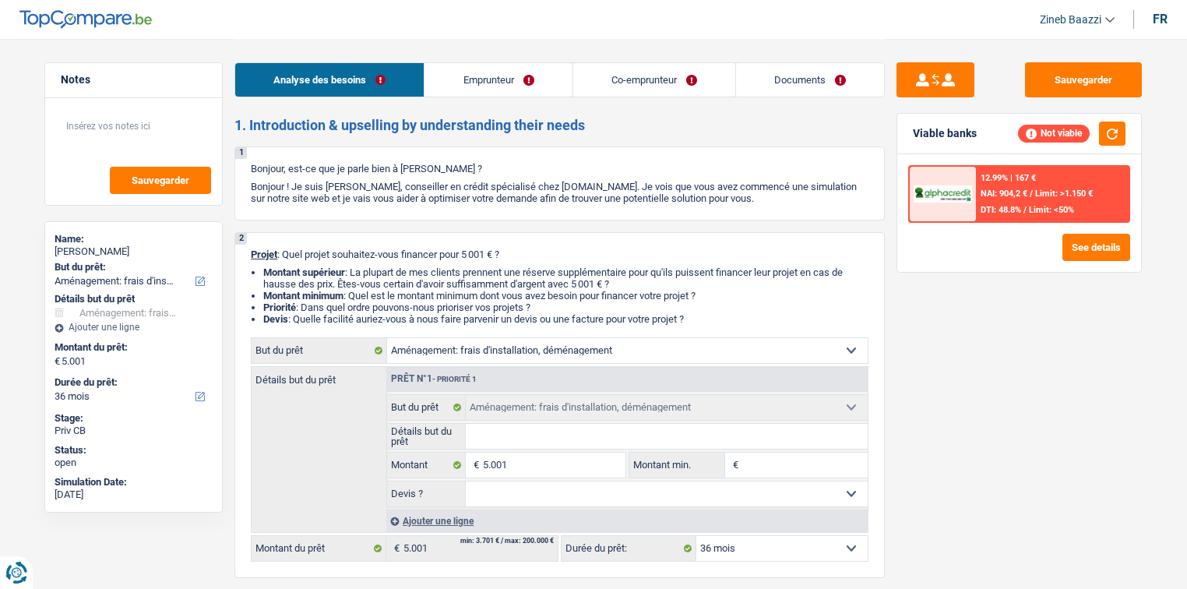
select select "movingOrInstallation"
select select "36"
select select "movingOrInstallation"
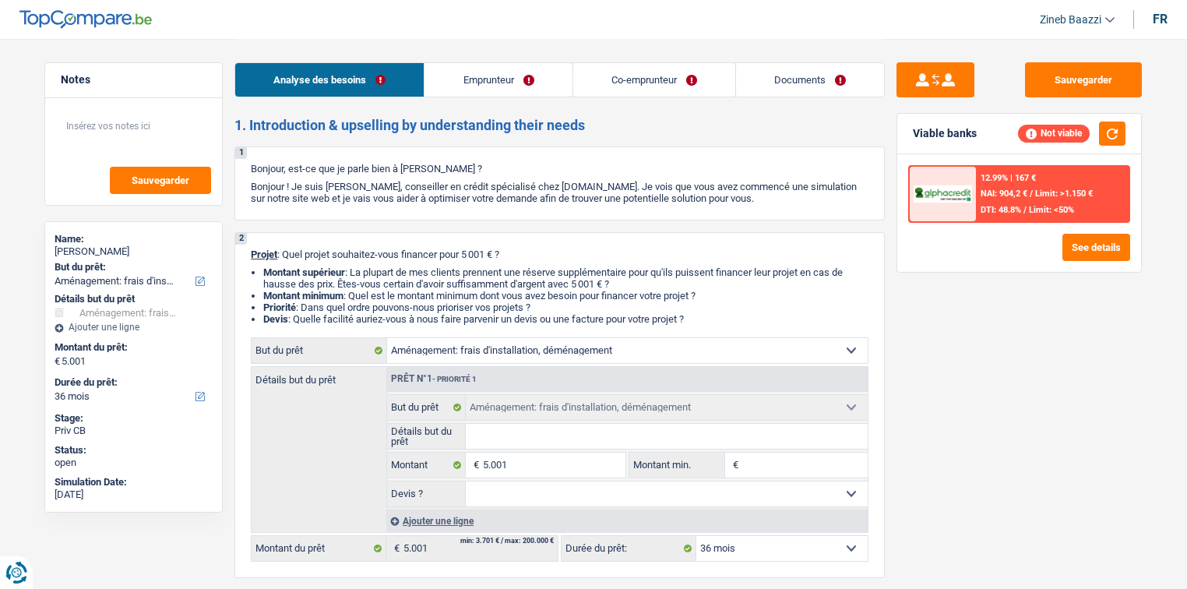
select select "36"
select select "retired"
select select "familyAllowances"
select select "pension"
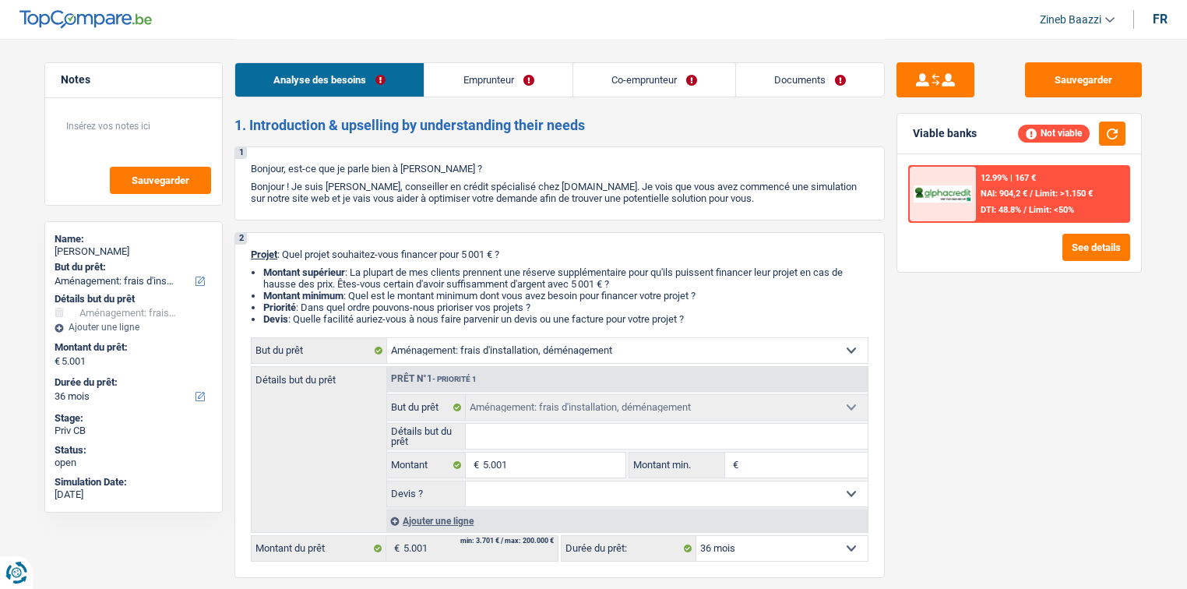
select select "pension"
select select "rents"
select select "movingOrInstallation"
select select "36"
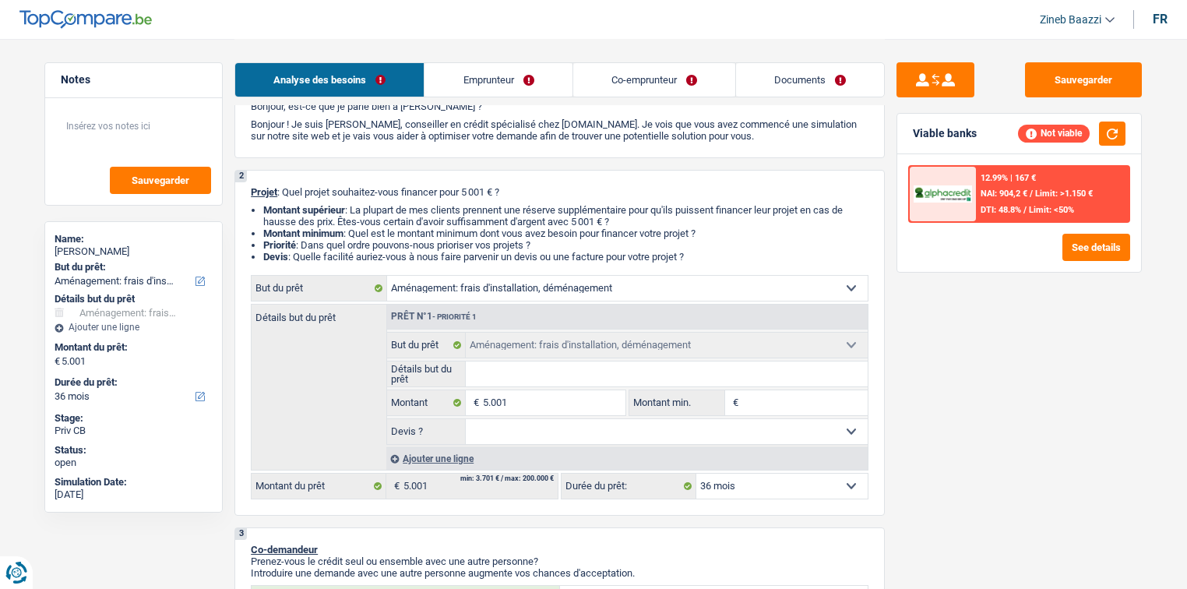
scroll to position [62, 0]
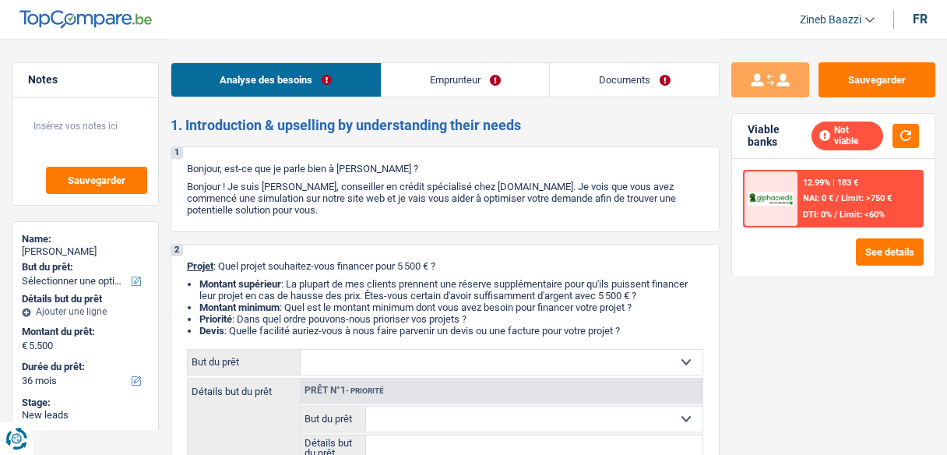
select select "36"
select select "retired"
select select "pension"
select select "ownerWithMortgage"
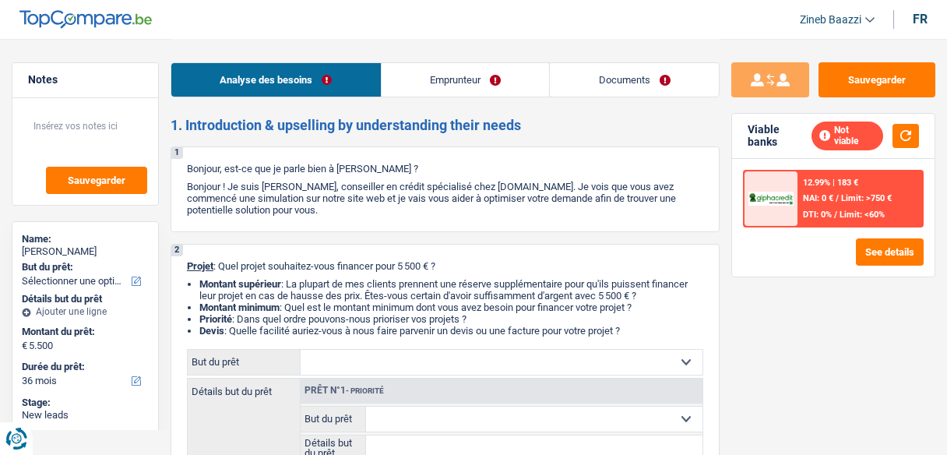
select select "mortgage"
select select "36"
click at [452, 188] on p "Bonjour ! Je suis [PERSON_NAME], conseiller en crédit spécialisé chez [DOMAIN_N…" at bounding box center [445, 198] width 516 height 35
click at [494, 196] on p "Bonjour ! Je suis [PERSON_NAME], conseiller en crédit spécialisé chez [DOMAIN_N…" at bounding box center [445, 198] width 516 height 35
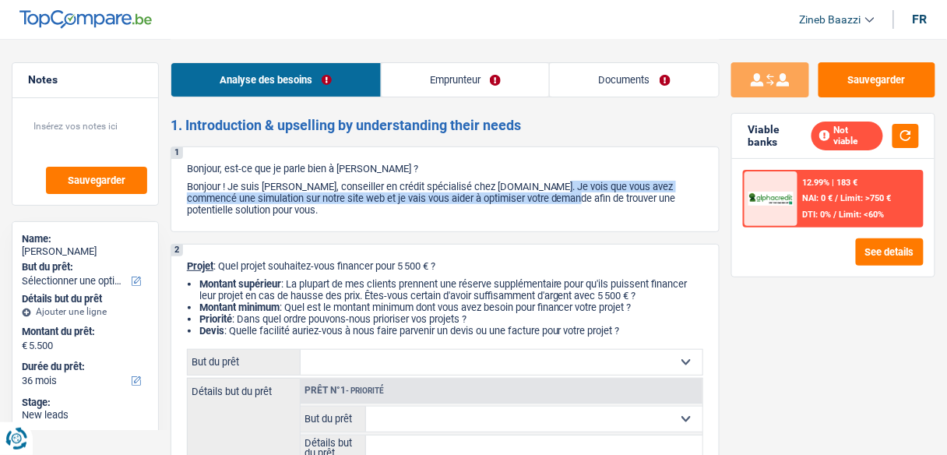
drag, startPoint x: 494, startPoint y: 196, endPoint x: 496, endPoint y: 185, distance: 11.1
click at [496, 187] on p "Bonjour ! Je suis [PERSON_NAME], conseiller en crédit spécialisé chez [DOMAIN_N…" at bounding box center [445, 198] width 516 height 35
click at [494, 186] on p "Bonjour ! Je suis [PERSON_NAME], conseiller en crédit spécialisé chez [DOMAIN_N…" at bounding box center [445, 198] width 516 height 35
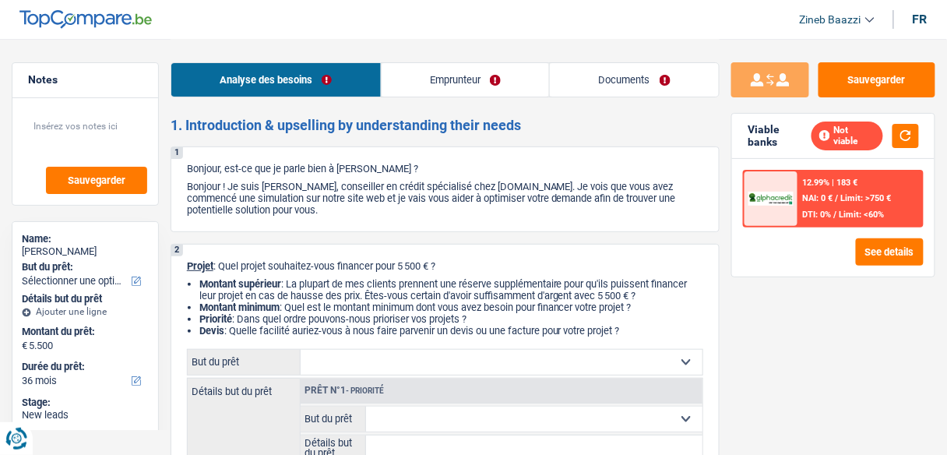
drag, startPoint x: 494, startPoint y: 186, endPoint x: 588, endPoint y: 226, distance: 101.5
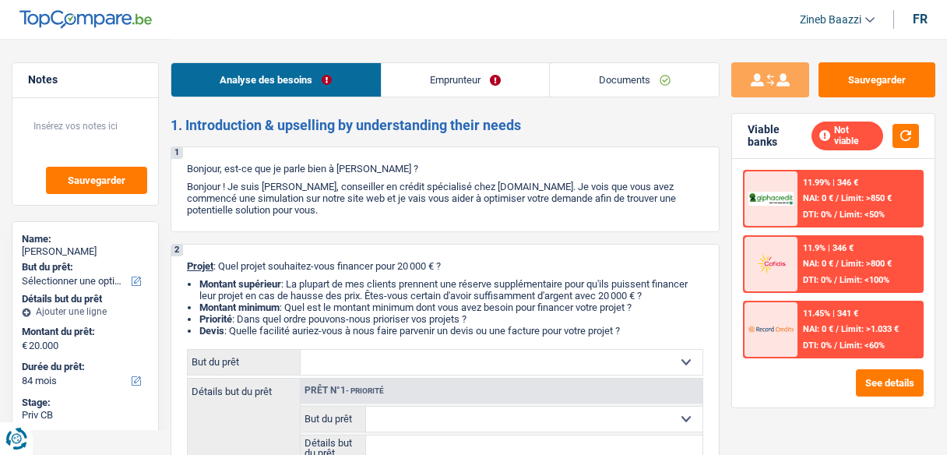
select select "84"
